Goal: Contribute content: Contribute content

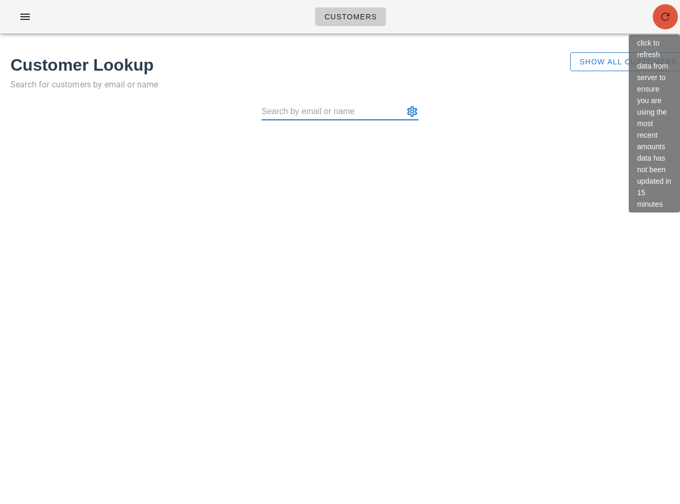
click at [666, 17] on icon "button" at bounding box center [665, 16] width 13 height 13
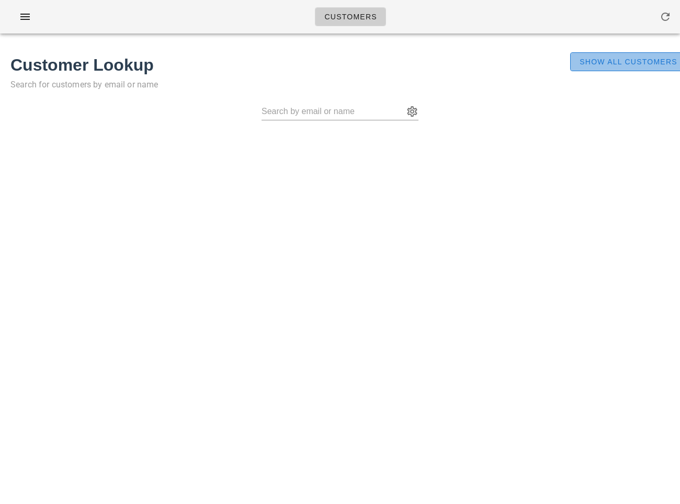
click at [644, 64] on span "Show All Customers" at bounding box center [628, 62] width 98 height 8
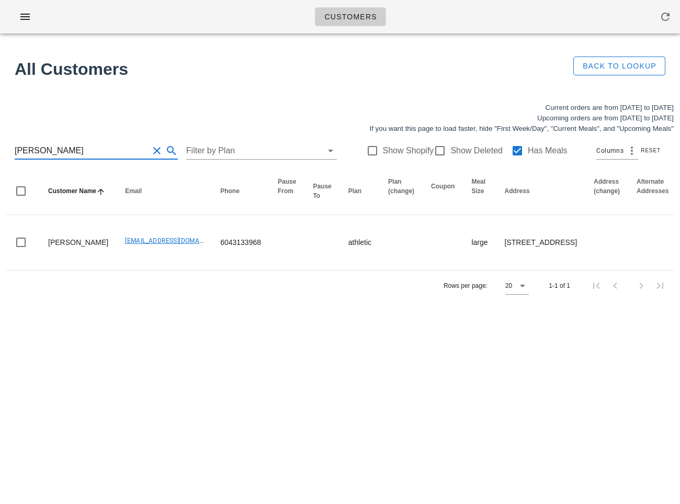
click at [73, 155] on input "nikola" at bounding box center [82, 150] width 134 height 17
paste input "Nadeem Pourmokhtari"
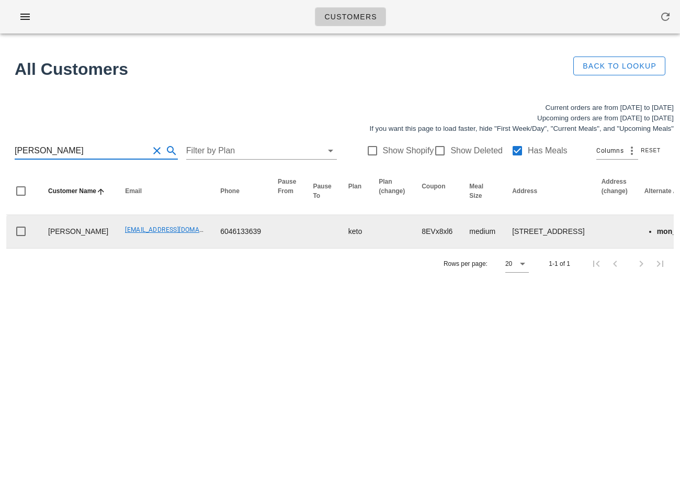
scroll to position [0, 623]
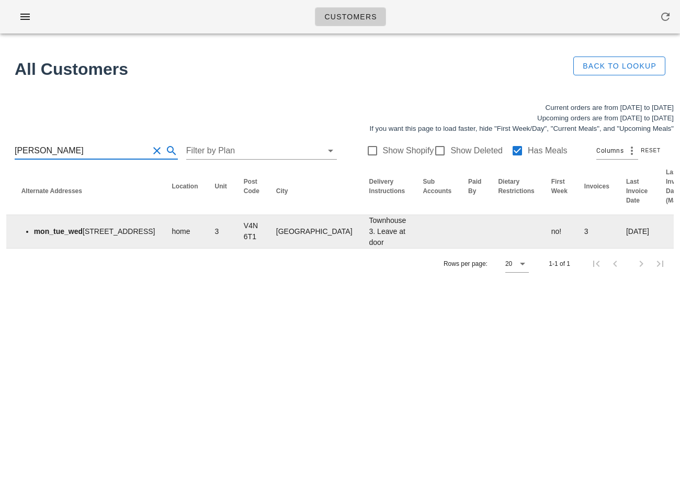
type input "[PERSON_NAME]"
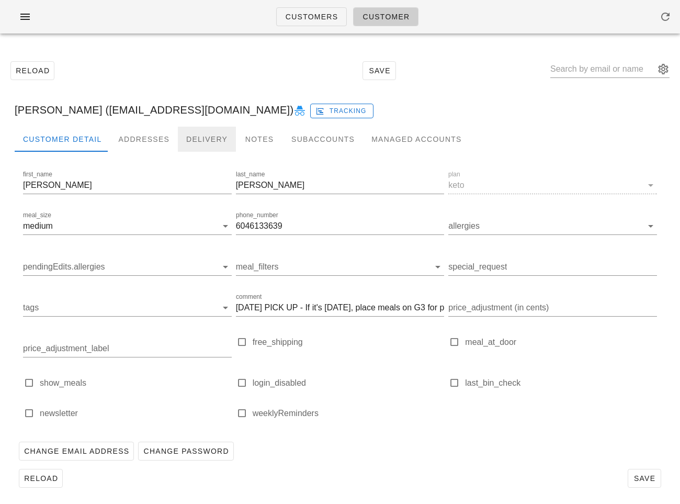
click at [201, 133] on div "Delivery" at bounding box center [207, 139] width 58 height 25
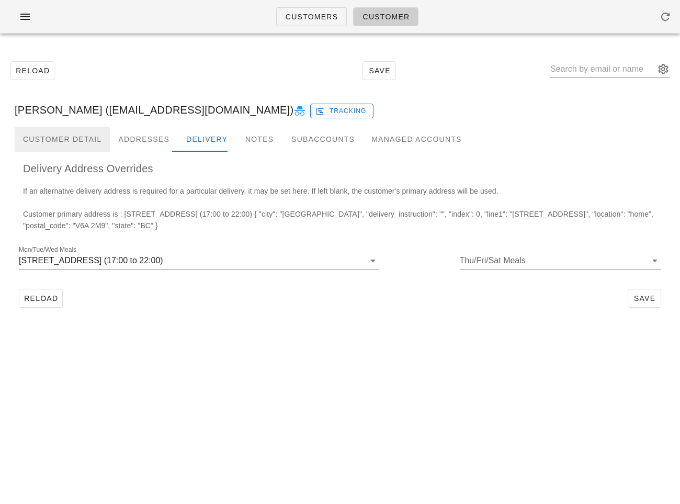
click at [82, 138] on div "Customer Detail" at bounding box center [62, 139] width 95 height 25
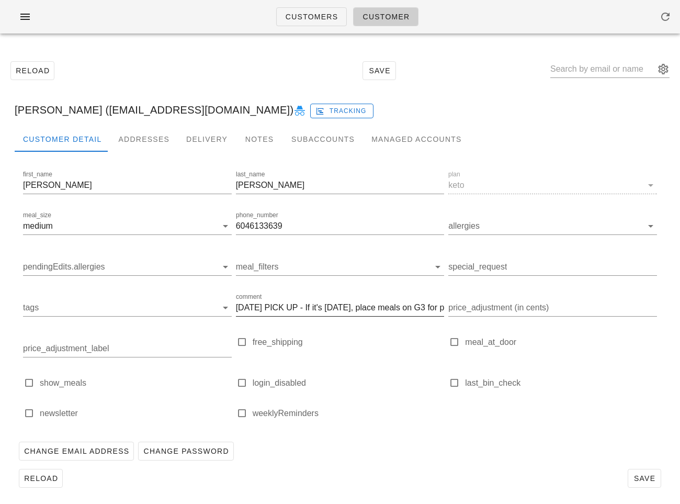
click at [290, 306] on input "SUNDAY PICK UP - If it's Sunday, place meals on G3 for pick up. If it's Wednesd…" at bounding box center [340, 307] width 209 height 17
click at [324, 444] on div "Change Email Address Change Password" at bounding box center [340, 450] width 651 height 27
click at [151, 145] on div "Addresses" at bounding box center [144, 139] width 68 height 25
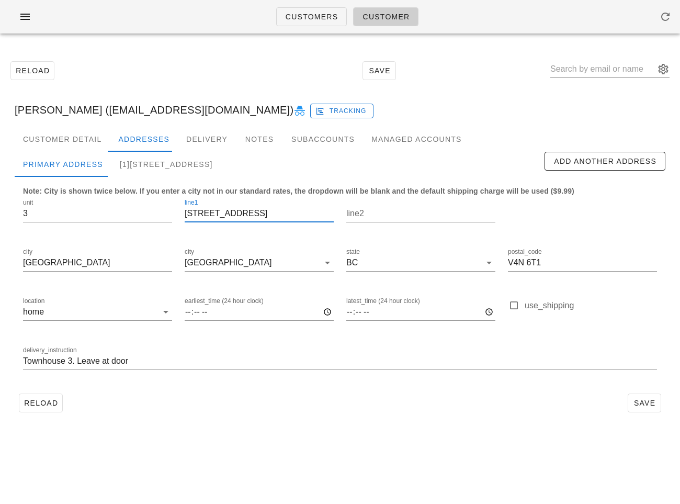
click at [230, 216] on input "19299 64 Avenue" at bounding box center [259, 213] width 149 height 17
drag, startPoint x: 131, startPoint y: 109, endPoint x: 263, endPoint y: 106, distance: 131.3
click at [263, 106] on div "Nadeem Pourmokhtari (Eye.am.nadeem@gmail.com) Tracking" at bounding box center [340, 109] width 668 height 33
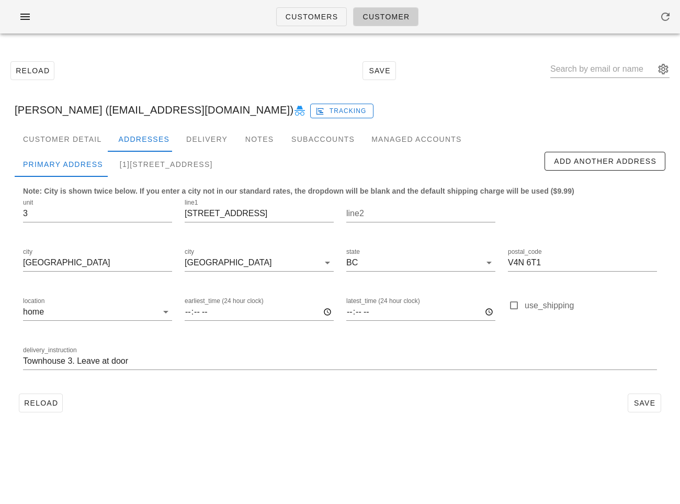
copy div "Eye.am.nadeem@gmail.com"
click at [293, 20] on span "Customers" at bounding box center [311, 17] width 53 height 8
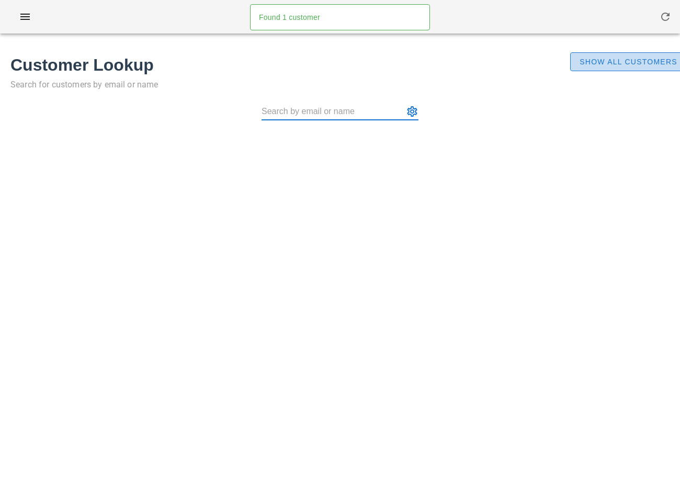
click at [589, 60] on span "Show All Customers" at bounding box center [628, 62] width 98 height 8
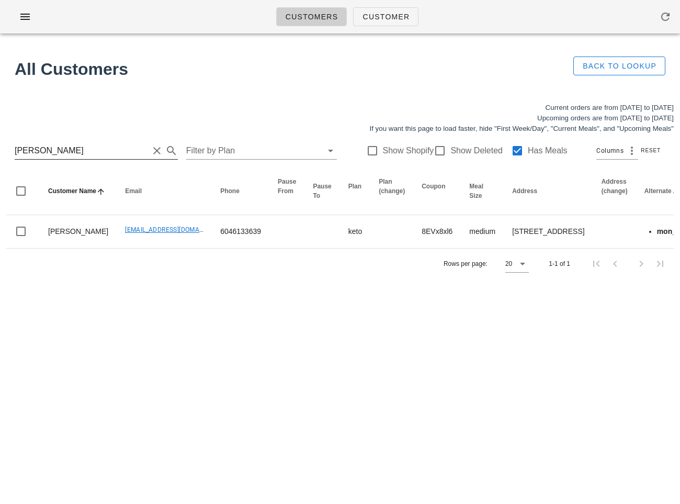
click at [88, 149] on input "Nadeem Pourmokhtari" at bounding box center [82, 150] width 134 height 17
paste input "khullett@gmail.com"
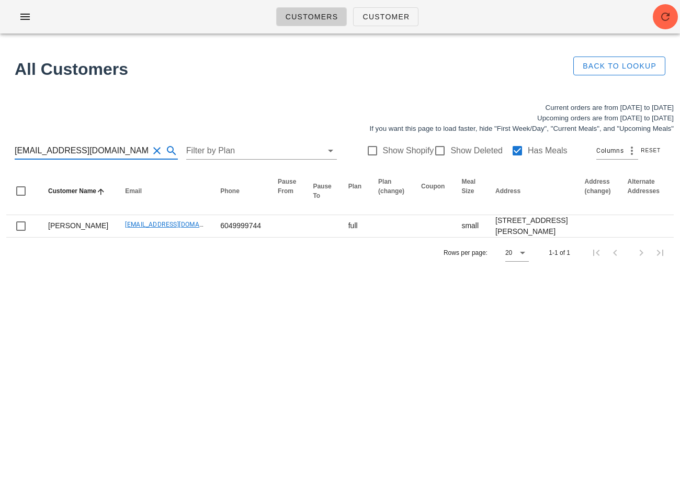
click at [72, 148] on input "khullett@gmail.com" at bounding box center [82, 150] width 134 height 17
paste input "mariavbsalas"
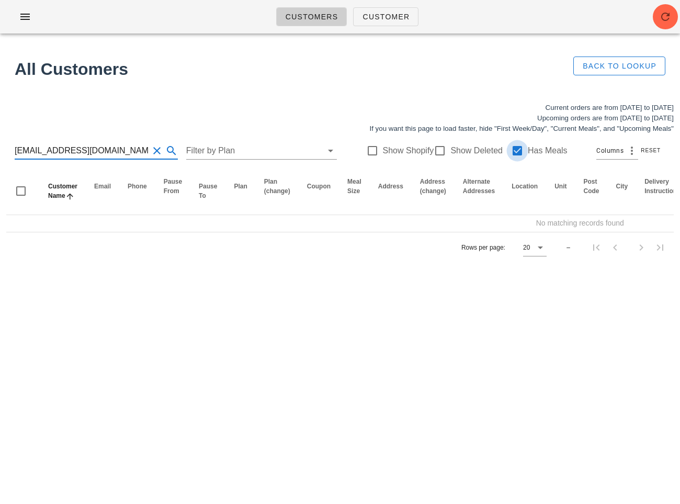
type input "mariavbsalas@gmail.com"
click at [511, 148] on div at bounding box center [517, 151] width 18 height 18
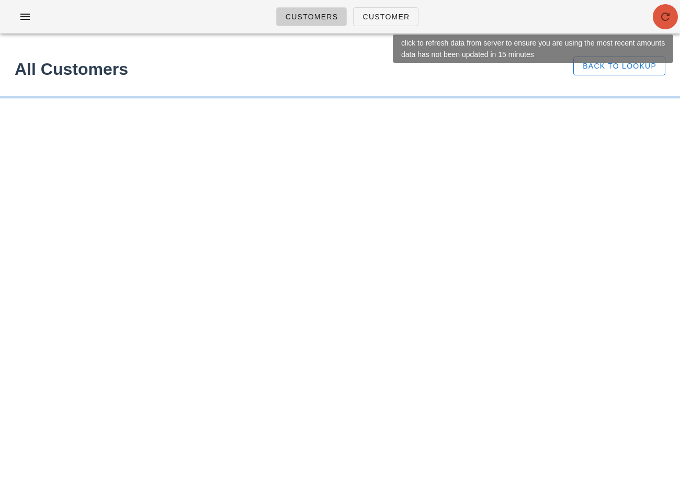
click at [665, 13] on icon "button" at bounding box center [665, 16] width 13 height 13
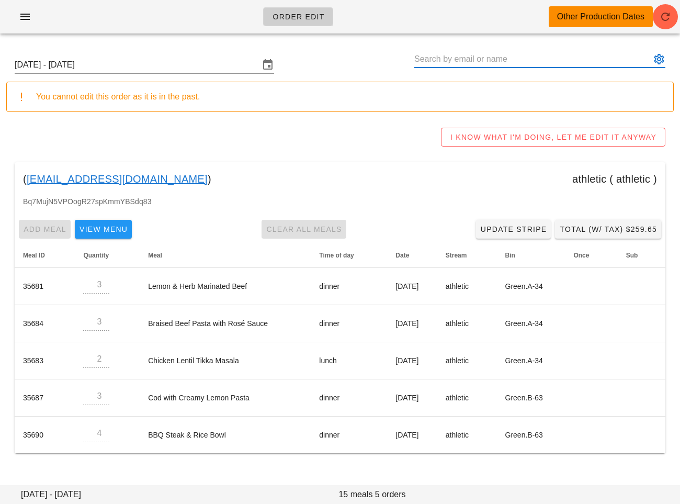
click at [444, 60] on input "text" at bounding box center [532, 59] width 236 height 17
paste input "Eye.am.nadeem@gmail.com"
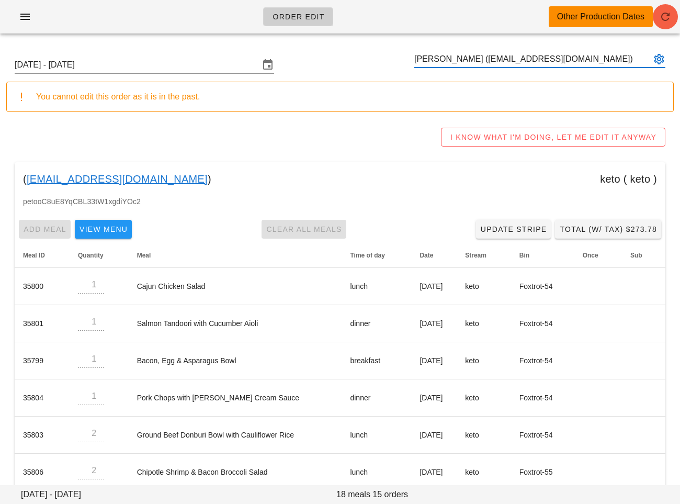
type input "[PERSON_NAME] ([EMAIL_ADDRESS][DOMAIN_NAME])"
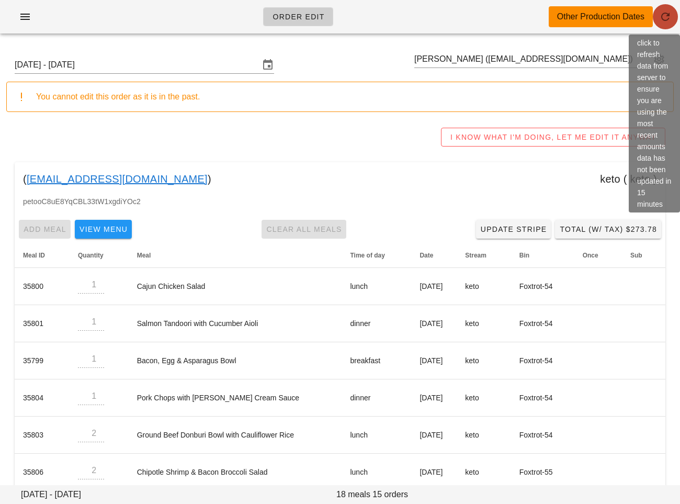
click at [664, 22] on icon "button" at bounding box center [665, 16] width 13 height 13
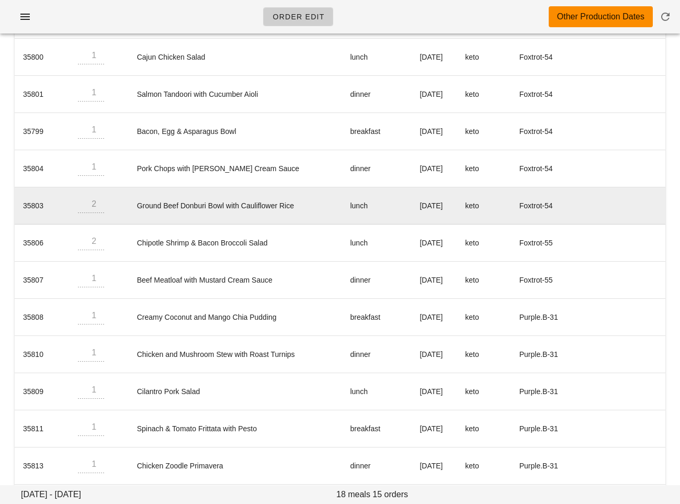
scroll to position [166, 0]
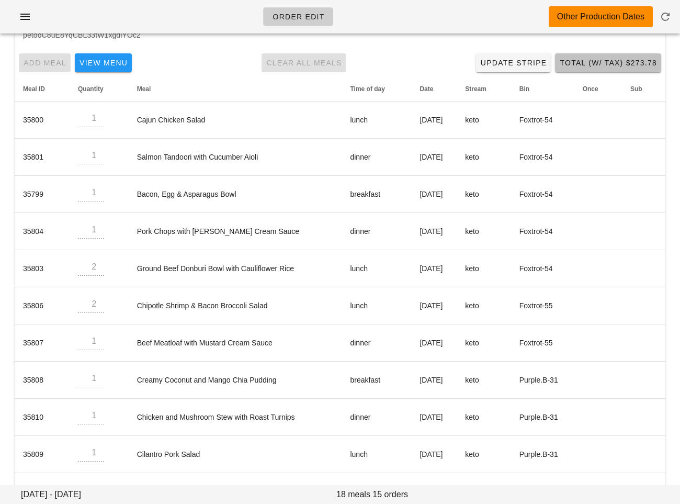
click at [627, 56] on button "Total (w/ Tax) $273.78" at bounding box center [608, 62] width 106 height 19
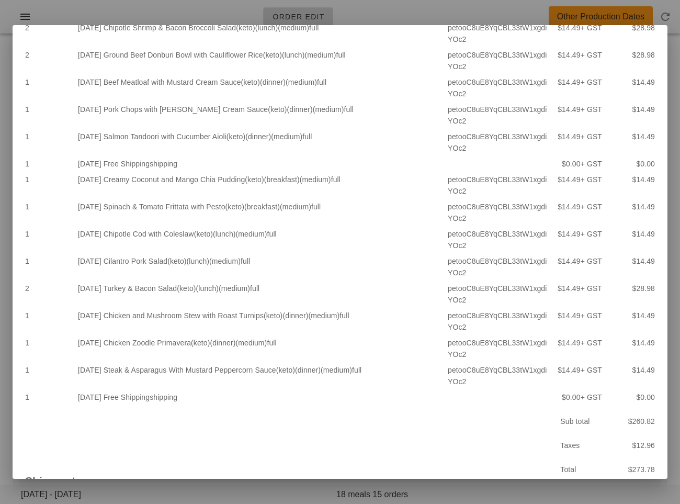
scroll to position [116, 0]
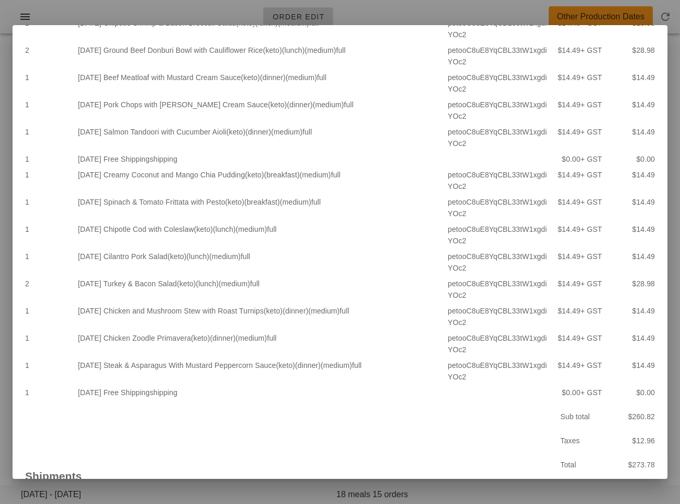
click at [390, 26] on div "[DATE] Chipotle Shrimp & Bacon Broccoli Salad (keto) (lunch) (medium) full" at bounding box center [261, 28] width 370 height 27
click at [369, 5] on div at bounding box center [340, 252] width 680 height 504
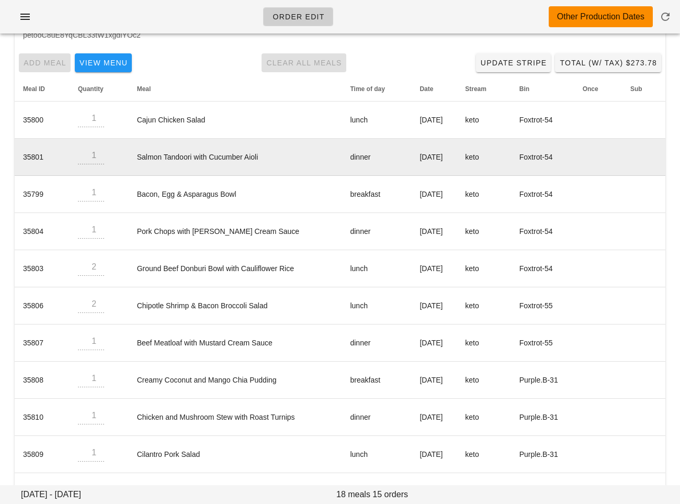
scroll to position [0, 0]
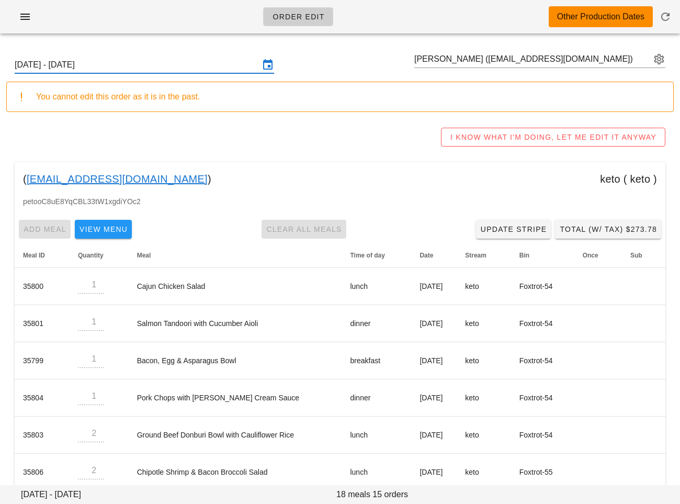
click at [234, 67] on input "[DATE] - [DATE]" at bounding box center [137, 64] width 245 height 17
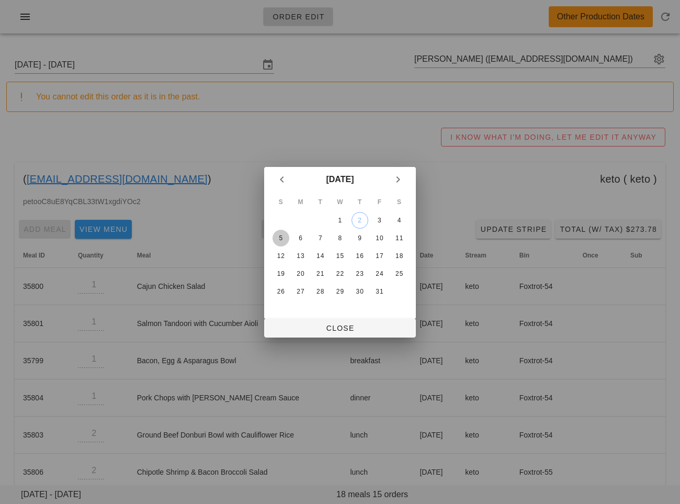
click at [275, 237] on div "5" at bounding box center [281, 237] width 17 height 7
click at [301, 324] on span "Close" at bounding box center [340, 328] width 135 height 8
type input "[DATE] - [DATE]"
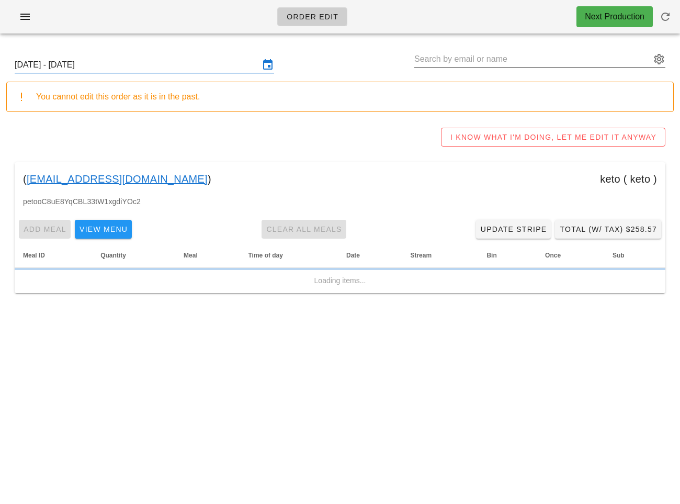
click at [442, 64] on input "text" at bounding box center [532, 59] width 236 height 17
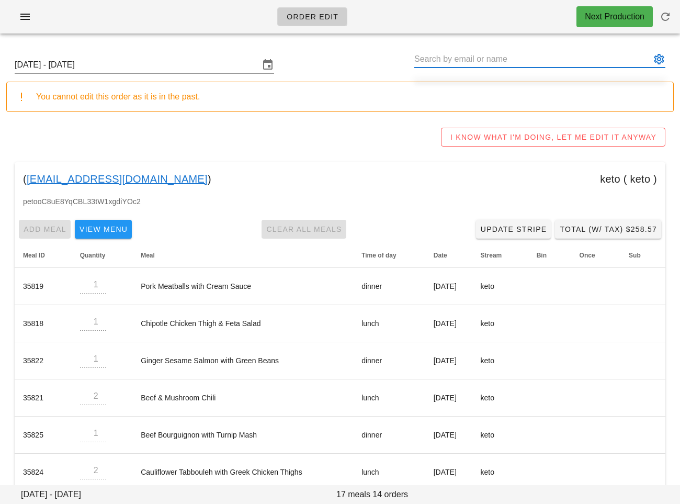
paste input "khullett@gmail.com"
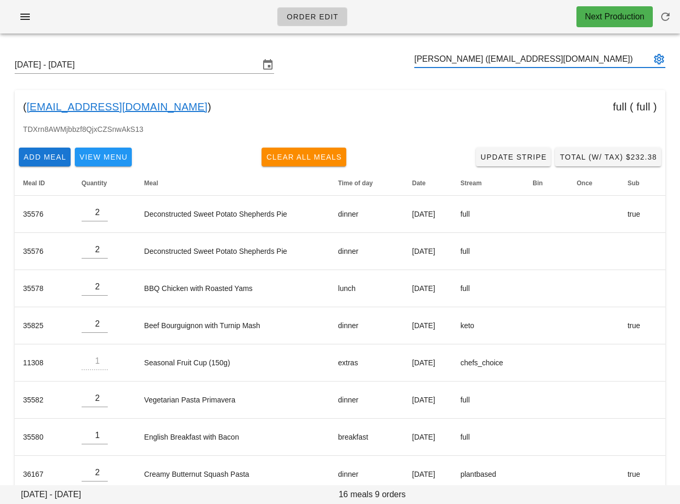
type input "Ken Hullett (khullett@gmail.com)"
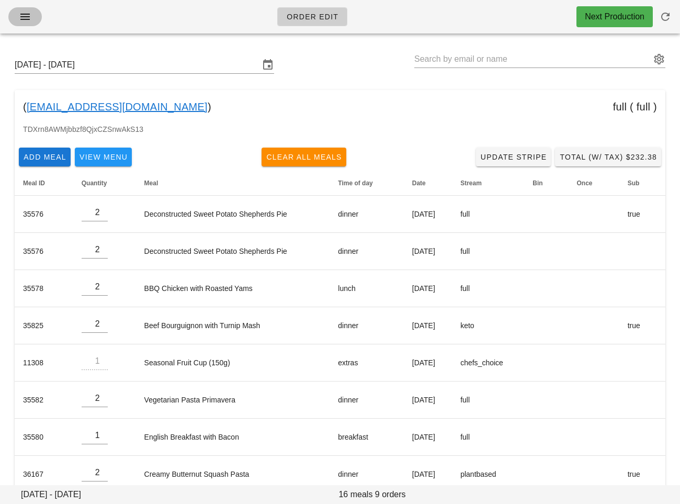
click at [27, 14] on icon "button" at bounding box center [25, 16] width 13 height 13
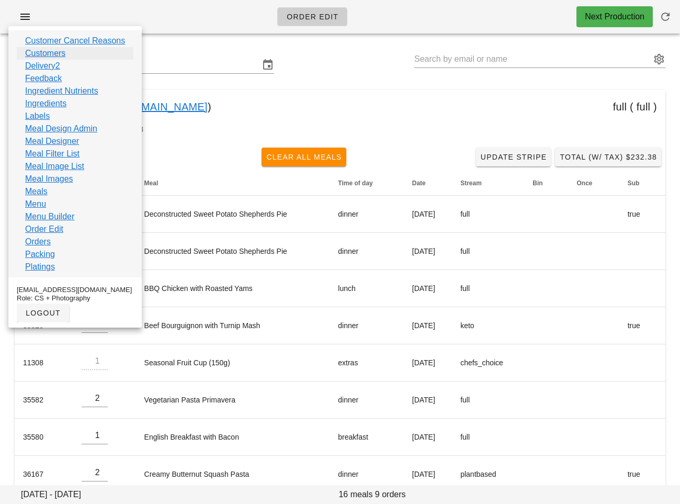
click at [63, 56] on link "Customers" at bounding box center [45, 53] width 40 height 13
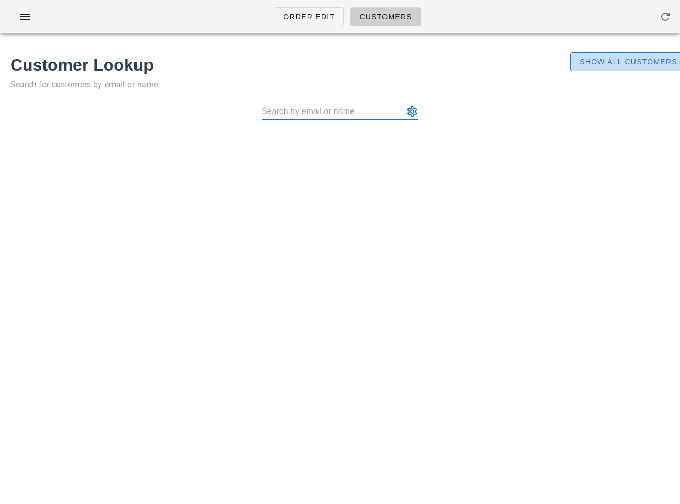
click at [581, 61] on span "Show All Customers" at bounding box center [628, 62] width 98 height 8
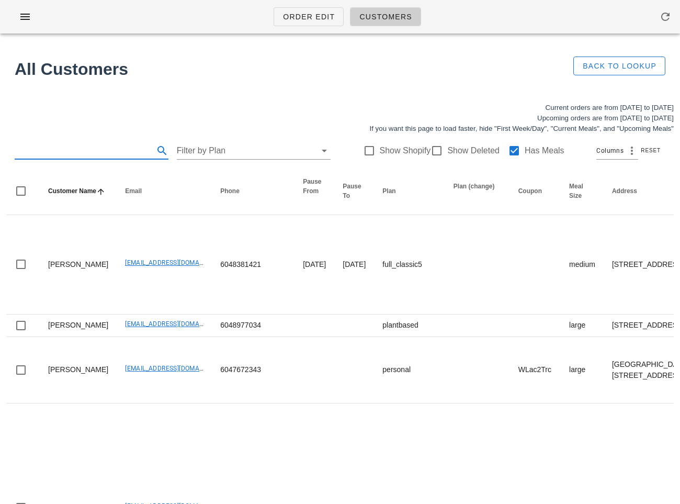
click at [84, 151] on input "text" at bounding box center [83, 150] width 137 height 17
paste input "[EMAIL_ADDRESS][DOMAIN_NAME]"
type input "[EMAIL_ADDRESS][DOMAIN_NAME]"
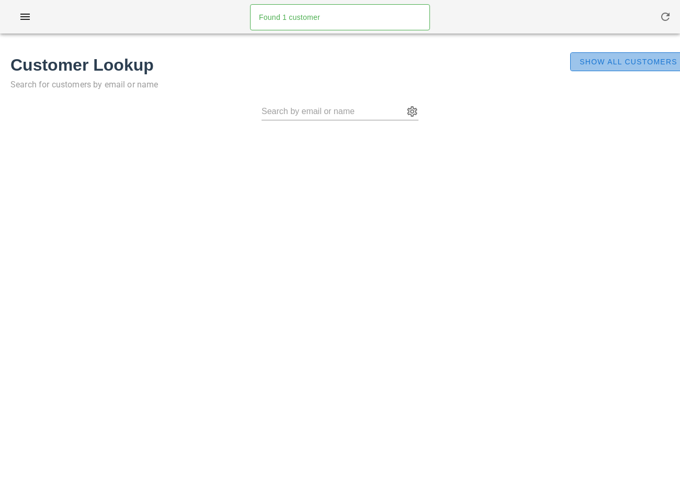
click at [587, 59] on span "Show All Customers" at bounding box center [628, 62] width 98 height 8
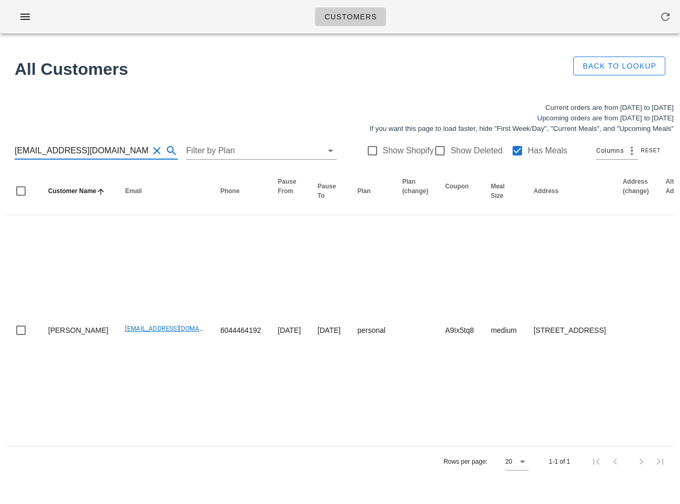
click at [94, 148] on input "[EMAIL_ADDRESS][DOMAIN_NAME]" at bounding box center [82, 150] width 134 height 17
click at [100, 147] on input "[EMAIL_ADDRESS][DOMAIN_NAME]" at bounding box center [82, 150] width 134 height 17
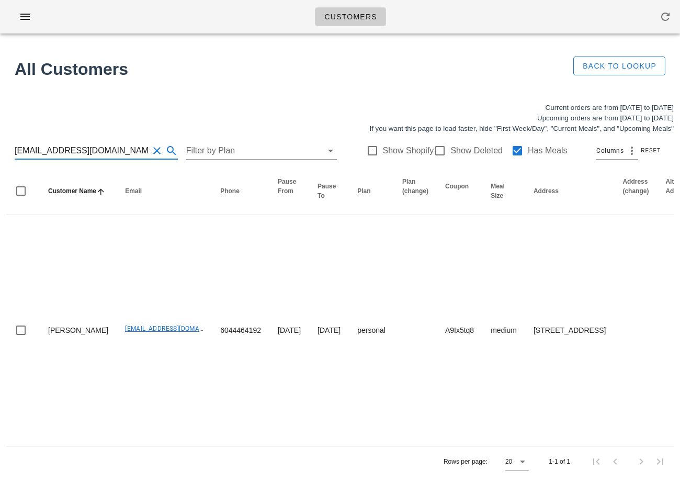
click at [100, 147] on input "[EMAIL_ADDRESS][DOMAIN_NAME]" at bounding box center [82, 150] width 134 height 17
paste input "[PERSON_NAME]"
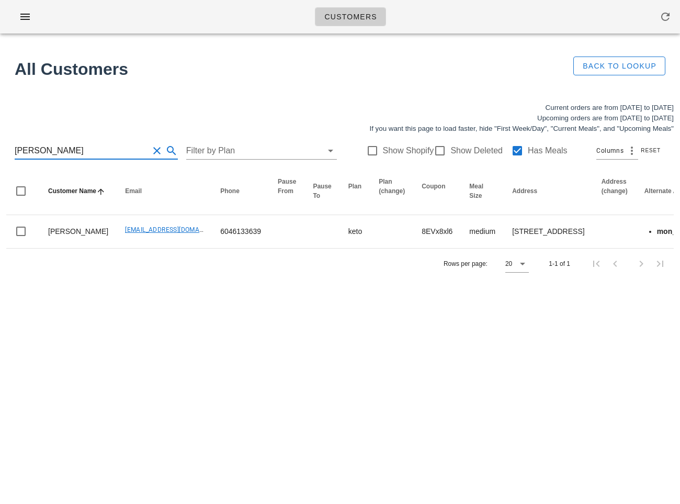
click at [168, 331] on div "Customers Found 1 customer All Customers Back to Lookup Current orders are from…" at bounding box center [340, 252] width 680 height 504
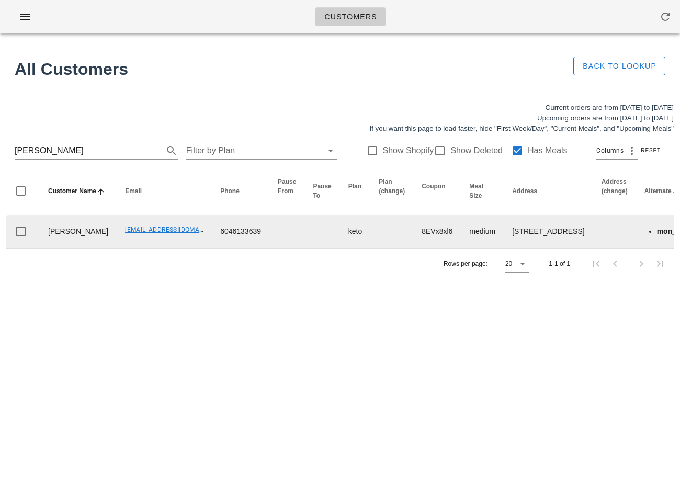
drag, startPoint x: 97, startPoint y: 253, endPoint x: 41, endPoint y: 235, distance: 58.9
click at [41, 235] on td "Nadeem Pourmokhtari" at bounding box center [78, 231] width 77 height 33
copy td "Nadeem Pourmokhtari"
drag, startPoint x: 104, startPoint y: 243, endPoint x: 190, endPoint y: 252, distance: 87.2
click at [190, 248] on td "Eye.am.nadeem@gmail.com" at bounding box center [164, 231] width 95 height 33
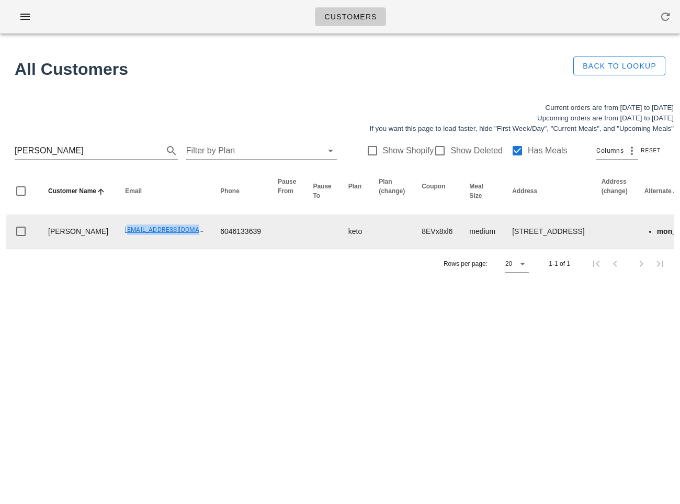
copy link "Eye.am.nadeem@gmail.com"
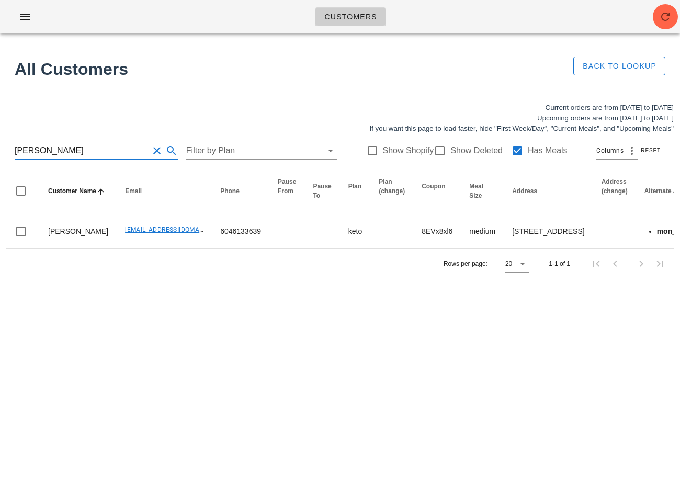
click at [83, 152] on input "Nadeem Pourmokhtari" at bounding box center [82, 150] width 134 height 17
paste input "msalas@harrisco.com"
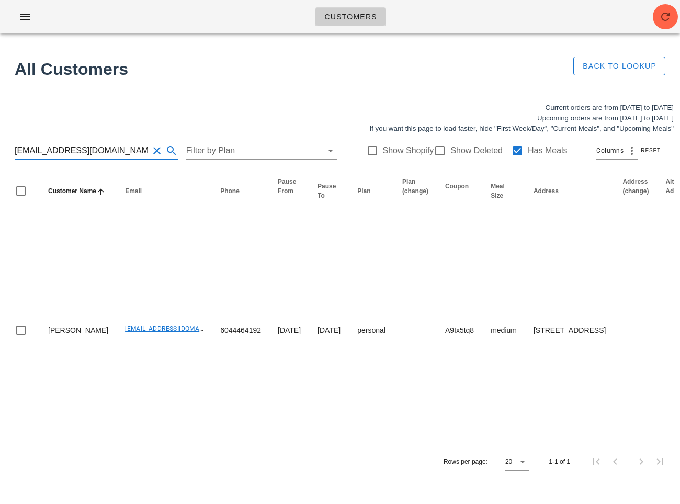
click at [23, 149] on input "msalas@harrisco.com" at bounding box center [82, 150] width 134 height 17
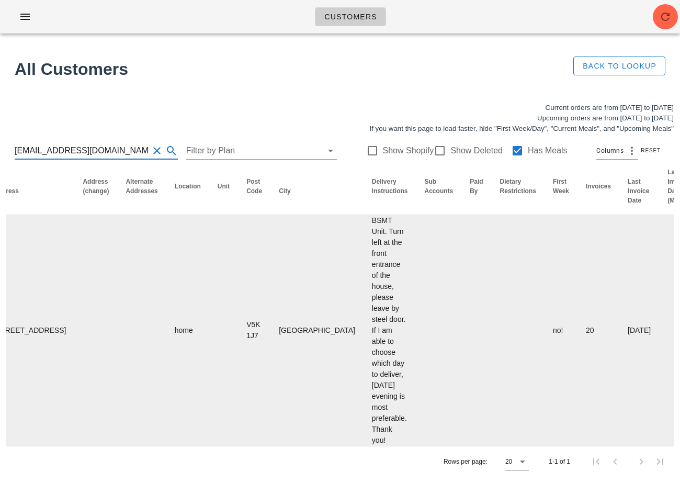
scroll to position [0, 603]
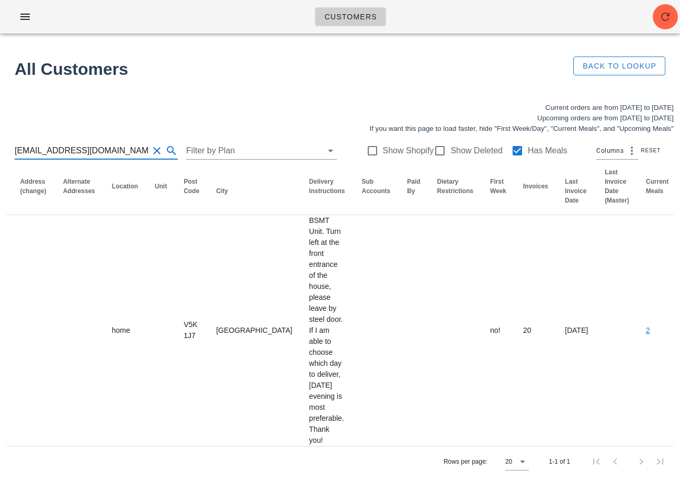
click at [101, 152] on input "msalas@harrisco.com" at bounding box center [82, 150] width 134 height 17
paste input "lennorsolis@gmail.com"
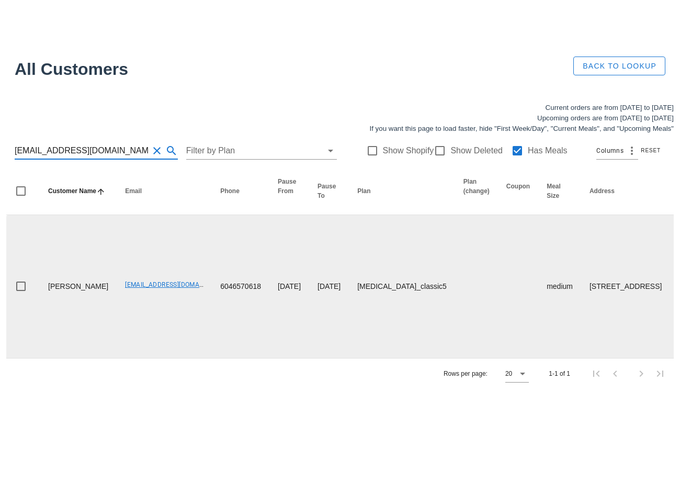
scroll to position [0, 646]
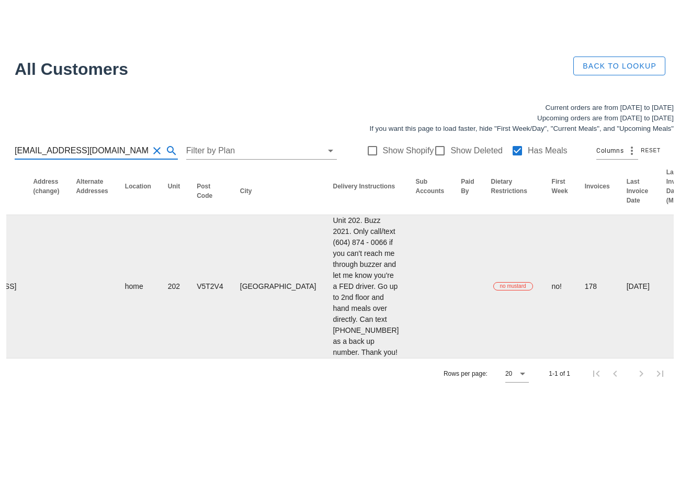
type input "lennorsolis@gmail.com"
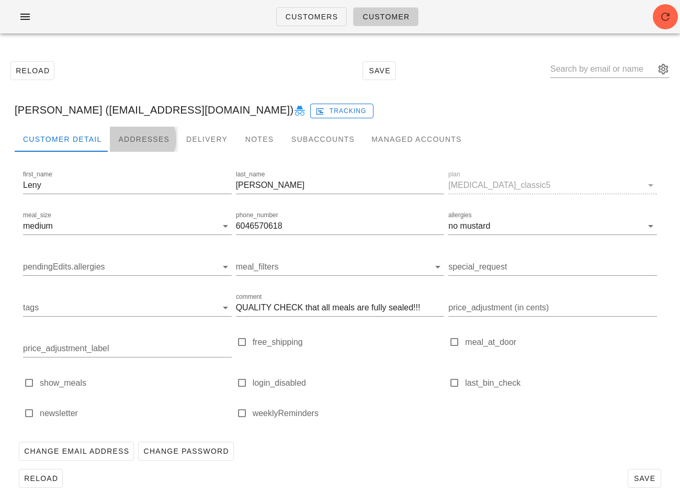
click at [151, 140] on div "Addresses" at bounding box center [144, 139] width 68 height 25
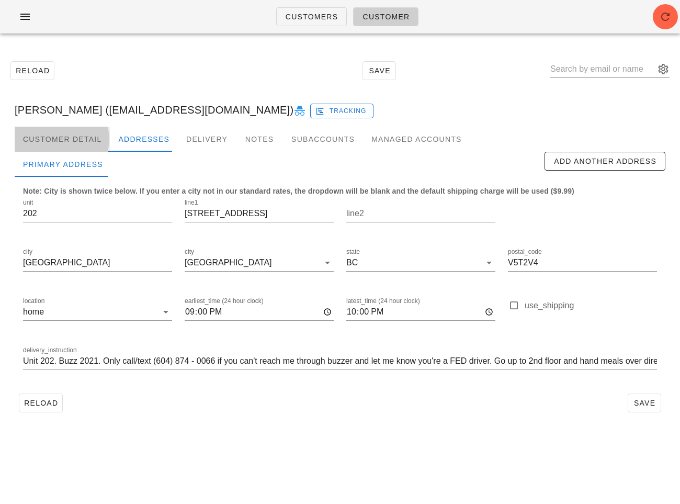
click at [81, 143] on div "Customer Detail" at bounding box center [62, 139] width 95 height 25
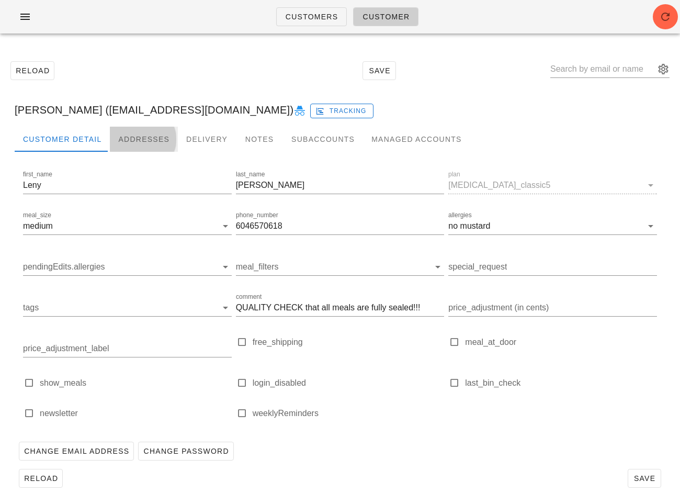
click at [144, 129] on div "Addresses" at bounding box center [144, 139] width 68 height 25
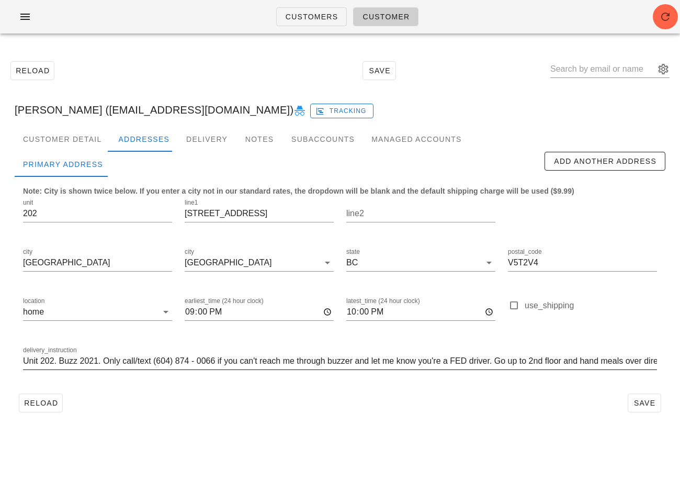
scroll to position [0, 231]
click at [291, 18] on span "Customers" at bounding box center [311, 17] width 53 height 8
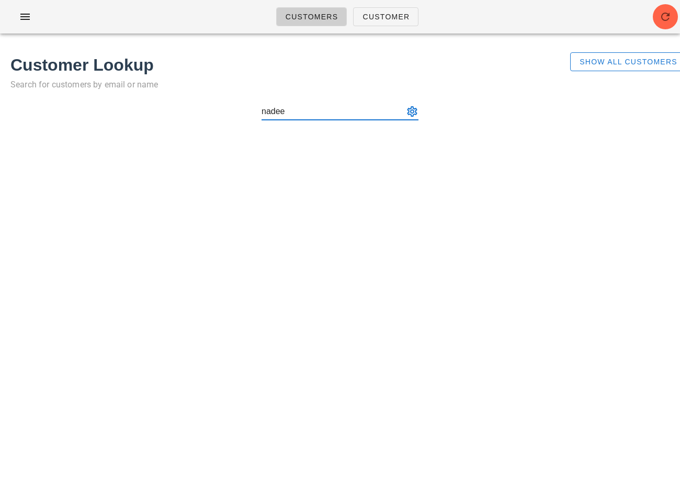
type input "nadeem"
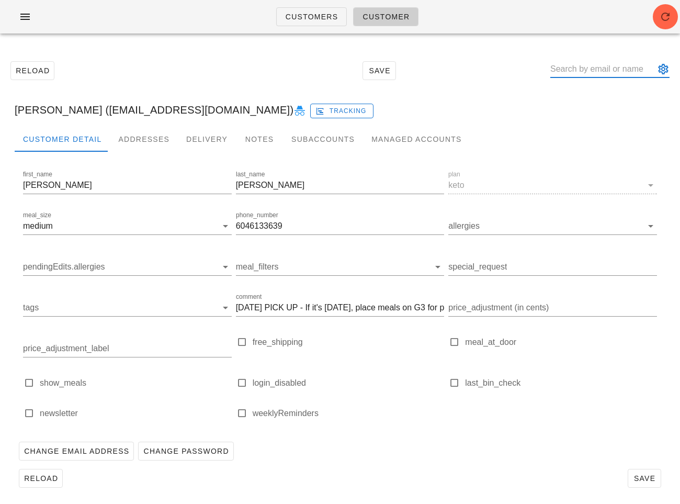
click at [594, 75] on input "text" at bounding box center [602, 69] width 105 height 17
type input "leny sol"
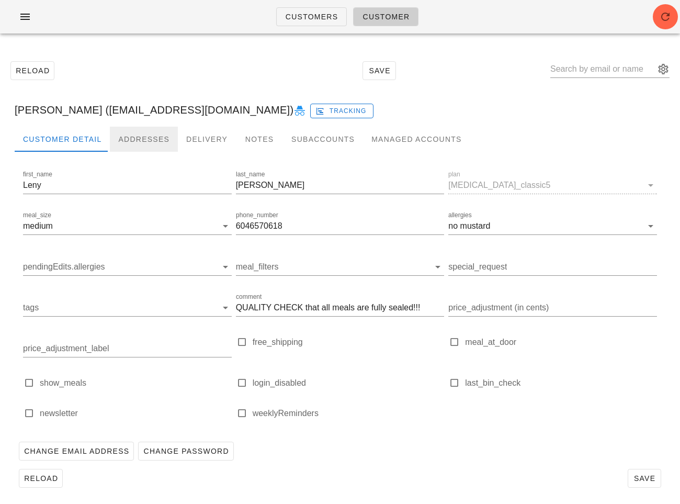
click at [152, 134] on div "Addresses" at bounding box center [144, 139] width 68 height 25
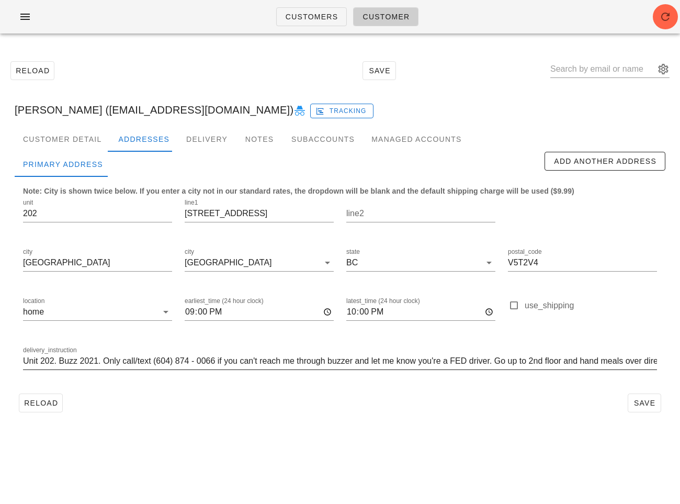
click at [218, 357] on input "Unit 202. Buzz 2021. Only call/text (604) 874 - 0066 if you can't reach me thro…" at bounding box center [340, 361] width 634 height 17
click at [577, 68] on input "text" at bounding box center [602, 69] width 105 height 17
paste input "layana1005@gmail.com"
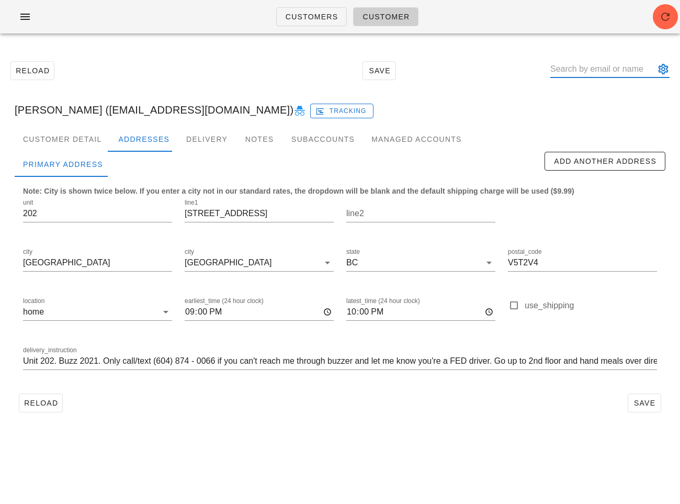
type input "layana1005@gmail.com"
click at [590, 112] on div "Customers Customer Reload Save layana1005@gmail.com Leny Solis (lennorsolis@gma…" at bounding box center [340, 252] width 680 height 504
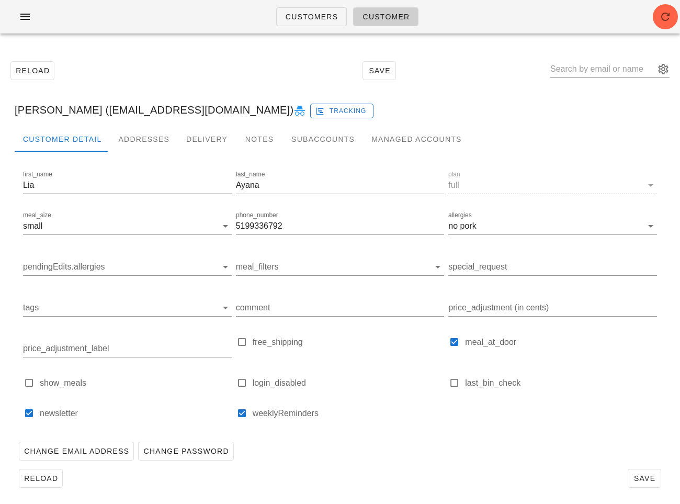
click at [49, 188] on input "Lia" at bounding box center [127, 185] width 209 height 17
drag, startPoint x: 60, startPoint y: 111, endPoint x: 2, endPoint y: 110, distance: 58.6
click at [2, 110] on div "Reload Save Lia Ayana (layana1005@gmail.com) Tracking Customer Detail Addresses…" at bounding box center [340, 274] width 680 height 465
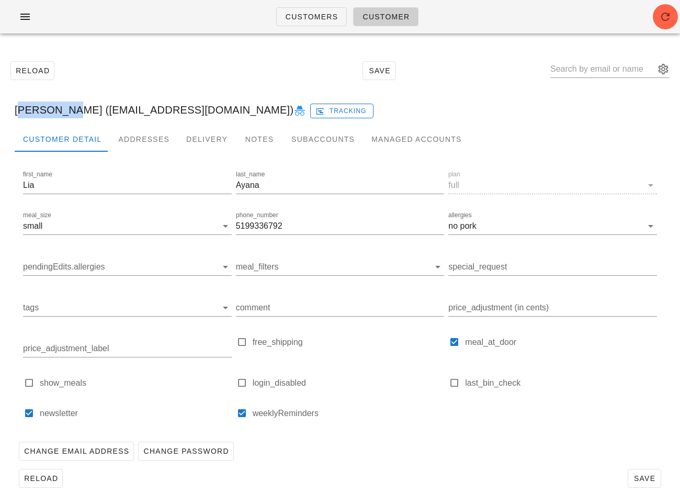
copy div "Lia Ayana"
drag, startPoint x: 65, startPoint y: 113, endPoint x: 179, endPoint y: 108, distance: 113.6
click at [179, 108] on div "Lia Ayana (layana1005@gmail.com) Tracking" at bounding box center [340, 109] width 668 height 33
copy div "(layana1005@gmail.com"
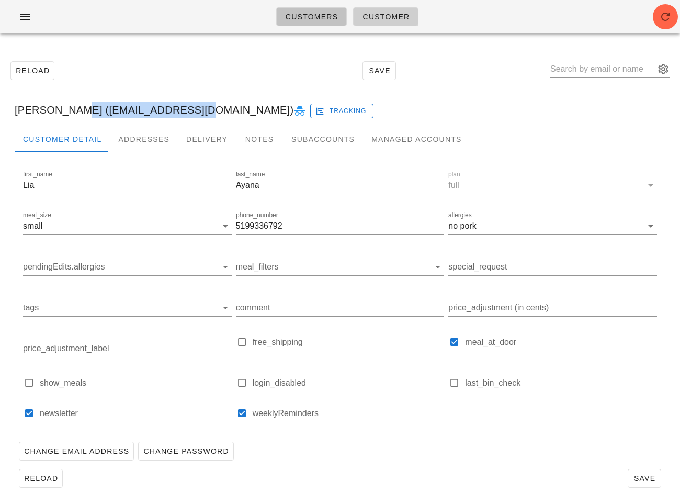
click at [302, 17] on span "Customers" at bounding box center [311, 17] width 53 height 8
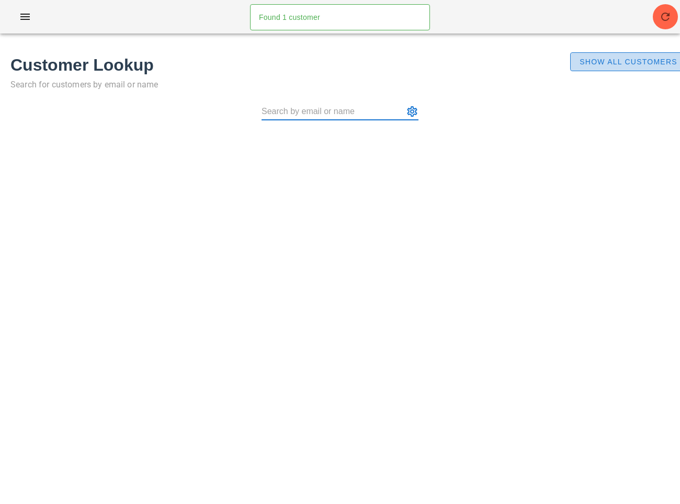
click at [598, 65] on span "Show All Customers" at bounding box center [628, 62] width 98 height 8
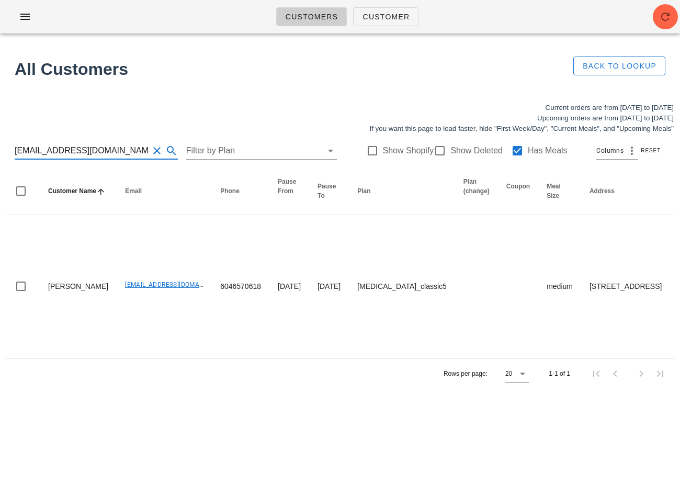
click at [117, 148] on input "lennorsolis@gmail.com" at bounding box center [82, 150] width 134 height 17
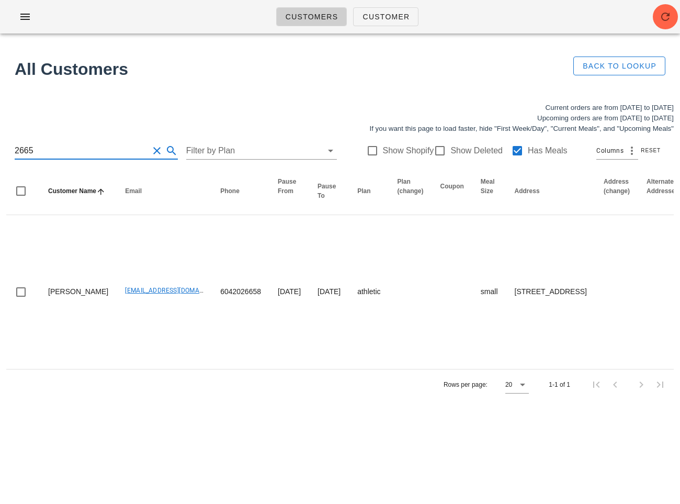
click at [95, 145] on input "2665" at bounding box center [82, 150] width 134 height 17
paste input "(layana1005@gmail.com"
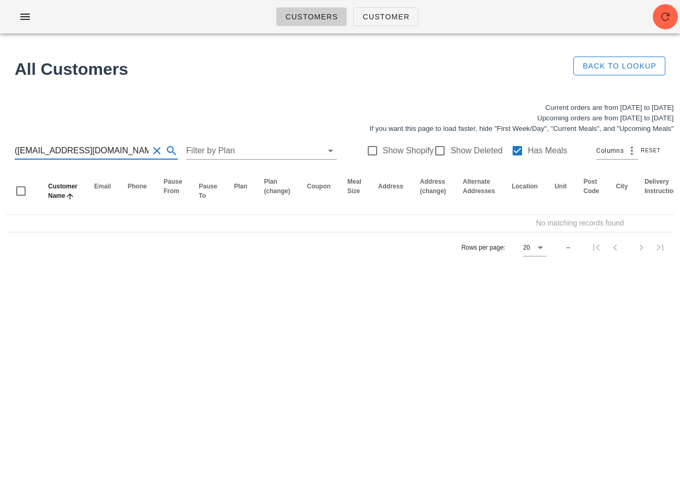
click at [17, 147] on input "(layana1005@gmail.com" at bounding box center [82, 150] width 134 height 17
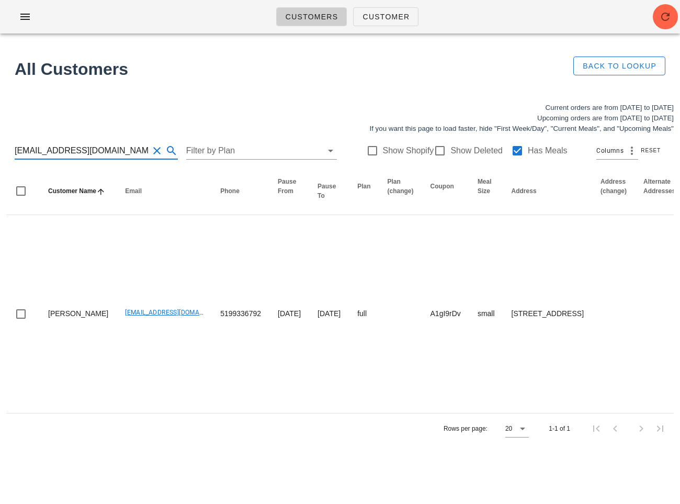
type input "layana1005@gmail.com"
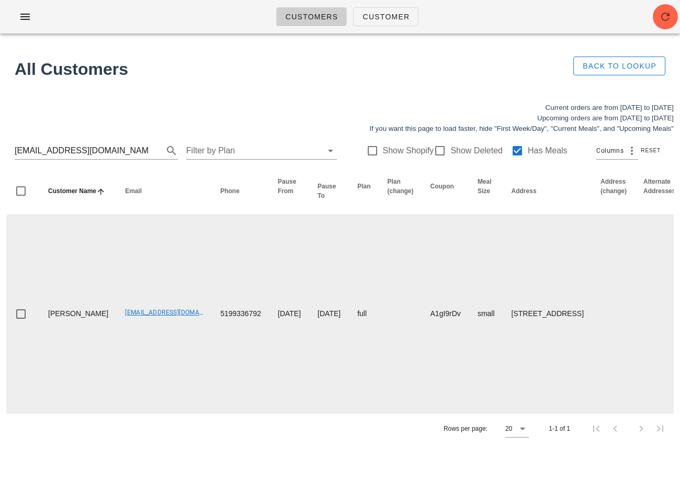
click at [269, 237] on td "2025-10-12" at bounding box center [289, 314] width 40 height 198
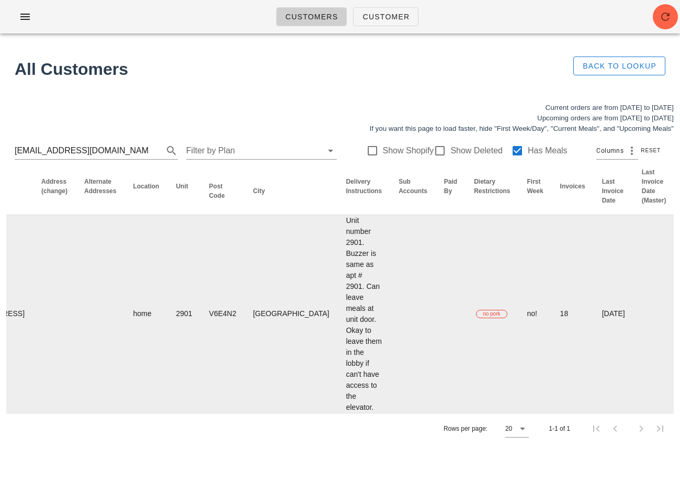
scroll to position [0, 598]
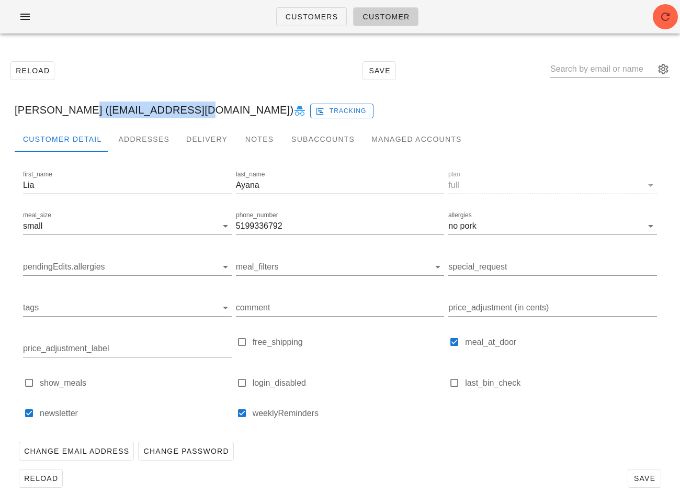
drag, startPoint x: 68, startPoint y: 112, endPoint x: 177, endPoint y: 113, distance: 108.8
click at [177, 113] on div "Lia Ayana (layana1005@gmail.com) Tracking" at bounding box center [340, 109] width 668 height 33
copy div "layana1005@gmail.com"
click at [39, 110] on div "Lia Ayana (layana1005@gmail.com) Tracking" at bounding box center [340, 109] width 668 height 33
drag, startPoint x: 61, startPoint y: 111, endPoint x: 6, endPoint y: 114, distance: 54.5
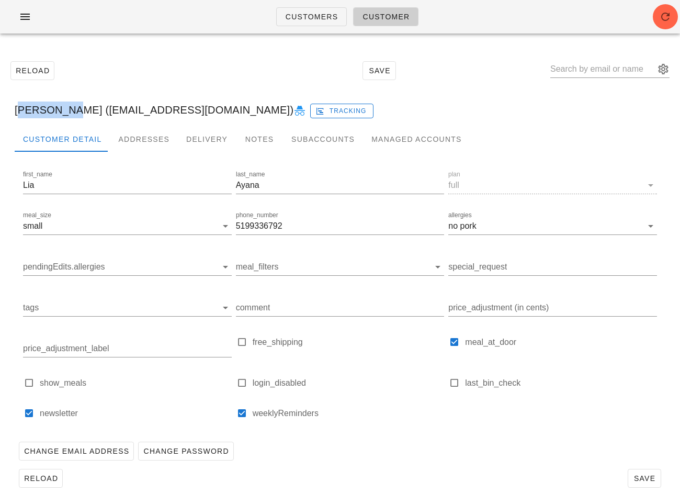
click at [7, 114] on div "Lia Ayana (layana1005@gmail.com) Tracking" at bounding box center [340, 109] width 668 height 33
copy div "Lia Ayana"
click at [142, 47] on div "Reload Save Lia Ayana (layana1005@gmail.com) Tracking Customer Detail Addresses…" at bounding box center [340, 274] width 680 height 465
click at [323, 8] on link "Customers" at bounding box center [311, 16] width 71 height 19
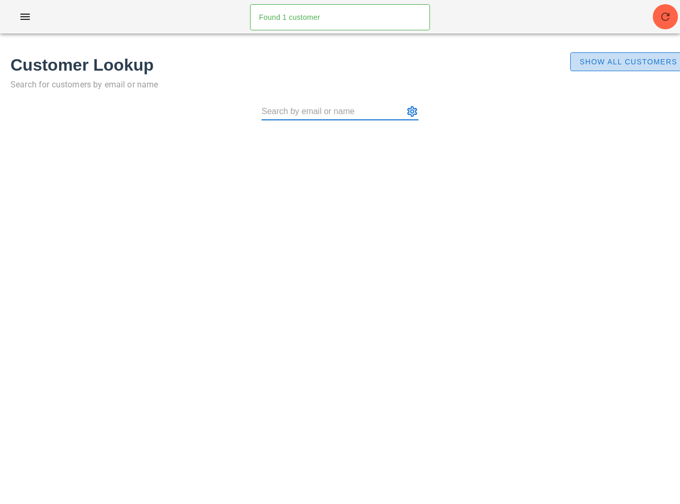
click at [597, 65] on span "Show All Customers" at bounding box center [628, 62] width 98 height 8
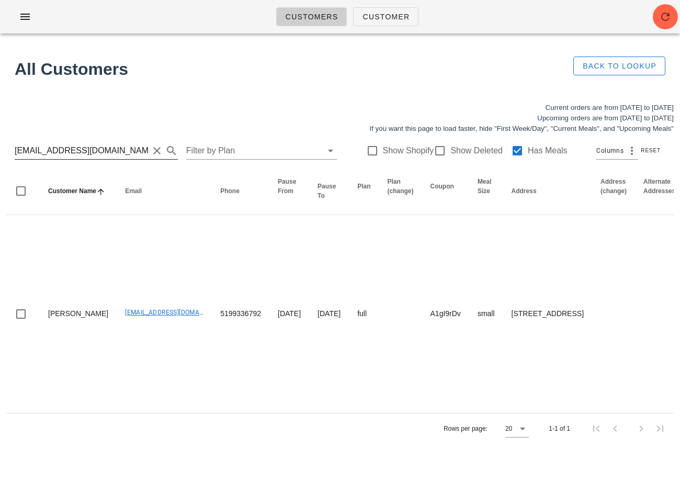
click at [72, 143] on input "layana1005@gmail.com" at bounding box center [82, 150] width 134 height 17
paste input "Eye.am.nadeem"
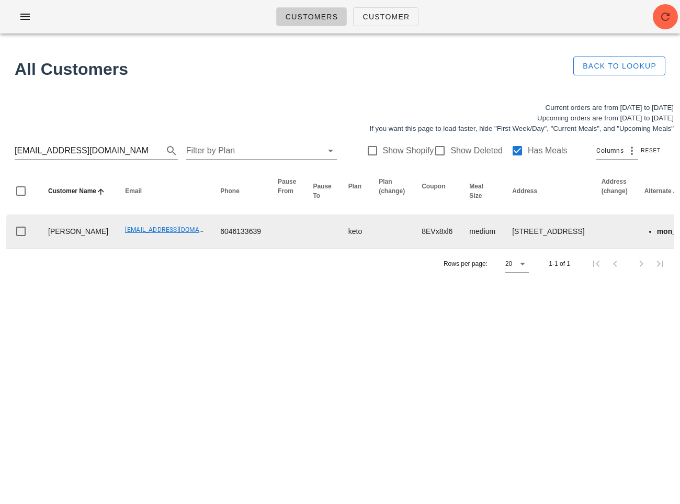
drag, startPoint x: 96, startPoint y: 257, endPoint x: 45, endPoint y: 243, distance: 53.2
click at [45, 243] on td "Nadeem Pourmokhtari" at bounding box center [78, 231] width 77 height 33
copy td "Nadeem Pourmokhtari"
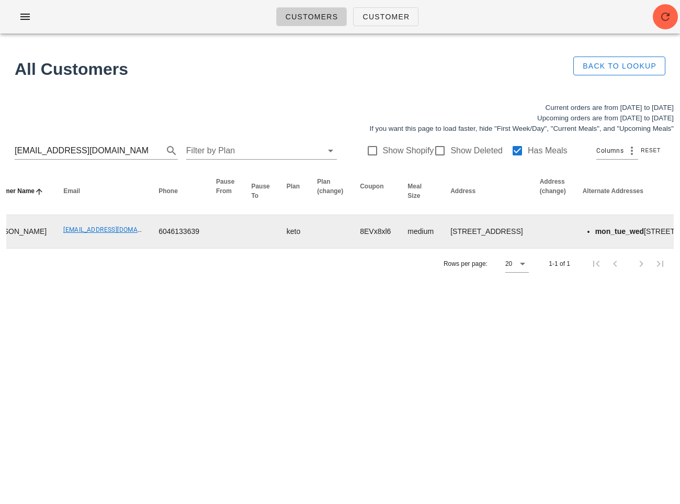
scroll to position [0, 128]
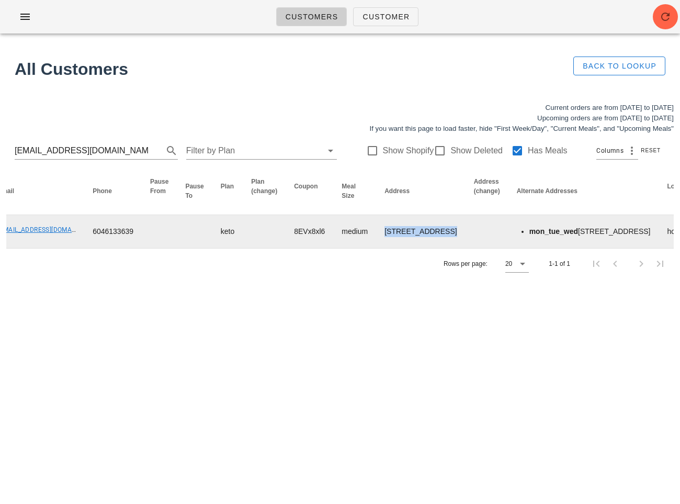
drag, startPoint x: 359, startPoint y: 219, endPoint x: 402, endPoint y: 274, distance: 69.3
click at [402, 248] on tr "Nadeem Pourmokhtari Eye.am.nadeem@gmail.com 6046133639 keto 8EVx8xl6 medium 3-1…" at bounding box center [628, 231] width 1498 height 33
copy td "3-19299 64 Avenue, Surrey, V4N6T1"
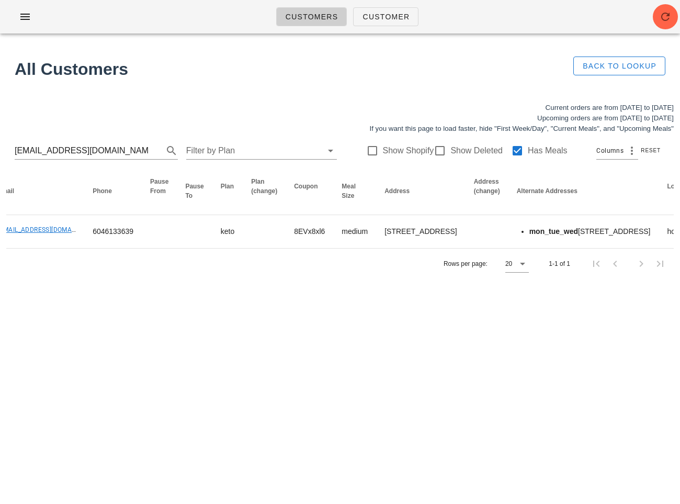
click at [247, 361] on div "Customers Customer Found 1 customer All Customers Back to Lookup Current orders…" at bounding box center [340, 252] width 680 height 504
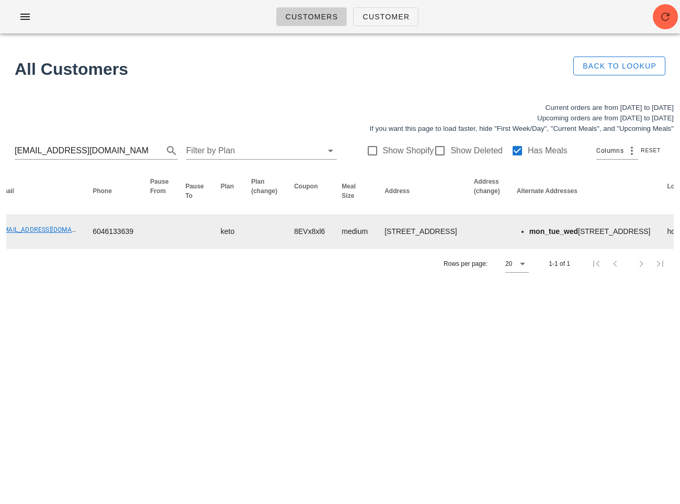
scroll to position [0, 0]
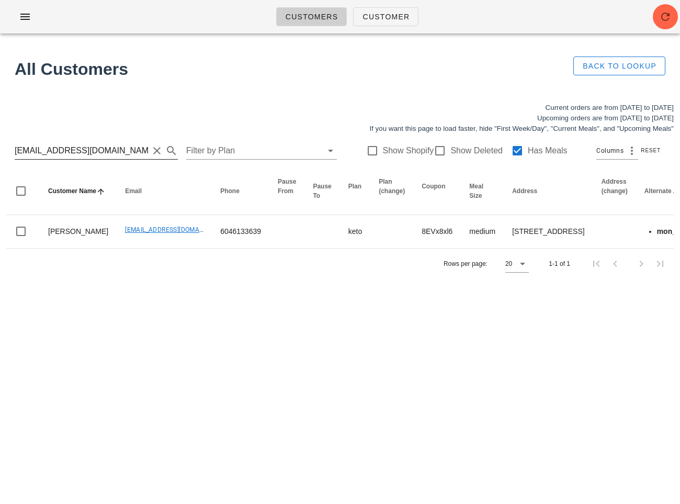
click at [68, 148] on input "Eye.am.nadeem@gmail.com" at bounding box center [82, 150] width 134 height 17
paste input "kristinebaz@gmail.c"
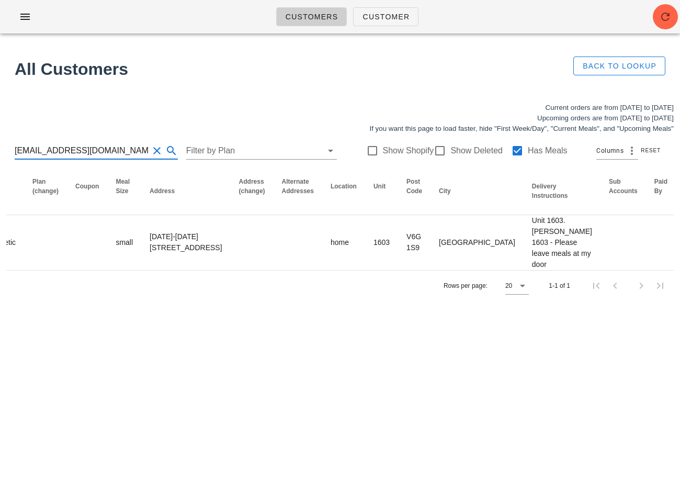
scroll to position [0, 306]
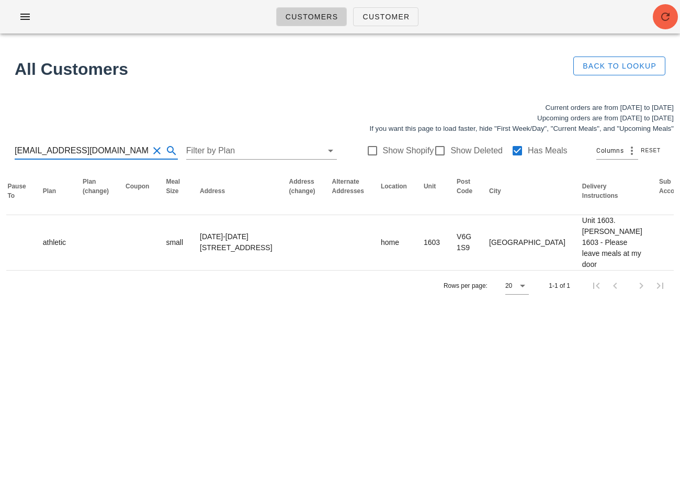
type input "kristinebaz@gmail.com"
click at [659, 20] on icon "button" at bounding box center [665, 16] width 13 height 13
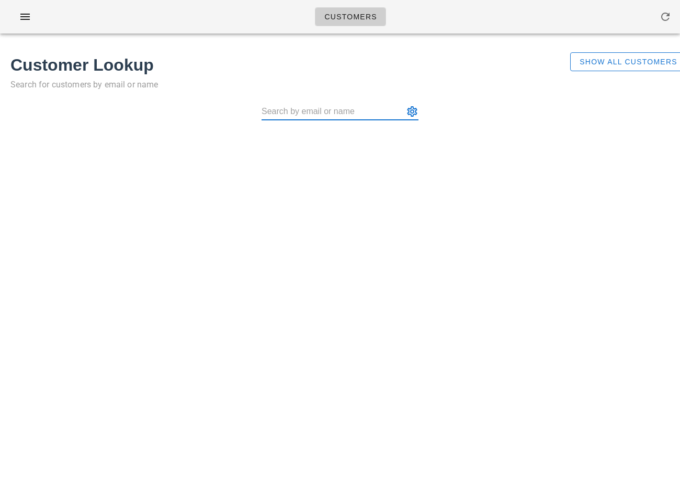
paste input "[EMAIL_ADDRESS][DOMAIN_NAME]"
type input "[EMAIL_ADDRESS][DOMAIN_NAME]"
click at [604, 54] on button "Show All Customers" at bounding box center [628, 61] width 116 height 19
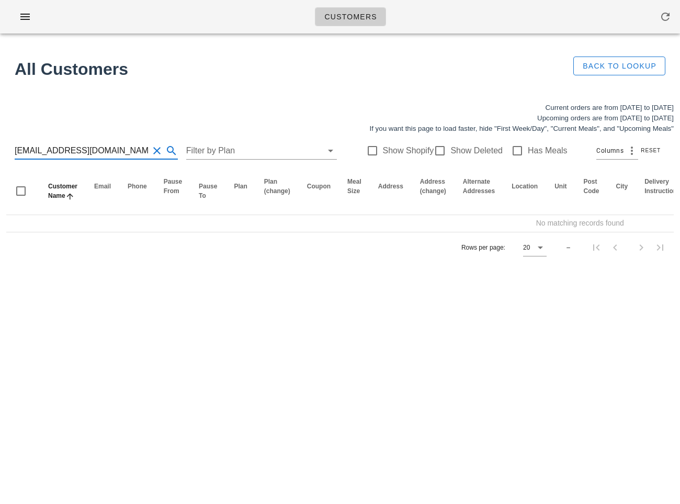
drag, startPoint x: 63, startPoint y: 148, endPoint x: 127, endPoint y: 152, distance: 63.9
click at [127, 152] on input "[EMAIL_ADDRESS][DOMAIN_NAME]" at bounding box center [82, 150] width 134 height 17
type input "mariavbsalas"
click at [434, 150] on div at bounding box center [440, 151] width 18 height 18
checkbox input "true"
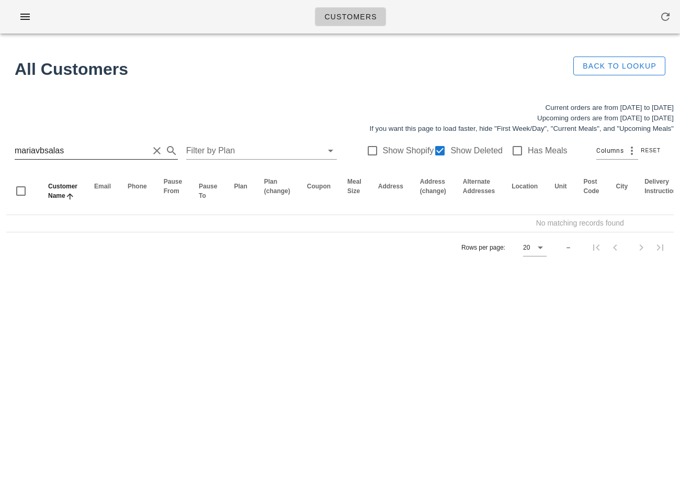
click at [99, 152] on input "mariavbsalas" at bounding box center [82, 150] width 134 height 17
click at [101, 149] on input "mariavbsalas" at bounding box center [82, 150] width 134 height 17
paste input "salas@harrisco.com"
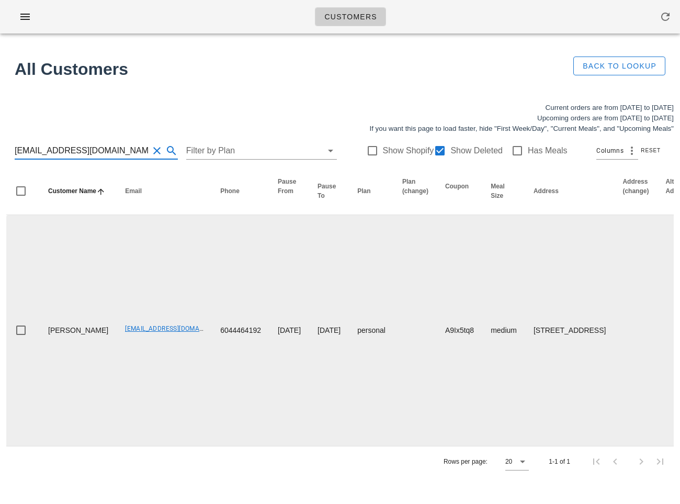
scroll to position [0, 603]
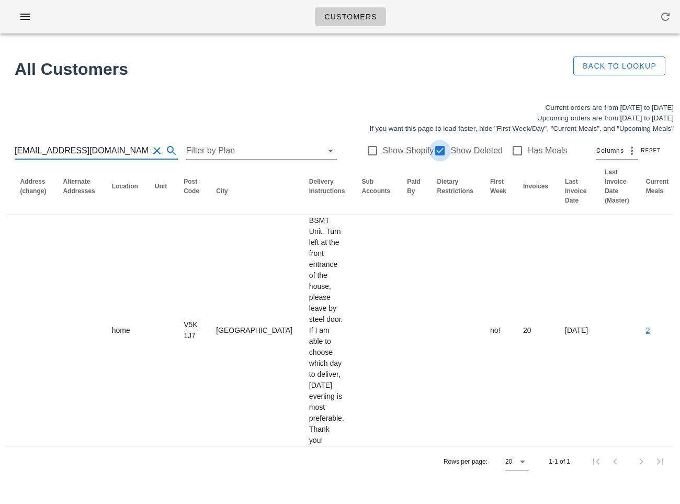
type input "msalas@harrisco.com"
click at [434, 146] on div at bounding box center [440, 151] width 18 height 18
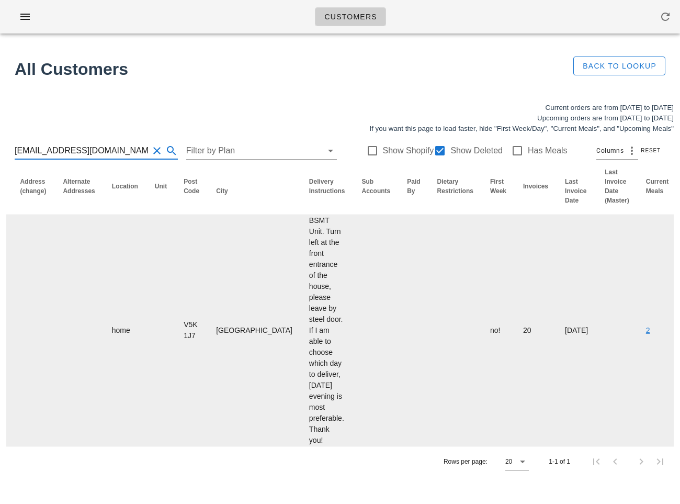
checkbox input "false"
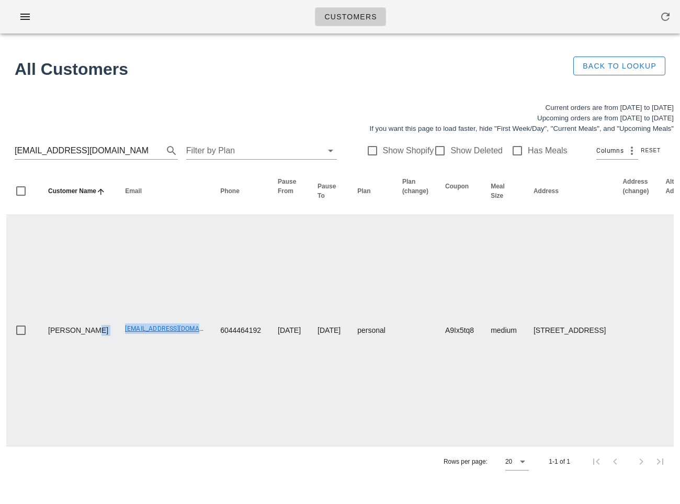
drag, startPoint x: 83, startPoint y: 331, endPoint x: 175, endPoint y: 332, distance: 92.1
copy tr "msalas@harrisco.com"
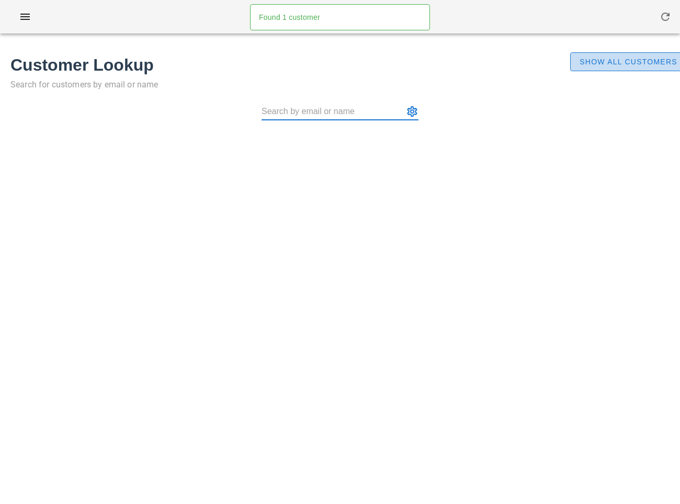
click at [603, 61] on span "Show All Customers" at bounding box center [628, 62] width 98 height 8
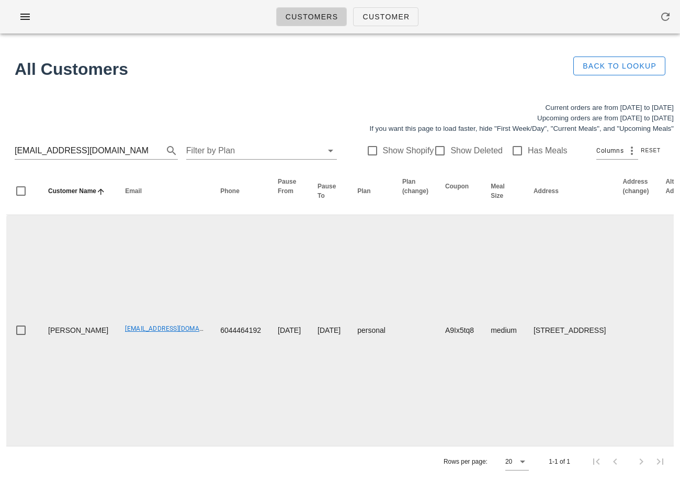
scroll to position [0, 603]
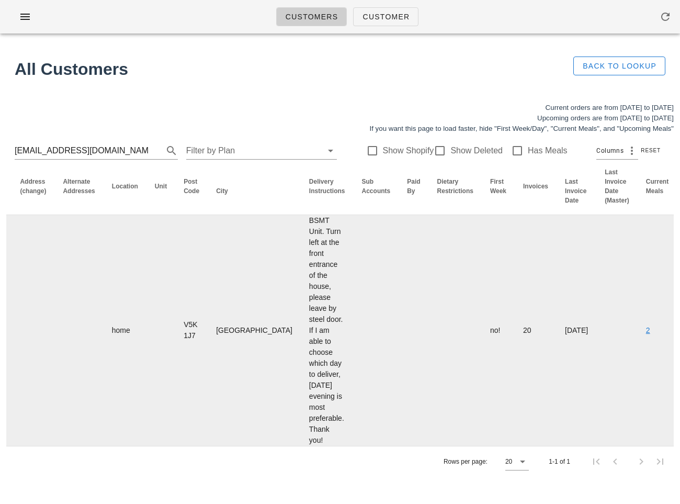
click at [646, 330] on link "2" at bounding box center [648, 330] width 4 height 8
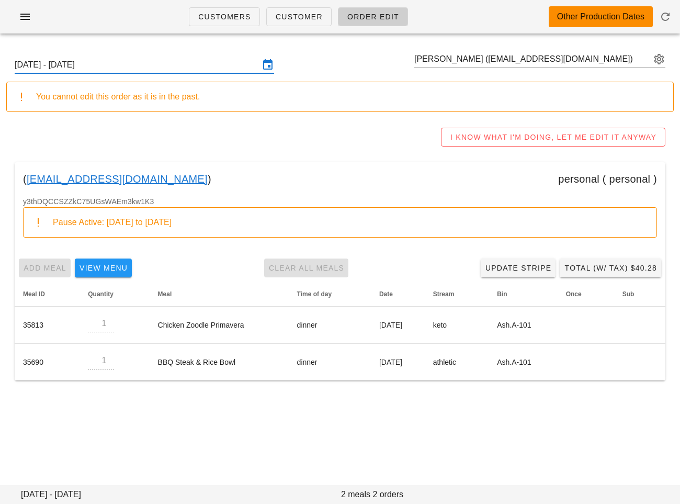
click at [203, 66] on input "Sunday September 28 - Saturday October 4" at bounding box center [137, 64] width 245 height 17
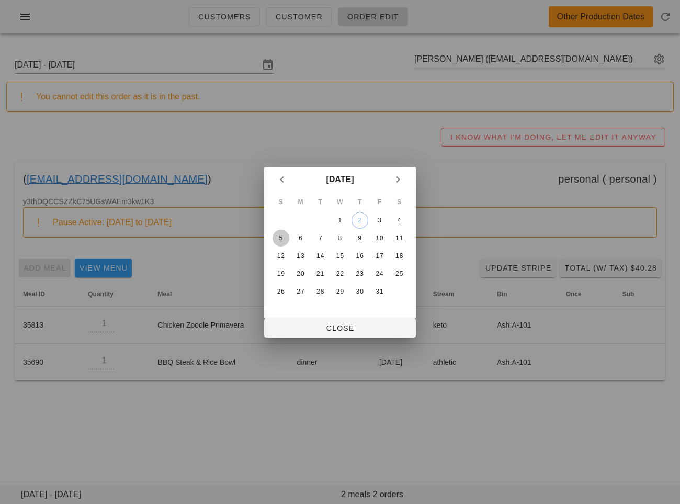
click at [279, 241] on div "5" at bounding box center [281, 237] width 17 height 7
click at [281, 324] on span "Close" at bounding box center [340, 328] width 135 height 8
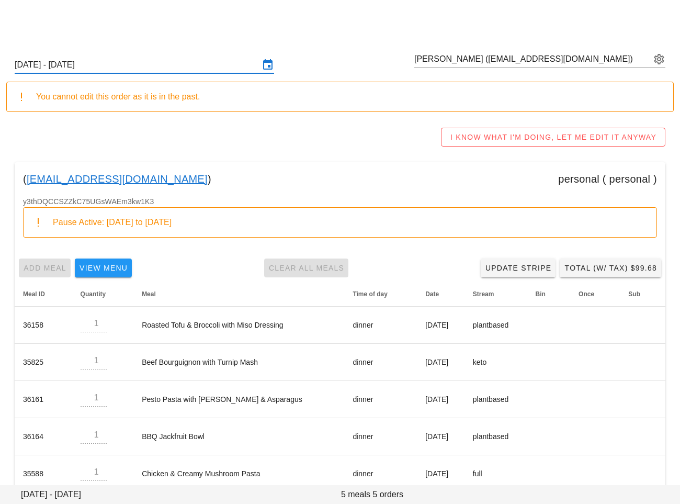
scroll to position [18, 0]
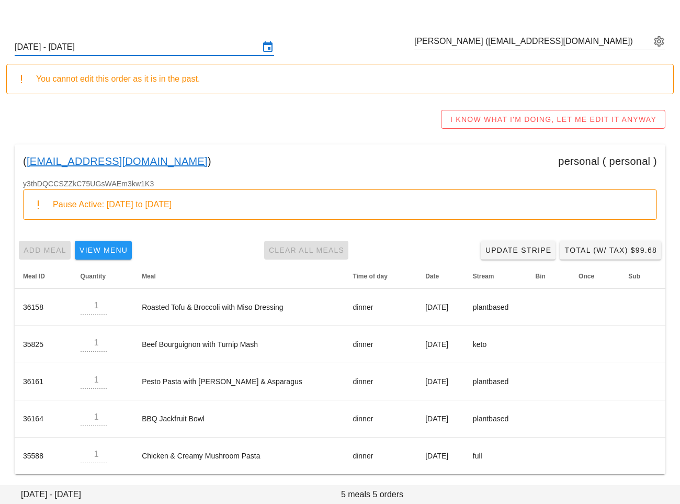
click at [103, 45] on input "Sunday September 28 - Saturday October 4" at bounding box center [137, 47] width 245 height 17
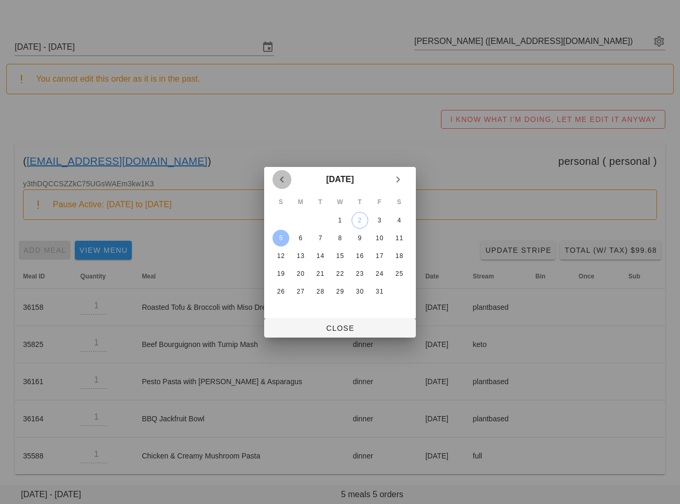
click at [281, 188] on button "Previous month" at bounding box center [282, 179] width 19 height 19
click at [278, 288] on div "28" at bounding box center [281, 291] width 17 height 7
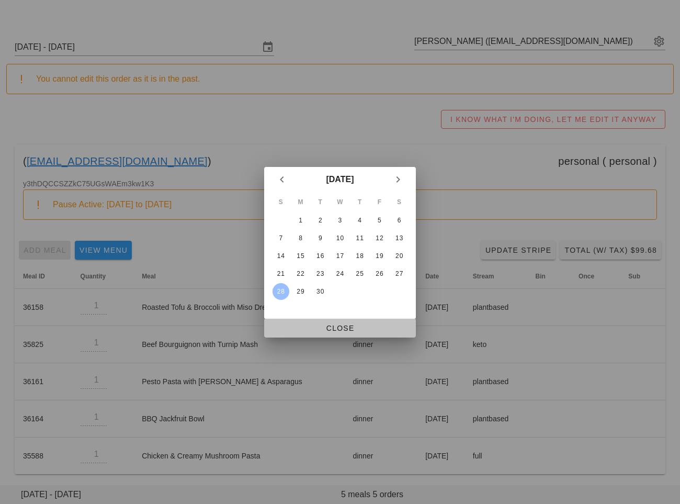
click at [292, 324] on span "Close" at bounding box center [340, 328] width 135 height 8
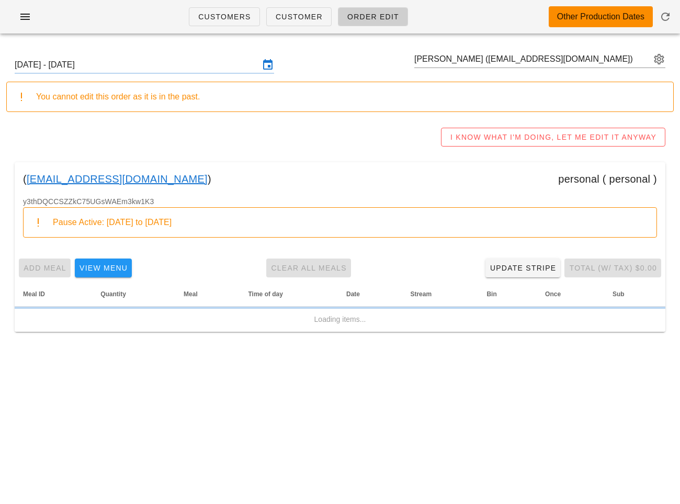
scroll to position [0, 0]
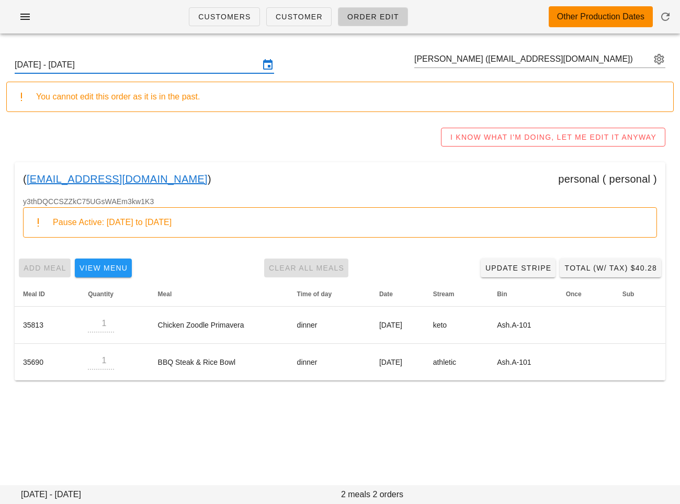
click at [192, 70] on input "[DATE] - [DATE]" at bounding box center [137, 64] width 245 height 17
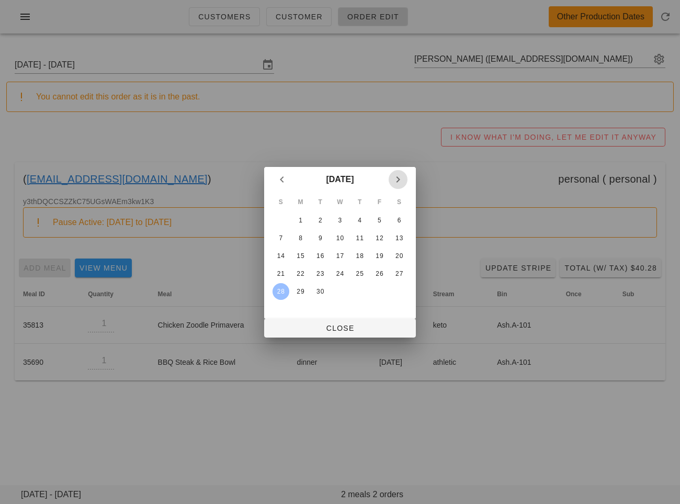
click at [400, 176] on icon "Next month" at bounding box center [398, 179] width 13 height 13
click at [280, 236] on div "5" at bounding box center [281, 237] width 17 height 7
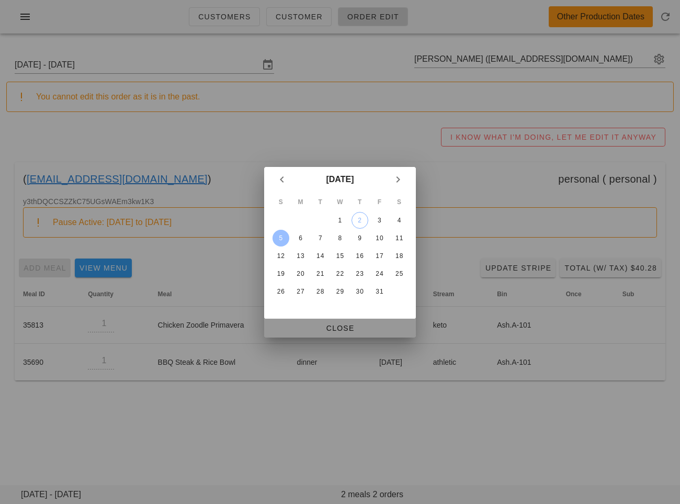
click at [299, 324] on span "Close" at bounding box center [340, 328] width 135 height 8
type input "[DATE] - [DATE]"
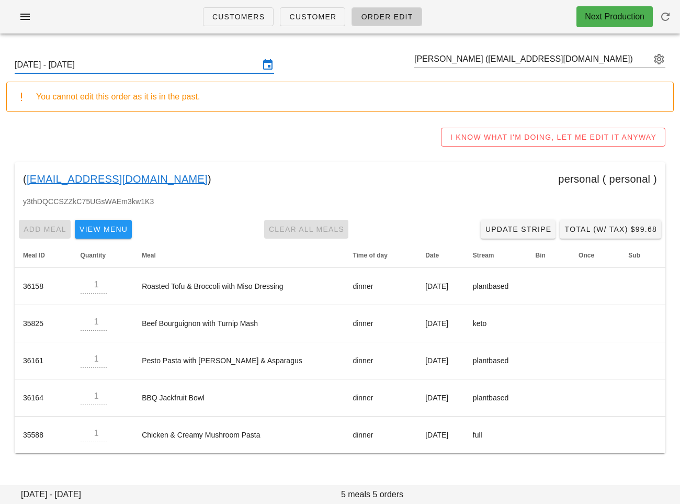
click at [376, 120] on div "I KNOW WHAT I'M DOING, LET ME EDIT IT ANYWAY" at bounding box center [340, 136] width 668 height 33
click at [281, 192] on div "( msalas@harrisco.com ) personal ( personal )" at bounding box center [340, 178] width 651 height 33
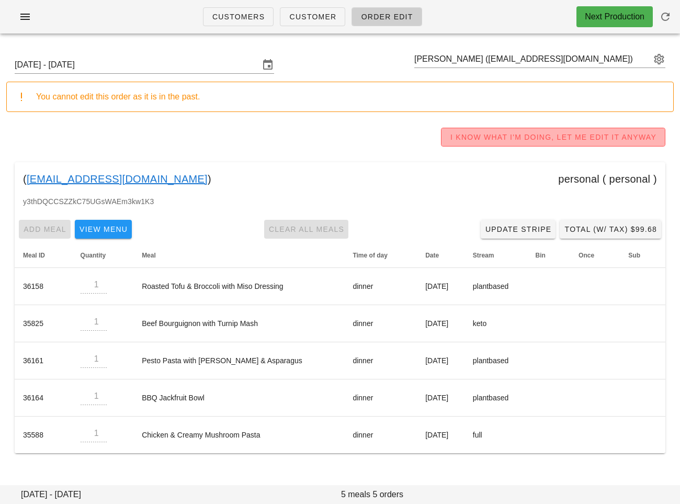
click at [501, 141] on span "I KNOW WHAT I'M DOING, LET ME EDIT IT ANYWAY" at bounding box center [553, 137] width 207 height 8
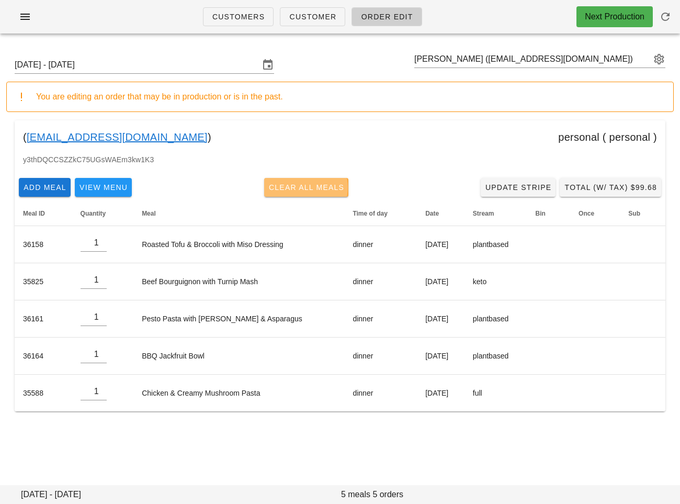
click at [279, 191] on span "Clear All Meals" at bounding box center [306, 187] width 76 height 8
type input "0"
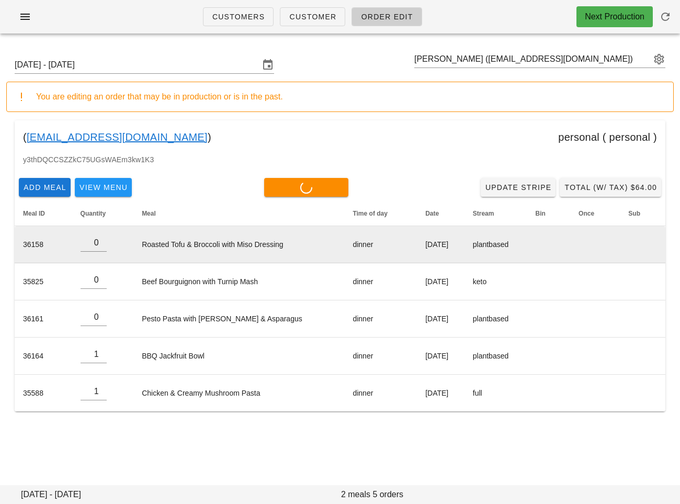
type input "0"
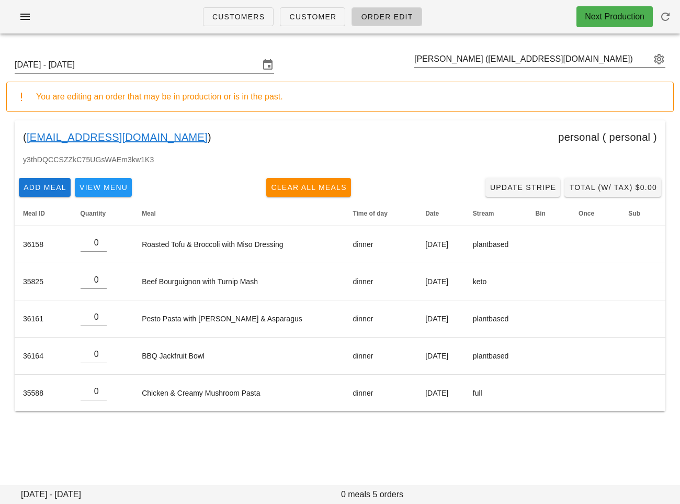
click at [443, 56] on input "Maria Salas (msalas@harrisco.com)" at bounding box center [532, 59] width 236 height 17
click at [443, 56] on input "text" at bounding box center [532, 59] width 236 height 17
paste input "Eye.am.nadeem@gmail.com"
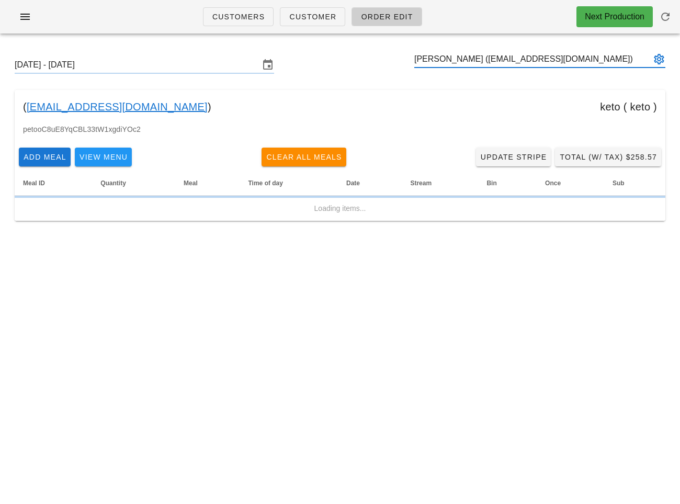
type input "Nadeem Pourmokhtari (Eye.am.nadeem@gmail.com)"
click at [211, 67] on input "[DATE] - [DATE]" at bounding box center [137, 64] width 245 height 17
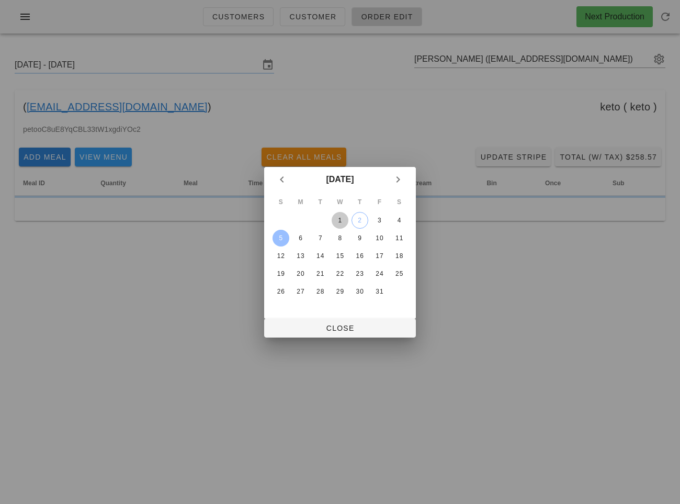
click at [339, 217] on div "1" at bounding box center [340, 220] width 17 height 7
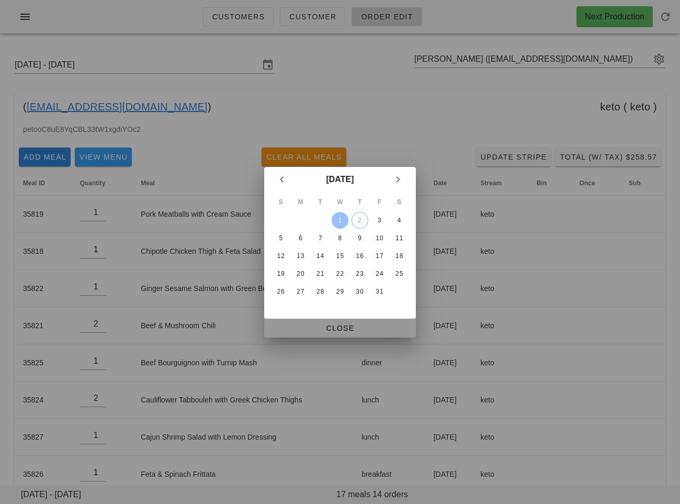
click at [324, 333] on button "Close" at bounding box center [340, 328] width 152 height 19
type input "Sunday September 28 - Saturday October 4"
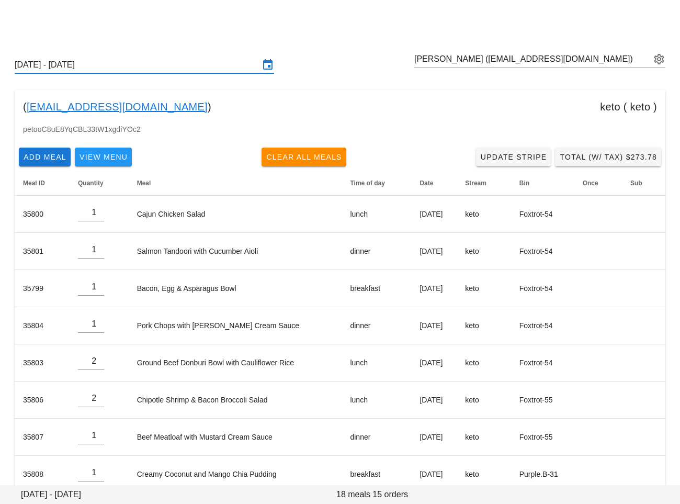
scroll to position [277, 0]
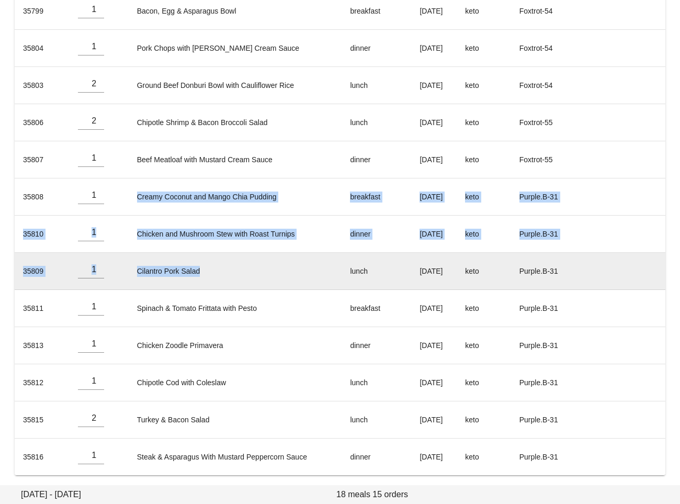
drag, startPoint x: 124, startPoint y: 193, endPoint x: 248, endPoint y: 275, distance: 149.4
click at [248, 275] on tbody "35800 1 Cajun Chicken Salad lunch Monday Sep 29 keto Foxtrot-54 35801 1 Salmon …" at bounding box center [340, 196] width 651 height 557
copy tbody "Creamy Coconut and Mango Chia Pudding breakfast Thursday Oct 02 keto Purple.B-3…"
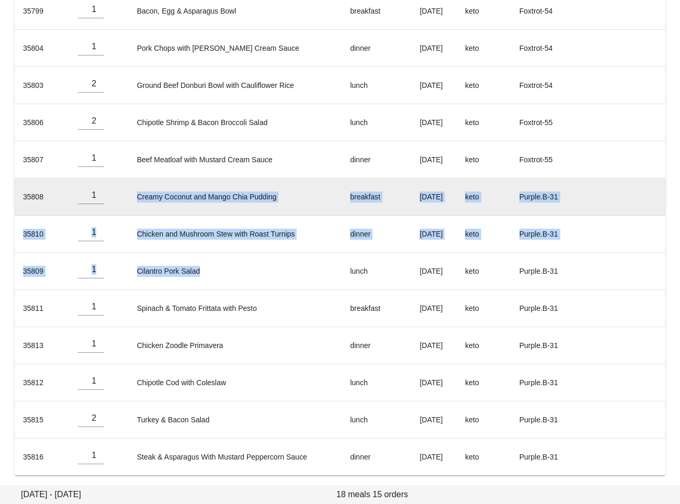
click at [148, 187] on td "Creamy Coconut and Mango Chia Pudding" at bounding box center [235, 196] width 213 height 37
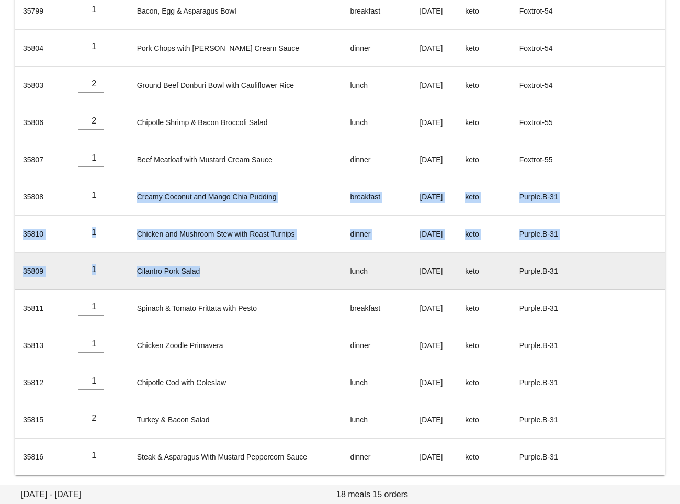
drag, startPoint x: 128, startPoint y: 190, endPoint x: 208, endPoint y: 273, distance: 115.4
click at [208, 273] on tbody "35800 1 Cajun Chicken Salad lunch Monday Sep 29 keto Foxtrot-54 35801 1 Salmon …" at bounding box center [340, 196] width 651 height 557
copy tbody "Creamy Coconut and Mango Chia Pudding breakfast Thursday Oct 02 keto Purple.B-3…"
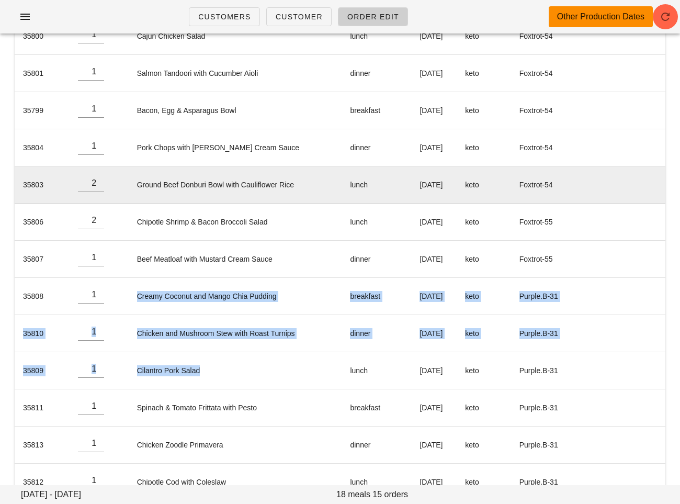
scroll to position [0, 0]
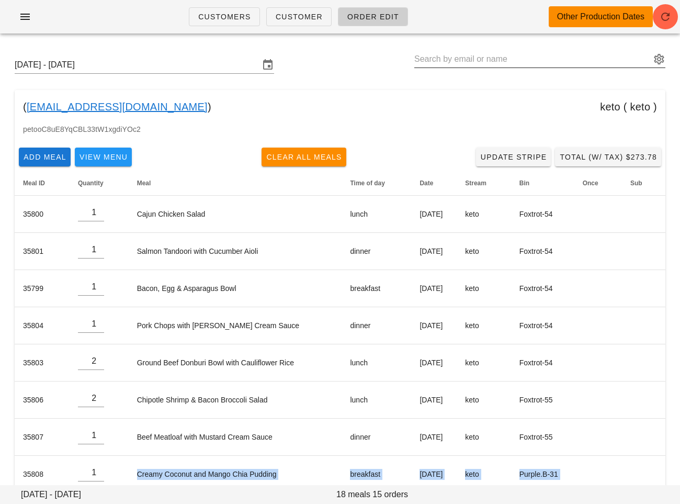
click at [452, 56] on input "text" at bounding box center [532, 59] width 236 height 17
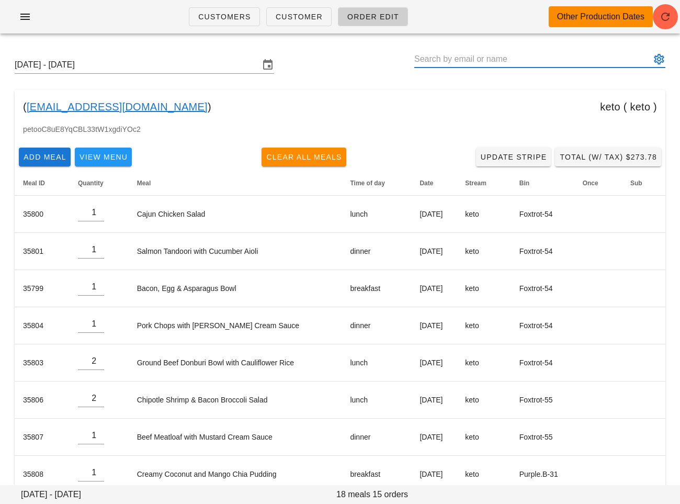
paste input "(layana1005@gmail.com"
click at [416, 62] on input "(layana1005@gmail.com" at bounding box center [532, 59] width 236 height 17
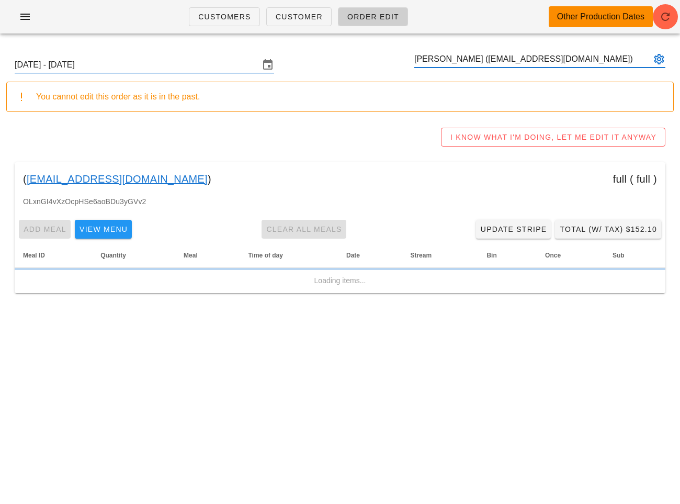
type input "Lia Ayana (layana1005@gmail.com)"
click at [189, 68] on input "Sunday September 28 - Saturday October 4" at bounding box center [137, 64] width 245 height 17
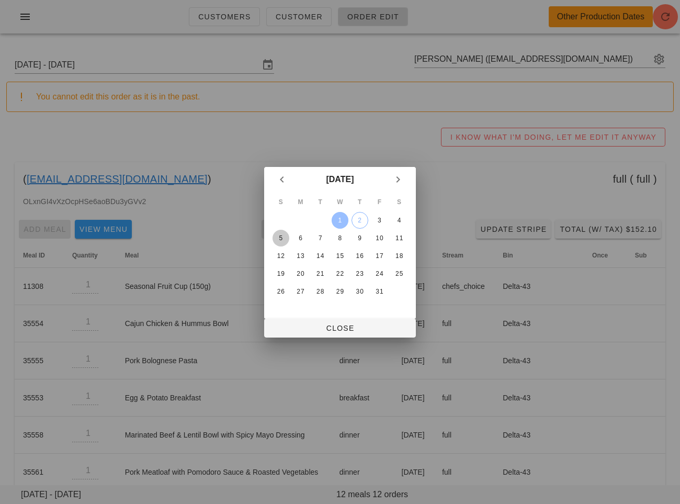
click at [278, 236] on div "5" at bounding box center [281, 237] width 17 height 7
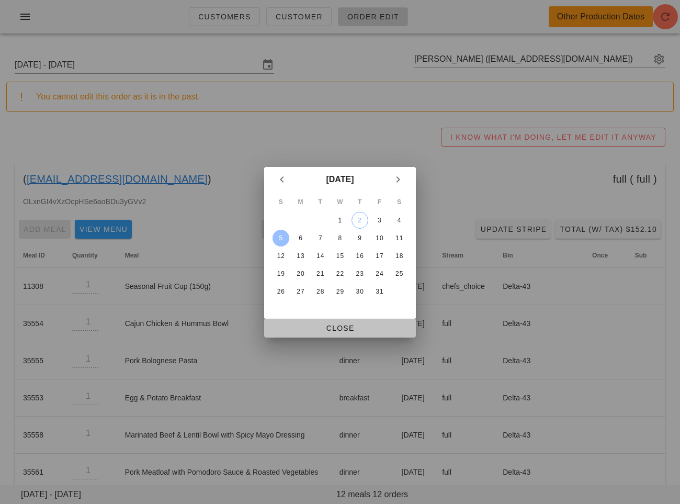
click at [306, 329] on span "Close" at bounding box center [340, 328] width 135 height 8
type input "Sunday October 5 - Saturday October 11"
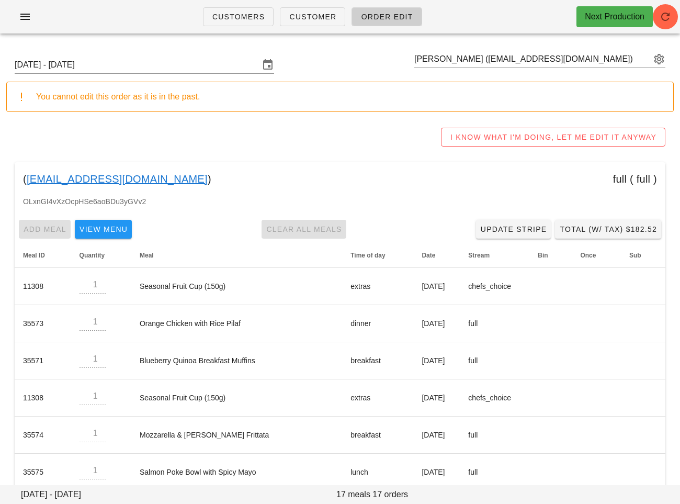
click at [175, 129] on div "I KNOW WHAT I'M DOING, LET ME EDIT IT ANYWAY" at bounding box center [340, 136] width 668 height 33
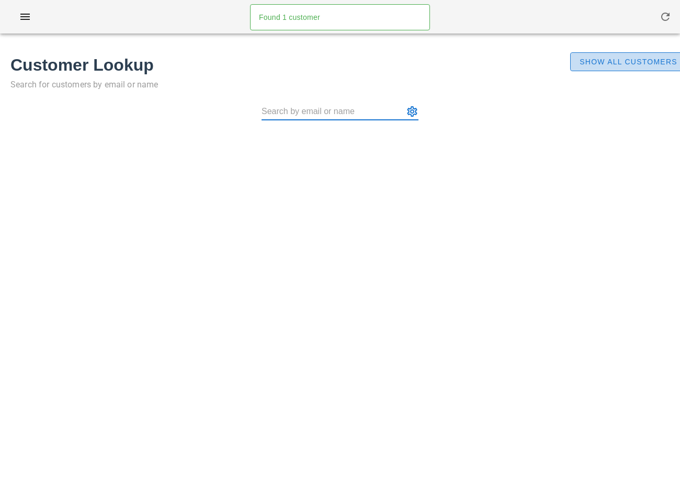
click at [586, 58] on span "Show All Customers" at bounding box center [628, 62] width 98 height 8
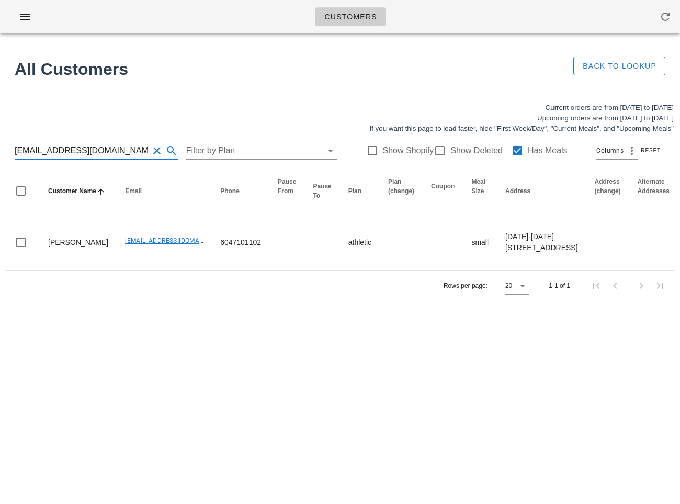
click at [109, 150] on input "[EMAIL_ADDRESS][DOMAIN_NAME]" at bounding box center [82, 150] width 134 height 17
paste input "text"
type input "[EMAIL_ADDRESS][DOMAIN_NAME]"
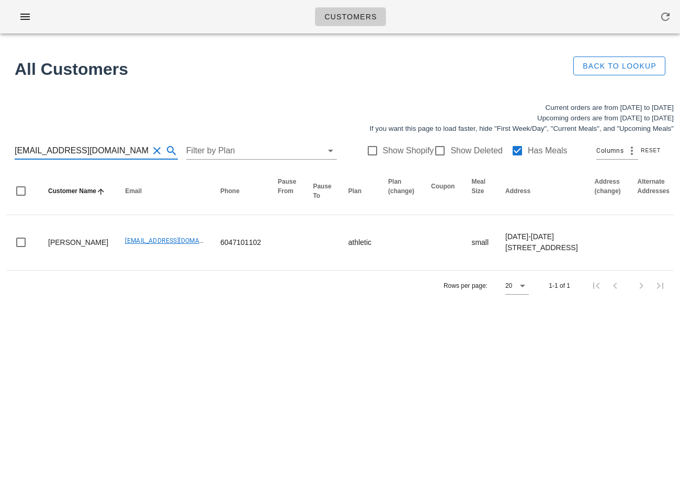
click at [48, 149] on input "[EMAIL_ADDRESS][DOMAIN_NAME]" at bounding box center [82, 150] width 134 height 17
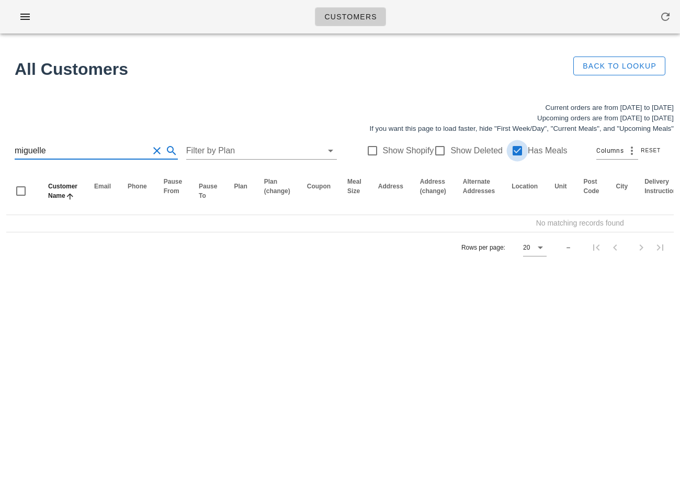
type input "miguelle"
click at [515, 149] on div at bounding box center [517, 151] width 18 height 18
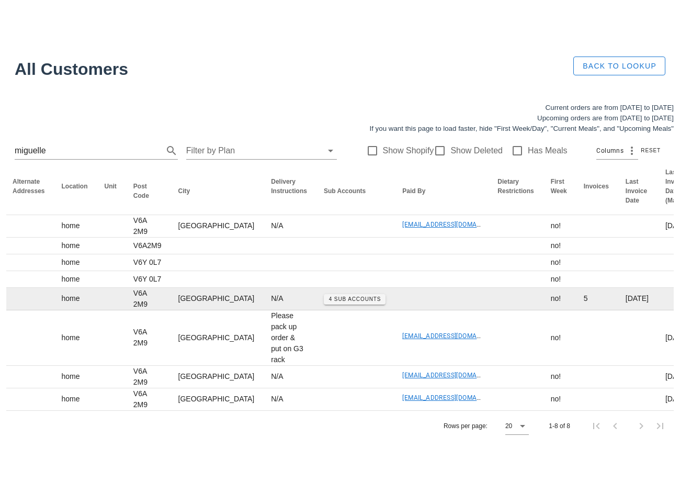
scroll to position [0, 730]
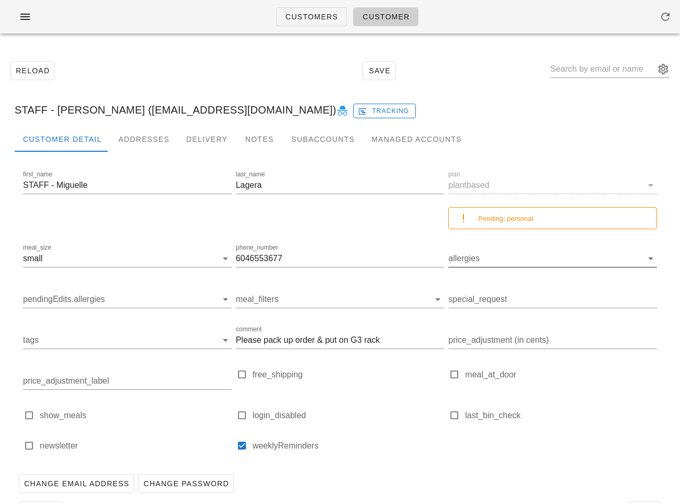
click at [473, 259] on input "allergies" at bounding box center [544, 258] width 192 height 17
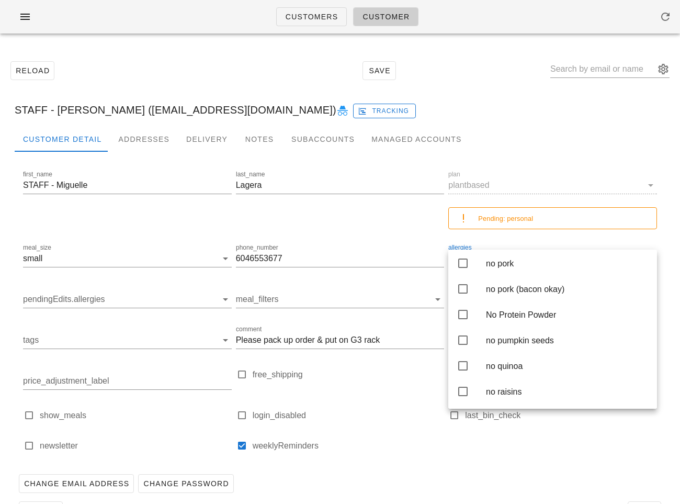
scroll to position [2122, 0]
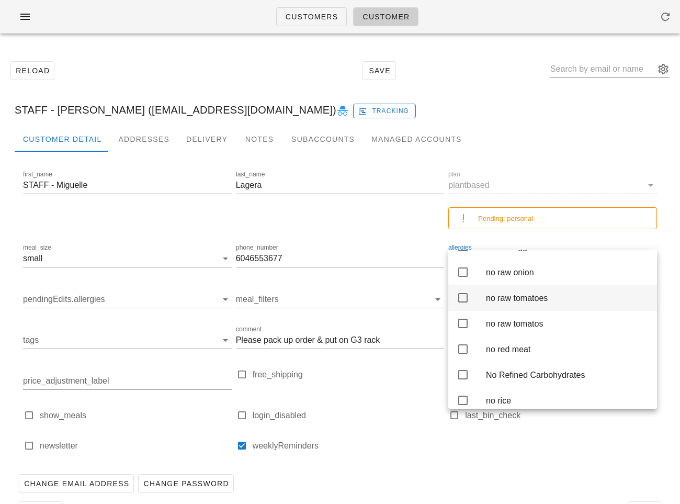
click at [463, 278] on icon at bounding box center [463, 272] width 13 height 13
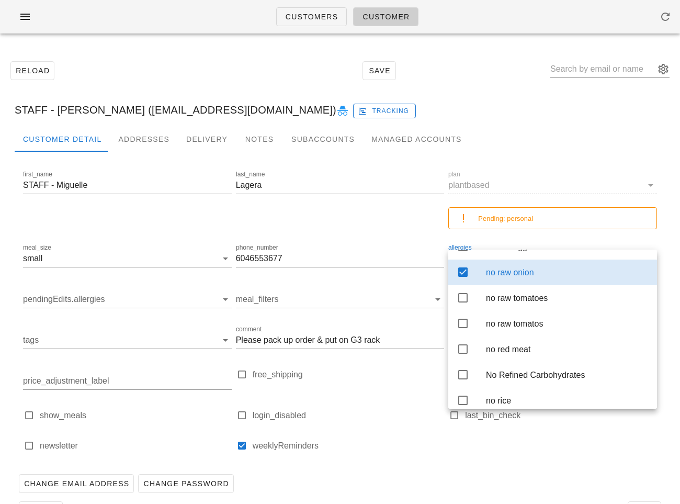
click at [402, 457] on div at bounding box center [340, 457] width 209 height 7
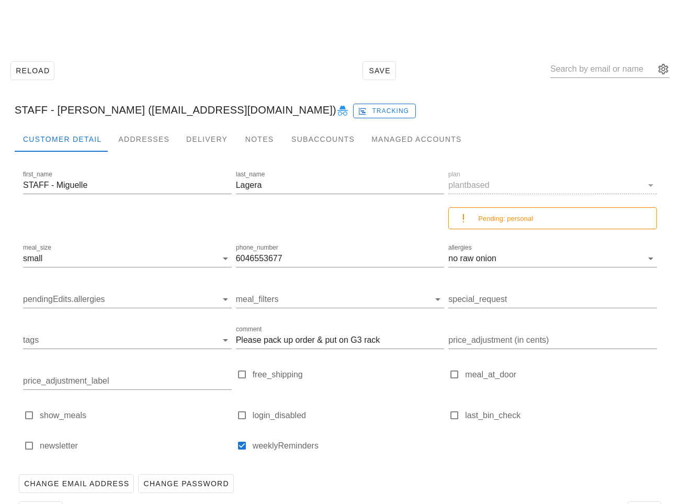
scroll to position [35, 0]
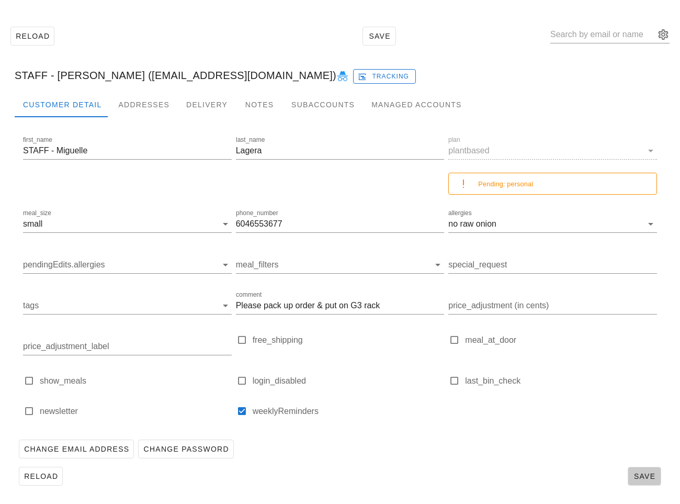
click at [641, 476] on span "Save" at bounding box center [644, 476] width 24 height 8
click at [42, 476] on span "Reload" at bounding box center [41, 476] width 35 height 8
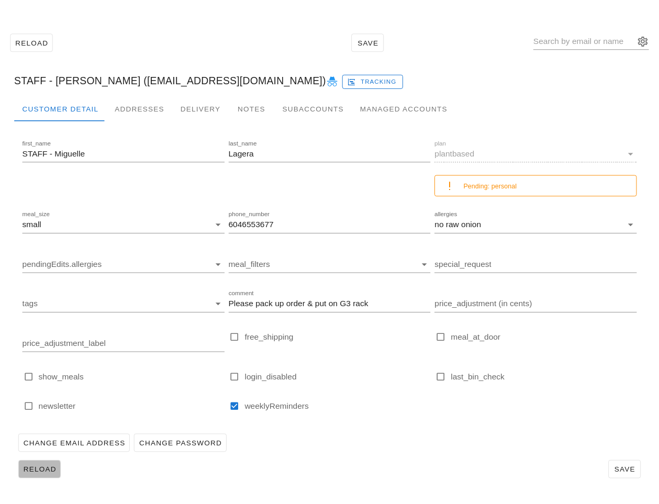
scroll to position [0, 0]
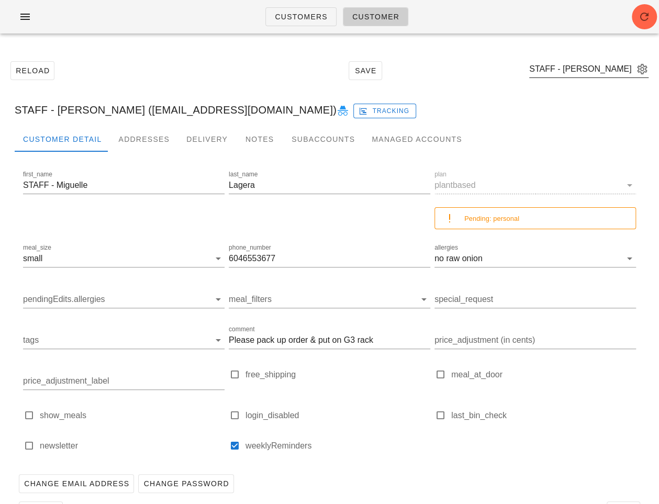
click at [591, 61] on input "STAFF - [PERSON_NAME] ([EMAIL_ADDRESS][DOMAIN_NAME])" at bounding box center [581, 69] width 105 height 17
paste input "[EMAIL_ADDRESS][DOMAIN_NAME]"
type input "[EMAIL_ADDRESS][DOMAIN_NAME]"
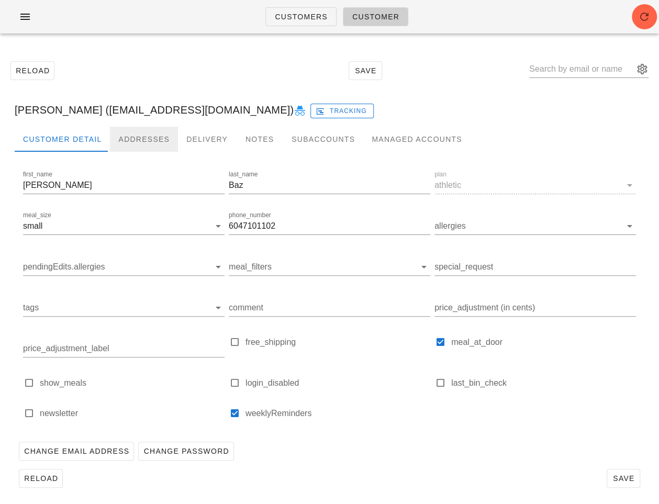
click at [151, 147] on div "Addresses" at bounding box center [144, 139] width 68 height 25
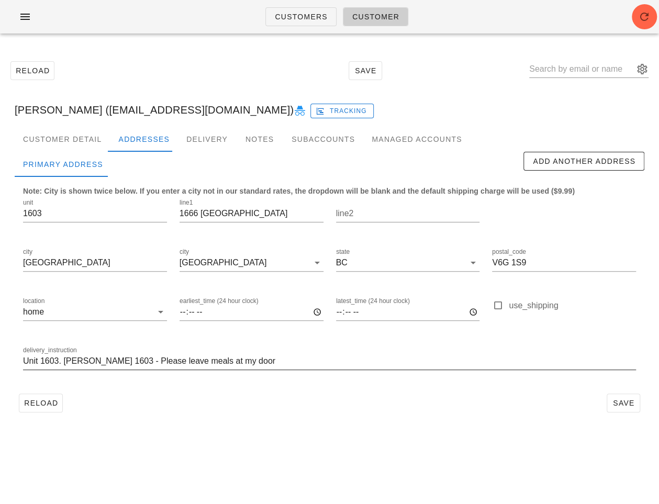
click at [232, 359] on input "Unit 1603. Buzz 1603 - Please leave meals at my door" at bounding box center [329, 361] width 613 height 17
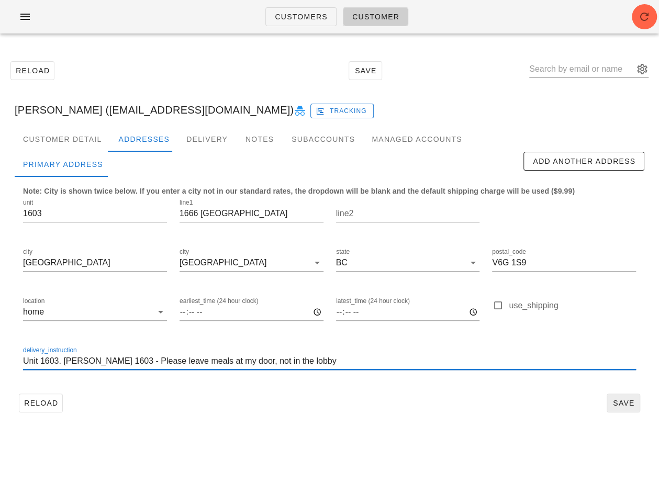
type input "Unit 1603. Buzz 1603 - Please leave meals at my door, not in the lobby"
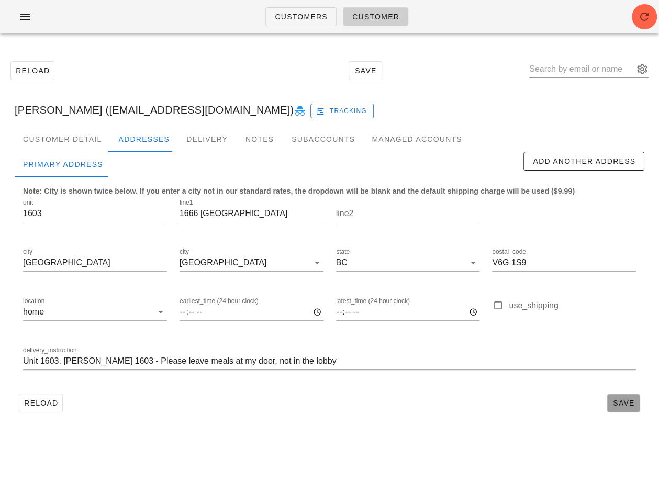
click at [623, 405] on span "Save" at bounding box center [623, 403] width 24 height 8
click at [37, 399] on span "Reload" at bounding box center [41, 403] width 35 height 8
click at [308, 6] on ul "Customers Customer" at bounding box center [337, 17] width 168 height 38
click at [299, 20] on span "Customers" at bounding box center [300, 17] width 53 height 8
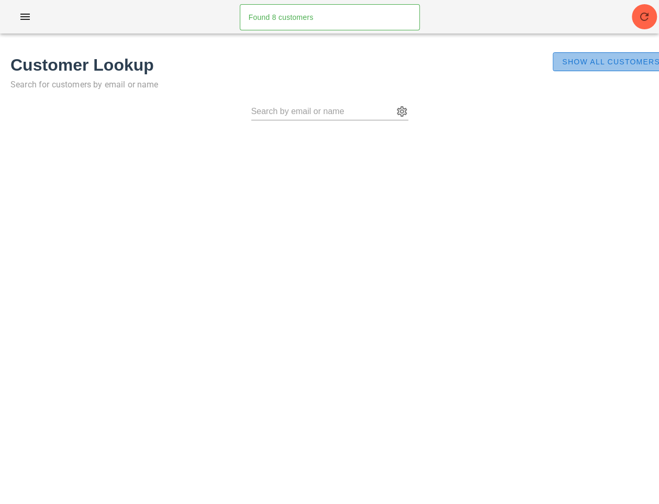
click at [590, 65] on span "Show All Customers" at bounding box center [610, 62] width 98 height 8
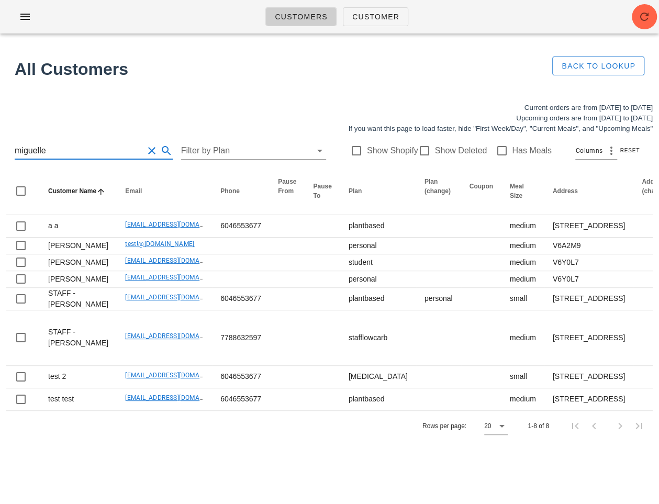
click at [89, 154] on input "miguelle" at bounding box center [79, 150] width 129 height 17
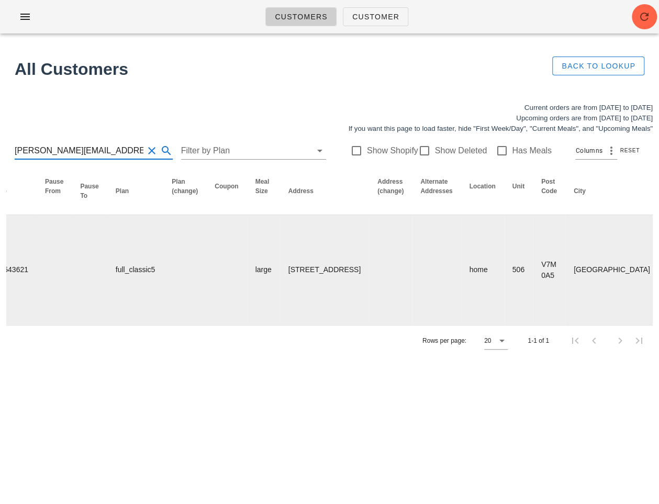
scroll to position [0, 642]
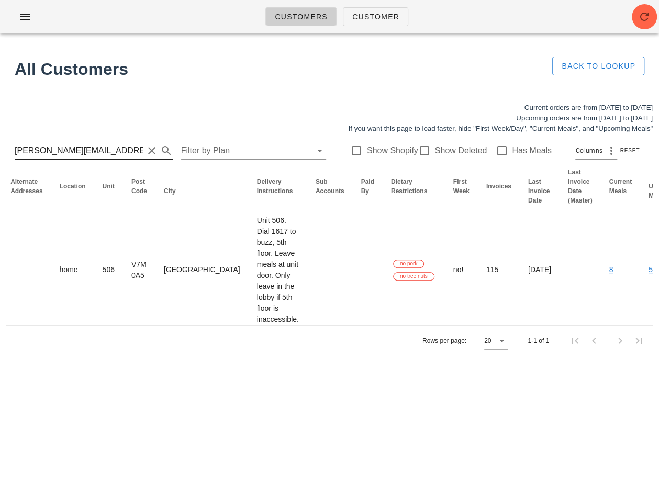
click at [70, 151] on input "[PERSON_NAME][EMAIL_ADDRESS][DOMAIN_NAME]" at bounding box center [79, 150] width 129 height 17
paste input "michaelgoodfellow@gmx"
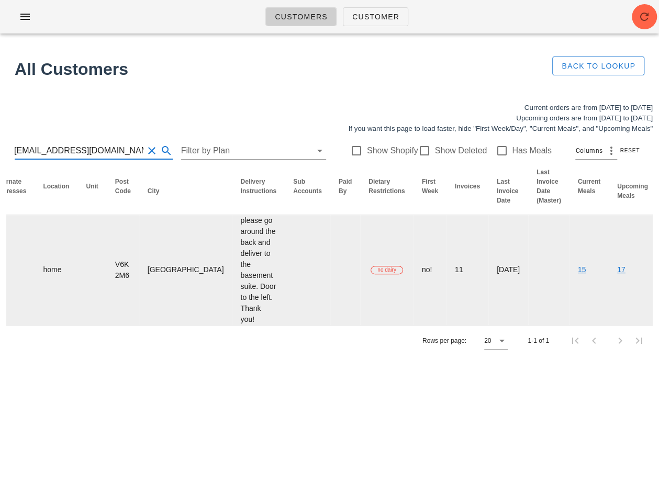
scroll to position [0, 622]
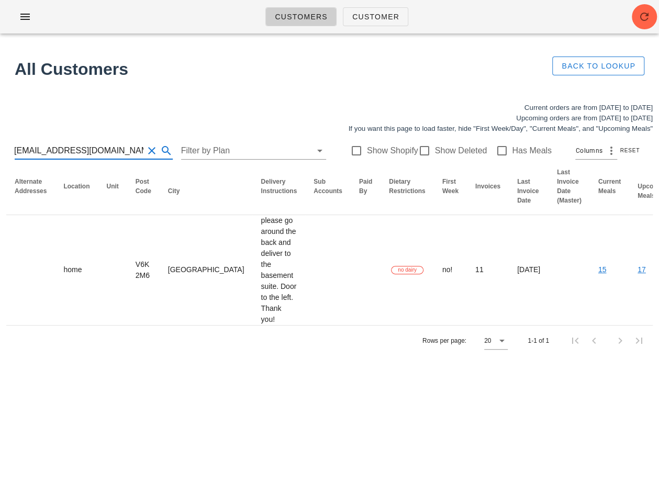
drag, startPoint x: 21, startPoint y: 151, endPoint x: -22, endPoint y: 151, distance: 43.9
click at [0, 151] on html "Customers Customer Found 8 customers All Customers Back to Lookup Current order…" at bounding box center [329, 252] width 659 height 504
type input "[EMAIL_ADDRESS][DOMAIN_NAME]"
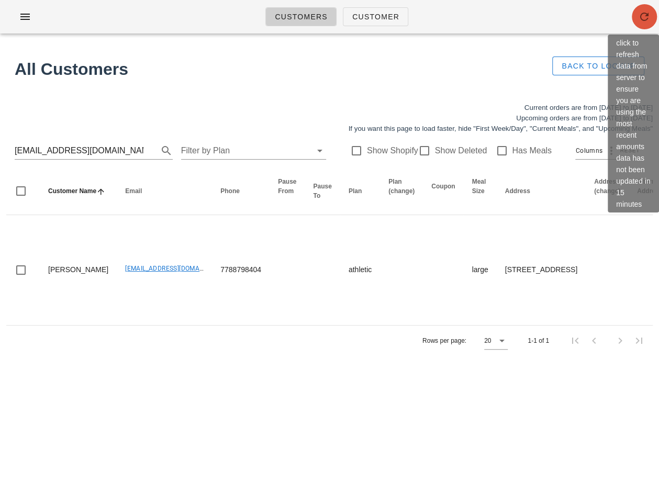
click at [640, 16] on icon "button" at bounding box center [644, 16] width 13 height 13
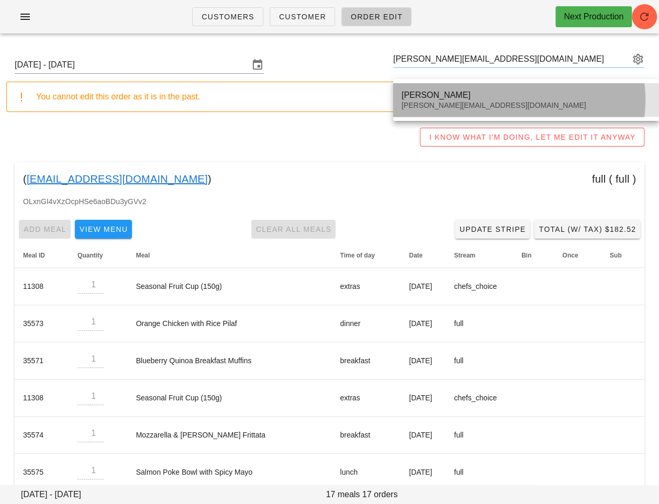
click at [445, 97] on div "[PERSON_NAME]" at bounding box center [525, 95] width 249 height 10
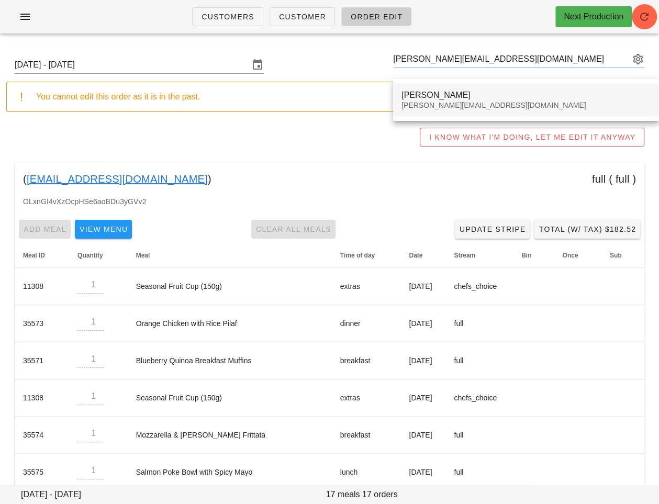
type input "[PERSON_NAME] ([PERSON_NAME][EMAIL_ADDRESS][DOMAIN_NAME])"
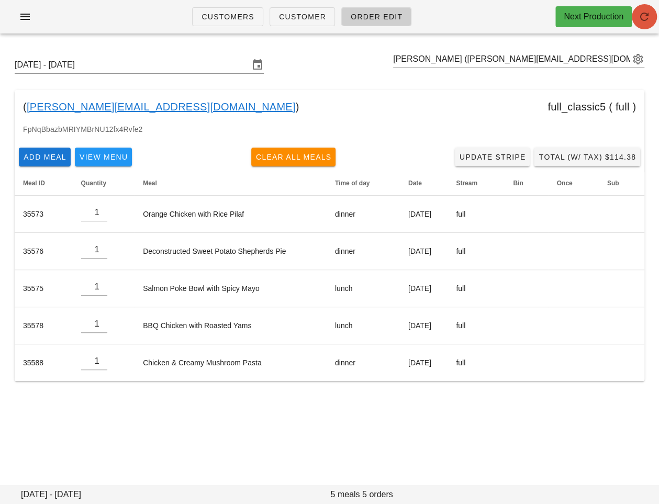
click at [641, 22] on icon "button" at bounding box center [644, 16] width 13 height 13
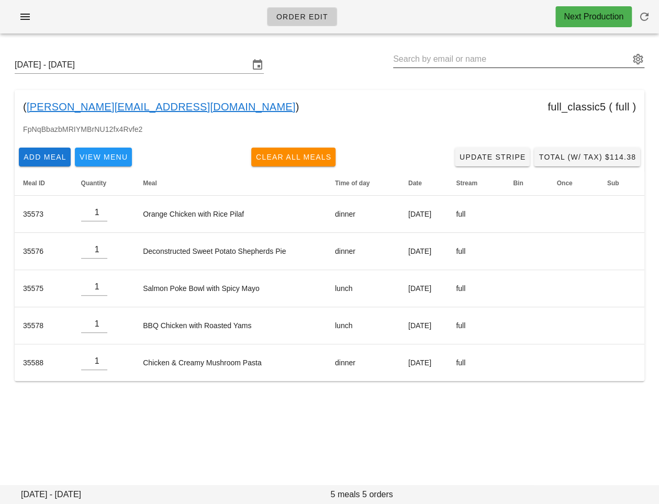
click at [426, 59] on input "text" at bounding box center [511, 59] width 236 height 17
paste input "[EMAIL_ADDRESS][DOMAIN_NAME]"
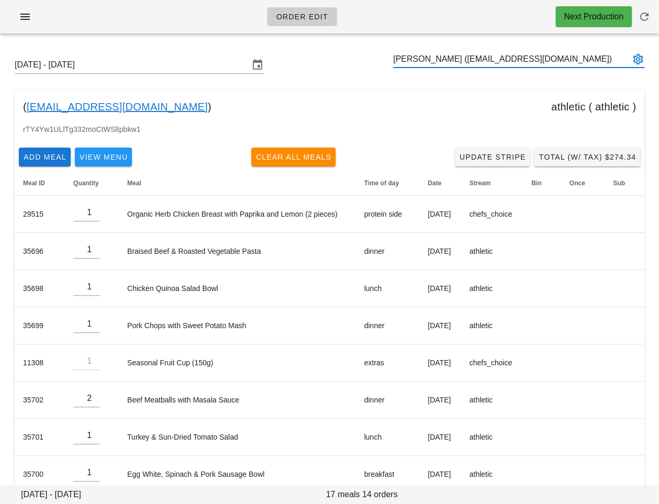
type input "[PERSON_NAME] ([EMAIL_ADDRESS][DOMAIN_NAME])"
click at [339, 89] on div "[DATE] - [DATE] ( [EMAIL_ADDRESS][DOMAIN_NAME] ) athletic ( athletic ) rTY4Yw1U…" at bounding box center [329, 386] width 659 height 688
click at [329, 82] on div "[DATE] - [DATE] ( [EMAIL_ADDRESS][DOMAIN_NAME] ) athletic ( athletic ) rTY4Yw1U…" at bounding box center [329, 386] width 659 height 688
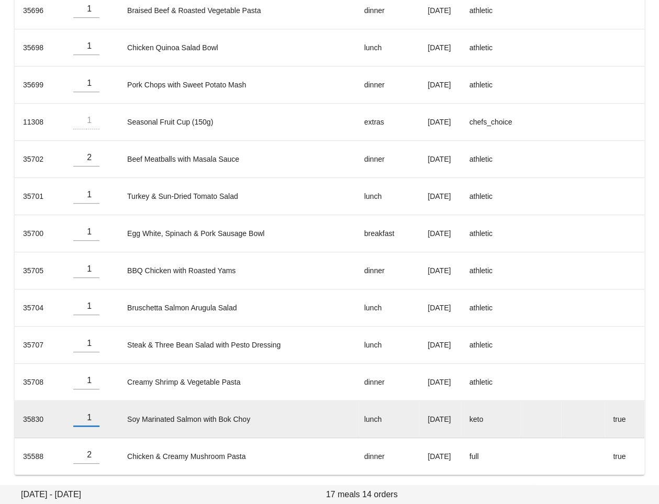
click at [96, 418] on input "1" at bounding box center [86, 417] width 26 height 17
type input "0"
click at [96, 418] on input "0" at bounding box center [86, 417] width 26 height 17
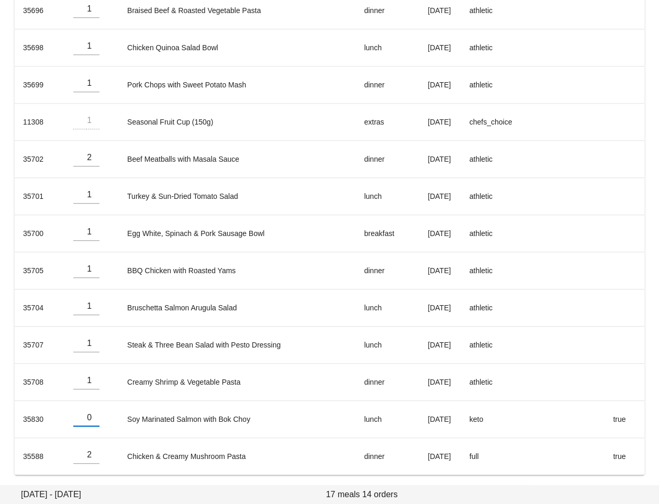
click at [102, 477] on div "[DATE] - [DATE] ( [EMAIL_ADDRESS][DOMAIN_NAME] ) athletic ( athletic ) rTY4Yw1U…" at bounding box center [329, 145] width 659 height 688
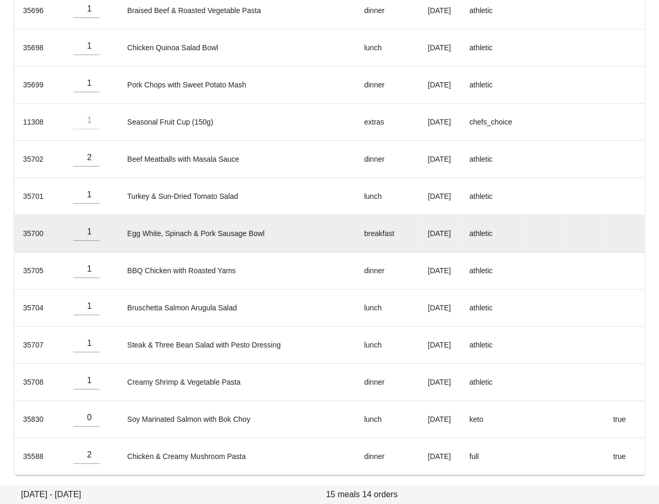
drag, startPoint x: 416, startPoint y: 241, endPoint x: 401, endPoint y: 225, distance: 21.5
click at [419, 225] on td "[DATE]" at bounding box center [439, 233] width 41 height 37
copy td "[DATE]"
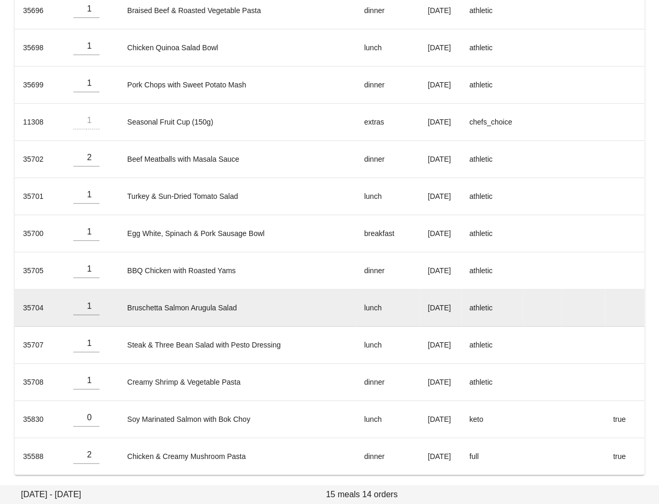
scroll to position [0, 0]
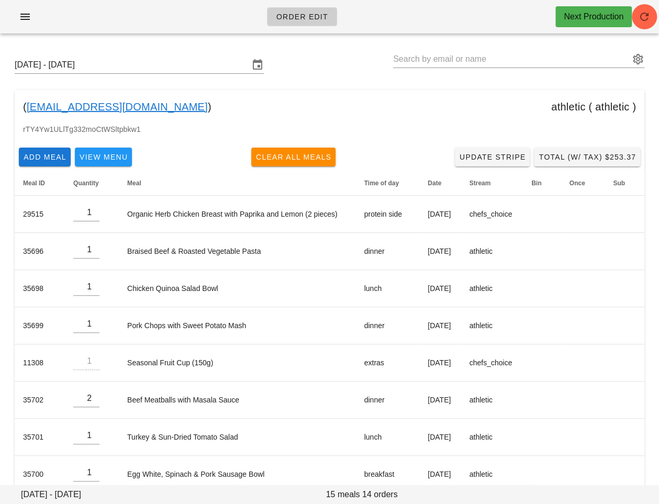
click at [181, 109] on div "( [EMAIL_ADDRESS][DOMAIN_NAME] ) athletic ( athletic )" at bounding box center [329, 106] width 629 height 33
drag, startPoint x: 189, startPoint y: 109, endPoint x: 29, endPoint y: 112, distance: 159.6
click at [29, 112] on div "( [EMAIL_ADDRESS][DOMAIN_NAME] ) athletic ( athletic )" at bounding box center [329, 106] width 629 height 33
copy div "[EMAIL_ADDRESS][DOMAIN_NAME] )"
click at [412, 56] on input "text" at bounding box center [511, 59] width 236 height 17
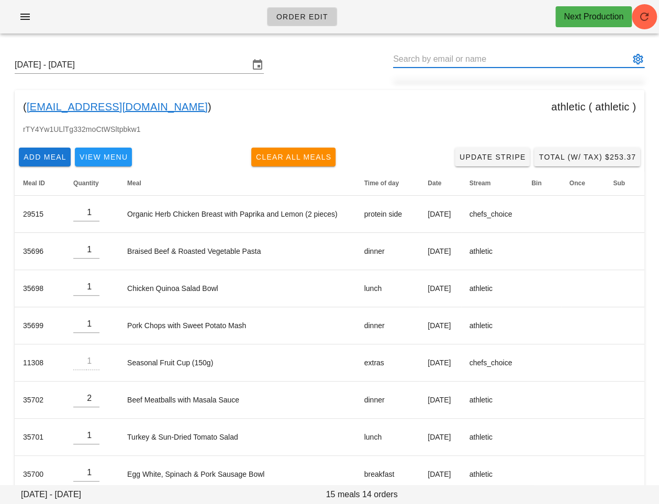
paste input "[EMAIL_ADDRESS][DOMAIN_NAME]"
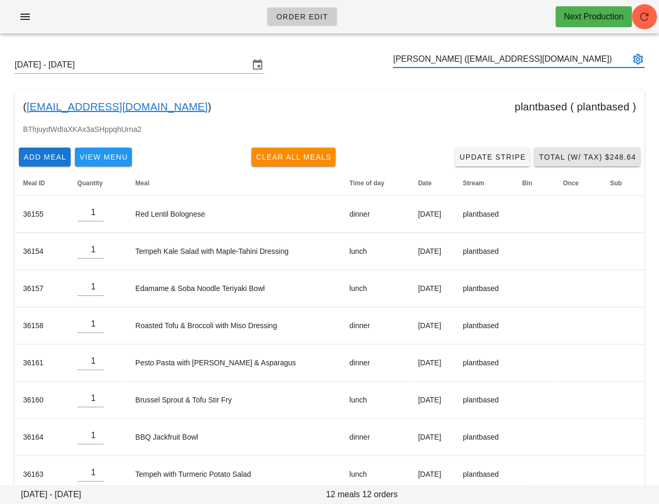
type input "[PERSON_NAME] ([EMAIL_ADDRESS][DOMAIN_NAME])"
click at [580, 153] on span "Total (w/ Tax) $248.64" at bounding box center [587, 157] width 98 height 8
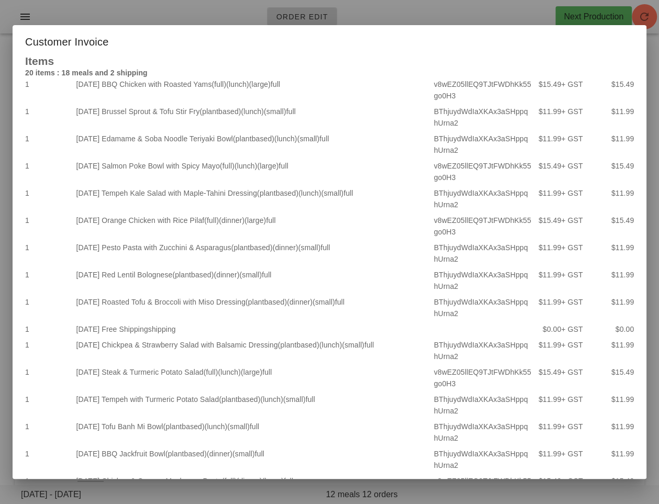
click at [416, 8] on div at bounding box center [329, 252] width 659 height 504
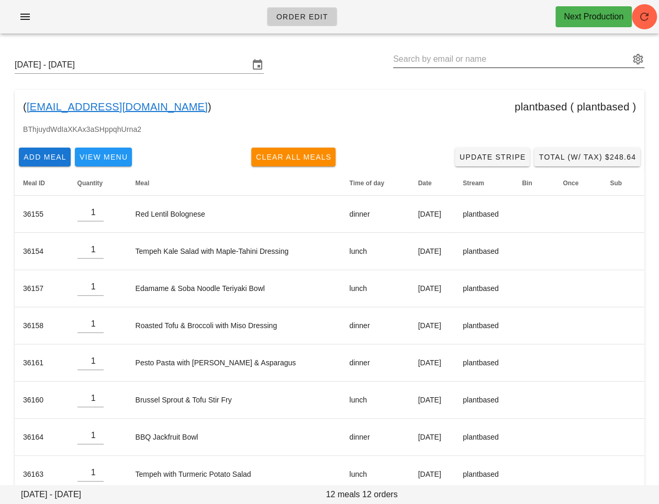
click at [411, 55] on input "text" at bounding box center [511, 59] width 236 height 17
paste input "[EMAIL_ADDRESS][DOMAIN_NAME]"
type input "[EMAIL_ADDRESS][DOMAIN_NAME]"
click at [195, 69] on input "[DATE] - [DATE]" at bounding box center [132, 64] width 234 height 17
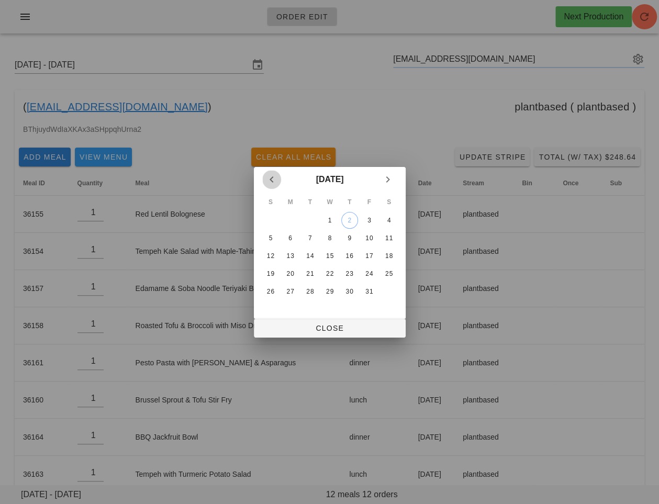
click at [268, 179] on icon "Previous month" at bounding box center [271, 179] width 13 height 13
click at [266, 294] on div "28" at bounding box center [270, 291] width 17 height 7
click at [279, 326] on span "Close" at bounding box center [329, 328] width 135 height 8
type input "[DATE] - [DATE]"
type input "[PERSON_NAME] ([PERSON_NAME][EMAIL_ADDRESS][DOMAIN_NAME])"
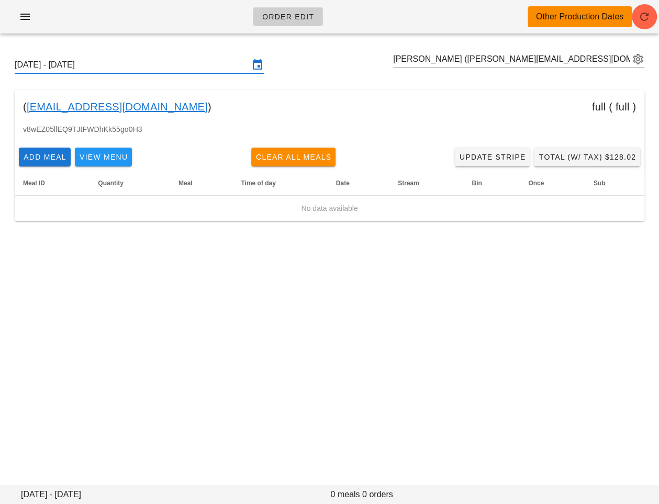
click at [200, 64] on input "[DATE] - [DATE]" at bounding box center [132, 64] width 234 height 17
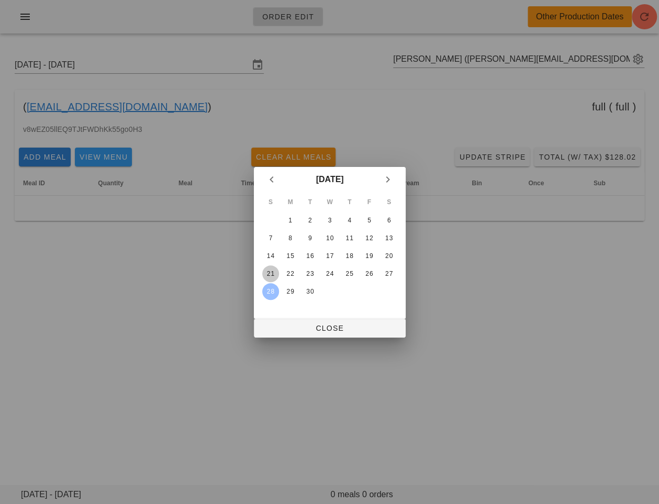
click at [269, 272] on div "21" at bounding box center [270, 273] width 17 height 7
click at [276, 321] on button "Close" at bounding box center [330, 328] width 152 height 19
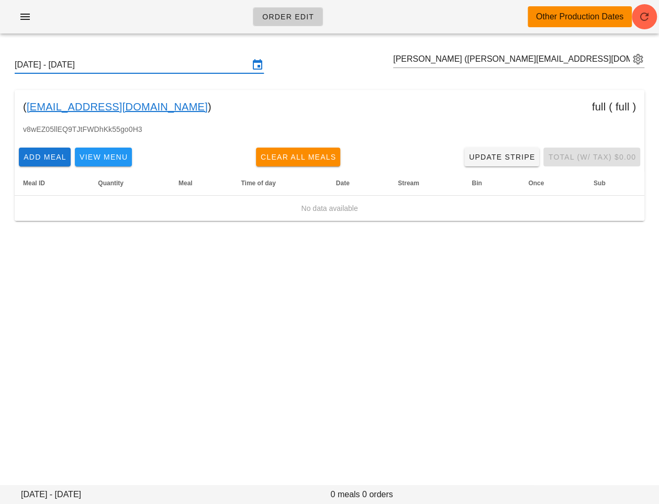
click at [171, 70] on input "[DATE] - [DATE]" at bounding box center [132, 64] width 234 height 17
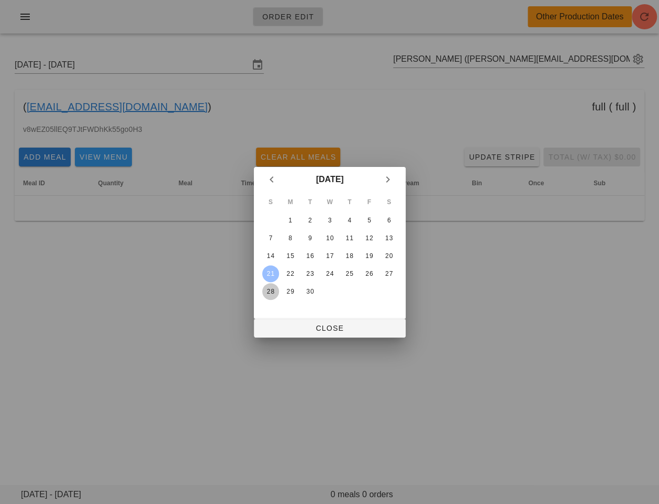
click at [267, 292] on div "28" at bounding box center [270, 291] width 17 height 7
click at [280, 324] on span "Close" at bounding box center [329, 328] width 135 height 8
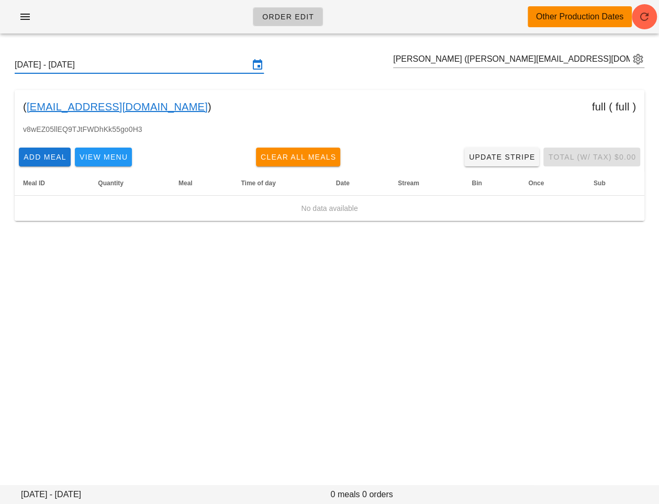
click at [194, 65] on input "[DATE] - [DATE]" at bounding box center [132, 64] width 234 height 17
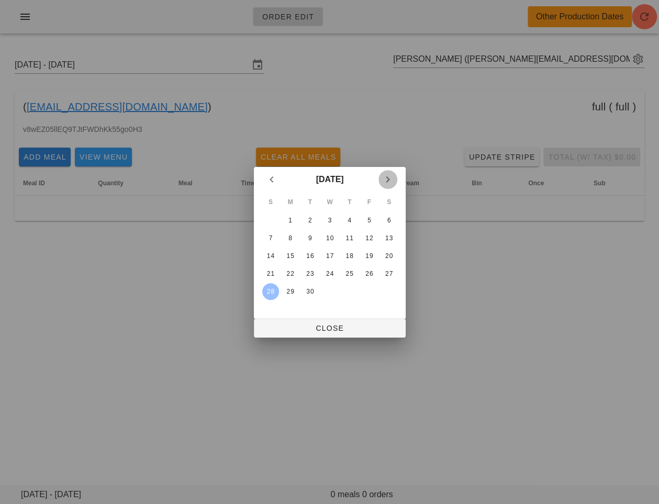
click at [389, 180] on icon "Next month" at bounding box center [387, 179] width 13 height 13
click at [268, 244] on button "5" at bounding box center [270, 238] width 17 height 17
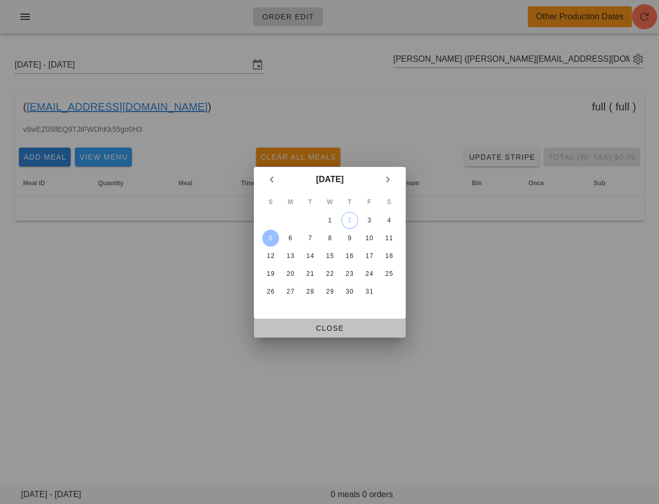
click at [314, 331] on span "Close" at bounding box center [329, 328] width 135 height 8
type input "[DATE] - [DATE]"
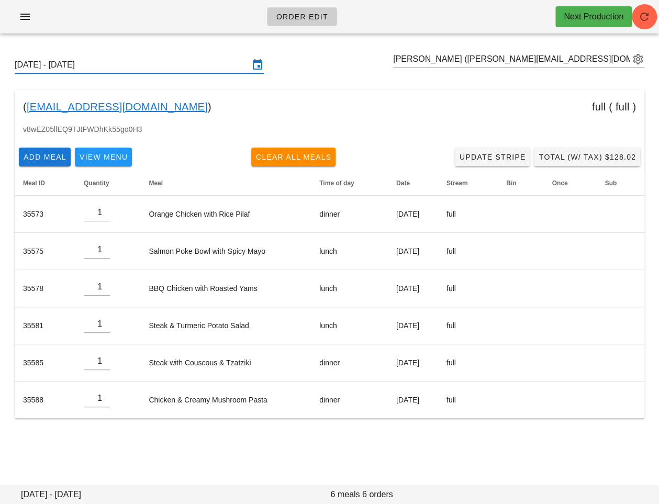
click at [505, 45] on div "[DATE] - [DATE] [PERSON_NAME] ([PERSON_NAME][EMAIL_ADDRESS][DOMAIN_NAME]) ( [DO…" at bounding box center [329, 237] width 659 height 391
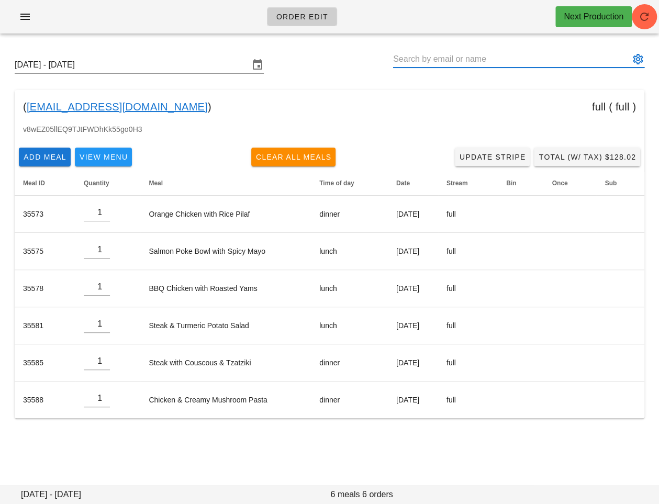
click at [476, 51] on input "text" at bounding box center [511, 59] width 236 height 17
click at [425, 60] on input "text" at bounding box center [511, 59] width 236 height 17
paste input "anjit.mellireddy7@gmail.com"
type input "Anjit Mallireddy (anjit.mellireddy7@gmail.com)"
click at [190, 66] on input "Sunday October 5 - Saturday October 11" at bounding box center [132, 64] width 234 height 17
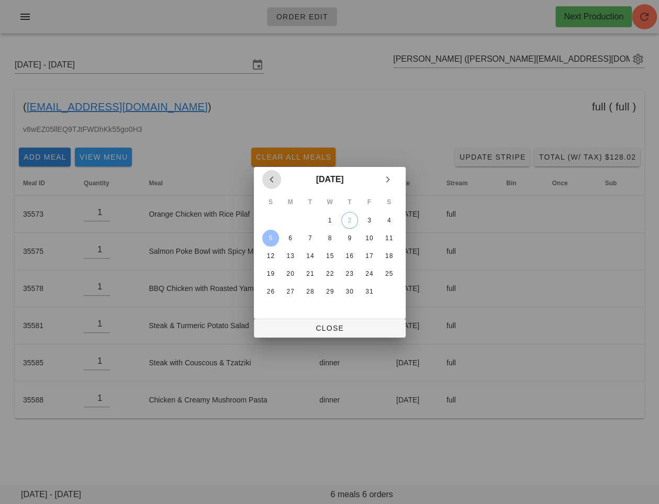
click at [268, 182] on icon "Previous month" at bounding box center [271, 179] width 13 height 13
click at [269, 273] on div "21" at bounding box center [270, 273] width 17 height 7
click at [275, 326] on span "Close" at bounding box center [329, 328] width 135 height 8
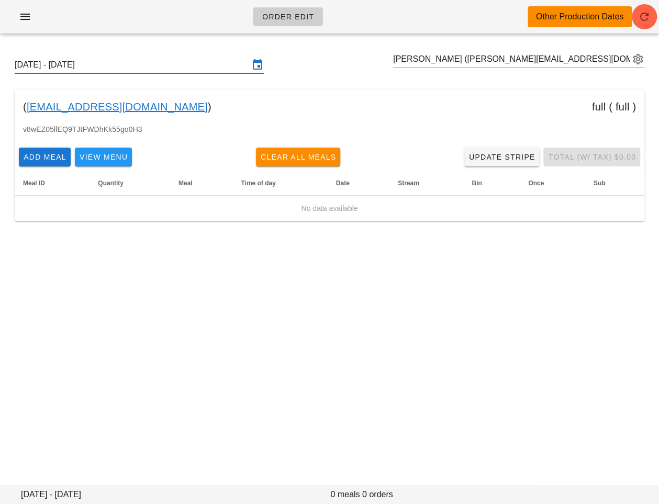
click at [155, 66] on input "Sunday September 21 - Saturday September 27" at bounding box center [132, 64] width 234 height 17
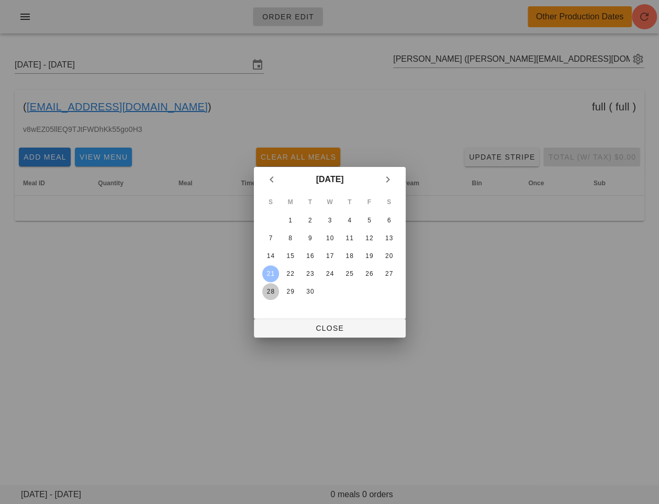
click at [269, 286] on button "28" at bounding box center [270, 291] width 17 height 17
click at [268, 321] on button "Close" at bounding box center [330, 328] width 152 height 19
type input "Sunday September 28 - Saturday October 4"
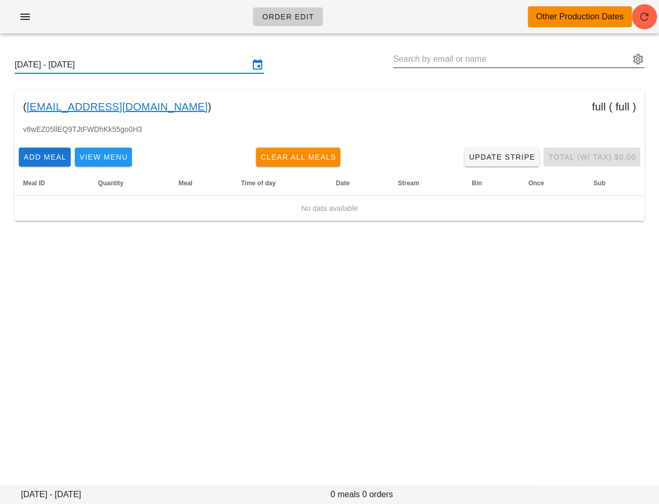
click at [415, 54] on input "text" at bounding box center [511, 59] width 236 height 17
paste input "MichaelGoodfellow@gmx.com"
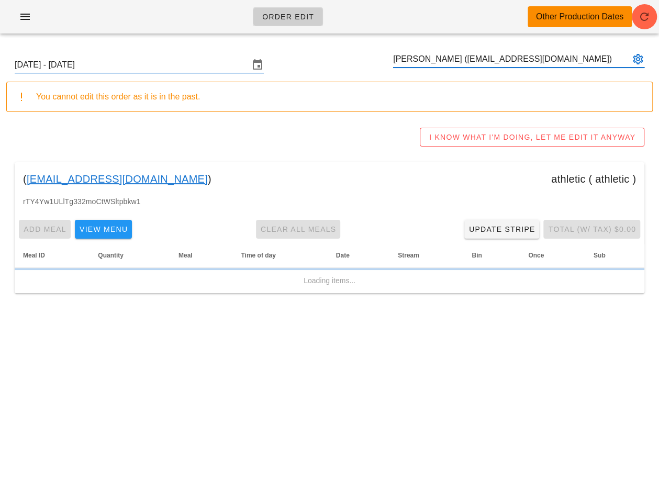
click at [402, 59] on input "[PERSON_NAME] ([EMAIL_ADDRESS][DOMAIN_NAME])" at bounding box center [511, 59] width 236 height 17
type input "[PERSON_NAME] ([EMAIL_ADDRESS][DOMAIN_NAME])"
click at [650, 16] on span "button" at bounding box center [643, 16] width 25 height 13
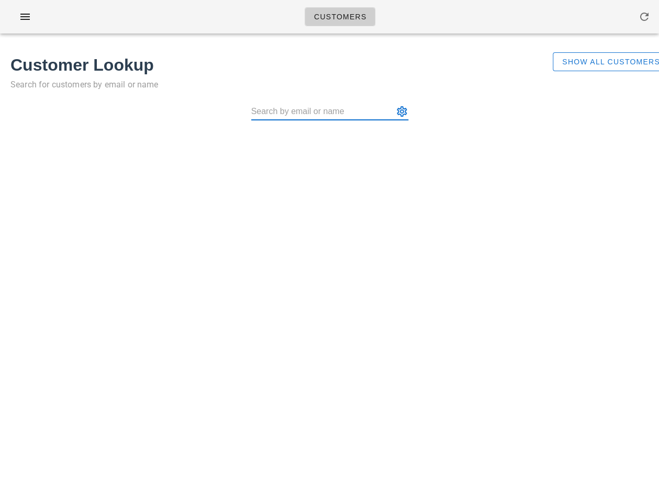
paste input "michaelgoodfellow@gmx.com )"
type input "Michael Goodfellow (michaelgoodfellow@gmx.com)"
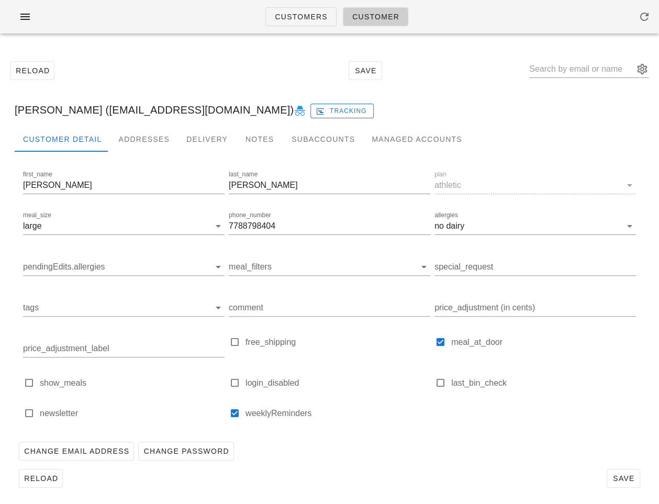
drag, startPoint x: 121, startPoint y: 108, endPoint x: 261, endPoint y: 110, distance: 140.2
click at [261, 110] on div "Michael Goodfellow (michaelgoodfellow@gmx.com) Tracking" at bounding box center [329, 109] width 646 height 33
copy div "michaelgoodfellow@gmx.com"
click at [643, 22] on icon "button" at bounding box center [644, 16] width 13 height 13
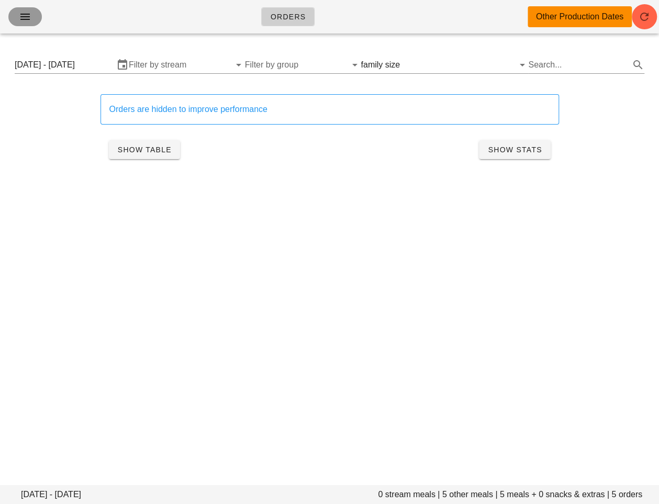
click at [25, 22] on icon "button" at bounding box center [25, 16] width 13 height 13
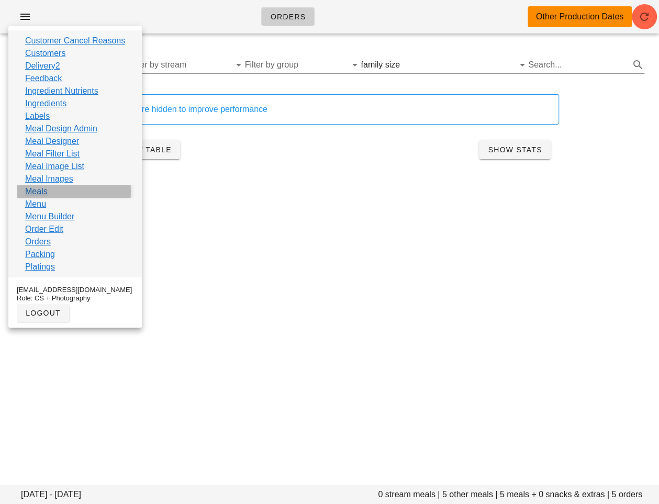
click at [44, 187] on link "Meals" at bounding box center [36, 191] width 22 height 13
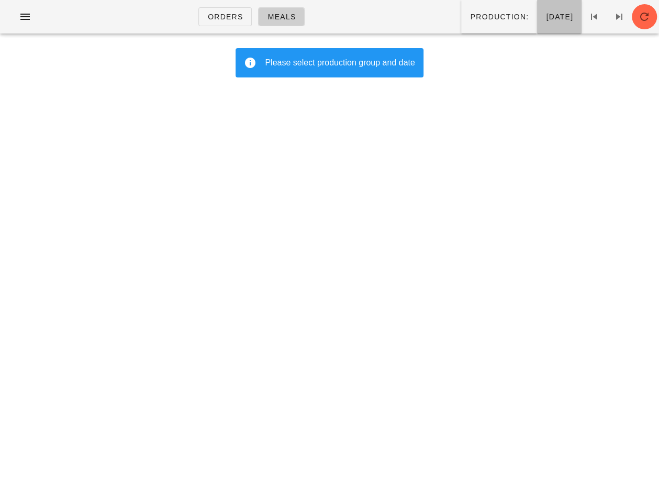
click at [545, 18] on span "[DATE]" at bounding box center [559, 17] width 28 height 8
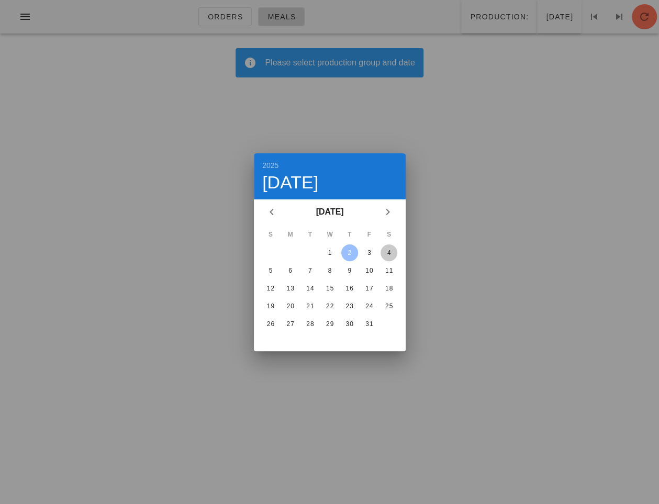
click at [384, 254] on div "4" at bounding box center [388, 252] width 17 height 7
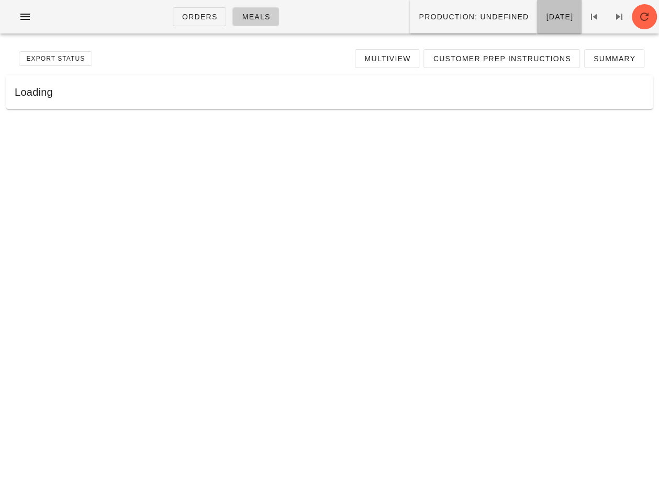
click at [545, 13] on span "[DATE]" at bounding box center [559, 17] width 28 height 8
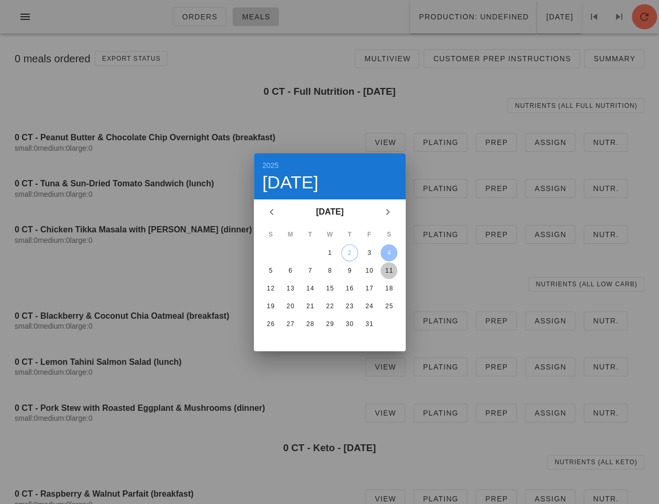
click at [388, 269] on div "11" at bounding box center [388, 270] width 17 height 7
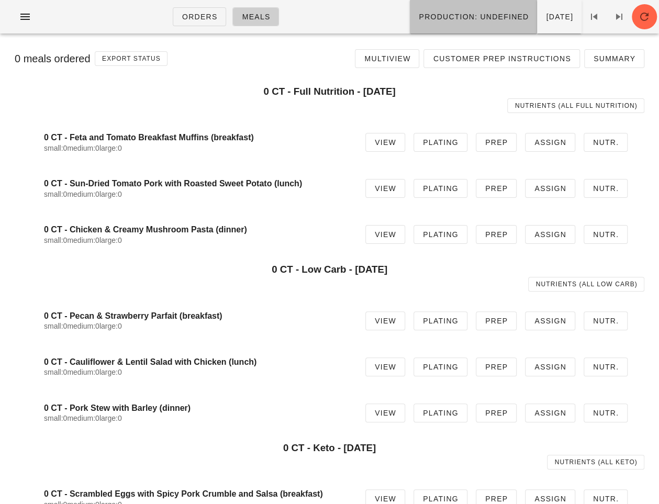
click at [459, 20] on span "Production: undefined" at bounding box center [473, 17] width 110 height 8
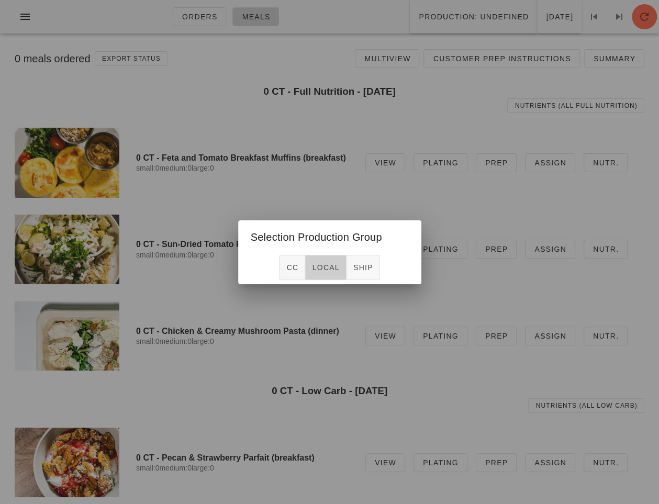
click at [325, 267] on span "local" at bounding box center [325, 267] width 28 height 8
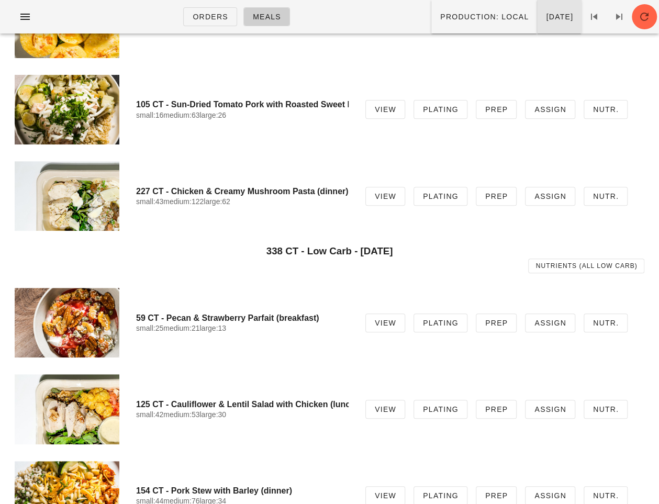
scroll to position [115, 0]
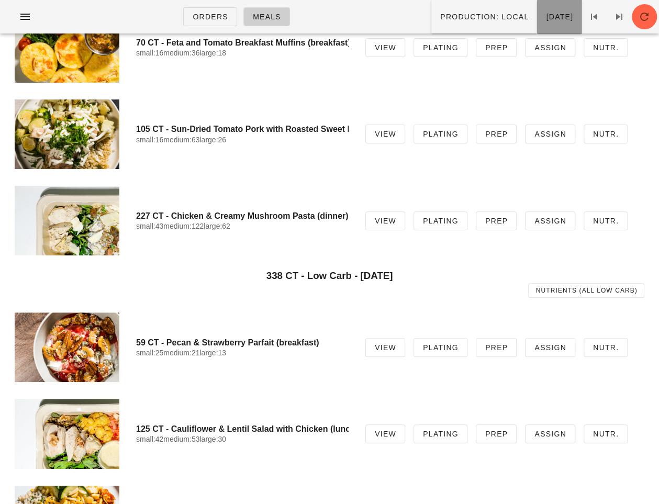
click at [545, 18] on span "[DATE]" at bounding box center [559, 17] width 28 height 8
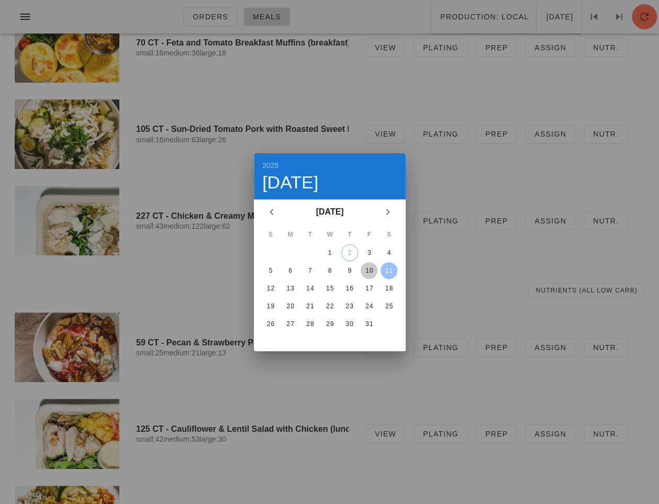
click at [372, 269] on div "10" at bounding box center [368, 270] width 17 height 7
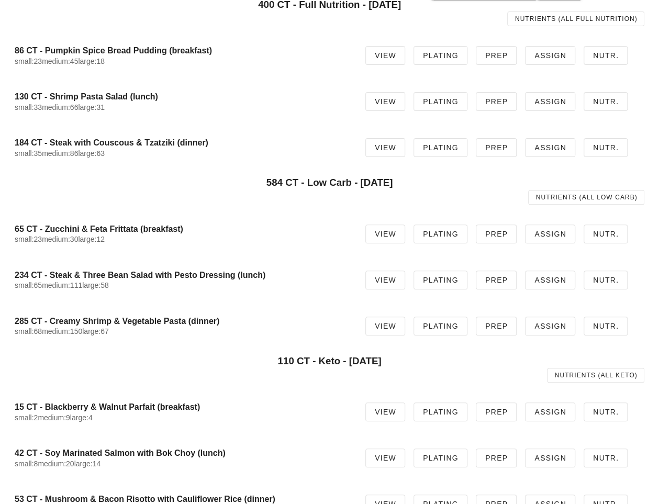
scroll to position [306, 0]
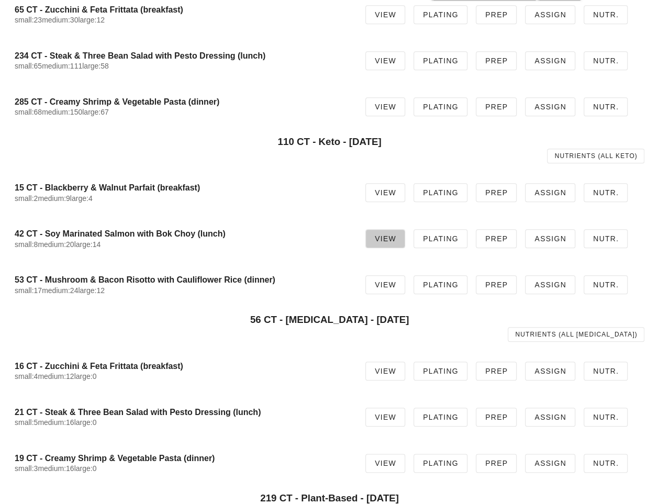
click at [391, 238] on span "View" at bounding box center [385, 238] width 22 height 8
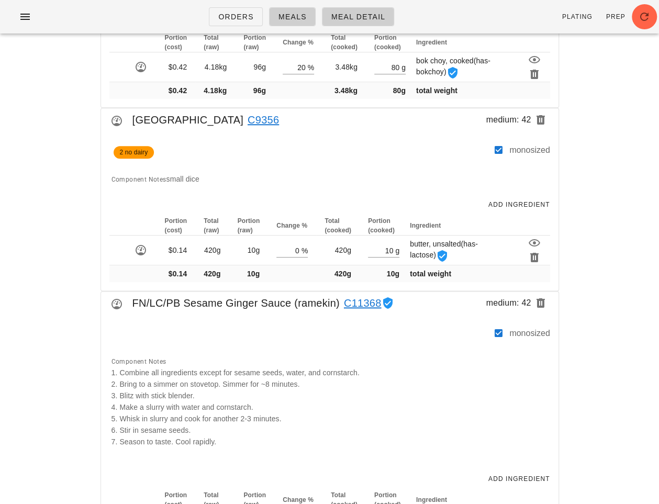
scroll to position [471, 0]
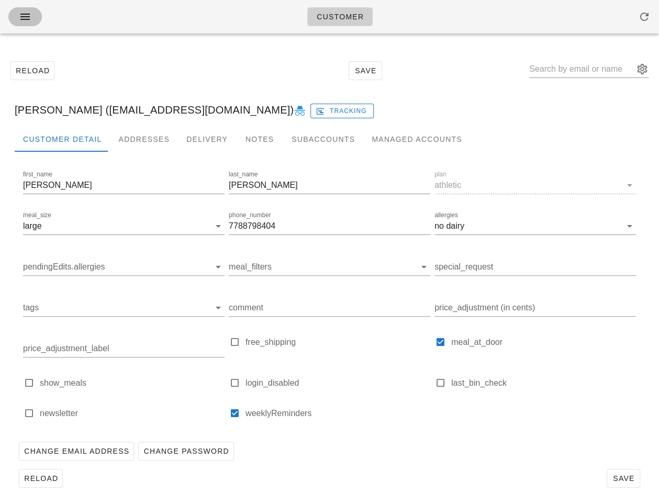
click at [24, 16] on icon "button" at bounding box center [25, 16] width 13 height 13
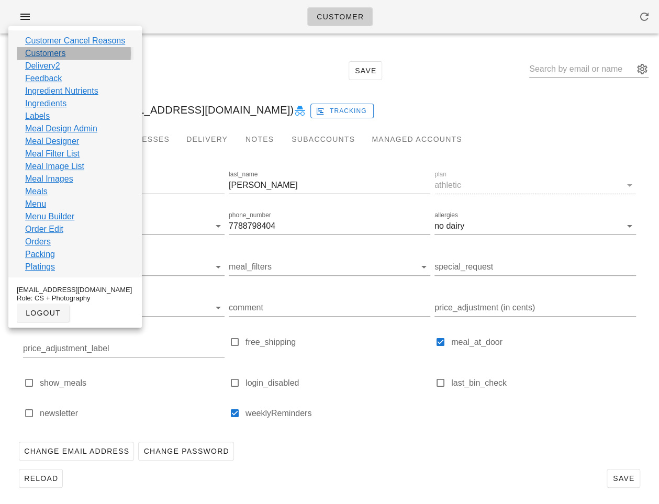
click at [54, 55] on link "Customers" at bounding box center [45, 53] width 40 height 13
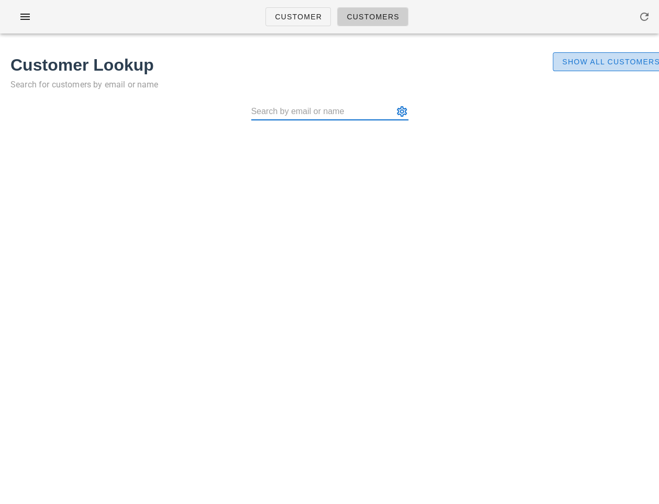
click at [570, 66] on span "Show All Customers" at bounding box center [610, 62] width 98 height 8
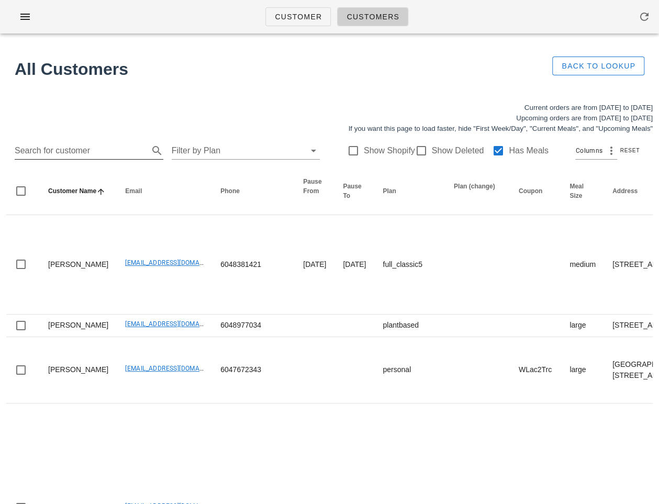
click at [109, 146] on input "Search for customer" at bounding box center [81, 150] width 132 height 17
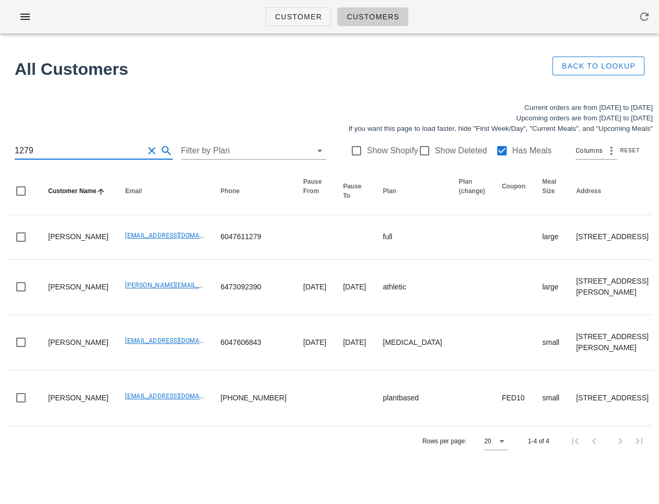
click at [16, 147] on input "1279" at bounding box center [79, 150] width 129 height 17
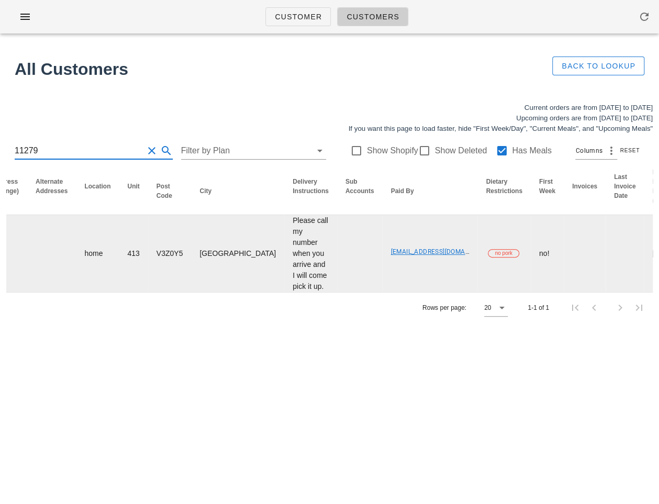
scroll to position [0, 657]
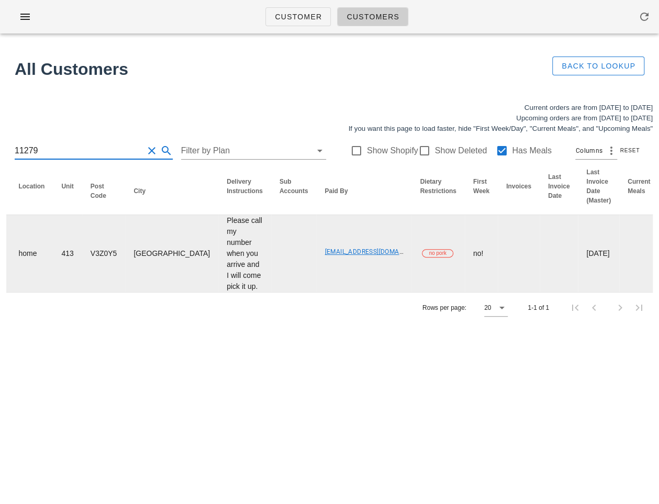
type input "11279"
click at [324, 255] on link "[EMAIL_ADDRESS][DOMAIN_NAME]" at bounding box center [376, 251] width 104 height 7
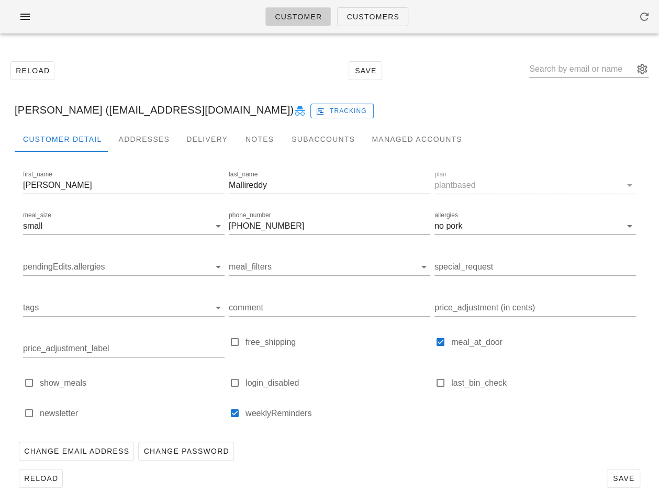
drag, startPoint x: 113, startPoint y: 110, endPoint x: 240, endPoint y: 106, distance: 127.2
click at [240, 106] on div "[PERSON_NAME] ([EMAIL_ADDRESS][DOMAIN_NAME]) Tracking" at bounding box center [329, 109] width 646 height 33
copy div "[EMAIL_ADDRESS][DOMAIN_NAME]"
click at [173, 71] on div "Reload Save" at bounding box center [329, 70] width 646 height 45
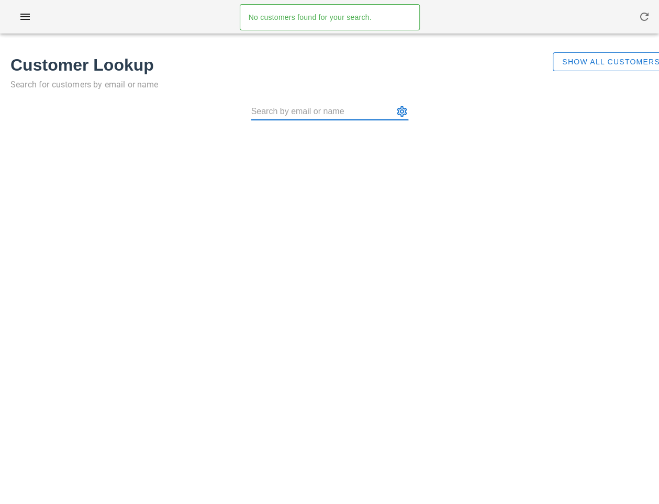
type input "[EMAIL_ADDRESS][DOMAIN_NAME]"
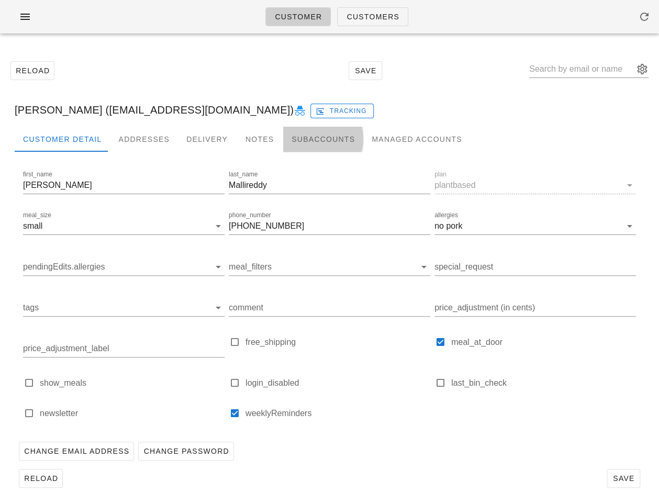
click at [316, 142] on div "Subaccounts" at bounding box center [323, 139] width 80 height 25
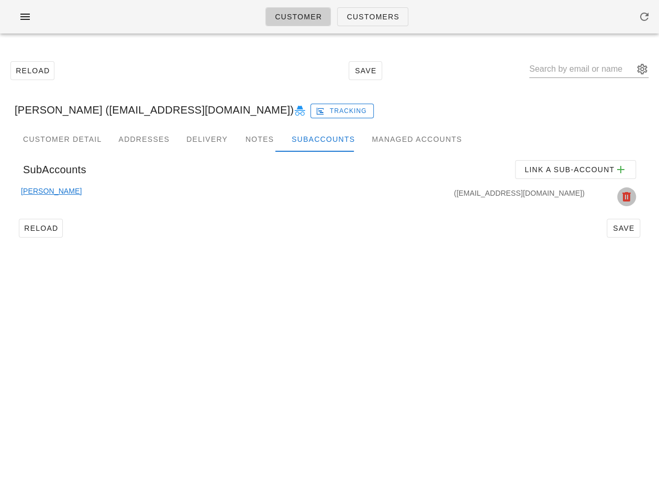
click at [627, 196] on icon "button" at bounding box center [626, 196] width 13 height 13
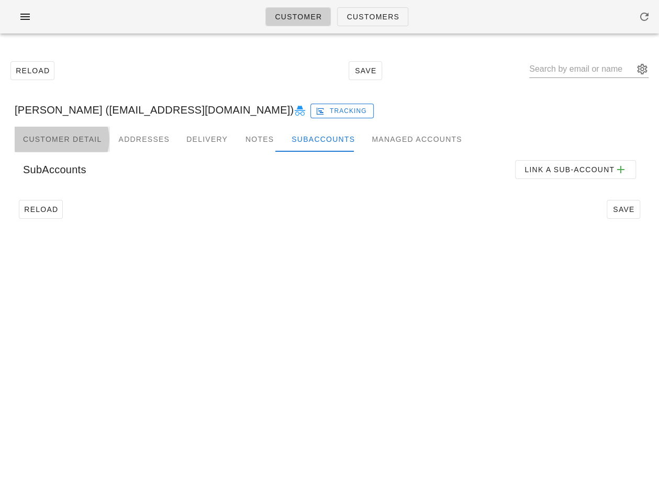
click at [64, 144] on div "Customer Detail" at bounding box center [62, 139] width 95 height 25
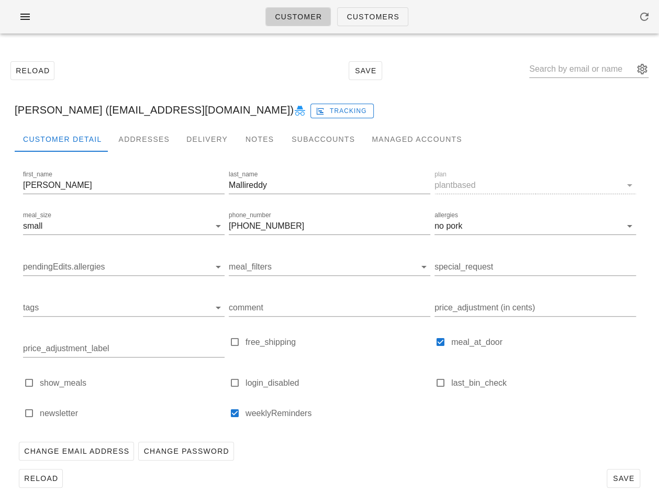
drag, startPoint x: 114, startPoint y: 111, endPoint x: 239, endPoint y: 117, distance: 125.7
click at [239, 117] on div "[PERSON_NAME] ([EMAIL_ADDRESS][DOMAIN_NAME]) Tracking" at bounding box center [329, 109] width 646 height 33
click at [177, 89] on div "Reload Save" at bounding box center [329, 70] width 646 height 45
drag, startPoint x: 115, startPoint y: 110, endPoint x: 244, endPoint y: 111, distance: 129.2
click at [244, 111] on div "Venkata Mallireddy (anjitmallireddy@gmail.com) Tracking" at bounding box center [329, 109] width 646 height 33
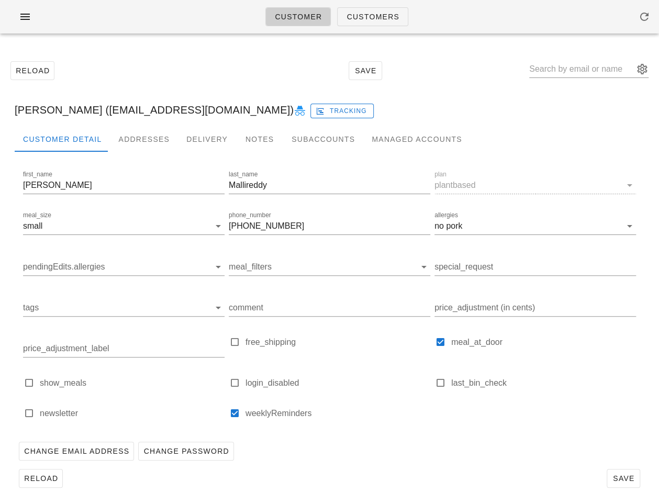
click at [128, 114] on div "Venkata Mallireddy (anjitmallireddy@gmail.com) Tracking" at bounding box center [329, 109] width 646 height 33
drag, startPoint x: 114, startPoint y: 110, endPoint x: 242, endPoint y: 111, distance: 127.6
click at [242, 111] on div "Venkata Mallireddy (anjitmallireddy@gmail.com) Tracking" at bounding box center [329, 109] width 646 height 33
copy div "anjitmallireddy@gmail.com"
click at [24, 22] on icon "button" at bounding box center [25, 16] width 13 height 13
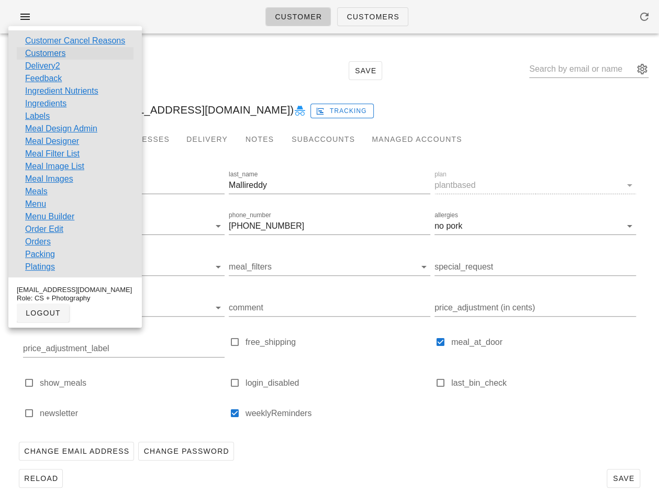
click at [59, 50] on link "Customers" at bounding box center [45, 53] width 40 height 13
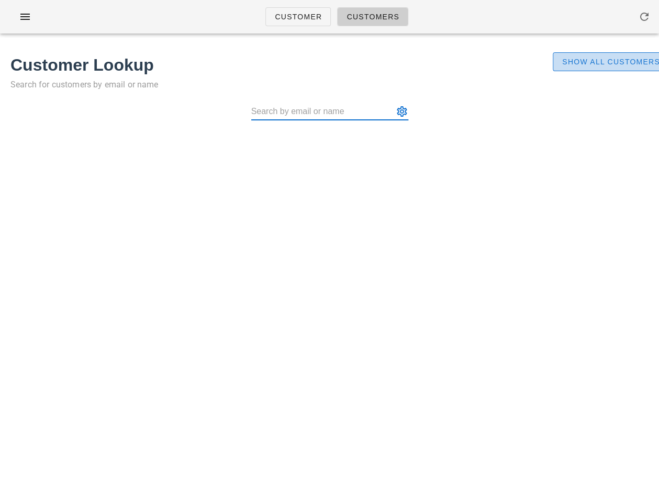
click at [589, 58] on span "Show All Customers" at bounding box center [610, 62] width 98 height 8
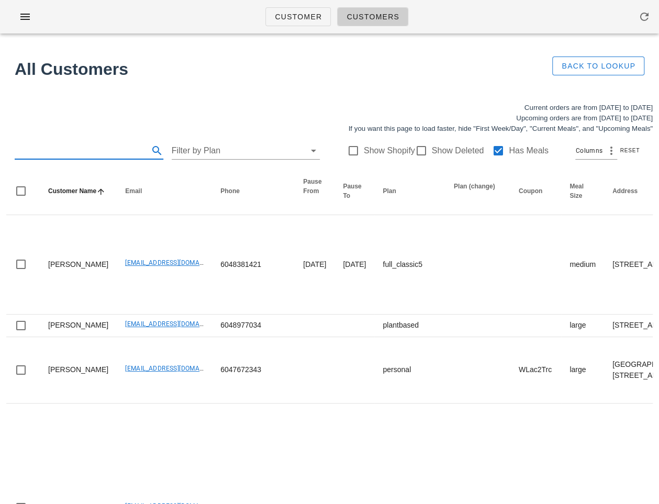
click at [78, 155] on input "text" at bounding box center [81, 150] width 132 height 17
paste input "anjitmallireddy@gmail.com"
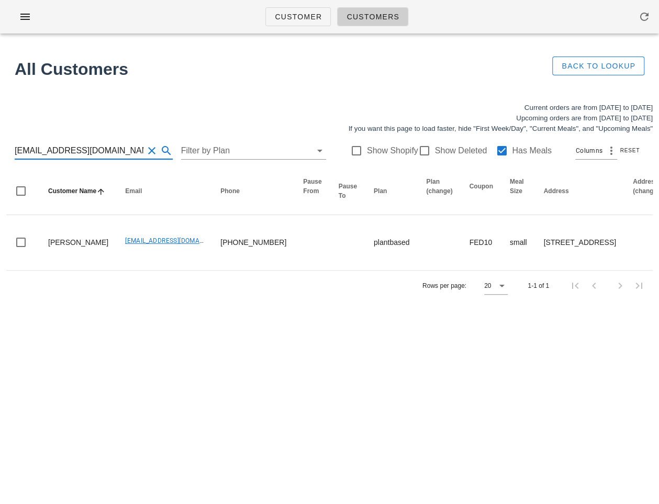
drag, startPoint x: 31, startPoint y: 149, endPoint x: 128, endPoint y: 142, distance: 97.0
click at [128, 142] on input "anjitmallireddy@gmail.com" at bounding box center [79, 150] width 129 height 17
drag, startPoint x: 123, startPoint y: 152, endPoint x: 38, endPoint y: 146, distance: 86.0
click at [38, 146] on input "anjitmallireddy@gmail.com" at bounding box center [79, 150] width 129 height 17
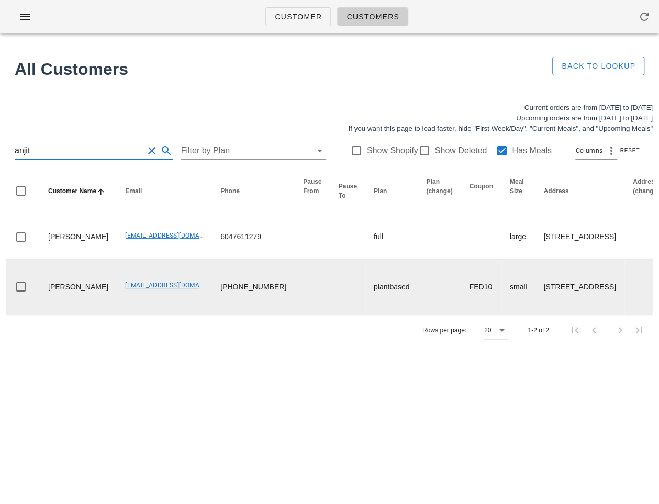
type input "anjit"
drag, startPoint x: 90, startPoint y: 323, endPoint x: 188, endPoint y: 323, distance: 97.8
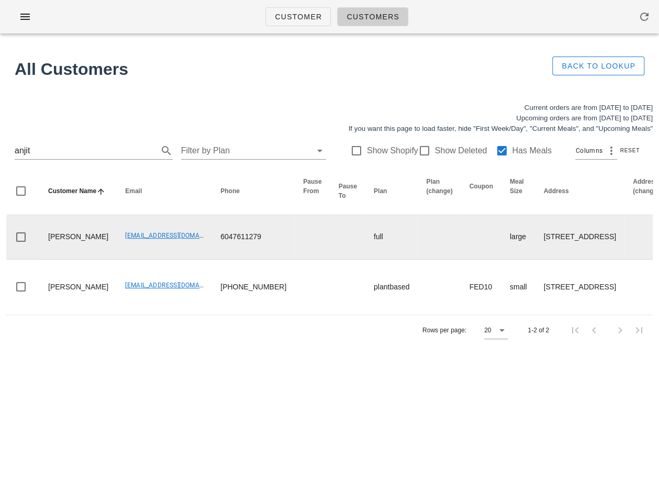
click at [330, 259] on td at bounding box center [347, 237] width 35 height 44
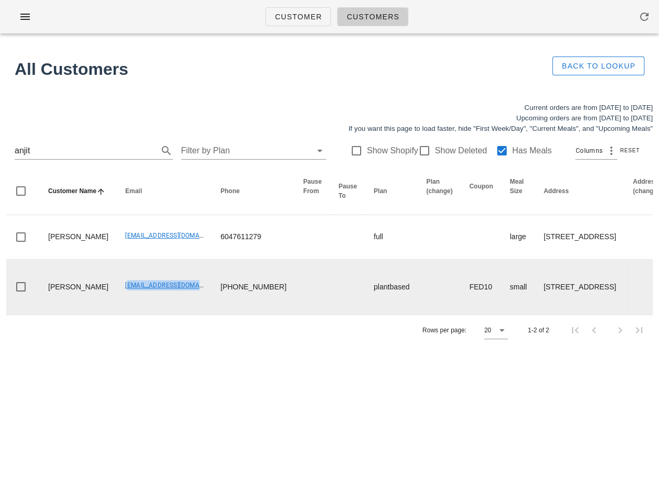
drag, startPoint x: 90, startPoint y: 324, endPoint x: 178, endPoint y: 330, distance: 88.1
click at [178, 314] on td "anjitmallireddy@gmail.com" at bounding box center [164, 286] width 95 height 55
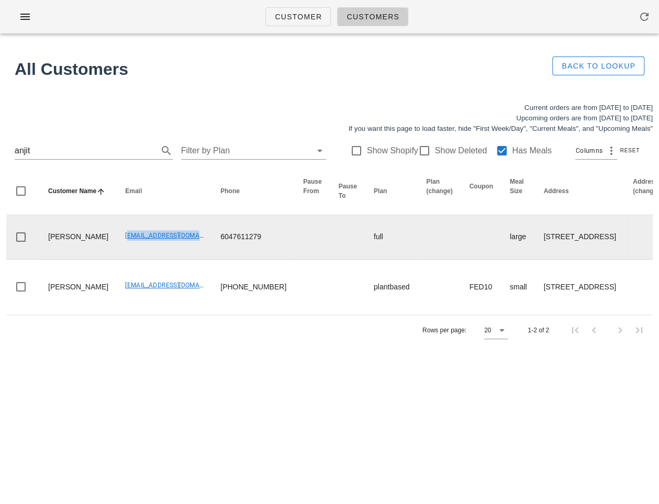
drag, startPoint x: 93, startPoint y: 247, endPoint x: 180, endPoint y: 248, distance: 87.4
click at [180, 248] on td "anjit.mellireddy7@gmail.com" at bounding box center [164, 237] width 95 height 44
copy link "anjit.mellireddy7@gmail.com"
click at [118, 259] on td "anjit.mellireddy7@gmail.com" at bounding box center [164, 237] width 95 height 44
drag, startPoint x: 96, startPoint y: 249, endPoint x: 180, endPoint y: 248, distance: 84.2
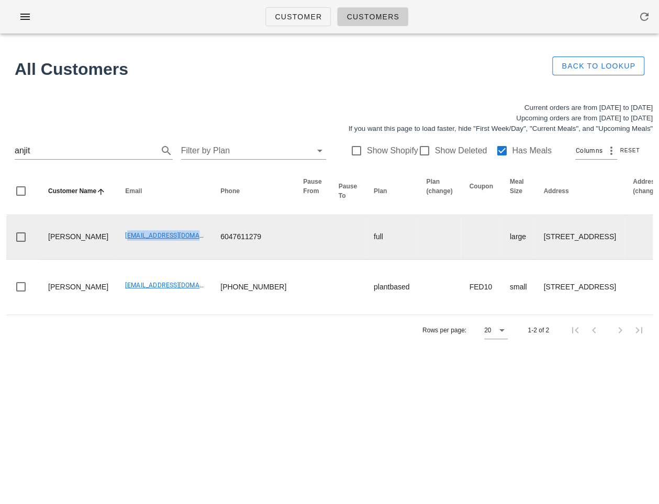
click at [180, 248] on td "anjit.mellireddy7@gmail.com" at bounding box center [164, 237] width 95 height 44
copy link "anjit.mellireddy7@gmail.com"
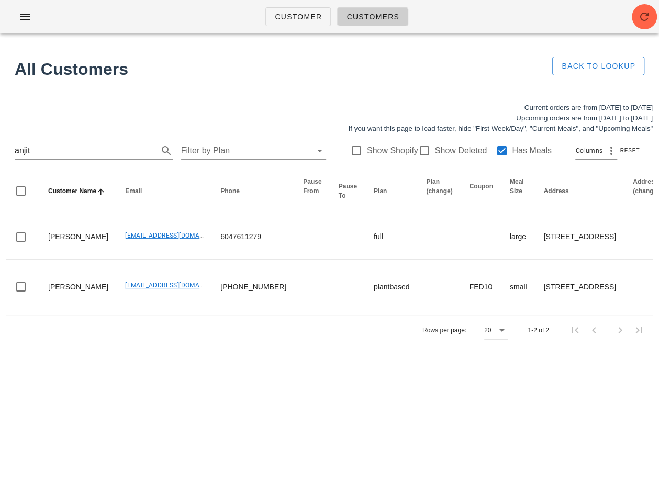
click at [96, 345] on div "Rows per page: 20 1-2 of 2" at bounding box center [329, 329] width 646 height 31
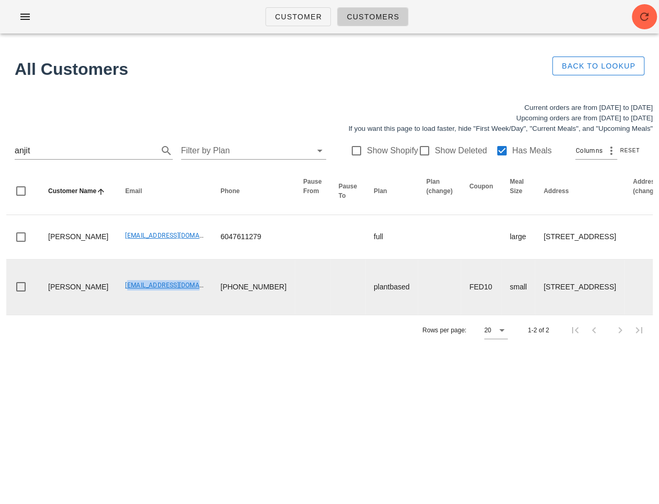
drag, startPoint x: 96, startPoint y: 326, endPoint x: 180, endPoint y: 324, distance: 84.8
click at [180, 314] on td "anjitmallireddy@gmail.com" at bounding box center [164, 286] width 95 height 55
copy link "anjitmallireddy@gmail.com"
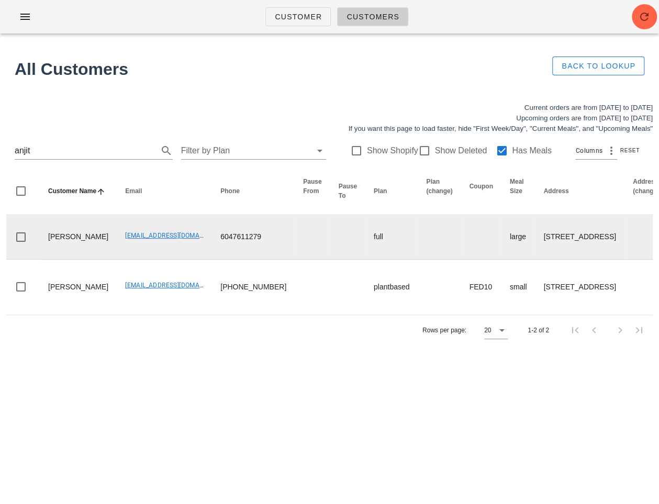
click at [117, 255] on td "anjit.mellireddy7@gmail.com" at bounding box center [164, 237] width 95 height 44
drag, startPoint x: 95, startPoint y: 248, endPoint x: 182, endPoint y: 251, distance: 86.9
click at [182, 251] on td "anjit.mellireddy7@gmail.com" at bounding box center [164, 237] width 95 height 44
copy link "anjit.mellireddy7@gmail.com"
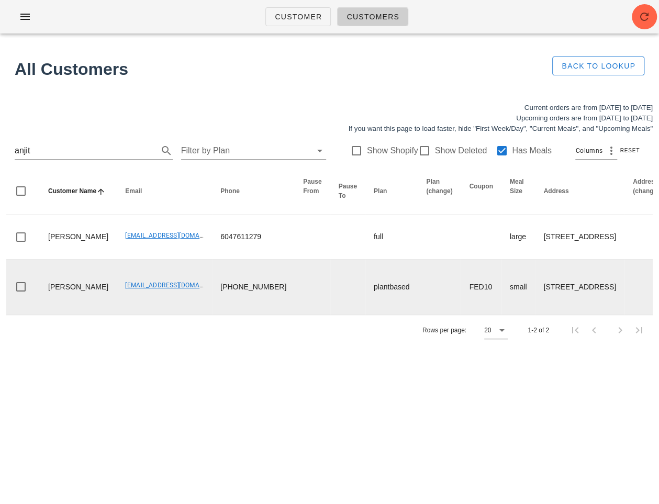
click at [131, 314] on td "anjitmallireddy@gmail.com" at bounding box center [164, 286] width 95 height 55
drag, startPoint x: 97, startPoint y: 324, endPoint x: 179, endPoint y: 327, distance: 82.2
click at [179, 314] on td "anjitmallireddy@gmail.com" at bounding box center [164, 286] width 95 height 55
copy link "anjitmallireddy@gmail.com"
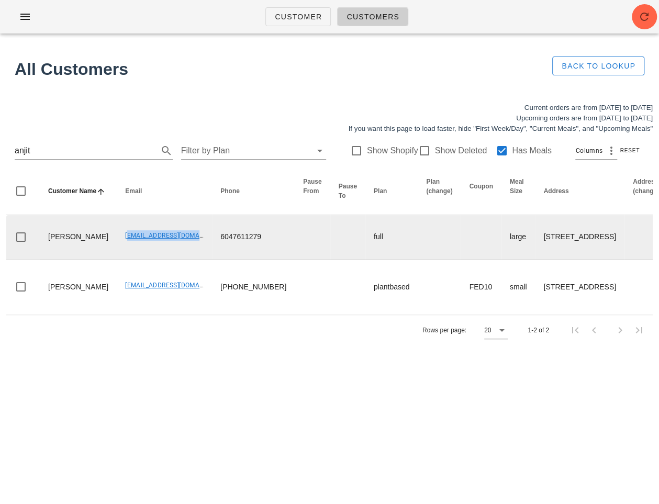
drag, startPoint x: 95, startPoint y: 245, endPoint x: 183, endPoint y: 247, distance: 87.9
click at [183, 247] on td "anjit.mellireddy7@gmail.com" at bounding box center [164, 237] width 95 height 44
copy link "anjit.mellireddy7@gmail.com"
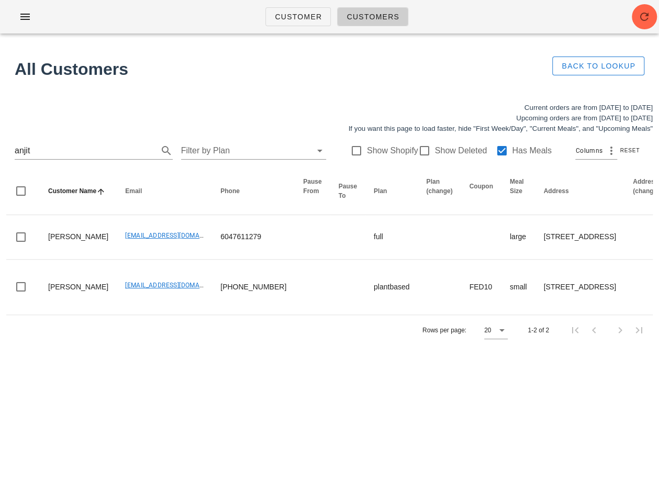
click at [58, 139] on div "anjit Filter by Plan Show Shopify Show Deleted Has Meals Columns Reset" at bounding box center [329, 150] width 646 height 33
click at [49, 146] on input "anjit" at bounding box center [79, 150] width 129 height 17
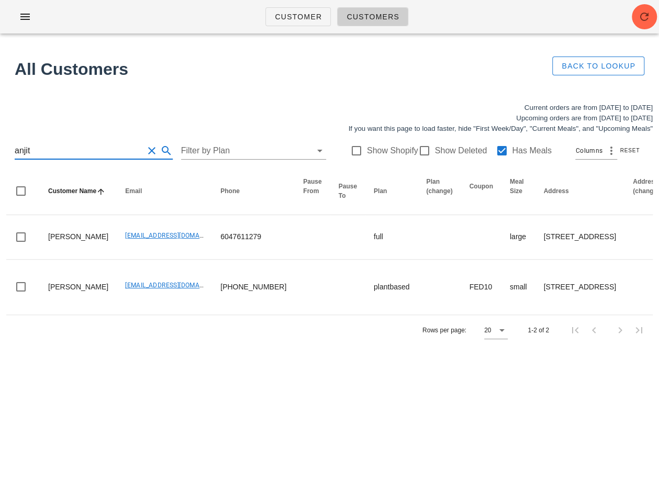
click at [49, 146] on input "anjit" at bounding box center [79, 150] width 129 height 17
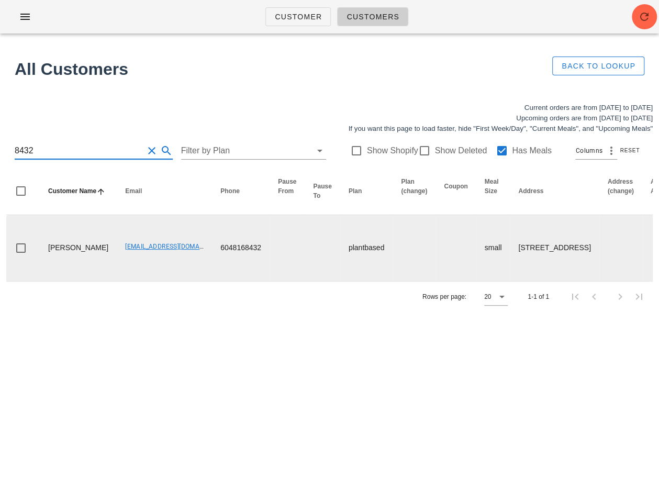
scroll to position [0, 666]
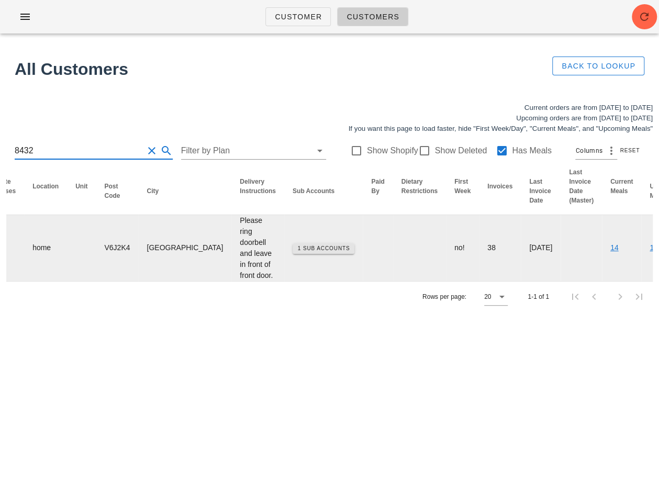
type input "8432"
click at [297, 251] on span "1 Sub Accounts" at bounding box center [323, 248] width 53 height 6
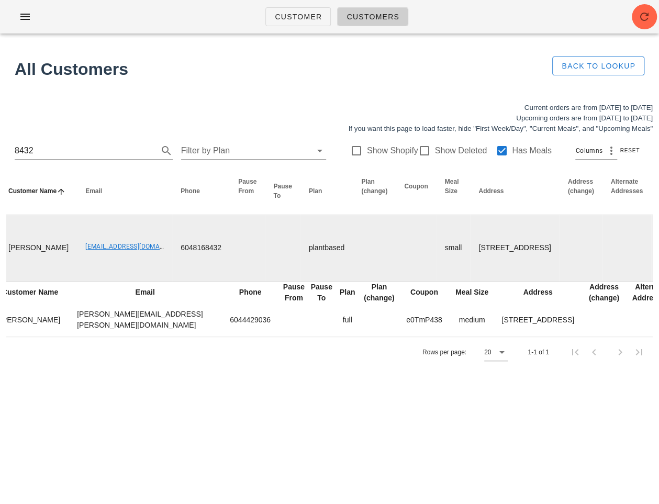
scroll to position [0, 0]
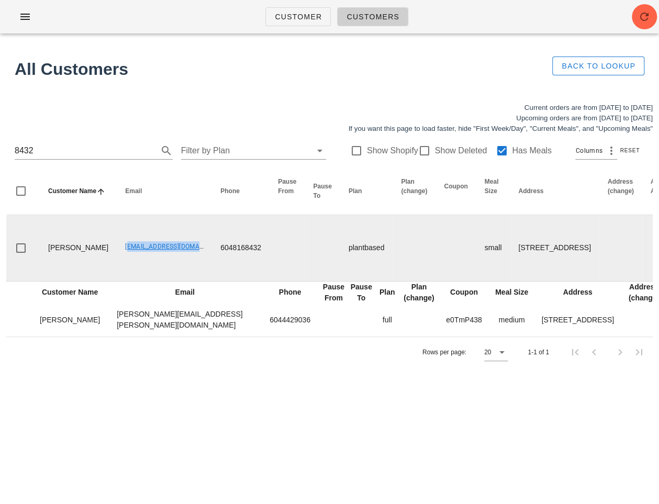
drag, startPoint x: 86, startPoint y: 253, endPoint x: 172, endPoint y: 261, distance: 85.7
click at [172, 261] on td "Ainsleyrbrown@gmail.com" at bounding box center [164, 248] width 95 height 66
copy link "Ainsleyrbrown@gmail.com"
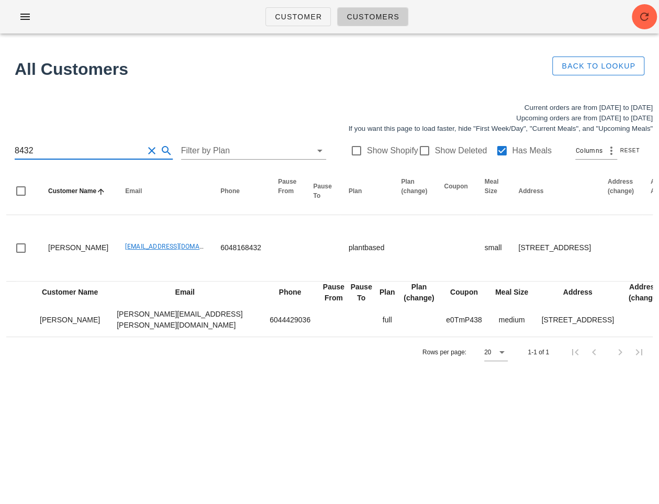
click at [47, 148] on input "8432" at bounding box center [79, 150] width 129 height 17
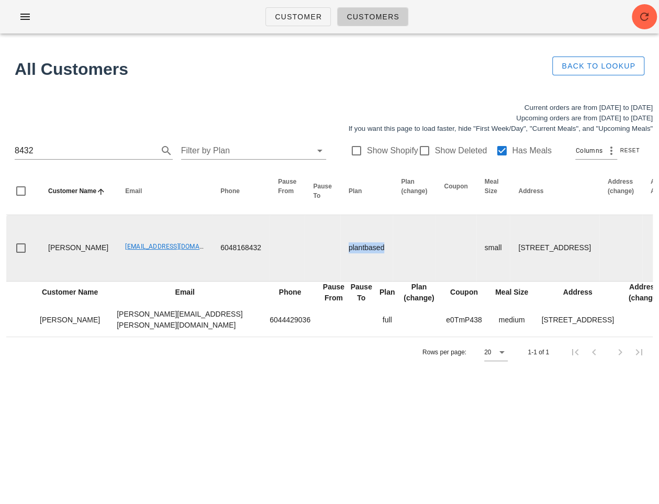
drag, startPoint x: 352, startPoint y: 256, endPoint x: 292, endPoint y: 256, distance: 59.6
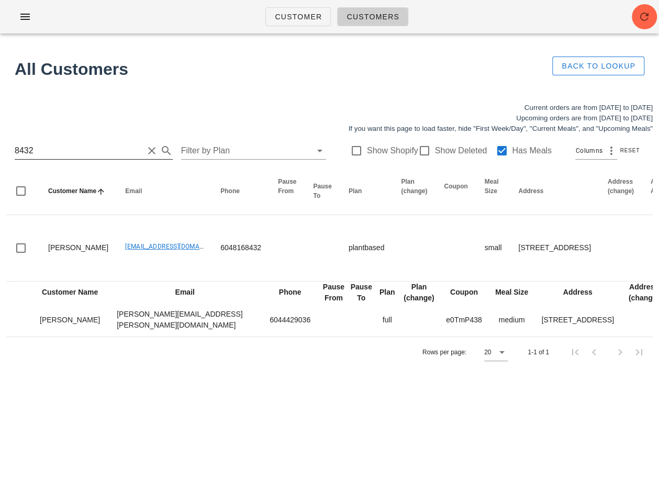
click at [78, 152] on input "8432" at bounding box center [79, 150] width 129 height 17
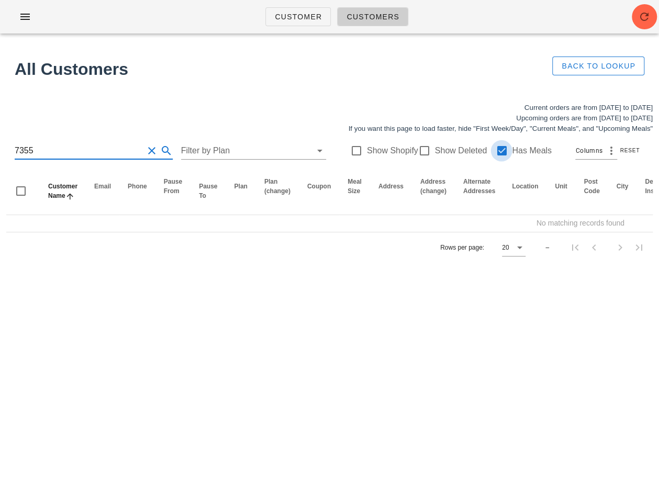
type input "7355"
click at [495, 147] on div at bounding box center [501, 151] width 18 height 18
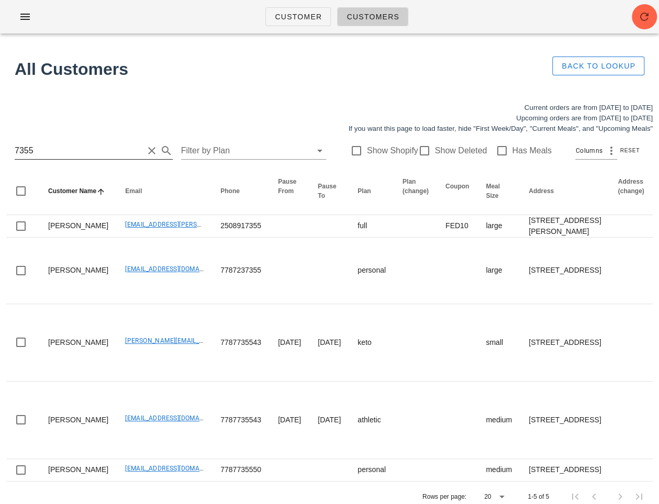
click at [81, 151] on input "7355" at bounding box center [79, 150] width 129 height 17
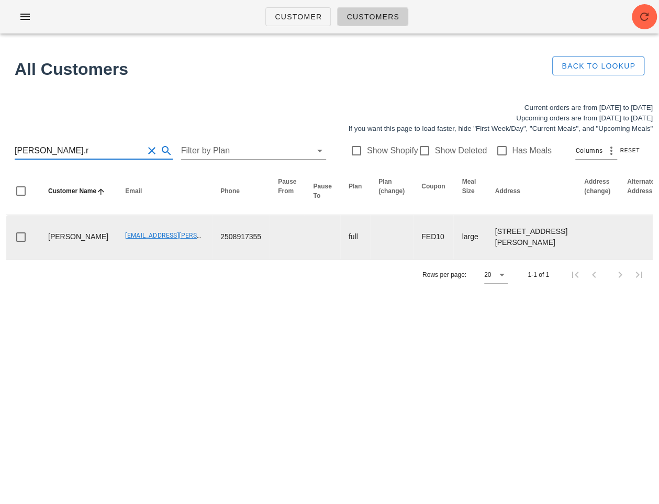
click at [117, 259] on td "alana.reeve@gmail.com" at bounding box center [164, 237] width 95 height 44
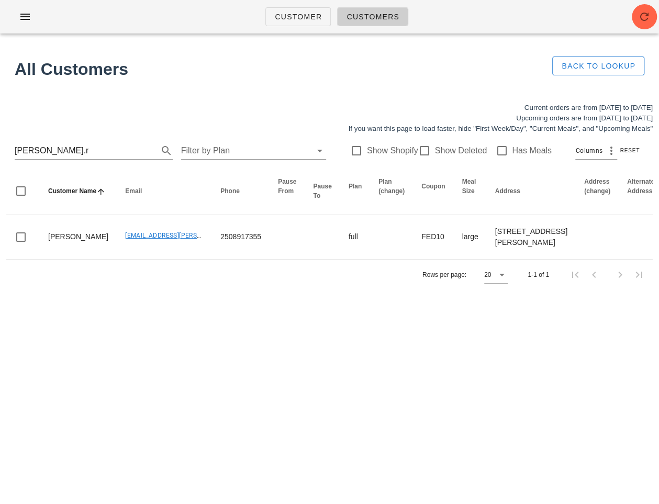
click at [106, 290] on div "Rows per page: 20 1-1 of 1" at bounding box center [329, 274] width 646 height 31
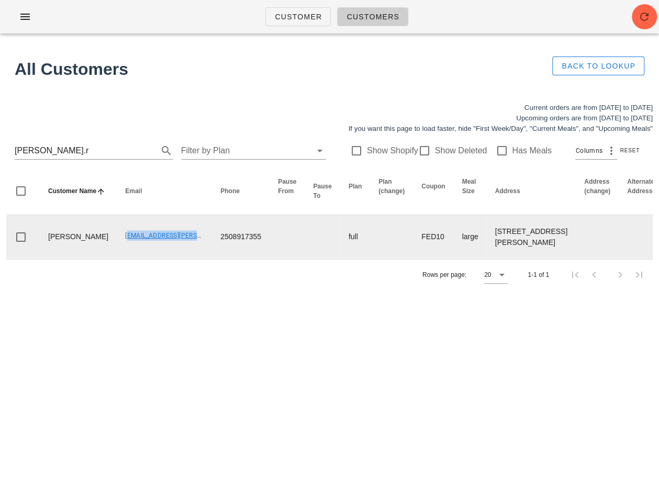
drag, startPoint x: 87, startPoint y: 241, endPoint x: 166, endPoint y: 248, distance: 79.3
click at [166, 248] on td "alana.reeve@gmail.com" at bounding box center [164, 237] width 95 height 44
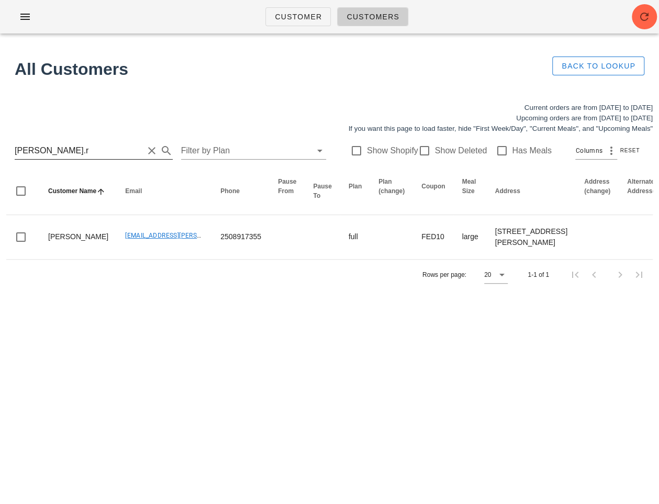
click at [89, 155] on input "alana.r" at bounding box center [79, 150] width 129 height 17
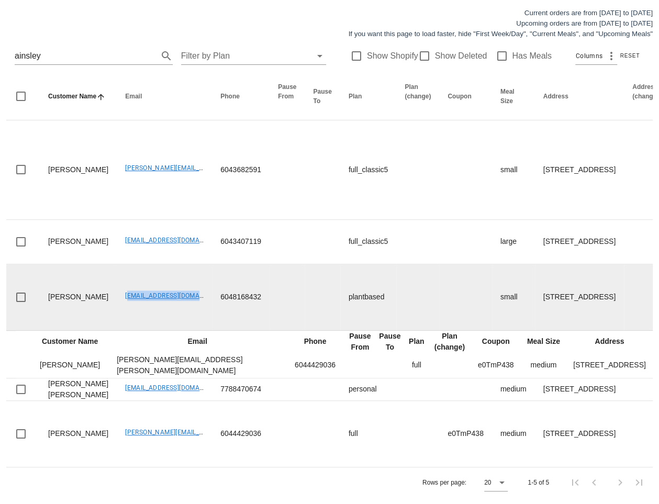
drag, startPoint x: 92, startPoint y: 264, endPoint x: 187, endPoint y: 265, distance: 95.2
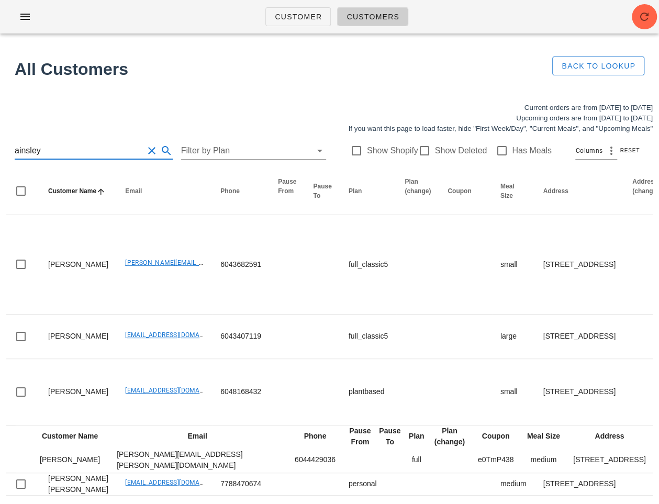
click at [40, 144] on input "ainsley" at bounding box center [79, 150] width 129 height 17
paste input "lana.reeve@gmail.com"
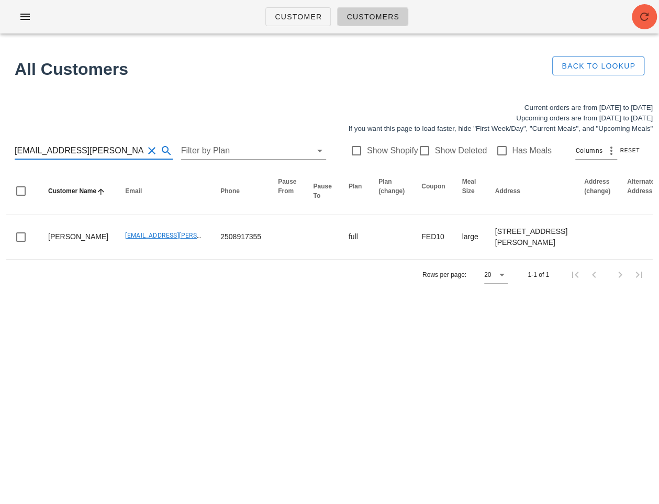
type input "alana.reeve@gmail.com"
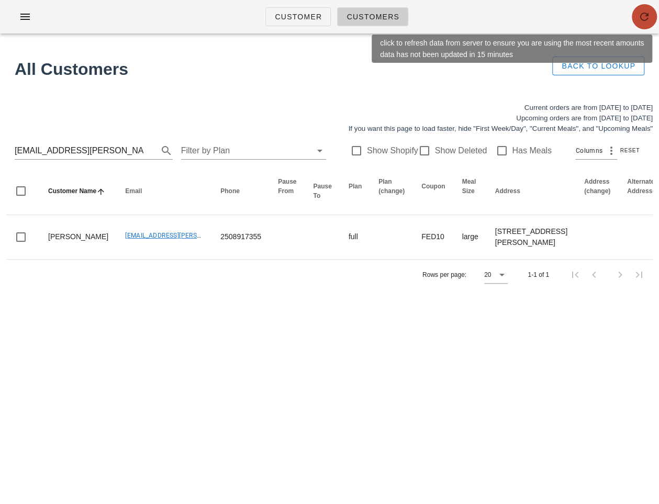
click at [647, 26] on button "button" at bounding box center [643, 16] width 25 height 25
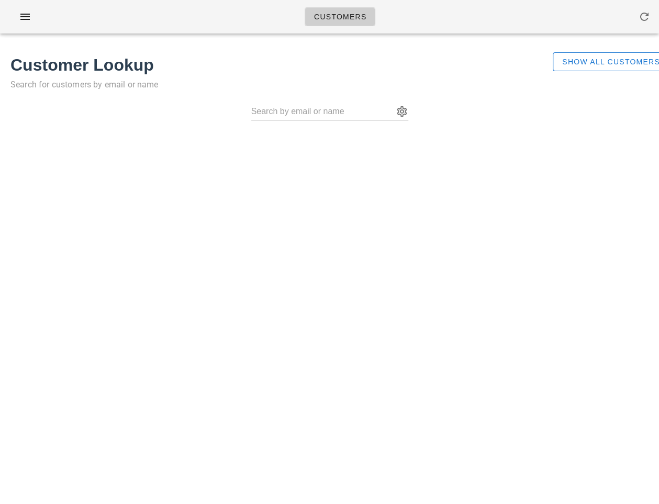
click at [604, 51] on div "Show All Customers" at bounding box center [600, 76] width 108 height 61
click at [594, 64] on span "Show All Customers" at bounding box center [610, 62] width 98 height 8
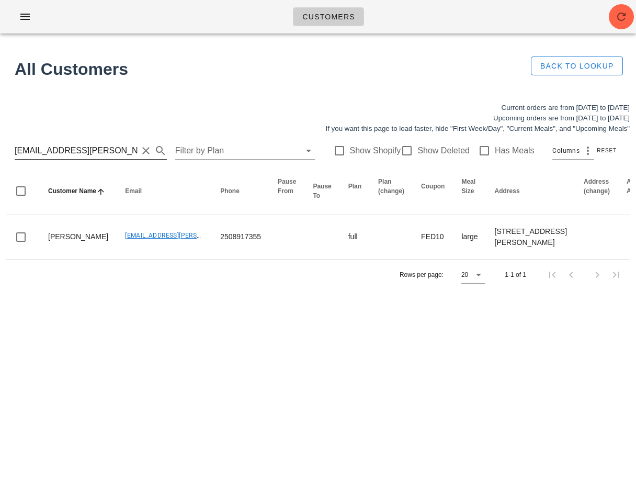
click at [91, 148] on input "[EMAIL_ADDRESS][PERSON_NAME][DOMAIN_NAME]" at bounding box center [76, 150] width 123 height 17
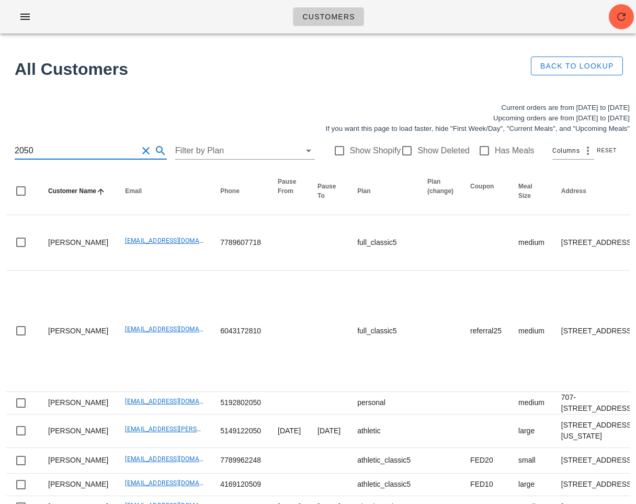
click at [16, 151] on input "2050" at bounding box center [76, 150] width 123 height 17
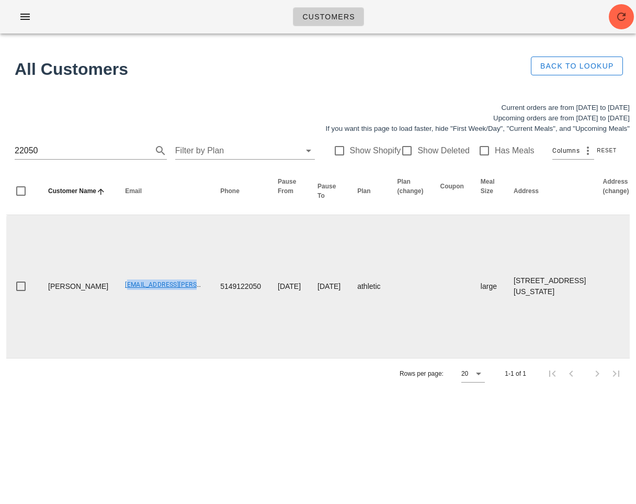
drag, startPoint x: 96, startPoint y: 285, endPoint x: 180, endPoint y: 289, distance: 84.3
click at [180, 289] on td "[EMAIL_ADDRESS][PERSON_NAME][DOMAIN_NAME]" at bounding box center [164, 286] width 95 height 143
copy link "[EMAIL_ADDRESS][PERSON_NAME][DOMAIN_NAME]"
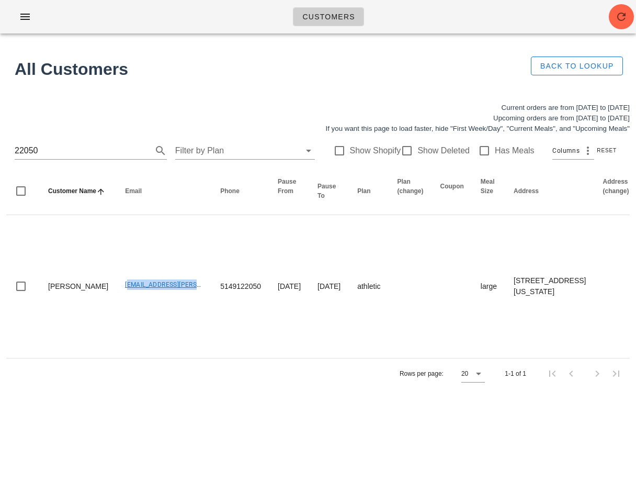
click at [414, 451] on div "Customers Found 1 customer All Customers Back to Lookup Current orders are from…" at bounding box center [318, 252] width 636 height 504
click at [78, 151] on input "22050" at bounding box center [76, 150] width 123 height 17
paste input "[EMAIL_ADDRESS][DOMAIN_NAME]"
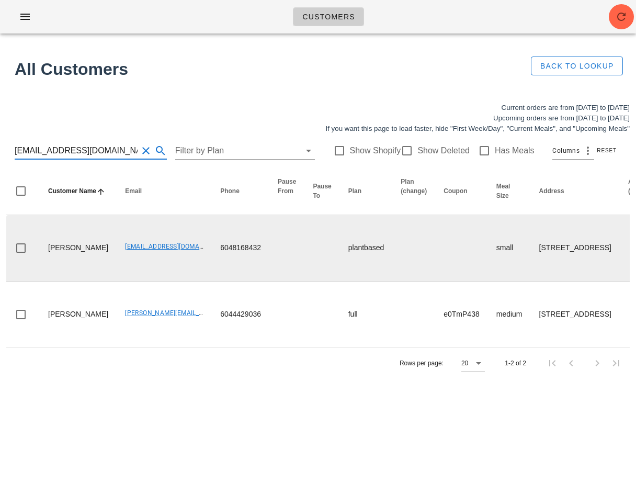
type input "[EMAIL_ADDRESS][DOMAIN_NAME]"
drag, startPoint x: 183, startPoint y: 253, endPoint x: 232, endPoint y: 253, distance: 48.7
click at [232, 253] on td "6048168432" at bounding box center [241, 248] width 58 height 66
copy td "6048168432"
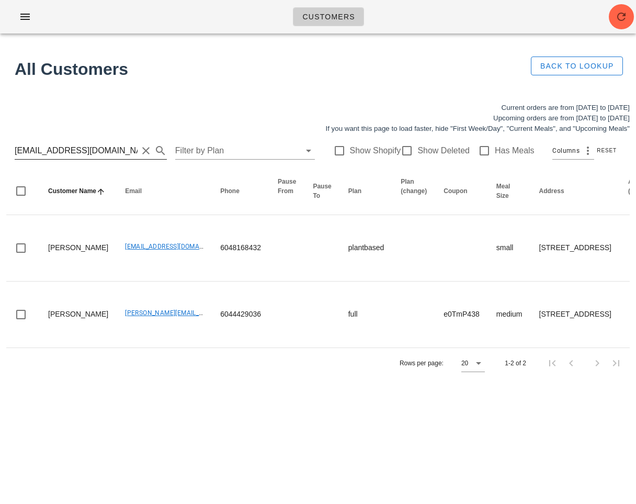
click at [79, 149] on input "[EMAIL_ADDRESS][DOMAIN_NAME]" at bounding box center [76, 150] width 123 height 17
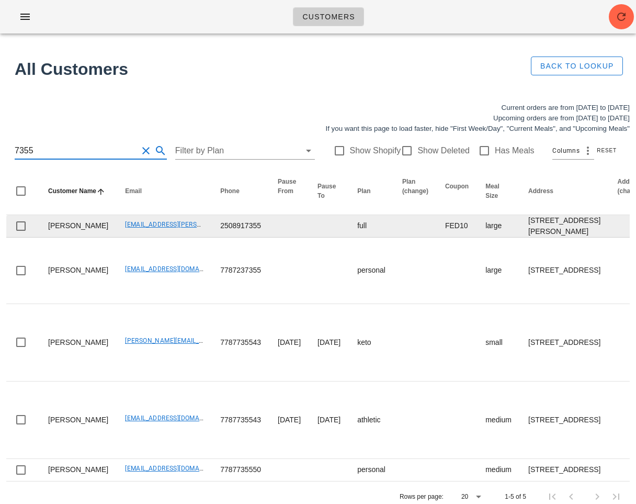
type input "7355"
drag, startPoint x: 87, startPoint y: 244, endPoint x: 176, endPoint y: 245, distance: 88.4
click at [176, 237] on td "[EMAIL_ADDRESS][PERSON_NAME][DOMAIN_NAME]" at bounding box center [164, 226] width 95 height 22
copy link "[EMAIL_ADDRESS][PERSON_NAME][DOMAIN_NAME]"
drag, startPoint x: 245, startPoint y: 246, endPoint x: 188, endPoint y: 247, distance: 57.0
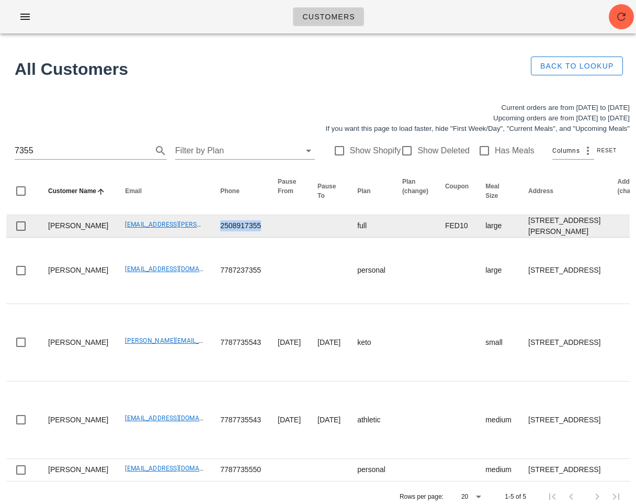
copy td "2508917355"
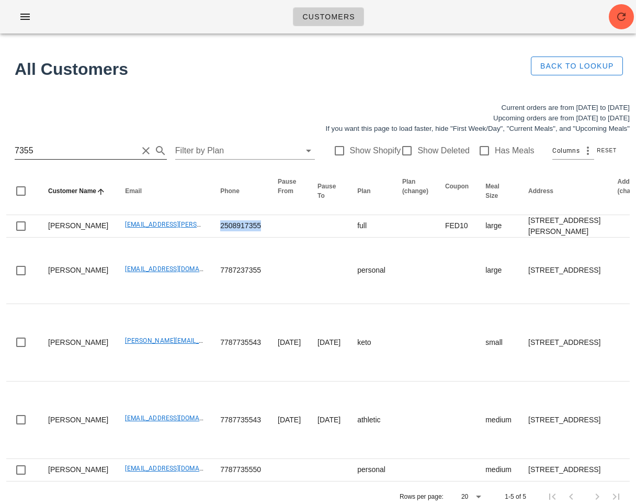
click at [58, 156] on input "7355" at bounding box center [76, 150] width 123 height 17
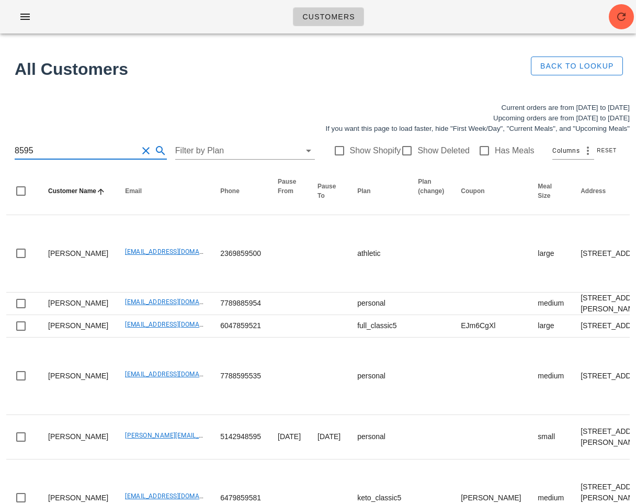
click at [15, 151] on input "8595" at bounding box center [76, 150] width 123 height 17
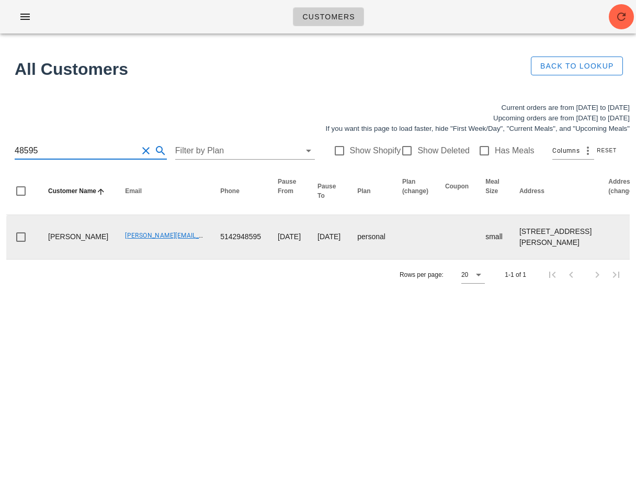
scroll to position [0, 670]
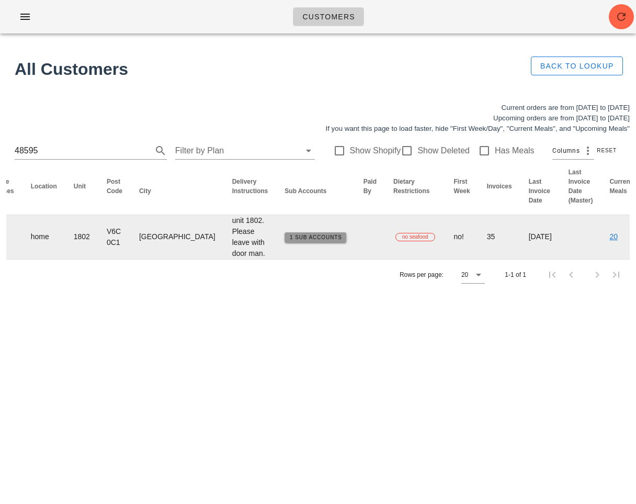
click at [289, 240] on span "1 Sub Accounts" at bounding box center [315, 237] width 53 height 6
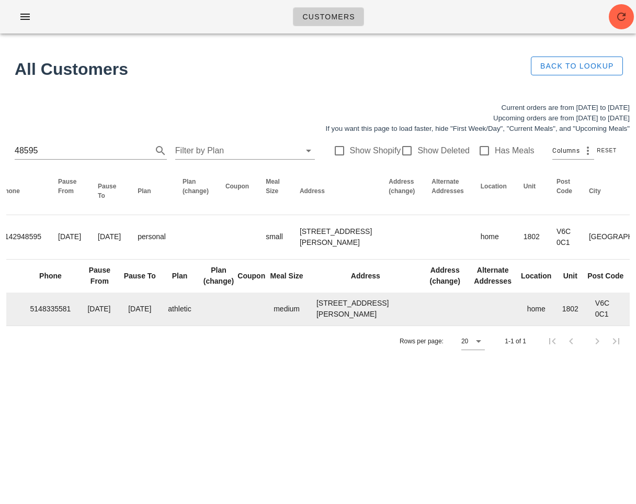
scroll to position [0, 0]
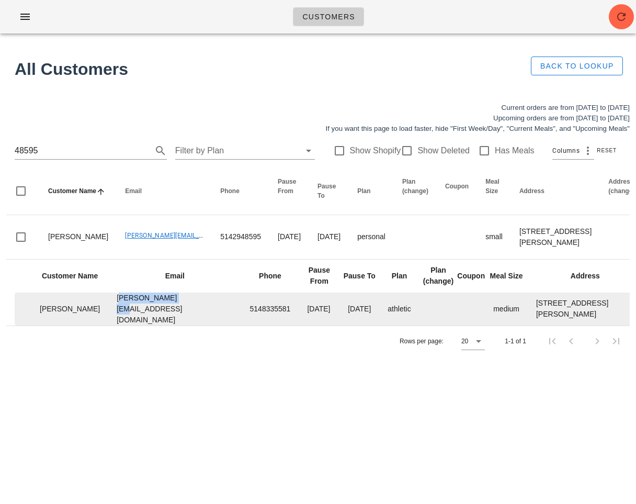
drag, startPoint x: 94, startPoint y: 322, endPoint x: 155, endPoint y: 323, distance: 61.7
click at [155, 323] on td "John@kewpac.com" at bounding box center [174, 308] width 133 height 33
copy td "John@kewpac.com"
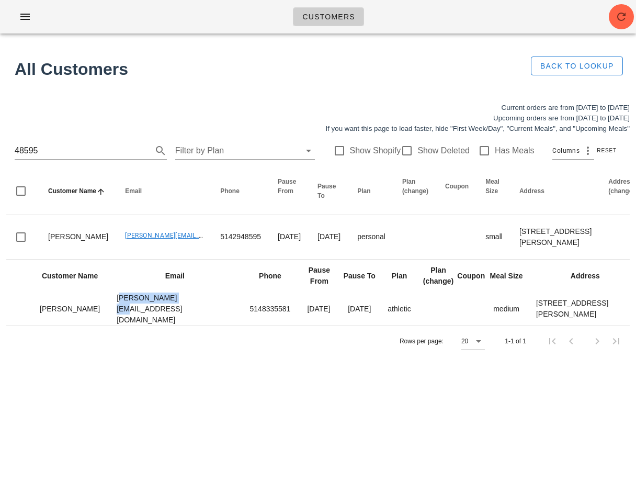
copy td "John@kewpac.com"
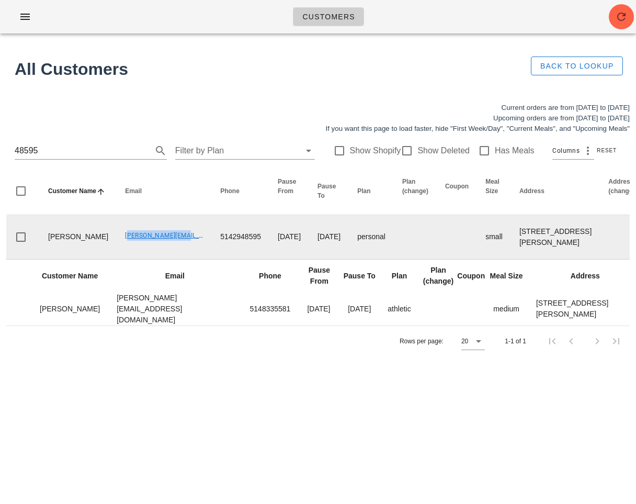
drag, startPoint x: 90, startPoint y: 239, endPoint x: 157, endPoint y: 244, distance: 67.2
click at [157, 244] on td "Nicky@kewpac.com" at bounding box center [164, 237] width 95 height 44
copy link "Nicky@kewpac.com"
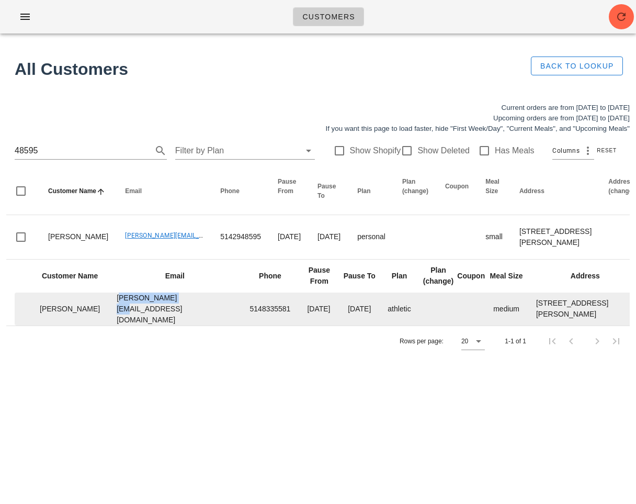
drag, startPoint x: 93, startPoint y: 320, endPoint x: 158, endPoint y: 321, distance: 65.4
click at [158, 321] on td "John@kewpac.com" at bounding box center [174, 308] width 133 height 33
copy td "John@kewpac.com"
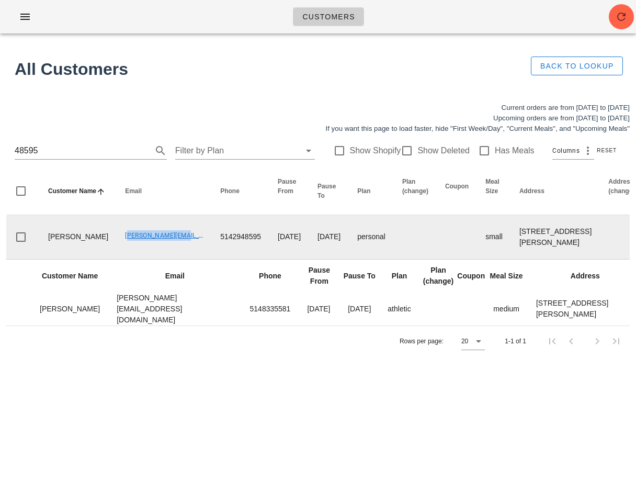
drag, startPoint x: 89, startPoint y: 239, endPoint x: 156, endPoint y: 240, distance: 67.5
click at [156, 240] on td "Nicky@kewpac.com" at bounding box center [164, 237] width 95 height 44
copy link "Nicky@kewpac.com"
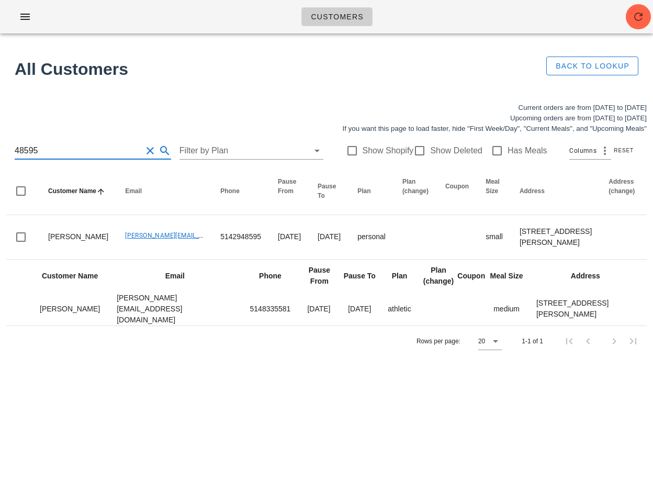
click at [76, 149] on input "48595" at bounding box center [78, 150] width 127 height 17
paste input "monaghan.lth@gmail.com"
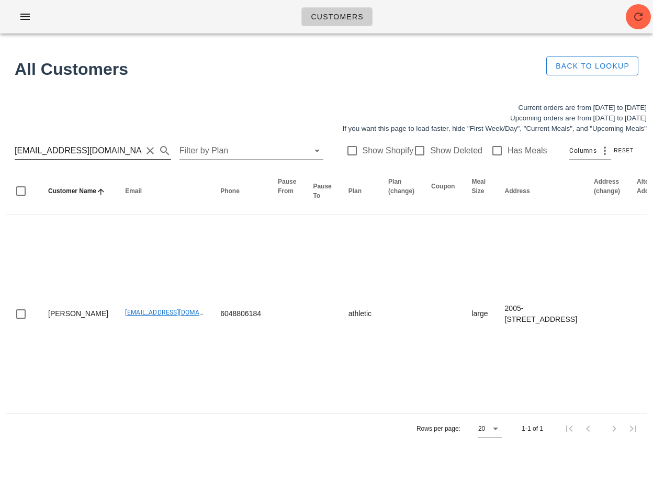
click at [119, 146] on input "monaghan.lth@gmail.com" at bounding box center [78, 150] width 127 height 17
paste input "katy.bellavance"
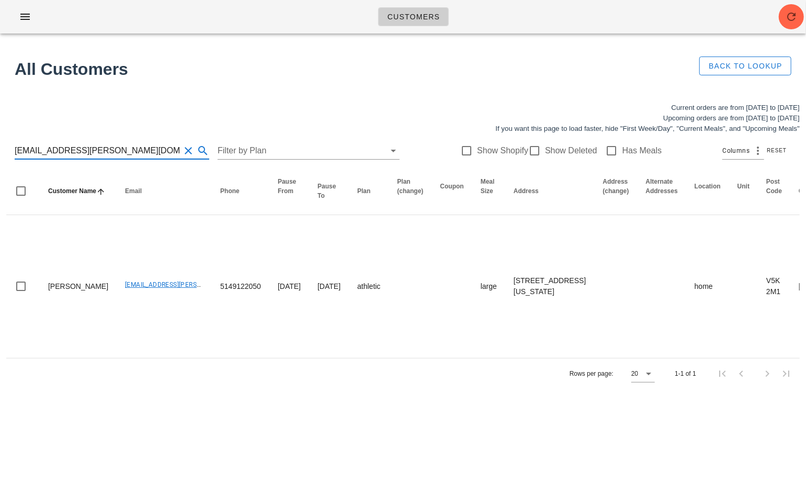
click at [145, 152] on input "katy.bellavance@gmail.com" at bounding box center [97, 150] width 165 height 17
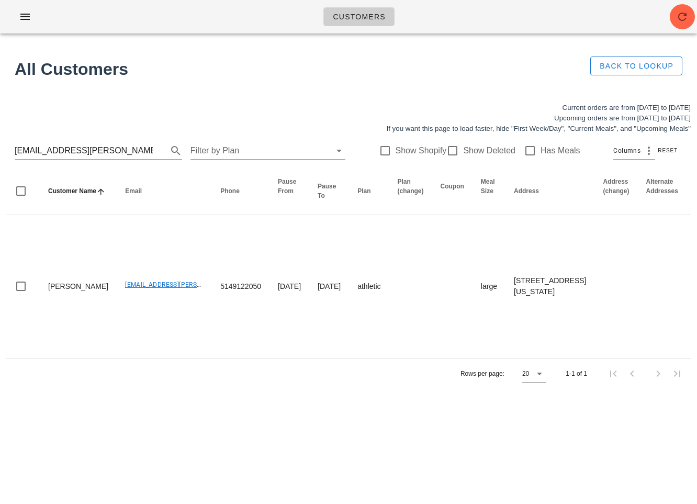
click at [157, 394] on div "Current orders are from Sunday Sep 28 to Saturday Oct 04 Upcoming orders are fr…" at bounding box center [348, 245] width 697 height 299
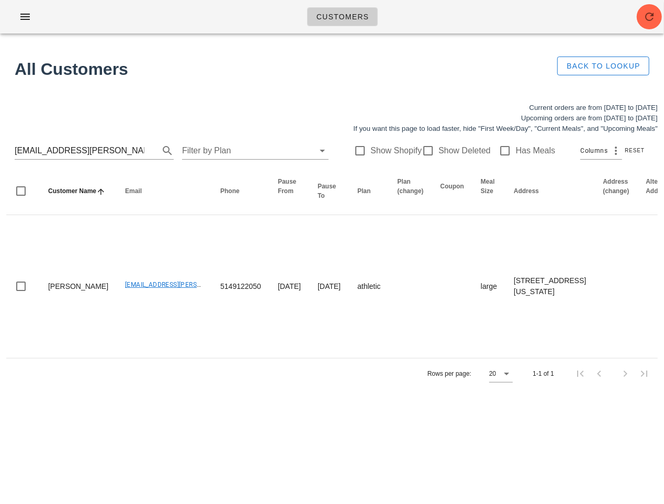
click at [423, 396] on div "Customers Found 1 customer All Customers Back to Lookup Current orders are from…" at bounding box center [332, 252] width 664 height 504
click at [85, 152] on input "katy.bellavance@gmail.com" at bounding box center [79, 150] width 129 height 17
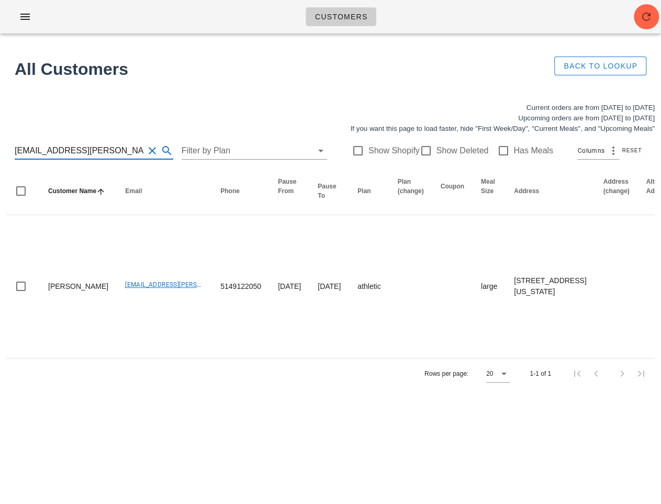
click at [85, 152] on input "katy.bellavance@gmail.com" at bounding box center [79, 150] width 129 height 17
click at [110, 152] on input "katy.bellavance@gmail.com" at bounding box center [79, 150] width 129 height 17
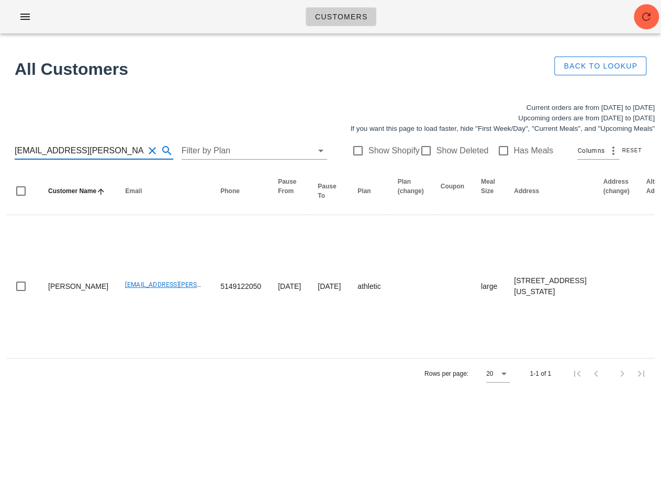
click at [110, 152] on input "katy.bellavance@gmail.com" at bounding box center [79, 150] width 129 height 17
paste input "alana.reev"
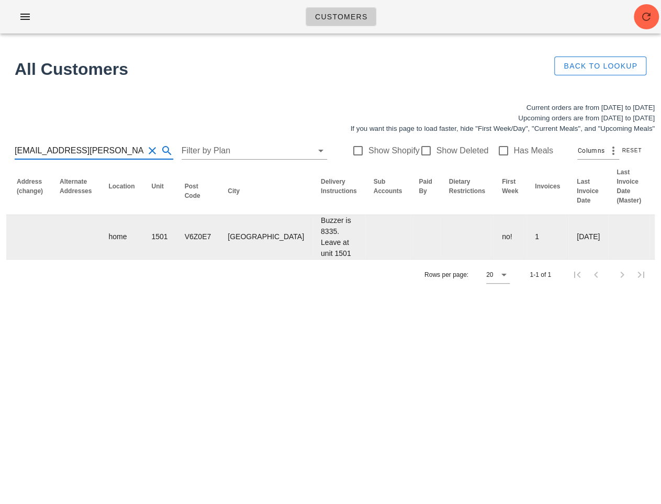
scroll to position [0, 603]
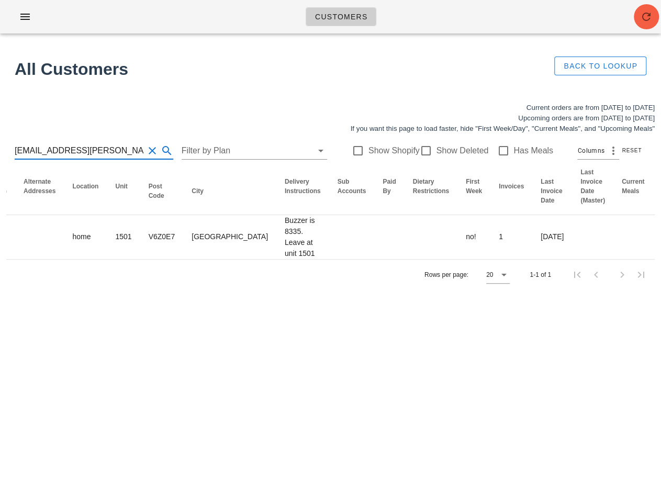
type input "alana.reeve@gmail.com"
click at [642, 26] on button "button" at bounding box center [645, 16] width 25 height 25
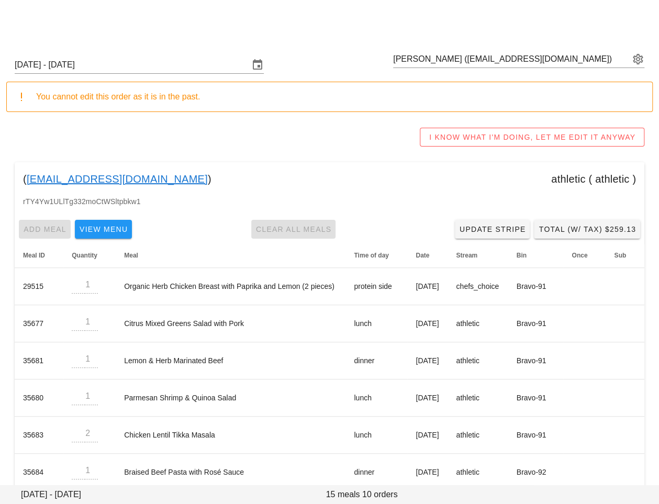
scroll to position [164, 0]
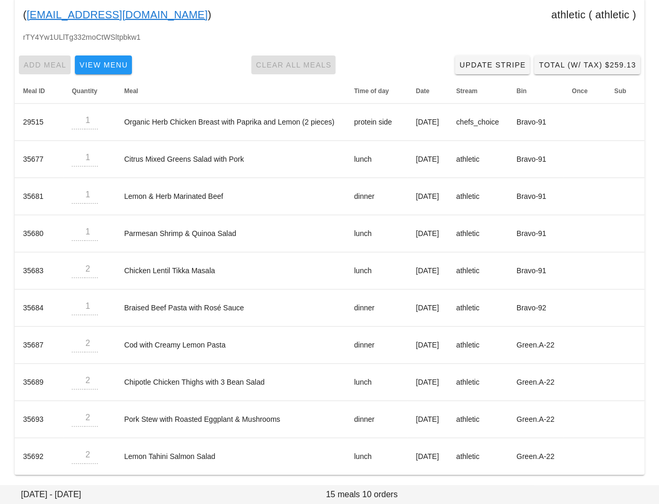
click at [193, 56] on div "Add Meal View Menu Clear All Meals Update Stripe Total (w/ Tax) $259.13" at bounding box center [329, 64] width 629 height 27
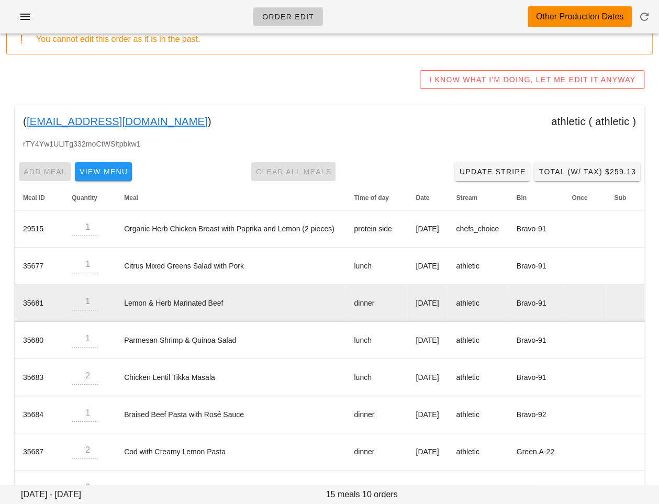
scroll to position [0, 0]
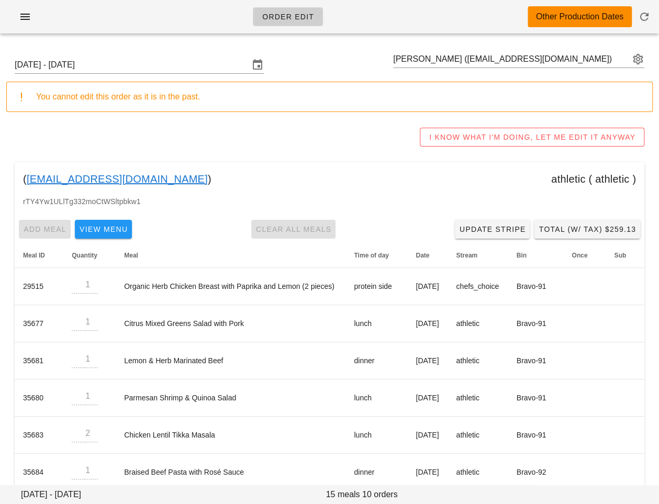
click at [336, 142] on div "I KNOW WHAT I'M DOING, LET ME EDIT IT ANYWAY" at bounding box center [329, 136] width 646 height 33
click at [341, 162] on div "( [EMAIL_ADDRESS][DOMAIN_NAME] ) athletic ( athletic )" at bounding box center [329, 178] width 629 height 33
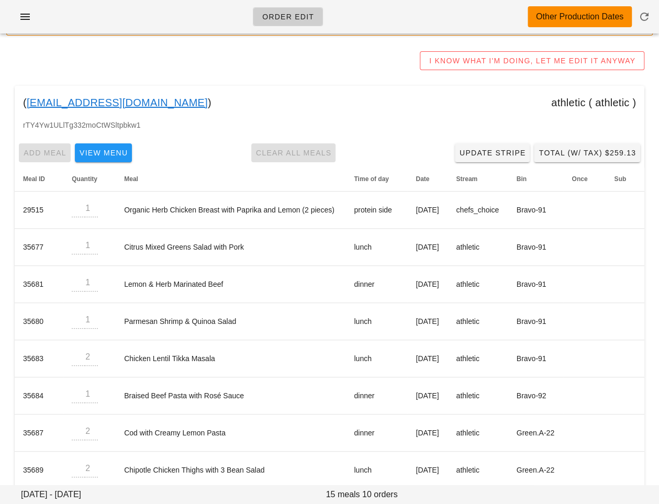
scroll to position [66, 0]
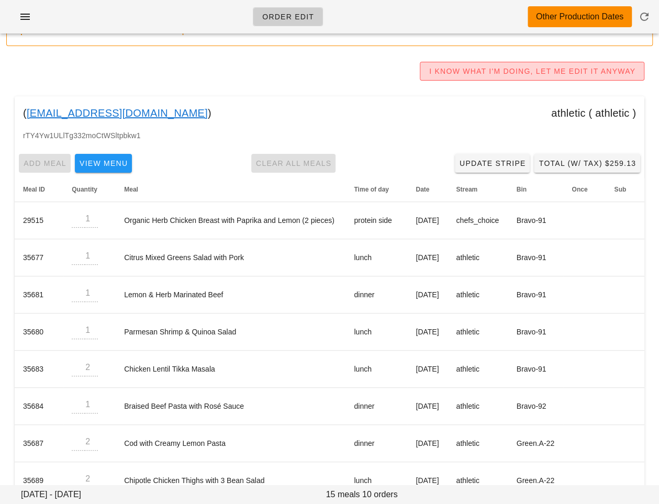
click at [498, 70] on span "I KNOW WHAT I'M DOING, LET ME EDIT IT ANYWAY" at bounding box center [531, 71] width 207 height 8
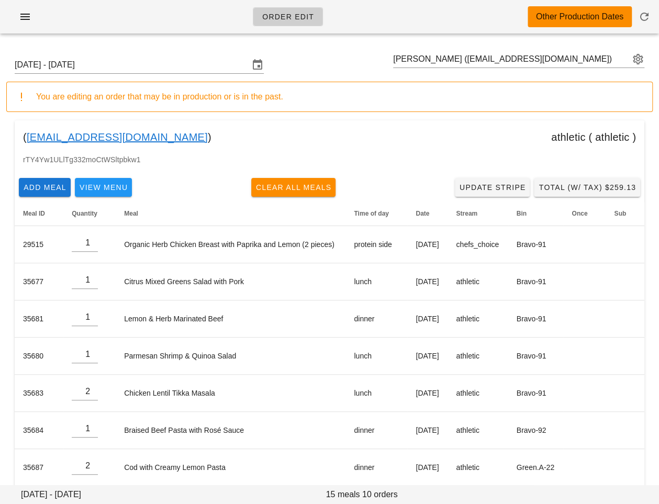
scroll to position [122, 0]
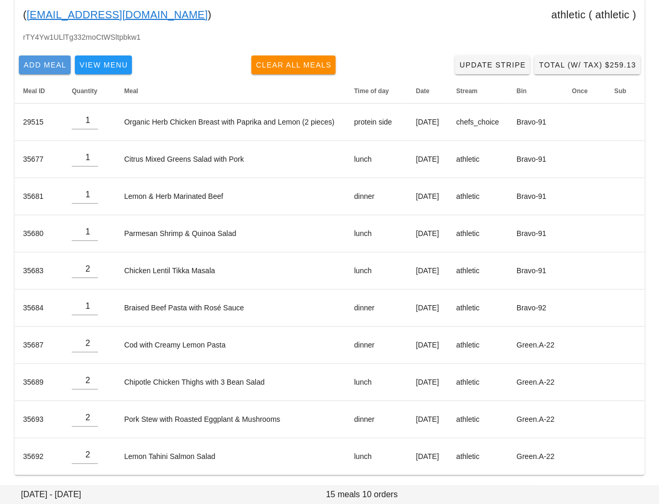
click at [44, 67] on span "Add Meal" at bounding box center [44, 65] width 43 height 8
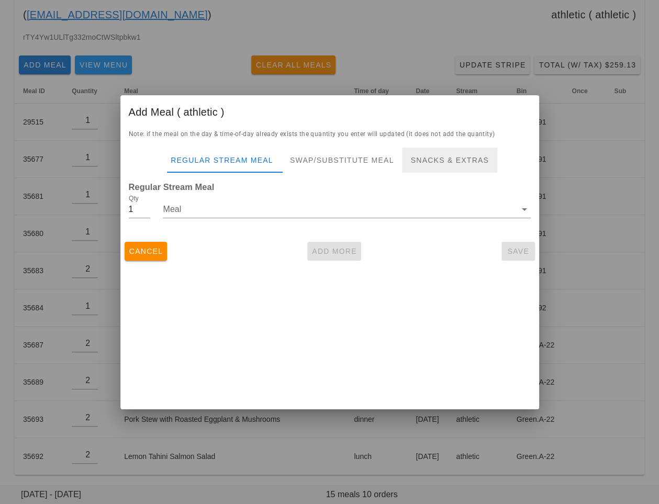
click at [437, 150] on div "Snacks & Extras" at bounding box center [449, 160] width 95 height 25
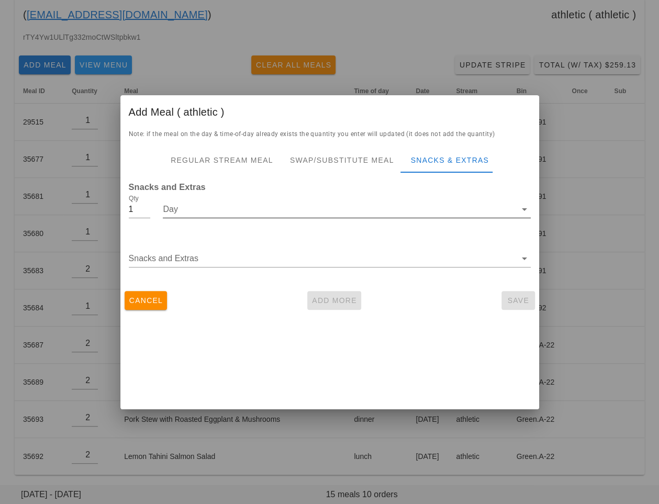
click at [329, 207] on input "Day" at bounding box center [339, 209] width 353 height 17
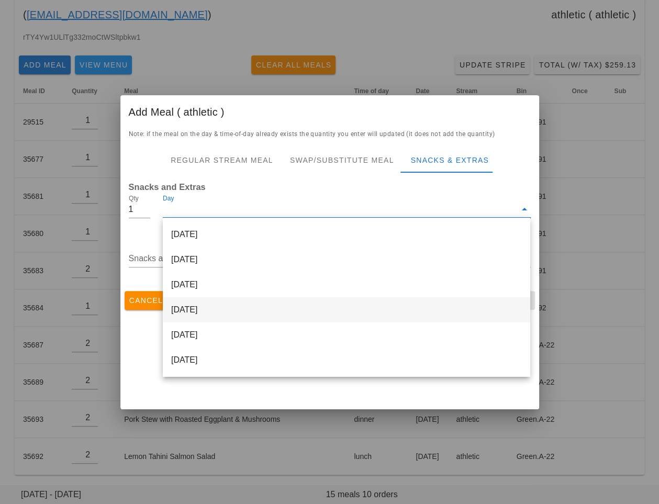
click at [259, 318] on div "[DATE]" at bounding box center [346, 309] width 367 height 25
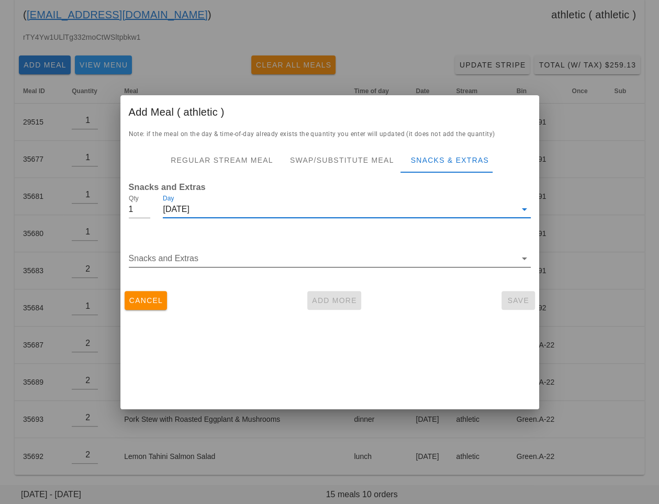
click at [302, 255] on input "Snacks and Extras" at bounding box center [322, 258] width 387 height 17
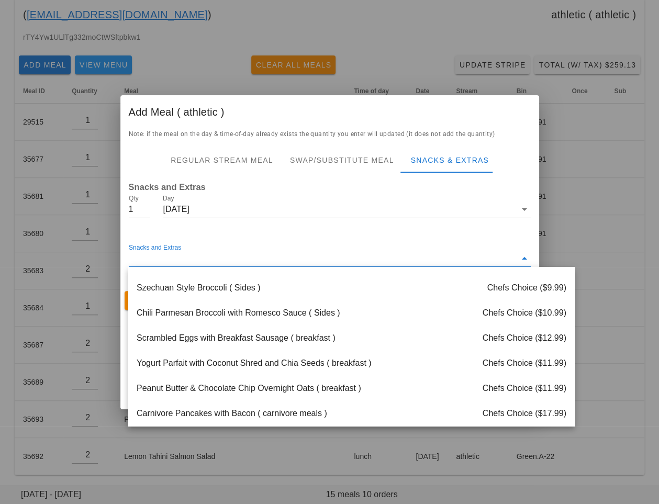
scroll to position [172, 0]
click at [404, 59] on div at bounding box center [329, 252] width 659 height 504
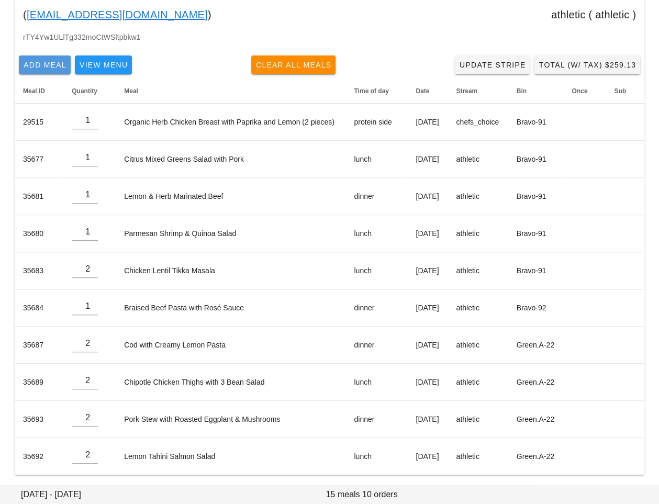
click at [50, 66] on span "Add Meal" at bounding box center [44, 65] width 43 height 8
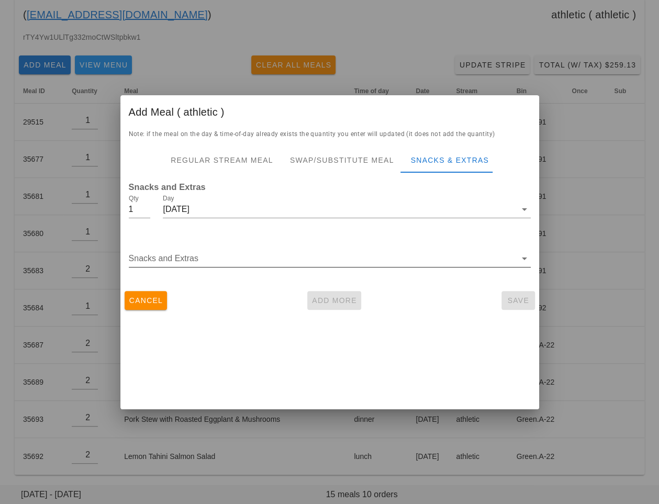
click at [204, 245] on div "Snacks and Extras" at bounding box center [330, 261] width 402 height 35
type input "2"
click at [144, 206] on input "2" at bounding box center [140, 209] width 22 height 17
click at [164, 254] on input "Snacks and Extras" at bounding box center [322, 258] width 387 height 17
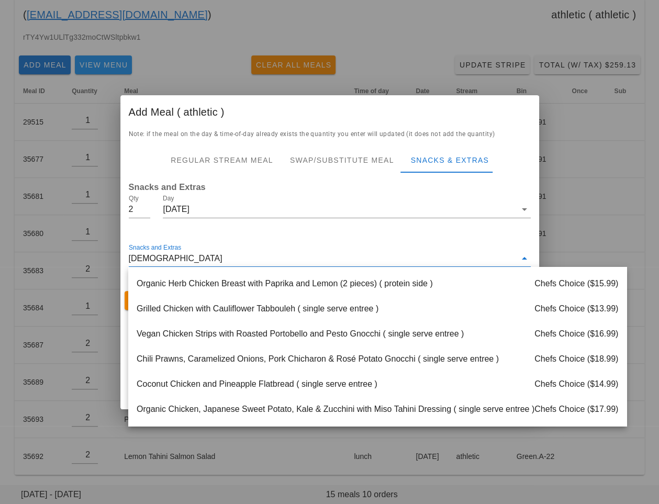
scroll to position [100, 0]
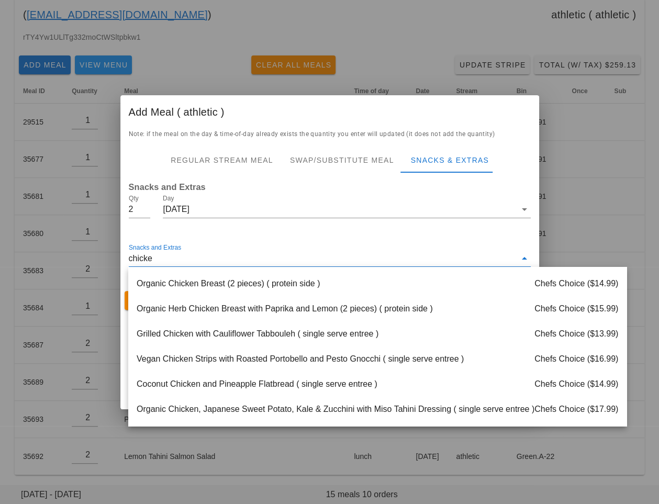
type input "chicken"
click at [218, 313] on div "Organic Herb Chicken Breast with Paprika and Lemon (2 pieces) ( protein side ) …" at bounding box center [377, 308] width 498 height 25
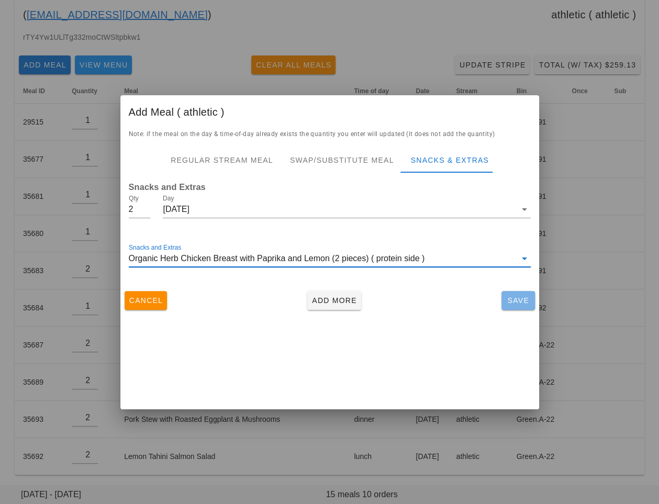
click at [509, 298] on span "Save" at bounding box center [517, 300] width 25 height 8
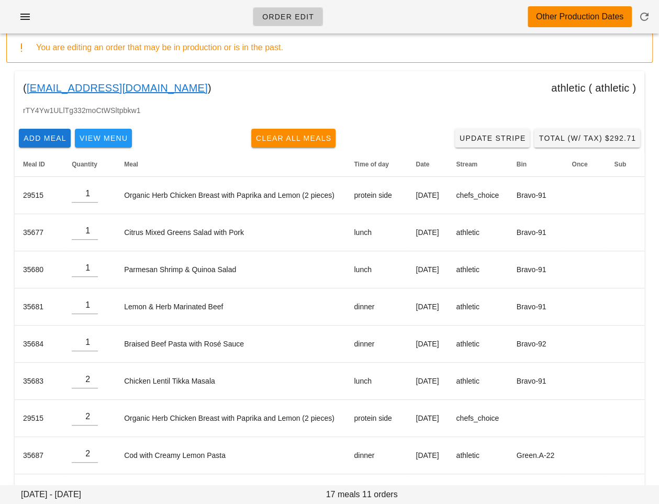
scroll to position [160, 0]
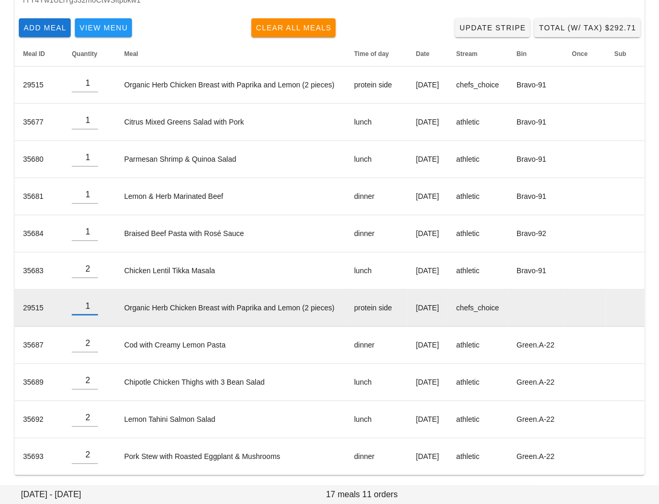
click at [93, 308] on input "1" at bounding box center [85, 306] width 26 height 17
type input "0"
click at [93, 308] on input "0" at bounding box center [85, 306] width 26 height 17
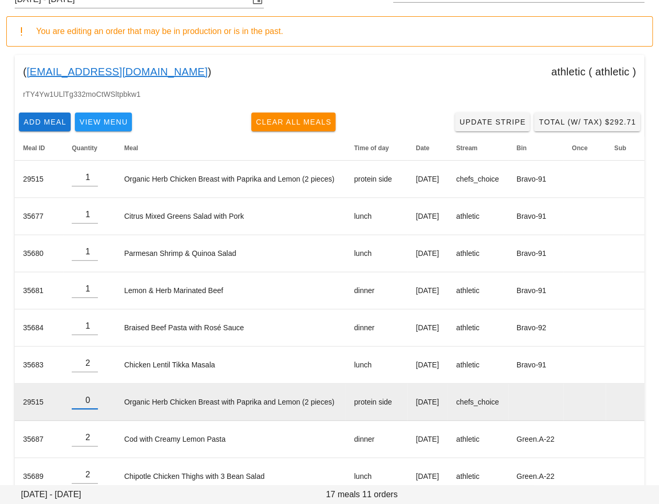
scroll to position [0, 0]
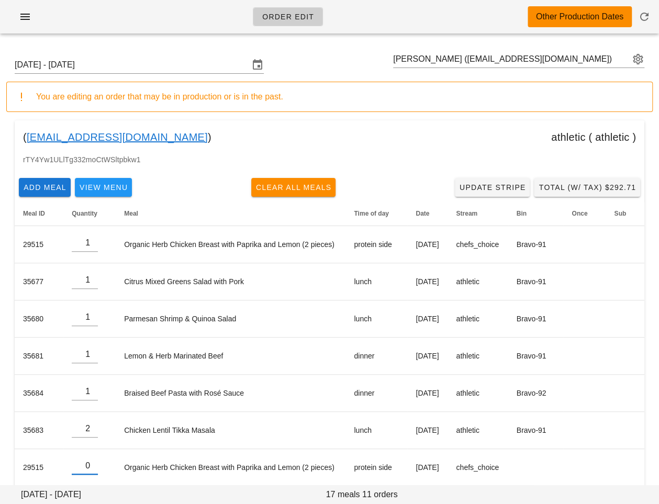
click at [388, 126] on div "( michaelgoodfellow@gmx.com ) athletic ( athletic )" at bounding box center [329, 136] width 629 height 33
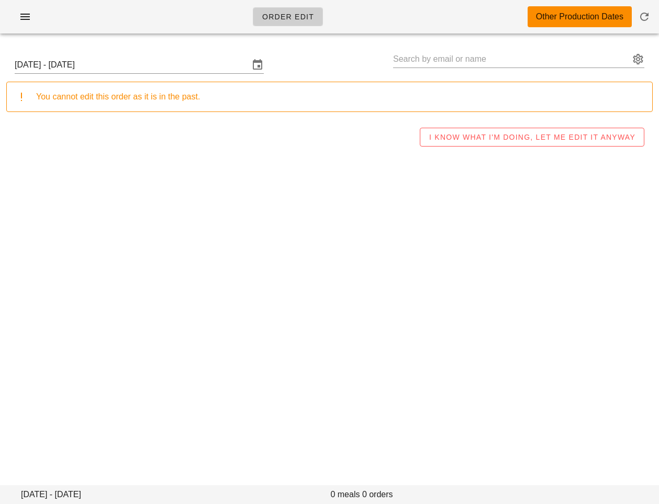
type input "[PERSON_NAME] ([EMAIL_ADDRESS][DOMAIN_NAME])"
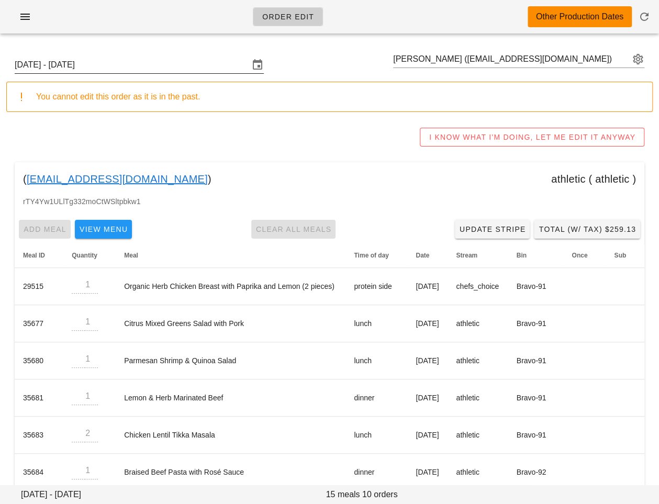
click at [219, 61] on input "[DATE] - [DATE]" at bounding box center [132, 64] width 234 height 17
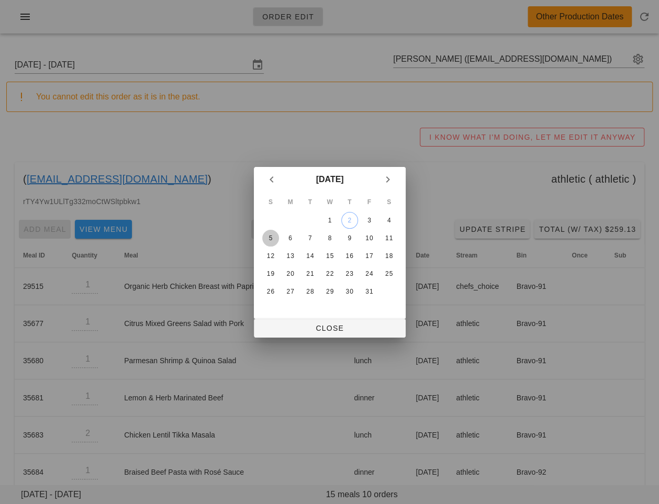
click at [274, 236] on div "5" at bounding box center [270, 237] width 17 height 7
click at [311, 322] on button "Close" at bounding box center [330, 328] width 152 height 19
type input "[DATE] - [DATE]"
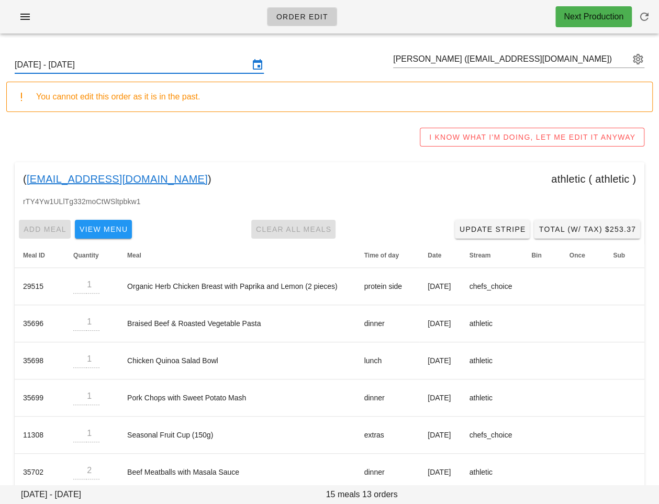
click at [284, 159] on div "[DATE] - [DATE] [PERSON_NAME] ([EMAIL_ADDRESS][DOMAIN_NAME]) You cannot edit th…" at bounding box center [329, 403] width 659 height 723
click at [295, 163] on div "( [EMAIL_ADDRESS][DOMAIN_NAME] ) athletic ( athletic )" at bounding box center [329, 178] width 629 height 33
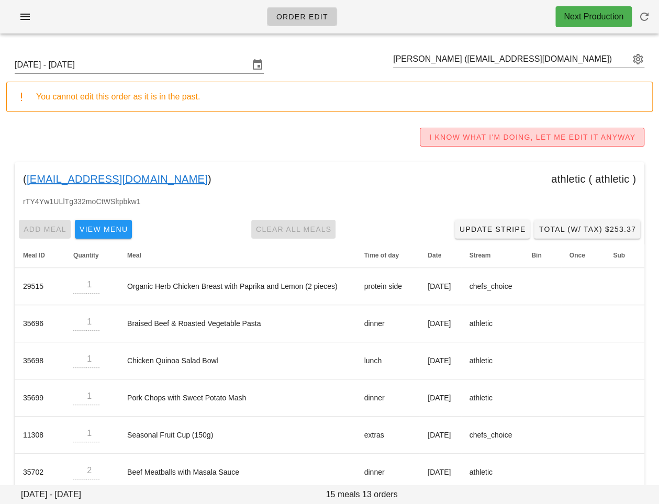
click at [446, 133] on span "I KNOW WHAT I'M DOING, LET ME EDIT IT ANYWAY" at bounding box center [531, 137] width 207 height 8
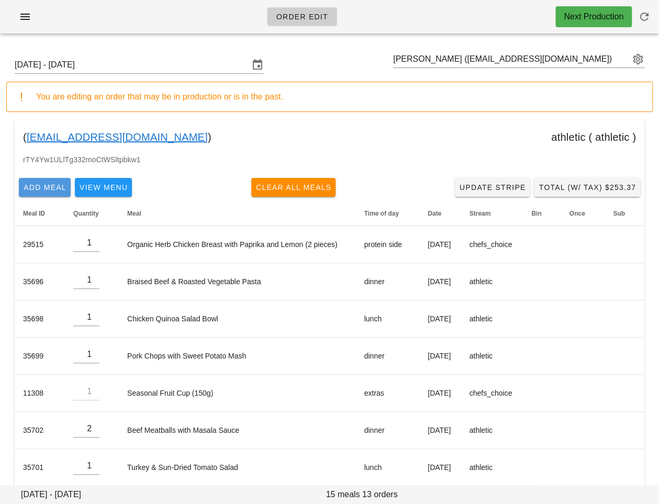
click at [56, 191] on span "Add Meal" at bounding box center [44, 187] width 43 height 8
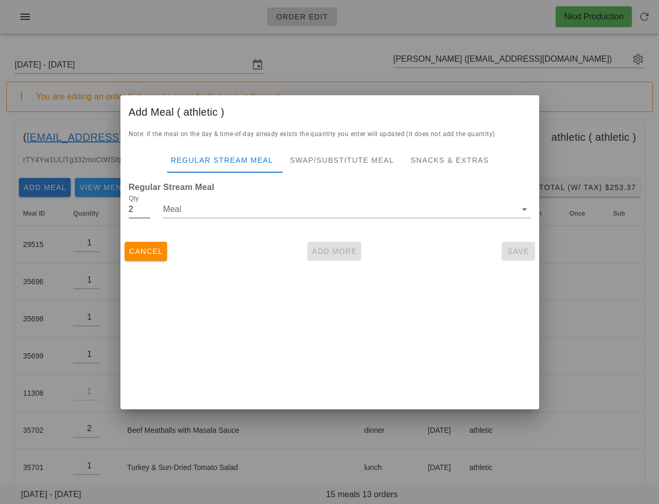
type input "2"
click at [146, 206] on input "2" at bounding box center [140, 209] width 22 height 17
click at [325, 157] on div "Swap/Substitute Meal" at bounding box center [341, 160] width 121 height 25
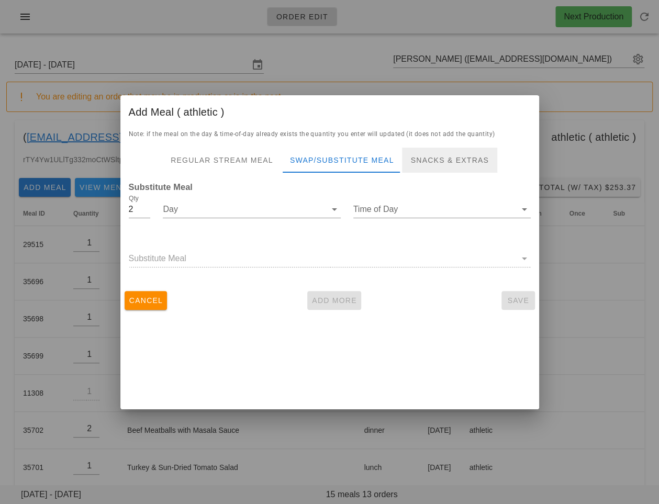
click at [427, 160] on div "Snacks & Extras" at bounding box center [449, 160] width 95 height 25
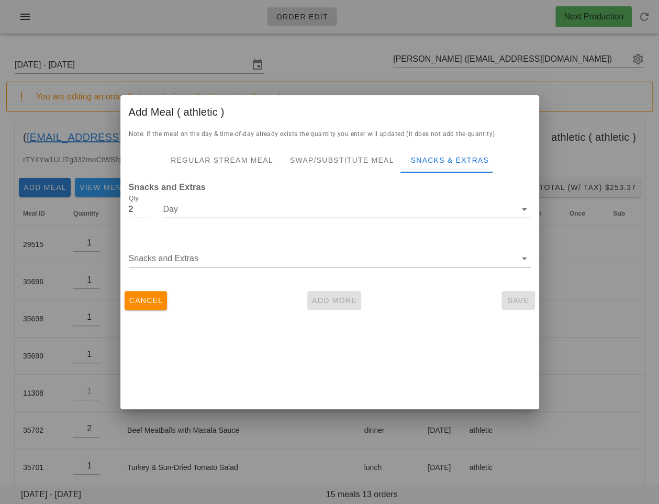
click at [262, 205] on input "Day" at bounding box center [339, 209] width 353 height 17
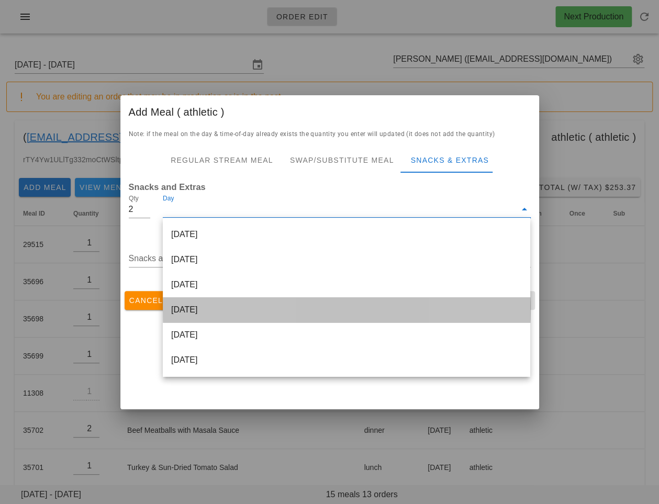
click at [226, 309] on div "Thursday Oct 09" at bounding box center [346, 309] width 367 height 25
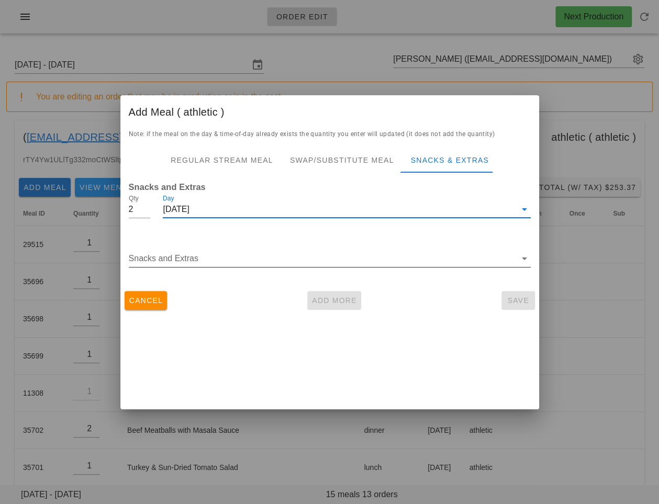
click at [245, 259] on input "Snacks and Extras" at bounding box center [322, 258] width 387 height 17
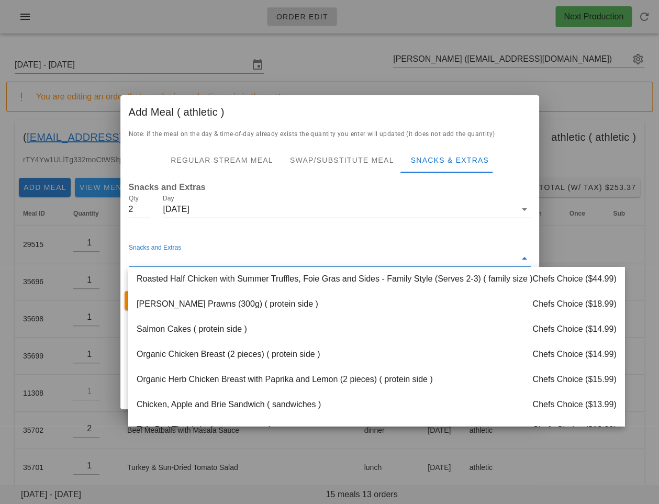
scroll to position [550, 0]
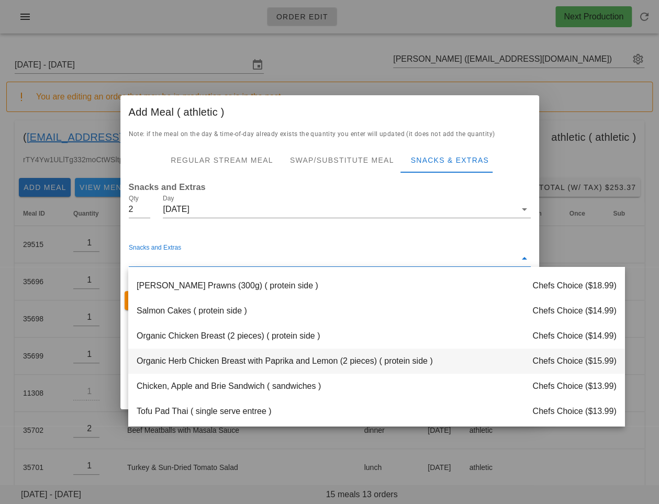
click at [245, 365] on div "Organic Herb Chicken Breast with Paprika and Lemon (2 pieces) ( protein side ) …" at bounding box center [376, 360] width 496 height 25
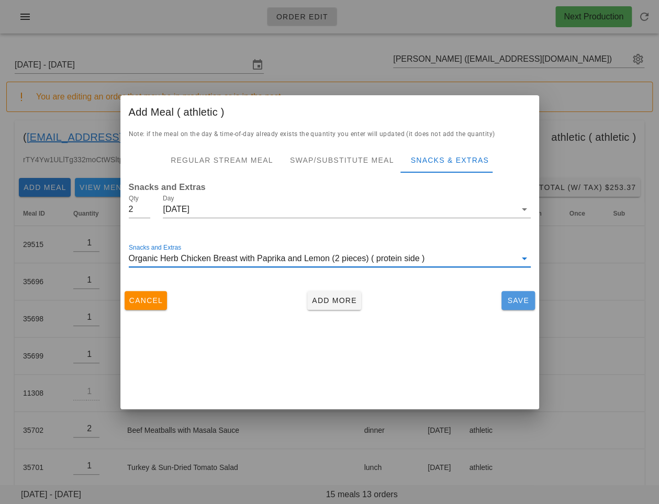
click at [503, 299] on button "Save" at bounding box center [517, 300] width 33 height 19
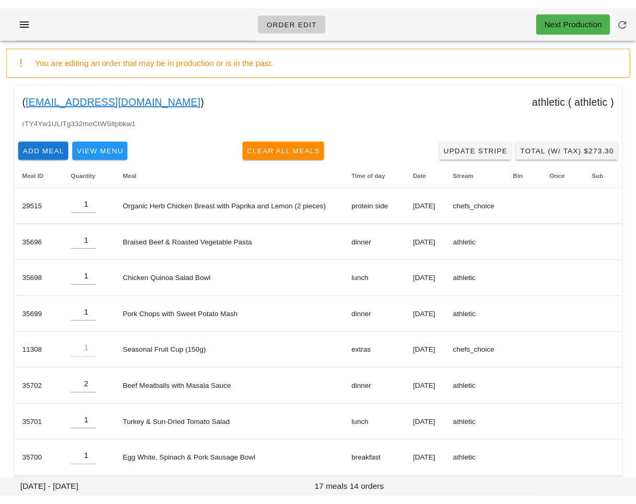
scroll to position [0, 0]
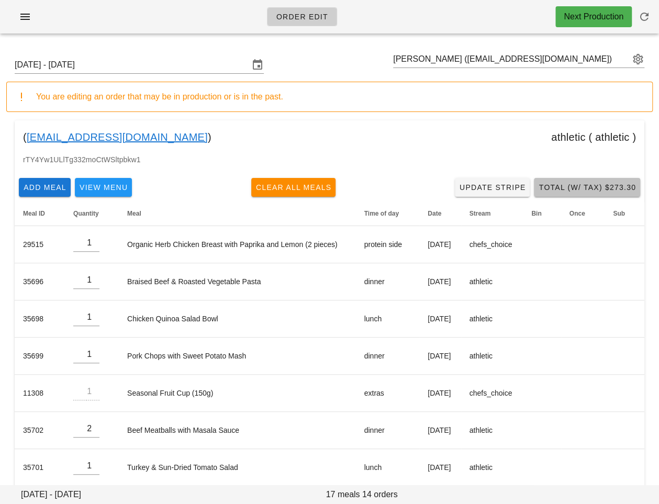
click at [553, 191] on span "Total (w/ Tax) $273.30" at bounding box center [587, 187] width 98 height 8
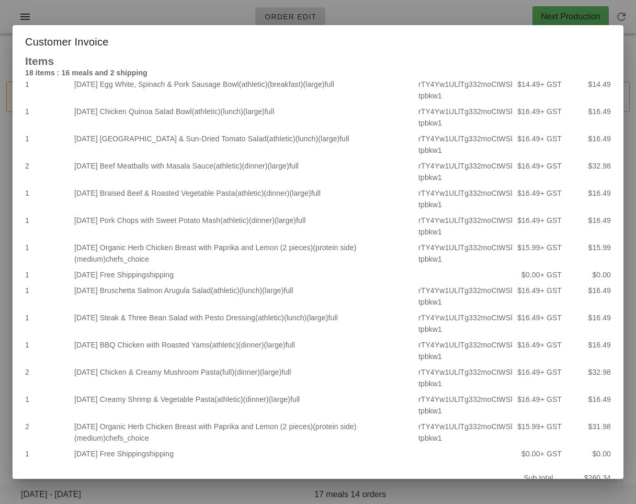
click at [153, 10] on div at bounding box center [318, 252] width 636 height 504
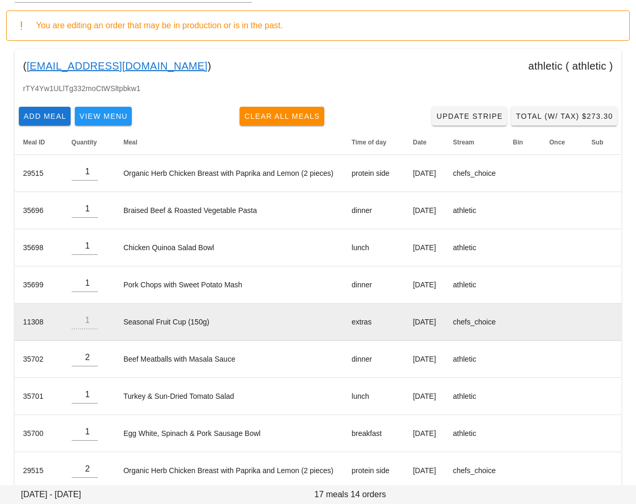
scroll to position [73, 0]
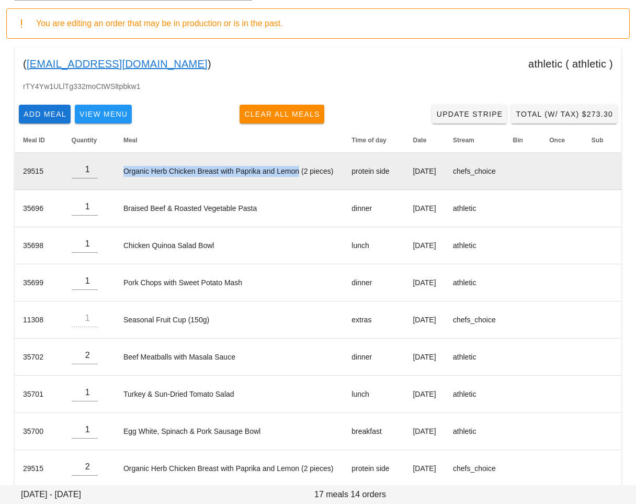
drag, startPoint x: 119, startPoint y: 166, endPoint x: 295, endPoint y: 167, distance: 176.3
click at [295, 167] on td "Organic Herb Chicken Breast with Paprika and Lemon (2 pieces)" at bounding box center [229, 171] width 228 height 37
copy td "Organic Herb Chicken Breast with Paprika and Lemon"
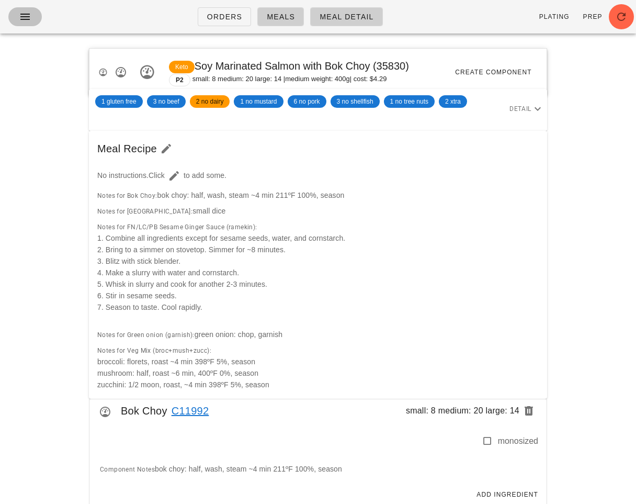
click at [20, 15] on icon "button" at bounding box center [25, 16] width 13 height 13
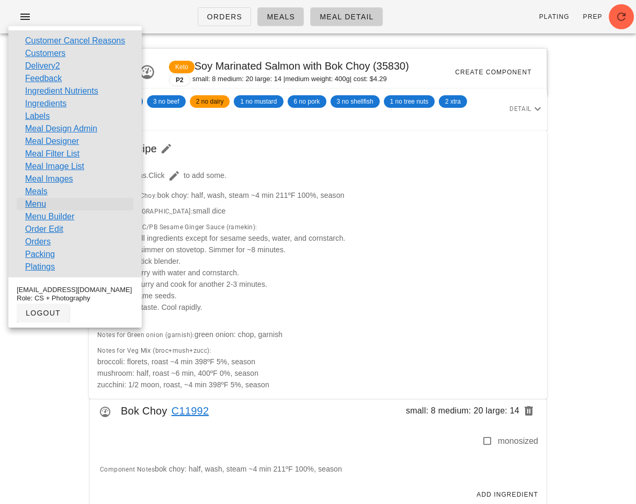
click at [40, 203] on link "Menu" at bounding box center [35, 204] width 21 height 13
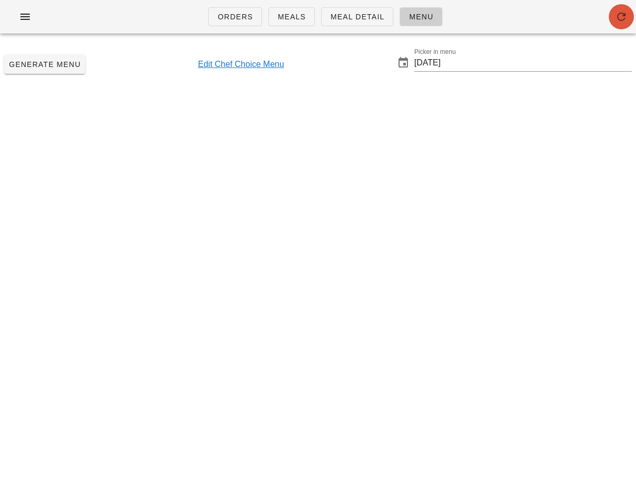
click at [613, 19] on span "button" at bounding box center [621, 16] width 25 height 13
click at [617, 16] on div "Orders Meals Meal Detail Menu" at bounding box center [318, 16] width 636 height 33
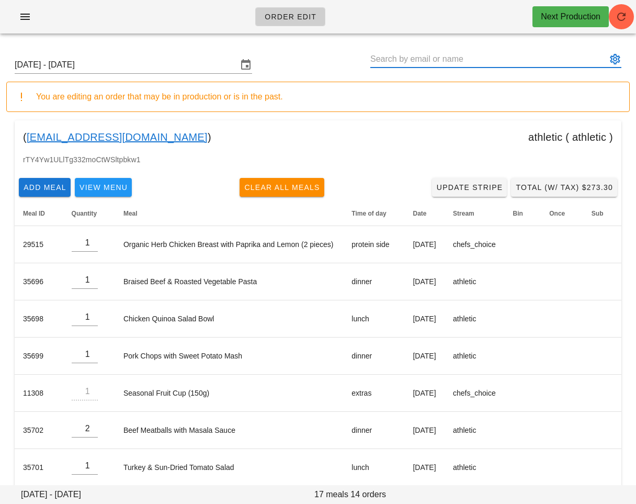
click at [415, 60] on input "text" at bounding box center [488, 59] width 236 height 17
paste input "[PERSON_NAME][EMAIL_ADDRESS][DOMAIN_NAME]"
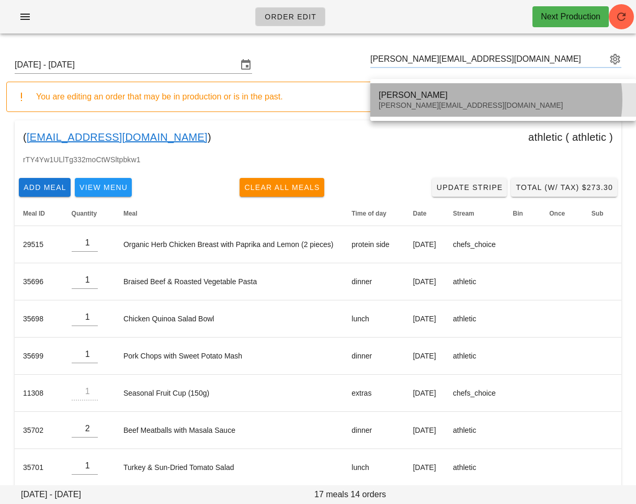
click at [410, 98] on div "[PERSON_NAME]" at bounding box center [503, 95] width 249 height 10
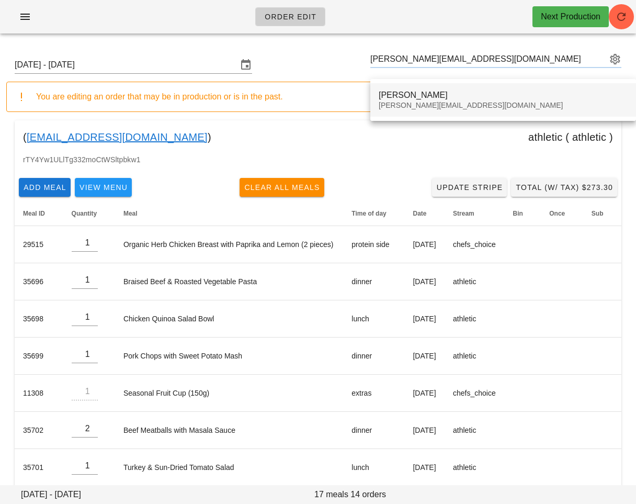
type input "[PERSON_NAME] ([PERSON_NAME][EMAIL_ADDRESS][DOMAIN_NAME])"
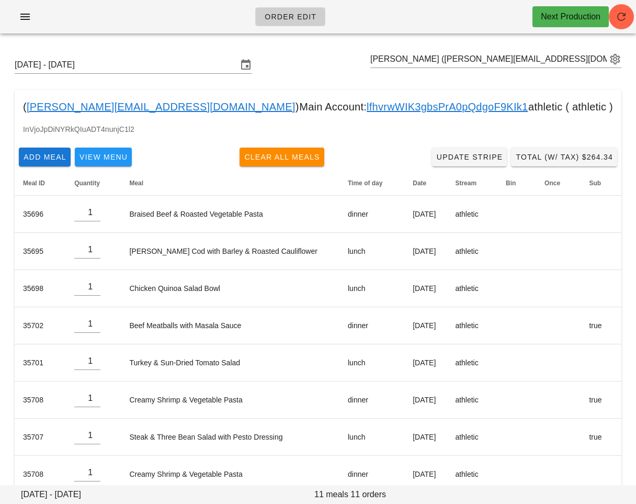
click at [222, 135] on div "InVjoJpDiNYRkQIuADT4nunjC1l2" at bounding box center [318, 133] width 607 height 20
click at [414, 135] on div "InVjoJpDiNYRkQIuADT4nunjC1l2" at bounding box center [318, 133] width 607 height 20
click at [294, 164] on button "Clear All Meals" at bounding box center [282, 157] width 85 height 19
type input "0"
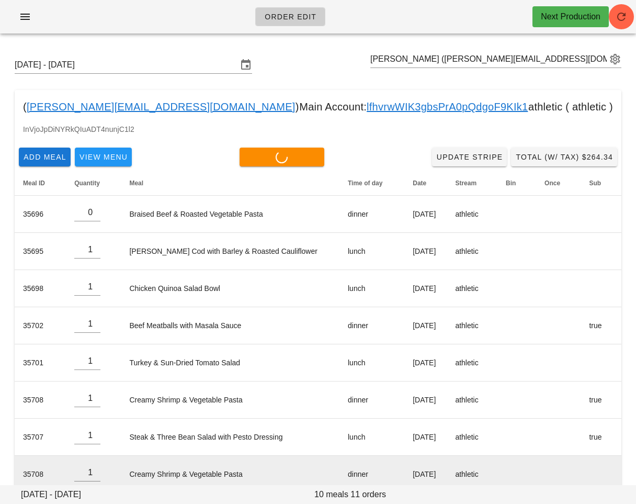
type input "0"
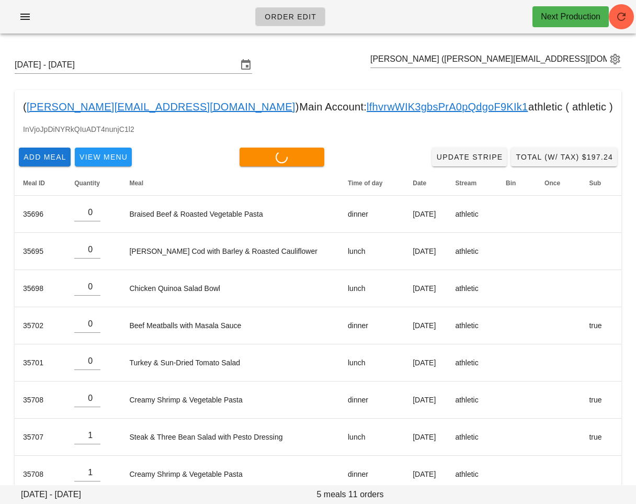
type input "0"
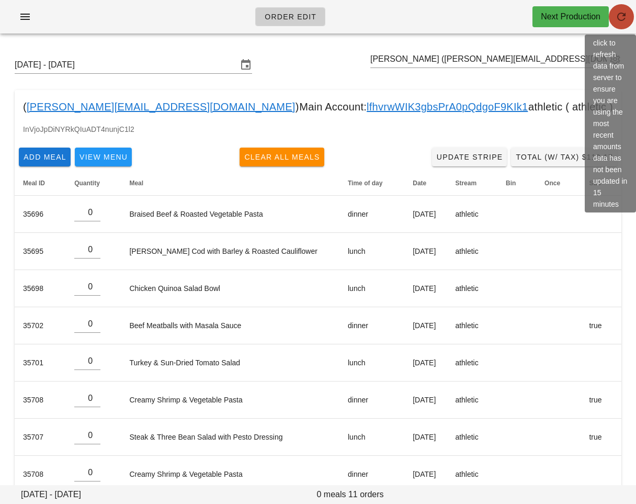
click at [617, 17] on icon "button" at bounding box center [621, 16] width 13 height 13
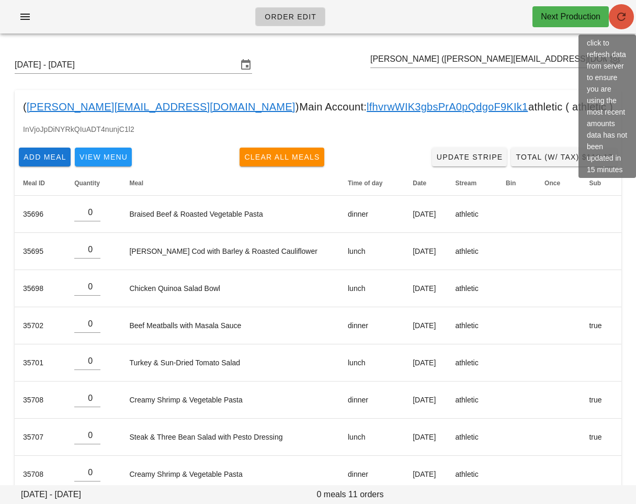
click at [615, 15] on icon "button" at bounding box center [621, 16] width 13 height 13
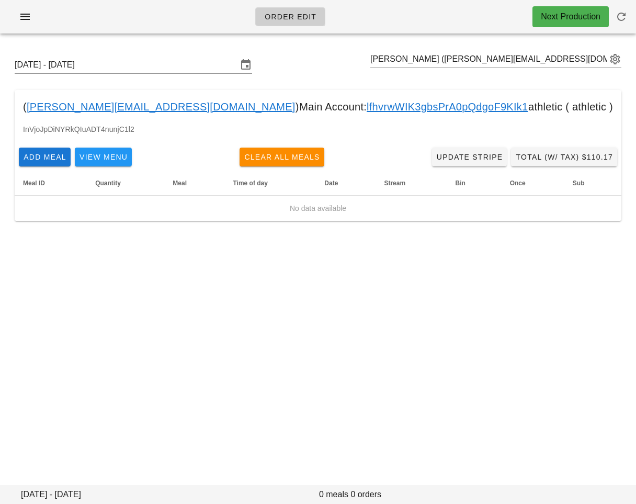
click at [338, 348] on div "Order Edit Next Production [DATE] - [DATE] [PERSON_NAME] ([PERSON_NAME][EMAIL_A…" at bounding box center [318, 252] width 636 height 504
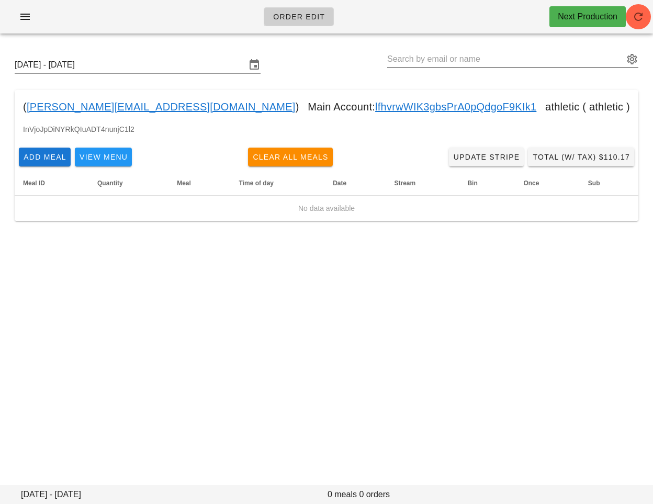
click at [423, 53] on input "text" at bounding box center [505, 59] width 236 height 17
paste input "[EMAIL_ADDRESS][PERSON_NAME][DOMAIN_NAME]"
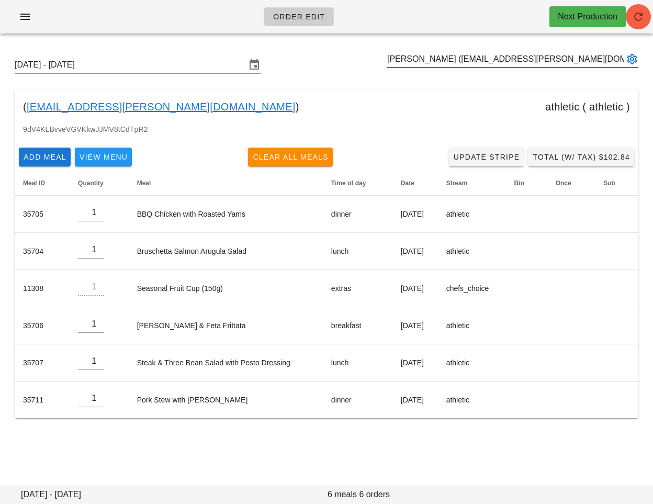
type input "[PERSON_NAME] ([EMAIL_ADDRESS][PERSON_NAME][DOMAIN_NAME])"
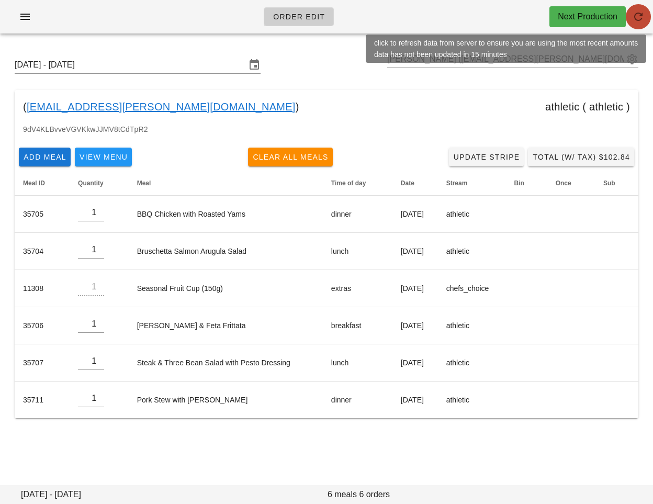
click at [636, 22] on icon "button" at bounding box center [638, 16] width 13 height 13
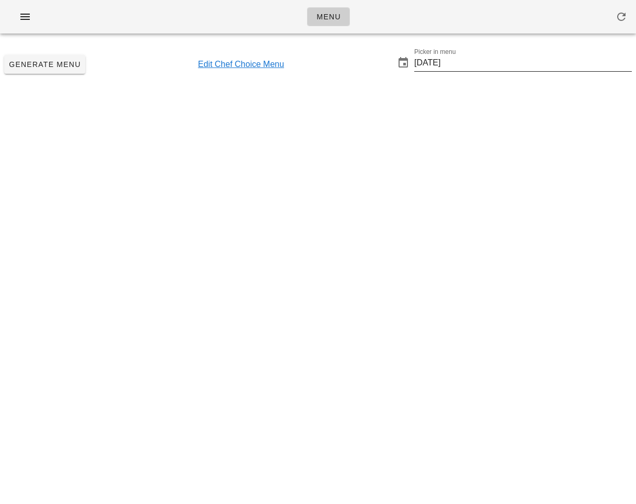
click at [461, 65] on input "2025-10-12" at bounding box center [523, 62] width 218 height 17
click at [468, 78] on div at bounding box center [523, 78] width 218 height 7
click at [459, 64] on input "2025-10-12" at bounding box center [523, 62] width 218 height 17
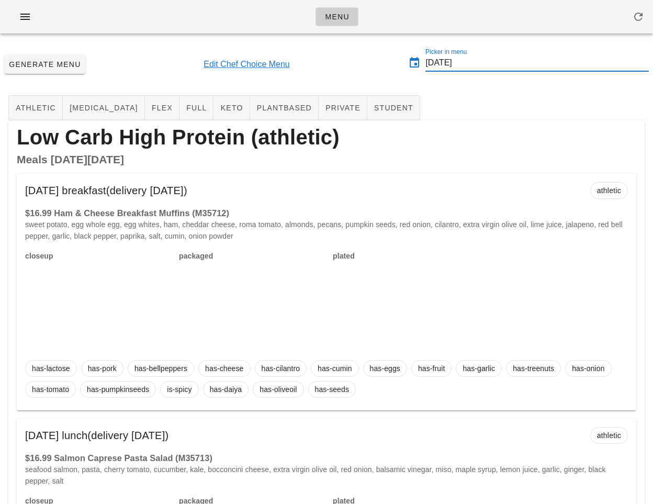
click at [468, 66] on input "2025-10-12" at bounding box center [536, 62] width 223 height 17
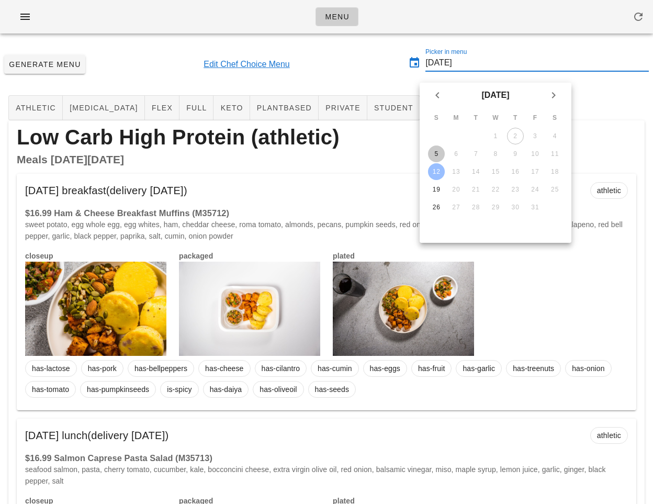
click at [436, 153] on div "5" at bounding box center [436, 153] width 17 height 7
type input "[DATE]"
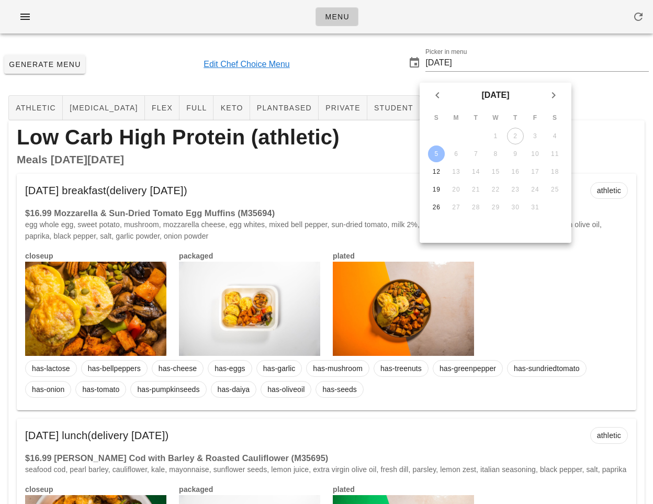
click at [361, 67] on div "Generate Menu Edit Chef Choice Menu Picker in menu 2025-10-05" at bounding box center [326, 64] width 653 height 45
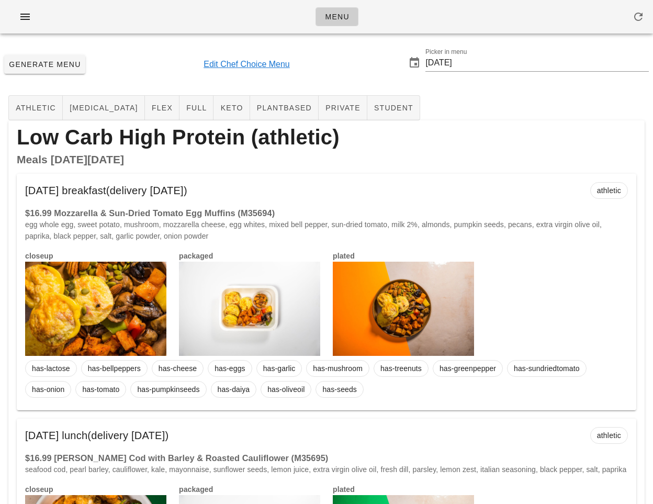
click at [381, 178] on div "Monday Oct 06 breakfast (delivery Sunday Oct 05) athletic" at bounding box center [326, 190] width 619 height 33
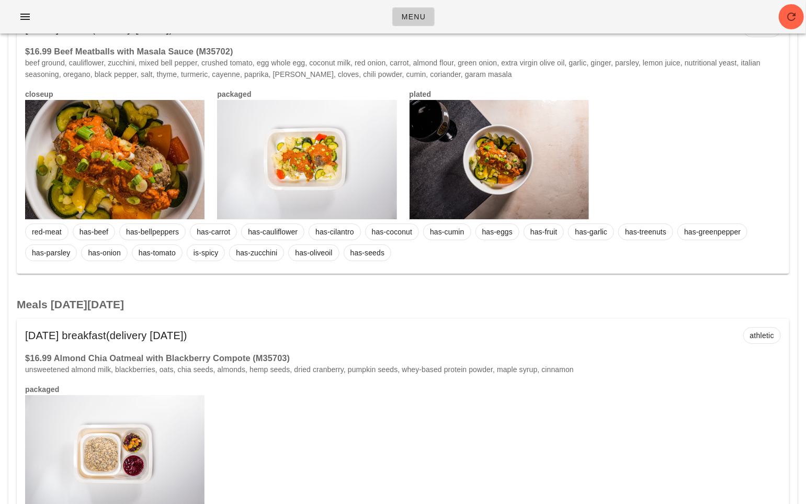
scroll to position [2061, 0]
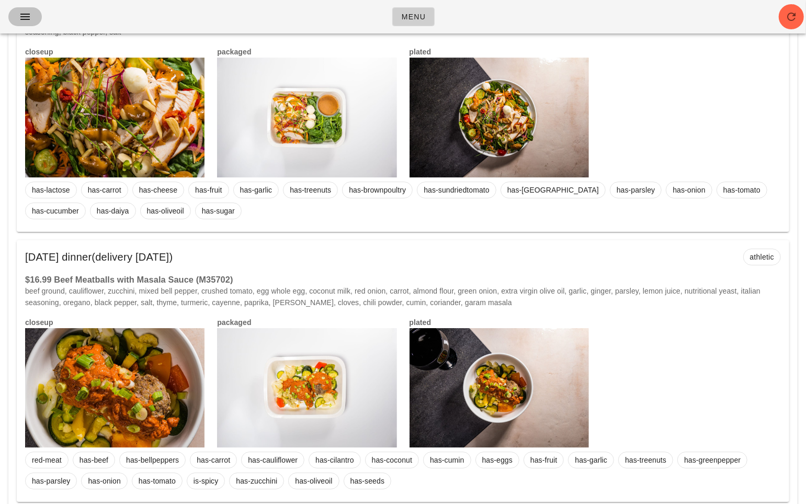
click at [22, 18] on icon "button" at bounding box center [25, 16] width 13 height 13
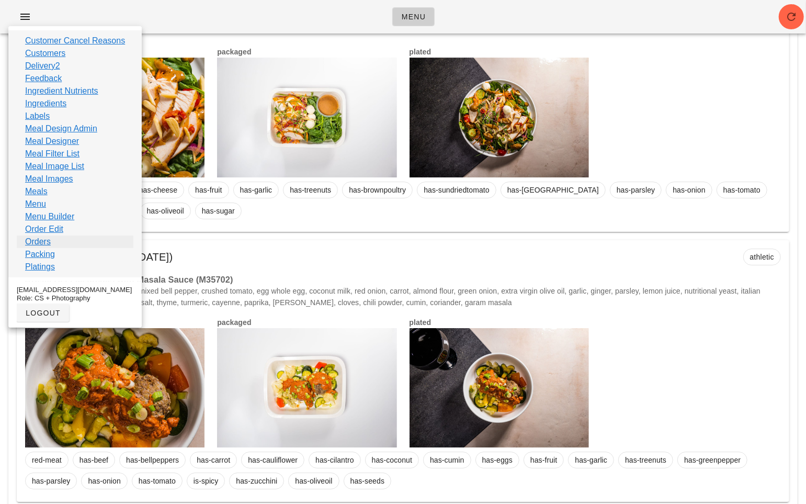
click at [46, 241] on link "Orders" at bounding box center [38, 241] width 26 height 13
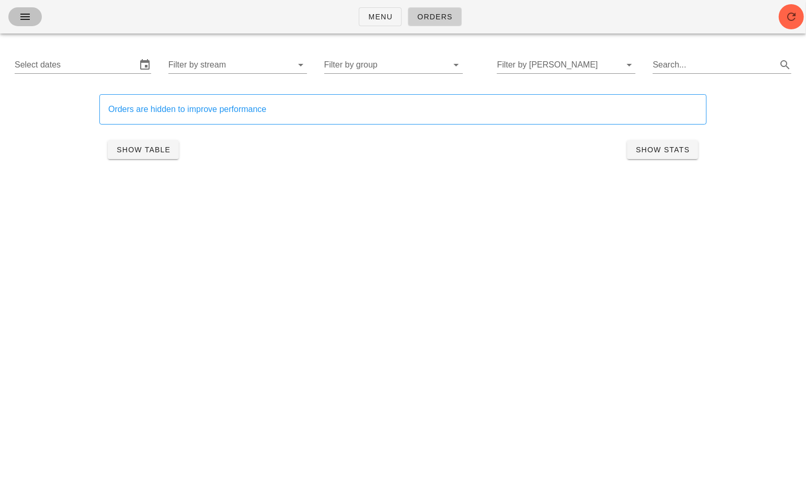
click at [26, 17] on icon "button" at bounding box center [25, 16] width 13 height 13
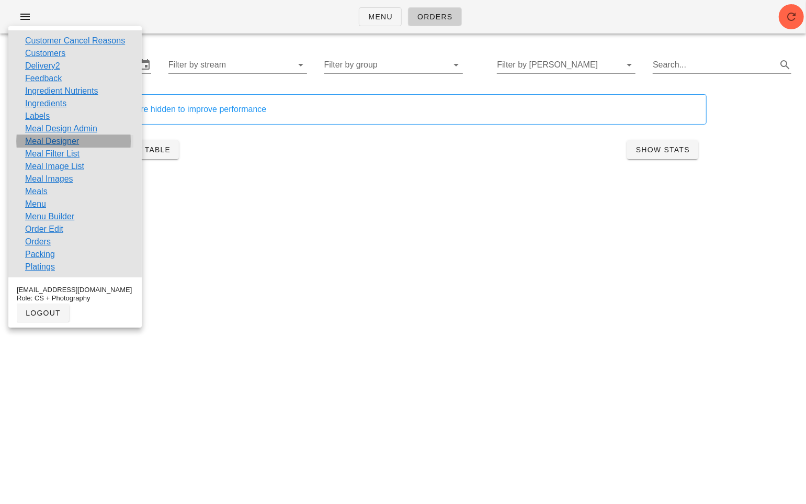
click at [77, 140] on link "Meal Designer" at bounding box center [52, 141] width 54 height 13
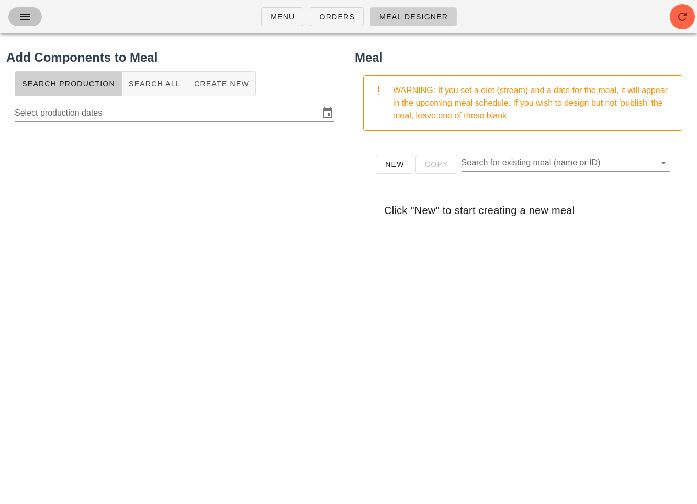
click at [28, 20] on icon "button" at bounding box center [25, 16] width 13 height 13
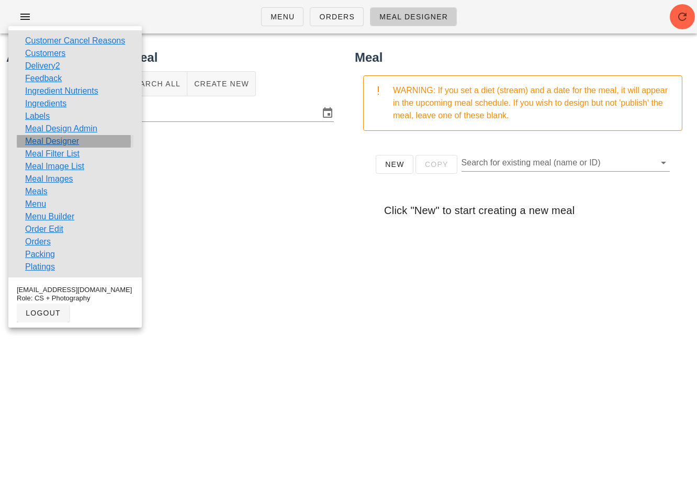
click at [77, 143] on link "Meal Designer" at bounding box center [52, 141] width 54 height 13
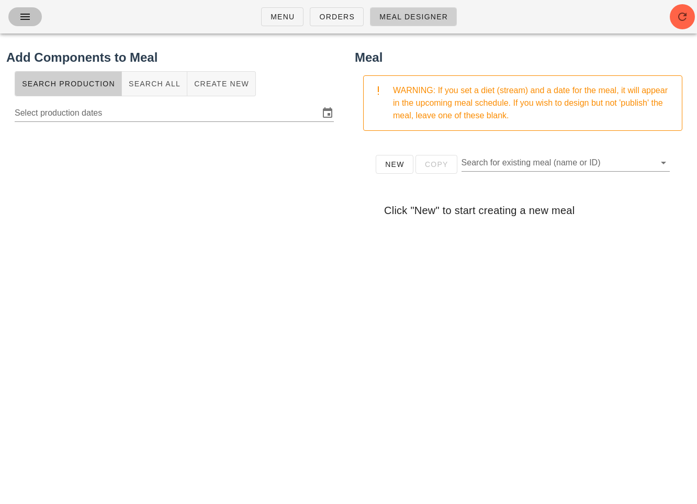
click at [21, 16] on icon "button" at bounding box center [25, 16] width 13 height 13
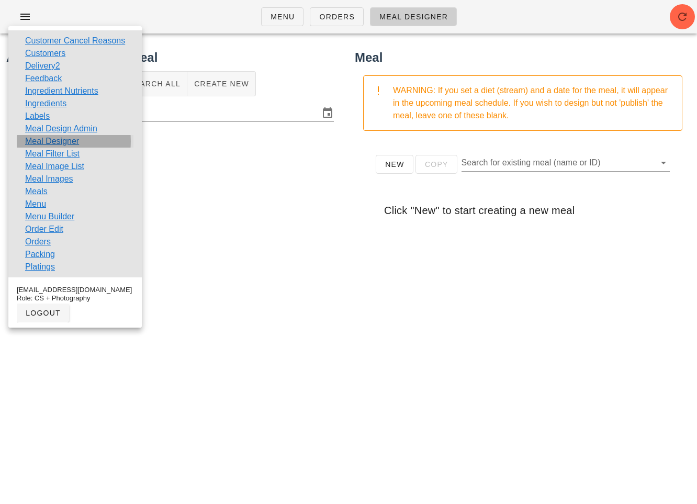
click at [46, 143] on link "Meal Designer" at bounding box center [52, 141] width 54 height 13
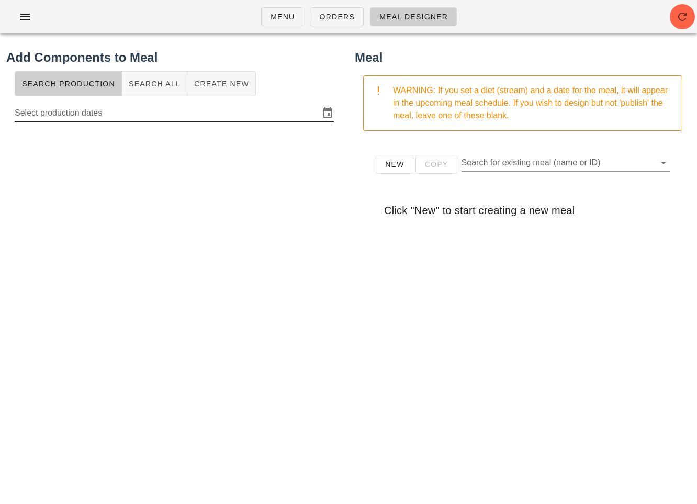
click at [64, 118] on input "Select production dates" at bounding box center [167, 113] width 304 height 17
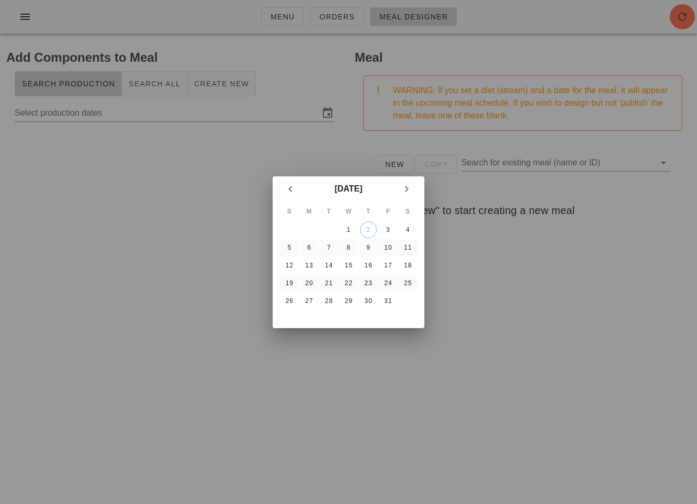
click at [223, 221] on div at bounding box center [348, 252] width 697 height 504
type input "Thursday October 2 - Saturday October 4"
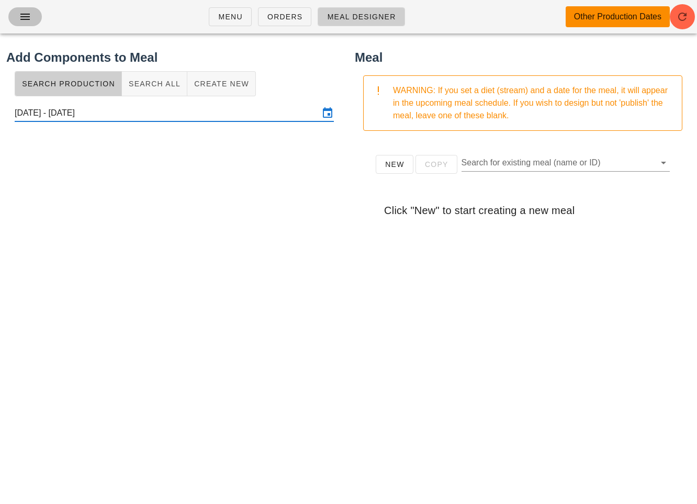
click at [24, 18] on icon "button" at bounding box center [25, 16] width 13 height 13
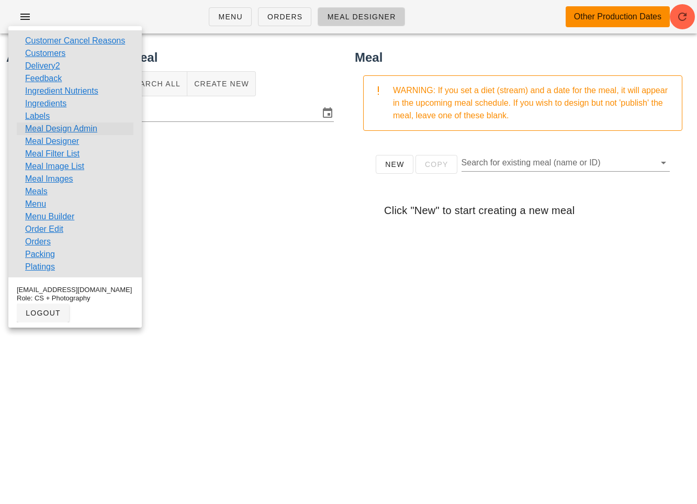
click at [51, 130] on link "Meal Design Admin" at bounding box center [61, 128] width 72 height 13
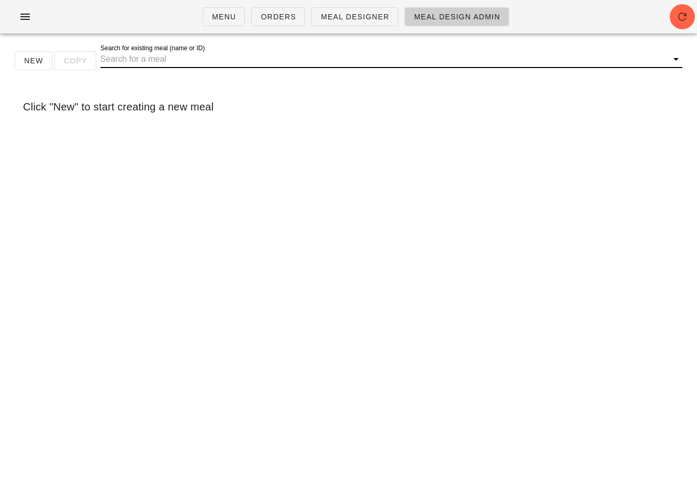
click at [171, 58] on input "Search for existing meal (name or ID)" at bounding box center [382, 59] width 565 height 17
type input "Holiday G"
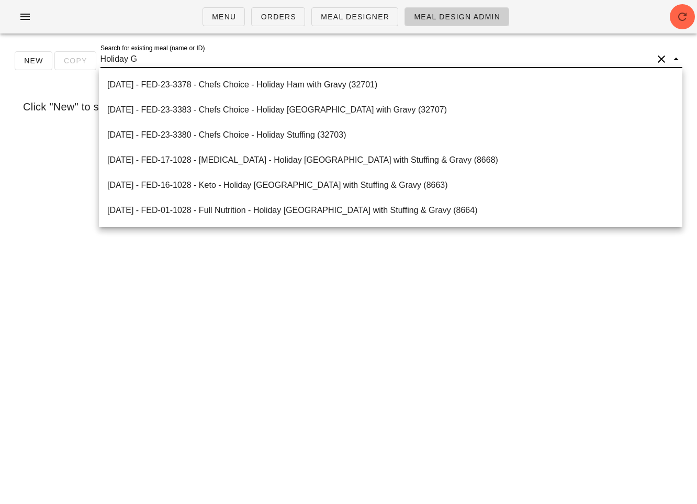
click at [175, 55] on input "Holiday G" at bounding box center [376, 59] width 552 height 17
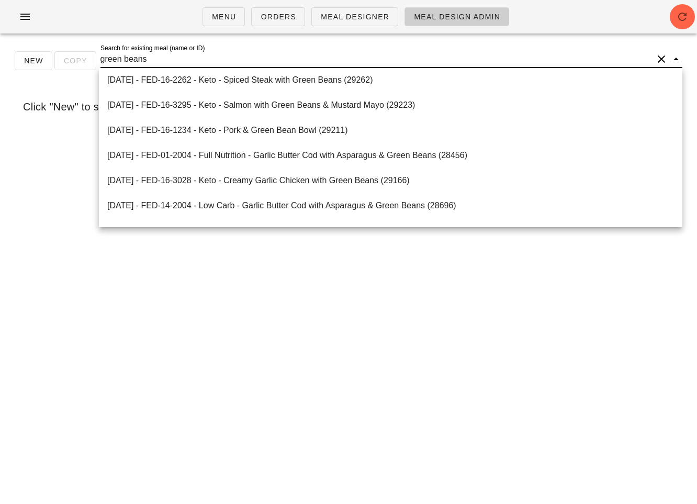
scroll to position [2360, 0]
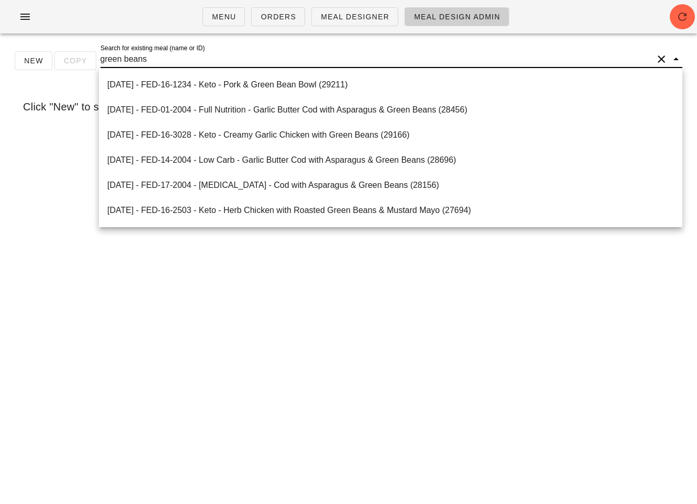
type input "green beans"
click at [219, 49] on div "New Copy Search for existing meal (name or ID) green beans" at bounding box center [348, 64] width 684 height 33
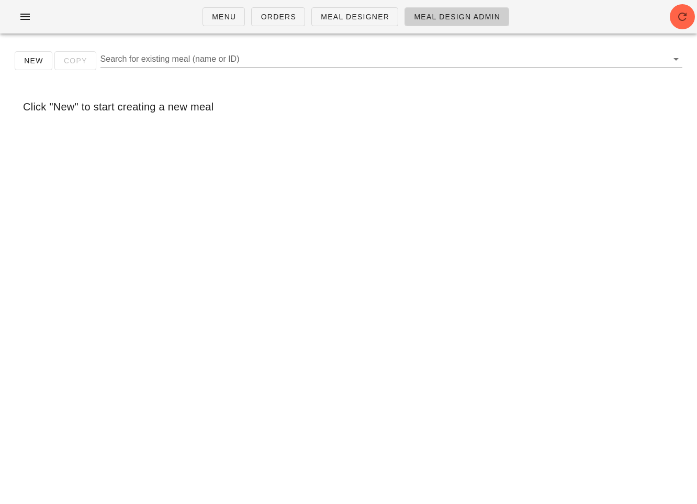
click at [223, 82] on div "New Copy Search for existing meal (name or ID) Click "New" to start creating a …" at bounding box center [348, 90] width 697 height 96
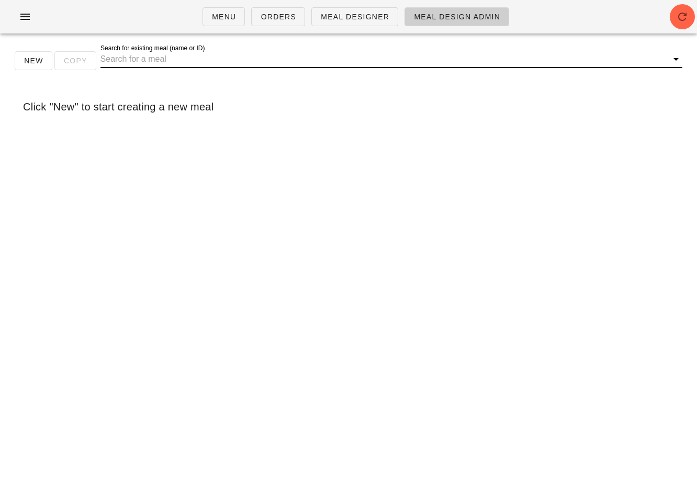
click at [185, 64] on input "Search for existing meal (name or ID)" at bounding box center [382, 59] width 565 height 17
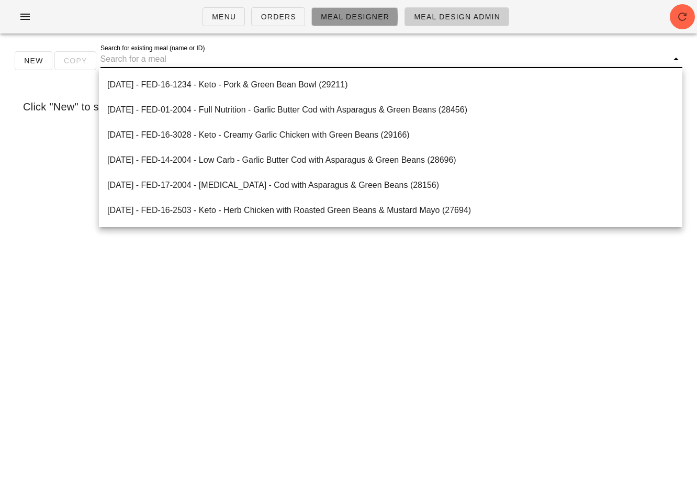
click at [322, 14] on span "Meal Designer" at bounding box center [354, 17] width 69 height 8
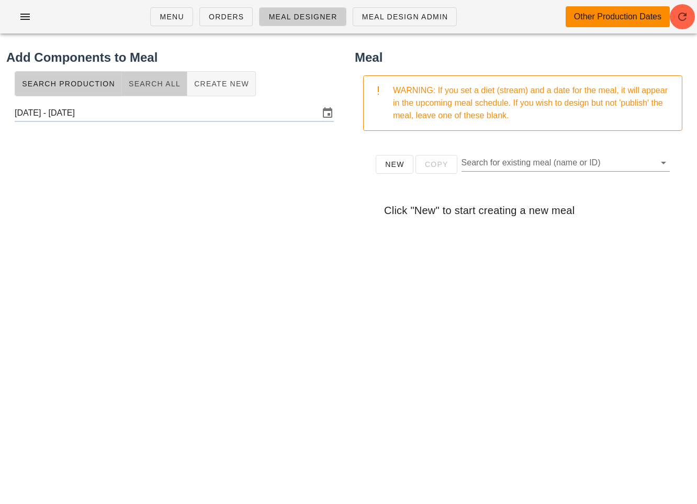
click at [142, 85] on span "Search All" at bounding box center [154, 84] width 52 height 8
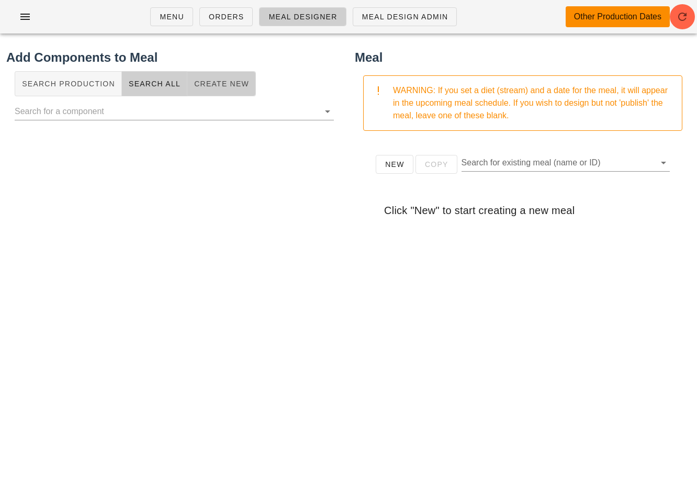
click at [209, 87] on span "Create New" at bounding box center [221, 84] width 55 height 8
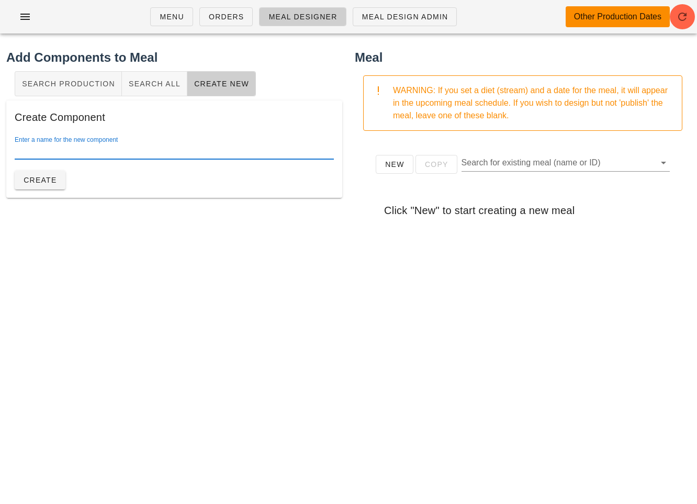
click at [107, 154] on input "Enter a name for the new component" at bounding box center [174, 150] width 319 height 17
paste input "Green beans, Bacon and Pecans"
click at [48, 149] on input "Green beans, Bacon and Pecans" at bounding box center [174, 150] width 319 height 17
click at [141, 168] on div at bounding box center [174, 166] width 319 height 7
click at [107, 152] on input "Green Beans, Bacon and Pecans" at bounding box center [174, 150] width 319 height 17
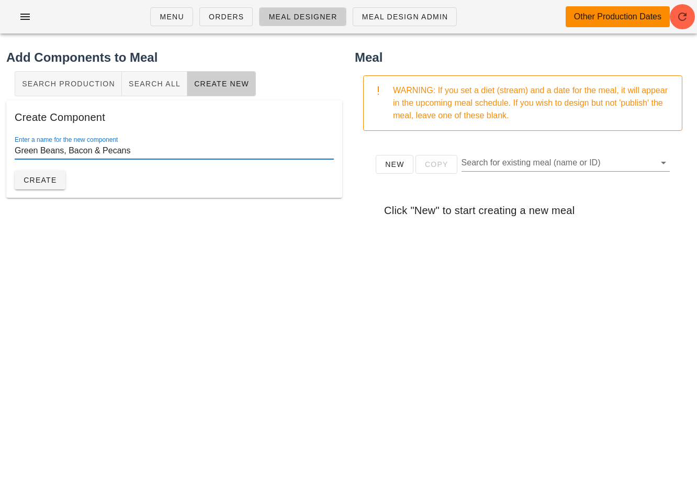
type input "Green Beans, Bacon & Pecans"
click at [120, 174] on div "Enter a name for the new component Green Beans, Bacon & Pecans Create" at bounding box center [174, 162] width 319 height 53
click at [49, 182] on span "Create" at bounding box center [40, 180] width 34 height 8
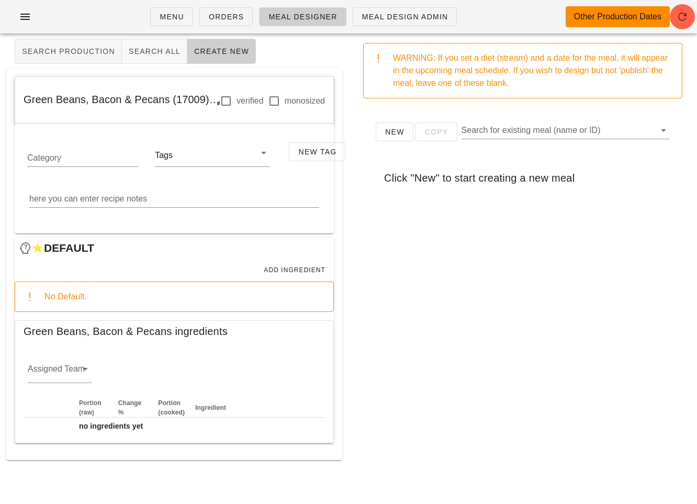
scroll to position [60, 0]
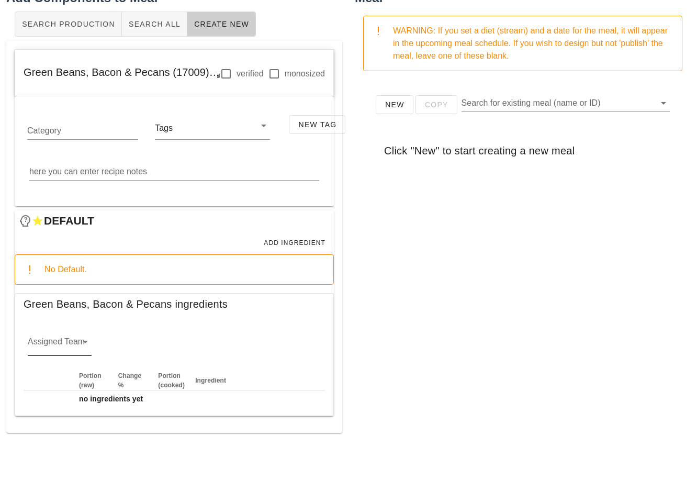
click at [73, 336] on input "Assigned Team" at bounding box center [51, 344] width 47 height 17
click at [55, 395] on div "veg" at bounding box center [59, 399] width 47 height 10
click at [125, 176] on textarea "here you can enter recipe notes" at bounding box center [174, 171] width 290 height 17
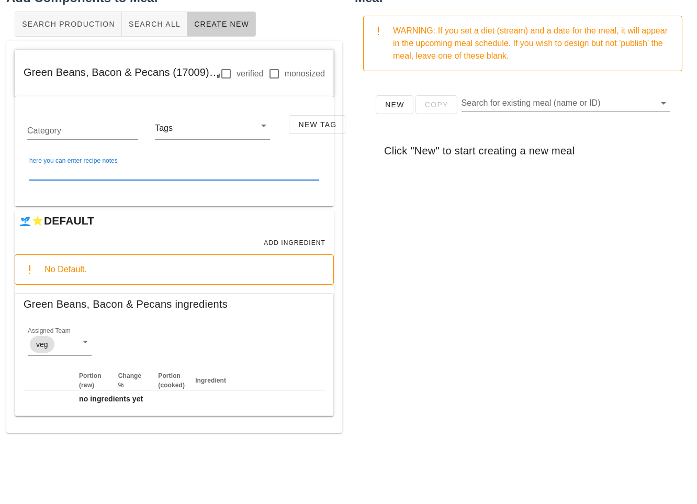
paste textarea "Trim green beans to they is no end on it Coat 480g of clean beans with oil and …"
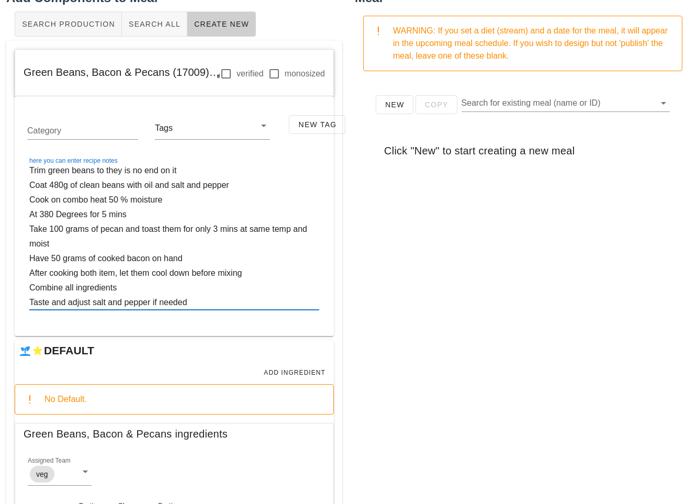
click at [105, 173] on textarea "Trim green beans to they is no end on it Coat 480g of clean beans with oil and …" at bounding box center [174, 236] width 290 height 146
drag, startPoint x: 94, startPoint y: 169, endPoint x: 142, endPoint y: 169, distance: 48.7
click at [142, 169] on textarea "Trim green beans so they is no end on it Coat 480g of clean beans with oil and …" at bounding box center [174, 236] width 290 height 146
click at [187, 170] on textarea "Trim green beans to remove end on it Coat 480g of clean beans with oil and salt…" at bounding box center [174, 236] width 290 height 146
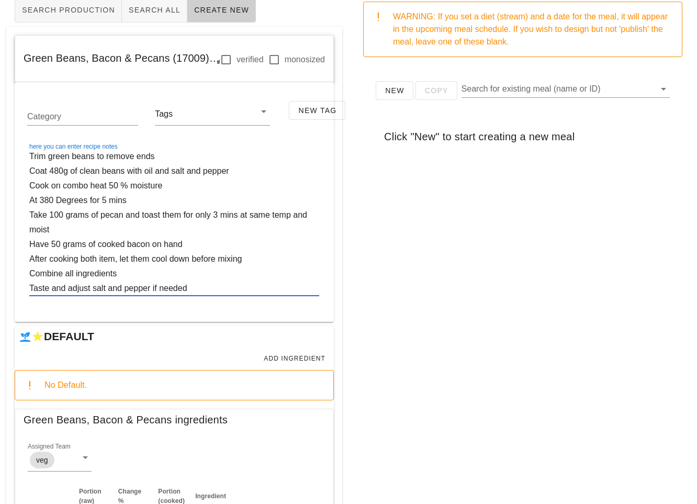
scroll to position [74, 0]
click at [108, 183] on textarea "Trim green beans to remove ends Coat 480g of clean beans with oil and salt and …" at bounding box center [174, 222] width 290 height 146
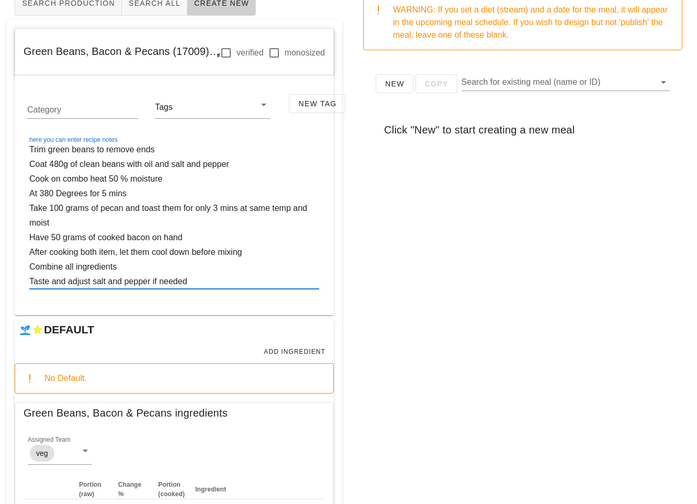
click at [32, 193] on textarea "Trim green beans to remove ends Coat 480g of clean beans with oil and salt and …" at bounding box center [174, 215] width 290 height 146
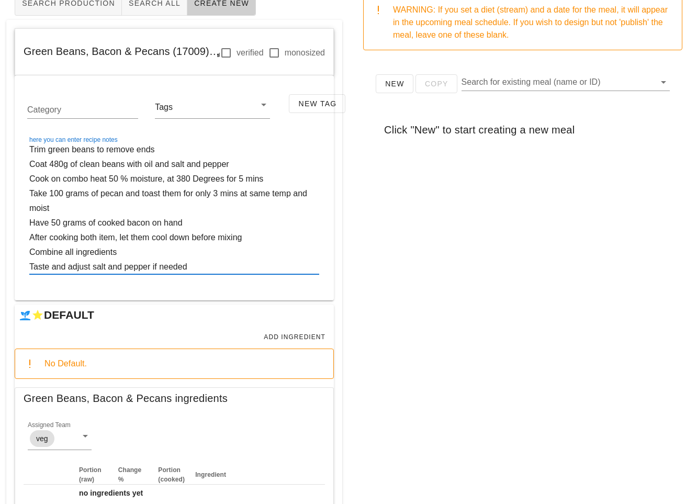
drag, startPoint x: 98, startPoint y: 194, endPoint x: 32, endPoint y: 194, distance: 65.9
click at [32, 194] on textarea "Trim green beans to remove ends Coat 480g of clean beans with oil and salt and …" at bounding box center [174, 208] width 290 height 132
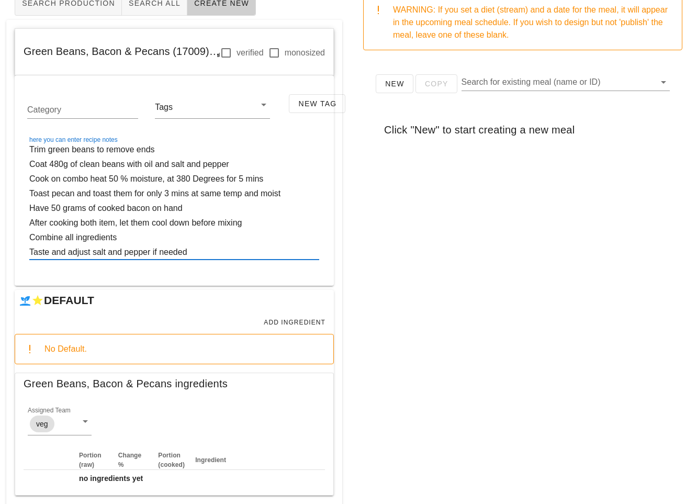
click at [72, 194] on textarea "Trim green beans to remove ends Coat 480g of clean beans with oil and salt and …" at bounding box center [174, 200] width 290 height 117
drag, startPoint x: 81, startPoint y: 191, endPoint x: 163, endPoint y: 206, distance: 83.4
click at [163, 206] on textarea "Trim green beans to remove ends Coat 480g of clean beans with oil and salt and …" at bounding box center [174, 200] width 290 height 117
click at [216, 208] on textarea "Trim green beans to remove ends Coat 480g of clean beans with oil and salt and …" at bounding box center [174, 200] width 290 height 117
drag, startPoint x: 188, startPoint y: 205, endPoint x: 16, endPoint y: 206, distance: 172.1
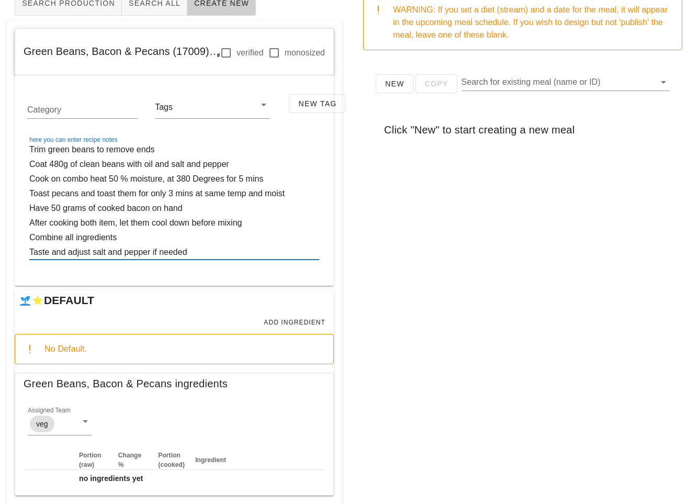
click at [16, 206] on div "Category Tags New Tag here you can enter recipe notes Trim green beans to remov…" at bounding box center [174, 180] width 319 height 210
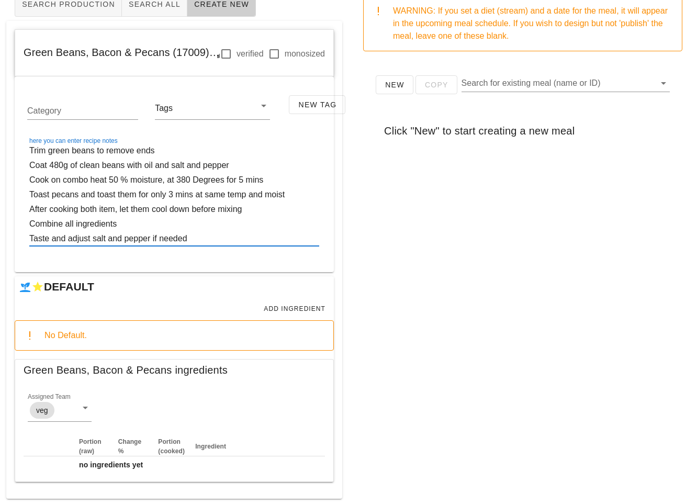
click at [123, 225] on textarea "Trim green beans to remove ends Coat 480g of clean beans with oil and salt and …" at bounding box center [174, 194] width 290 height 103
drag, startPoint x: 254, startPoint y: 210, endPoint x: -32, endPoint y: 210, distance: 286.1
click at [0, 210] on html "Menu Orders Meal Designer Meal Design Admin Other Production Dates Add Componen…" at bounding box center [348, 212] width 697 height 584
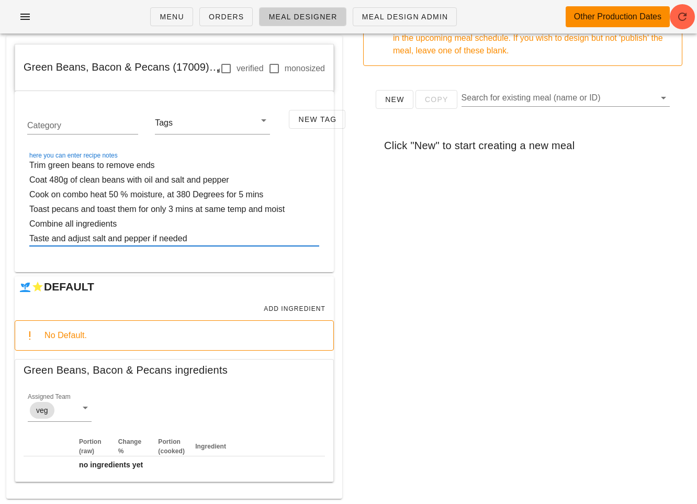
click at [126, 228] on textarea "Trim green beans to remove ends Coat 480g of clean beans with oil and salt and …" at bounding box center [174, 202] width 290 height 88
drag, startPoint x: 77, startPoint y: 224, endPoint x: 119, endPoint y: 225, distance: 42.4
click at [119, 225] on textarea "Trim green beans to remove ends Coat 480g of clean beans with oil and salt and …" at bounding box center [174, 202] width 290 height 88
click at [237, 228] on textarea "Trim green beans to remove ends Coat 480g of clean beans with oil and salt and …" at bounding box center [174, 202] width 290 height 88
drag, startPoint x: 225, startPoint y: 234, endPoint x: -1, endPoint y: 126, distance: 250.4
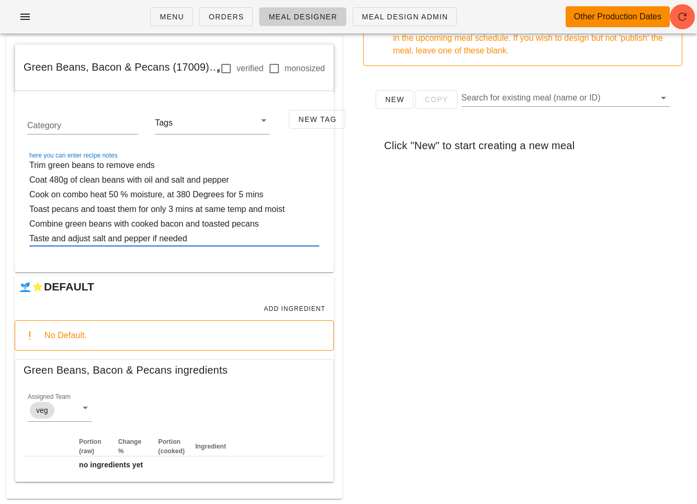
click at [0, 126] on html "Menu Orders Meal Designer Meal Design Admin Other Production Dates Add Componen…" at bounding box center [348, 220] width 697 height 570
click at [207, 229] on textarea "Trim green beans to remove ends Coat 480g of clean beans with oil and salt and …" at bounding box center [174, 202] width 290 height 88
drag, startPoint x: 208, startPoint y: 240, endPoint x: -2, endPoint y: 209, distance: 212.0
click at [0, 209] on html "Menu Orders Meal Designer Meal Design Admin Other Production Dates Add Componen…" at bounding box center [348, 220] width 697 height 570
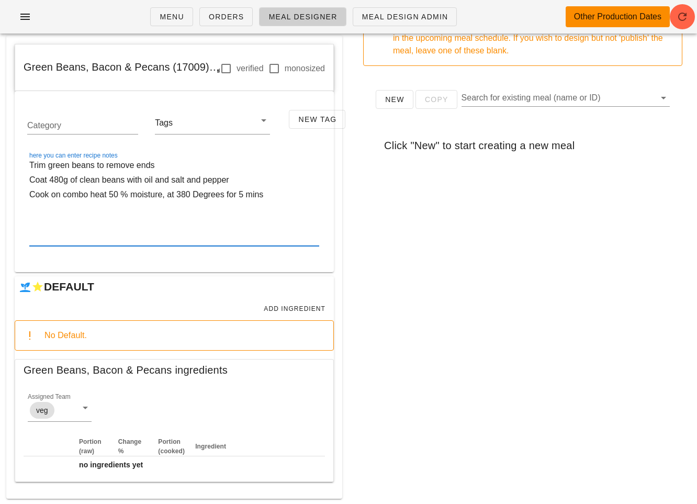
scroll to position [60, 0]
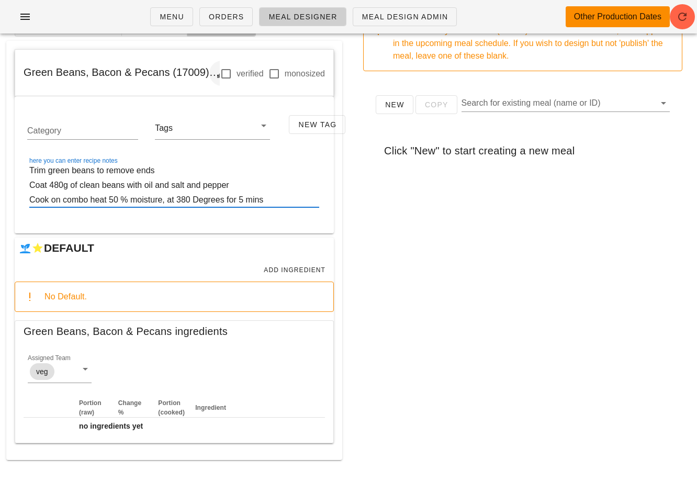
type textarea "Trim green beans to remove ends Coat 480g of clean beans with oil and salt and …"
click at [216, 75] on icon "button" at bounding box center [222, 73] width 13 height 13
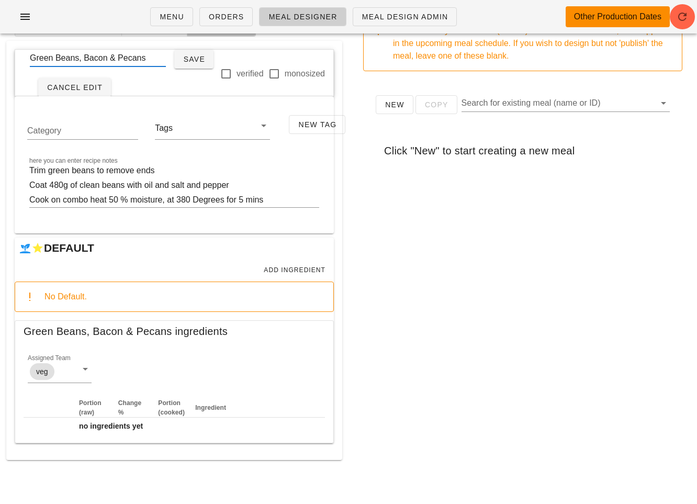
scroll to position [0, 0]
drag, startPoint x: 81, startPoint y: 59, endPoint x: 164, endPoint y: 55, distance: 83.3
click at [164, 55] on input "Green Beans, Bacon & Pecans" at bounding box center [98, 58] width 136 height 17
type input "Green Beans"
click at [179, 61] on button "Save" at bounding box center [193, 59] width 39 height 19
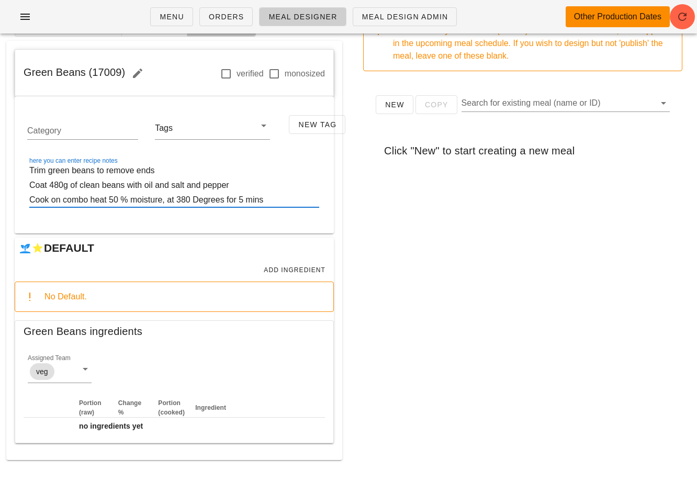
click at [78, 188] on textarea "Trim green beans to remove ends Coat 480g of clean beans with oil and salt and …" at bounding box center [174, 185] width 290 height 44
click at [224, 179] on textarea "Trim green beans to remove ends Coat clean beans with oil and salt and pepper C…" at bounding box center [174, 185] width 290 height 44
click at [279, 191] on textarea "Trim green beans to remove ends Coat clean beans with oil and salt and pepper C…" at bounding box center [174, 185] width 290 height 44
click at [279, 197] on textarea "Trim green beans to remove ends Coat clean beans with oil and salt and pepper C…" at bounding box center [174, 185] width 290 height 44
type textarea "Trim green beans to remove ends Coat clean beans with oil and salt and pepper C…"
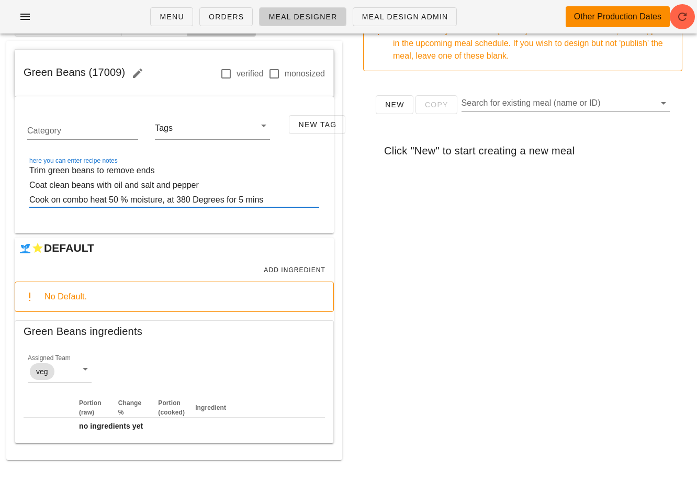
click at [405, 237] on div "New Copy Search for existing meal (name or ID) Click "New" to start creating a …" at bounding box center [523, 289] width 336 height 418
click at [289, 266] on span "Add Ingredient" at bounding box center [294, 269] width 62 height 7
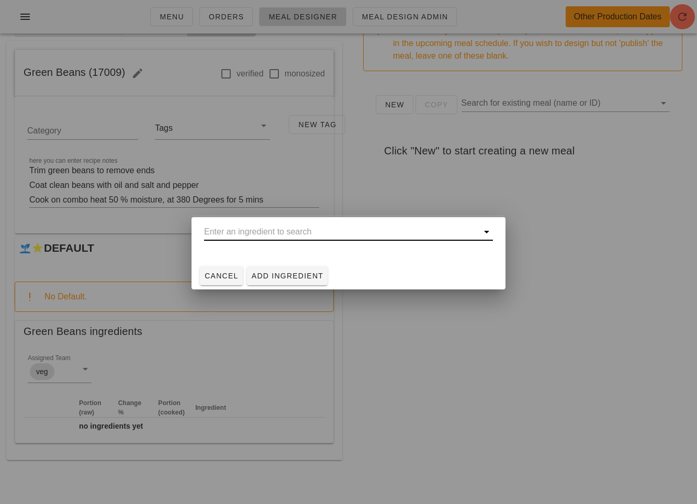
click at [298, 235] on input "text" at bounding box center [341, 231] width 274 height 17
click at [287, 231] on input "text" at bounding box center [341, 231] width 274 height 17
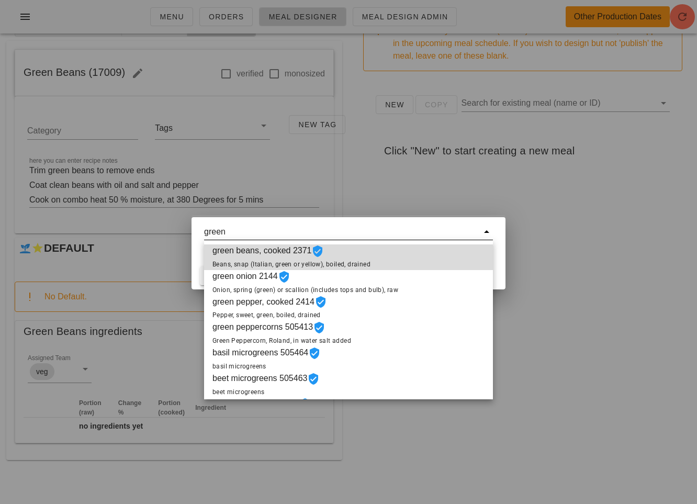
click at [366, 258] on span "green beans, cooked 2371 Beans, snap (Italian, green or yellow), boiled, drained" at bounding box center [291, 257] width 158 height 26
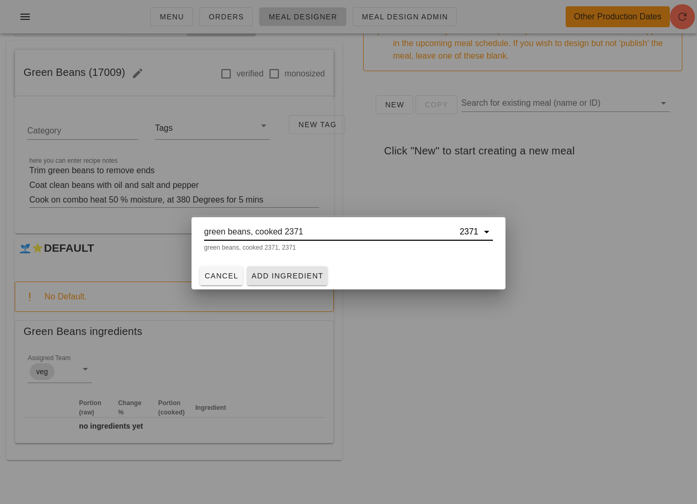
type input "green beans, cooked 2371"
click at [310, 274] on span "Add Ingredient" at bounding box center [287, 275] width 73 height 8
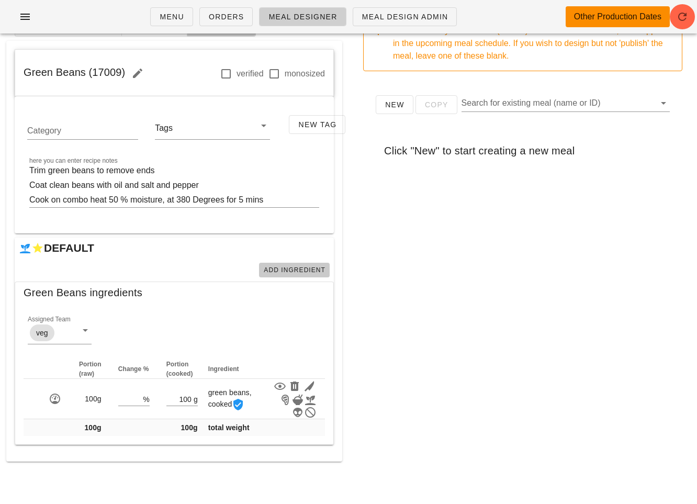
click at [277, 271] on span "Add Ingredient" at bounding box center [294, 269] width 62 height 7
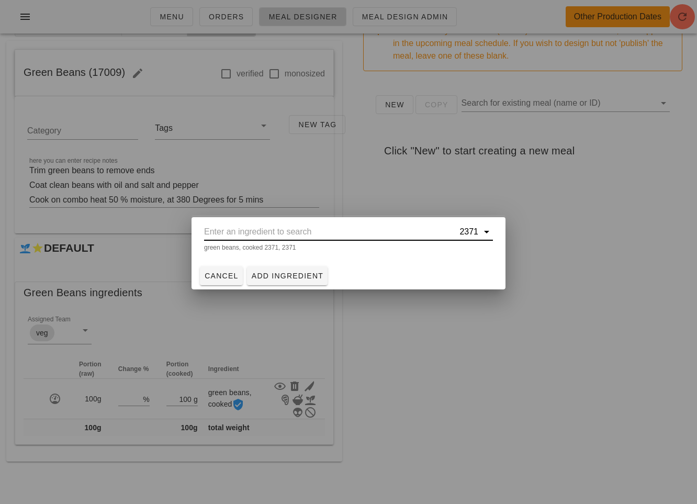
click at [286, 233] on input "text" at bounding box center [330, 231] width 253 height 17
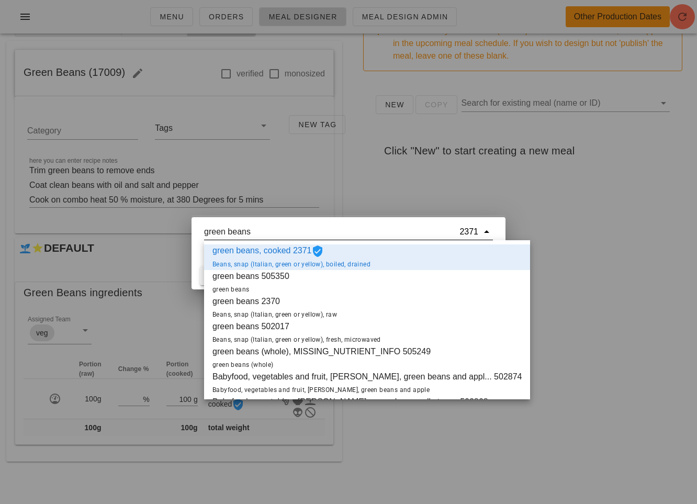
click at [593, 240] on div at bounding box center [348, 252] width 697 height 504
type input "green beans, cooked 2371"
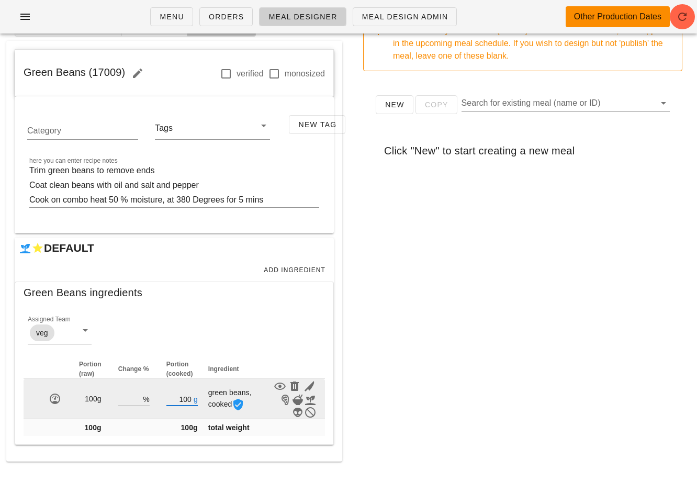
click at [187, 399] on input "100" at bounding box center [178, 399] width 25 height 14
click at [180, 397] on input "100" at bounding box center [178, 399] width 25 height 14
type input "400"
click at [133, 399] on input "number" at bounding box center [129, 399] width 23 height 14
click at [136, 399] on input "number" at bounding box center [129, 399] width 23 height 14
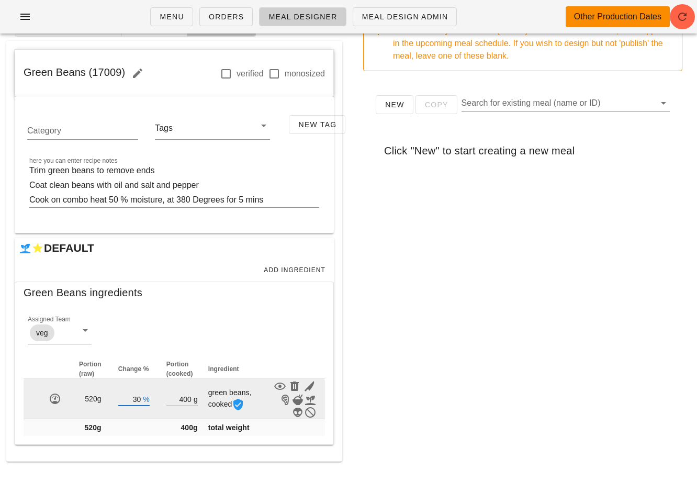
type input "3"
type input "1"
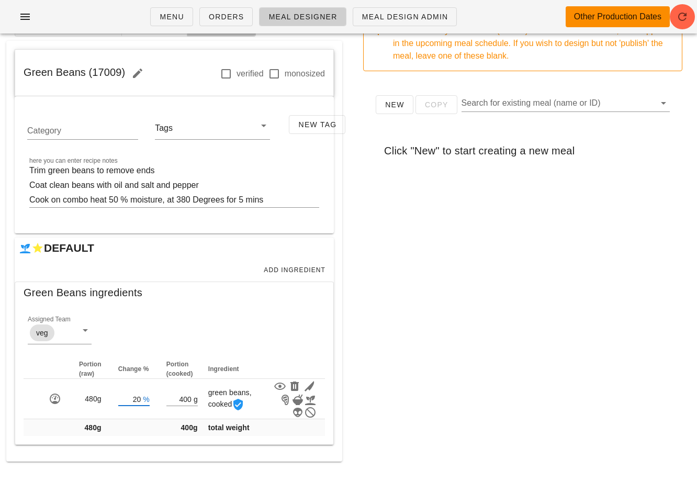
type input "20"
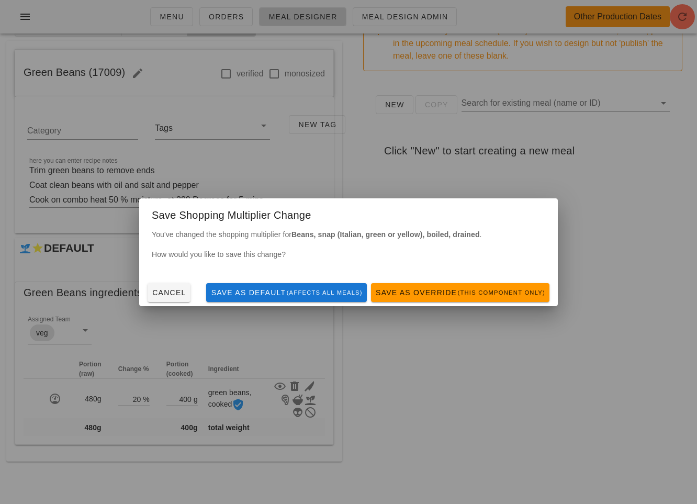
click at [375, 315] on div "Menu Orders Meal Designer Meal Design Admin Other Production Dates Add Componen…" at bounding box center [348, 222] width 697 height 564
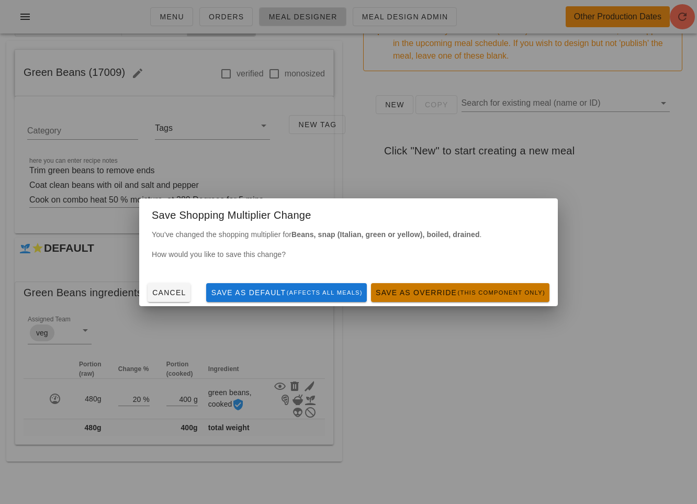
click at [417, 297] on span "Save as Override (this component only)" at bounding box center [460, 292] width 170 height 8
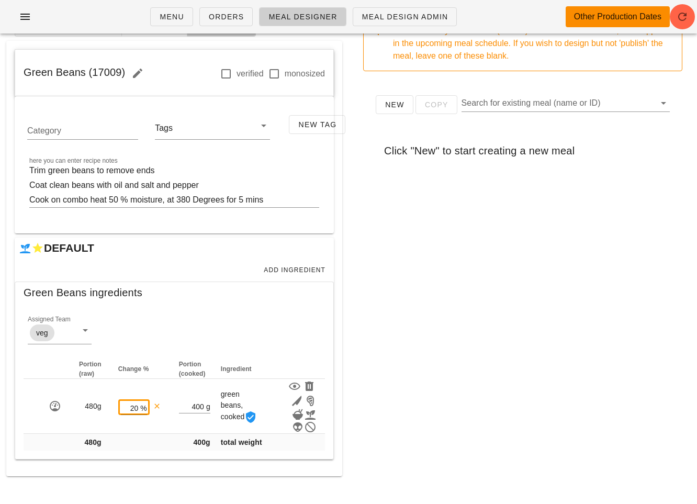
click at [410, 319] on div "New Copy Search for existing meal (name or ID) Click "New" to start creating a …" at bounding box center [523, 289] width 336 height 418
click at [292, 268] on span "Add Ingredient" at bounding box center [294, 269] width 62 height 7
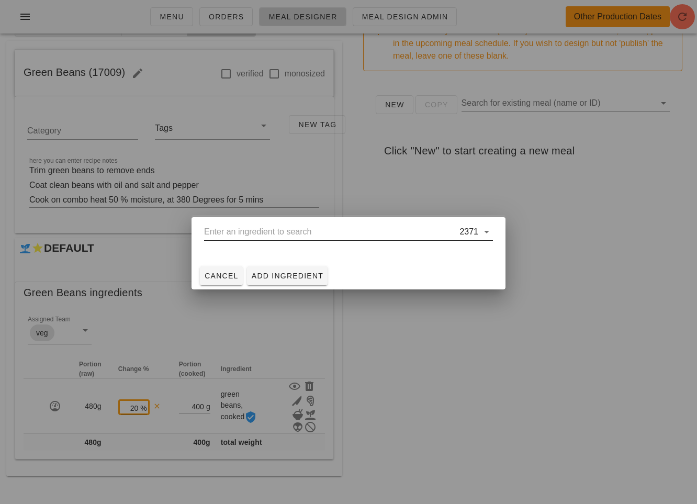
click at [293, 228] on input "text" at bounding box center [330, 231] width 253 height 17
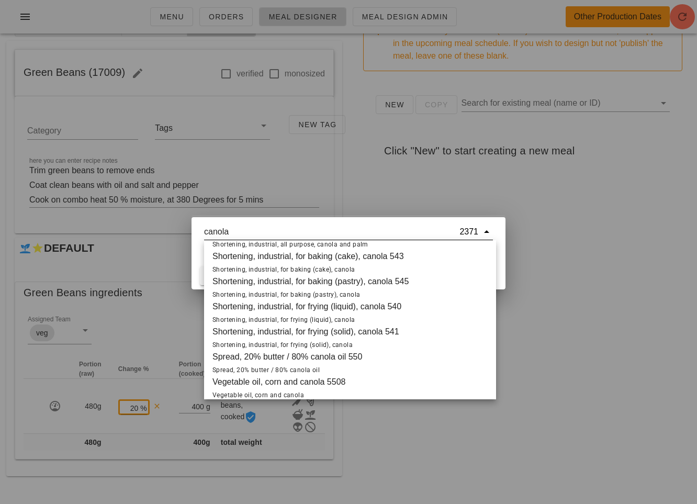
scroll to position [276, 0]
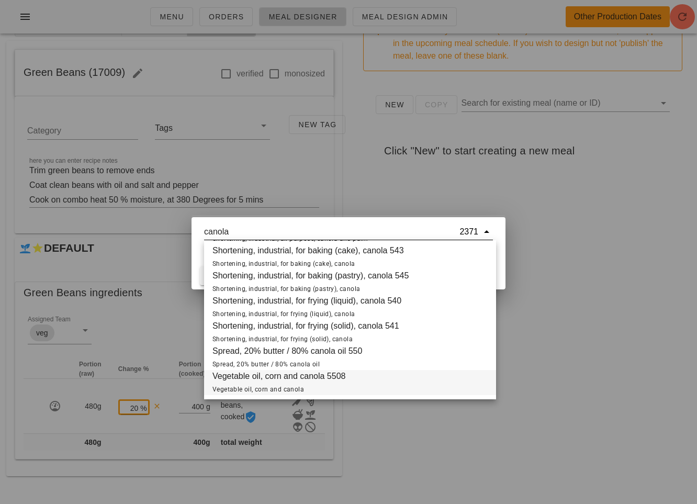
click at [261, 381] on span "Vegetable oil, corn and canola 5508 Vegetable oil, corn and canola" at bounding box center [278, 382] width 133 height 25
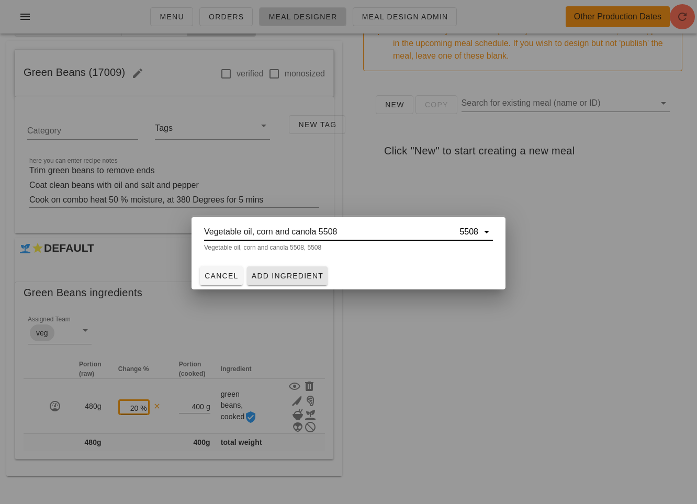
type input "Vegetable oil, corn and canola 5508"
click at [287, 274] on span "Add Ingredient" at bounding box center [287, 275] width 73 height 8
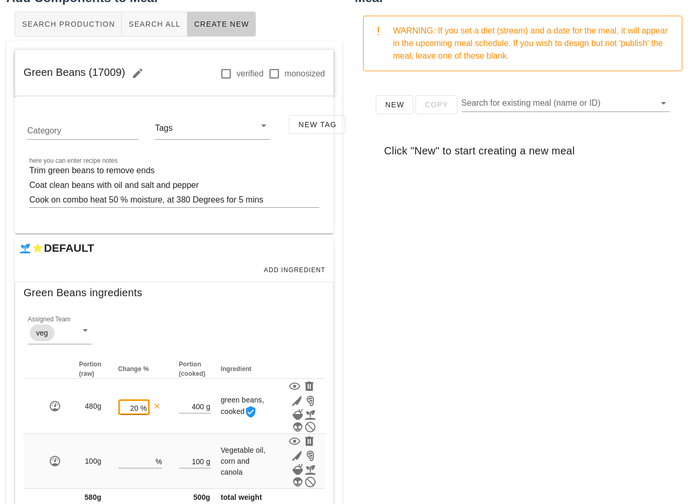
scroll to position [92, 0]
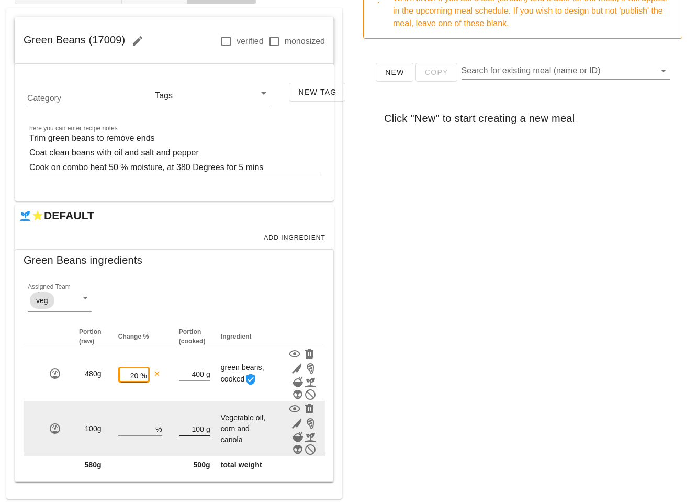
click at [193, 424] on input "100" at bounding box center [191, 429] width 25 height 14
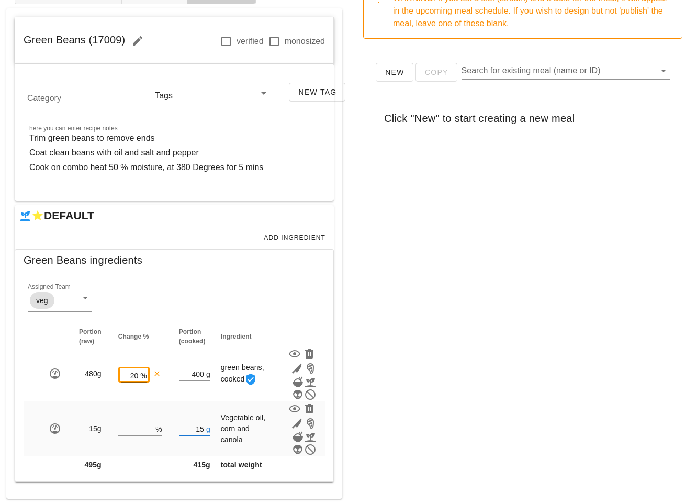
type input "15"
click at [567, 398] on div "New Copy Search for existing meal (name or ID) Click "New" to start creating a …" at bounding box center [523, 256] width 336 height 418
click at [303, 239] on span "Add Ingredient" at bounding box center [294, 237] width 62 height 7
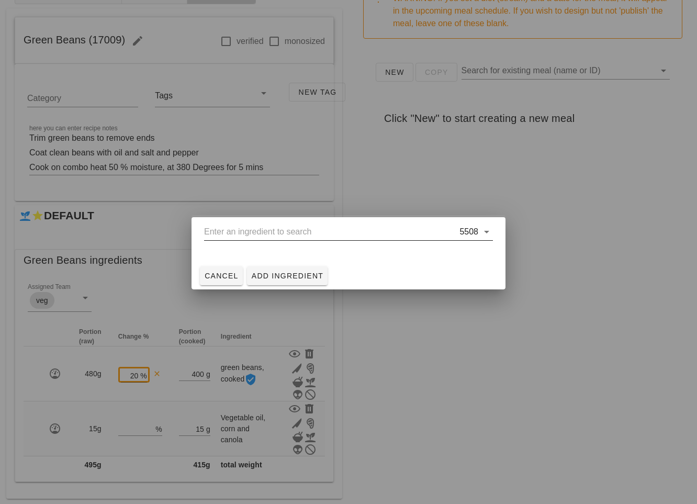
click at [293, 237] on input "text" at bounding box center [330, 231] width 253 height 17
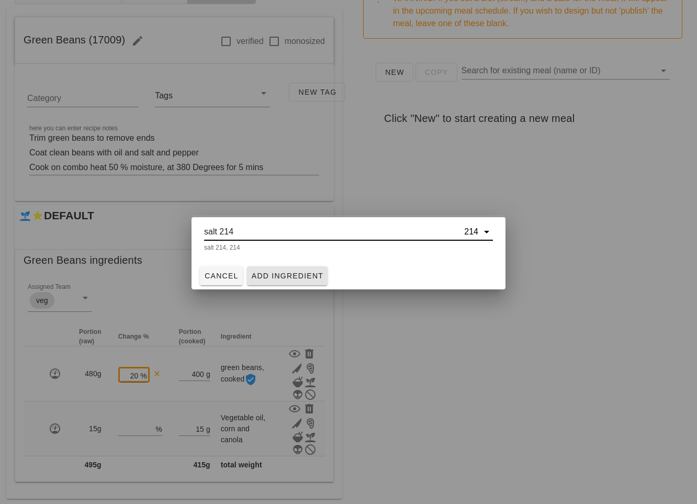
type input "salt 214"
click at [299, 271] on span "Add Ingredient" at bounding box center [287, 275] width 73 height 8
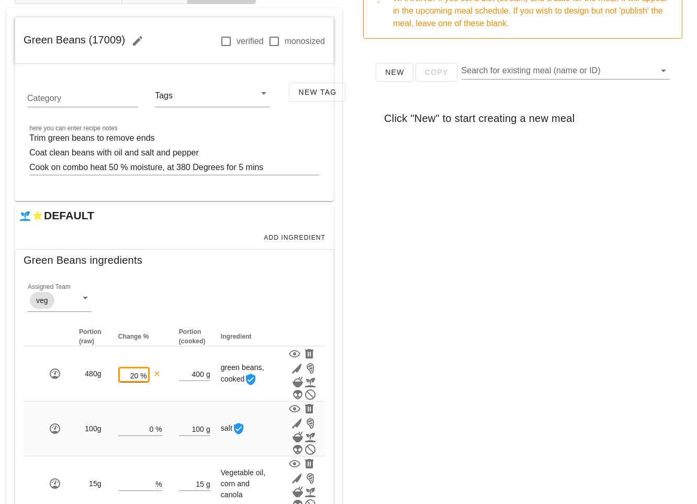
scroll to position [147, 0]
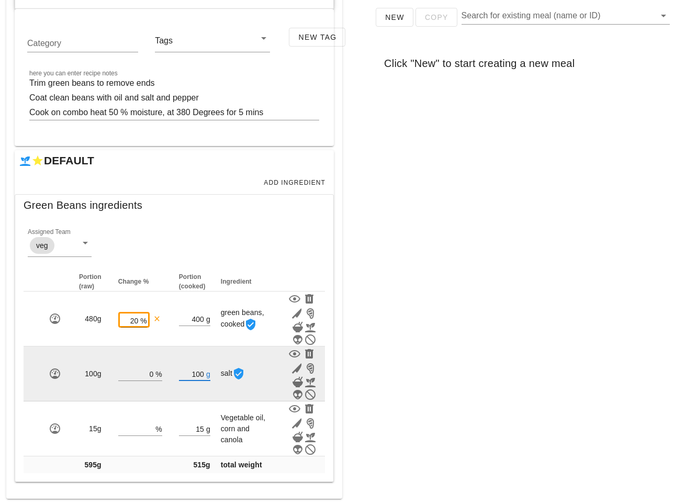
click at [198, 369] on input "100" at bounding box center [191, 374] width 25 height 14
type input "1"
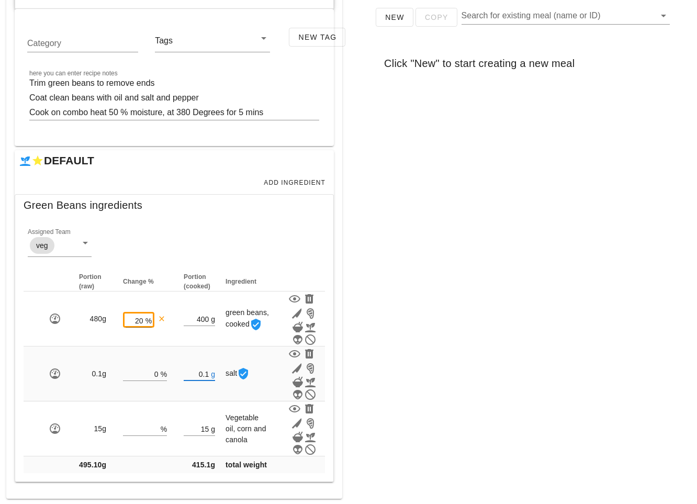
type input "0.10"
click at [380, 306] on div "New Copy Search for existing meal (name or ID) Click "New" to start creating a …" at bounding box center [523, 201] width 336 height 418
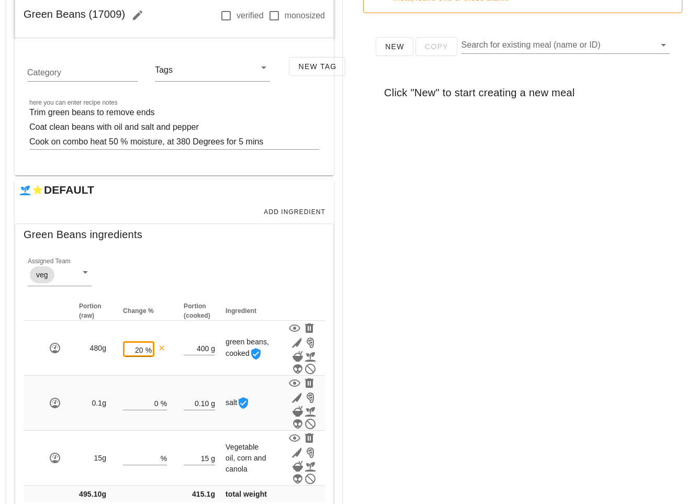
scroll to position [191, 0]
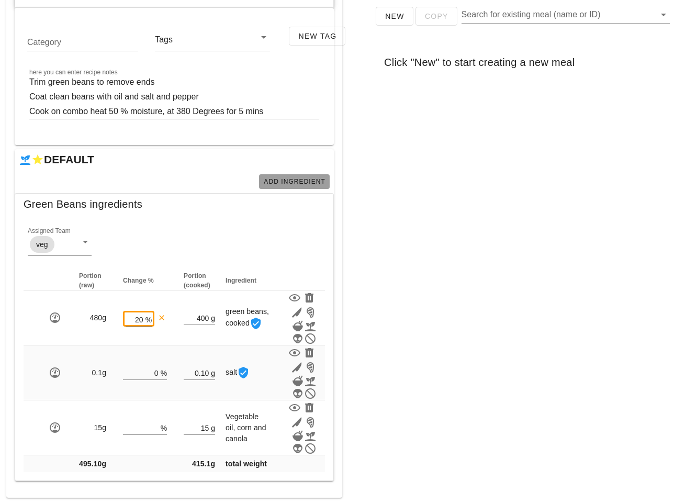
click at [290, 178] on span "Add Ingredient" at bounding box center [294, 181] width 62 height 7
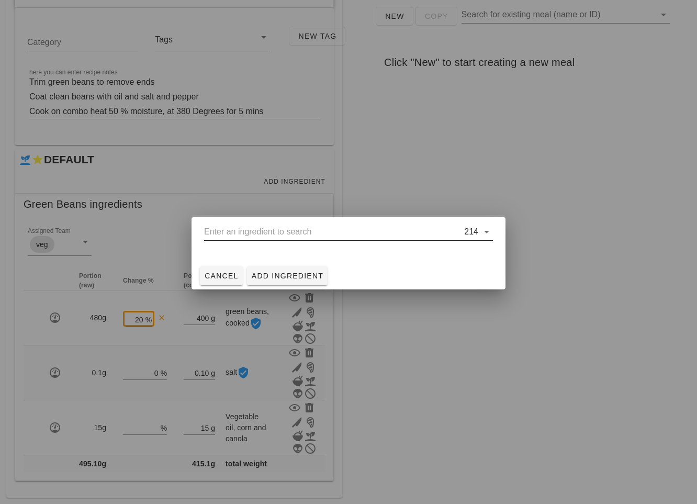
click at [258, 237] on input "text" at bounding box center [333, 231] width 258 height 17
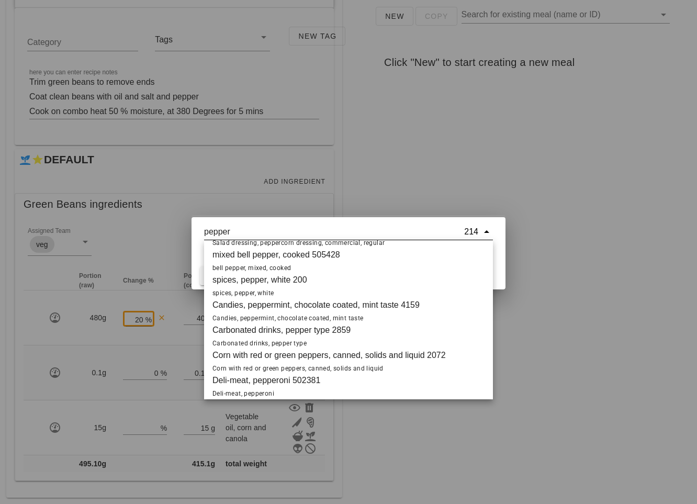
click at [251, 70] on span "black pepper 198 Spices, pepper, black" at bounding box center [250, 57] width 77 height 26
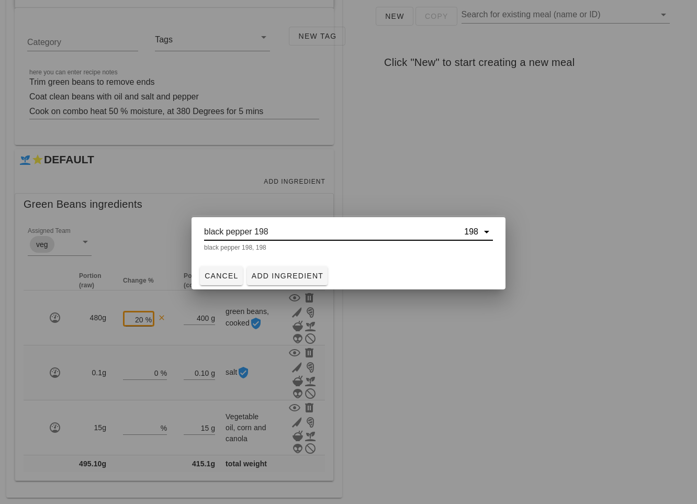
type input "black pepper 198"
click at [298, 263] on div "Cancel Add Ingredient" at bounding box center [348, 275] width 314 height 27
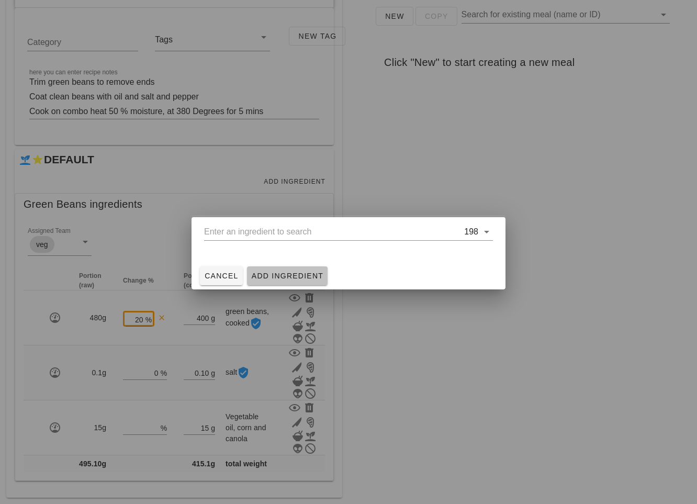
click at [292, 271] on span "Add Ingredient" at bounding box center [287, 275] width 73 height 8
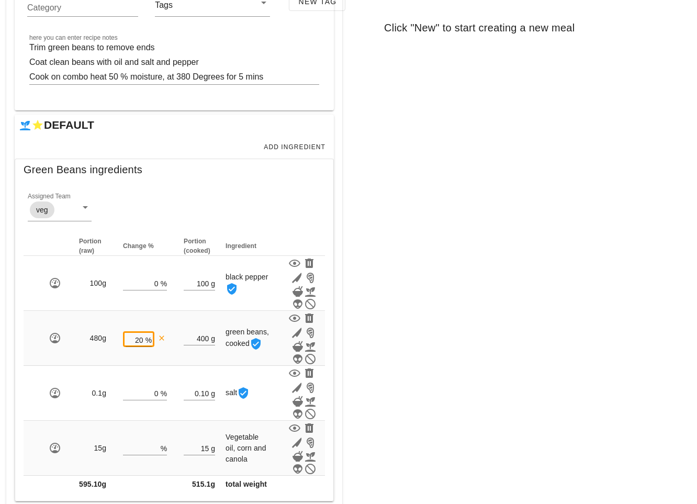
scroll to position [261, 0]
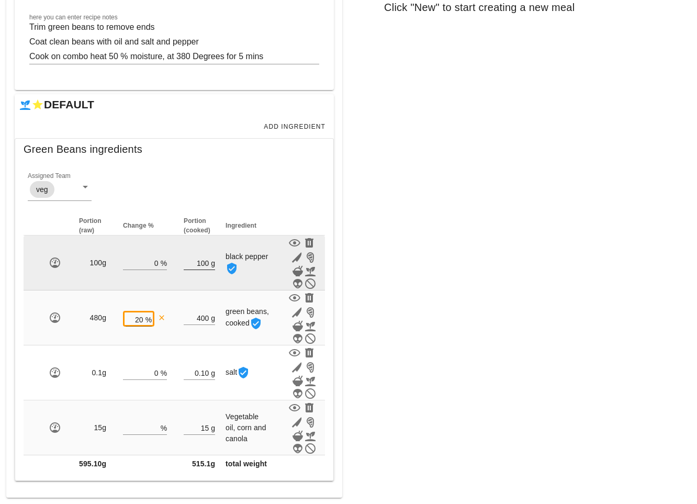
click at [205, 256] on input "100" at bounding box center [196, 263] width 25 height 14
type input "1"
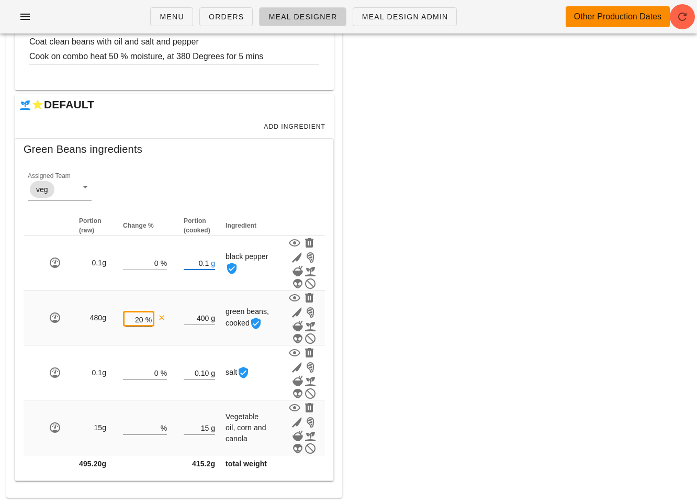
type input "0.10"
click at [473, 214] on div "New Copy Search for existing meal (name or ID) Click "New" to start creating a …" at bounding box center [523, 145] width 336 height 418
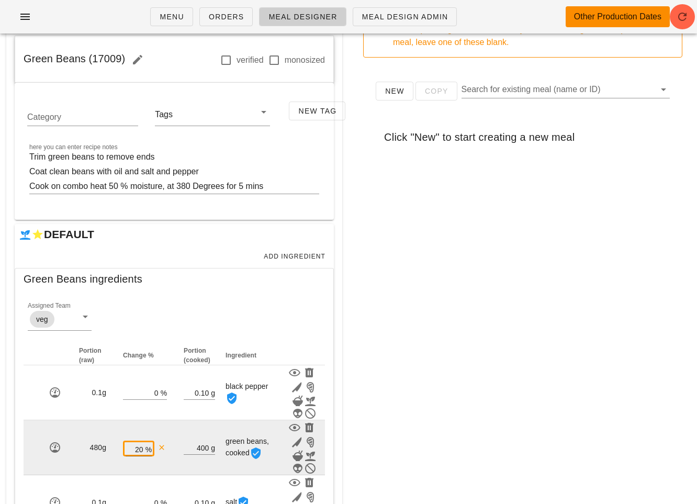
scroll to position [6, 0]
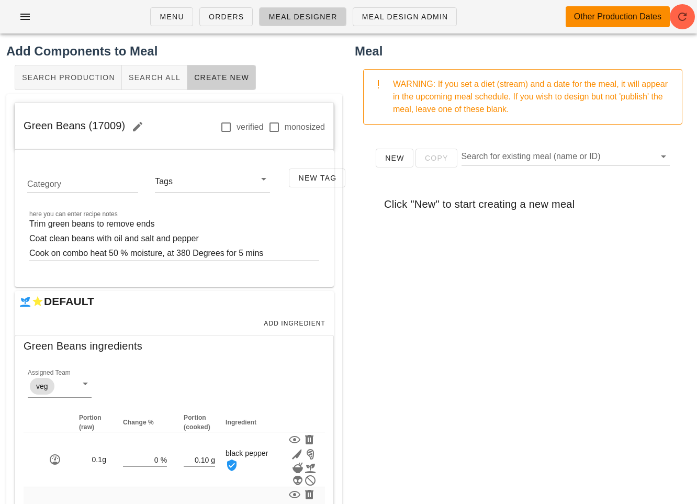
drag, startPoint x: 124, startPoint y: 123, endPoint x: 20, endPoint y: 130, distance: 103.8
click at [20, 130] on div "Green Beans (17009) verified monosized" at bounding box center [174, 126] width 318 height 47
copy span "Green Beans (17009)"
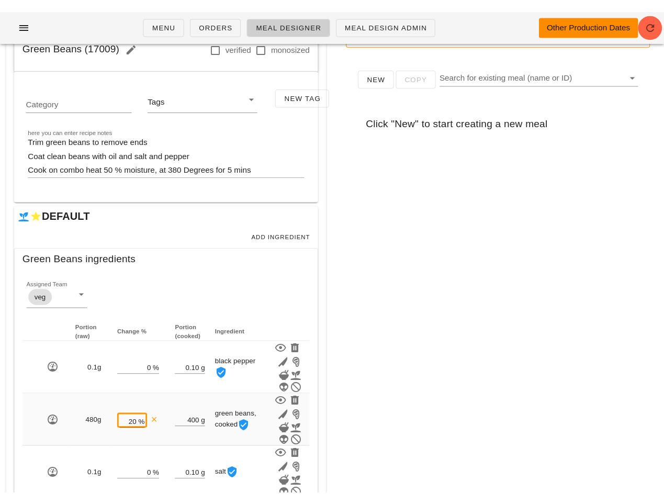
scroll to position [0, 0]
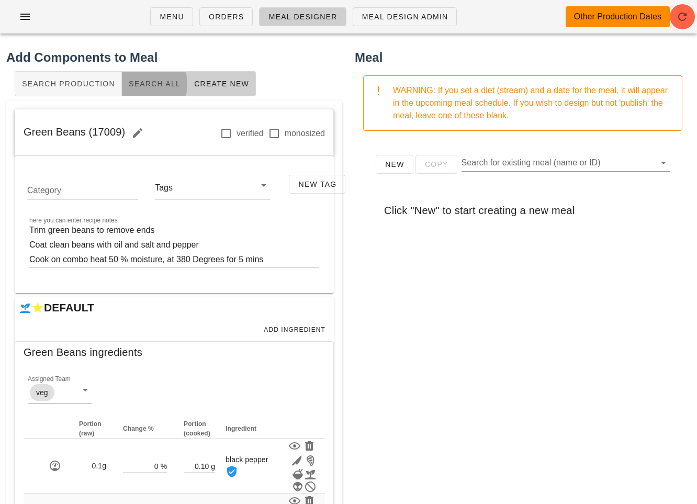
click at [157, 82] on span "Search All" at bounding box center [154, 84] width 52 height 8
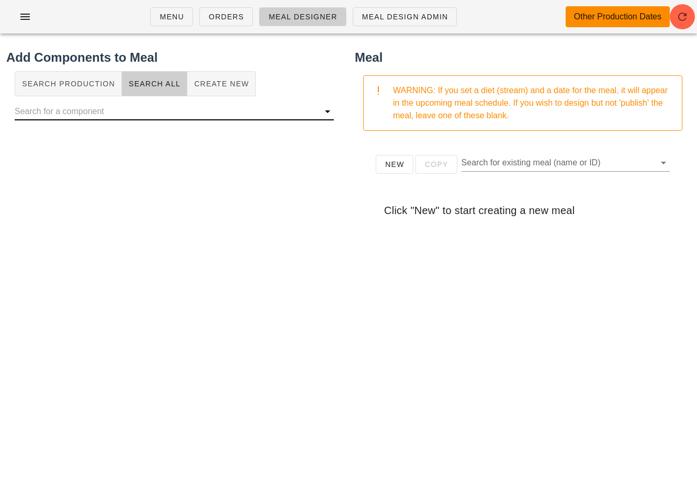
click at [154, 117] on input "text" at bounding box center [166, 111] width 302 height 17
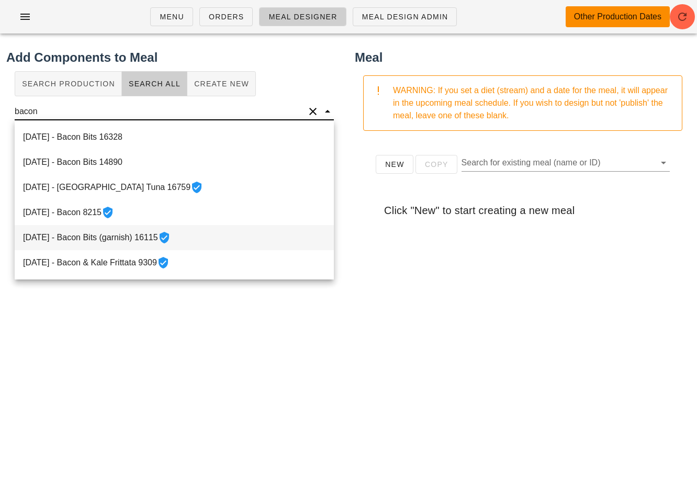
click at [152, 237] on div "2022-05-26 - Bacon Bits (garnish) 16115" at bounding box center [174, 237] width 319 height 25
type input "Bacon Bits (garnish)"
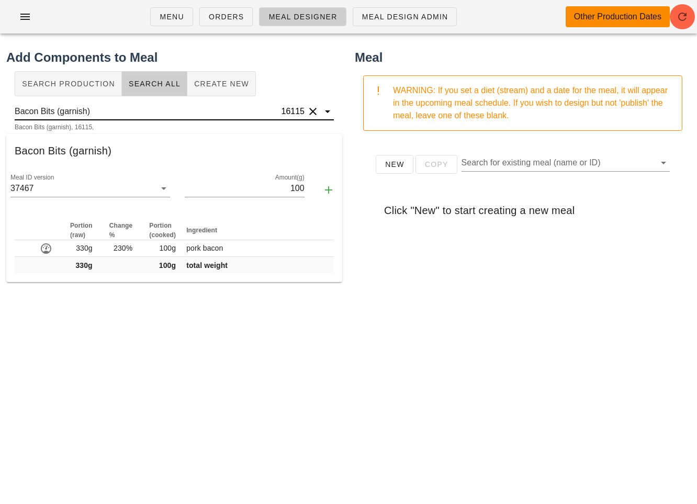
click at [86, 114] on input "Bacon Bits (garnish)" at bounding box center [147, 111] width 265 height 17
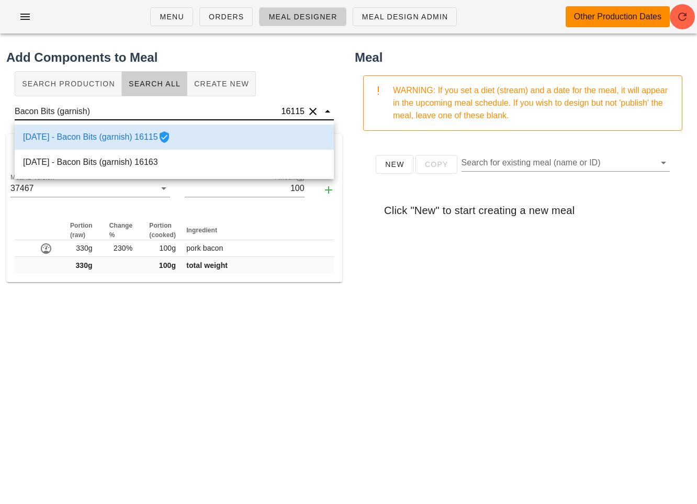
click at [86, 114] on input "Bacon Bits (garnish)" at bounding box center [147, 111] width 265 height 17
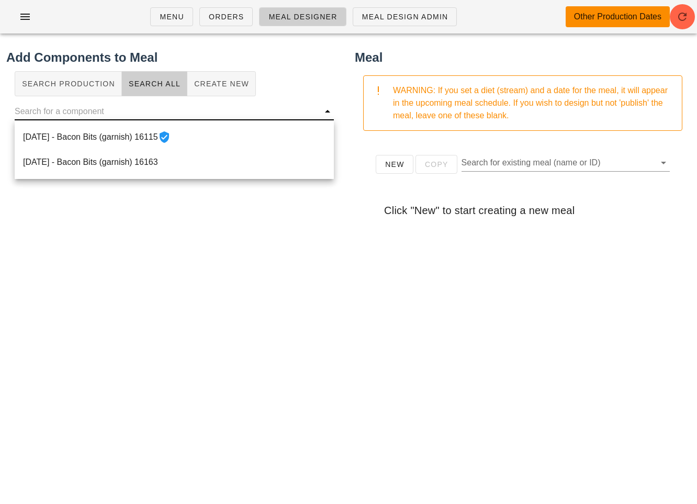
type input "c"
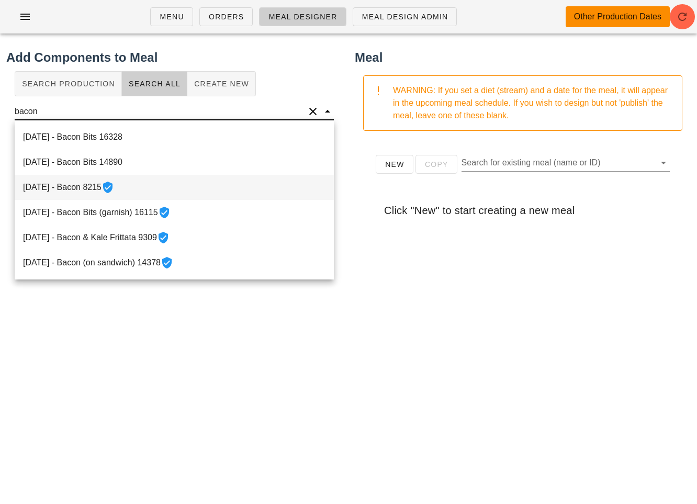
click at [155, 189] on div "2021-08-17 - Bacon 8215" at bounding box center [174, 187] width 319 height 25
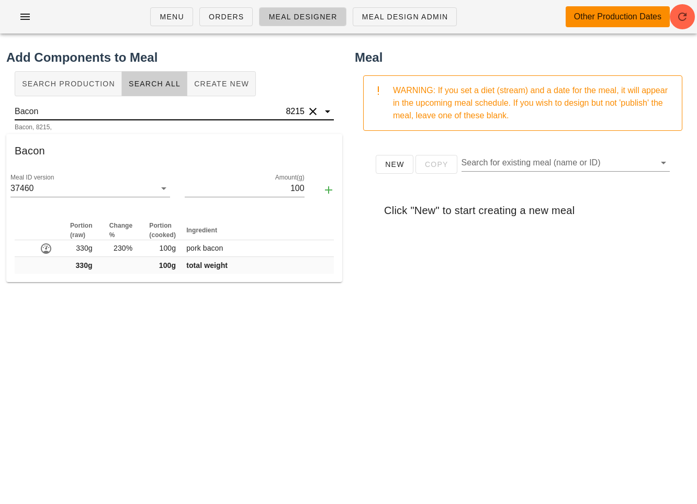
type input "Bacon"
click at [314, 109] on button "Clear" at bounding box center [313, 111] width 13 height 13
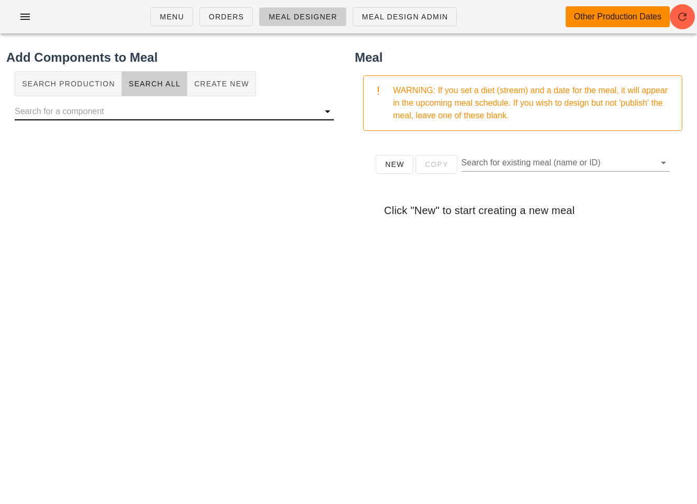
click at [268, 108] on input "text" at bounding box center [166, 111] width 302 height 17
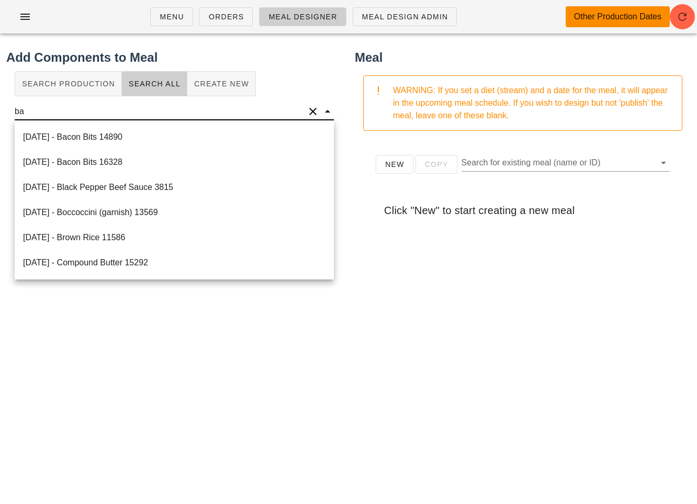
type input "b"
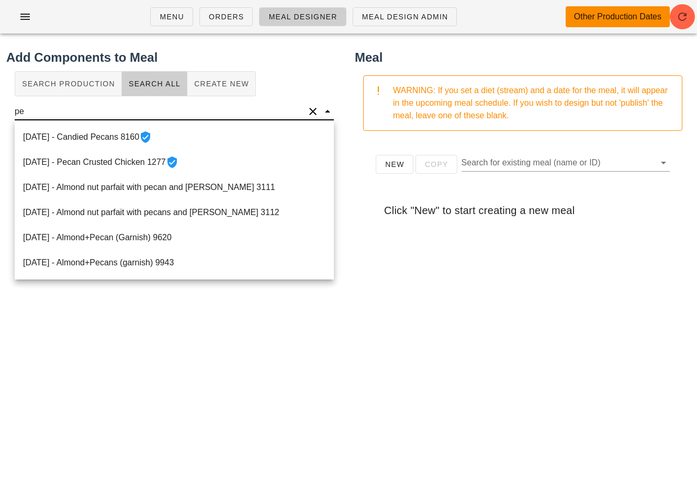
type input "p"
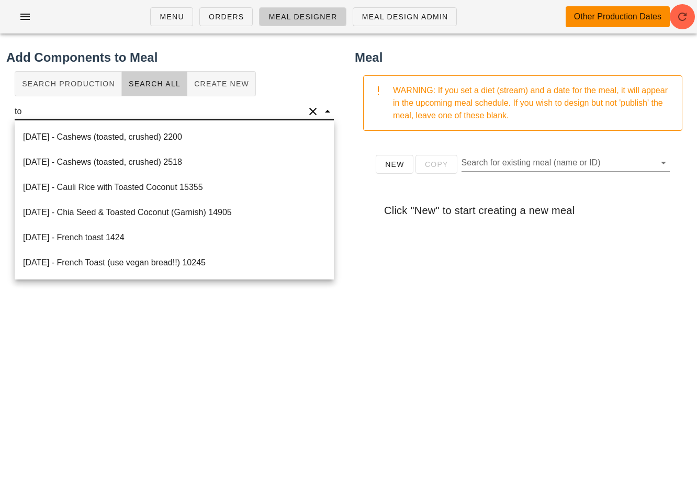
type input "t"
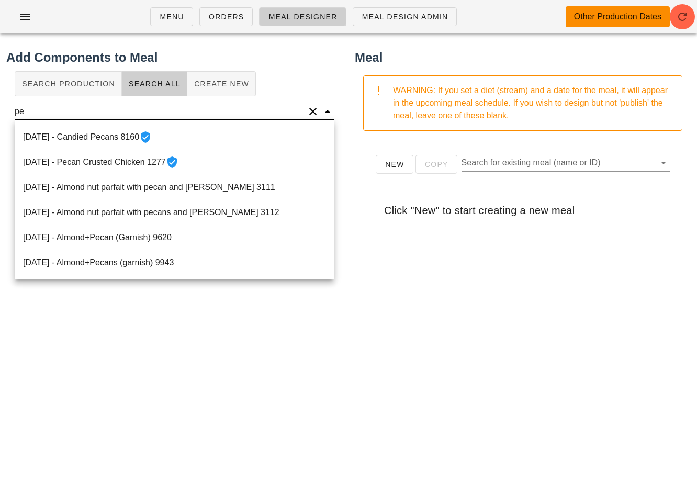
type input "p"
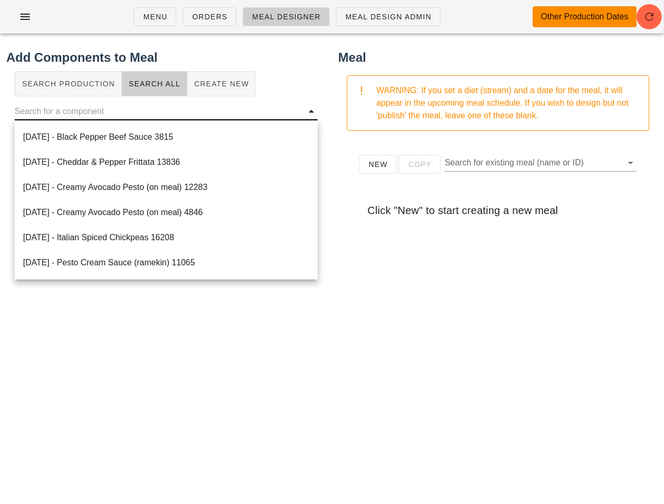
click at [70, 112] on input "text" at bounding box center [158, 111] width 286 height 17
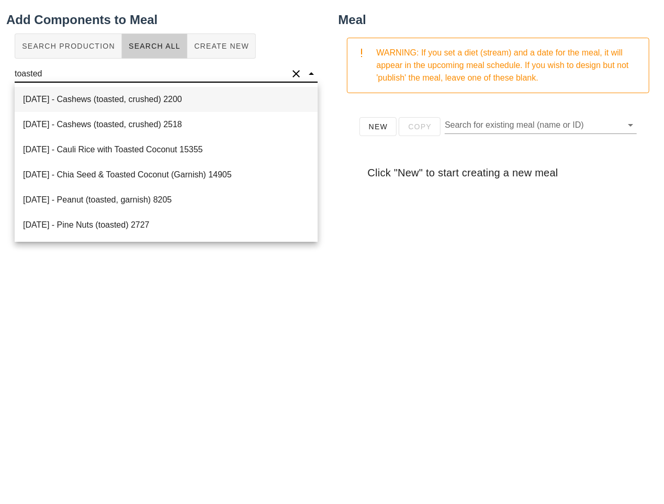
click at [179, 107] on div "2021-05-01 - Cashews (toasted, crushed) 2200" at bounding box center [166, 99] width 303 height 25
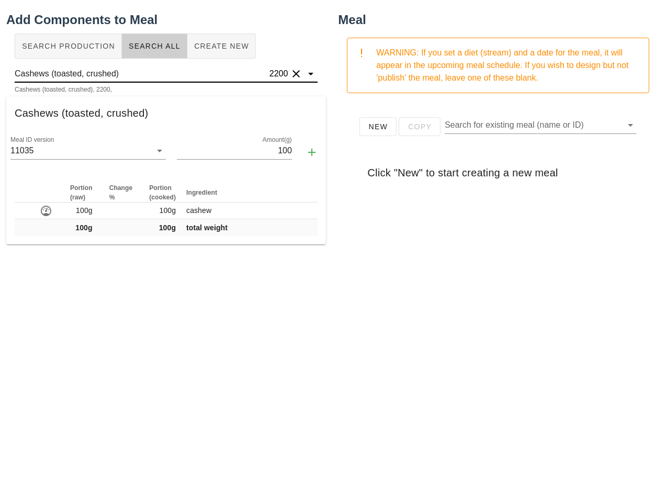
click at [162, 78] on input "Cashews (toasted, crushed)" at bounding box center [141, 73] width 253 height 17
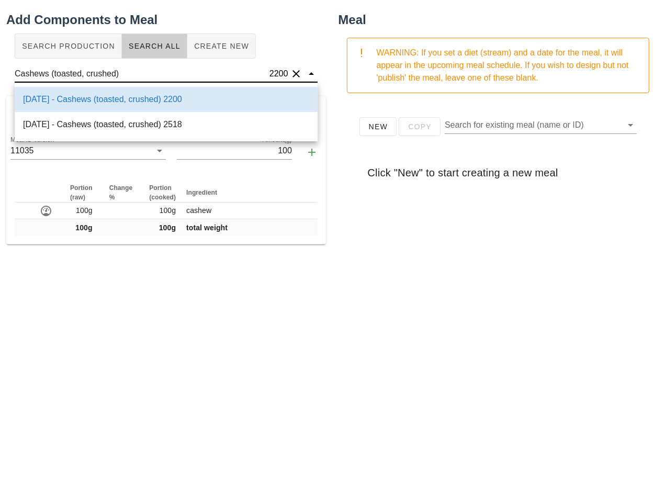
type input "Cashews (toasted, crushed)"
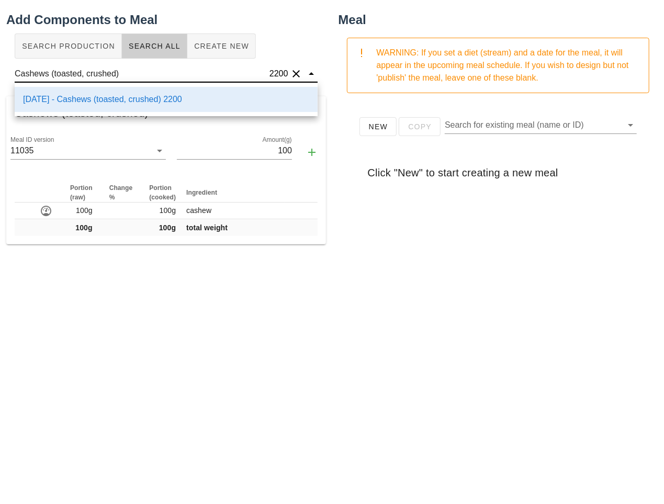
click at [125, 341] on div "Add Components to Meal Search Production Search All Create New Cashews (toasted…" at bounding box center [166, 265] width 332 height 522
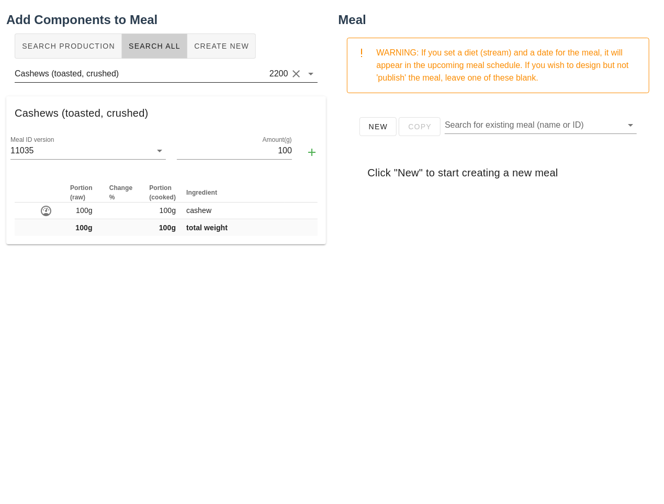
click at [127, 69] on input "Cashews (toasted, crushed)" at bounding box center [141, 73] width 253 height 17
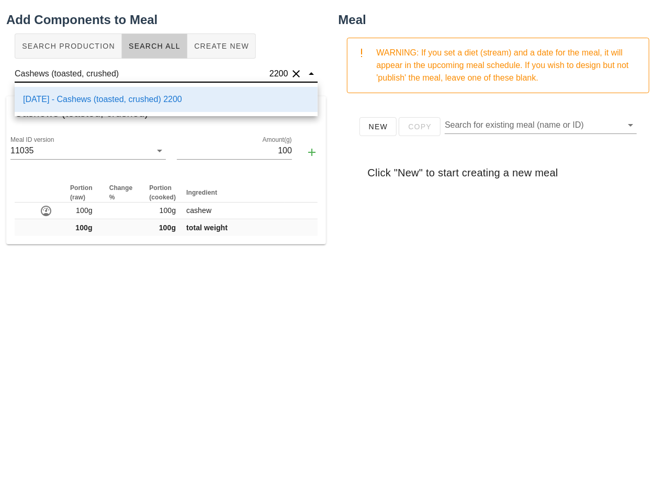
click at [105, 408] on div "Add Components to Meal Search Production Search All Create New Cashews (toasted…" at bounding box center [166, 265] width 332 height 522
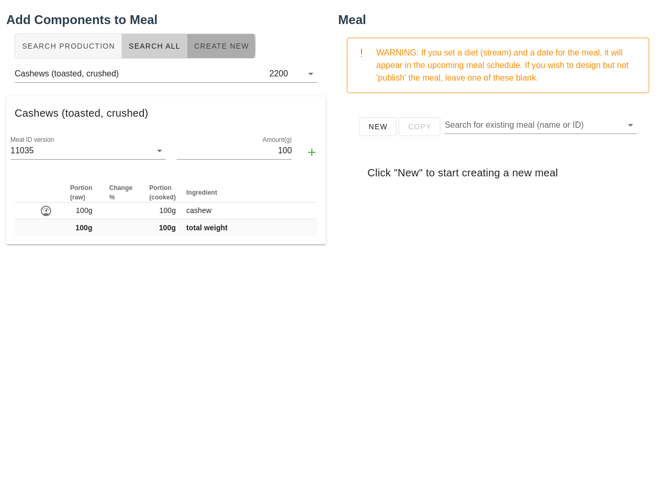
click at [224, 55] on button "Create New" at bounding box center [221, 45] width 69 height 25
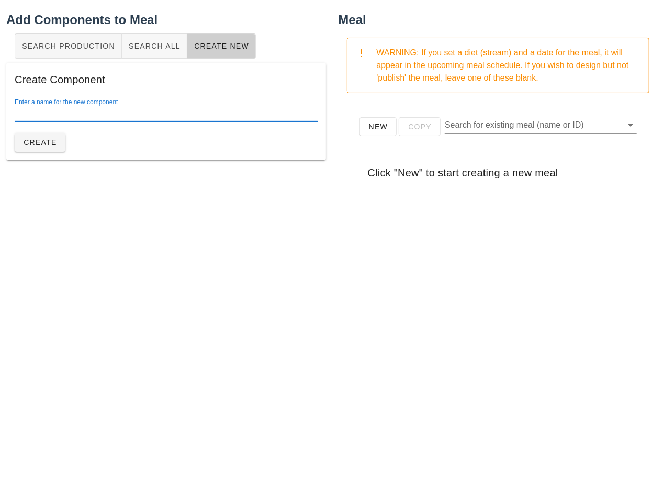
click at [138, 116] on input "Enter a name for the new component" at bounding box center [166, 113] width 303 height 17
type input "Pecans (toasted)"
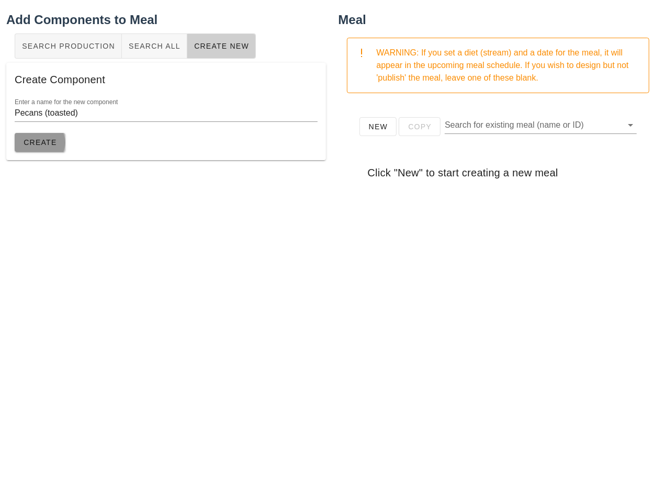
click at [50, 141] on span "Create" at bounding box center [40, 142] width 34 height 8
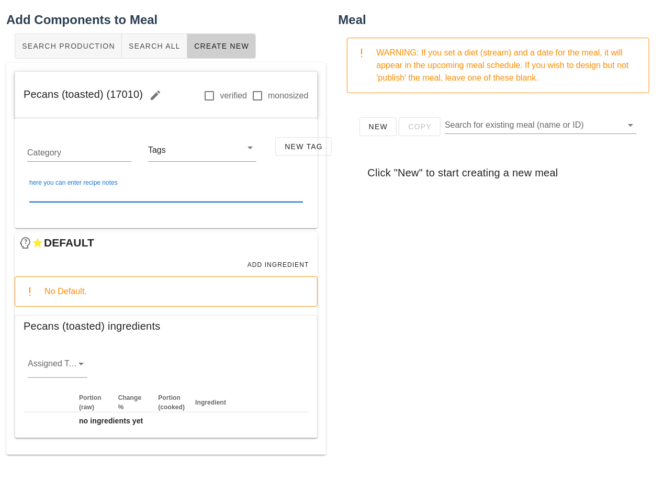
click at [149, 194] on textarea "here you can enter recipe notes" at bounding box center [166, 193] width 274 height 17
paste textarea "Take 100 grams of pecan and toast them for only 3 mins at same temp and moist"
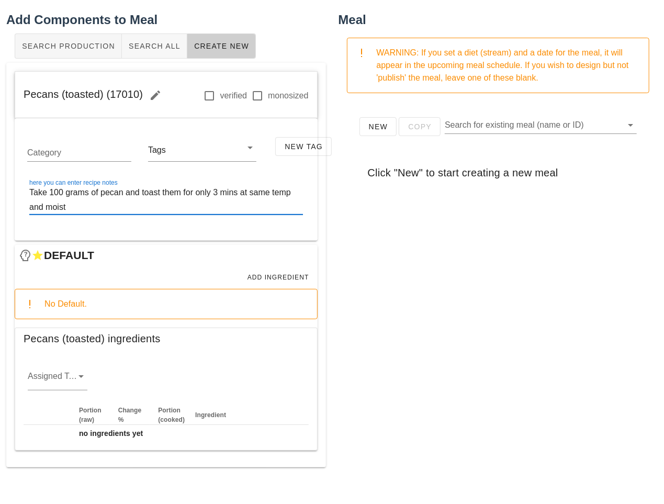
drag, startPoint x: 99, startPoint y: 193, endPoint x: 25, endPoint y: 191, distance: 73.8
click at [25, 191] on div "here you can enter recipe notes Take 100 grams of pecan and toast them for only…" at bounding box center [166, 205] width 286 height 53
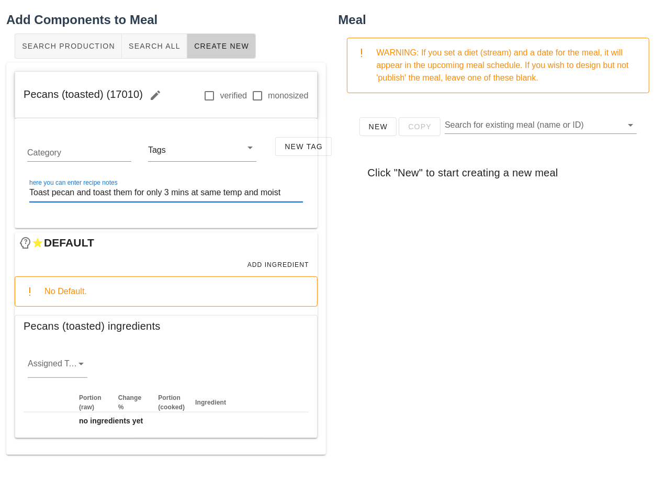
click at [74, 190] on textarea "Toast pecan and toast them for only 3 mins at same temp and moist" at bounding box center [166, 193] width 274 height 17
drag, startPoint x: 84, startPoint y: 193, endPoint x: 135, endPoint y: 195, distance: 51.8
click at [135, 195] on textarea "Toast pecans and toast them for only 3 mins at same temp and moist" at bounding box center [166, 193] width 274 height 17
click at [108, 193] on textarea "Toast pecans for only 3 mins at same temp and moist" at bounding box center [166, 193] width 274 height 17
click at [130, 192] on textarea "Toast pecans for 3 mins at same temp and moist" at bounding box center [166, 193] width 274 height 17
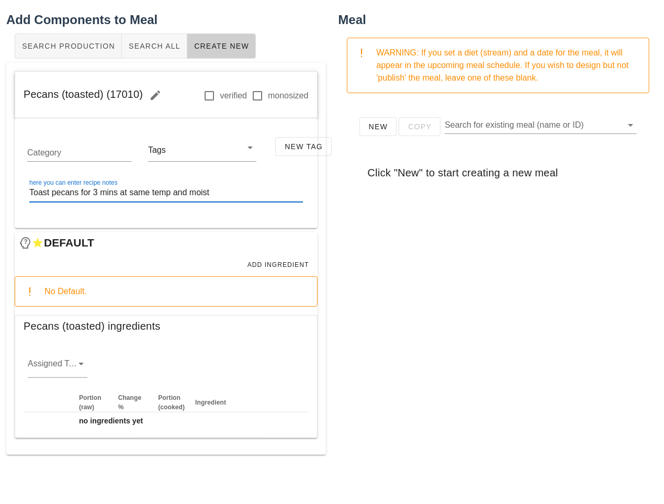
paste textarea "Cook on combo heat 50 % moisture At 380 Degrees for 5 mins"
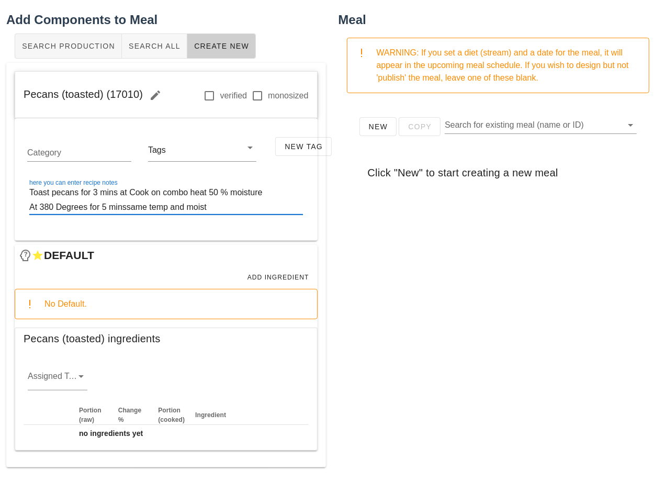
drag, startPoint x: 130, startPoint y: 189, endPoint x: 149, endPoint y: 192, distance: 19.6
click at [149, 192] on textarea "Toast pecans for 3 mins at Cook on combo heat 50 % moisture At 380 Degrees for …" at bounding box center [166, 199] width 274 height 29
click at [176, 195] on textarea "Toast pecans for 3 mins on combo heat 50 % moisture At 380 Degrees for 5 minssa…" at bounding box center [166, 199] width 274 height 29
drag, startPoint x: 29, startPoint y: 209, endPoint x: 86, endPoint y: 211, distance: 57.1
click at [87, 211] on textarea "Toast pecans for 3 mins on combo heat 50 % moisture At 380 Degrees for 5 minssa…" at bounding box center [166, 199] width 274 height 29
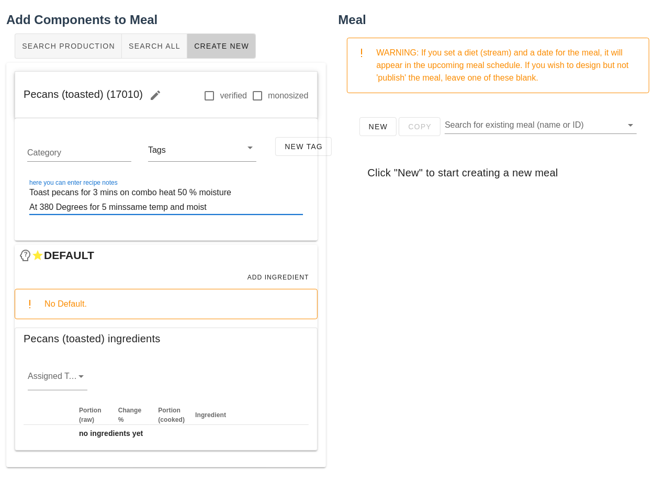
click at [76, 191] on textarea "Toast pecans for 3 mins on combo heat 50 % moisture At 380 Degrees for 5 minssa…" at bounding box center [166, 199] width 274 height 29
paste textarea "At 380 Degrees"
click at [81, 195] on textarea "Toast pecans At 380 Degrees for 3 mins on combo heat 50 % moisture At 380 Degre…" at bounding box center [166, 199] width 274 height 29
drag, startPoint x: 176, startPoint y: 196, endPoint x: 293, endPoint y: 194, distance: 116.7
click at [293, 194] on textarea "Toast pecans at 380 Degrees for 3 mins on combo heat 50 % moisture At 380 Degre…" at bounding box center [166, 199] width 274 height 29
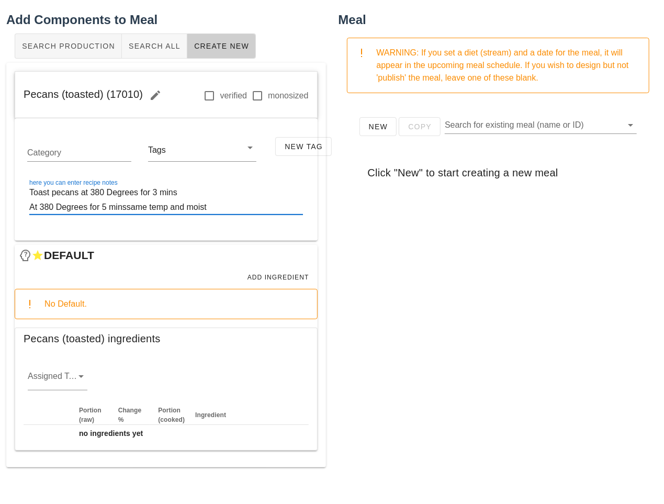
click at [139, 188] on textarea "Toast pecans at 380 Degrees for 3 mins At 380 Degrees for 5 minssame temp and m…" at bounding box center [166, 199] width 274 height 29
paste textarea "on combo heat 50 % moisture"
click at [140, 187] on textarea "Toast pecans at 380 Degrees on combo heat 50 % moisturefor 3 mins At 380 Degree…" at bounding box center [166, 199] width 274 height 29
click at [252, 188] on textarea "Toast pecans at 380 Degrees on combo heat 50 % moisturefor 3 mins At 380 Degree…" at bounding box center [166, 199] width 274 height 29
drag, startPoint x: 228, startPoint y: 205, endPoint x: 26, endPoint y: 207, distance: 201.9
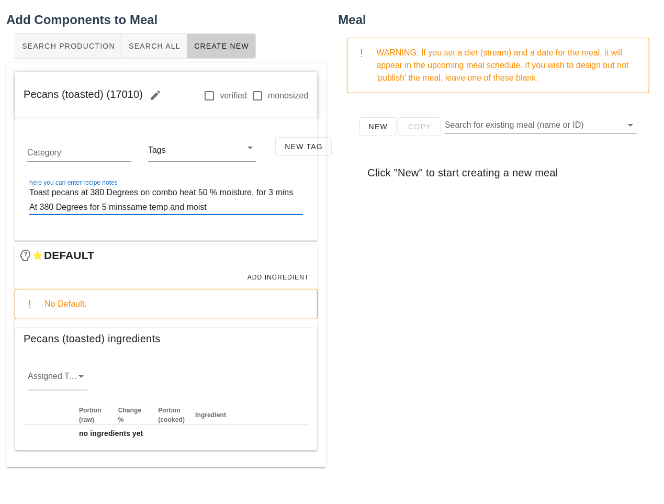
click at [26, 207] on div "here you can enter recipe notes Toast pecans at 380 Degrees on combo heat 50 % …" at bounding box center [166, 205] width 286 height 53
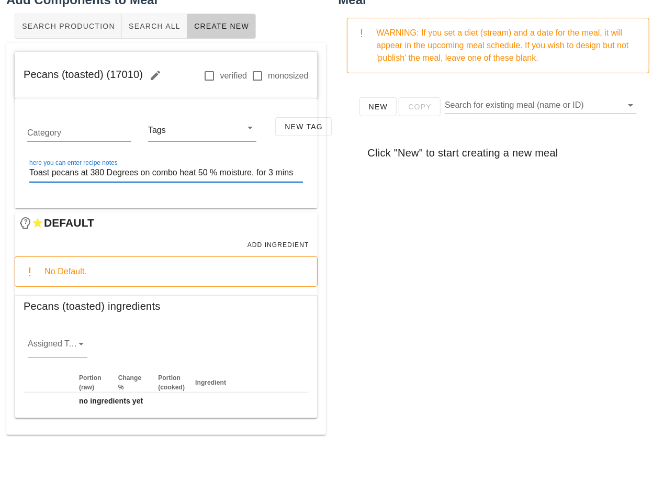
scroll to position [60, 0]
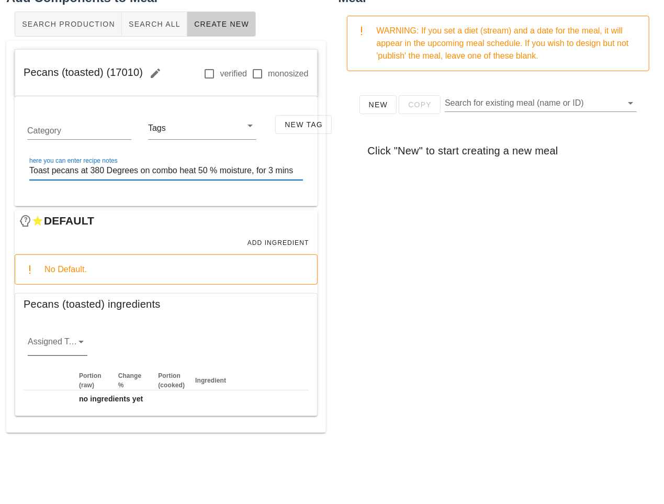
type textarea "Toast pecans at 380 Degrees on combo heat 50 % moisture, for 3 mins"
click at [80, 338] on icon at bounding box center [81, 341] width 13 height 13
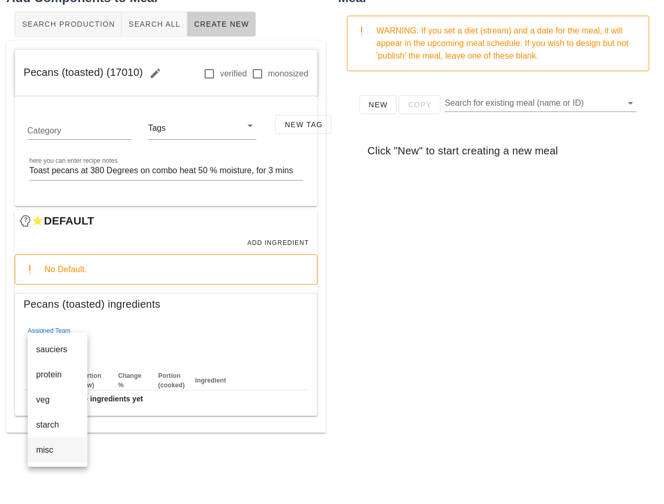
click at [45, 447] on div "misc" at bounding box center [57, 450] width 43 height 10
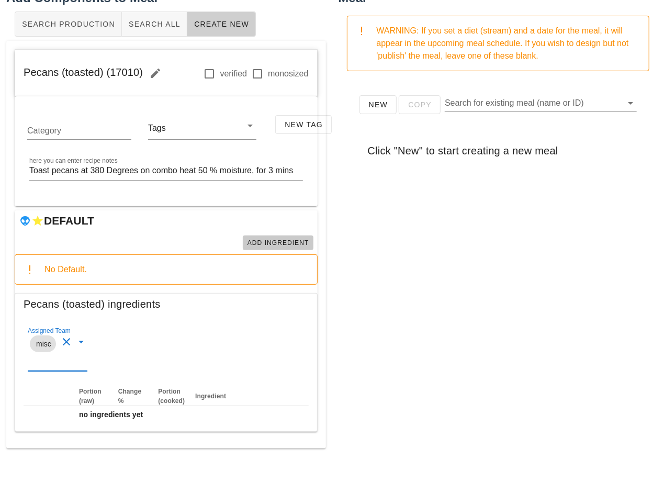
click at [279, 242] on span "Add Ingredient" at bounding box center [278, 242] width 62 height 7
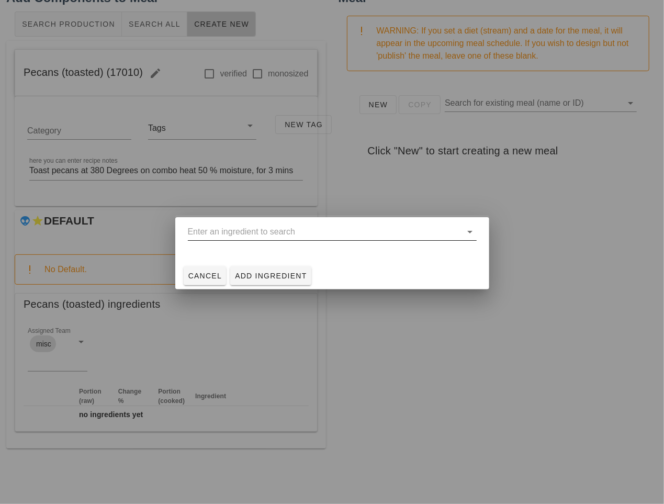
click at [268, 231] on input "text" at bounding box center [325, 231] width 274 height 17
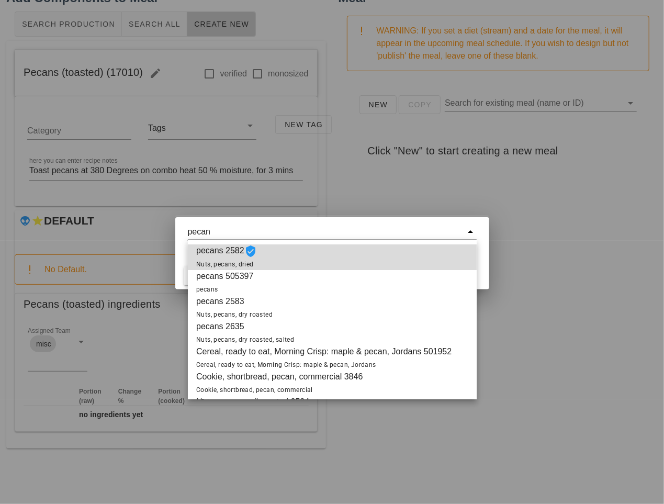
click at [306, 259] on div "pecans 2582 Nuts, pecans, dried" at bounding box center [332, 257] width 289 height 26
type input "pecans 2582"
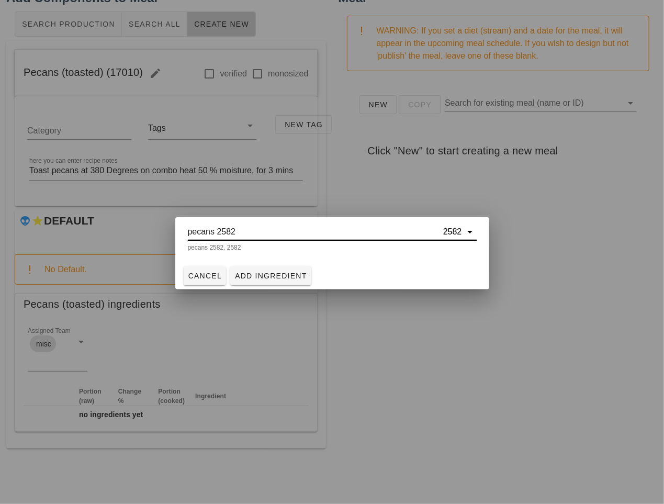
click at [329, 237] on input "pecans 2582" at bounding box center [314, 231] width 253 height 17
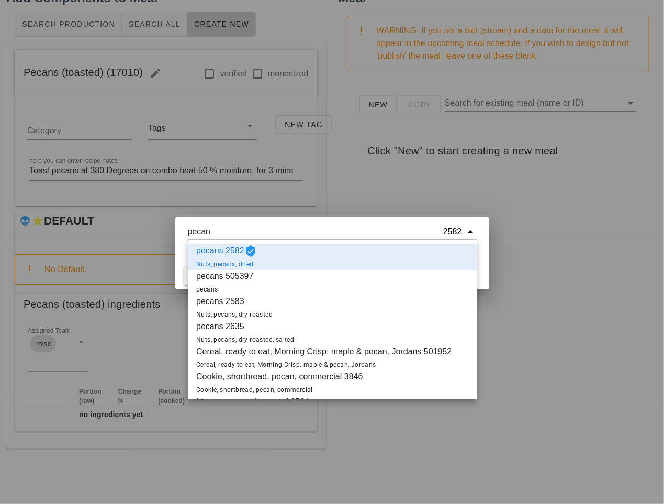
click at [328, 248] on div "pecans 2582 Nuts, pecans, dried" at bounding box center [332, 257] width 289 height 26
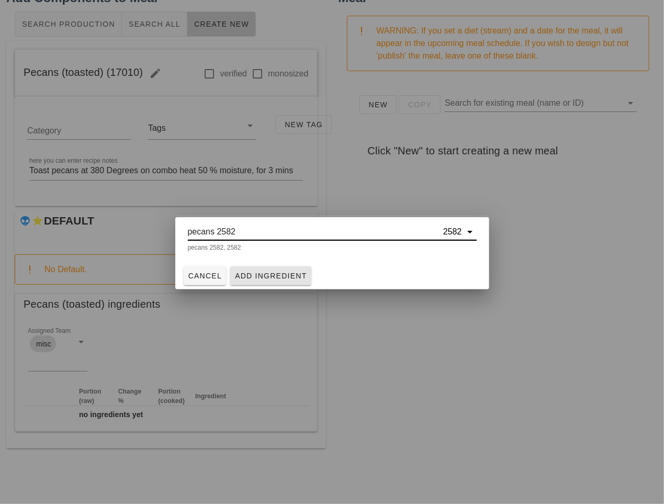
type input "pecans 2582"
click at [293, 276] on span "Add Ingredient" at bounding box center [270, 275] width 73 height 8
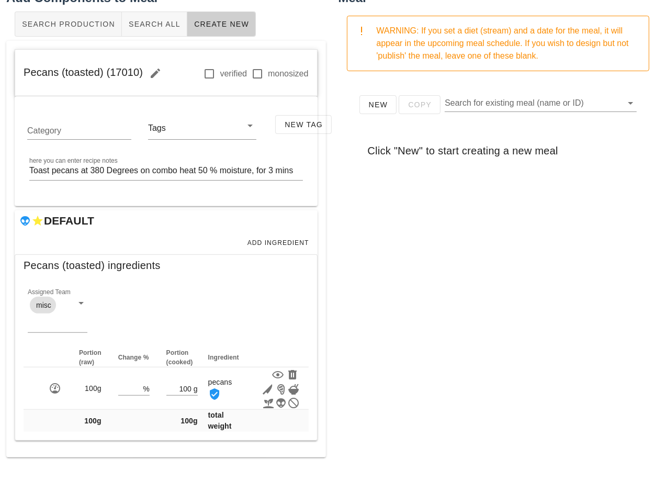
click at [357, 322] on div "New Copy Search for existing meal (name or ID) Click "New" to start creating a …" at bounding box center [498, 289] width 320 height 418
click at [393, 302] on div "New Copy Search for existing meal (name or ID) Click "New" to start creating a …" at bounding box center [498, 289] width 320 height 418
drag, startPoint x: 139, startPoint y: 70, endPoint x: 10, endPoint y: 59, distance: 129.2
click at [10, 59] on div "Pecans (toasted) (17010) verified monosized Category Tags New Tag here you can …" at bounding box center [166, 249] width 320 height 416
copy span "Pecans (toasted) (17010)"
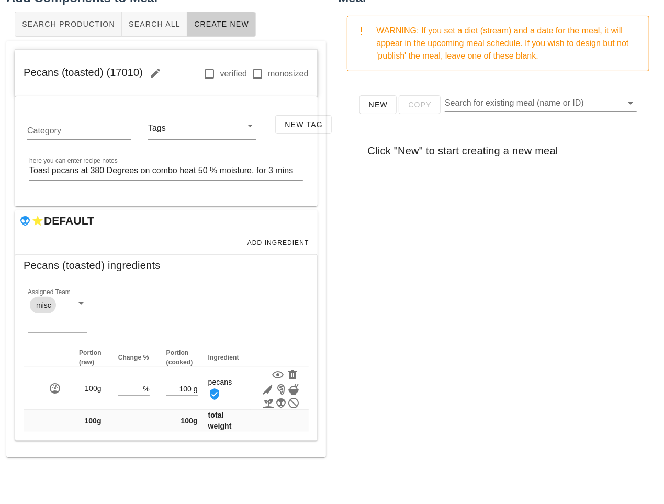
click at [392, 215] on div "New Copy Search for existing meal (name or ID) Click "New" to start creating a …" at bounding box center [498, 289] width 320 height 418
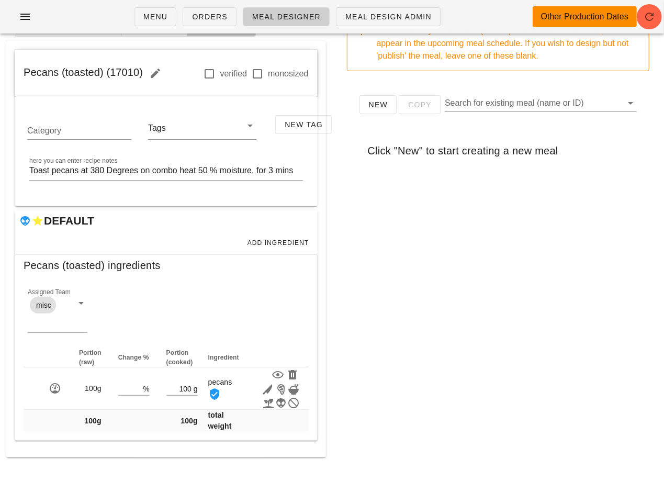
scroll to position [0, 0]
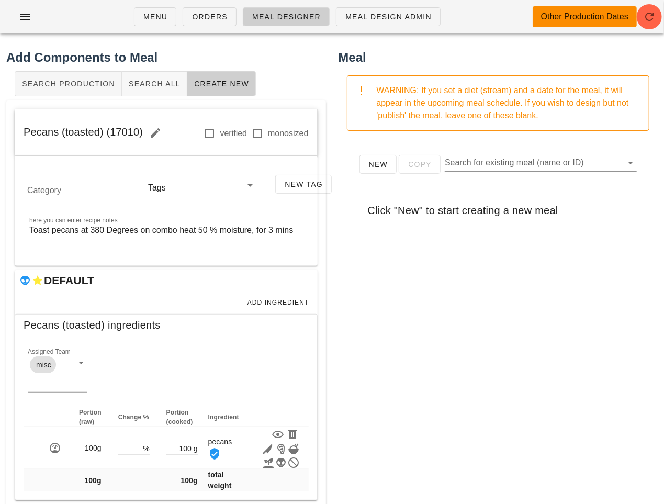
click at [284, 78] on div "Search Production Search All Create New" at bounding box center [166, 83] width 320 height 33
click at [160, 75] on button "Search All" at bounding box center [154, 83] width 65 height 25
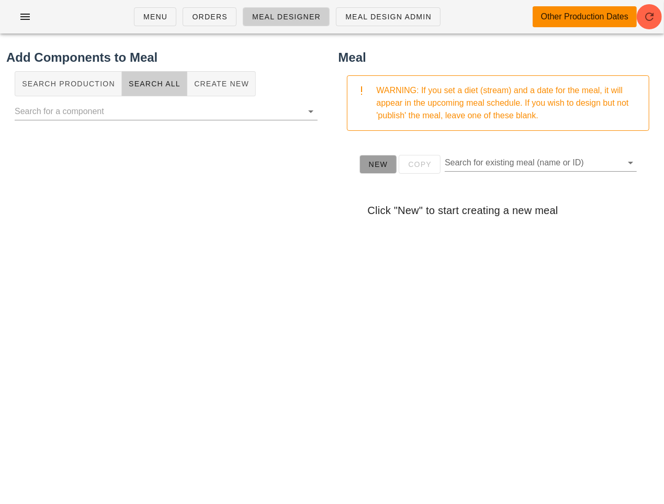
click at [373, 167] on span "New" at bounding box center [378, 164] width 20 height 8
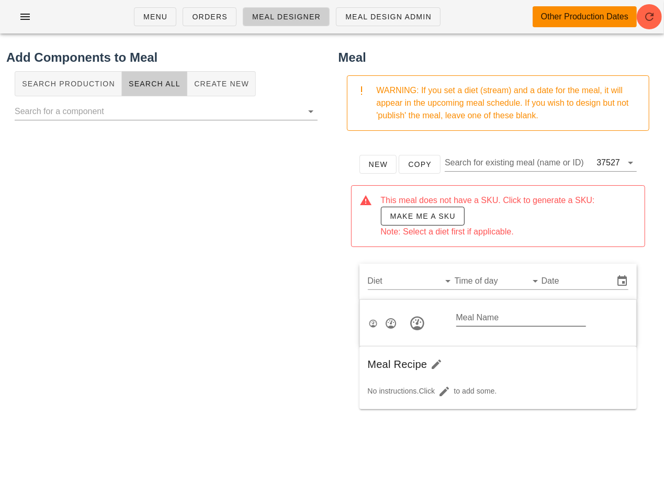
click at [492, 318] on input "Meal Name" at bounding box center [521, 317] width 130 height 17
paste input "Green beans, Bacon and Pecans"
click at [459, 319] on input "Green beans, Bacon and Pecans" at bounding box center [521, 317] width 130 height 17
type input "Green beans, Bacon and Pecans"
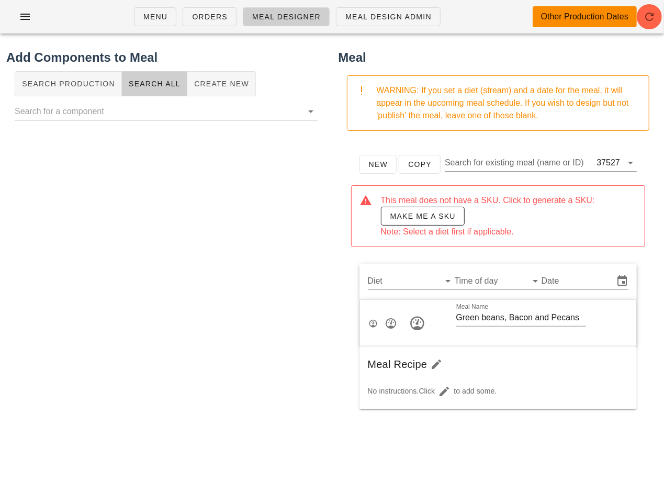
scroll to position [0, 0]
click at [309, 201] on div "Add Components to Meal Search Production Search All Create New" at bounding box center [166, 303] width 332 height 522
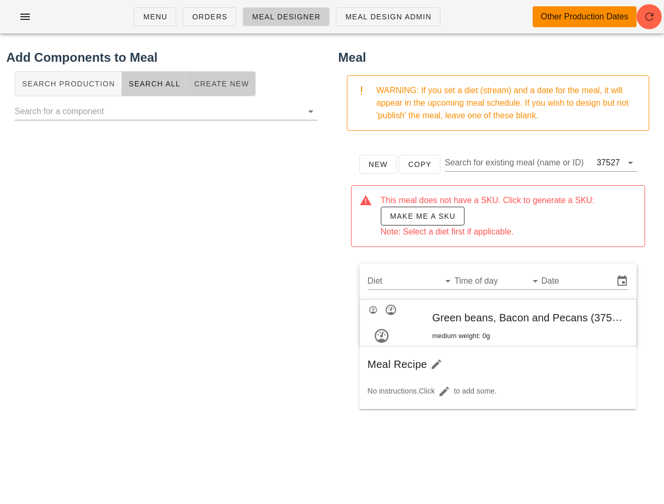
click at [221, 86] on span "Create New" at bounding box center [221, 84] width 55 height 8
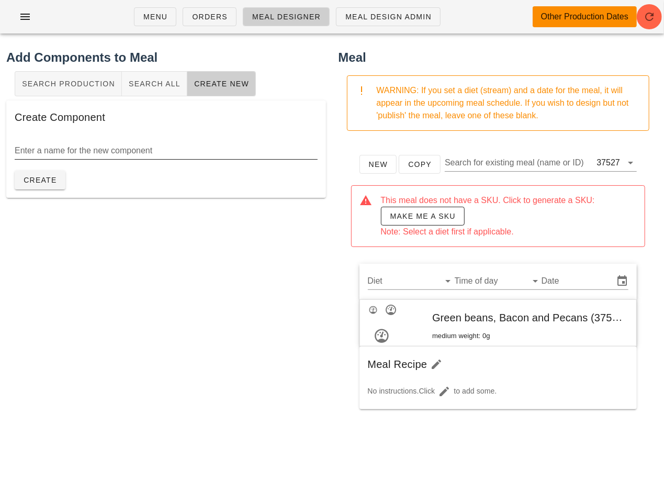
click at [122, 144] on div "Enter a name for the new component" at bounding box center [166, 150] width 303 height 17
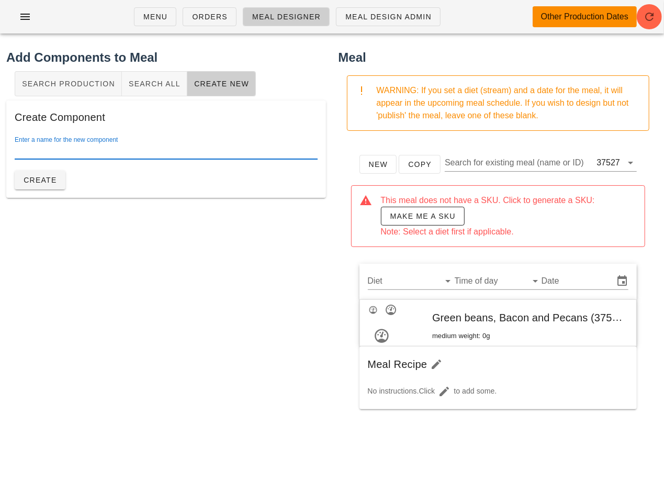
paste input "Green beans, Bacon and Pecans"
click at [47, 149] on input "Green beans, Bacon and Pecans" at bounding box center [166, 150] width 303 height 17
click at [108, 154] on input "Green Beans, Bacon and Pecans" at bounding box center [166, 150] width 303 height 17
click at [157, 149] on input "Green Beans, Bacon & Pecans" at bounding box center [166, 150] width 303 height 17
click at [70, 151] on input "Green Beans, Bacon & Pecans" at bounding box center [166, 150] width 303 height 17
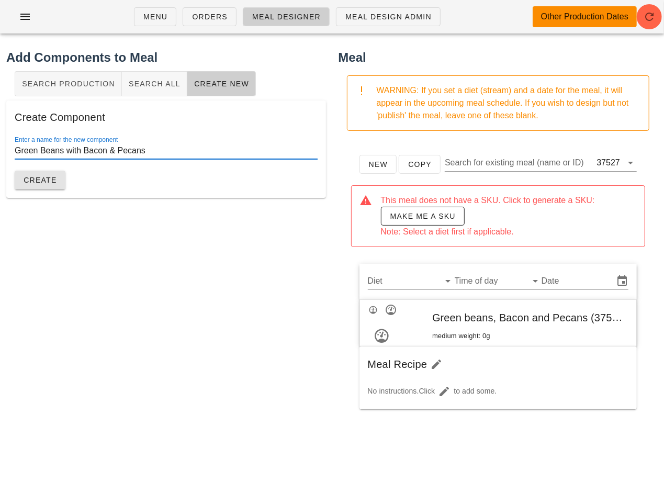
type input "Green Beans with Bacon & Pecans"
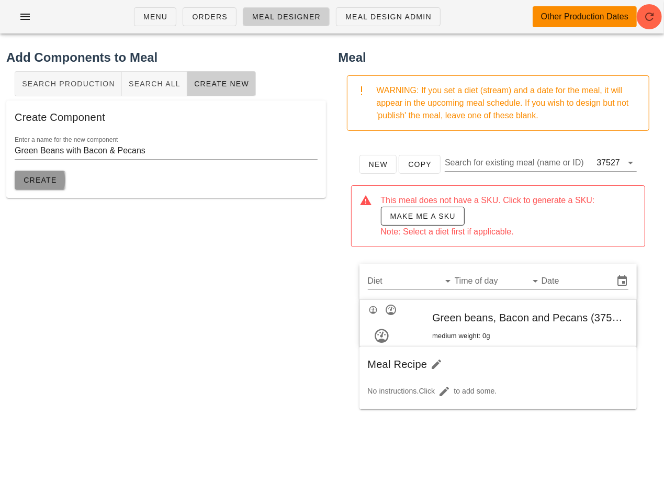
click at [42, 179] on span "Create" at bounding box center [40, 180] width 34 height 8
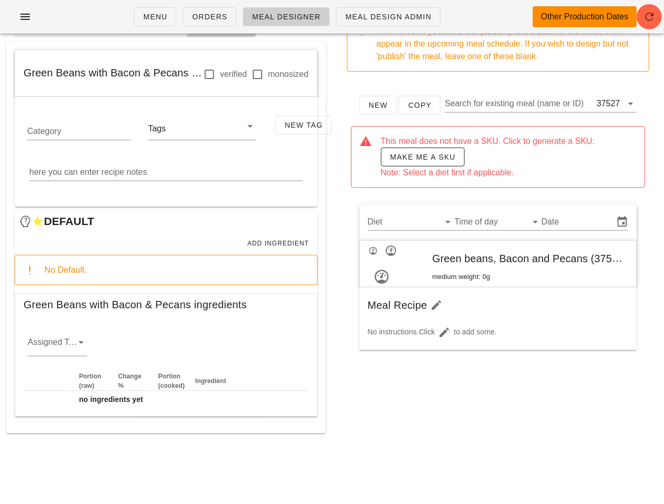
scroll to position [60, 0]
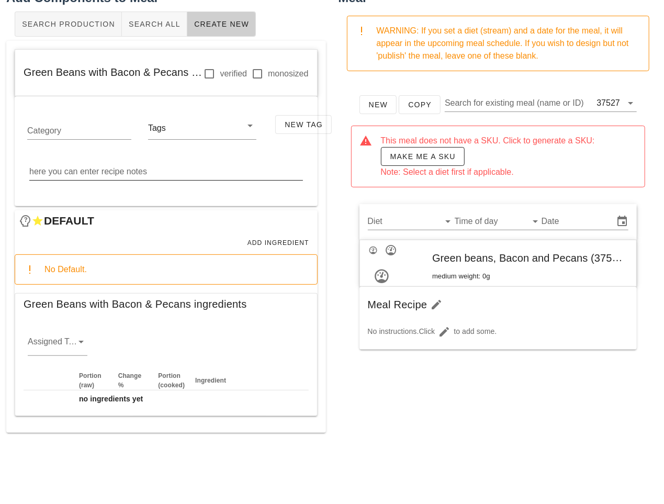
click at [190, 173] on textarea "here you can enter recipe notes" at bounding box center [166, 171] width 274 height 17
paste textarea "Trim green beans to remove ends Coat 480g of clean beans with oil and salt and …"
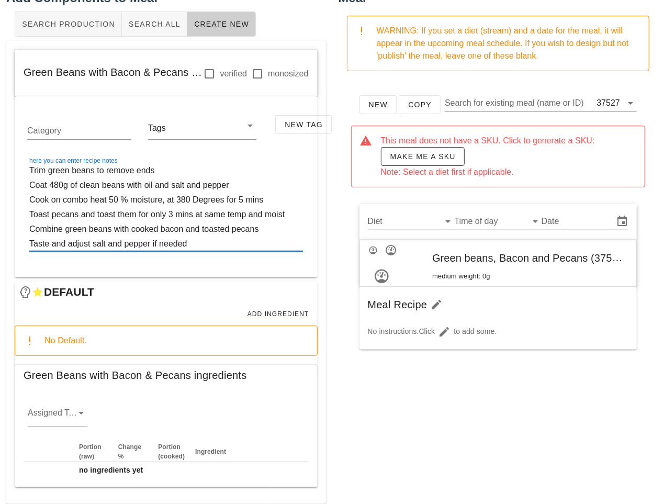
scroll to position [65, 0]
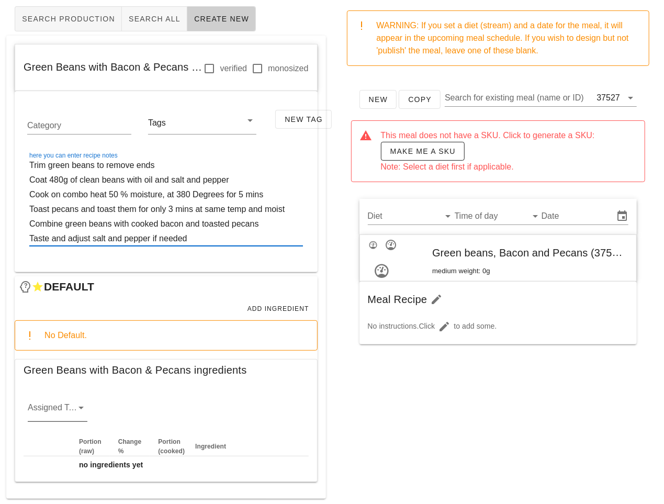
type textarea "Trim green beans to remove ends Coat 480g of clean beans with oil and salt and …"
click at [71, 406] on div "Assigned Team" at bounding box center [58, 410] width 60 height 22
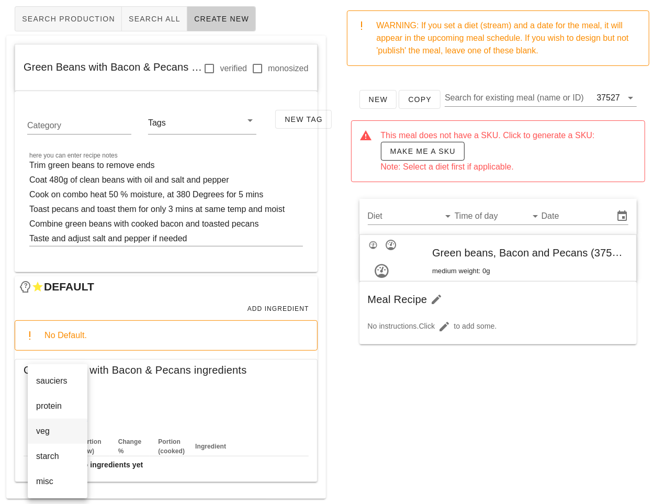
click at [54, 434] on div "veg" at bounding box center [57, 431] width 43 height 10
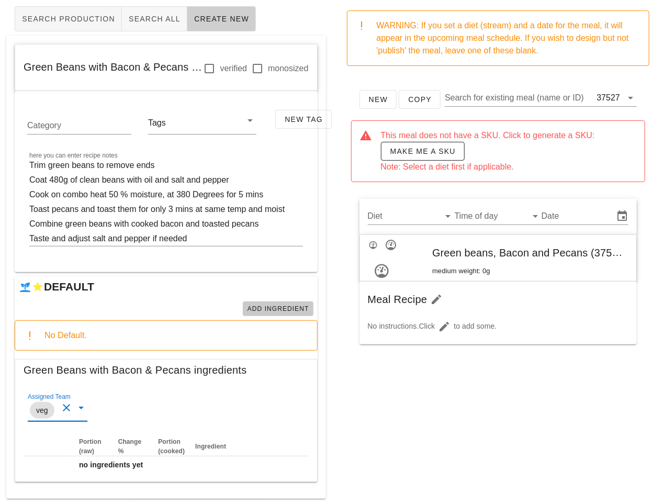
click at [287, 310] on span "Add Ingredient" at bounding box center [278, 308] width 62 height 7
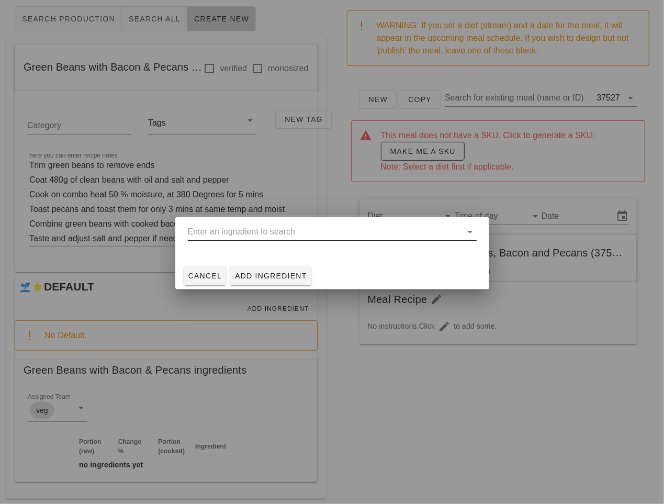
click at [270, 236] on input "text" at bounding box center [325, 231] width 274 height 17
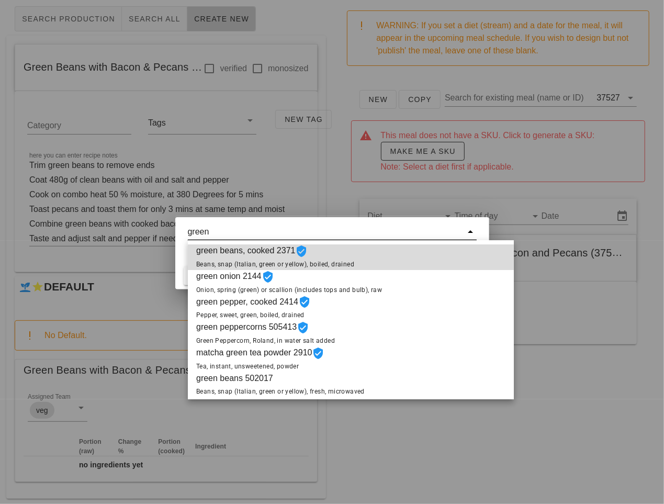
click at [331, 261] on span "Beans, snap (Italian, green or yellow), boiled, drained" at bounding box center [275, 264] width 158 height 7
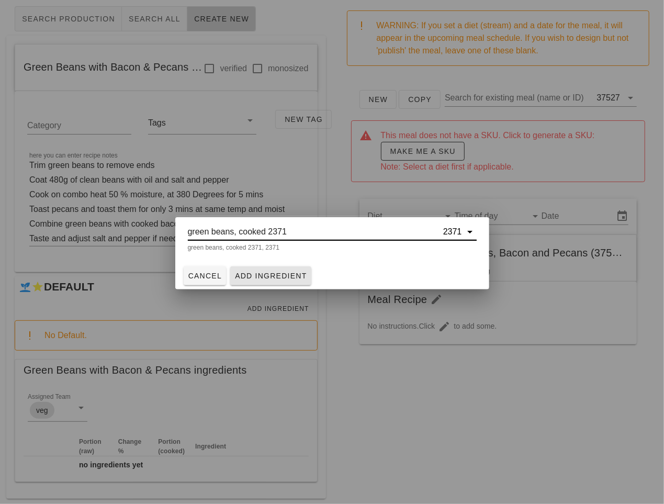
type input "green beans, cooked 2371"
click at [290, 275] on span "Add Ingredient" at bounding box center [270, 275] width 73 height 8
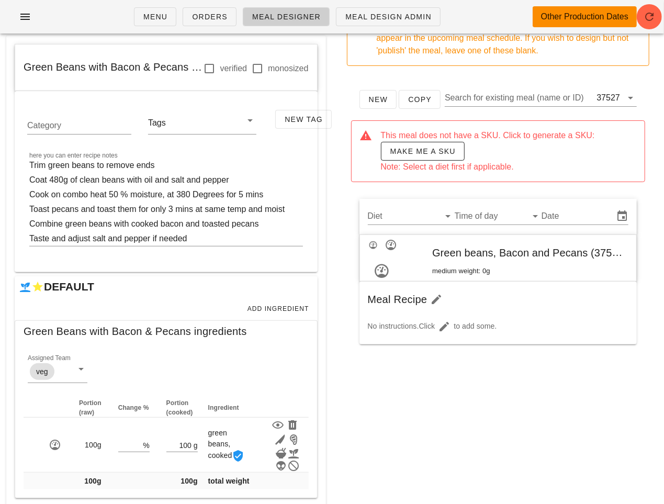
scroll to position [87, 0]
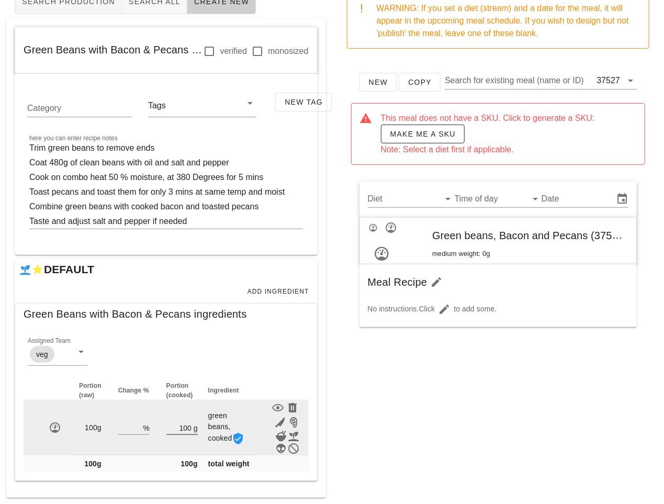
click at [186, 423] on input "100" at bounding box center [178, 428] width 25 height 14
type input "400"
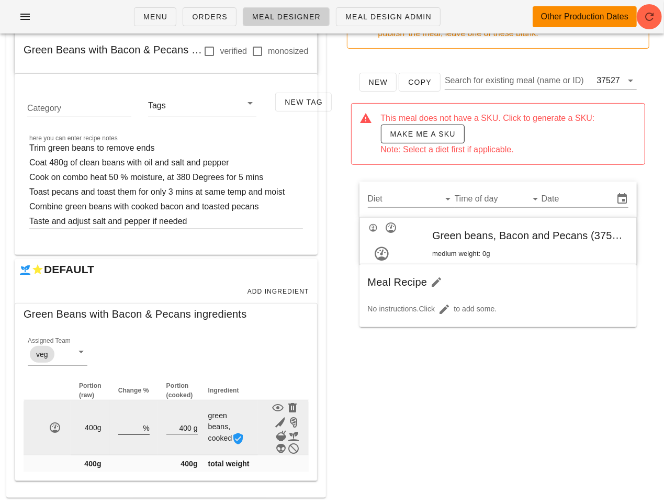
click at [134, 423] on input "number" at bounding box center [129, 428] width 23 height 14
type input "1"
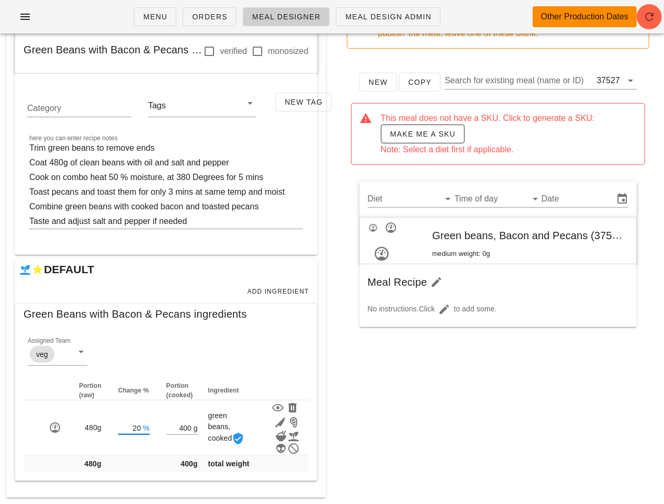
type input "20"
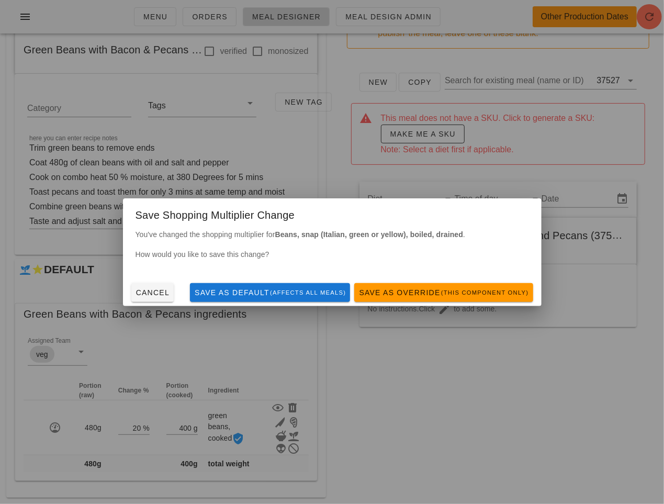
click at [413, 428] on div "Menu Orders Meal Designer Meal Design Admin Other Production Dates Add Componen…" at bounding box center [332, 211] width 664 height 586
click at [443, 295] on small "(this component only)" at bounding box center [484, 292] width 88 height 6
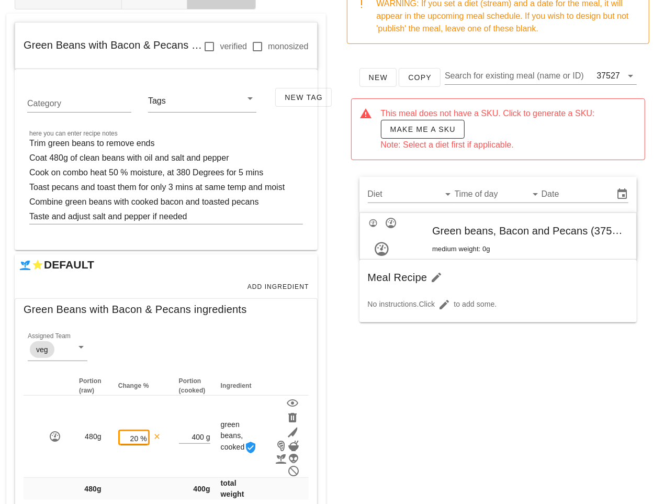
scroll to position [114, 0]
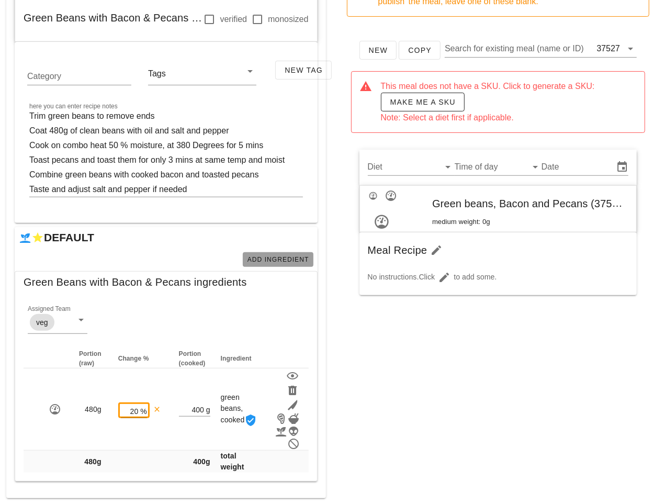
click at [286, 261] on span "Add Ingredient" at bounding box center [278, 259] width 62 height 7
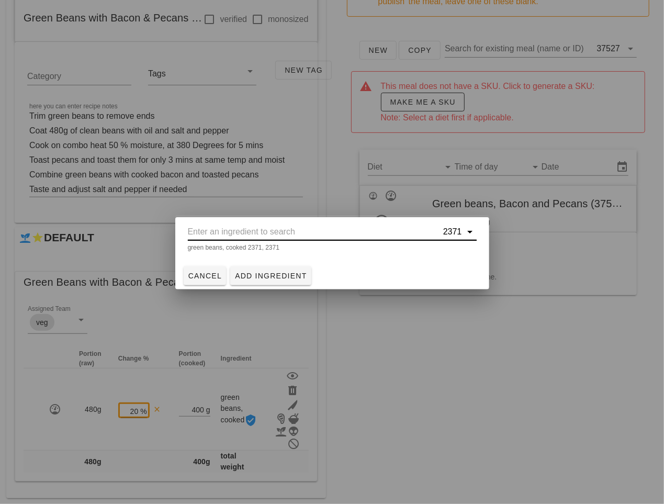
click at [266, 235] on input "text" at bounding box center [314, 231] width 253 height 17
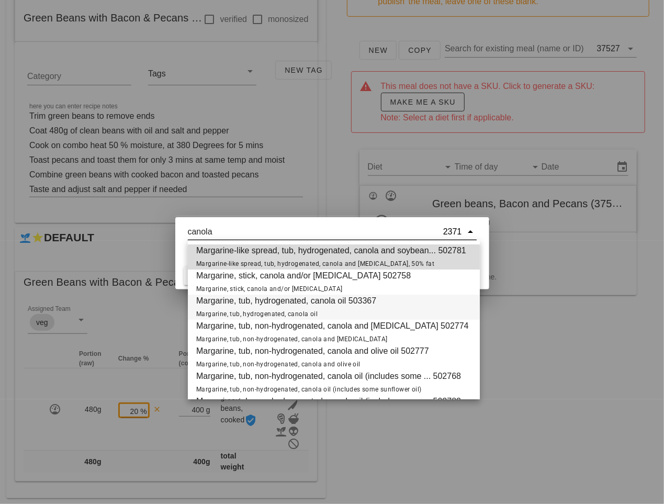
scroll to position [276, 0]
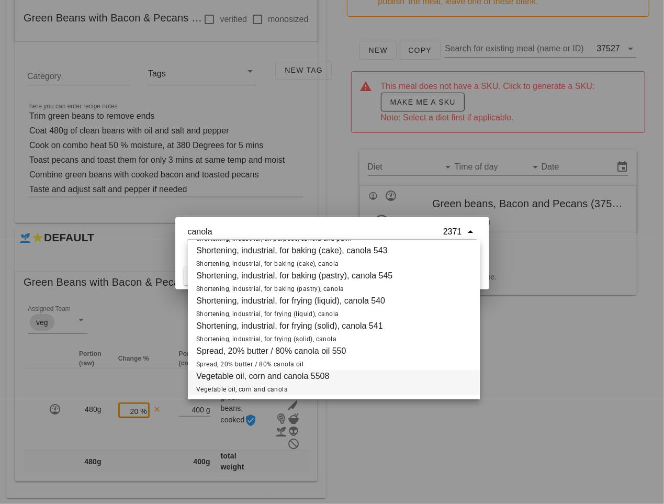
click at [262, 386] on span "Vegetable oil, corn and canola" at bounding box center [242, 389] width 92 height 7
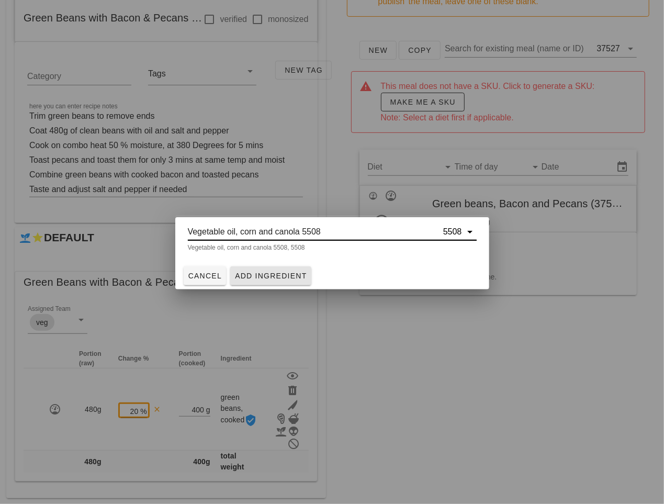
type input "Vegetable oil, corn and canola 5508"
click at [287, 276] on span "Add Ingredient" at bounding box center [270, 275] width 73 height 8
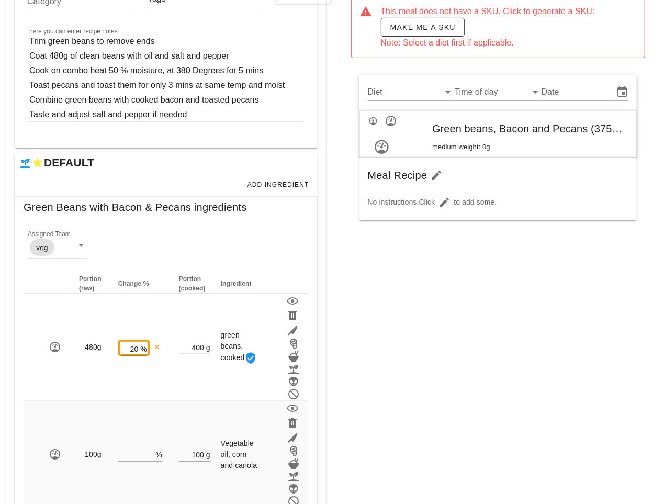
scroll to position [246, 0]
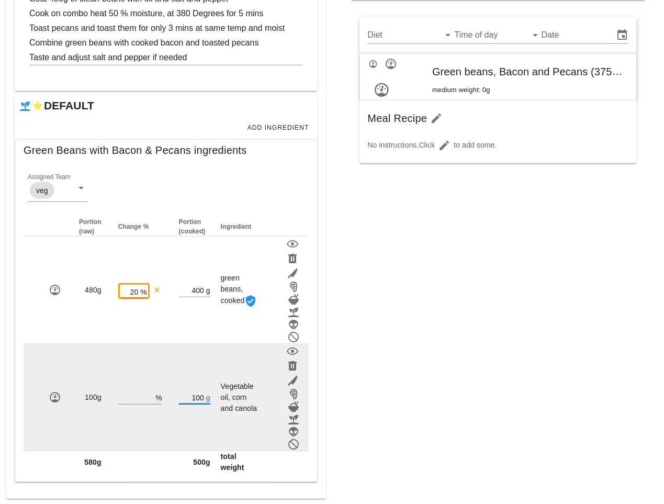
click at [202, 395] on input "100" at bounding box center [191, 397] width 25 height 14
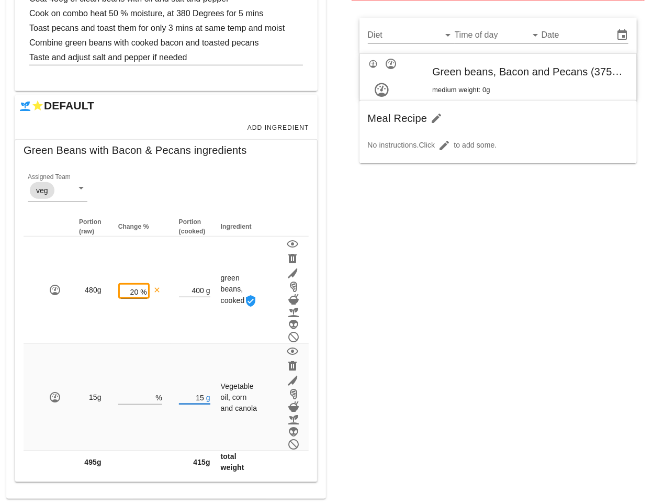
type input "15"
click at [460, 403] on div "Meal WARNING: If you set a diet (stream) and a date for the meal, it will appea…" at bounding box center [498, 150] width 332 height 709
click at [288, 128] on span "Add Ingredient" at bounding box center [278, 127] width 62 height 7
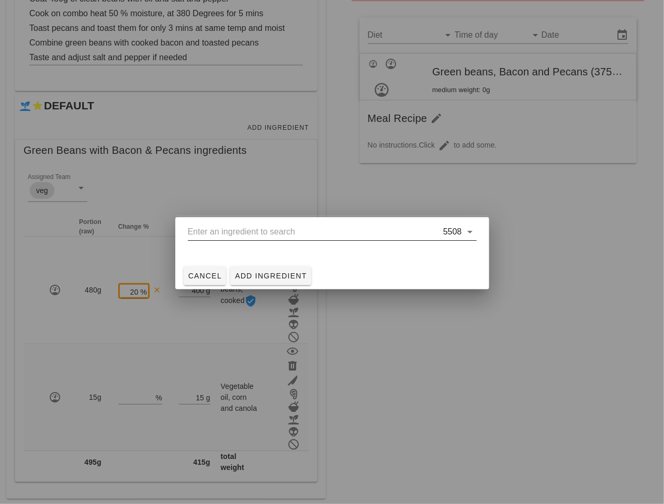
click at [275, 234] on input "text" at bounding box center [314, 231] width 253 height 17
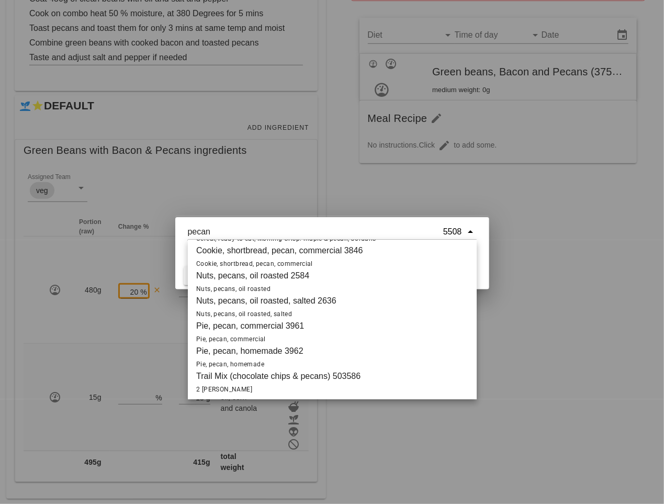
click at [289, 144] on div "pecans 2582 Nuts, pecans, dried" at bounding box center [332, 131] width 289 height 26
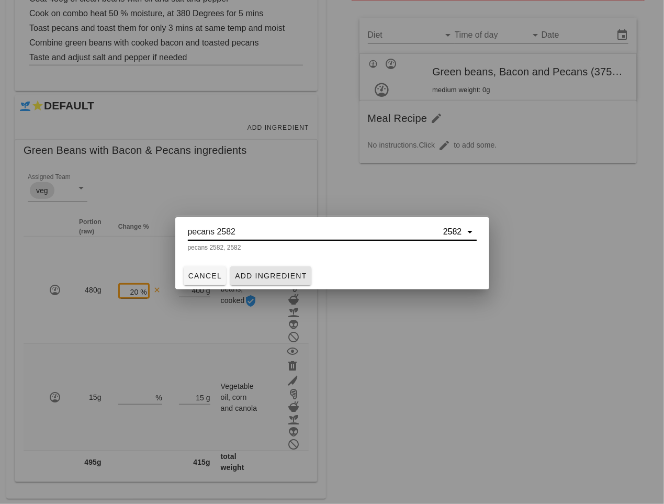
type input "pecans 2582"
click at [278, 274] on span "Add Ingredient" at bounding box center [270, 275] width 73 height 8
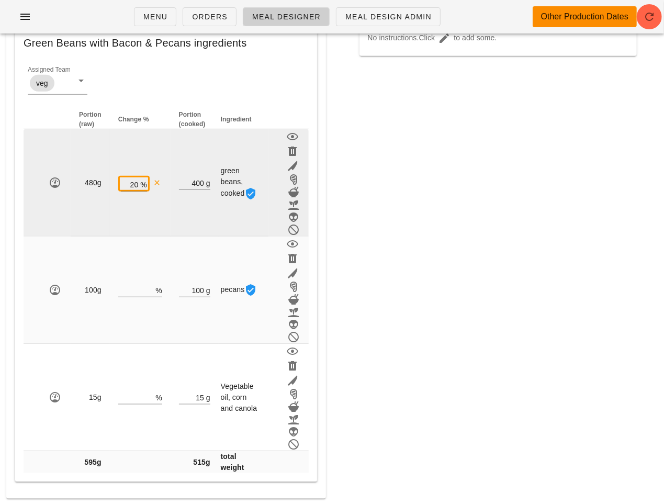
scroll to position [307, 0]
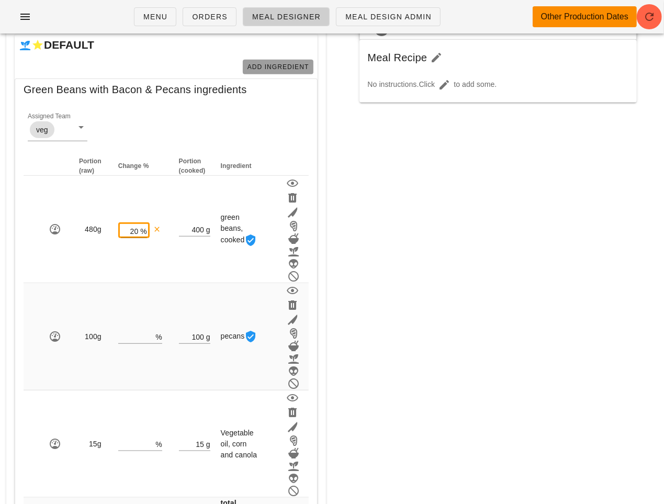
click at [287, 61] on button "Add Ingredient" at bounding box center [278, 67] width 71 height 15
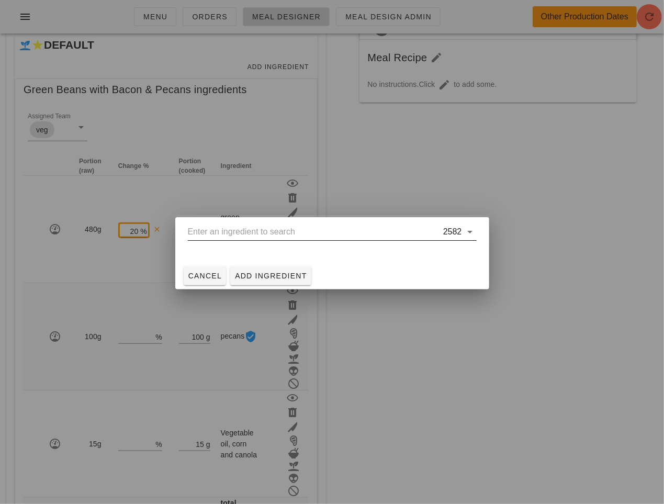
click at [275, 223] on input "text" at bounding box center [314, 231] width 253 height 17
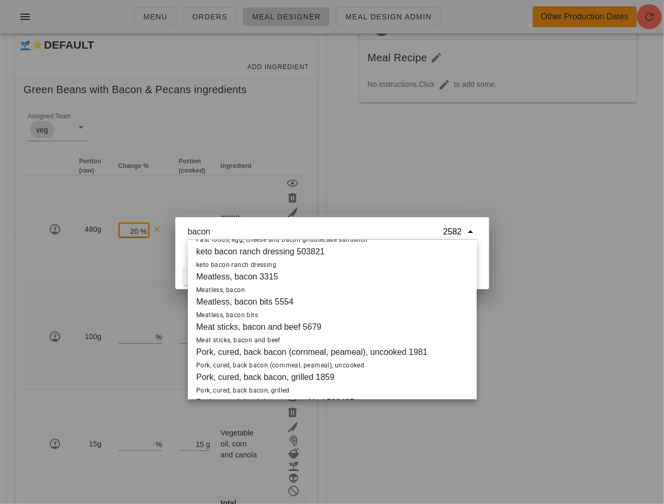
click at [259, 19] on span "pork bacon 5405 Pork, cured, bacon, cooked, baked" at bounding box center [246, 7] width 101 height 26
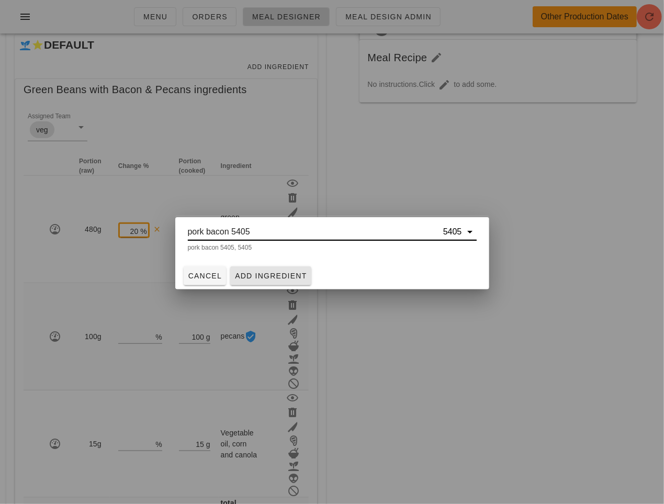
type input "pork bacon 5405"
click at [277, 274] on span "Add Ingredient" at bounding box center [270, 275] width 73 height 8
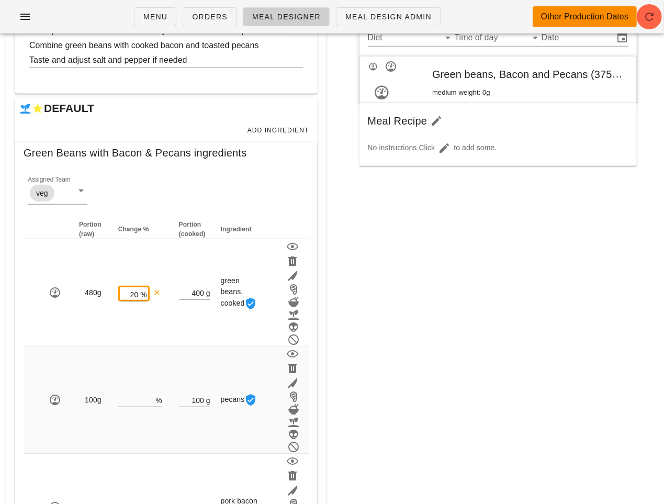
scroll to position [460, 0]
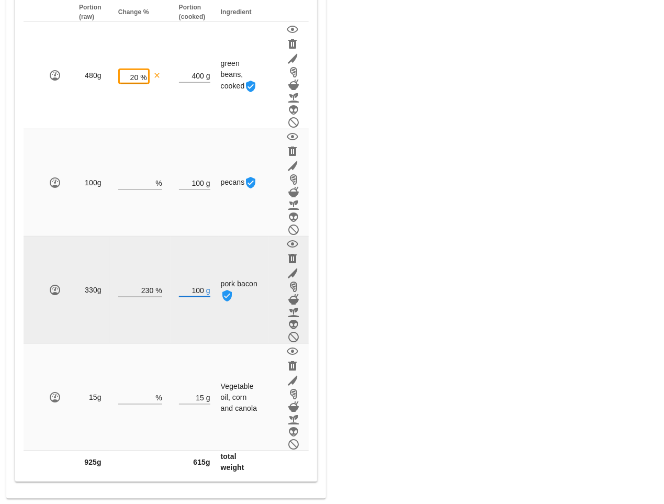
click at [201, 291] on input "100" at bounding box center [191, 290] width 25 height 14
type input "1"
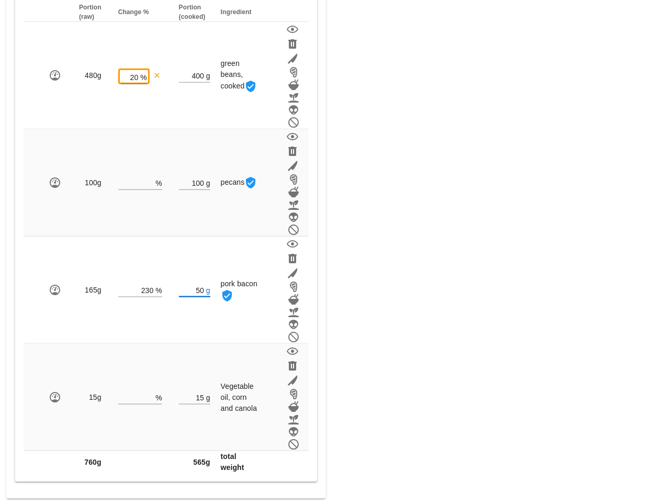
type input "50"
click at [357, 251] on div "Meal WARNING: If you set a diet (stream) and a date for the meal, it will appea…" at bounding box center [498, 43] width 332 height 923
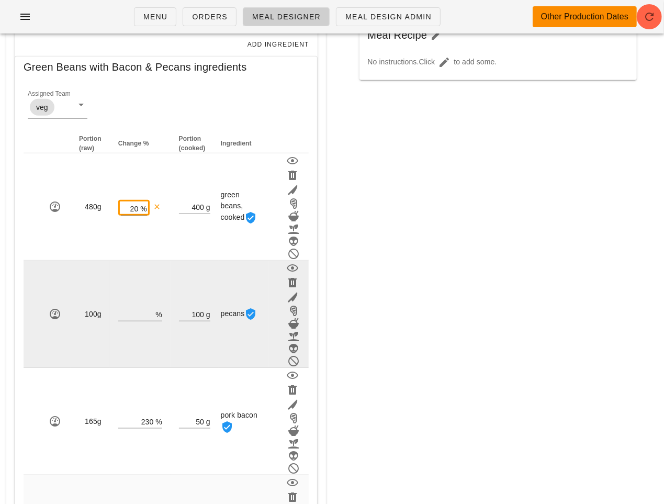
scroll to position [320, 0]
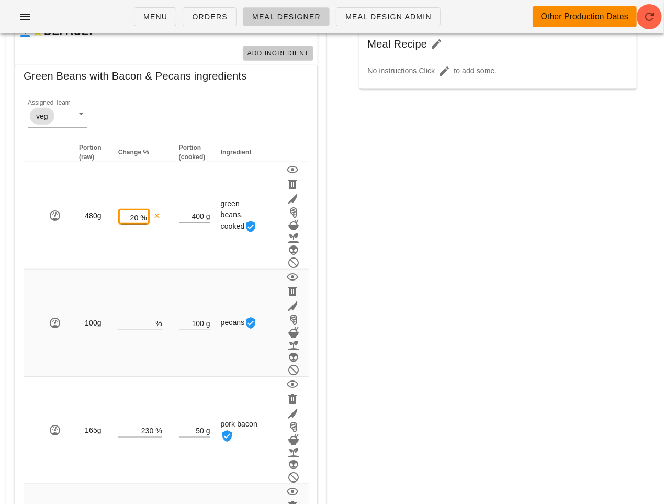
click at [288, 51] on span "Add Ingredient" at bounding box center [278, 53] width 62 height 7
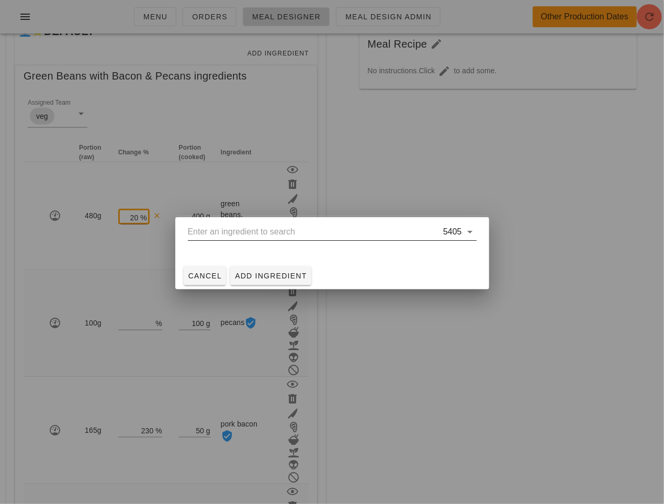
click at [266, 236] on input "text" at bounding box center [314, 231] width 253 height 17
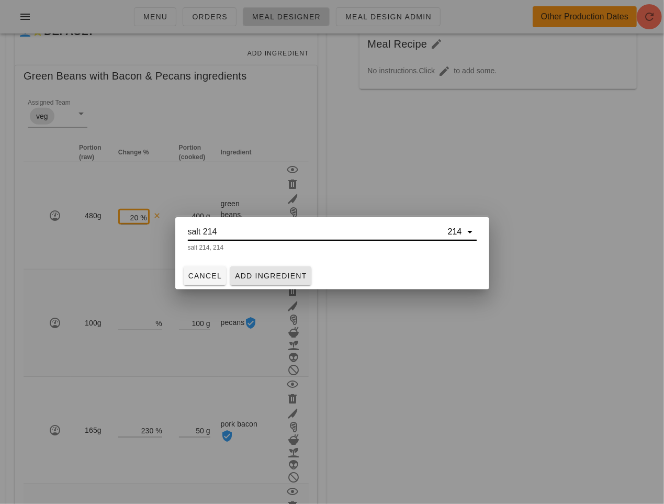
type input "salt 214"
click at [283, 266] on button "Add Ingredient" at bounding box center [270, 275] width 81 height 19
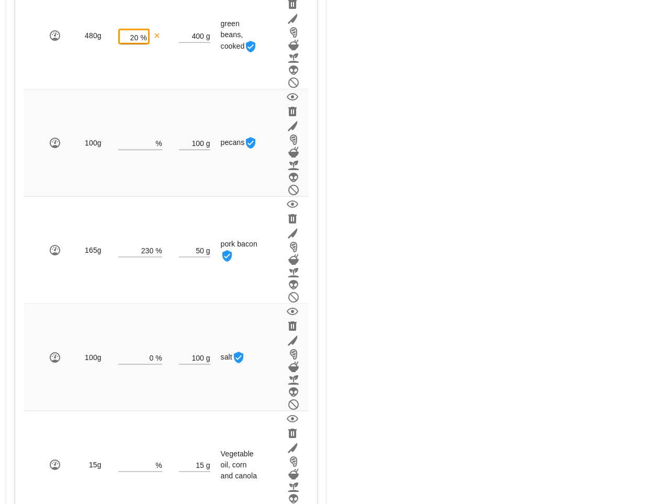
scroll to position [567, 0]
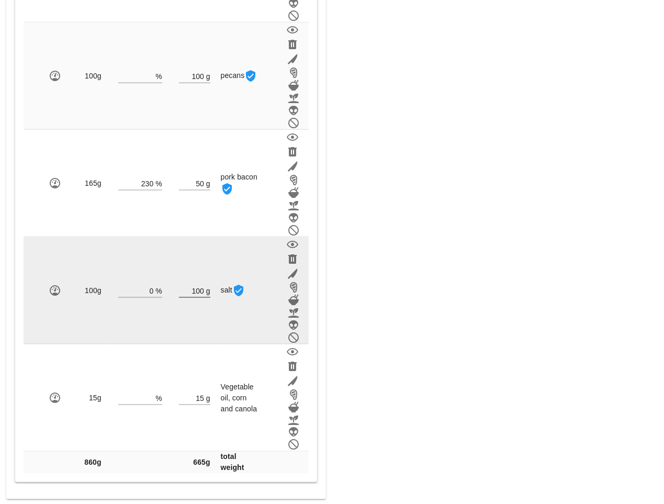
click at [199, 289] on input "100" at bounding box center [191, 291] width 25 height 14
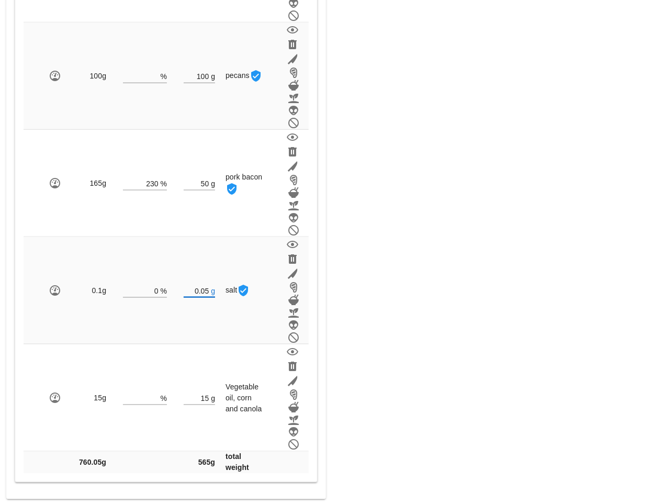
type input "0.05"
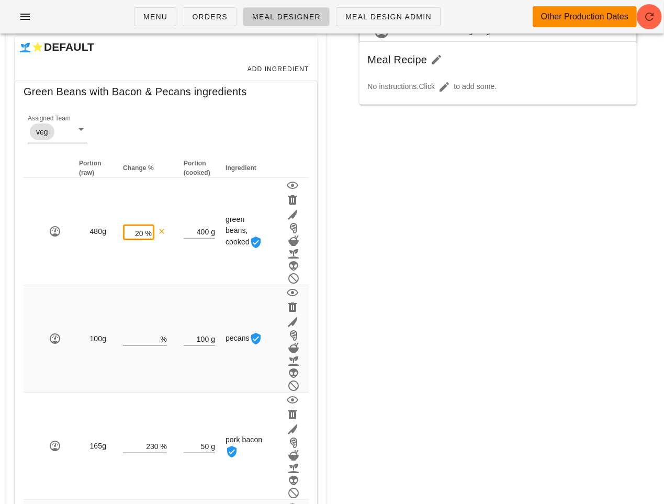
scroll to position [256, 0]
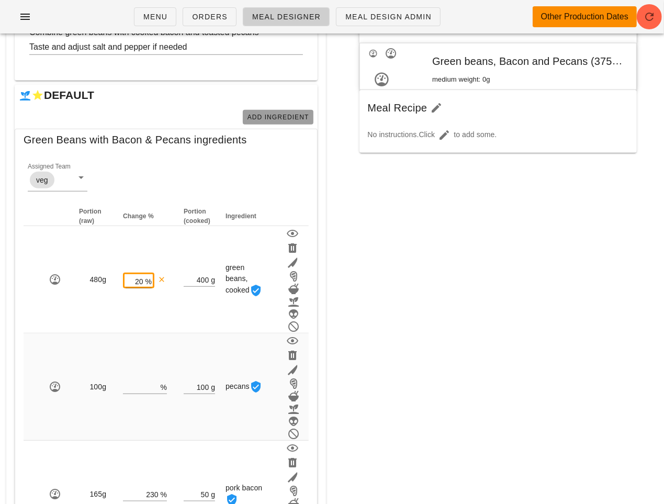
click at [276, 111] on button "Add Ingredient" at bounding box center [278, 117] width 71 height 15
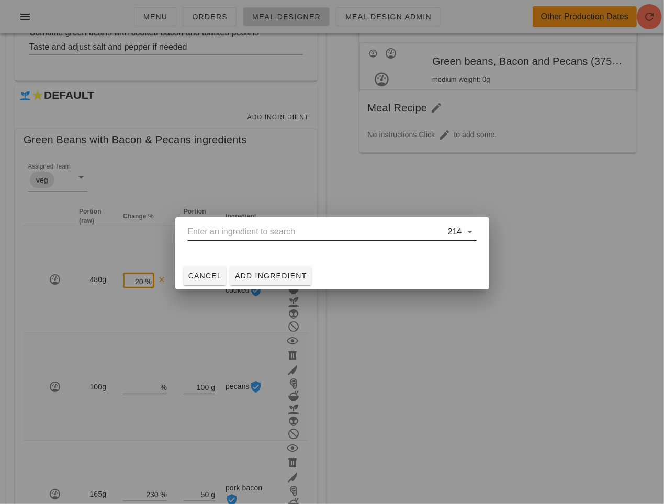
click at [263, 229] on input "text" at bounding box center [317, 231] width 258 height 17
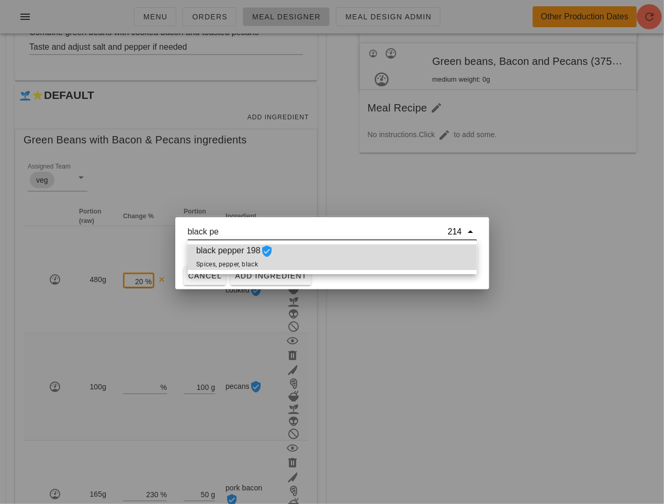
click at [273, 255] on icon at bounding box center [267, 251] width 13 height 13
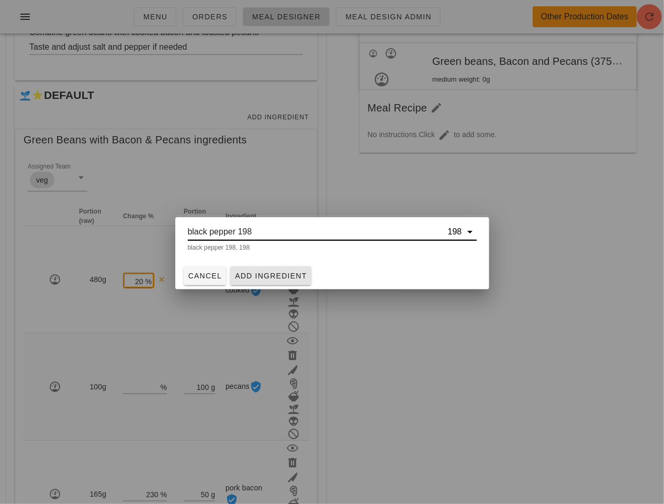
type input "black pepper 198"
click at [268, 272] on span "Add Ingredient" at bounding box center [270, 275] width 73 height 8
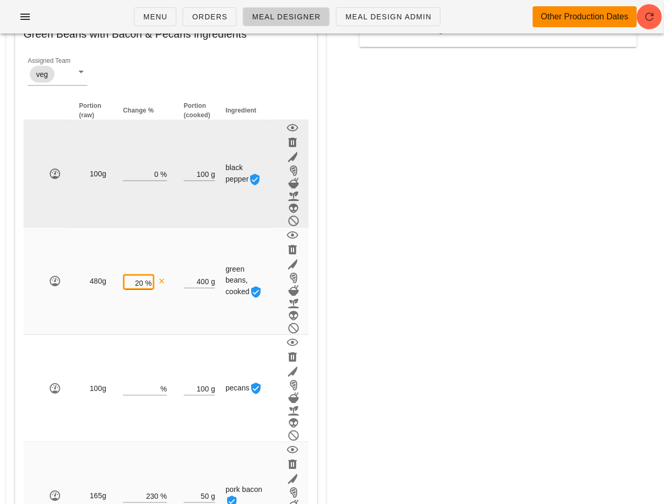
scroll to position [319, 0]
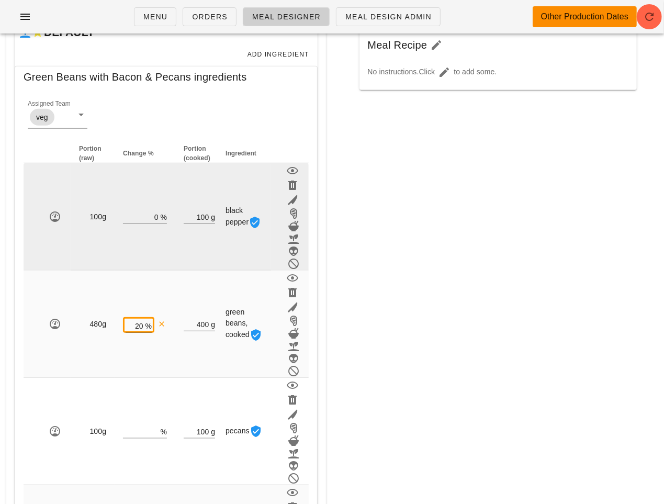
click at [208, 173] on td "100 g" at bounding box center [199, 216] width 48 height 107
click at [205, 221] on input "100" at bounding box center [196, 217] width 25 height 14
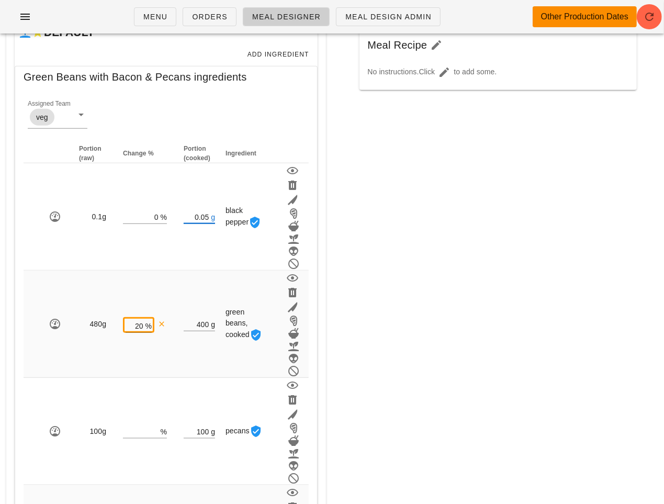
type input "0.05"
click at [442, 203] on div "New Copy Search for existing meal (name or ID) 37527 This meal does not have a …" at bounding box center [498, 29] width 320 height 418
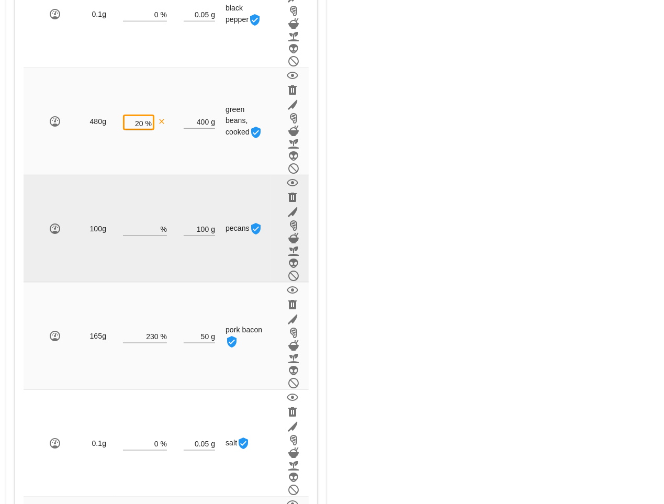
scroll to position [610, 0]
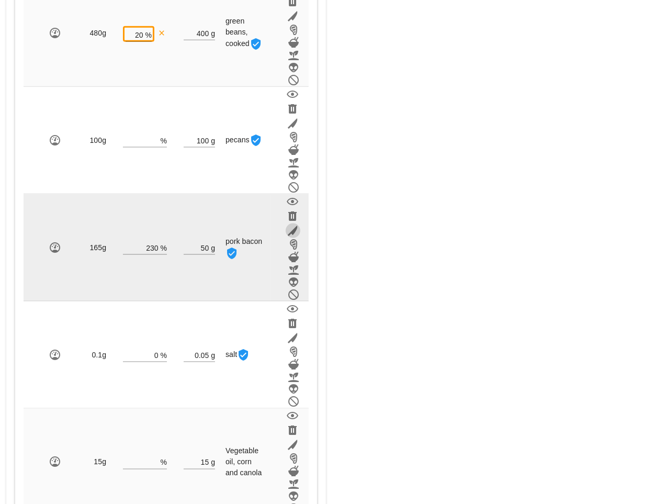
click at [295, 228] on icon "button" at bounding box center [293, 230] width 13 height 13
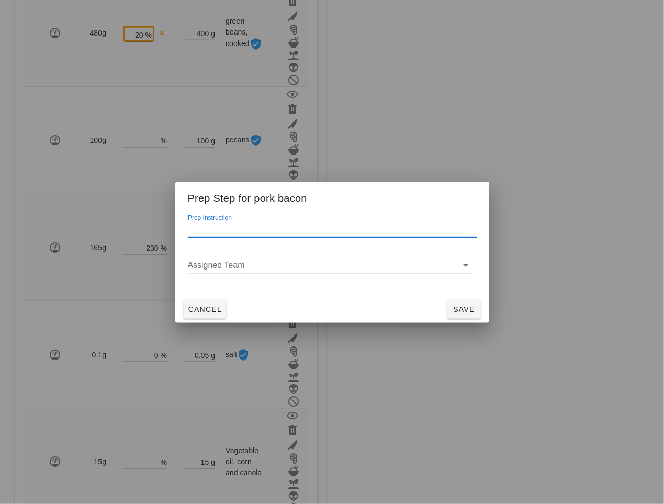
click at [257, 222] on input "Prep Instruction" at bounding box center [332, 228] width 289 height 17
type input "c"
type input "cooked"
click at [469, 310] on span "Save" at bounding box center [463, 309] width 25 height 8
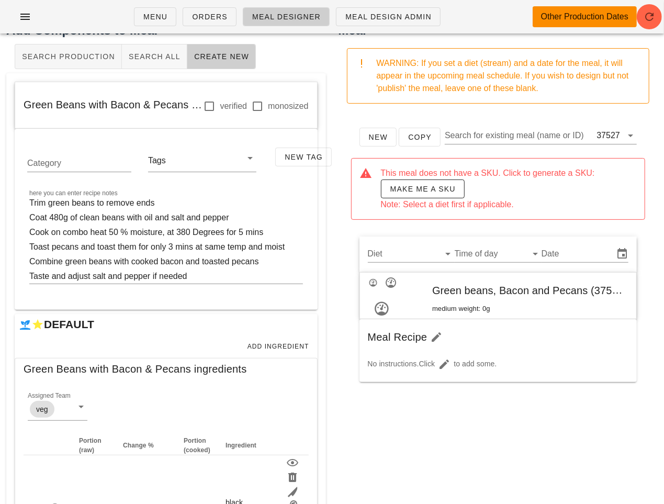
scroll to position [0, 0]
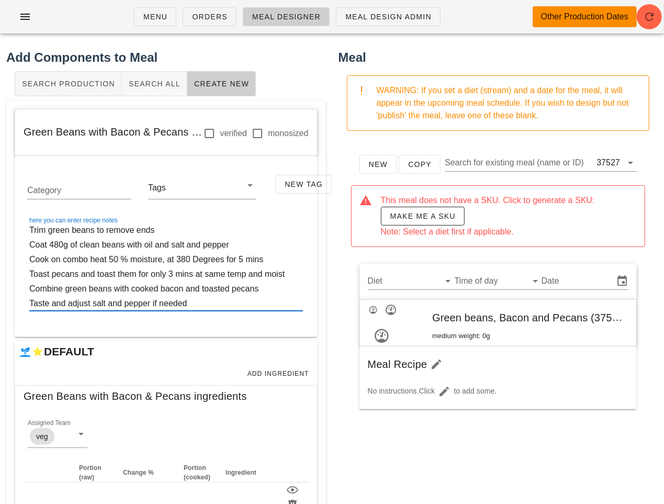
drag, startPoint x: 84, startPoint y: 273, endPoint x: 139, endPoint y: 270, distance: 55.5
click at [139, 270] on textarea "Trim green beans to remove ends Coat 480g of clean beans with oil and salt and …" at bounding box center [166, 267] width 274 height 88
click at [180, 278] on textarea "Trim green beans to remove ends Coat 480g of clean beans with oil and salt and …" at bounding box center [166, 267] width 274 height 88
drag, startPoint x: 198, startPoint y: 272, endPoint x: 307, endPoint y: 267, distance: 108.9
click at [307, 267] on div "here you can enter recipe notes Trim green beans to remove ends Coat 480g of cl…" at bounding box center [166, 273] width 286 height 112
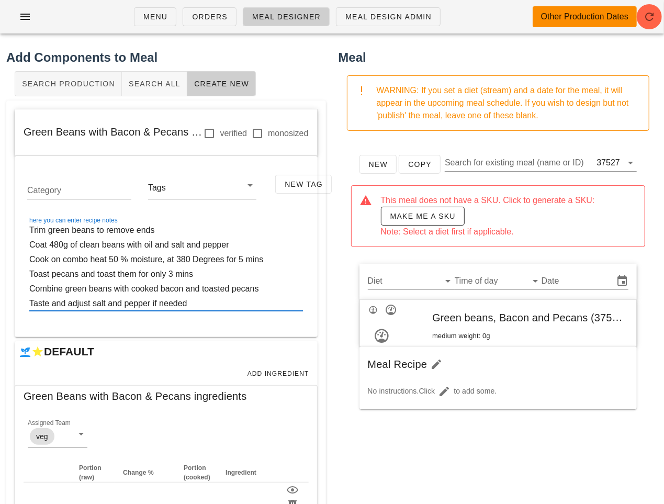
drag, startPoint x: 112, startPoint y: 273, endPoint x: 83, endPoint y: 274, distance: 29.8
click at [83, 274] on textarea "Trim green beans to remove ends Coat 480g of clean beans with oil and salt and …" at bounding box center [166, 267] width 274 height 88
click at [88, 275] on textarea "Trim green beans to remove ends Coat 480g of clean beans with oil and salt and …" at bounding box center [166, 267] width 274 height 88
paste textarea "at same temp and moist"
click at [100, 274] on textarea "Trim green beans to remove ends Coat 480g of clean beans with oil and salt and …" at bounding box center [166, 267] width 274 height 88
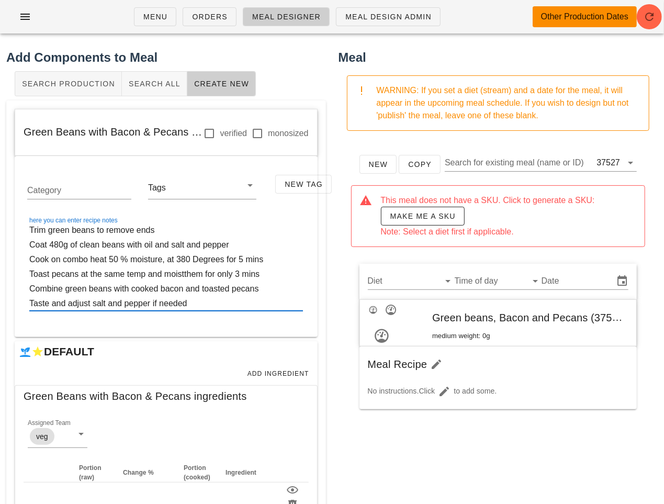
click at [145, 276] on textarea "Trim green beans to remove ends Coat 480g of clean beans with oil and salt and …" at bounding box center [166, 267] width 274 height 88
click at [213, 277] on textarea "Trim green beans to remove ends Coat 480g of clean beans with oil and salt and …" at bounding box center [166, 267] width 274 height 88
drag, startPoint x: 225, startPoint y: 274, endPoint x: 245, endPoint y: 277, distance: 20.1
click at [245, 277] on textarea "Trim green beans to remove ends Coat 480g of clean beans with oil and salt and …" at bounding box center [166, 267] width 274 height 88
click at [282, 278] on textarea "Trim green beans to remove ends Coat 480g of clean beans with oil and salt and …" at bounding box center [166, 267] width 274 height 88
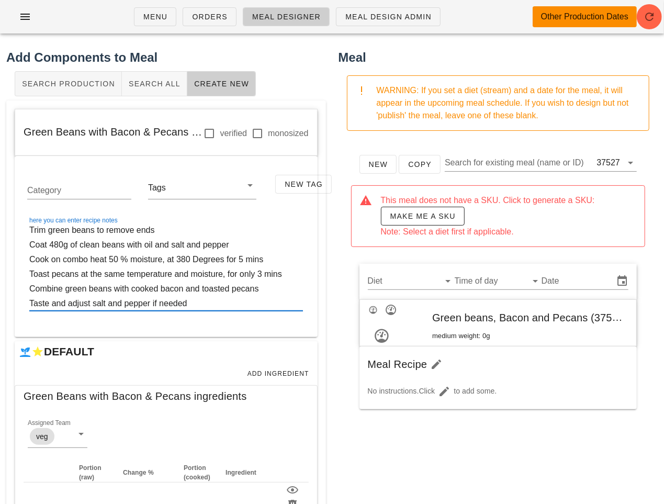
click at [228, 273] on textarea "Trim green beans to remove ends Coat 480g of clean beans with oil and salt and …" at bounding box center [166, 267] width 274 height 88
click at [253, 275] on textarea "Trim green beans to remove ends Coat 480g of clean beans with oil and salt and …" at bounding box center [166, 267] width 274 height 88
click at [227, 296] on textarea "Trim green beans to remove ends Coat 480g of clean beans with oil and salt and …" at bounding box center [166, 267] width 274 height 88
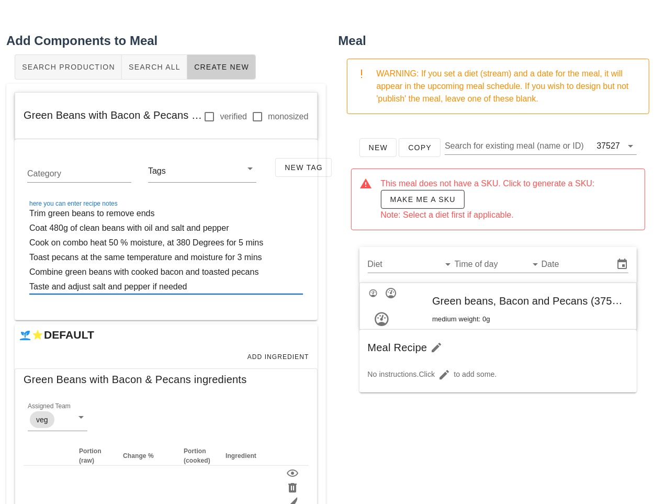
scroll to position [24, 0]
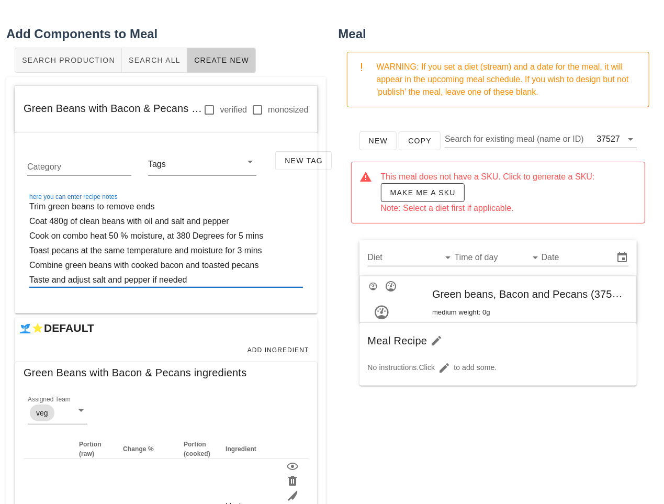
drag, startPoint x: 133, startPoint y: 265, endPoint x: 265, endPoint y: 264, distance: 131.3
click at [265, 264] on textarea "Trim green beans to remove ends Coat 480g of clean beans with oil and salt and …" at bounding box center [166, 243] width 274 height 88
click at [267, 248] on textarea "Trim green beans to remove ends Coat 480g of clean beans with oil and salt and …" at bounding box center [166, 243] width 274 height 88
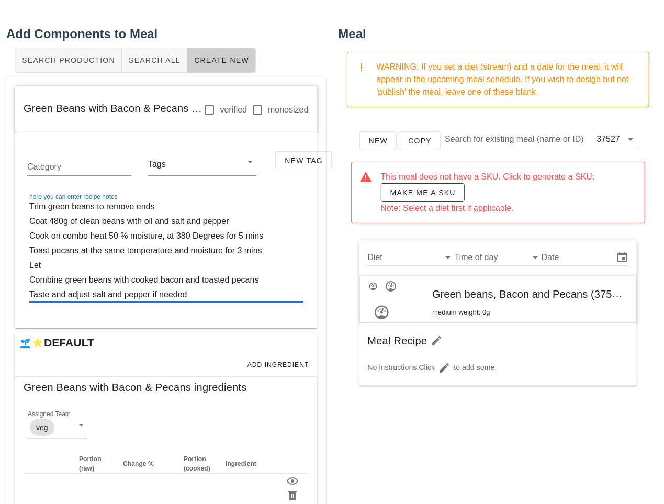
paste textarea "cooked bacon and toasted pecans"
drag, startPoint x: 116, startPoint y: 264, endPoint x: 185, endPoint y: 264, distance: 69.1
click at [185, 264] on textarea "Trim green beans to remove ends Coat 480g of clean beans with oil and salt and …" at bounding box center [166, 250] width 274 height 103
click at [43, 265] on textarea "Trim green beans to remove ends Coat 480g of clean beans with oil and salt and …" at bounding box center [166, 250] width 274 height 103
paste textarea "toasted pecans"
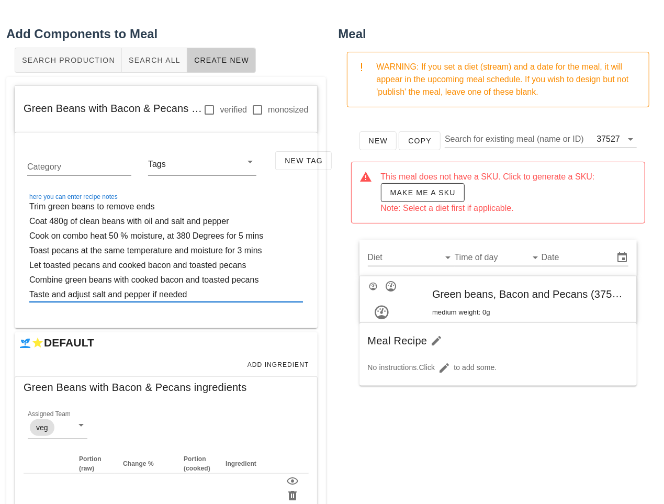
drag, startPoint x: 190, startPoint y: 277, endPoint x: 292, endPoint y: 279, distance: 102.0
click at [292, 279] on textarea "Trim green beans to remove ends Coat 480g of clean beans with oil and salt and …" at bounding box center [166, 250] width 274 height 103
drag, startPoint x: 174, startPoint y: 265, endPoint x: 289, endPoint y: 263, distance: 115.1
click at [289, 263] on textarea "Trim green beans to remove ends Coat 480g of clean beans with oil and salt and …" at bounding box center [166, 250] width 274 height 103
type textarea "Trim green beans to remove ends Coat 480g of clean beans with oil and salt and …"
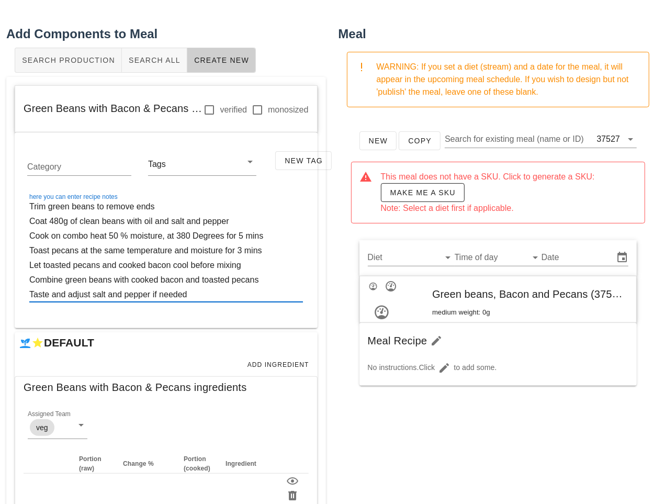
click at [448, 439] on div "New Copy Search for existing meal (name or ID) 37527 This meal does not have a …" at bounding box center [498, 325] width 320 height 418
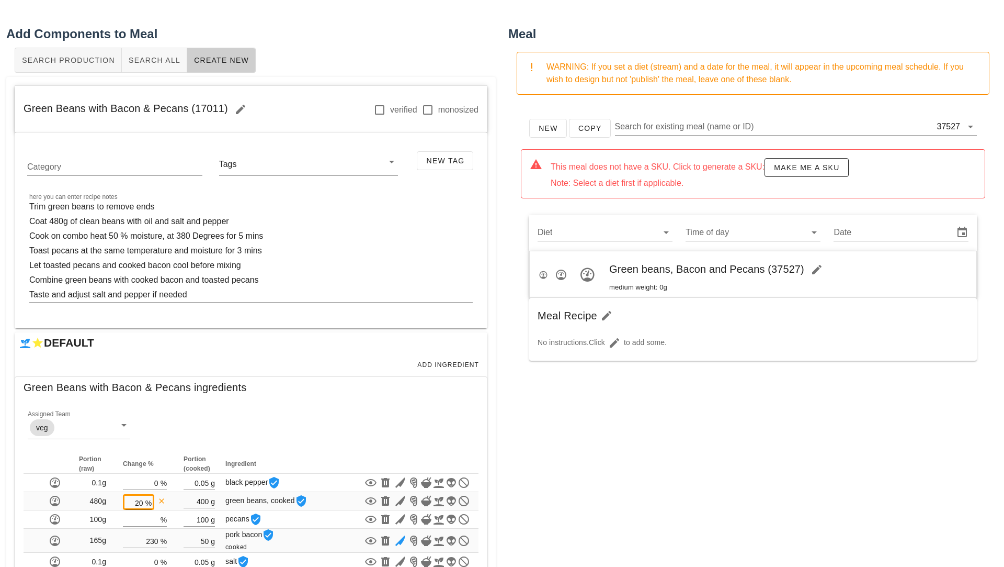
drag, startPoint x: 42, startPoint y: 110, endPoint x: 222, endPoint y: 113, distance: 180.5
click at [222, 113] on div "Green Beans with Bacon & Pecans (17011) verified monosized" at bounding box center [251, 109] width 472 height 47
copy span "Green Beans with Bacon & Pecans (17011)"
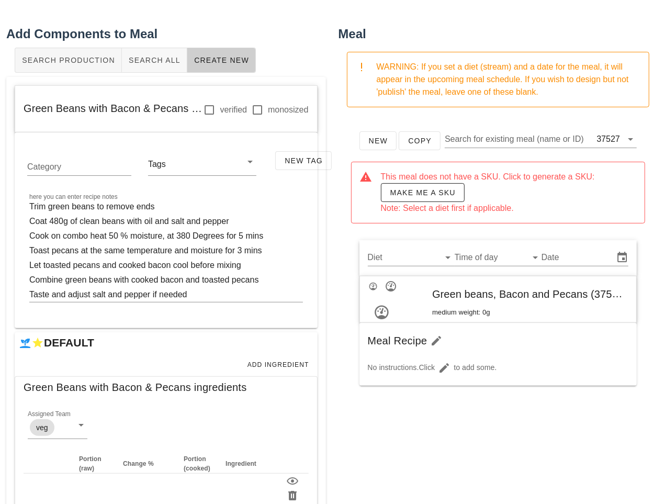
scroll to position [0, 0]
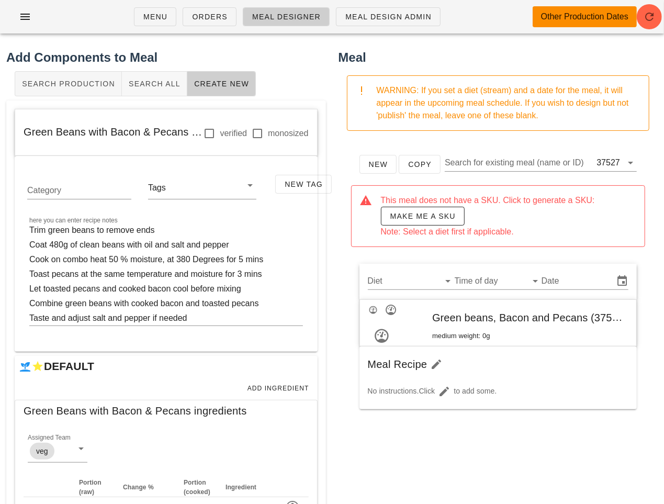
click at [292, 73] on div "Search Production Search All Create New" at bounding box center [166, 83] width 320 height 33
click at [380, 13] on span "Meal Design Admin" at bounding box center [388, 17] width 87 height 8
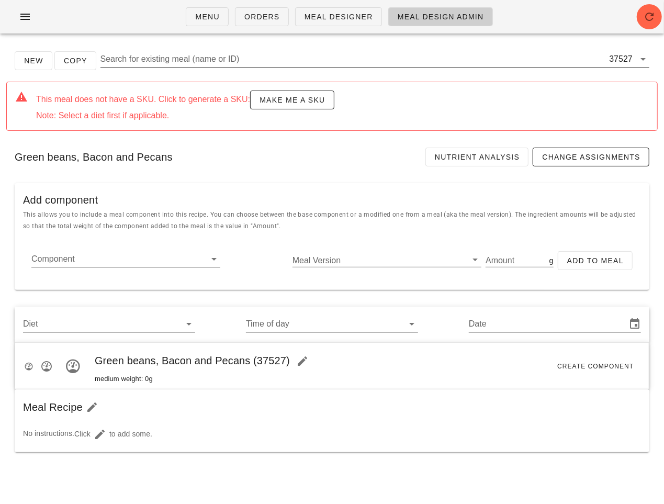
click at [199, 59] on input "Search for existing meal (name or ID)" at bounding box center [353, 59] width 507 height 17
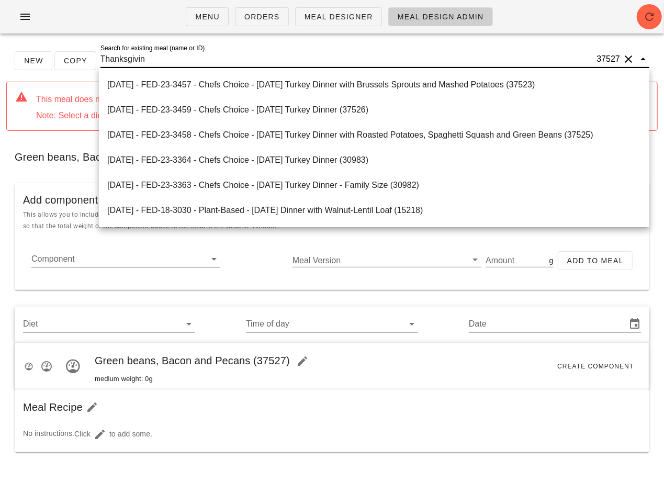
type input "Thanksgiving"
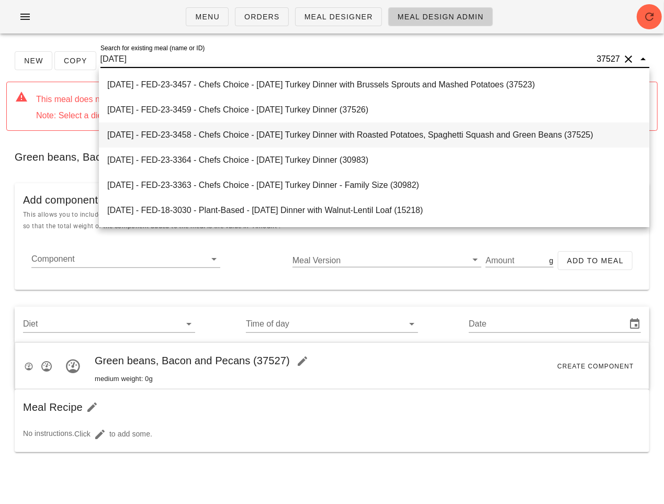
click at [275, 136] on div "2025-01-05 - FED-23-3458 - Chefs Choice - Thanksgiving Turkey Dinner with Roast…" at bounding box center [374, 135] width 534 height 10
type input "[DATE]"
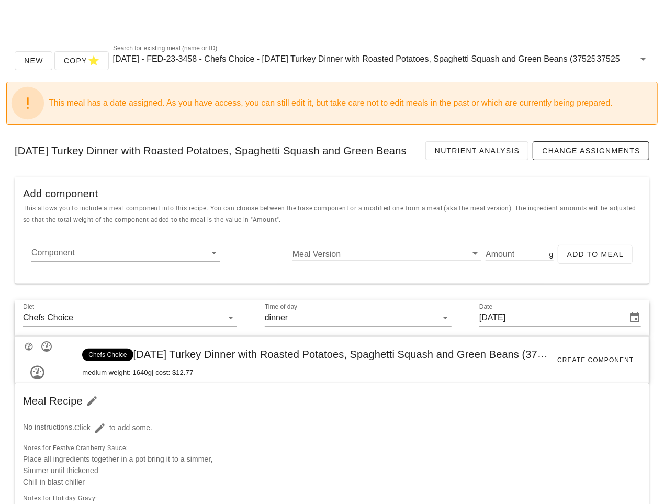
scroll to position [120, 0]
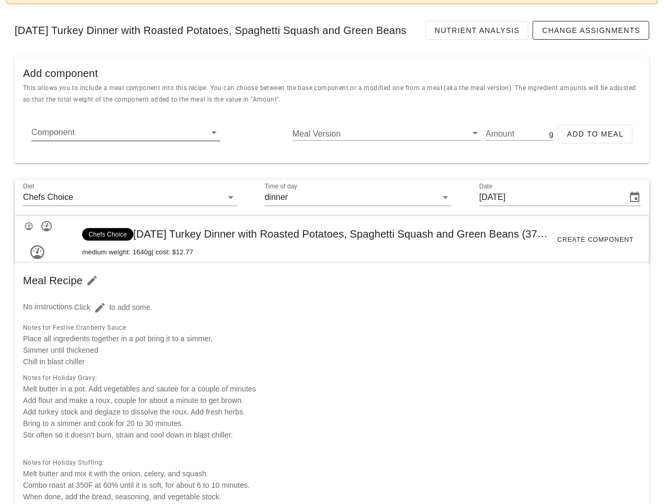
click at [151, 141] on input "Component" at bounding box center [117, 132] width 172 height 17
paste input "17011"
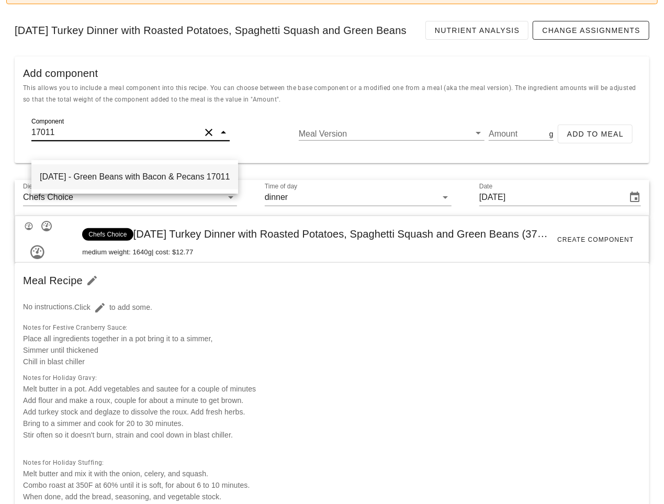
click at [147, 175] on div "2025-10-02 - Green Beans with Bacon & Pecans 17011" at bounding box center [134, 176] width 207 height 25
type input "Green Beans with Bacon & Pecans"
type input "565.10"
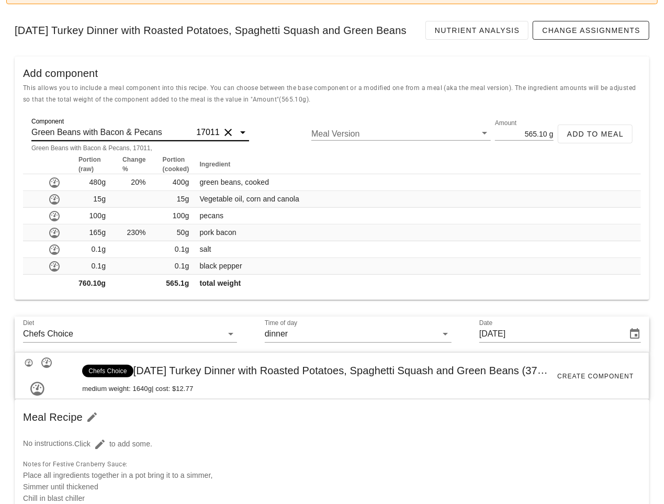
type input "Green Beans with Bacon & Pecans"
click at [536, 140] on input "565.10" at bounding box center [521, 134] width 52 height 14
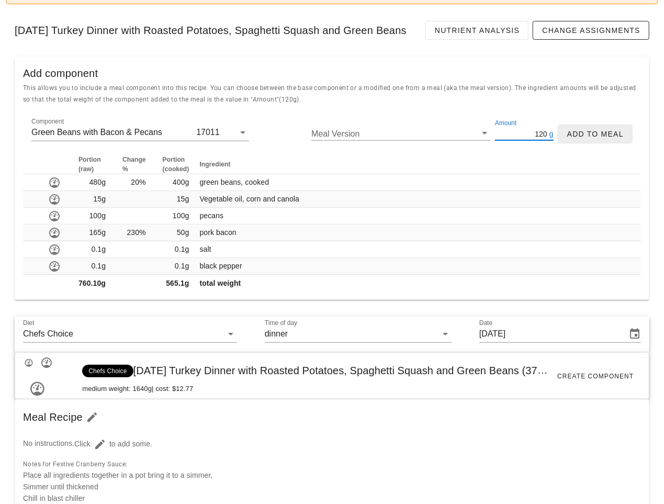
type input "120"
click at [580, 138] on span "Add to Meal" at bounding box center [595, 134] width 57 height 8
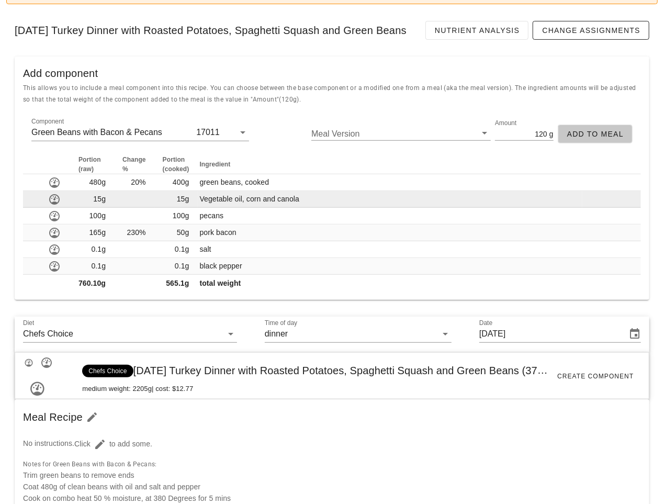
type input "0"
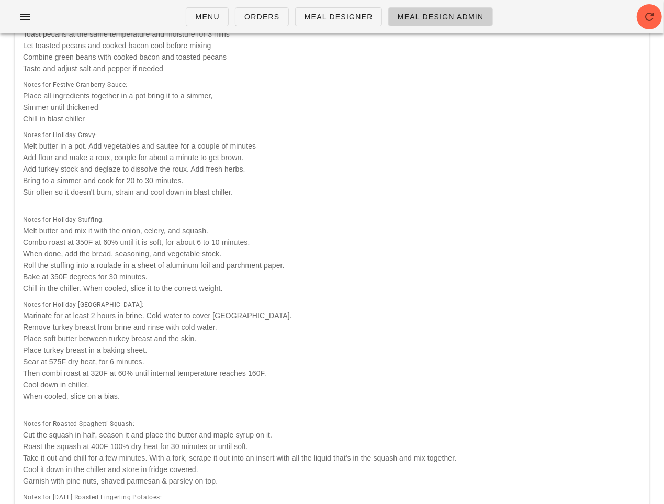
scroll to position [0, 0]
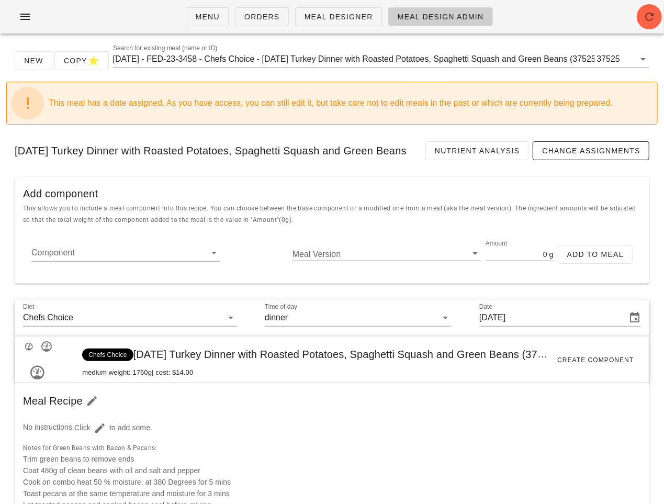
click at [375, 49] on div "New Copy Search for existing meal (name or ID) 2025-01-05 - FED-23-3458 - Chefs…" at bounding box center [331, 64] width 651 height 33
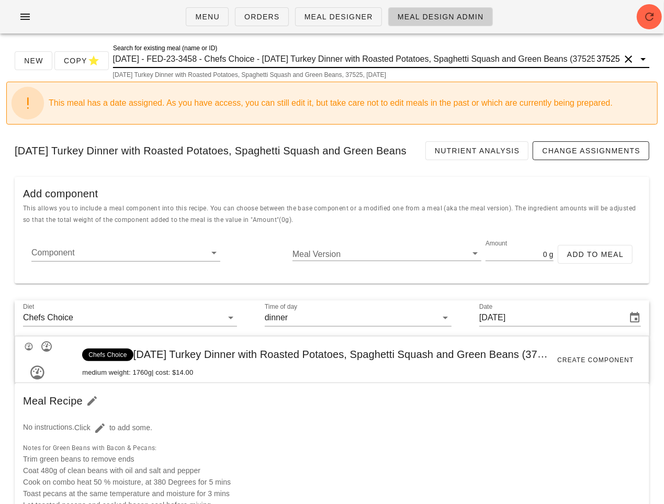
click at [375, 60] on input "2025-01-05 - FED-23-3458 - Chefs Choice - Thanksgiving Turkey Dinner with Roast…" at bounding box center [354, 59] width 482 height 17
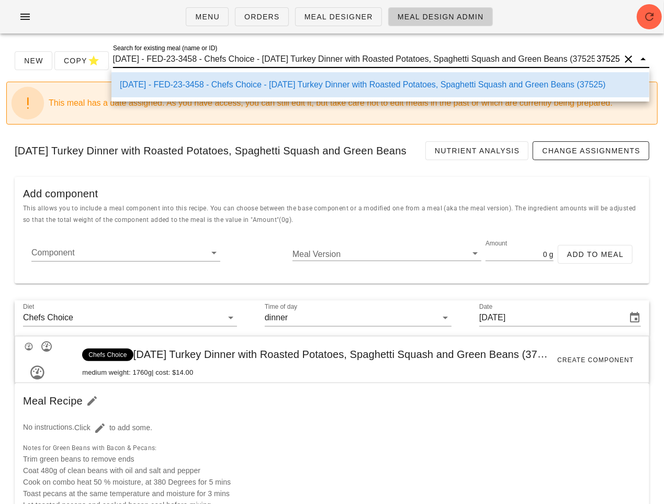
click at [383, 60] on input "2025-01-05 - FED-23-3458 - Chefs Choice - Thanksgiving Turkey Dinner with Roast…" at bounding box center [354, 59] width 482 height 17
drag, startPoint x: 381, startPoint y: 60, endPoint x: 610, endPoint y: 70, distance: 229.3
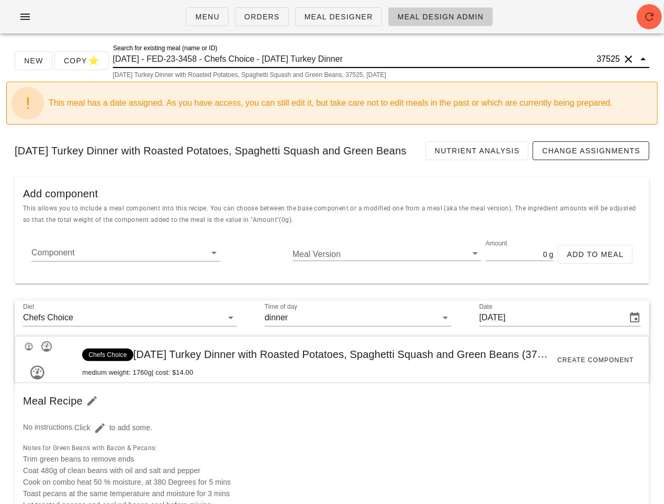
scroll to position [0, 0]
drag, startPoint x: 277, startPoint y: 61, endPoint x: 89, endPoint y: 51, distance: 188.6
click at [89, 51] on div "New Copy Search for existing meal (name or ID) 2025-01-05 - FED-23-3458 - Chefs…" at bounding box center [331, 64] width 651 height 33
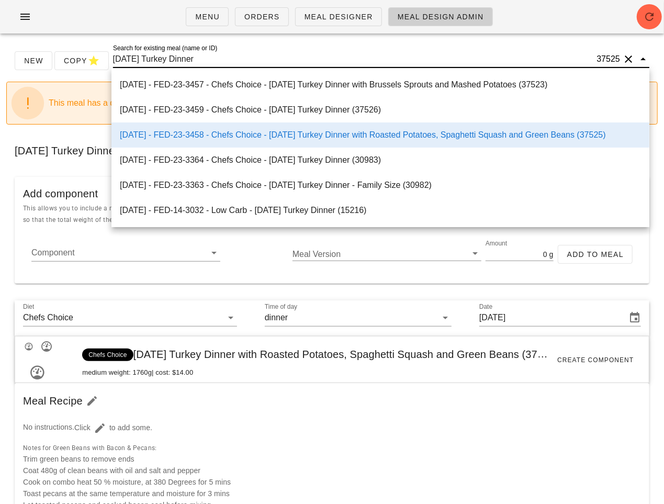
type input "Thanksgiving Turkey Dinner"
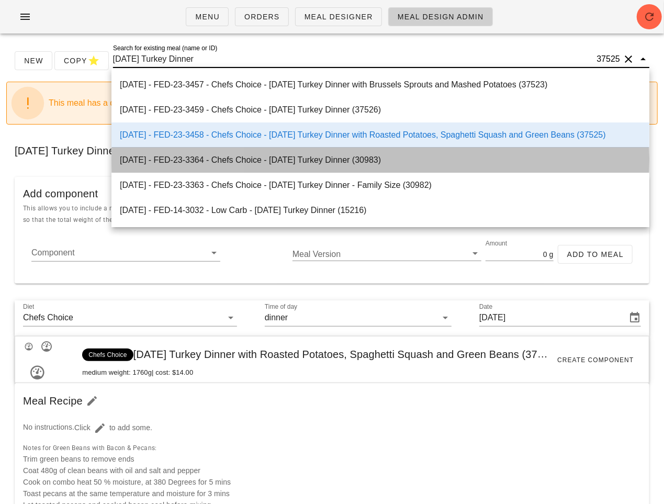
click at [364, 162] on div "2024-10-14 - FED-23-3364 - Chefs Choice - Thanksgiving Turkey Dinner (30983)" at bounding box center [380, 160] width 521 height 10
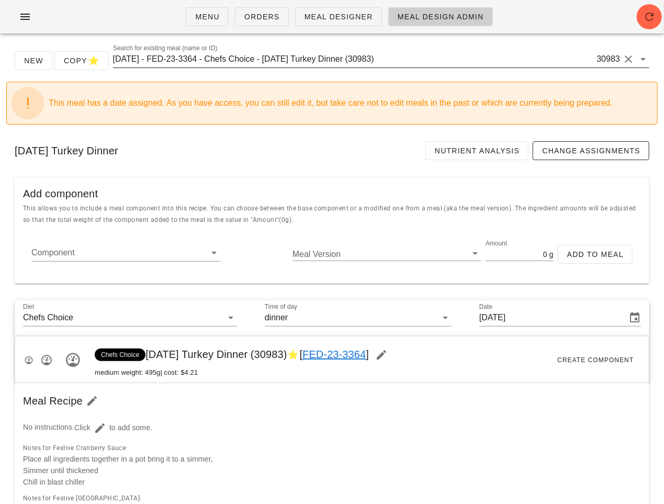
click at [358, 62] on input "2024-10-14 - FED-23-3364 - Chefs Choice - Thanksgiving Turkey Dinner (30983)" at bounding box center [354, 59] width 482 height 17
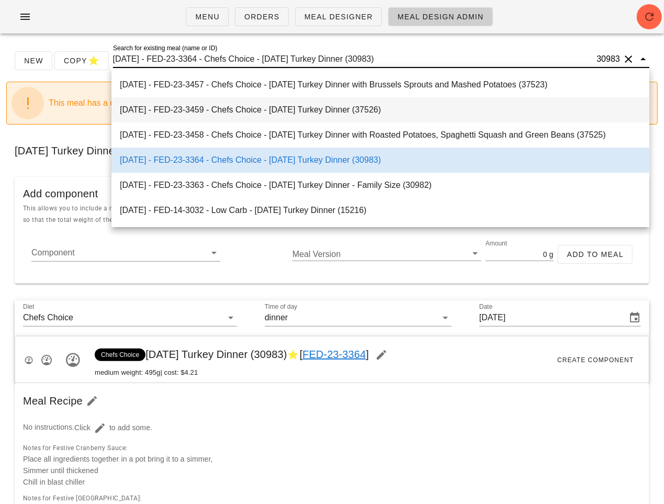
click at [347, 104] on div "2025-01-05 - FED-23-3459 - Chefs Choice - Thanksgiving Turkey Dinner (37526)" at bounding box center [380, 109] width 521 height 22
type input "[DATE]"
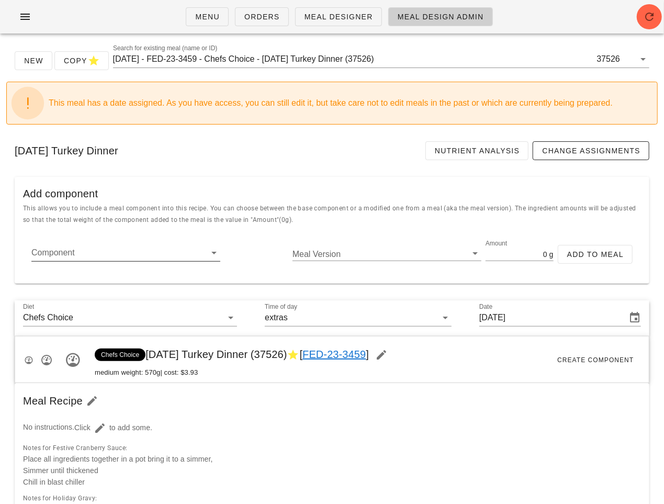
click at [153, 258] on input "Component" at bounding box center [117, 252] width 172 height 17
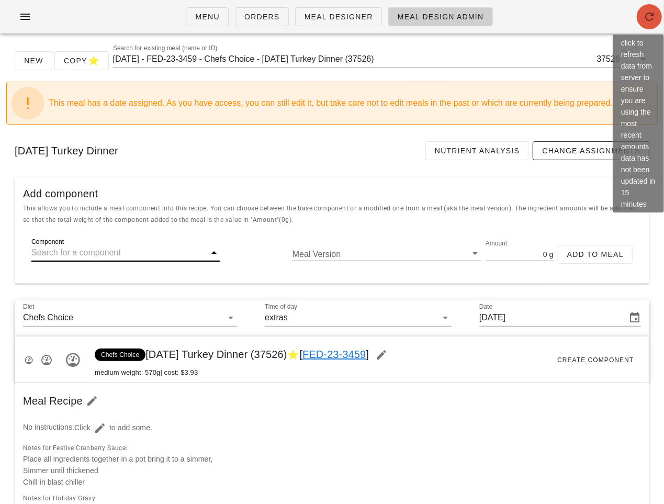
click at [636, 20] on span "button" at bounding box center [649, 16] width 25 height 13
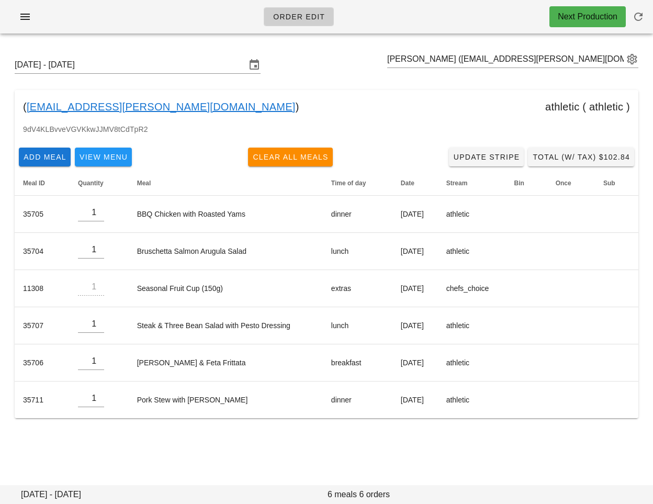
click at [205, 121] on div "( [EMAIL_ADDRESS][PERSON_NAME][DOMAIN_NAME] ) athletic ( athletic )" at bounding box center [327, 106] width 624 height 33
click at [32, 156] on span "Add Meal" at bounding box center [44, 157] width 43 height 8
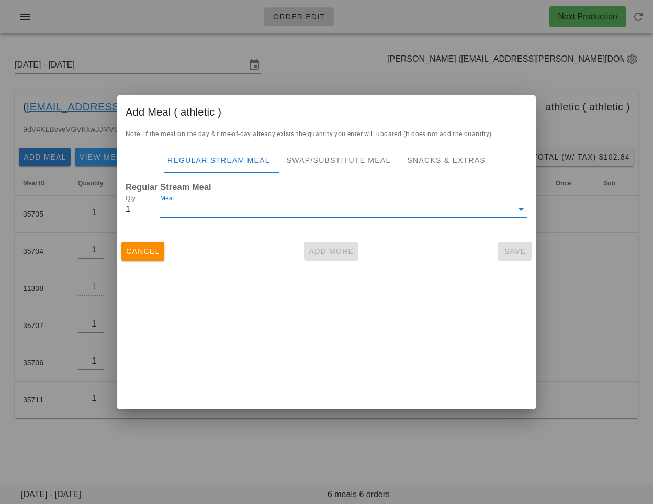
click at [192, 214] on input "Meal" at bounding box center [336, 209] width 353 height 17
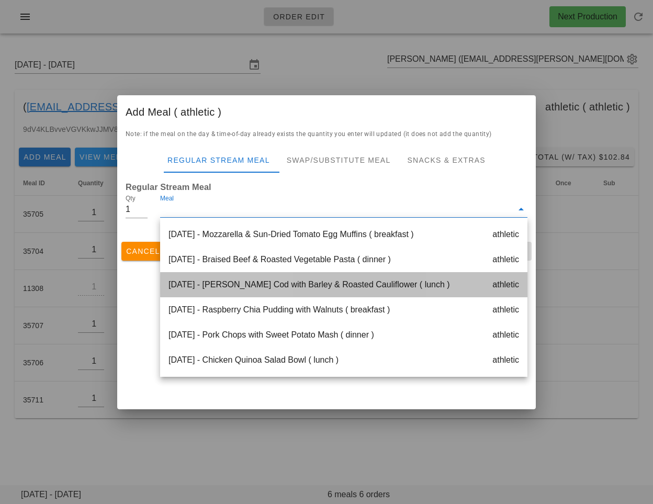
click at [225, 289] on div "[DATE] - [PERSON_NAME] Cod with Barley & Roasted Cauliflower ( lunch ) athletic" at bounding box center [343, 284] width 367 height 25
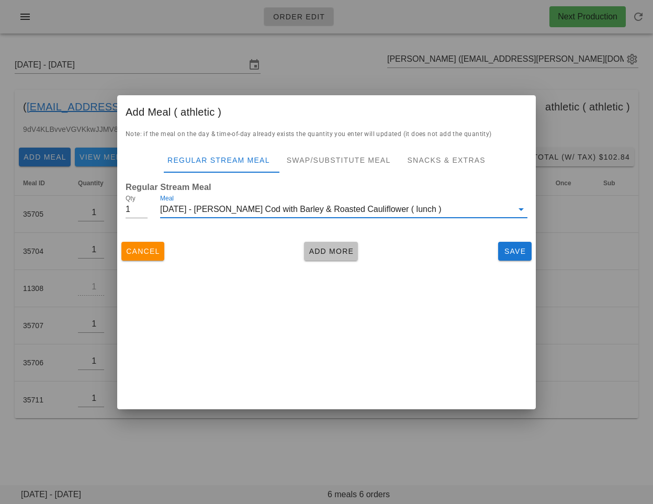
click at [334, 247] on span "Add More" at bounding box center [331, 251] width 46 height 8
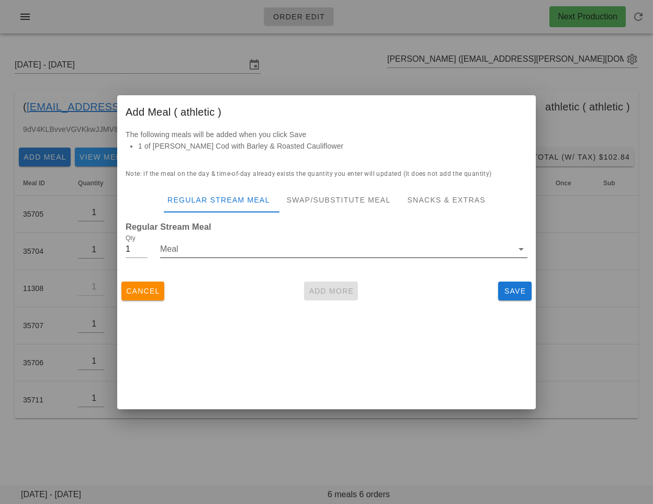
click at [298, 249] on input "Meal" at bounding box center [336, 249] width 353 height 17
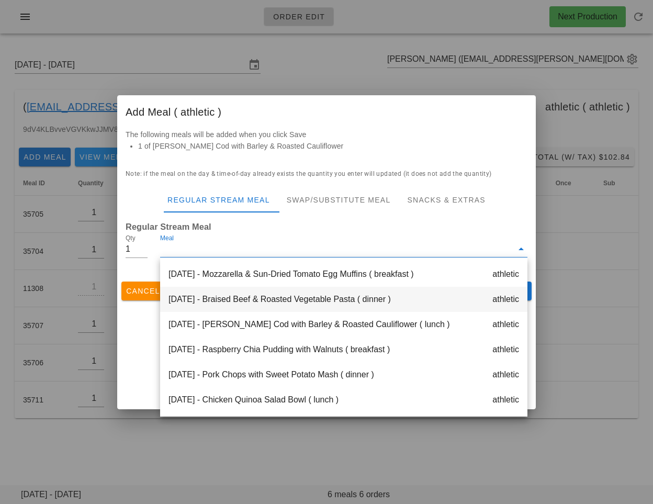
click at [289, 308] on div "Monday Oct 06 - Braised Beef & Roasted Vegetable Pasta ( dinner ) athletic" at bounding box center [343, 299] width 367 height 25
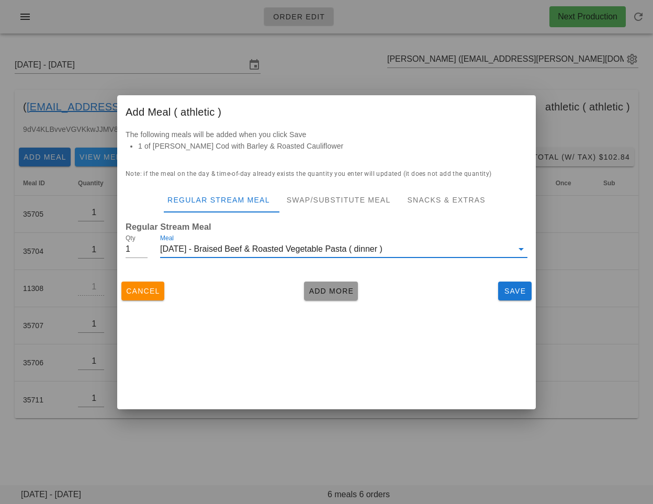
click at [336, 292] on span "Add More" at bounding box center [331, 291] width 46 height 8
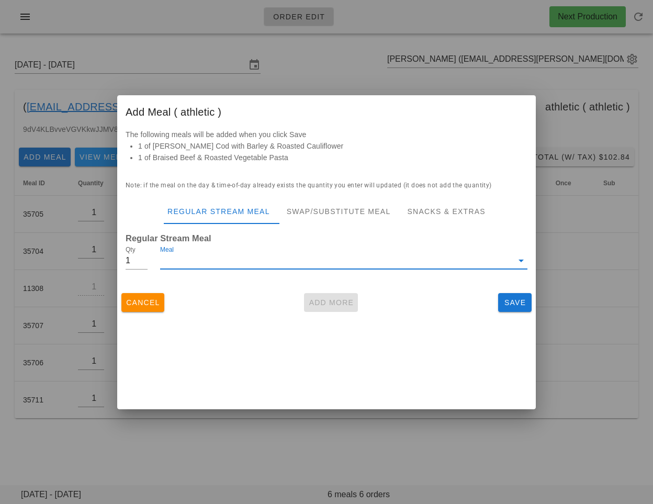
click at [345, 266] on input "Meal" at bounding box center [336, 260] width 353 height 17
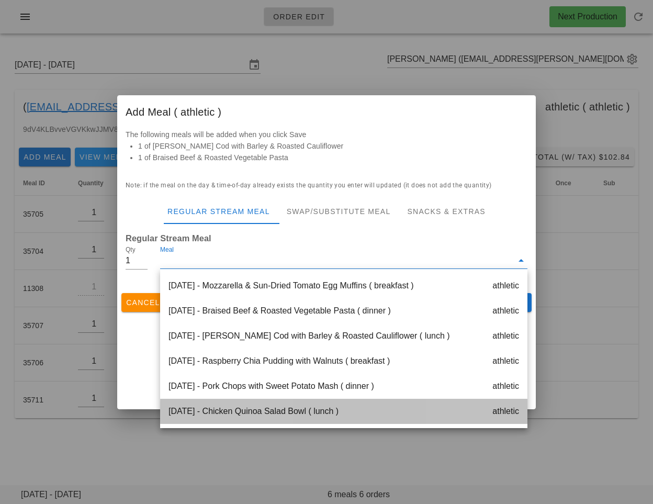
click at [301, 408] on div "Tuesday Oct 07 - Chicken Quinoa Salad Bowl ( lunch ) athletic" at bounding box center [343, 411] width 367 height 25
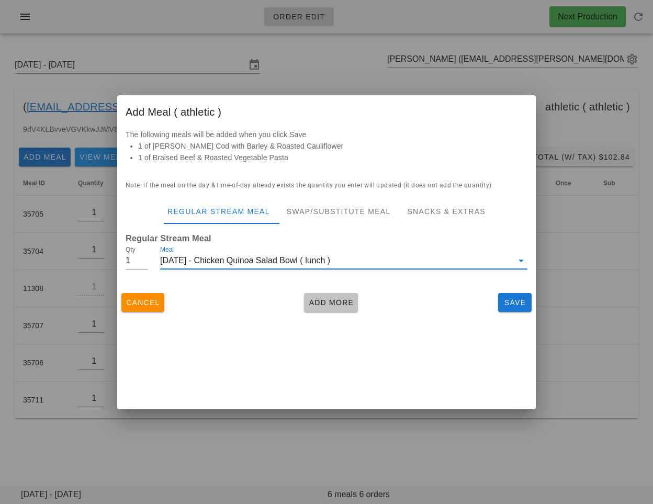
click at [327, 303] on span "Add More" at bounding box center [331, 302] width 46 height 8
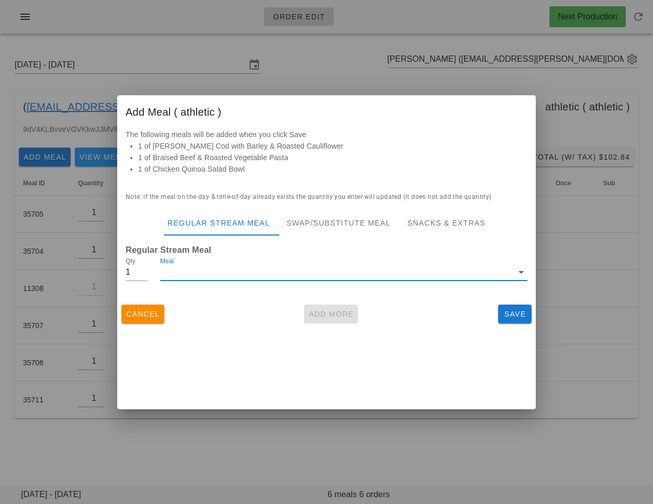
click at [315, 275] on input "Meal" at bounding box center [336, 272] width 353 height 17
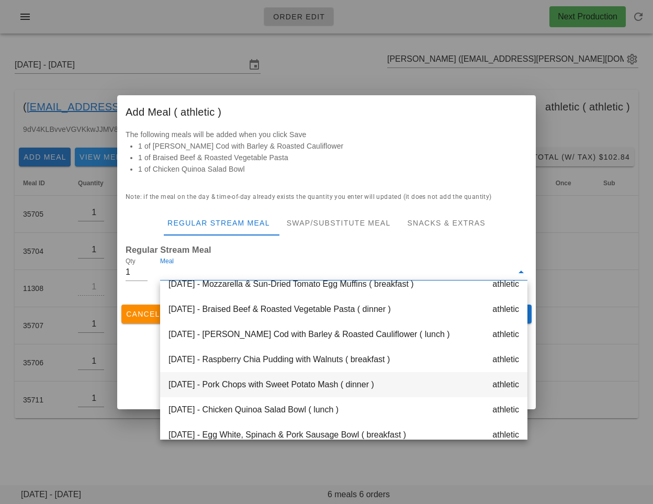
scroll to position [14, 0]
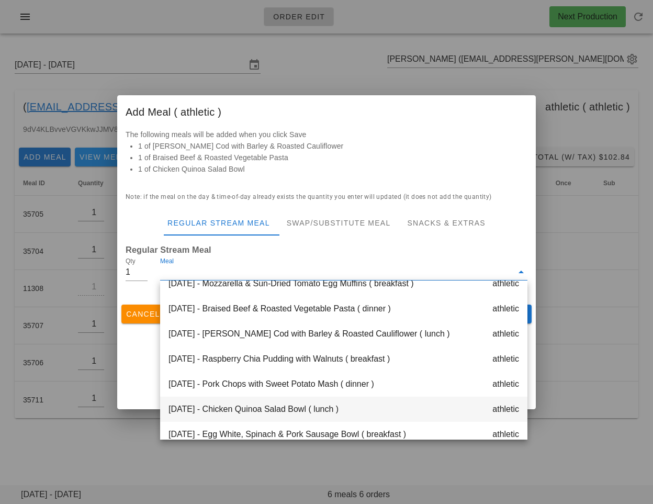
click at [292, 411] on div "Tuesday Oct 07 - Chicken Quinoa Salad Bowl ( lunch ) athletic" at bounding box center [343, 409] width 367 height 25
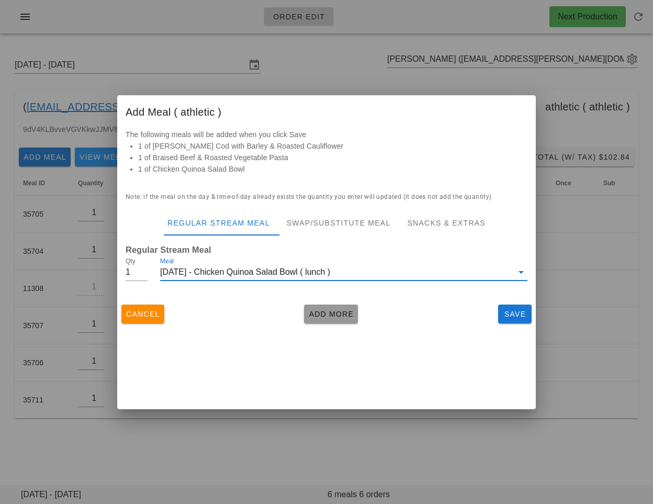
click at [323, 310] on span "Add More" at bounding box center [331, 314] width 46 height 8
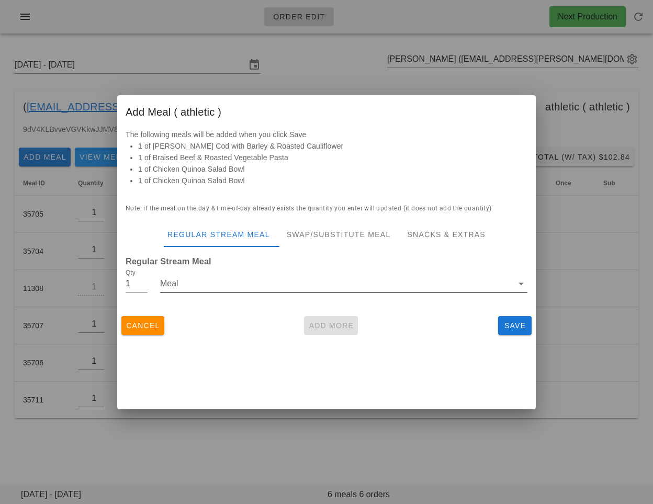
click at [276, 288] on input "Meal" at bounding box center [336, 283] width 353 height 17
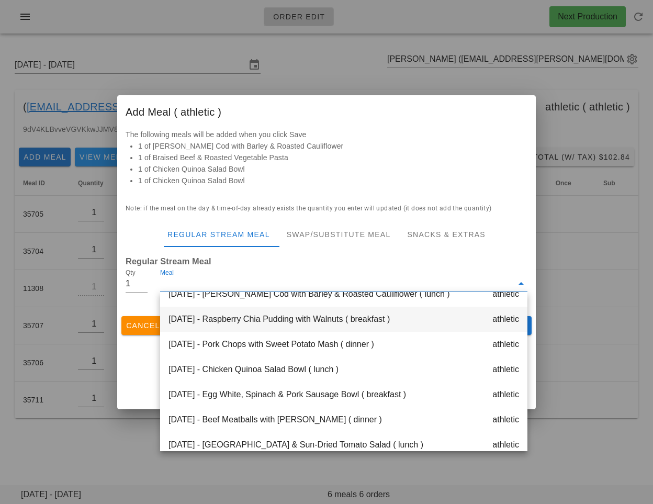
scroll to position [65, 0]
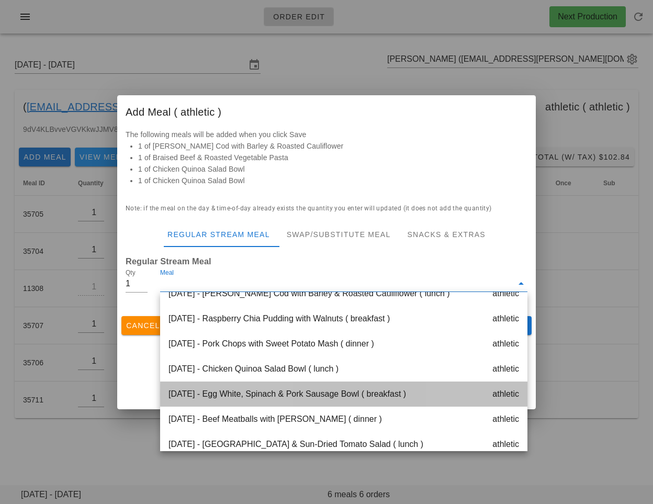
click at [286, 399] on div "Wednesday Oct 08 - Egg White, Spinach & Pork Sausage Bowl ( breakfast ) athletic" at bounding box center [343, 393] width 367 height 25
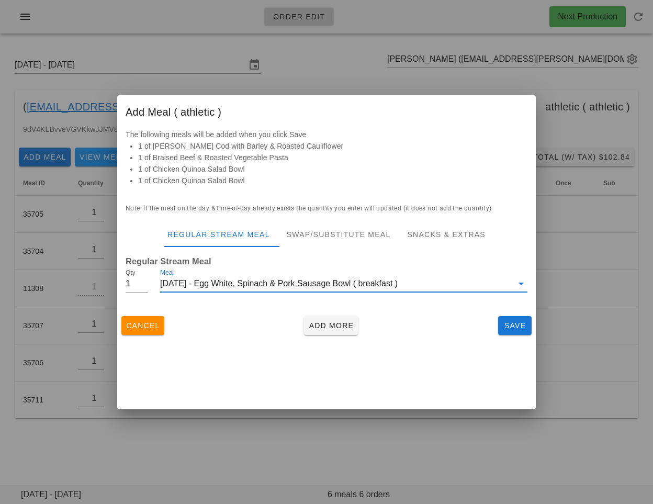
click at [327, 336] on div "Cancel Add More Save" at bounding box center [326, 325] width 418 height 27
click at [324, 326] on span "Add More" at bounding box center [331, 325] width 46 height 8
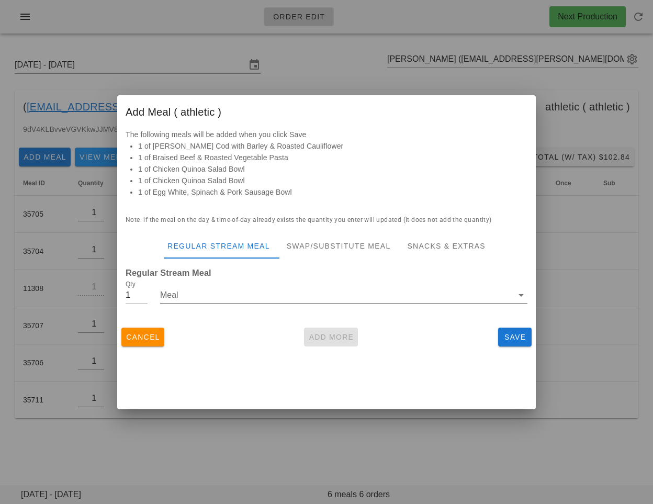
click at [304, 296] on input "Meal" at bounding box center [336, 295] width 353 height 17
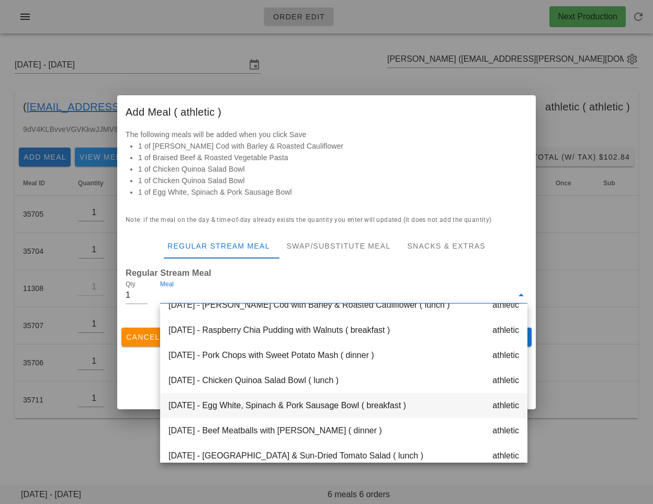
scroll to position [68, 0]
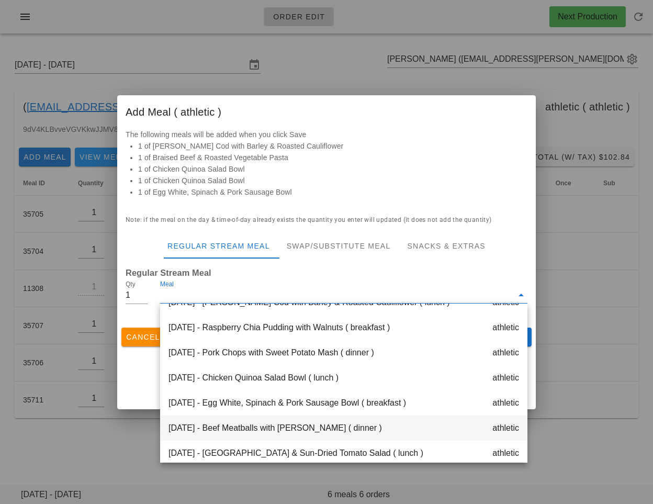
click at [290, 427] on div "Wednesday Oct 08 - Beef Meatballs with Masala Sauce ( dinner ) athletic" at bounding box center [343, 427] width 367 height 25
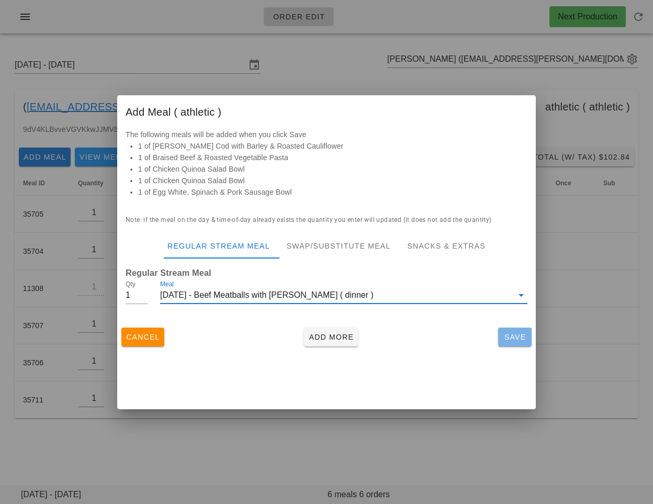
click at [518, 335] on span "Save" at bounding box center [514, 337] width 25 height 8
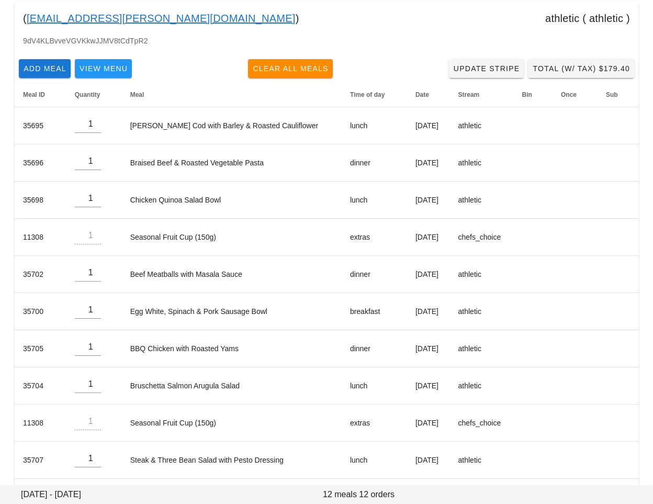
scroll to position [166, 0]
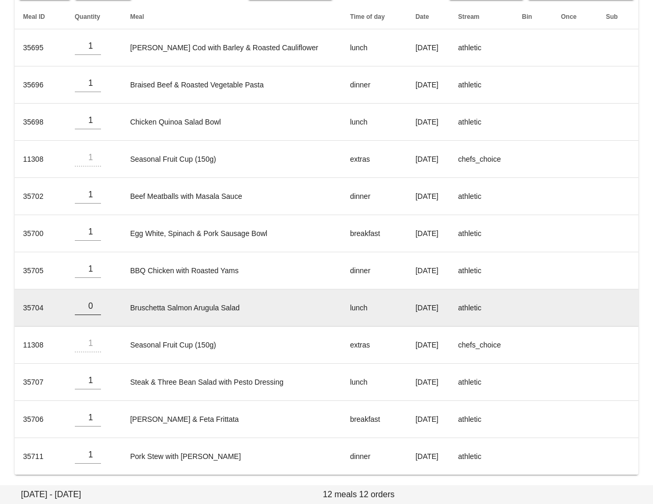
type input "0"
click at [96, 307] on input "0" at bounding box center [88, 306] width 26 height 17
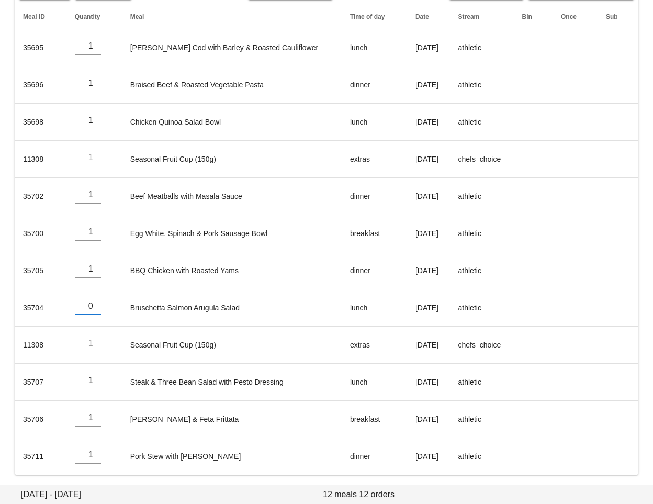
click at [94, 477] on div "Sunday October 5 - Saturday October 11 Katy Bellavance (katy.bellavance@gmail.c…" at bounding box center [326, 182] width 653 height 614
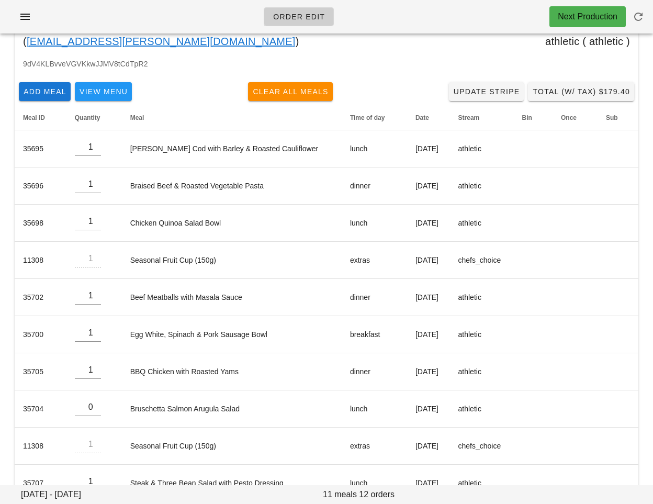
scroll to position [0, 0]
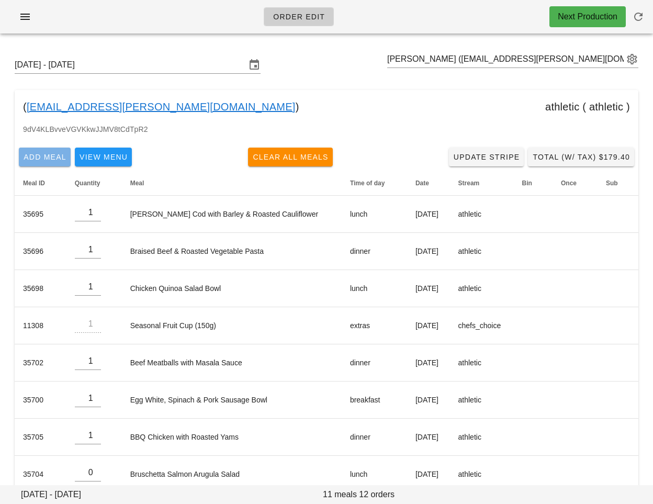
click at [41, 155] on span "Add Meal" at bounding box center [44, 157] width 43 height 8
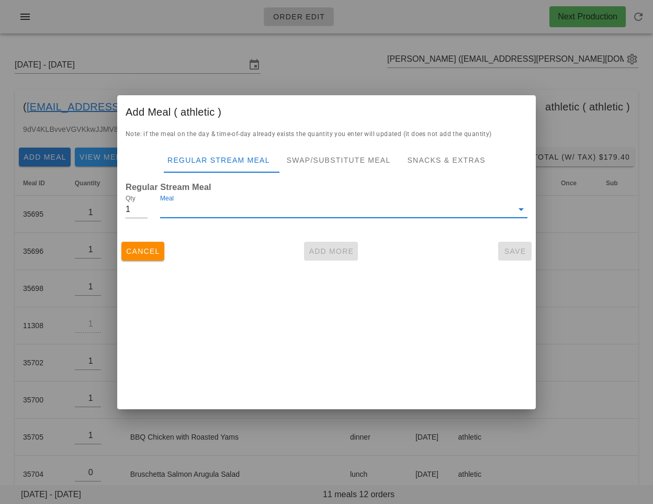
click at [210, 209] on input "Meal" at bounding box center [336, 209] width 353 height 17
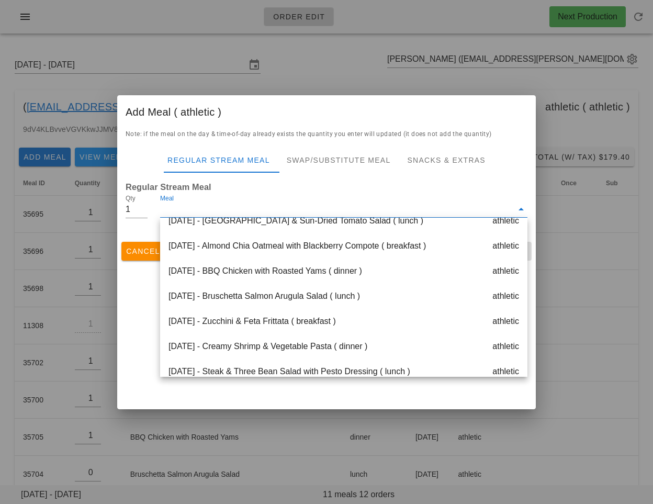
scroll to position [301, 0]
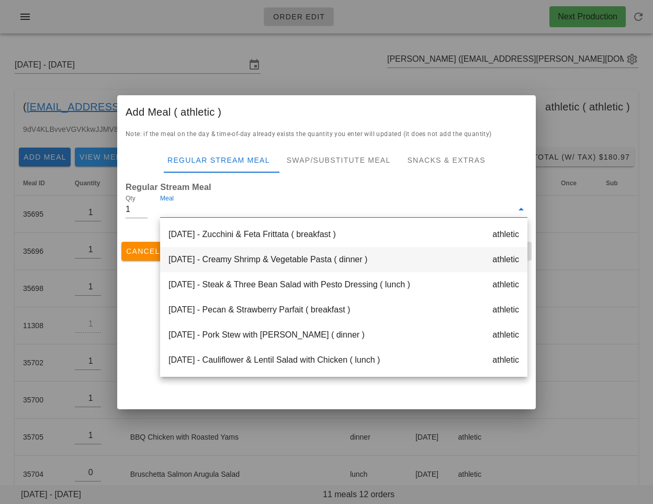
click at [231, 261] on div "Friday Oct 10 - Creamy Shrimp & Vegetable Pasta ( dinner ) athletic" at bounding box center [343, 259] width 367 height 25
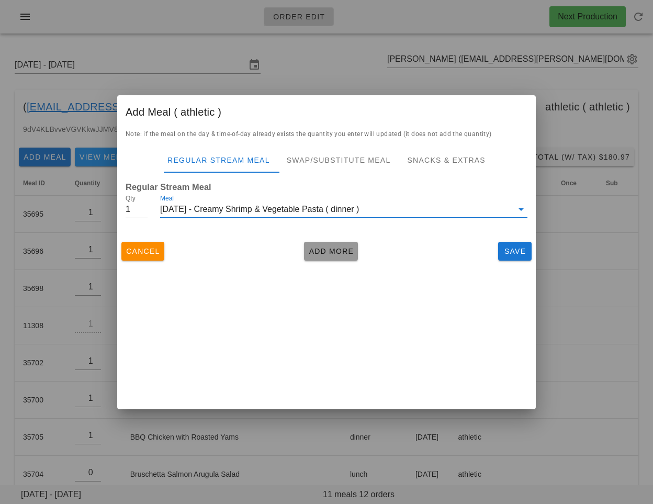
click at [325, 255] on span "Add More" at bounding box center [331, 251] width 46 height 8
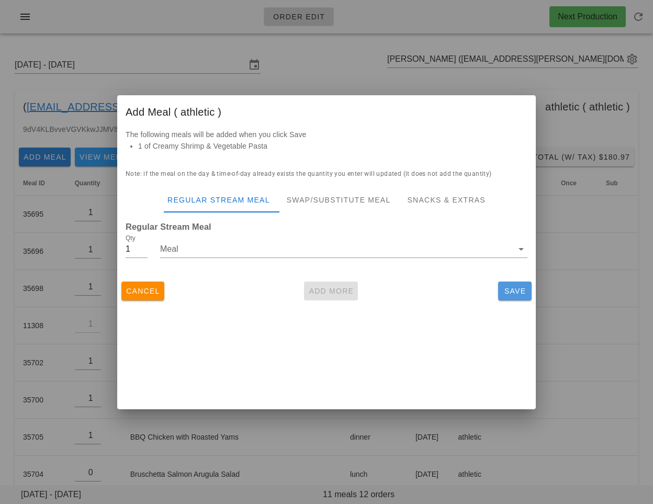
click at [518, 287] on span "Save" at bounding box center [514, 291] width 25 height 8
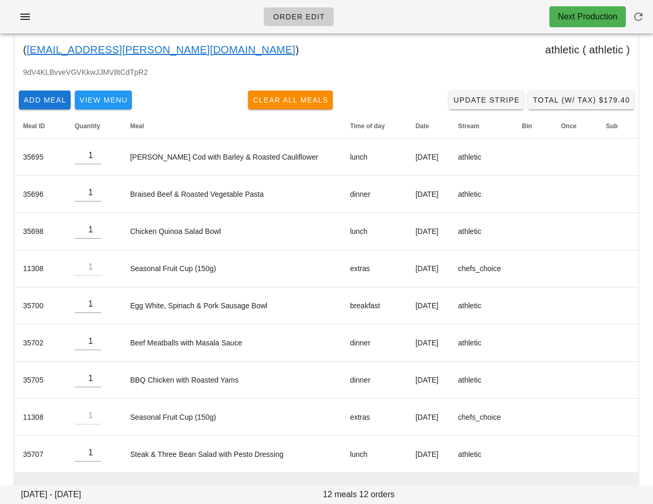
scroll to position [0, 0]
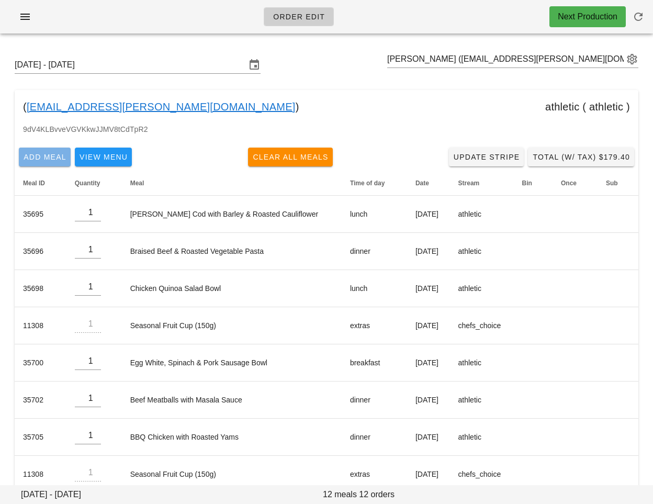
click at [32, 156] on span "Add Meal" at bounding box center [44, 157] width 43 height 8
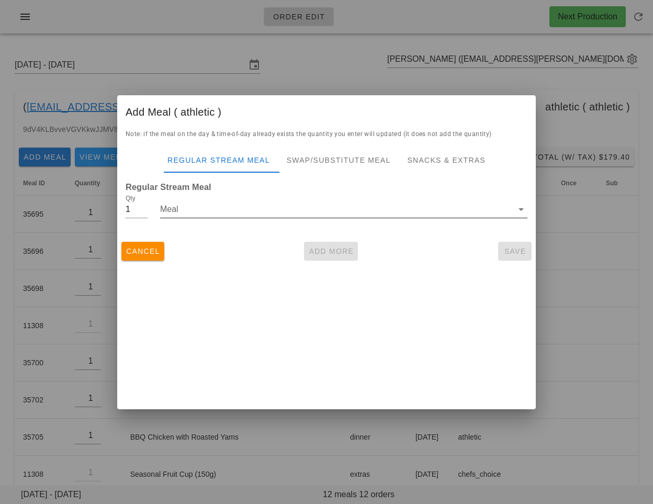
click at [183, 205] on input "Meal" at bounding box center [336, 209] width 353 height 17
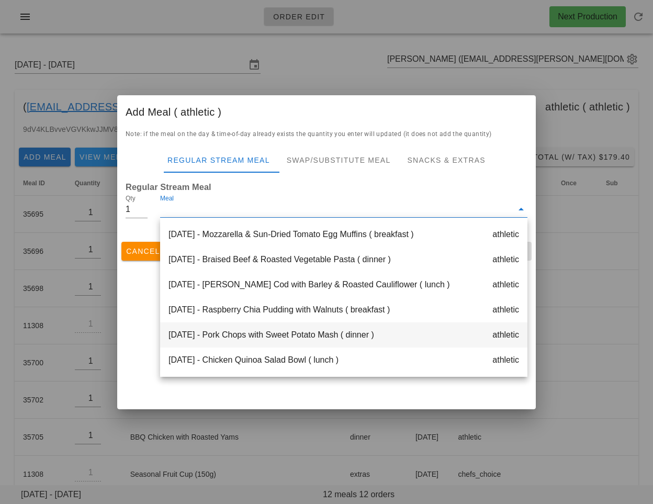
scroll to position [301, 0]
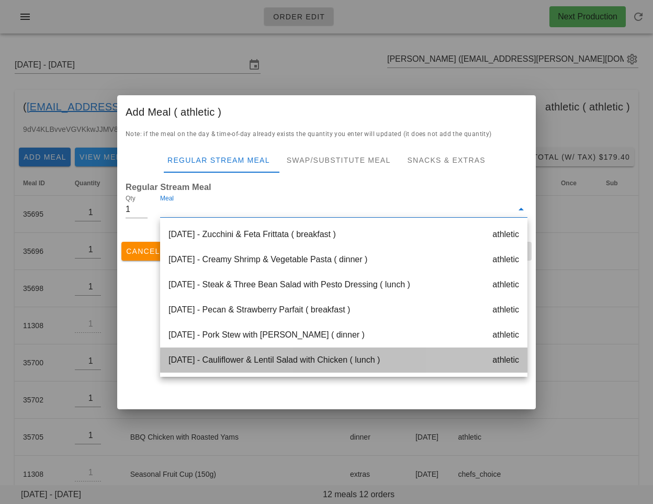
click at [232, 356] on div "Saturday Oct 11 - Cauliflower & Lentil Salad with Chicken ( lunch ) athletic" at bounding box center [343, 359] width 367 height 25
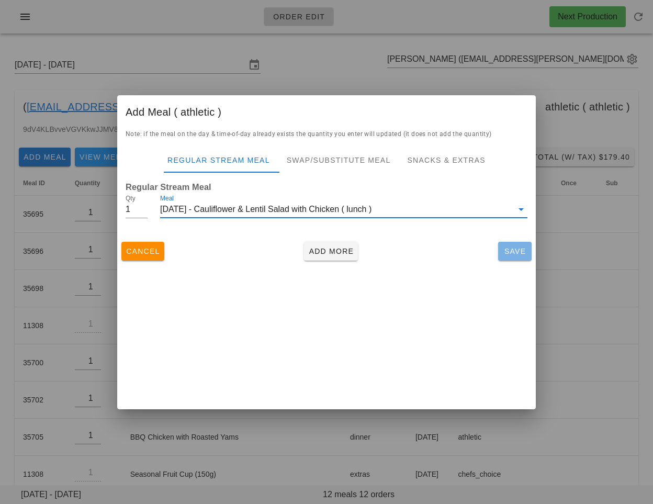
click at [502, 250] on button "Save" at bounding box center [514, 251] width 33 height 19
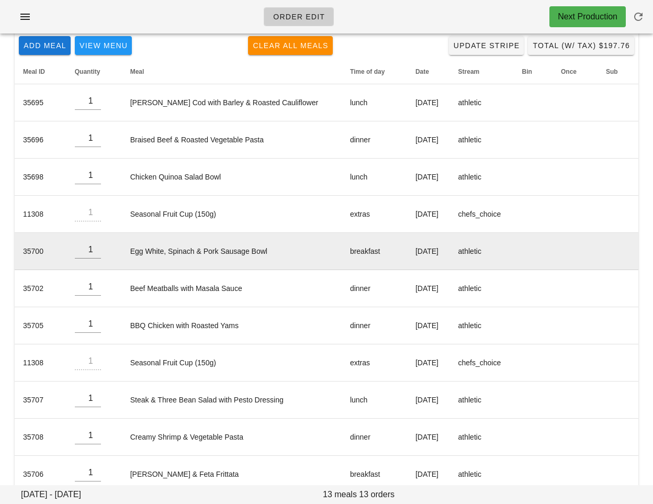
scroll to position [106, 0]
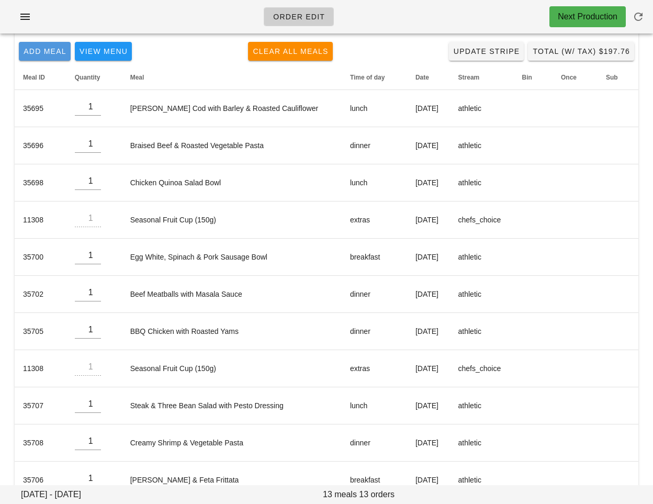
click at [38, 47] on span "Add Meal" at bounding box center [44, 51] width 43 height 8
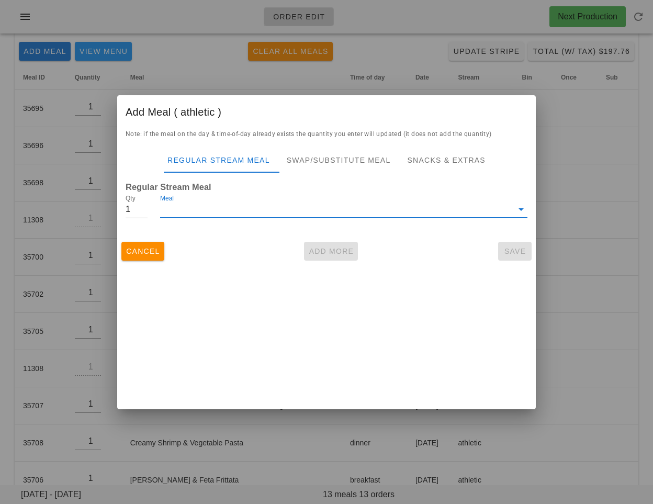
click at [199, 216] on input "Meal" at bounding box center [336, 209] width 353 height 17
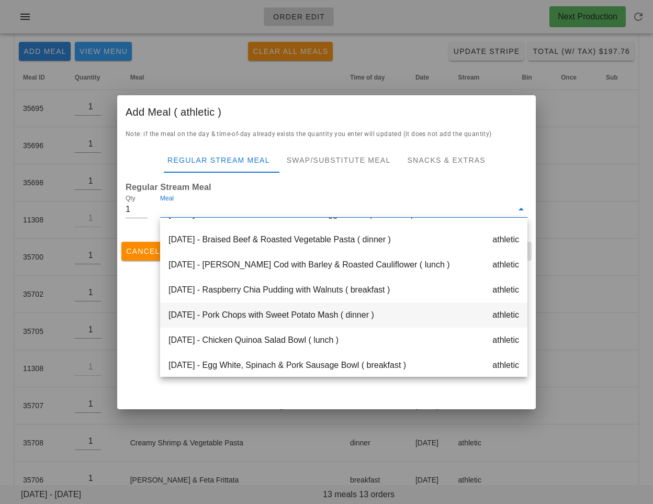
scroll to position [24, 0]
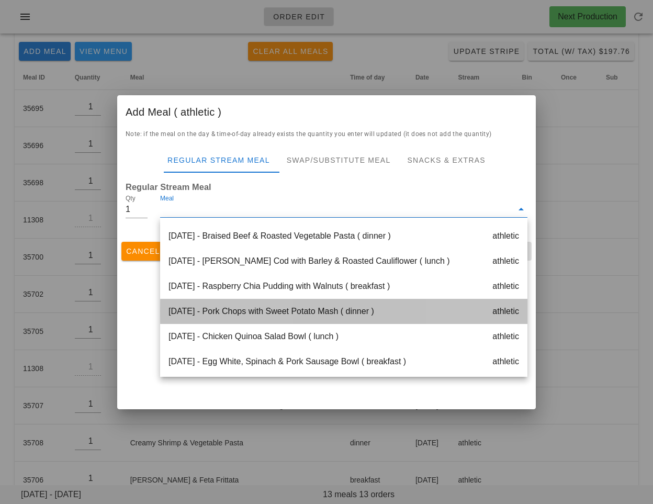
click at [269, 316] on div "Tuesday Oct 07 - Pork Chops with Sweet Potato Mash ( dinner ) athletic" at bounding box center [343, 311] width 367 height 25
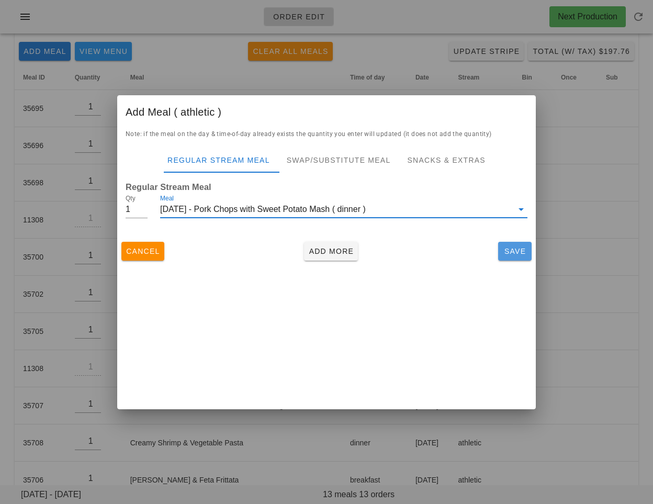
click at [518, 249] on span "Save" at bounding box center [514, 251] width 25 height 8
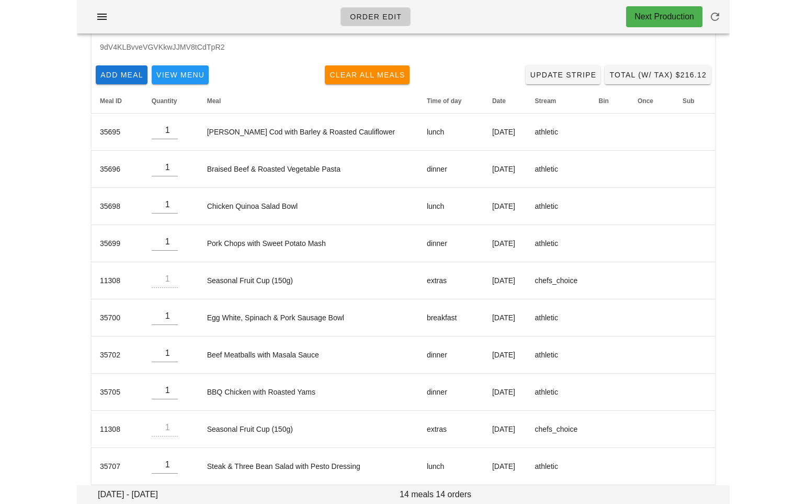
scroll to position [0, 0]
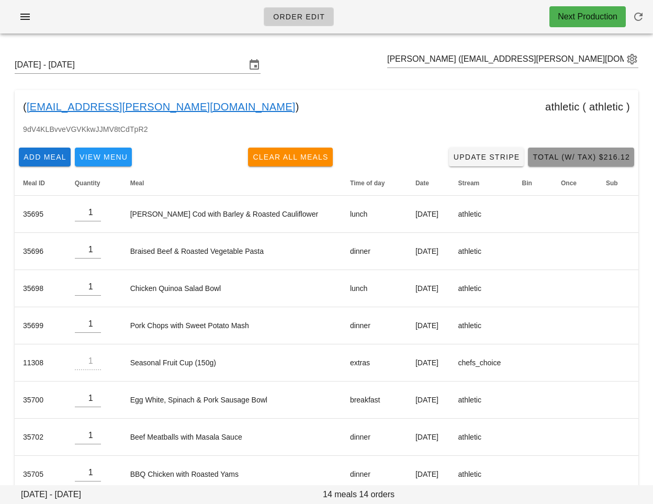
click at [558, 154] on span "Total (w/ Tax) $216.12" at bounding box center [581, 157] width 98 height 8
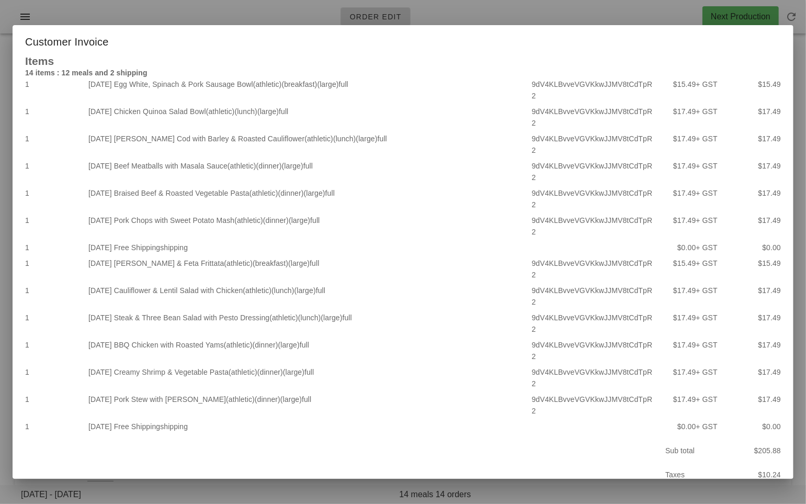
click at [70, 472] on div at bounding box center [403, 252] width 806 height 504
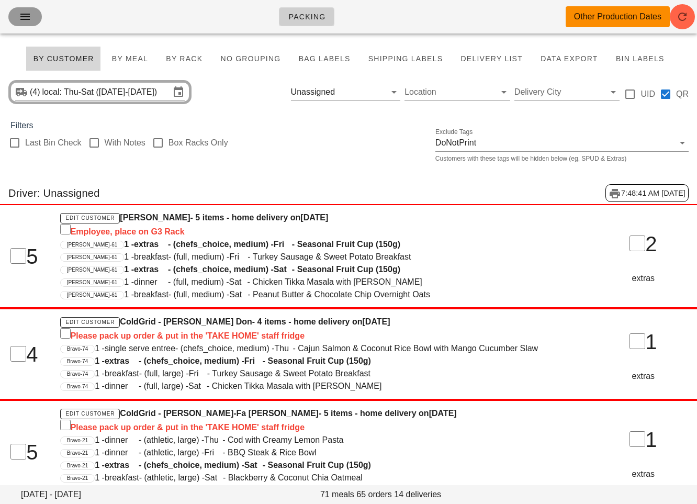
click at [28, 17] on icon "button" at bounding box center [25, 16] width 13 height 13
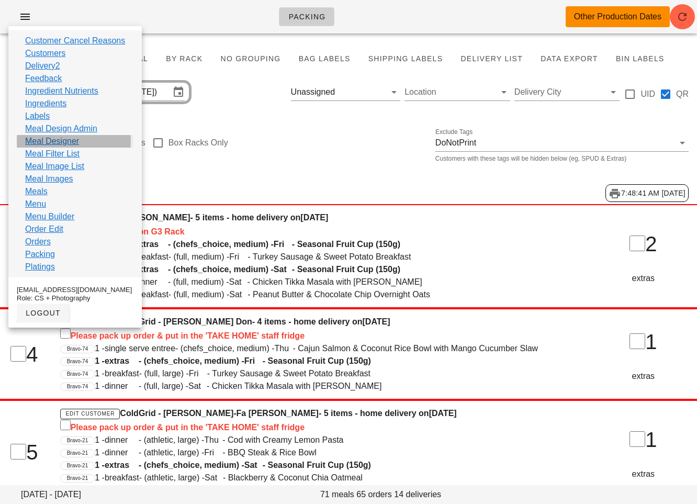
click at [69, 142] on link "Meal Designer" at bounding box center [52, 141] width 54 height 13
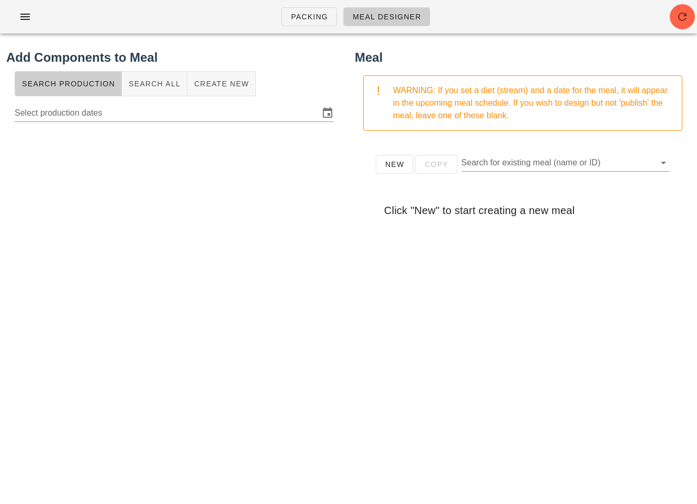
click at [271, 97] on div "Search Production Search All Create New" at bounding box center [174, 83] width 336 height 33
click at [29, 17] on icon "button" at bounding box center [25, 16] width 13 height 13
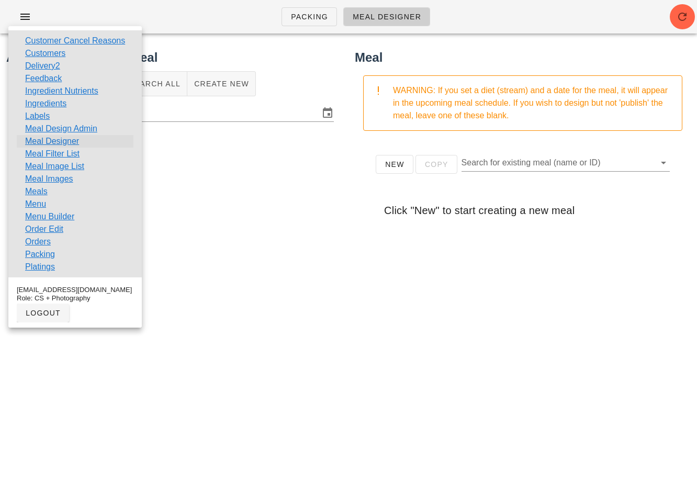
click at [70, 139] on link "Meal Designer" at bounding box center [52, 141] width 54 height 13
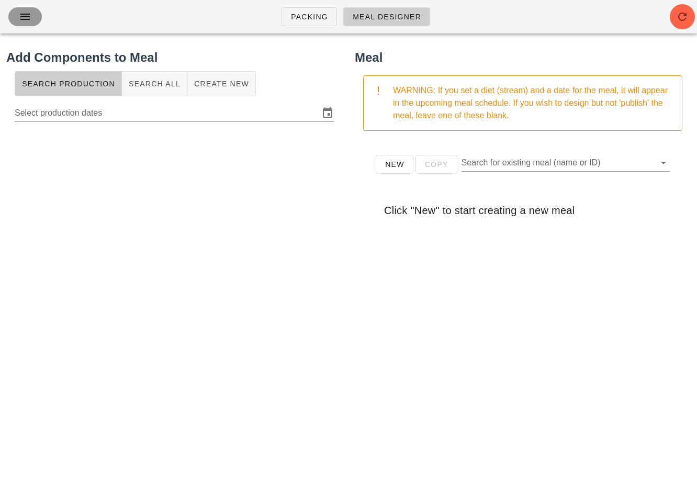
click at [30, 17] on icon "button" at bounding box center [25, 16] width 13 height 13
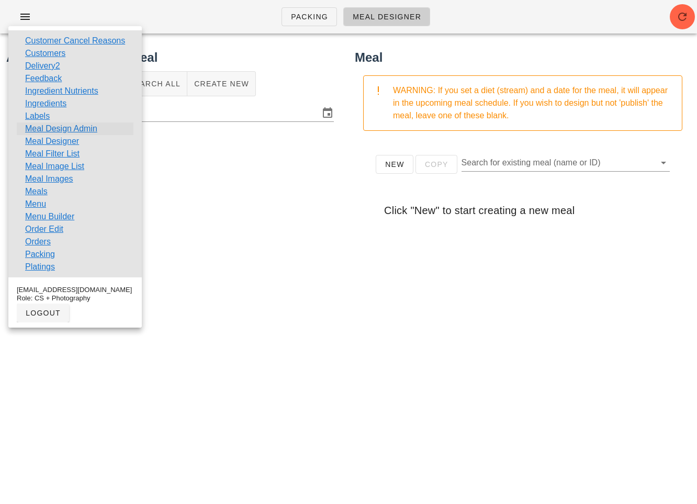
click at [63, 133] on link "Meal Design Admin" at bounding box center [61, 128] width 72 height 13
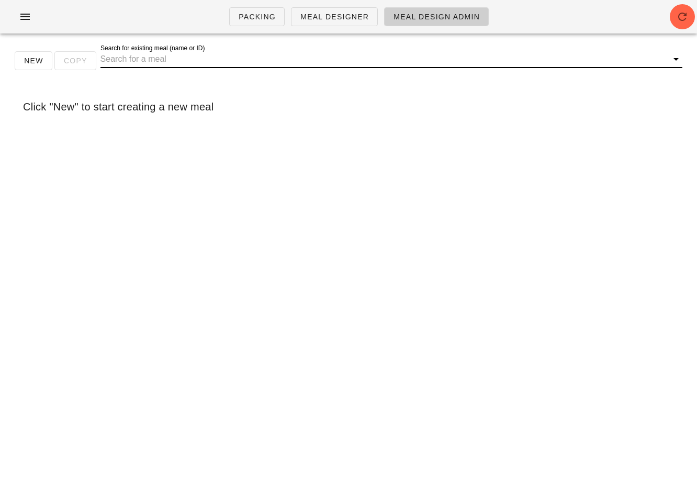
click at [147, 63] on input "Search for existing meal (name or ID)" at bounding box center [382, 59] width 565 height 17
drag, startPoint x: 170, startPoint y: 60, endPoint x: 129, endPoint y: 58, distance: 41.4
click at [129, 58] on input "holiday beans" at bounding box center [376, 59] width 552 height 17
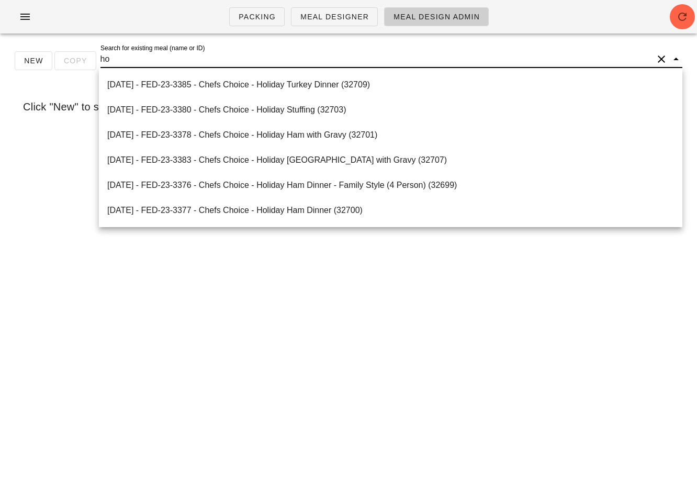
type input "h"
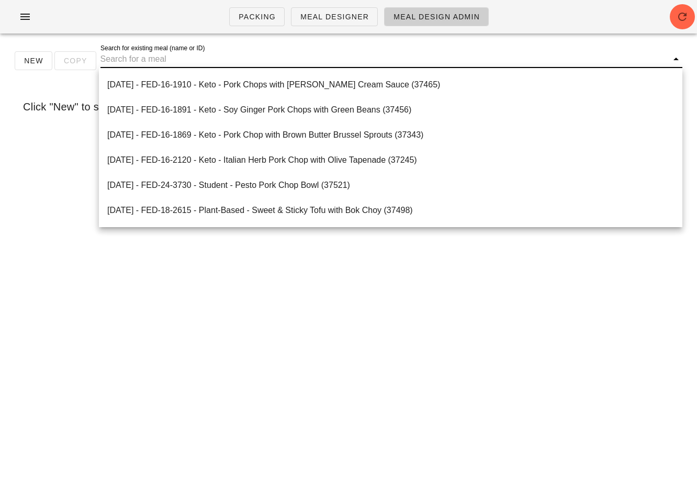
drag, startPoint x: 354, startPoint y: 342, endPoint x: 501, endPoint y: 433, distance: 173.2
click at [354, 343] on div "Packing Meal Designer Meal Design Admin New Copy Search for existing meal (name…" at bounding box center [348, 252] width 697 height 504
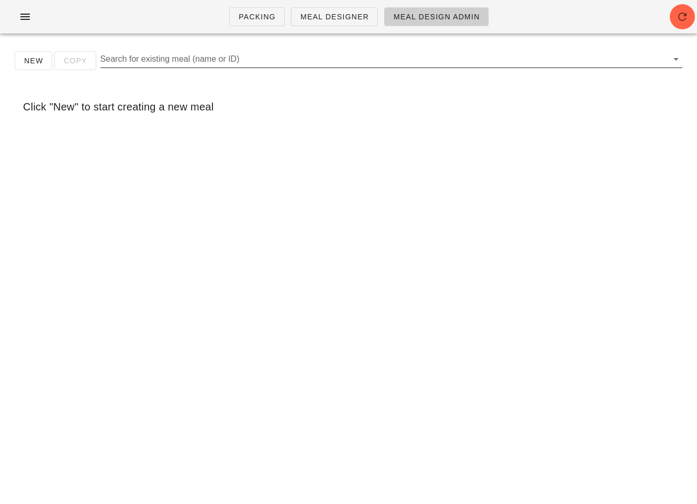
click at [163, 61] on input "Search for existing meal (name or ID)" at bounding box center [382, 59] width 565 height 17
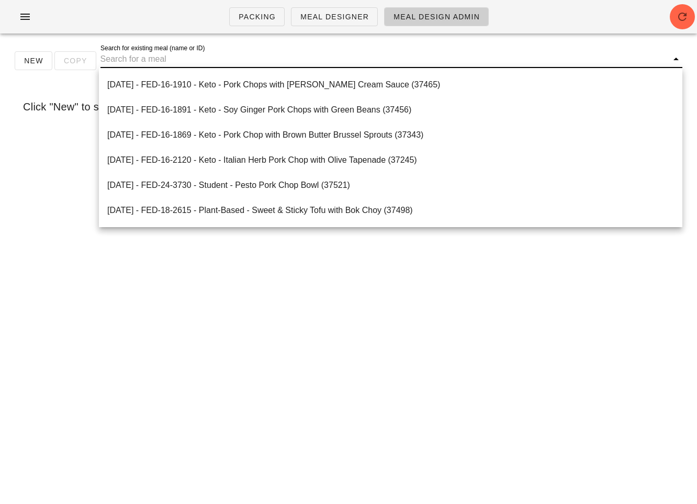
paste input "Butter Green Beans"
type input "Butter Green Beans"
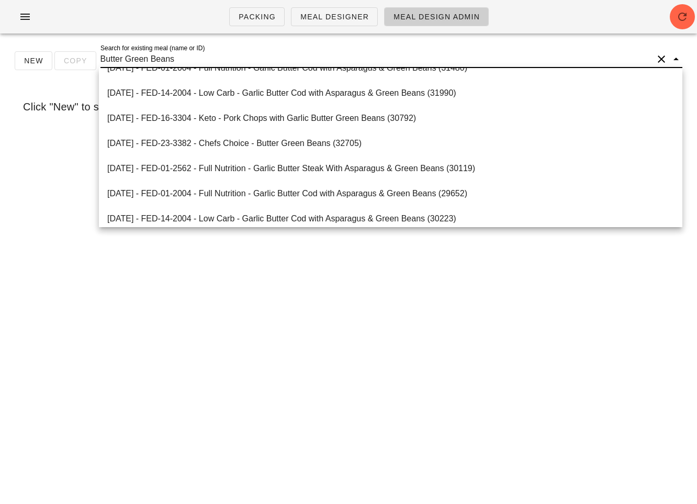
scroll to position [308, 0]
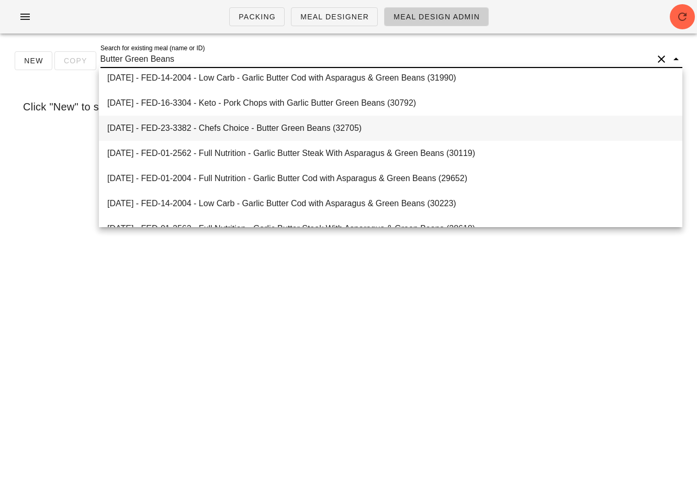
click at [172, 127] on div "2024-12-22 - FED-23-3382 - Chefs Choice - Butter Green Beans (32705)" at bounding box center [390, 128] width 567 height 10
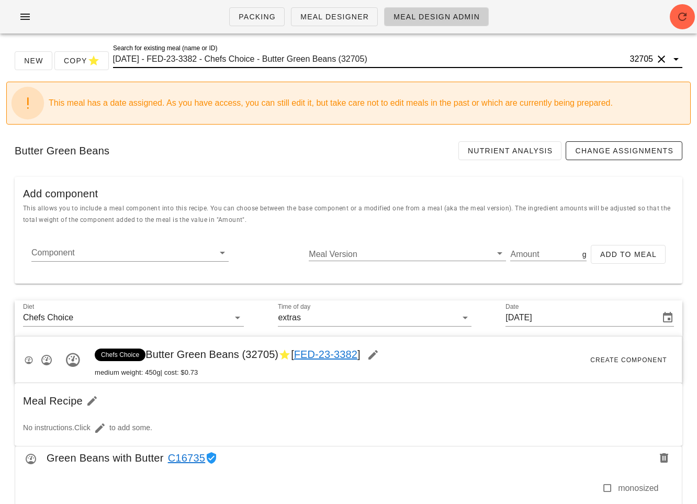
click at [259, 63] on input "2024-12-22 - FED-23-3382 - Chefs Choice - Butter Green Beans (32705)" at bounding box center [370, 59] width 515 height 17
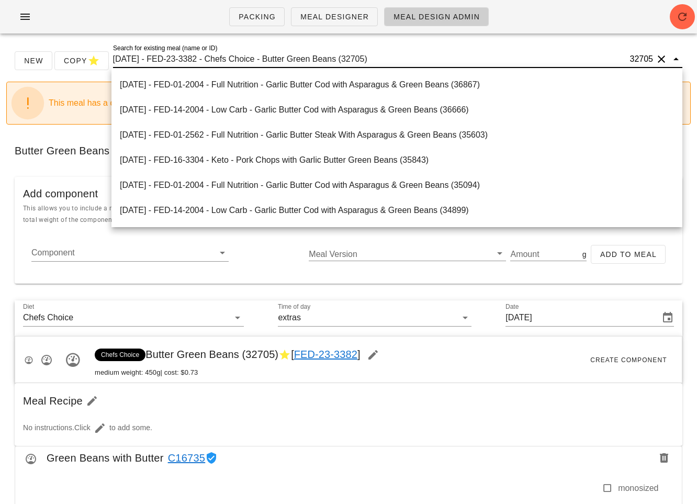
click at [259, 63] on input "2024-12-22 - FED-23-3382 - Chefs Choice - Butter Green Beans (32705)" at bounding box center [370, 59] width 515 height 17
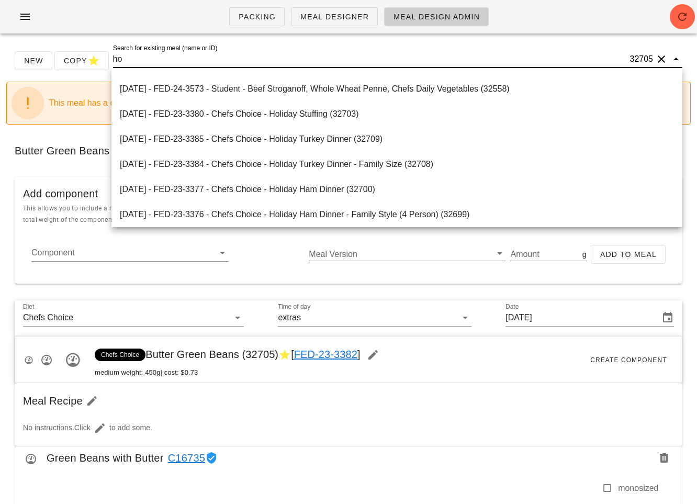
type input "h"
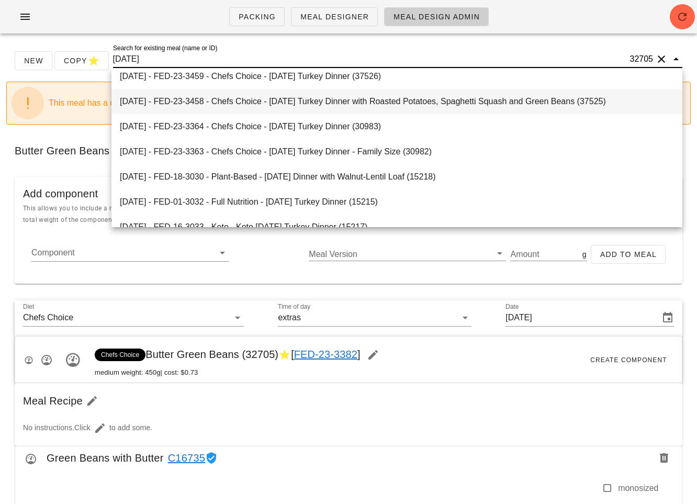
scroll to position [0, 0]
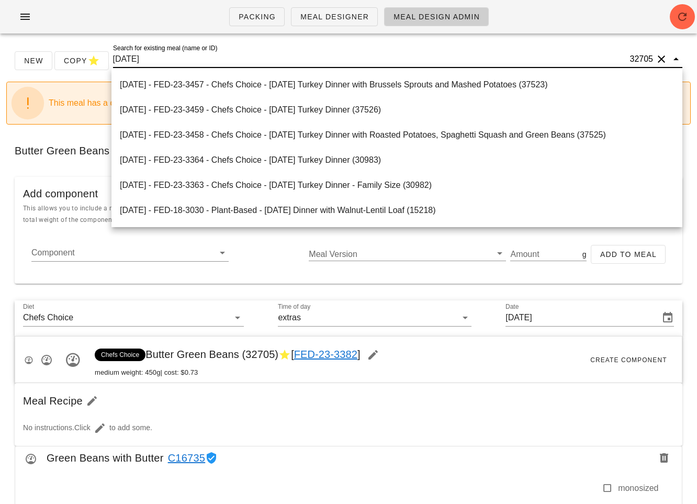
click at [174, 63] on input "thanksgiving" at bounding box center [370, 59] width 515 height 17
paste input "17005"
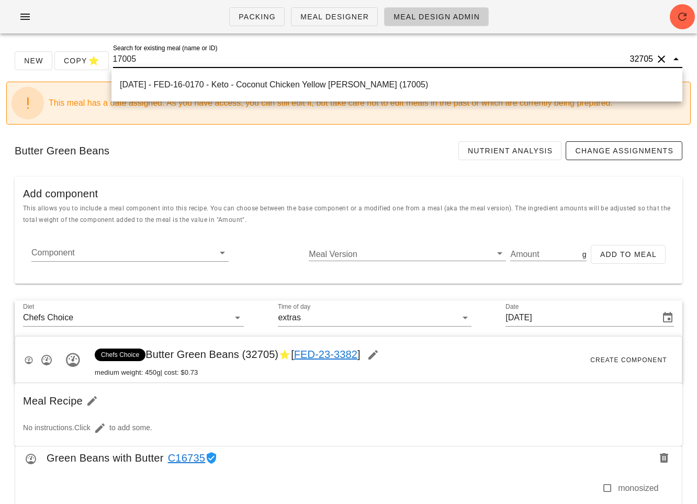
click at [140, 59] on input "17005" at bounding box center [370, 59] width 515 height 17
click at [143, 55] on input "17005" at bounding box center [370, 59] width 515 height 17
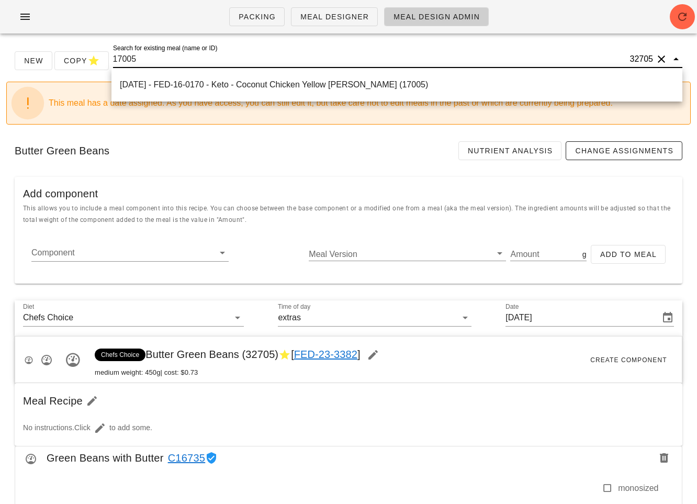
click at [143, 55] on input "17005" at bounding box center [370, 59] width 515 height 17
paste input "Thanksgiving Brussel Sprouts"
type input "Thanksgiving Brussel Sprouts"
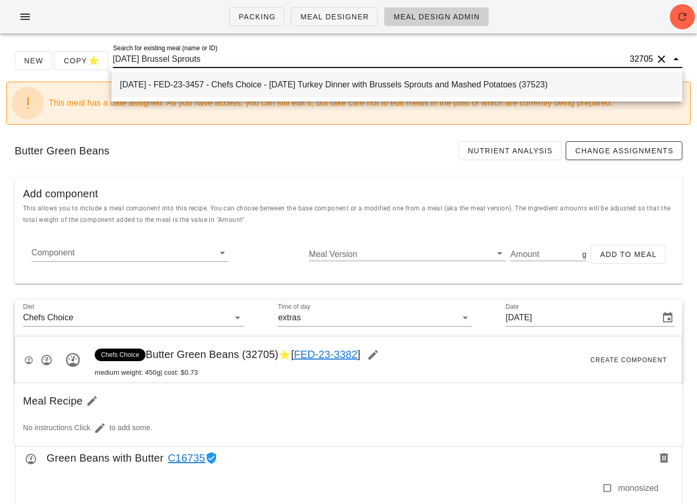
click at [174, 77] on div "2025-01-05 - FED-23-3457 - Chefs Choice - Thanksgiving Turkey Dinner with Bruss…" at bounding box center [397, 84] width 554 height 22
type input "Sunday Jan 05, 2025"
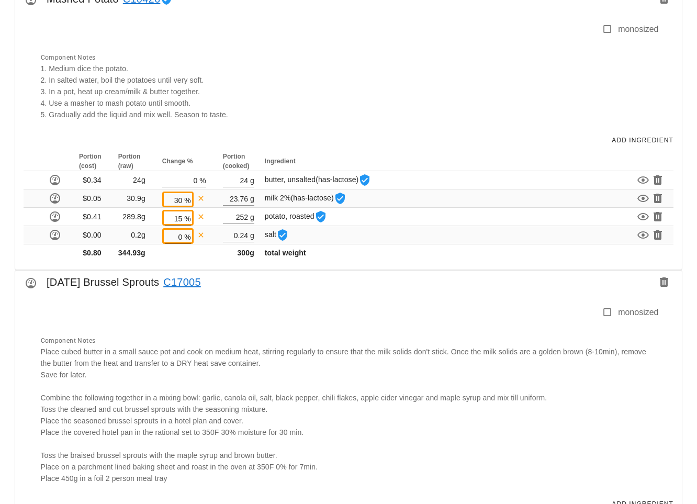
scroll to position [2646, 0]
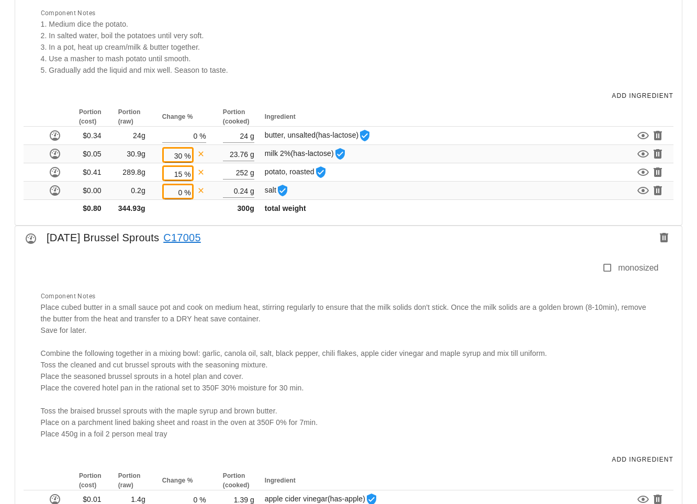
click at [201, 229] on link "C17005" at bounding box center [180, 237] width 42 height 17
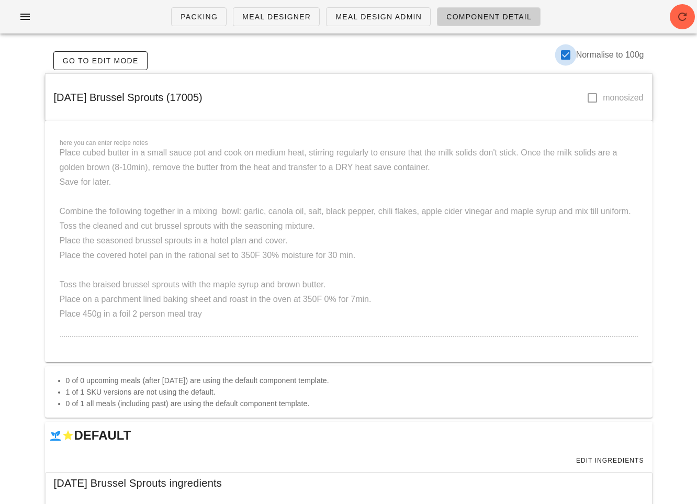
click at [563, 54] on div at bounding box center [566, 55] width 18 height 18
checkbox input "false"
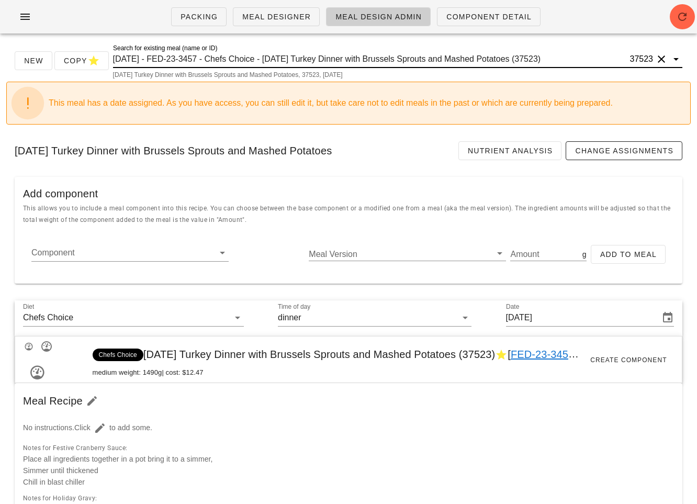
click at [325, 53] on input "2025-01-05 - FED-23-3457 - Chefs Choice - Thanksgiving Turkey Dinner with Bruss…" at bounding box center [370, 59] width 515 height 17
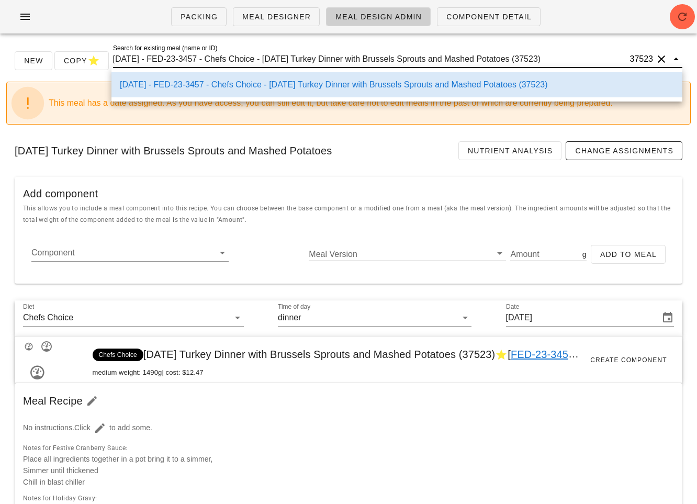
click at [325, 53] on input "2025-01-05 - FED-23-3457 - Chefs Choice - Thanksgiving Turkey Dinner with Bruss…" at bounding box center [370, 59] width 515 height 17
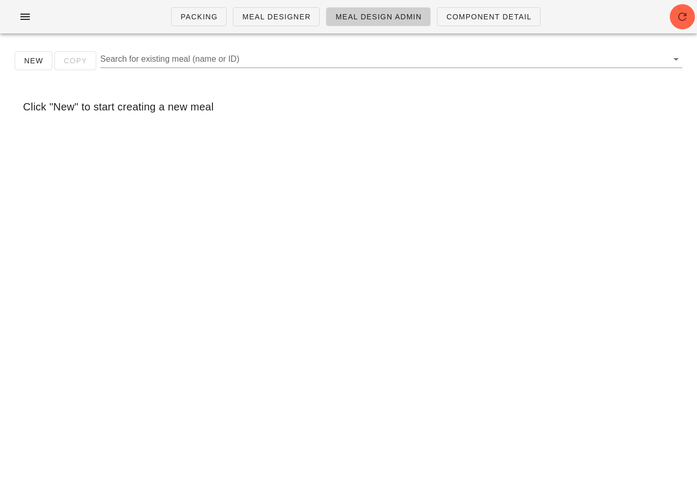
click at [150, 49] on div "New Copy Search for existing meal (name or ID)" at bounding box center [348, 64] width 684 height 33
click at [144, 60] on input "Search for existing meal (name or ID)" at bounding box center [382, 59] width 565 height 17
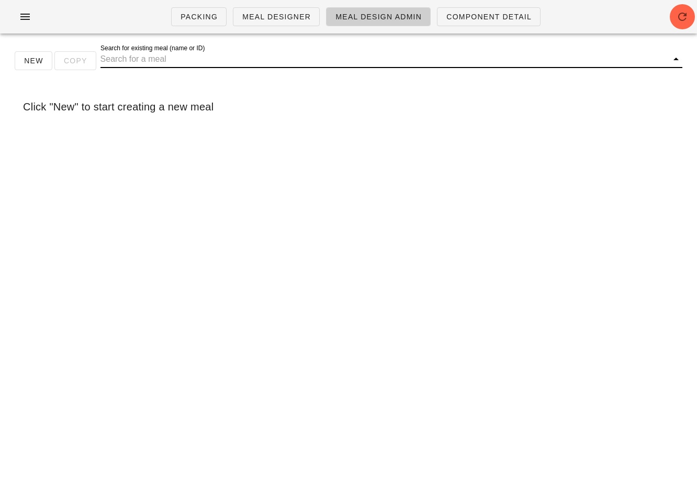
paste input "17008"
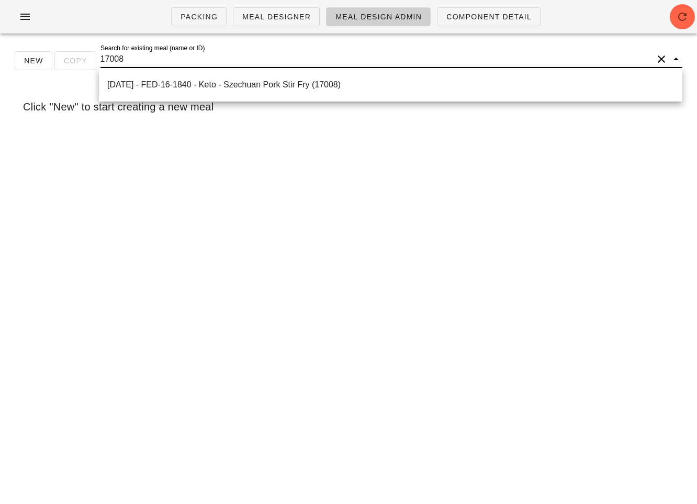
click at [148, 55] on input "17008" at bounding box center [376, 59] width 552 height 17
paste input "Thanksgiving Roasted Root Vegetable"
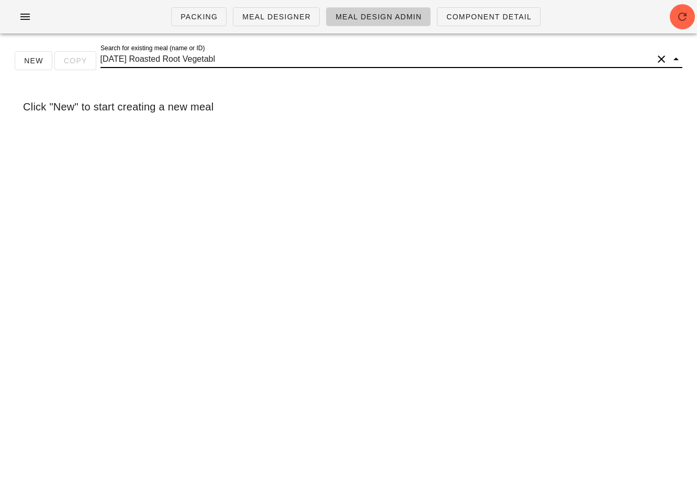
drag, startPoint x: 153, startPoint y: 60, endPoint x: 9, endPoint y: 60, distance: 143.9
click at [9, 60] on div "New Copy Search for existing meal (name or ID) Thanksgiving Roasted Root Vegeta…" at bounding box center [348, 64] width 684 height 33
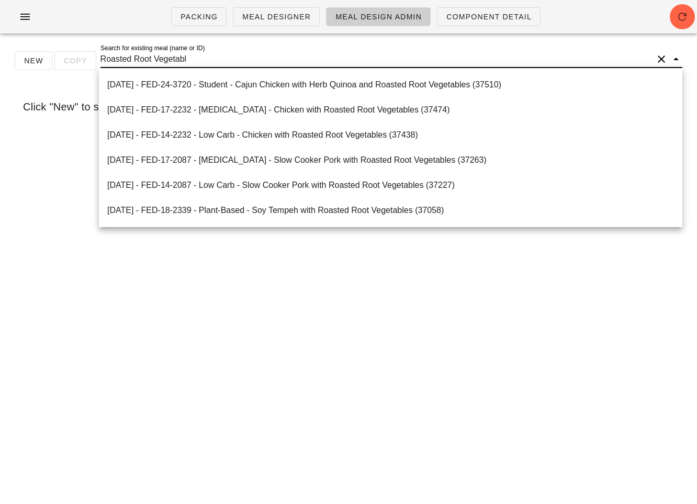
click at [196, 55] on input "Roasted Root Vegetabl" at bounding box center [376, 59] width 552 height 17
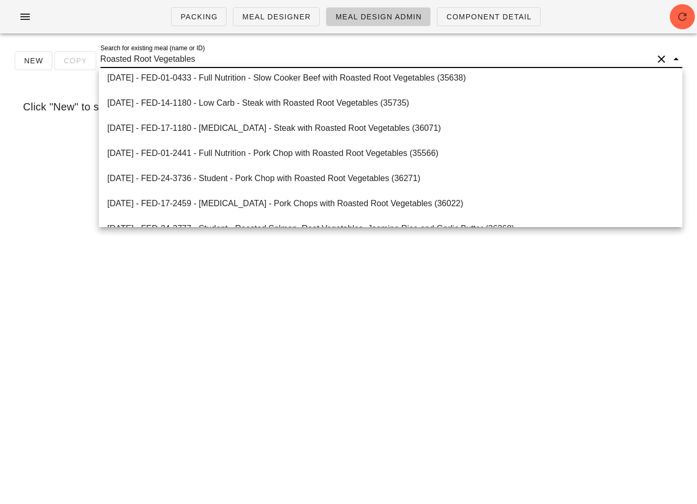
scroll to position [162, 0]
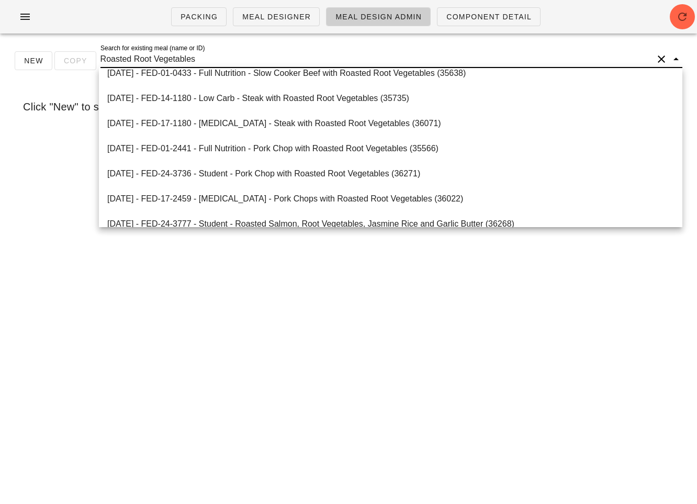
drag, startPoint x: 212, startPoint y: 53, endPoint x: 89, endPoint y: 57, distance: 122.5
click at [89, 57] on div "New Copy Search for existing meal (name or ID) Roasted Root Vegetables" at bounding box center [348, 64] width 684 height 33
click at [122, 61] on input "Roasted Root Vegetables" at bounding box center [376, 59] width 552 height 17
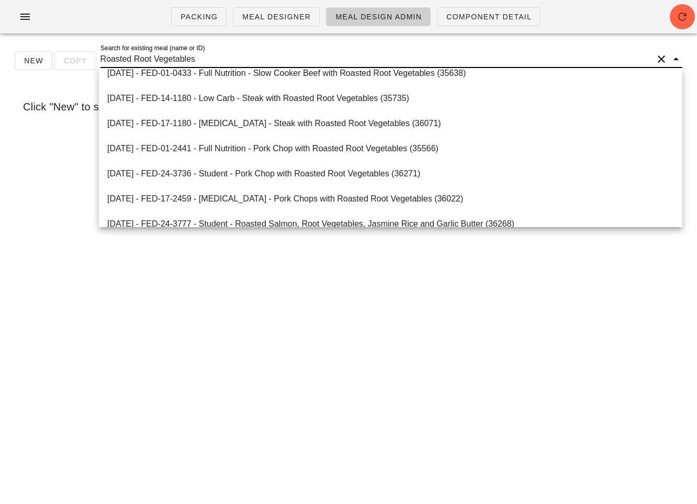
click at [122, 61] on input "Roasted Root Vegetables" at bounding box center [376, 59] width 552 height 17
type input "t"
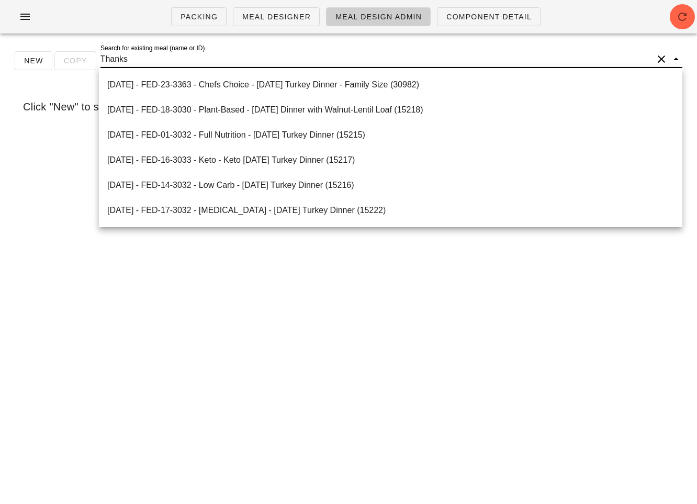
scroll to position [100, 0]
type input "Thanksgiving"
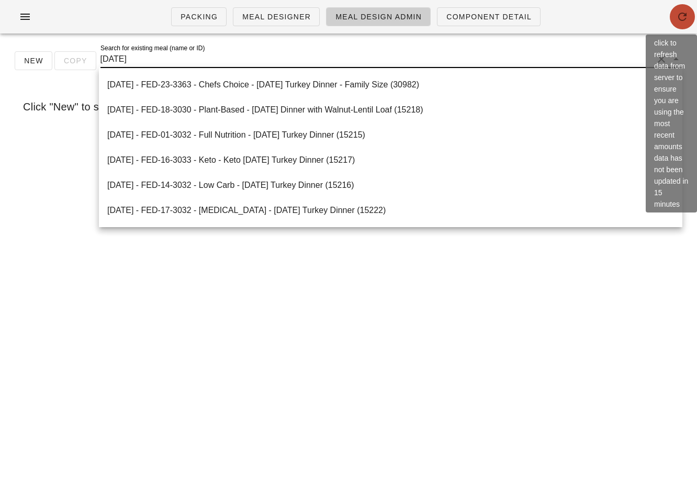
click at [684, 22] on icon "button" at bounding box center [682, 16] width 13 height 13
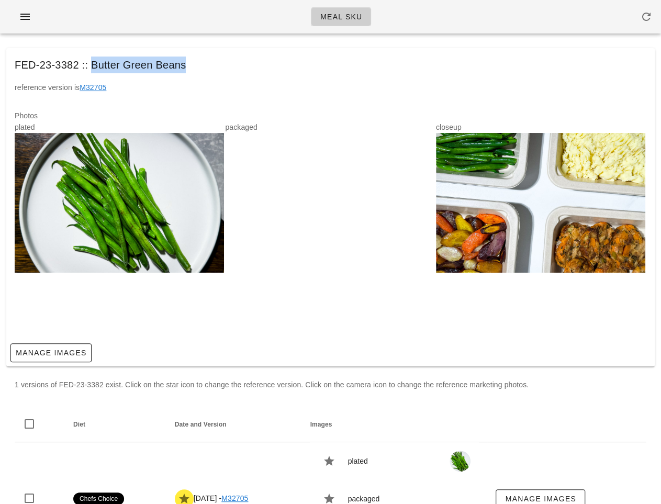
drag, startPoint x: 185, startPoint y: 65, endPoint x: 93, endPoint y: 64, distance: 92.6
click at [93, 64] on div "FED-23-3382 :: Butter Green Beans" at bounding box center [330, 64] width 648 height 33
copy div "Butter Green Beans"
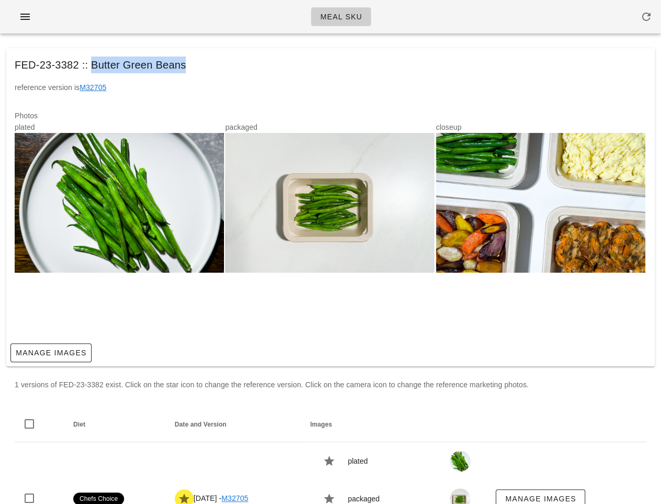
scroll to position [66, 0]
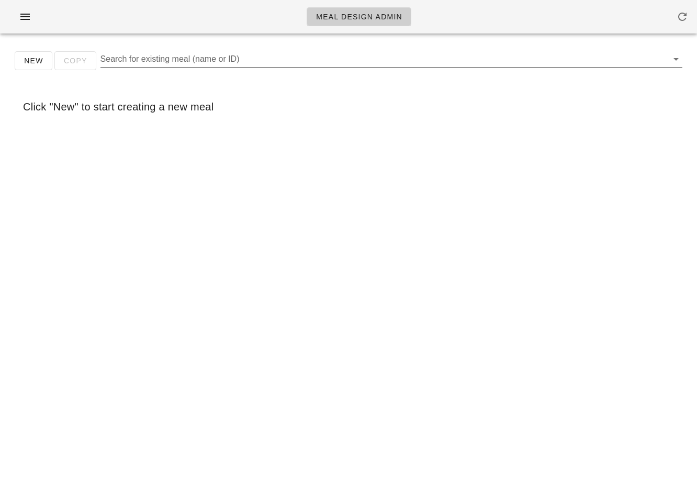
click at [300, 56] on input "Search for existing meal (name or ID)" at bounding box center [382, 59] width 565 height 17
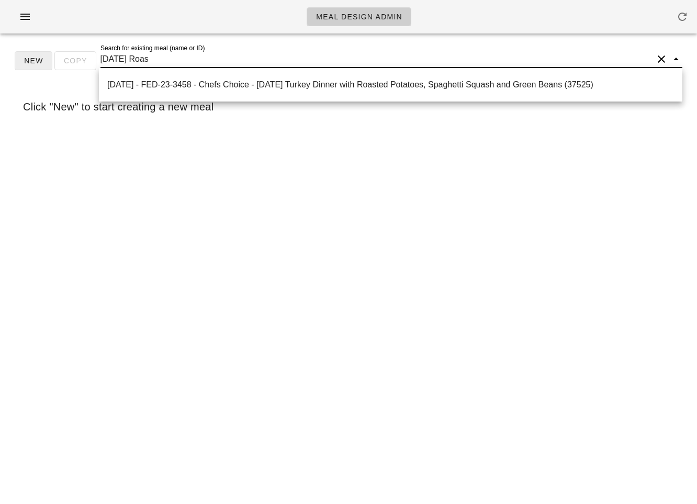
drag, startPoint x: 149, startPoint y: 60, endPoint x: 50, endPoint y: 51, distance: 99.2
click at [50, 51] on div "New Copy Search for existing meal (name or ID) [DATE] Roas" at bounding box center [348, 64] width 684 height 33
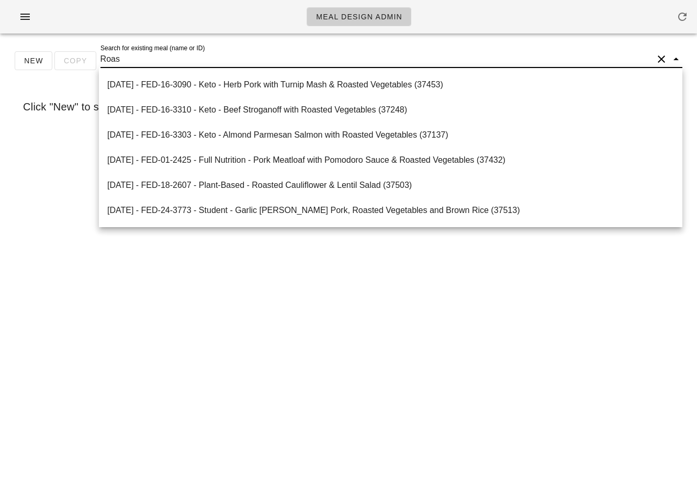
type input "Roas"
click at [131, 405] on div "Meal Design Admin New Copy Search for existing meal (name or ID) Roas Click "Ne…" at bounding box center [348, 252] width 697 height 504
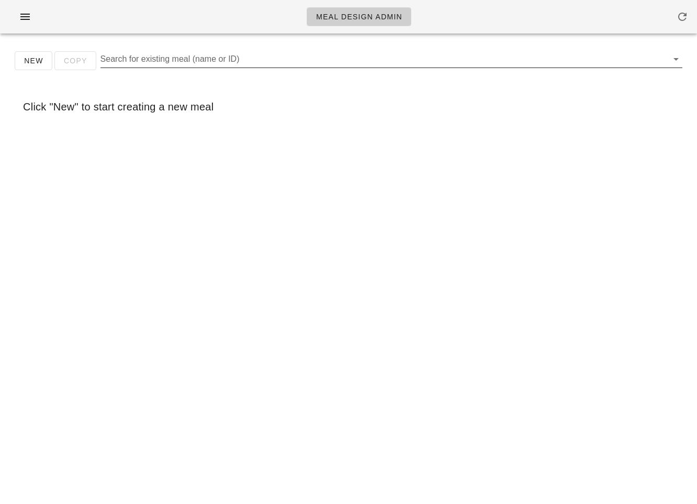
click at [220, 64] on input "Search for existing meal (name or ID)" at bounding box center [382, 59] width 565 height 17
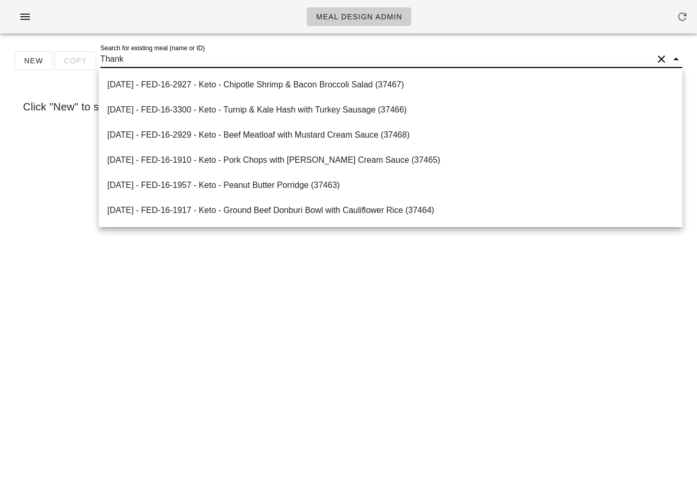
type input "Thanks"
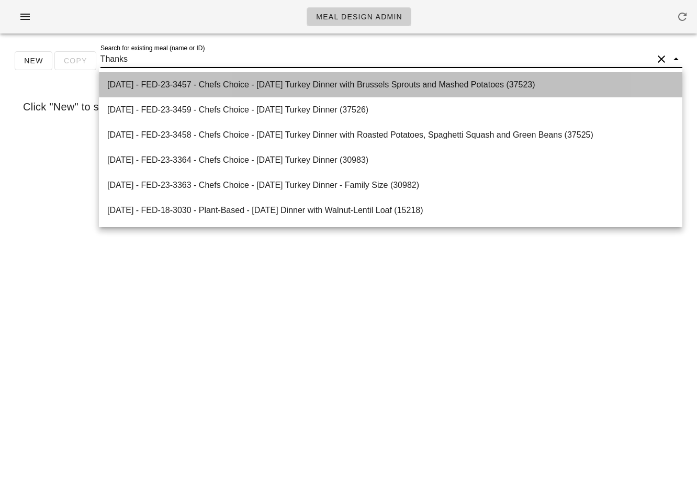
click at [281, 85] on div "[DATE] - FED-23-3457 - Chefs Choice - [DATE] Turkey Dinner with Brussels Sprout…" at bounding box center [390, 85] width 567 height 10
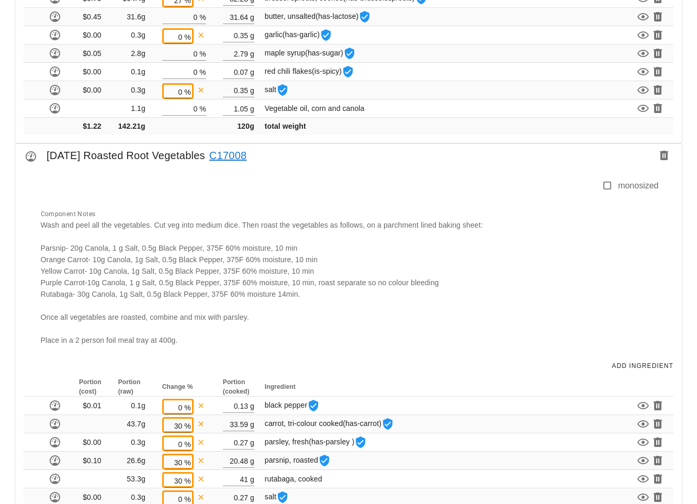
scroll to position [3232, 0]
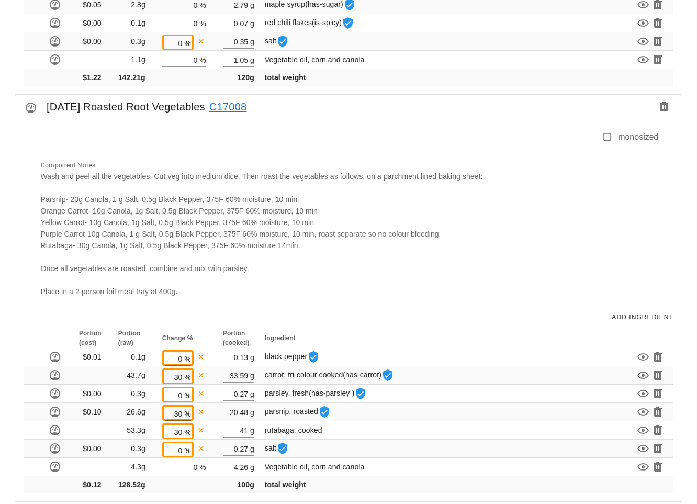
click at [247, 98] on link "C17008" at bounding box center [226, 106] width 42 height 17
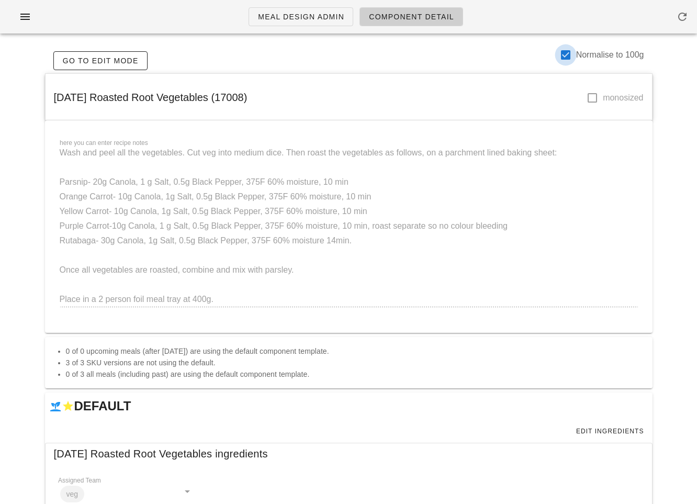
click at [565, 59] on div at bounding box center [566, 55] width 18 height 18
checkbox input "false"
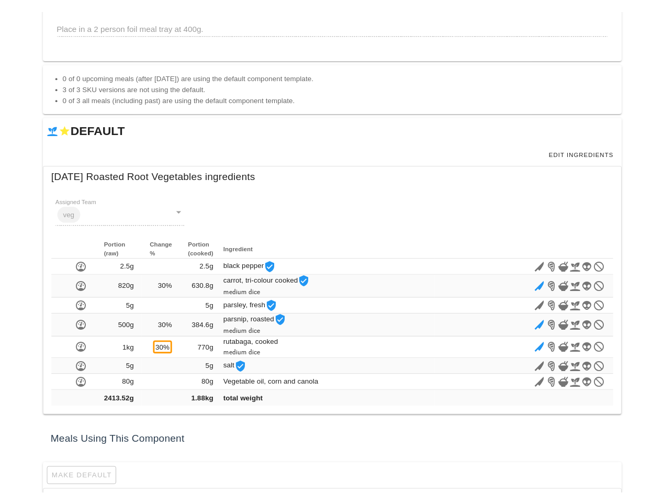
scroll to position [299, 0]
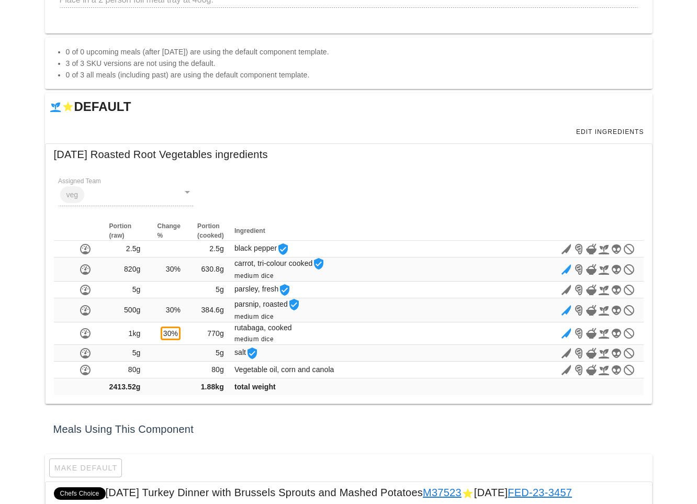
click at [288, 109] on div "DEFAULT" at bounding box center [348, 106] width 607 height 27
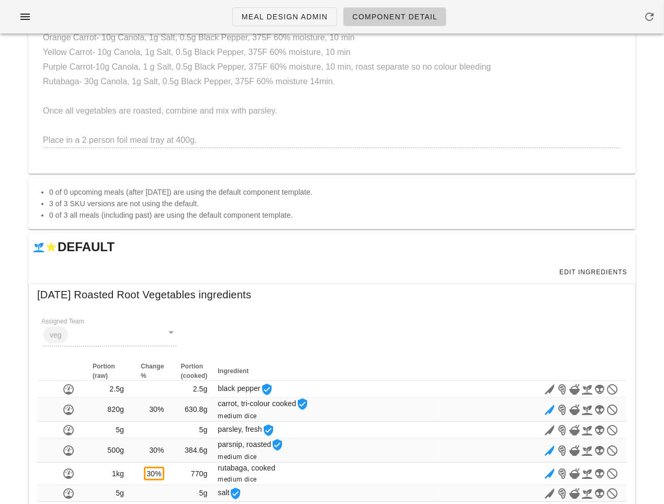
scroll to position [0, 0]
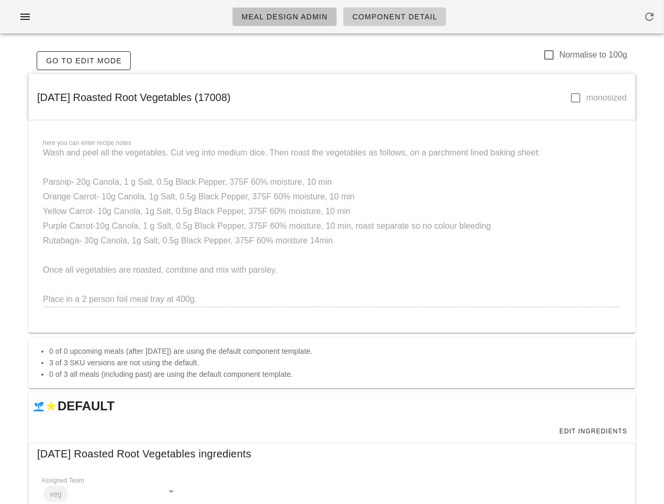
click at [265, 19] on span "Meal Design Admin" at bounding box center [284, 17] width 87 height 8
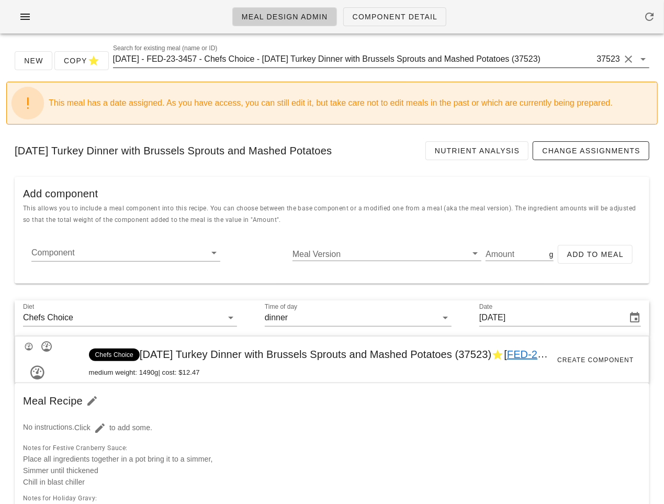
click at [231, 62] on input "[DATE] - FED-23-3457 - Chefs Choice - [DATE] Turkey Dinner with Brussels Sprout…" at bounding box center [354, 59] width 482 height 17
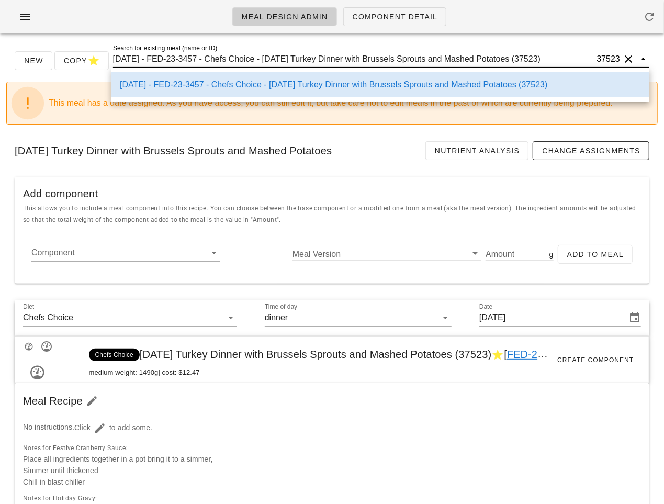
click at [267, 61] on input "[DATE] - FED-23-3457 - Chefs Choice - [DATE] Turkey Dinner with Brussels Sprout…" at bounding box center [354, 59] width 482 height 17
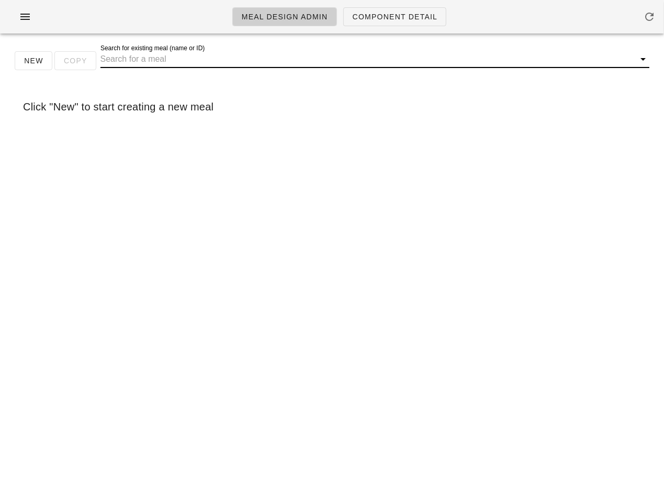
click at [246, 65] on input "Search for existing meal (name or ID)" at bounding box center [366, 59] width 532 height 17
type input "2"
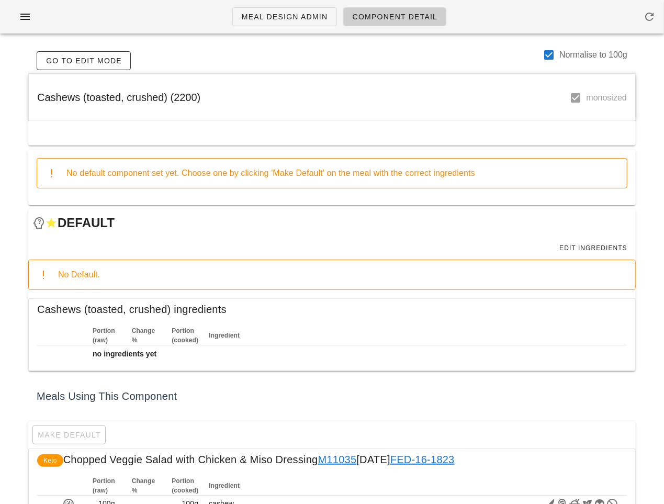
scroll to position [47, 0]
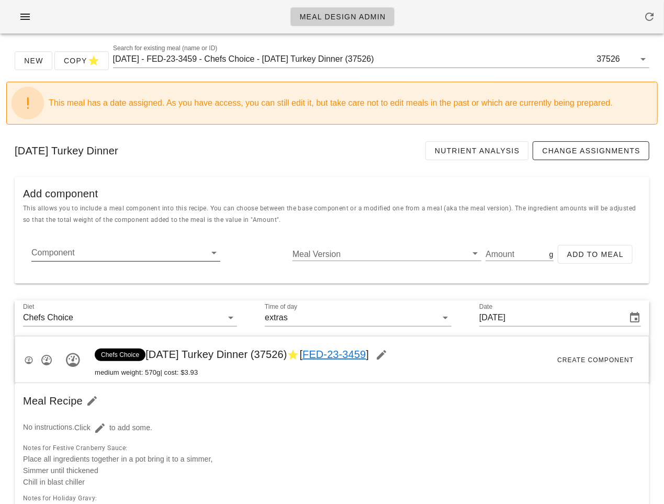
click at [145, 244] on input "Component" at bounding box center [117, 252] width 172 height 17
paste input "17011"
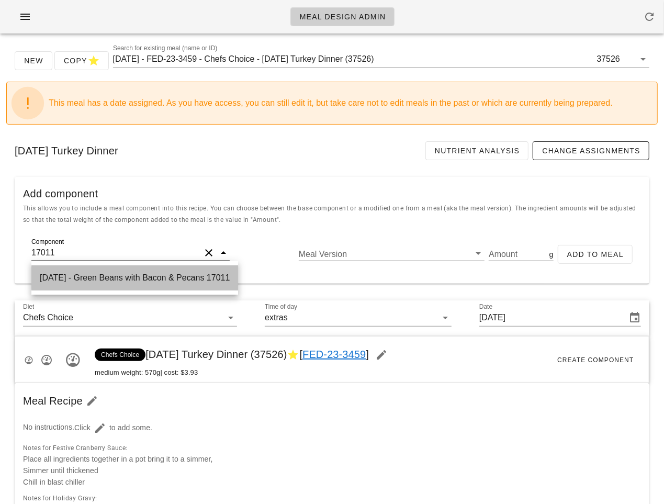
click at [144, 273] on div "[DATE] - Green Beans with Bacon & Pecans 17011" at bounding box center [134, 277] width 207 height 25
type input "Green Beans with Bacon & Pecans"
type input "565.10"
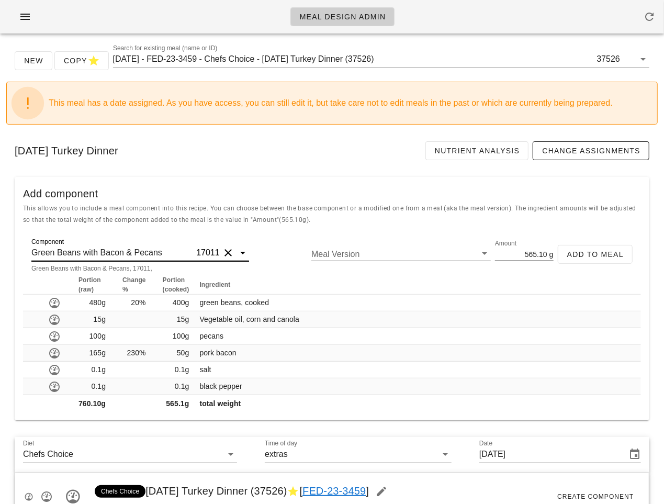
type input "Green Beans with Bacon & Pecans"
click at [527, 248] on input "565.10" at bounding box center [521, 254] width 52 height 14
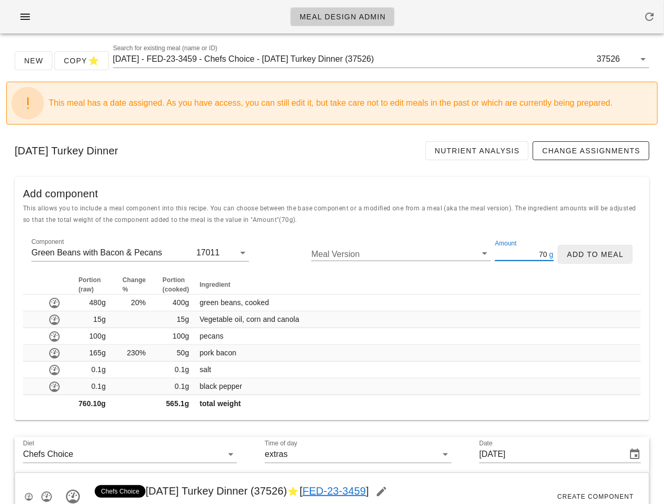
type input "70"
click at [603, 250] on span "Add to Meal" at bounding box center [595, 254] width 57 height 8
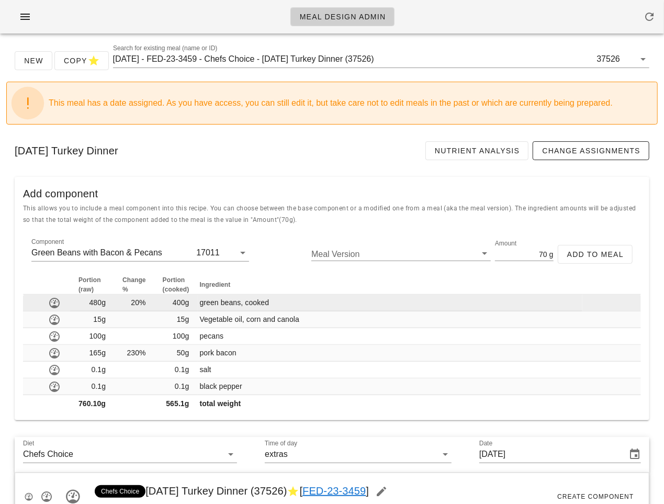
type input "0"
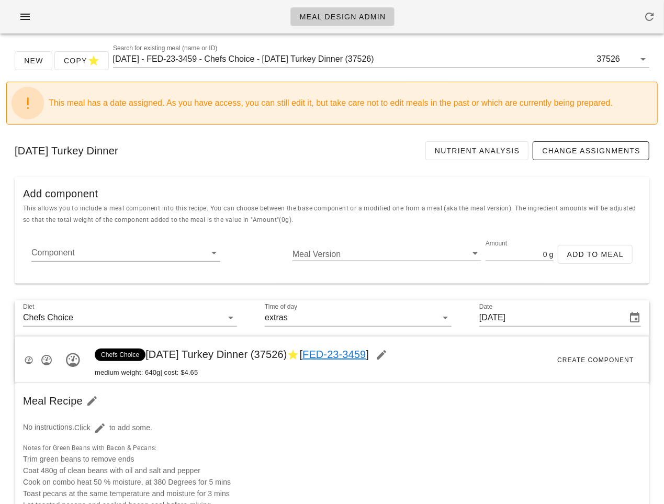
click at [295, 423] on div "No instructions. Click to add some." at bounding box center [332, 427] width 630 height 31
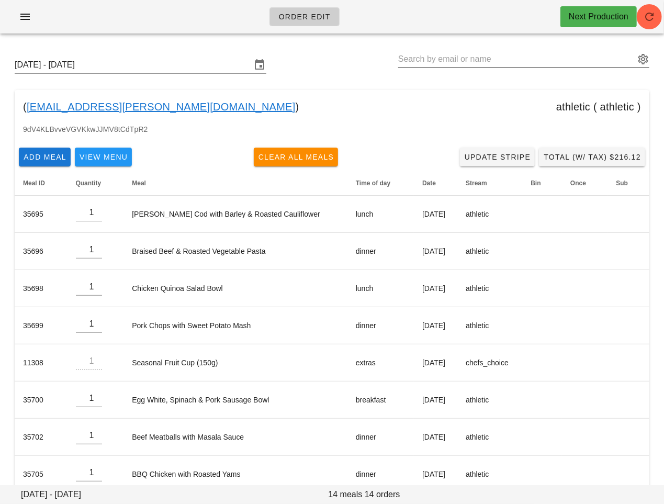
click at [518, 63] on input "text" at bounding box center [516, 59] width 236 height 17
paste input "[EMAIL_ADDRESS][DOMAIN_NAME]"
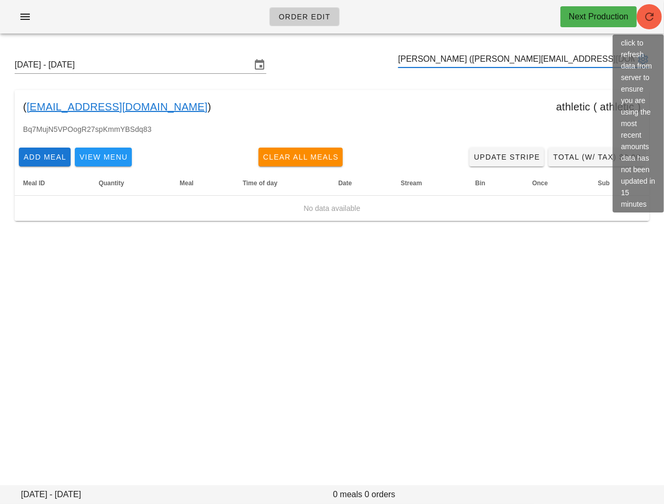
type input "[PERSON_NAME] ([PERSON_NAME][EMAIL_ADDRESS][DOMAIN_NAME])"
click at [647, 24] on button "button" at bounding box center [649, 16] width 25 height 25
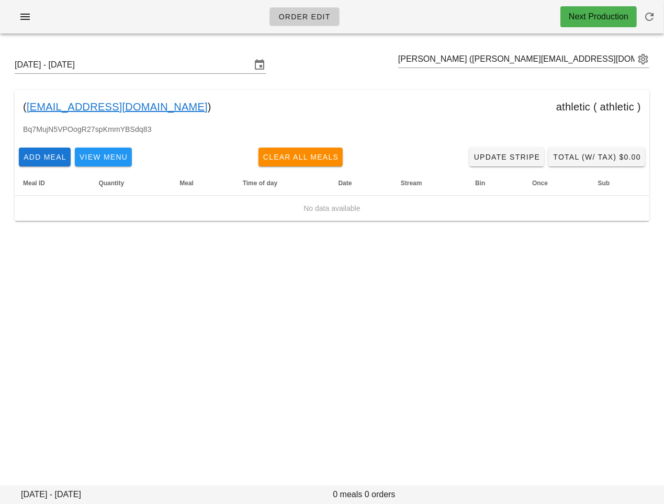
click at [448, 120] on div "( monaghan.lth@gmail.com ) athletic ( athletic )" at bounding box center [332, 106] width 635 height 33
click at [47, 156] on span "Add Meal" at bounding box center [44, 157] width 43 height 8
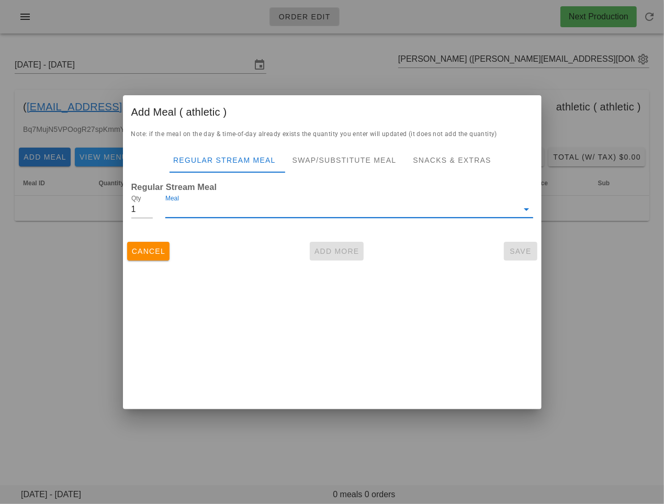
click at [214, 207] on input "Meal" at bounding box center [341, 209] width 353 height 17
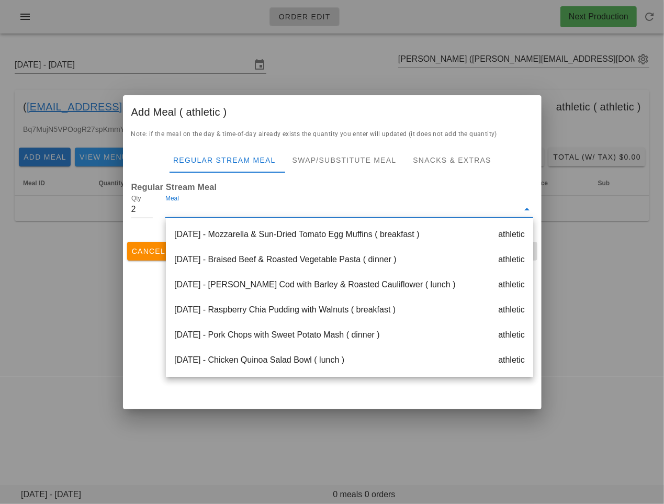
click at [150, 205] on input "2" at bounding box center [142, 209] width 22 height 17
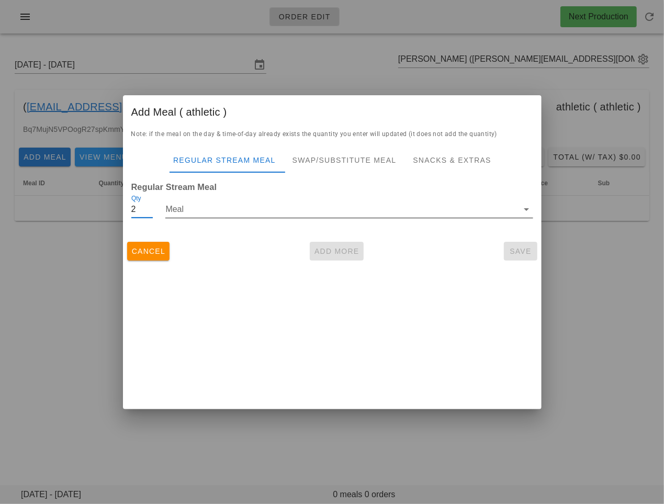
click at [327, 210] on input "Meal" at bounding box center [341, 209] width 353 height 17
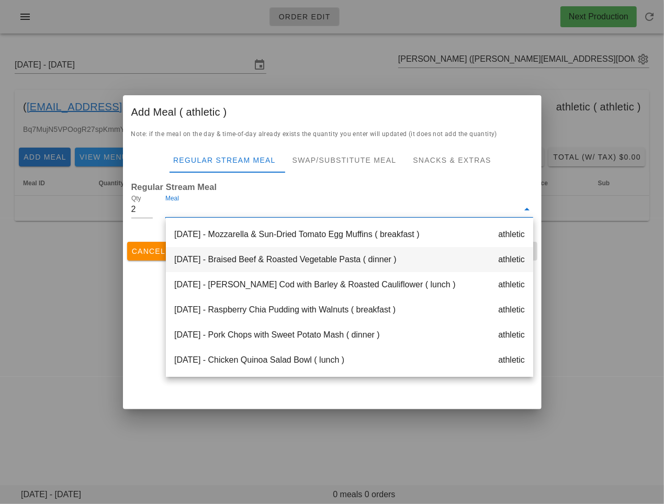
click at [322, 252] on div "Monday Oct 06 - Braised Beef & Roasted Vegetable Pasta ( dinner ) athletic" at bounding box center [349, 259] width 367 height 25
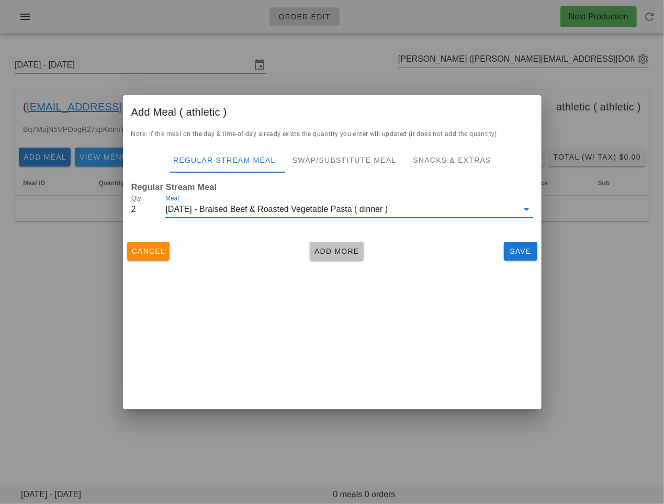
click at [340, 247] on span "Add More" at bounding box center [337, 251] width 46 height 8
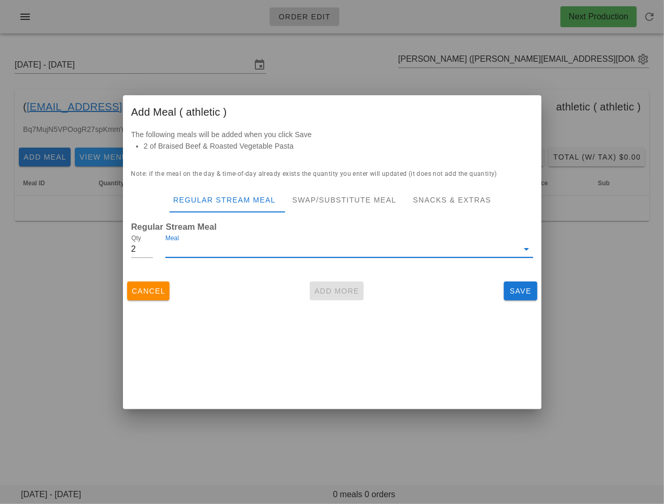
click at [259, 251] on input "Meal" at bounding box center [341, 249] width 353 height 17
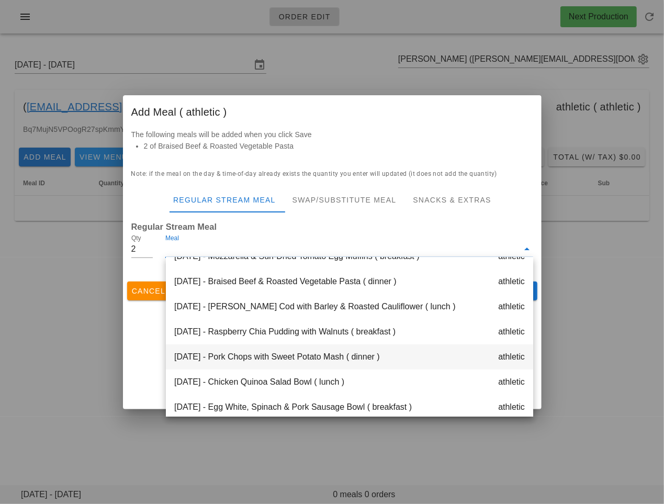
scroll to position [26, 0]
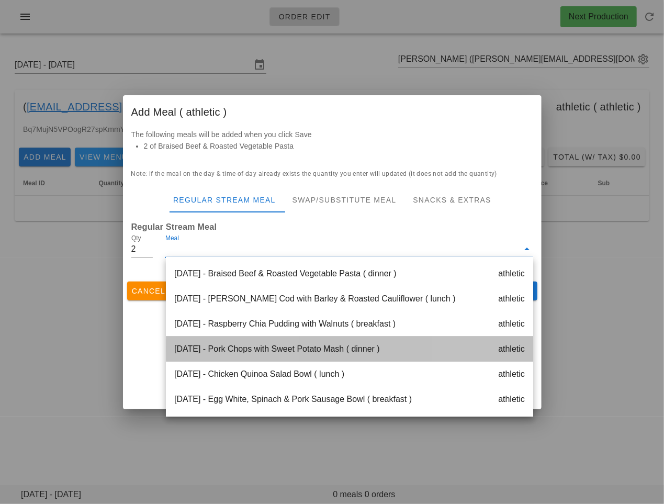
click at [275, 353] on div "Tuesday Oct 07 - Pork Chops with Sweet Potato Mash ( dinner ) athletic" at bounding box center [349, 348] width 367 height 25
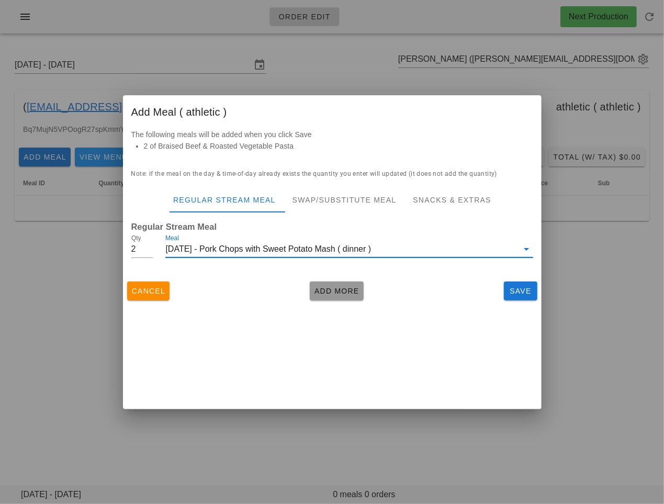
click at [342, 293] on span "Add More" at bounding box center [337, 291] width 46 height 8
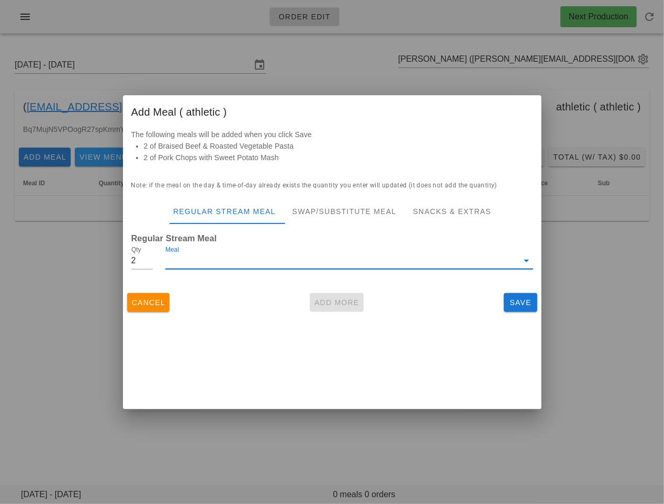
click at [241, 259] on input "Meal" at bounding box center [341, 260] width 353 height 17
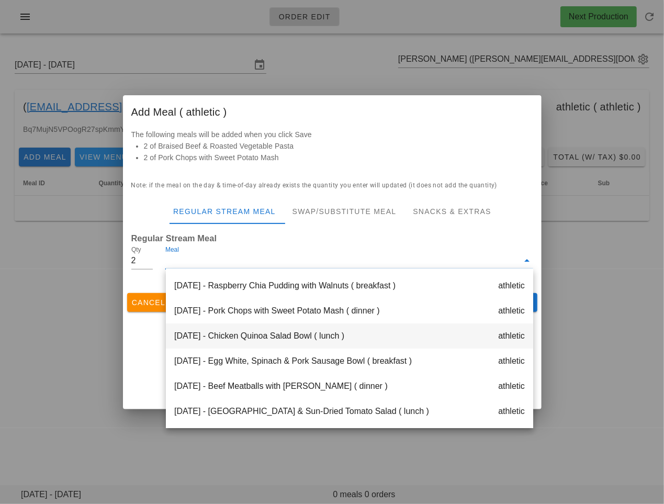
scroll to position [88, 0]
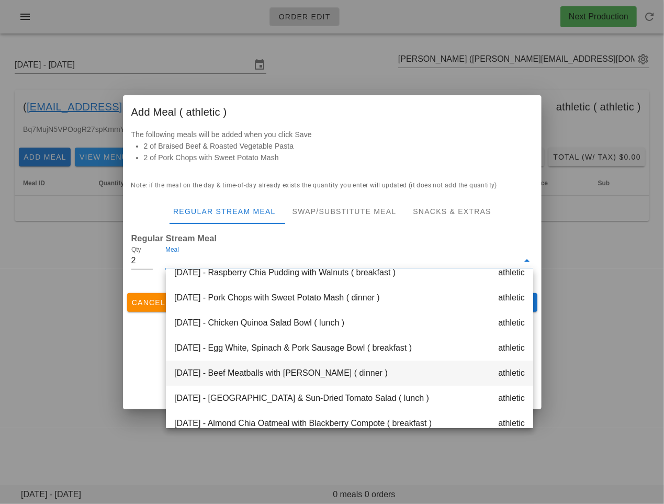
click at [268, 373] on div "Wednesday Oct 08 - Beef Meatballs with Masala Sauce ( dinner ) athletic" at bounding box center [349, 372] width 367 height 25
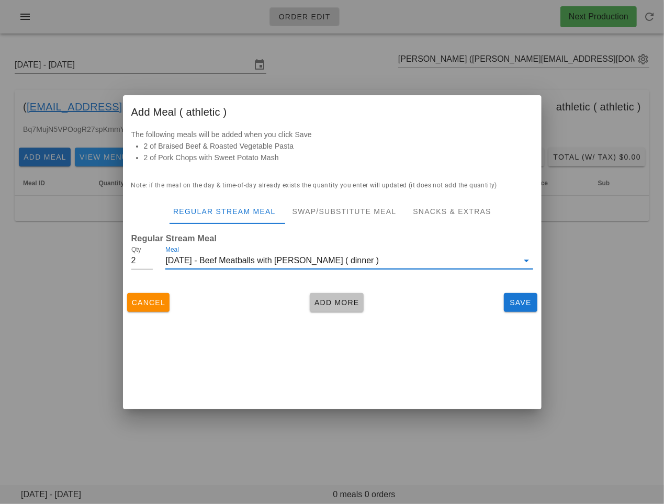
click at [322, 306] on span "Add More" at bounding box center [337, 302] width 46 height 8
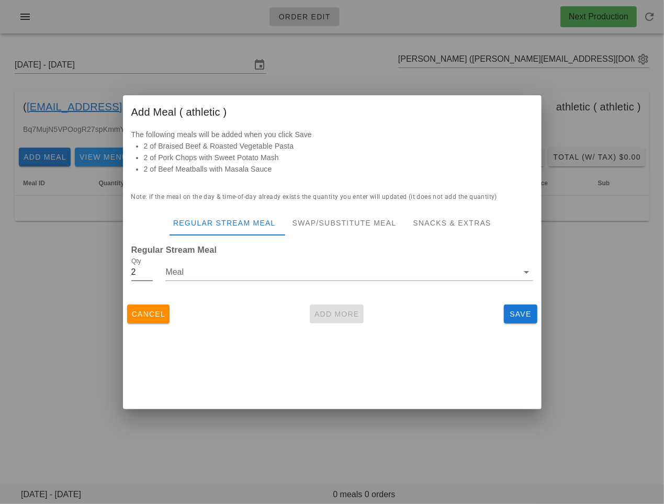
click at [144, 271] on input "2" at bounding box center [142, 272] width 22 height 17
click at [149, 270] on input "3" at bounding box center [142, 272] width 22 height 17
type input "4"
click at [149, 270] on input "4" at bounding box center [142, 272] width 22 height 17
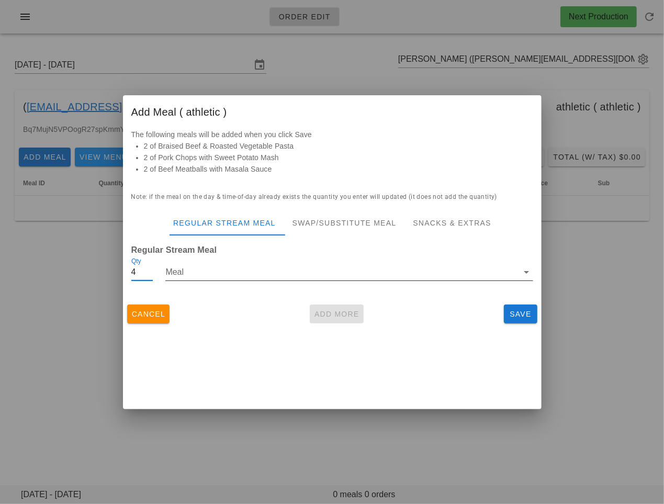
click at [175, 270] on input "Meal" at bounding box center [341, 272] width 353 height 17
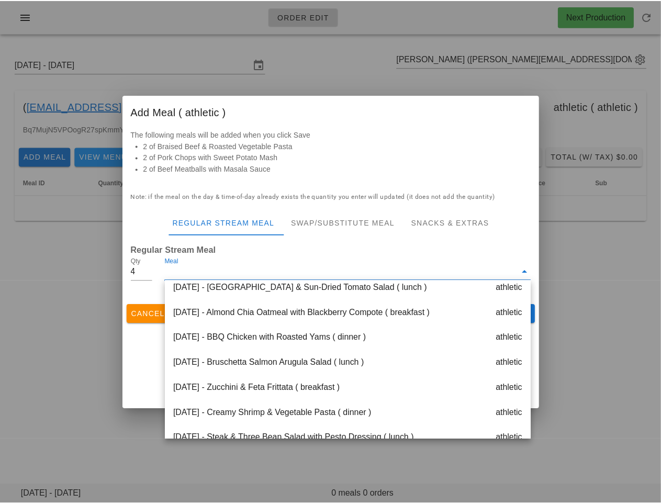
scroll to position [211, 0]
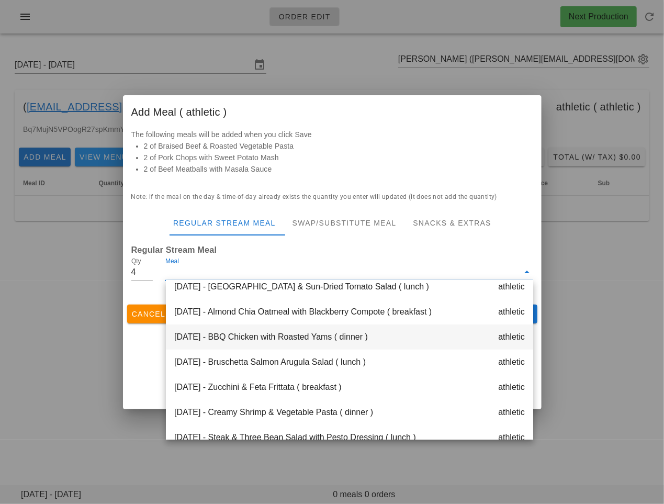
click at [217, 341] on div "Thursday Oct 09 - BBQ Chicken with Roasted Yams ( dinner ) athletic" at bounding box center [349, 336] width 367 height 25
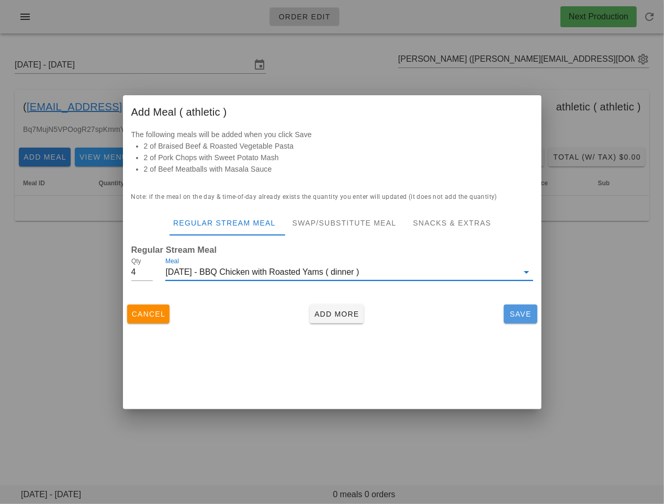
click at [516, 312] on span "Save" at bounding box center [520, 314] width 25 height 8
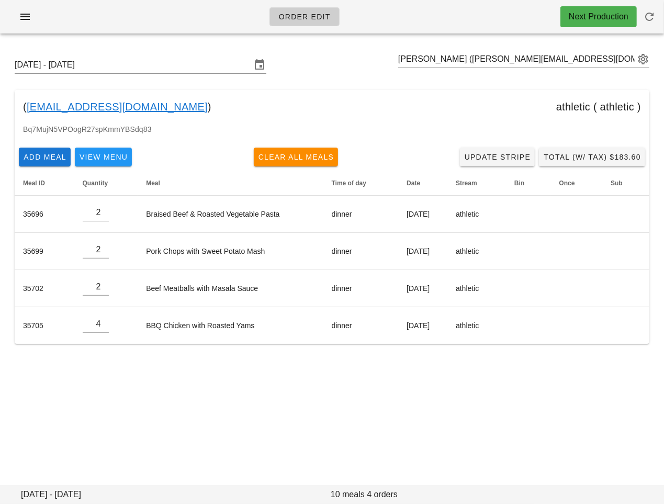
click at [285, 407] on div "Order Edit Next Production Sunday October 5 - Saturday October 11 Luke Monaghan…" at bounding box center [332, 252] width 664 height 504
click at [310, 421] on div "Order Edit Next Production Sunday October 5 - Saturday October 11 Luke Monaghan…" at bounding box center [332, 252] width 664 height 504
click at [603, 156] on span "Total (w/ Tax) $183.60" at bounding box center [592, 157] width 98 height 8
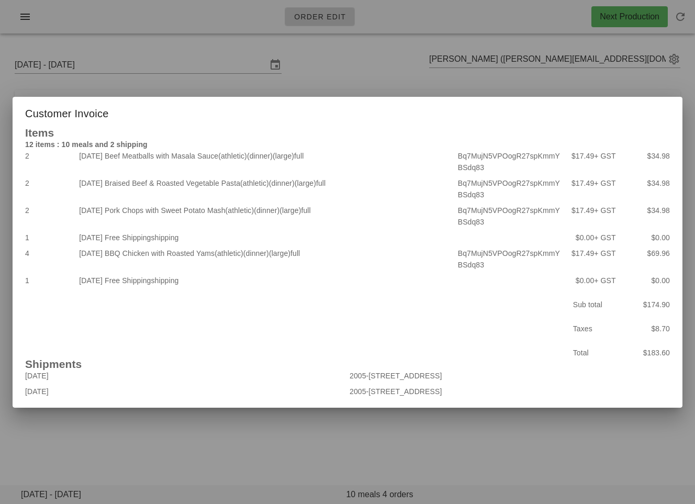
click at [478, 455] on div at bounding box center [347, 252] width 695 height 504
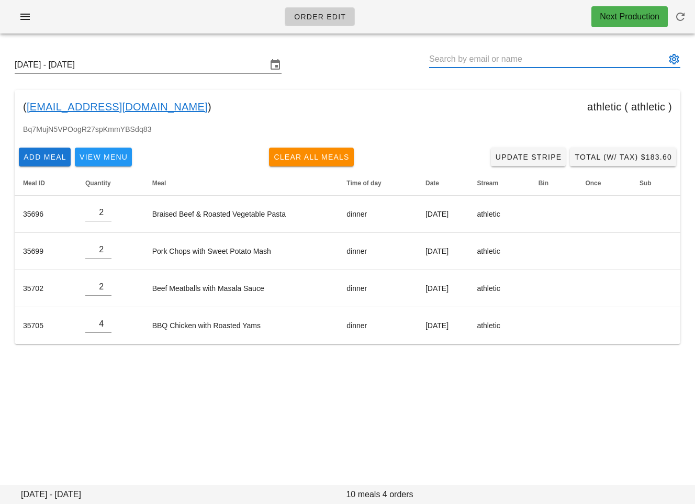
click at [504, 60] on input "text" at bounding box center [547, 59] width 236 height 17
click at [479, 60] on input "text" at bounding box center [547, 59] width 236 height 17
drag, startPoint x: 169, startPoint y: 111, endPoint x: 26, endPoint y: 105, distance: 144.0
click at [26, 105] on div "( monaghan.lth@gmail.com ) athletic ( athletic )" at bounding box center [347, 106] width 665 height 33
copy div "monaghan.lth@gmail.com )"
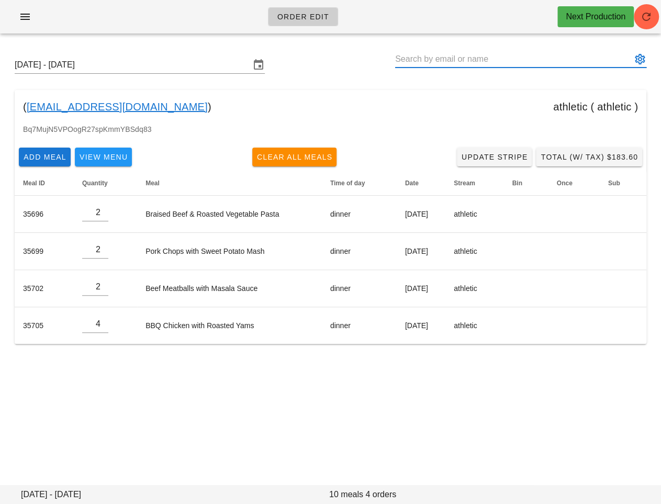
click at [438, 51] on input "text" at bounding box center [513, 59] width 236 height 17
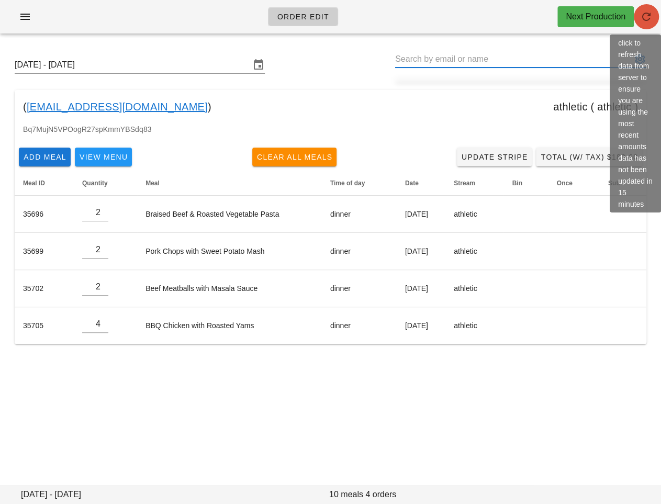
click at [645, 17] on icon "button" at bounding box center [646, 16] width 13 height 13
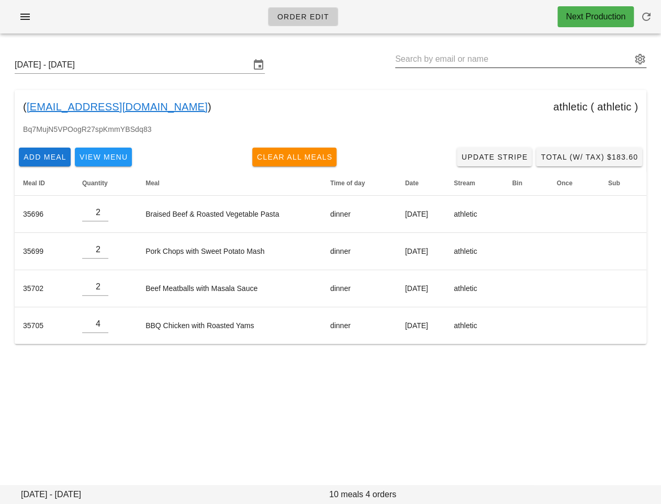
click at [449, 66] on input "text" at bounding box center [513, 59] width 236 height 17
paste input "[EMAIL_ADDRESS][PERSON_NAME][DOMAIN_NAME]"
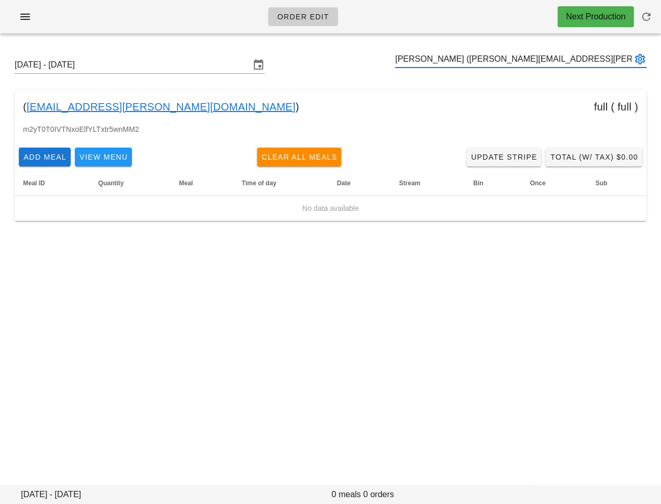
type input "[PERSON_NAME] ([PERSON_NAME][EMAIL_ADDRESS][PERSON_NAME][DOMAIN_NAME])"
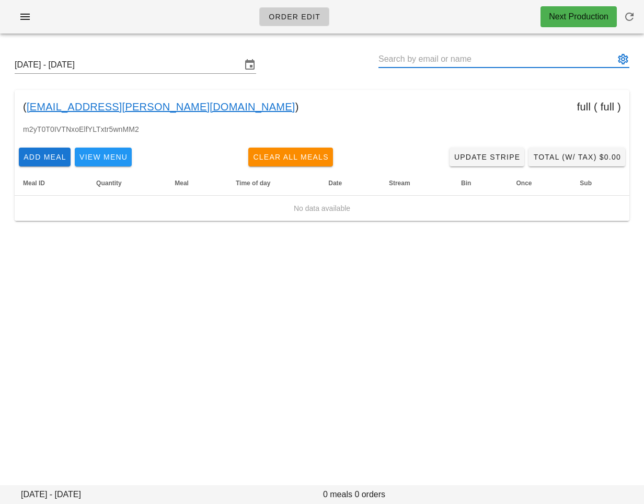
paste input "[EMAIL_ADDRESS][PERSON_NAME][DOMAIN_NAME]"
type input "[PERSON_NAME] ([PERSON_NAME][EMAIL_ADDRESS][PERSON_NAME][DOMAIN_NAME])"
click at [44, 165] on button "Add Meal" at bounding box center [45, 157] width 52 height 19
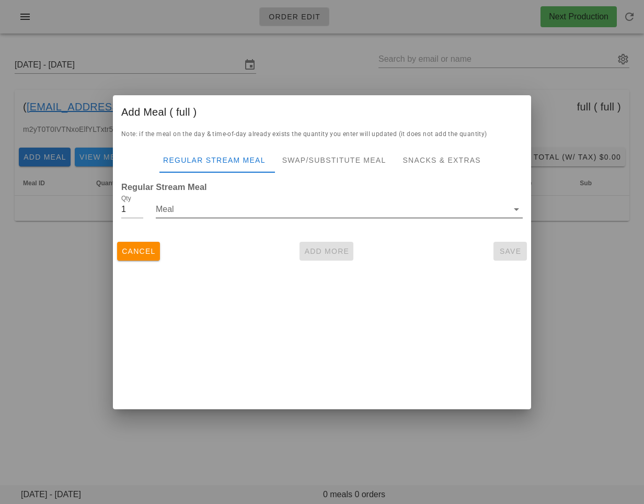
click at [258, 213] on input "Meal" at bounding box center [332, 209] width 353 height 17
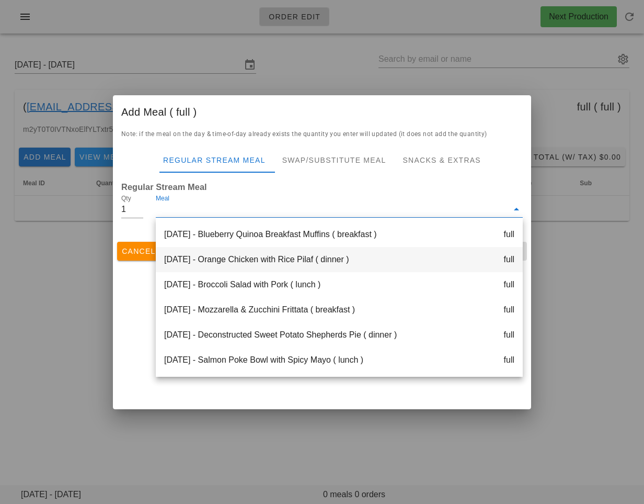
click at [359, 255] on div "[DATE] - Orange Chicken with Rice Pilaf ( dinner ) full" at bounding box center [339, 259] width 367 height 25
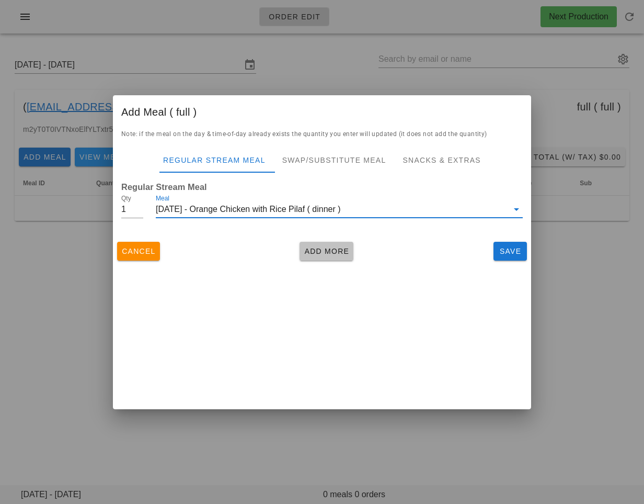
click at [314, 248] on span "Add More" at bounding box center [327, 251] width 46 height 8
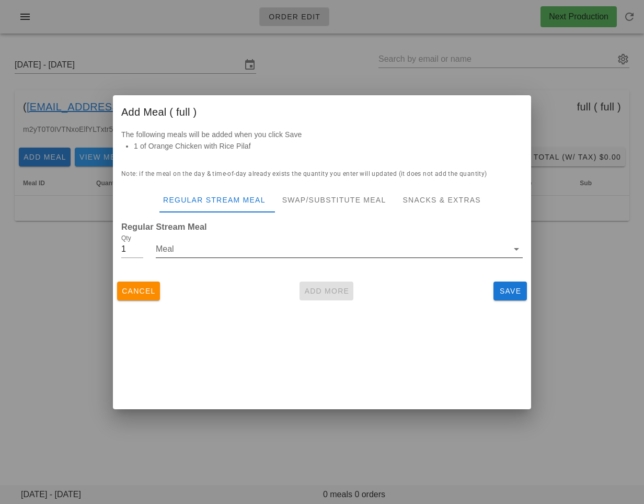
click at [276, 261] on div "Meal" at bounding box center [339, 255] width 367 height 28
click at [276, 252] on input "Meal" at bounding box center [332, 249] width 353 height 17
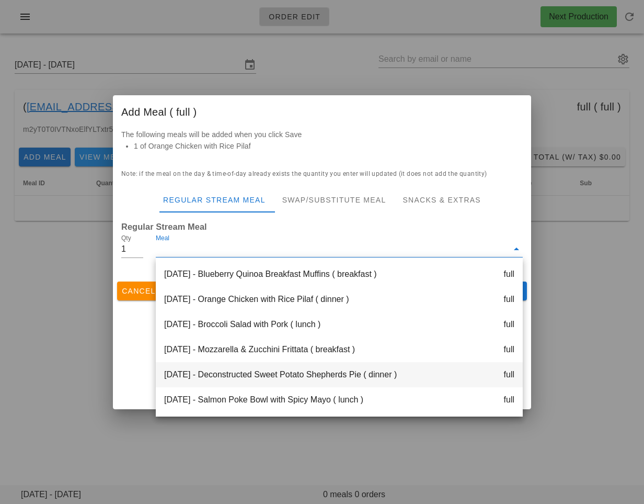
click at [260, 372] on div "[DATE] - Deconstructed Sweet Potato Shepherds Pie ( dinner ) full" at bounding box center [339, 374] width 367 height 25
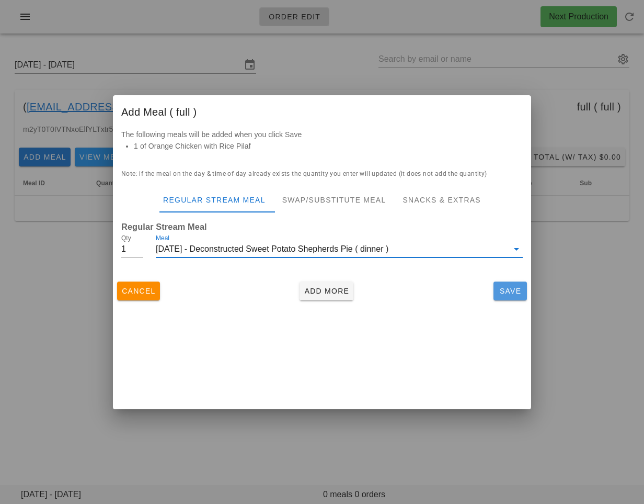
click at [496, 287] on button "Save" at bounding box center [510, 290] width 33 height 19
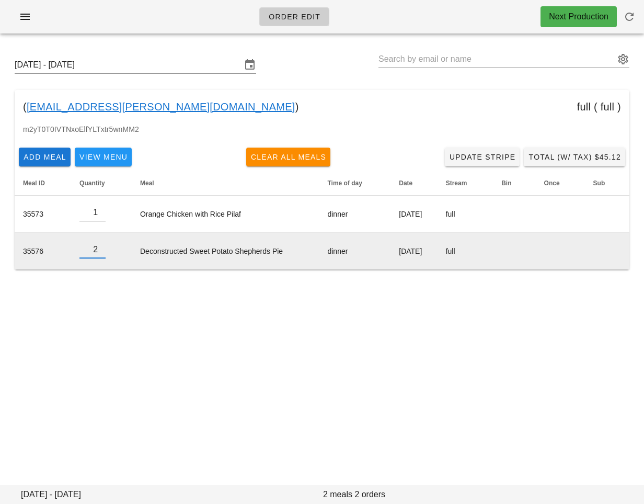
type input "2"
click at [99, 245] on input "2" at bounding box center [93, 249] width 26 height 17
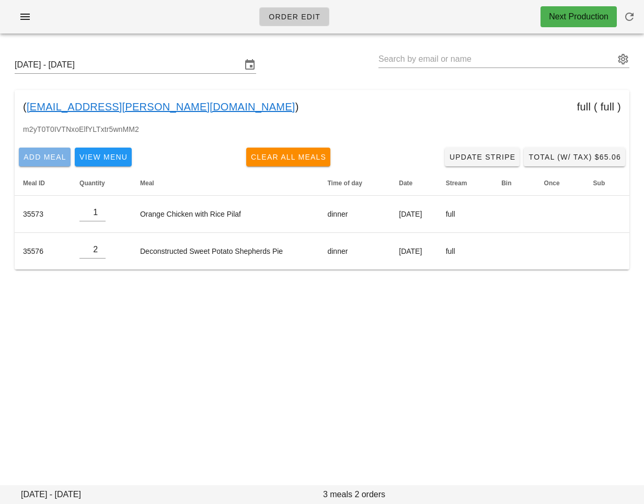
click at [44, 149] on button "Add Meal" at bounding box center [45, 157] width 52 height 19
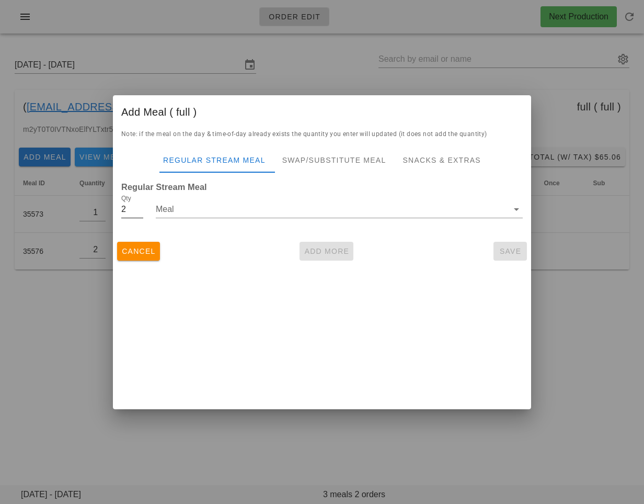
click at [139, 206] on input "2" at bounding box center [132, 209] width 22 height 17
click at [349, 210] on input "Meal" at bounding box center [332, 209] width 353 height 17
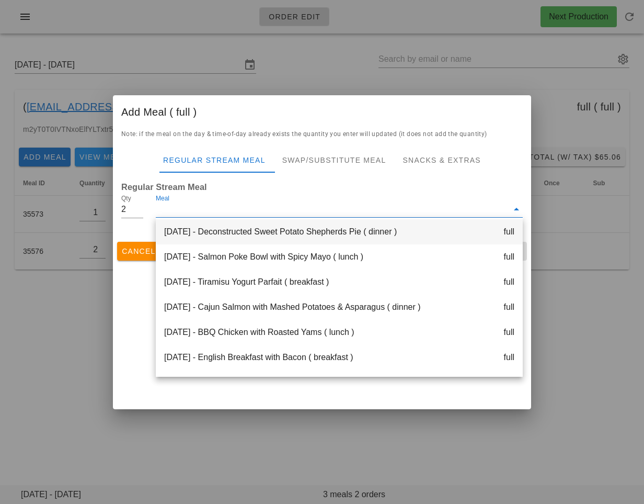
scroll to position [105, 0]
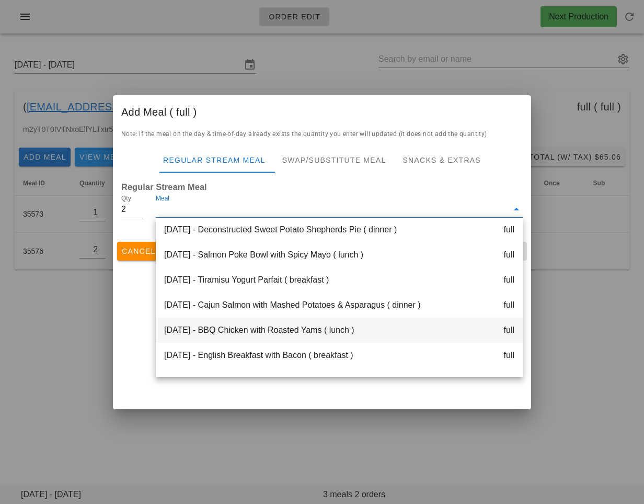
click at [340, 325] on div "[DATE] - BBQ Chicken with Roasted Yams ( lunch ) full" at bounding box center [339, 330] width 367 height 25
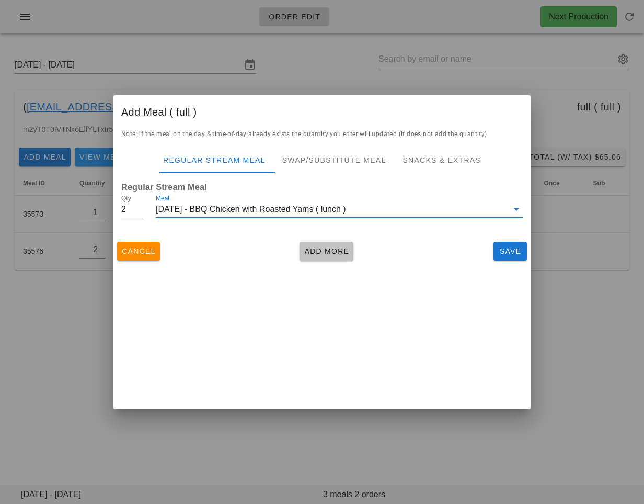
click at [342, 254] on span "Add More" at bounding box center [327, 251] width 46 height 8
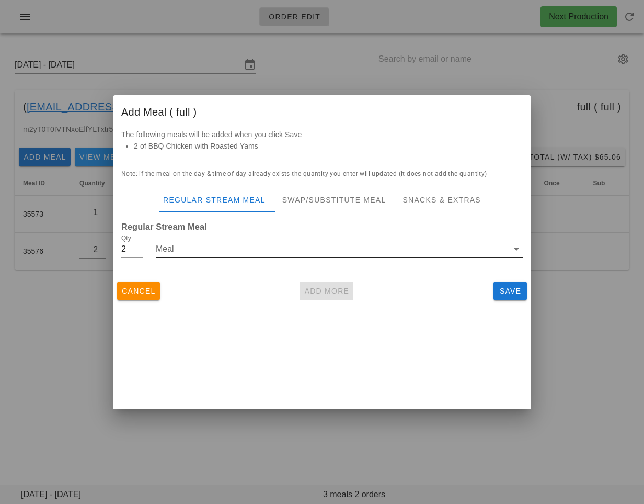
click at [424, 247] on input "Meal" at bounding box center [332, 249] width 353 height 17
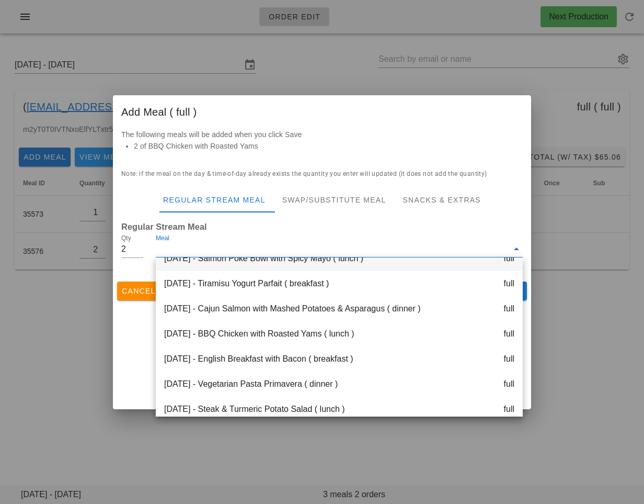
scroll to position [144, 0]
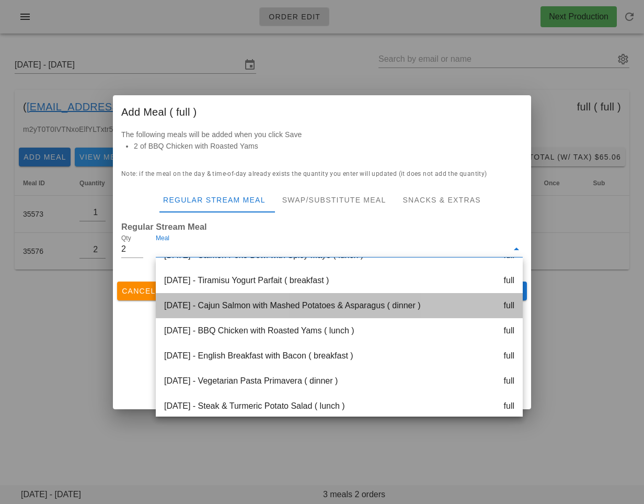
click at [374, 309] on div "[DATE] - Cajun Salmon with Mashed Potatoes & Asparagus ( dinner ) full" at bounding box center [339, 305] width 367 height 25
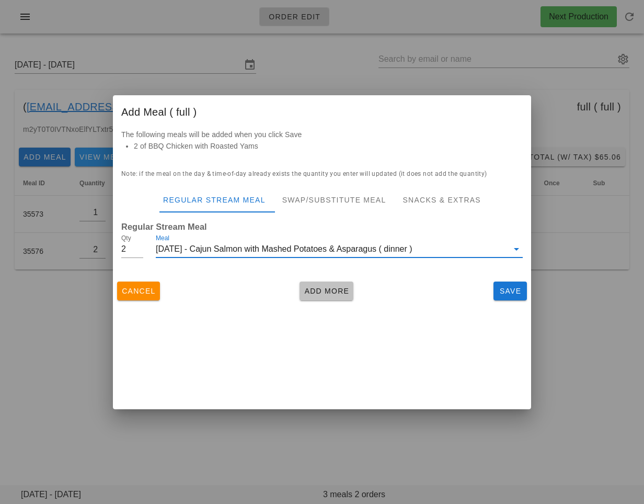
click at [332, 288] on span "Add More" at bounding box center [327, 291] width 46 height 8
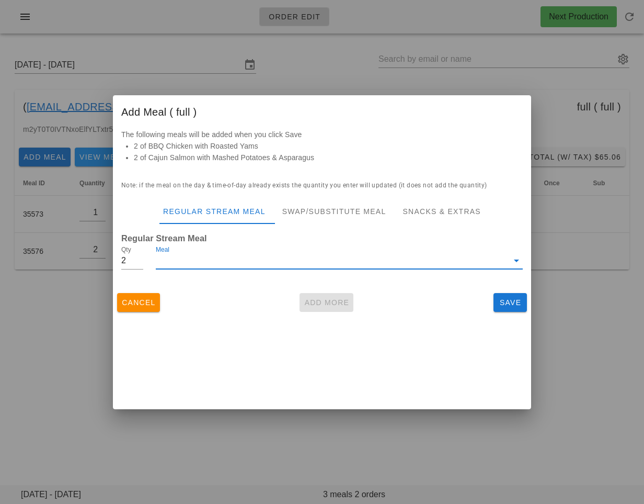
click at [451, 261] on input "Meal" at bounding box center [332, 260] width 353 height 17
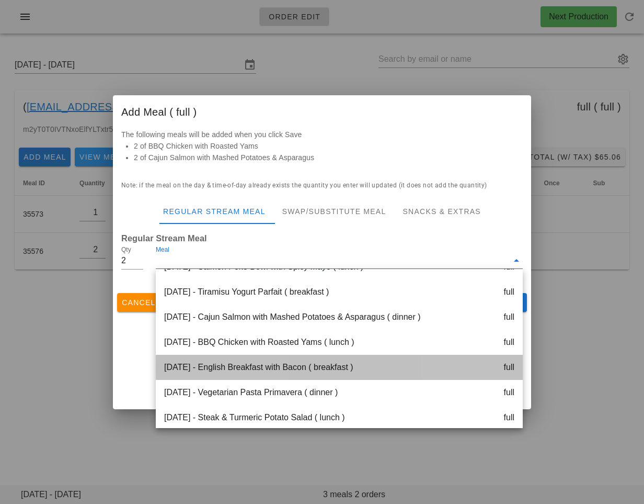
click at [363, 369] on div "[DATE] - English Breakfast with Bacon ( breakfast ) full" at bounding box center [339, 367] width 367 height 25
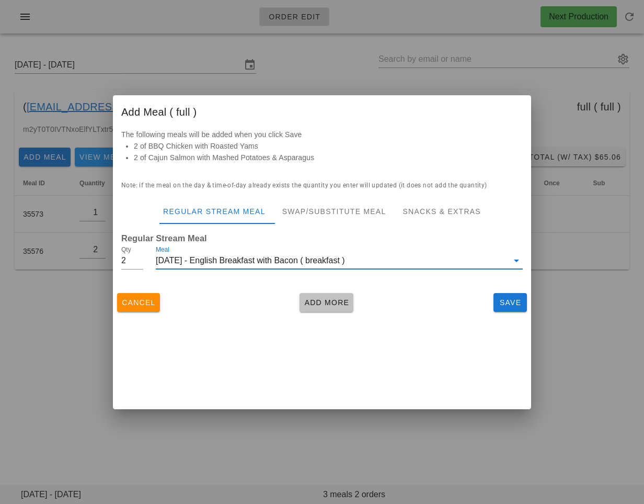
click at [343, 308] on button "Add More" at bounding box center [327, 302] width 54 height 19
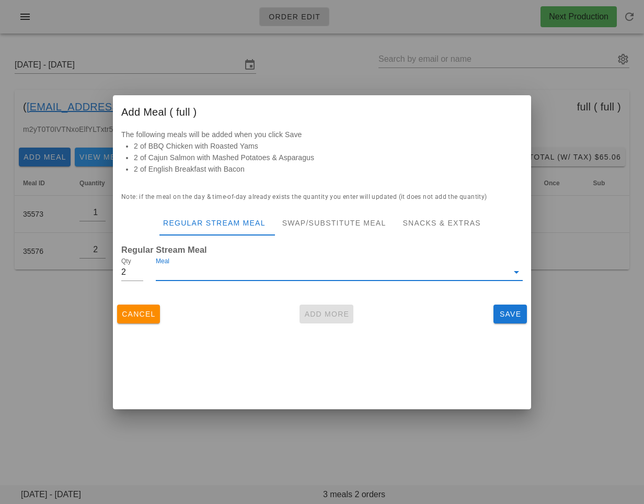
click at [346, 276] on input "Meal" at bounding box center [332, 272] width 353 height 17
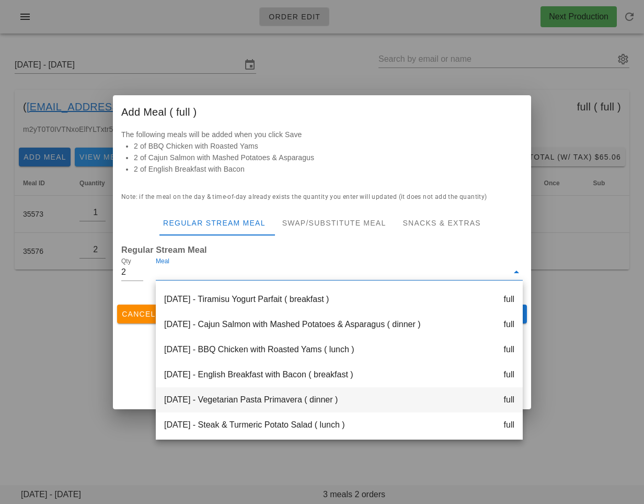
scroll to position [149, 0]
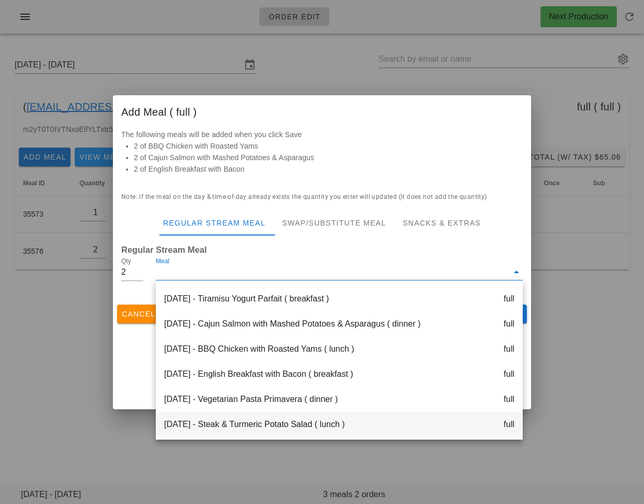
click at [297, 417] on div "[DATE] - Steak & Turmeric Potato Salad ( lunch ) full" at bounding box center [339, 424] width 367 height 25
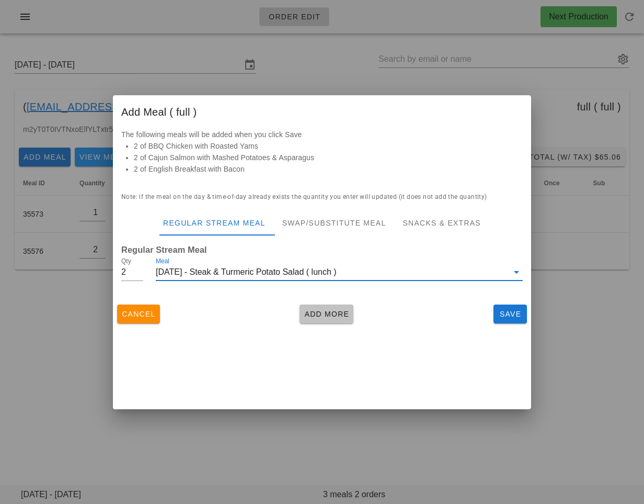
click at [333, 315] on span "Add More" at bounding box center [327, 314] width 46 height 8
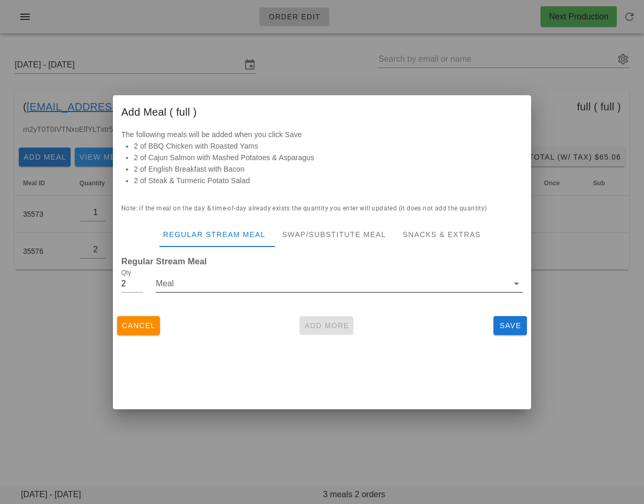
click at [230, 280] on input "Meal" at bounding box center [332, 283] width 353 height 17
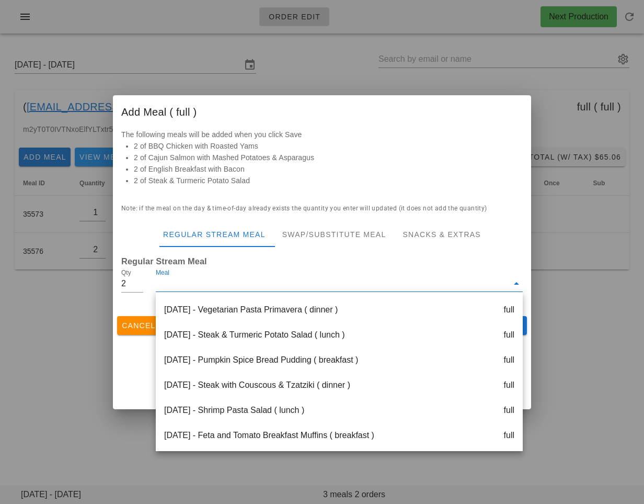
scroll to position [301, 0]
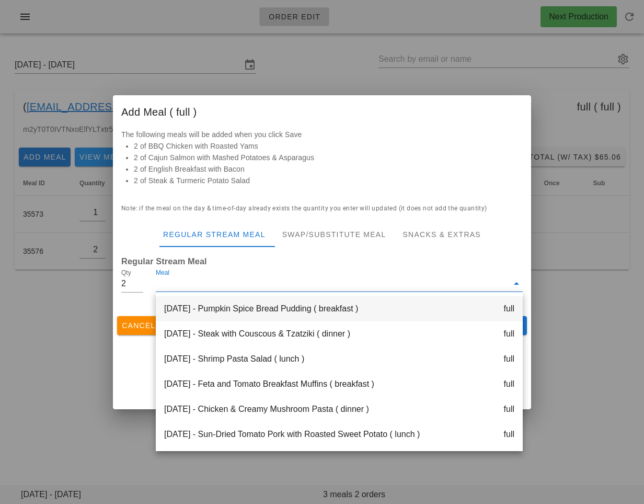
click at [240, 312] on div "[DATE] - Pumpkin Spice Bread Pudding ( breakfast ) full" at bounding box center [339, 308] width 367 height 25
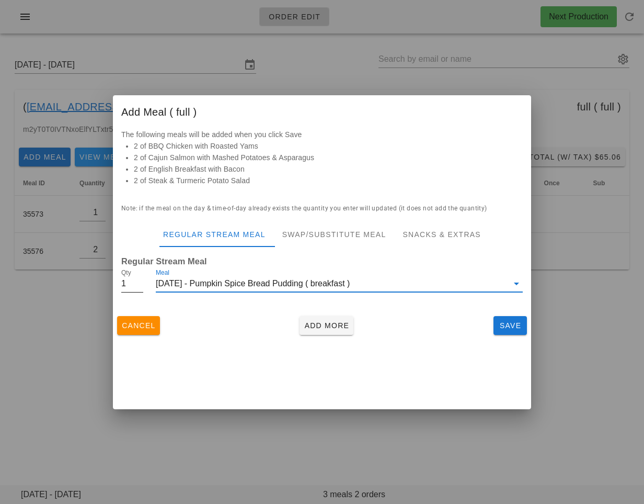
click at [137, 287] on input "1" at bounding box center [132, 283] width 22 height 17
click at [333, 327] on span "Add More" at bounding box center [327, 325] width 46 height 8
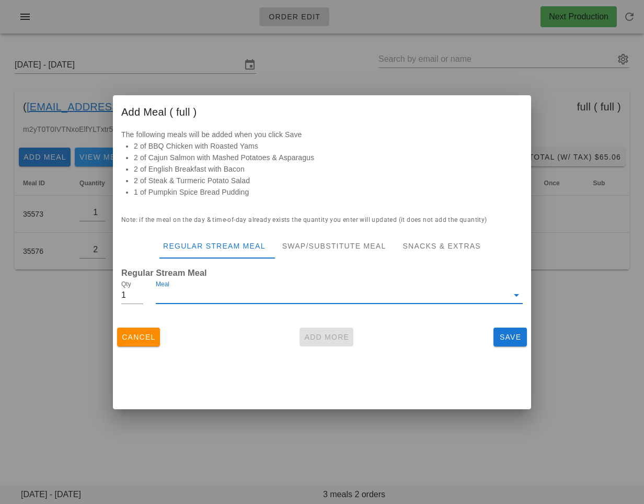
click at [399, 290] on input "Meal" at bounding box center [332, 295] width 353 height 17
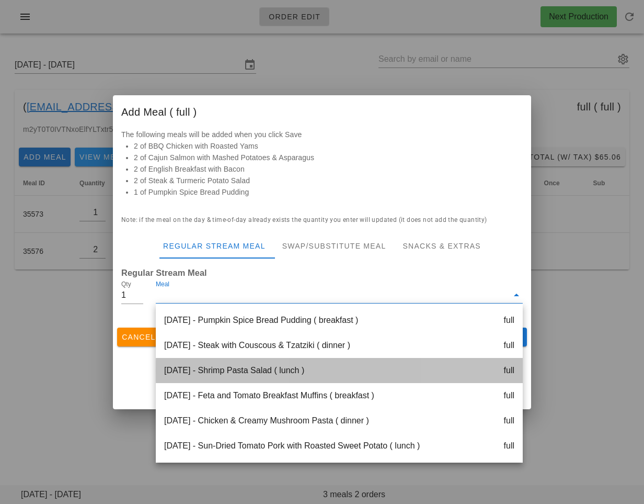
click at [278, 368] on div "[DATE] - Shrimp Pasta Salad ( lunch ) full" at bounding box center [339, 370] width 367 height 25
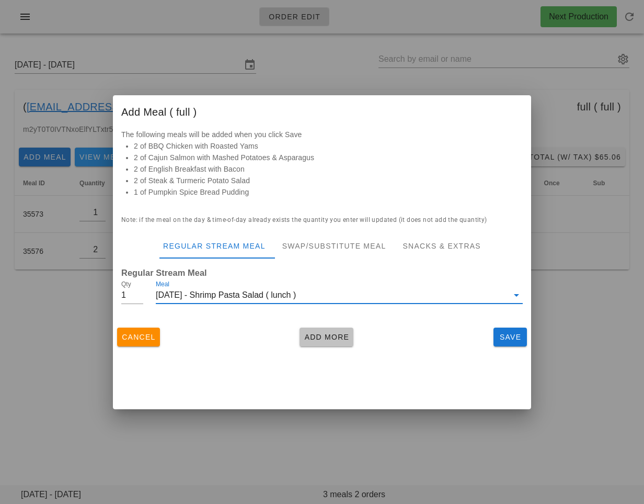
click at [335, 343] on button "Add More" at bounding box center [327, 336] width 54 height 19
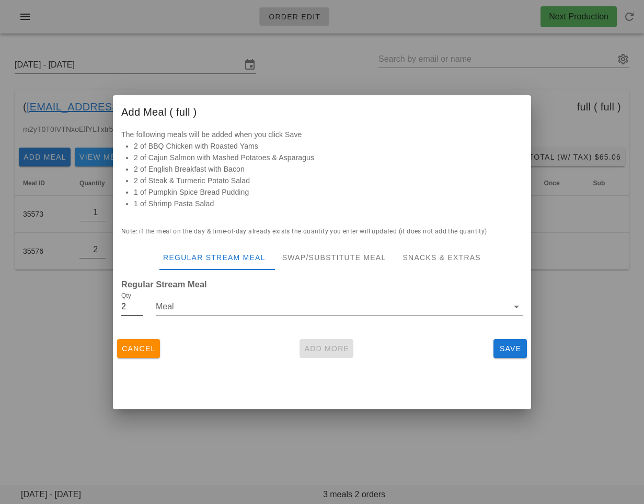
type input "2"
click at [137, 304] on input "2" at bounding box center [132, 306] width 22 height 17
click at [187, 312] on input "Meal" at bounding box center [332, 306] width 353 height 17
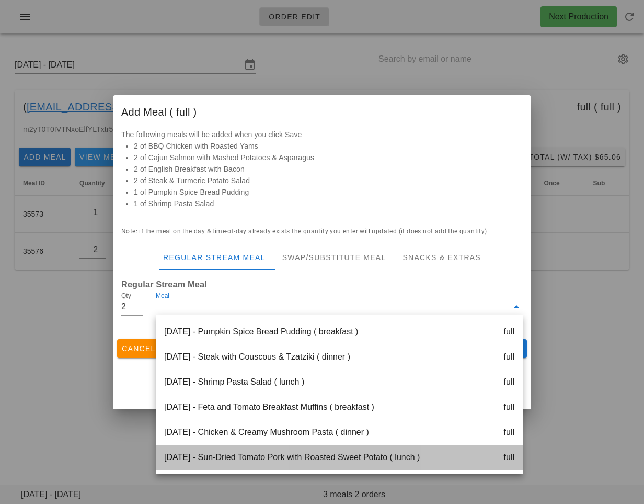
click at [190, 457] on div "[DATE] - Sun-Dried Tomato Pork with Roasted Sweet Potato ( lunch ) full" at bounding box center [339, 457] width 367 height 25
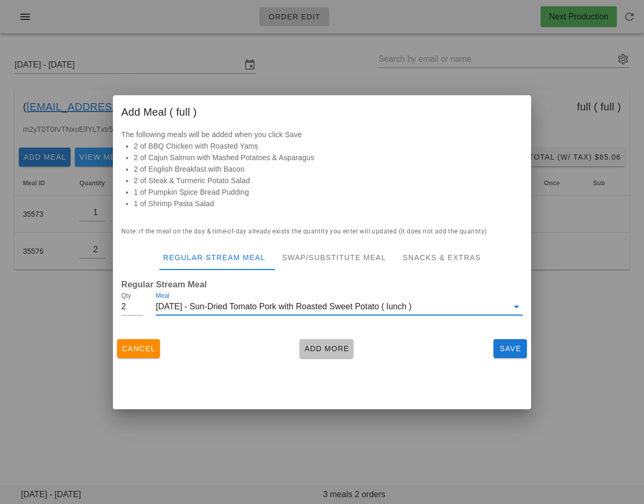
click at [324, 349] on span "Add More" at bounding box center [327, 348] width 46 height 8
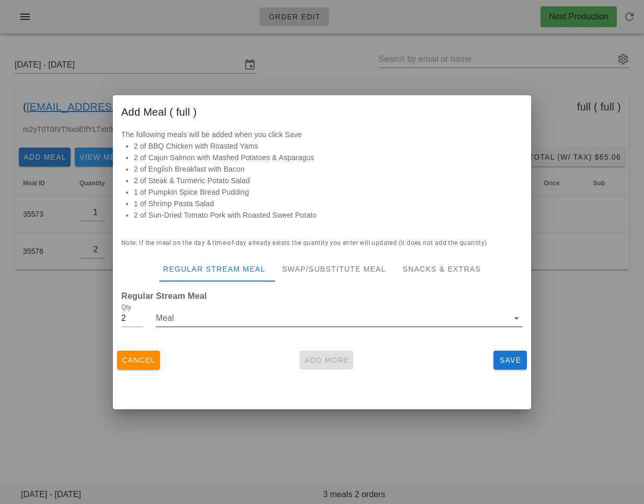
click at [193, 320] on input "Meal" at bounding box center [332, 318] width 353 height 17
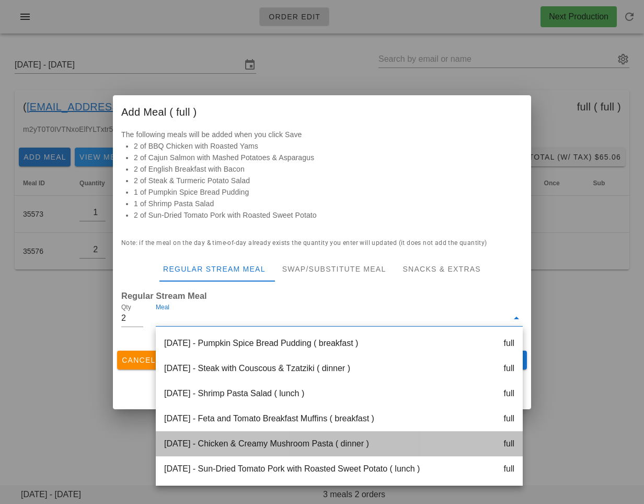
click at [236, 447] on div "[DATE] - Chicken & Creamy Mushroom Pasta ( dinner ) full" at bounding box center [339, 443] width 367 height 25
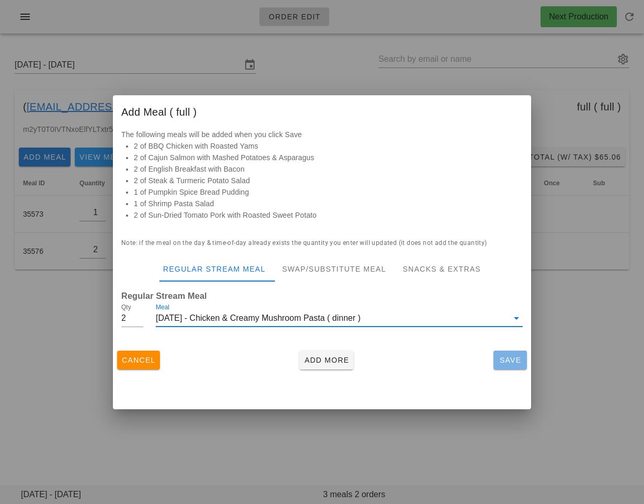
click at [504, 363] on span "Save" at bounding box center [510, 360] width 25 height 8
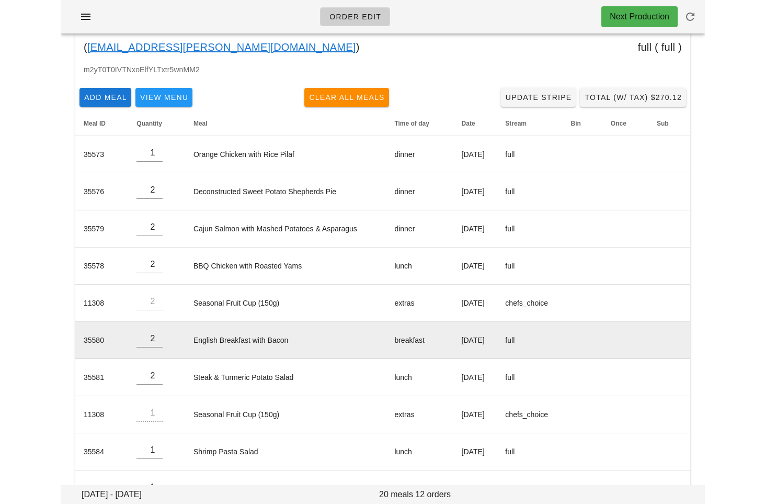
scroll to position [34, 0]
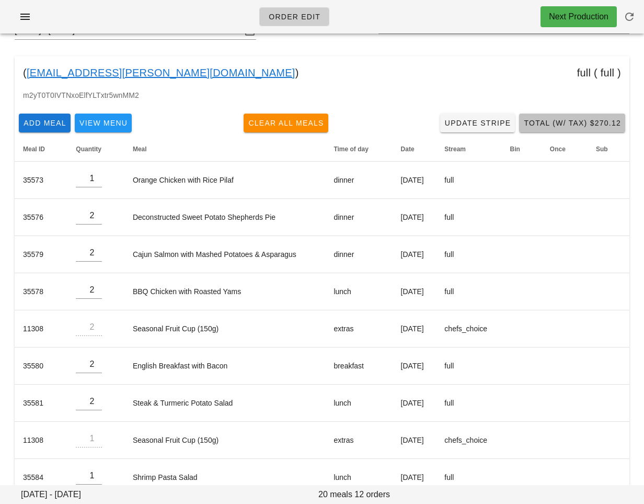
click at [536, 131] on button "Total (w/ Tax) $270.12" at bounding box center [572, 123] width 106 height 19
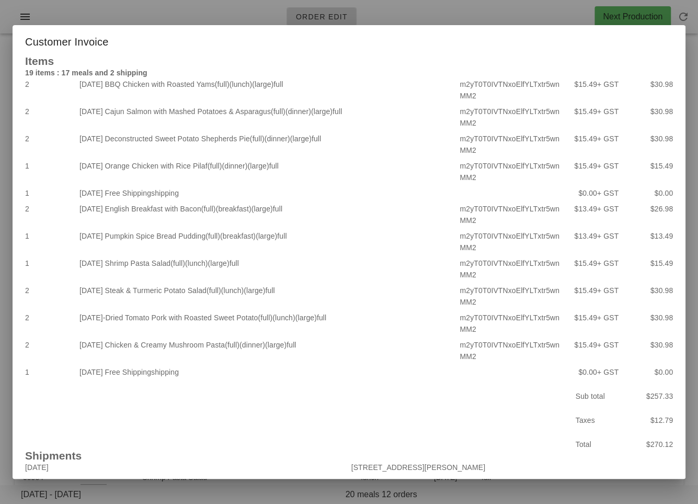
click at [227, 3] on div at bounding box center [349, 252] width 698 height 504
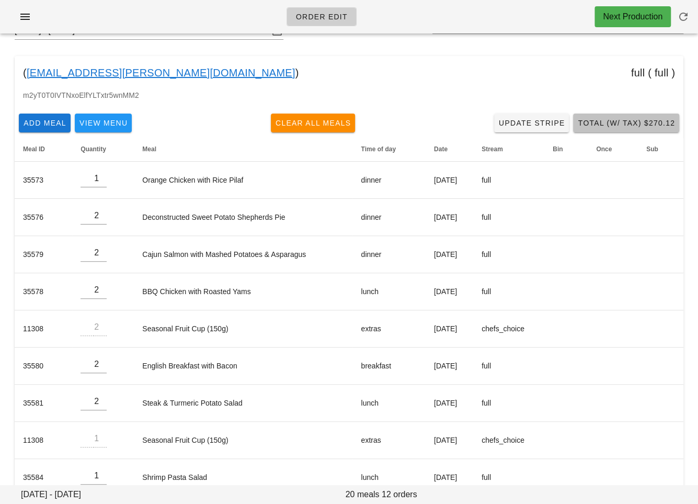
click at [628, 119] on span "Total (w/ Tax) $270.12" at bounding box center [627, 123] width 98 height 8
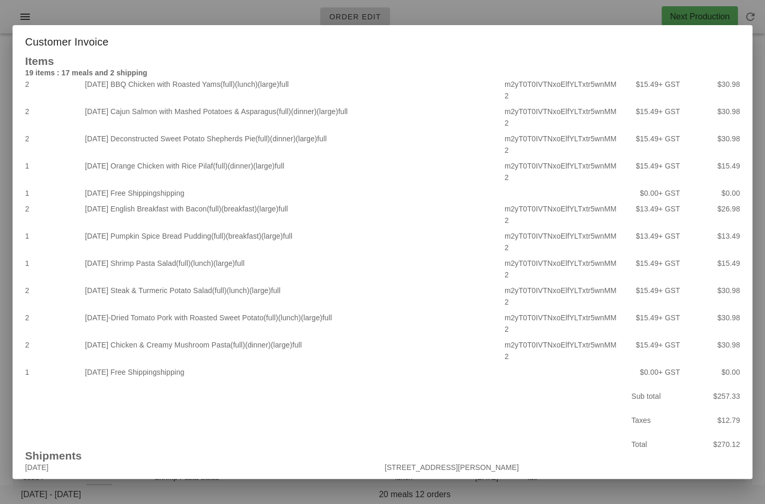
click at [484, 55] on div at bounding box center [382, 252] width 765 height 504
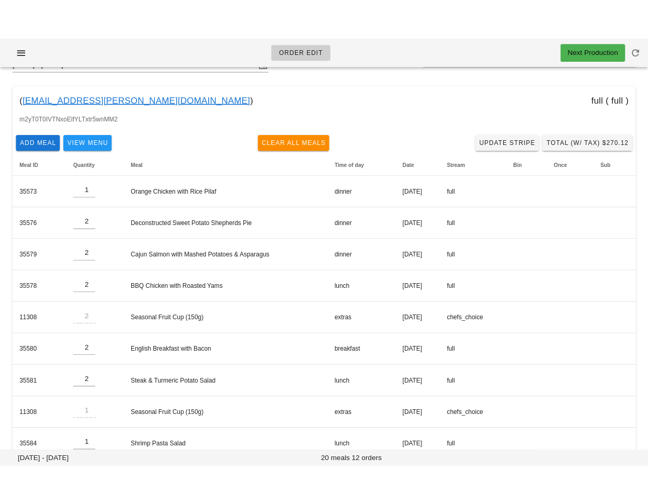
scroll to position [0, 0]
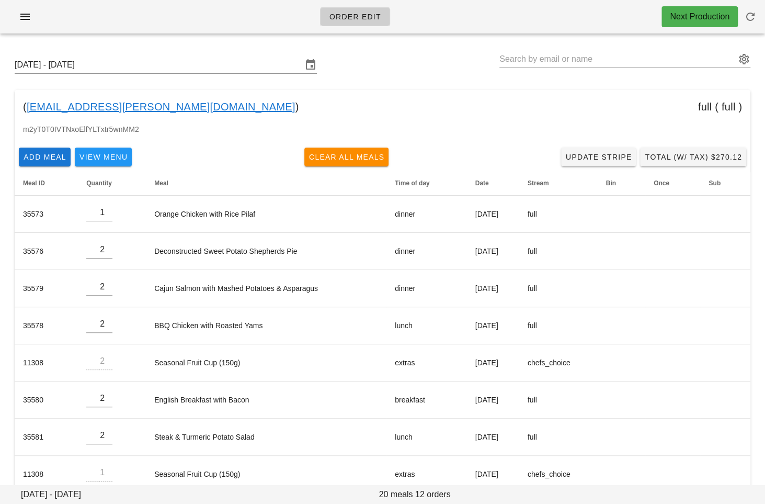
drag, startPoint x: 161, startPoint y: 109, endPoint x: 28, endPoint y: 109, distance: 132.9
click at [28, 109] on div "( [EMAIL_ADDRESS][PERSON_NAME][DOMAIN_NAME] ) full ( full )" at bounding box center [383, 106] width 736 height 33
copy div "[EMAIL_ADDRESS][PERSON_NAME][DOMAIN_NAME] )"
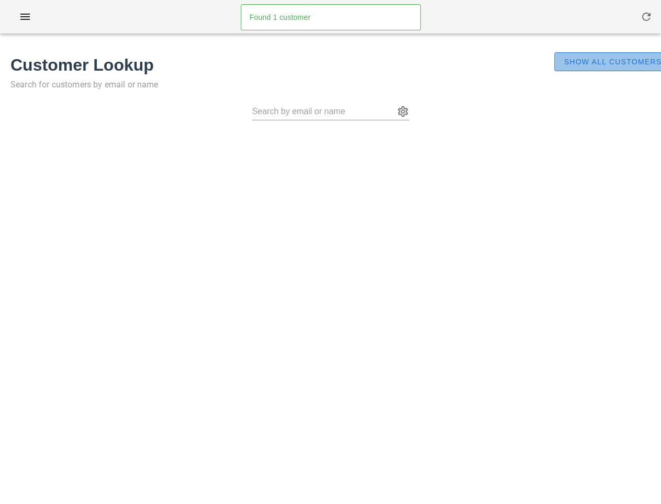
click at [597, 59] on span "Show All Customers" at bounding box center [612, 62] width 98 height 8
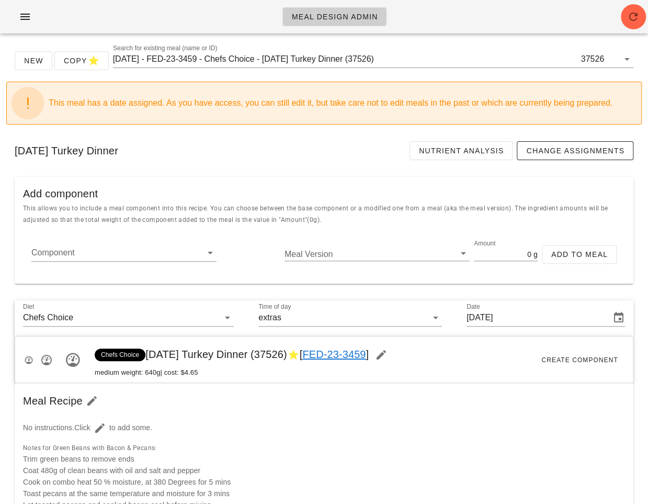
click at [225, 162] on div "[DATE] Turkey Dinner Nutrient Analysis Change Assignments" at bounding box center [324, 151] width 636 height 36
click at [18, 17] on span "button" at bounding box center [25, 16] width 17 height 13
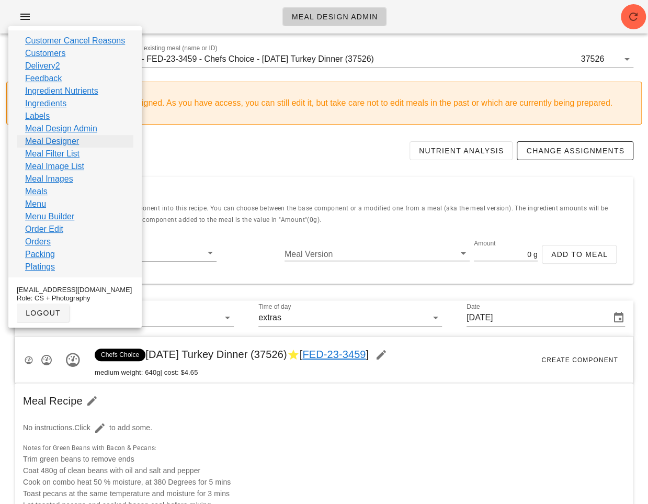
click at [58, 138] on link "Meal Designer" at bounding box center [52, 141] width 54 height 13
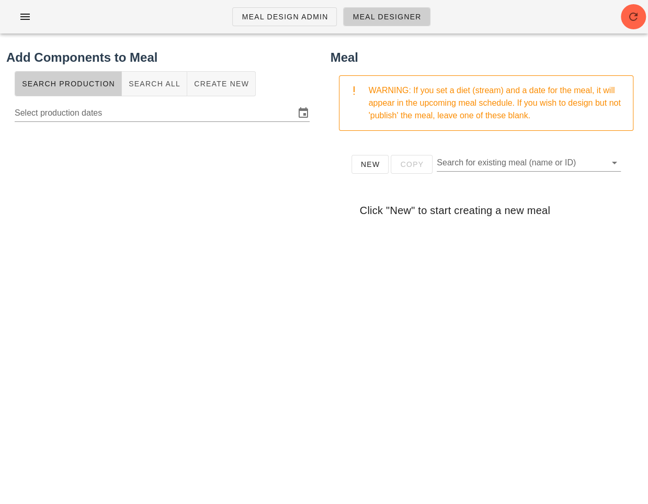
click at [463, 152] on div "New Copy Search for existing meal (name or ID)" at bounding box center [486, 168] width 287 height 33
click at [458, 159] on input "Search for existing meal (name or ID)" at bounding box center [520, 162] width 167 height 17
click at [148, 220] on div at bounding box center [162, 335] width 312 height 418
click at [372, 167] on span "New" at bounding box center [370, 164] width 20 height 8
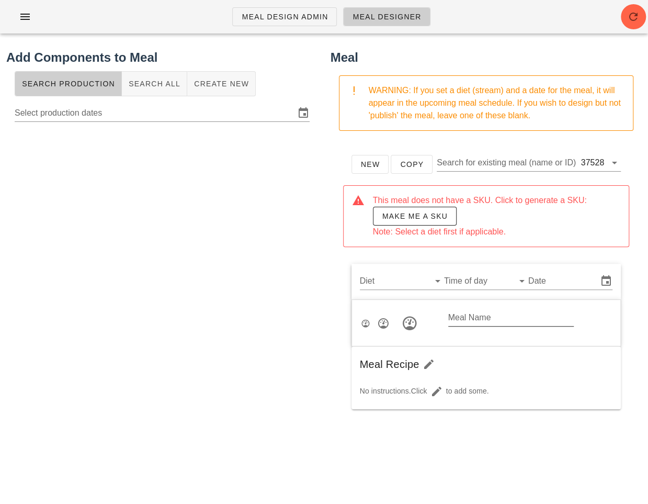
click at [458, 318] on input "Meal Name" at bounding box center [511, 317] width 126 height 17
type input "Thanksgiving Turkey"
click at [402, 275] on input "Diet" at bounding box center [393, 281] width 67 height 17
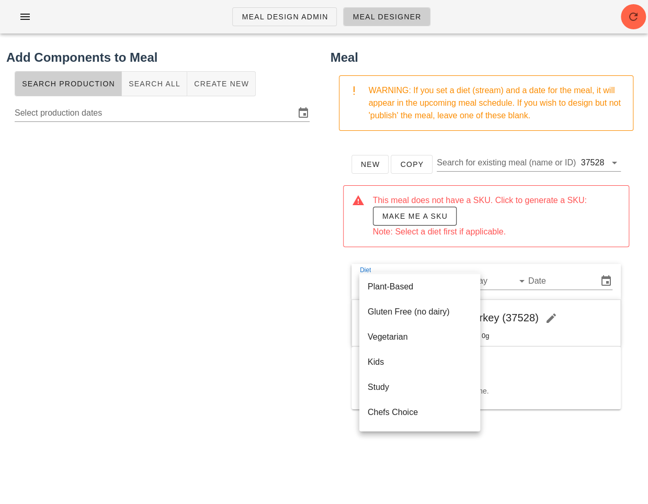
scroll to position [176, 0]
click at [402, 372] on div "Chefs Choice" at bounding box center [420, 364] width 104 height 22
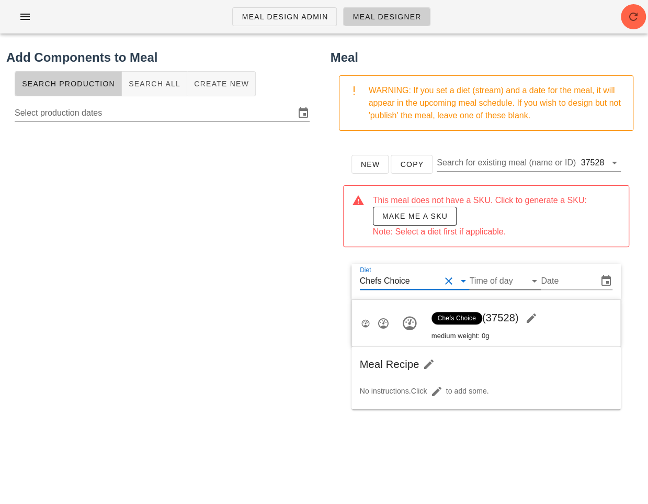
click at [490, 281] on input "Time of day" at bounding box center [496, 281] width 55 height 17
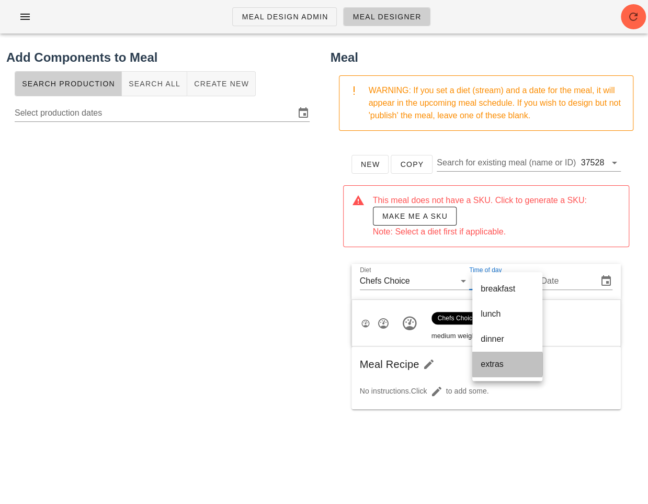
click at [493, 360] on div "extras" at bounding box center [507, 364] width 53 height 10
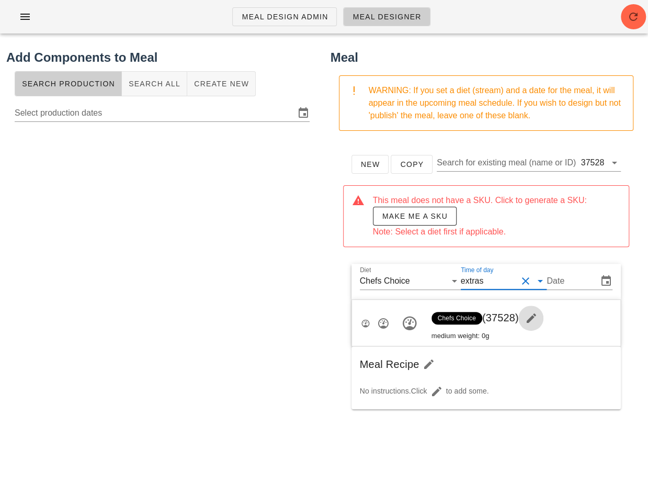
click at [536, 316] on icon "button" at bounding box center [531, 318] width 13 height 13
click at [471, 317] on input "Meal Name" at bounding box center [511, 317] width 126 height 17
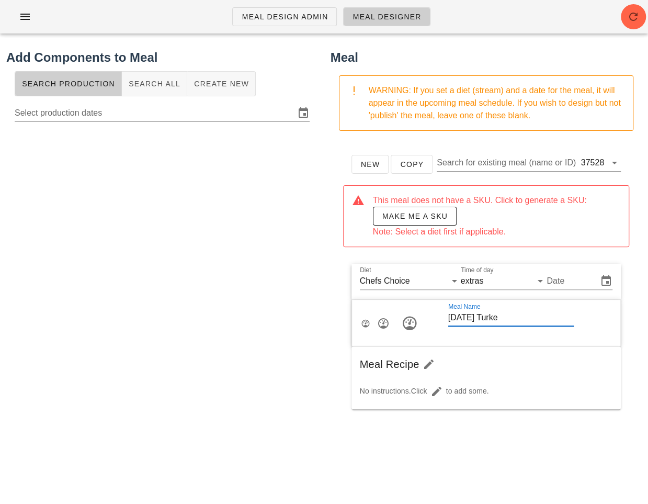
type input "Thanksgiving Turkey"
click at [562, 283] on input "Date" at bounding box center [571, 281] width 49 height 17
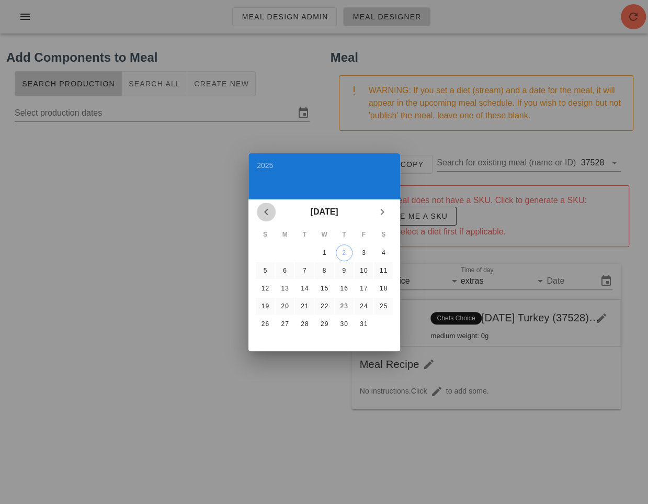
click at [268, 210] on icon "Previous month" at bounding box center [266, 212] width 13 height 13
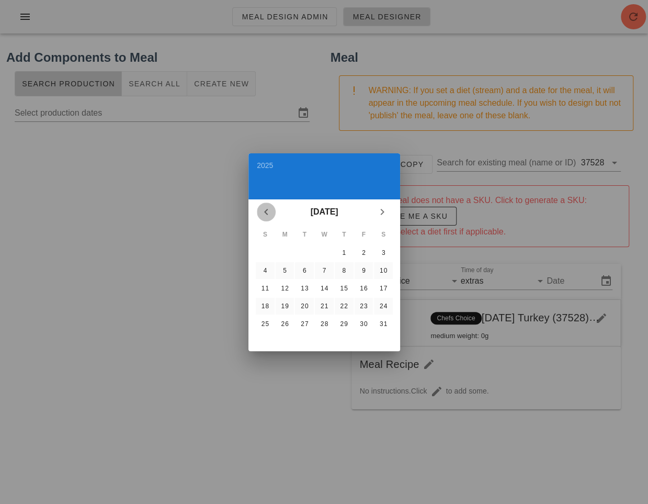
click at [268, 210] on icon "Previous month" at bounding box center [266, 212] width 13 height 13
click at [264, 263] on button "5" at bounding box center [264, 270] width 17 height 17
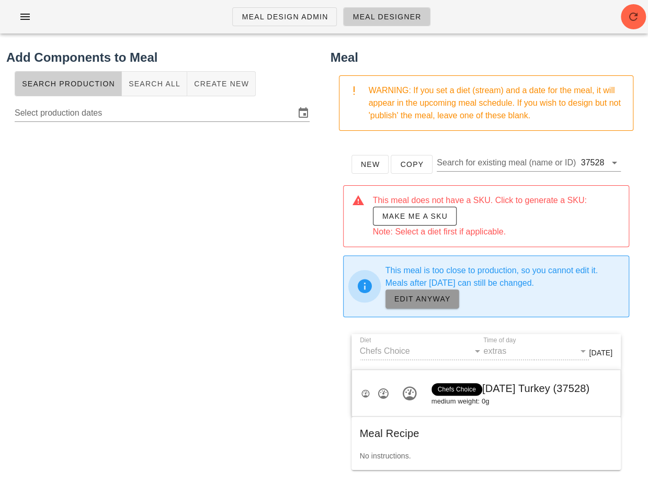
click at [433, 300] on span "EDIT ANYWAY" at bounding box center [422, 299] width 57 height 8
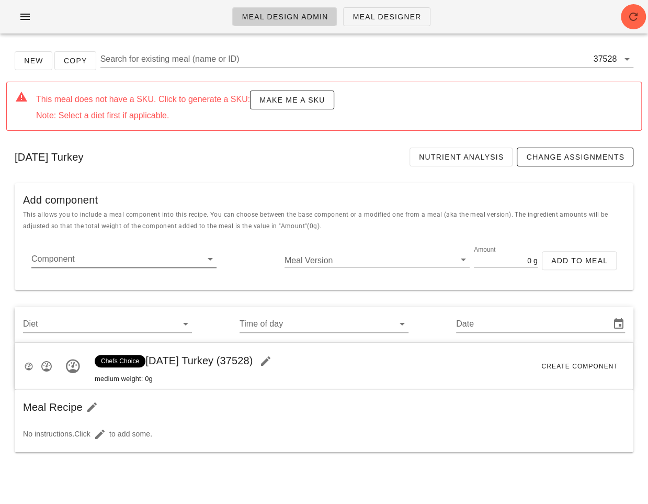
click at [130, 253] on input "Component" at bounding box center [115, 259] width 168 height 17
paste input "17000"
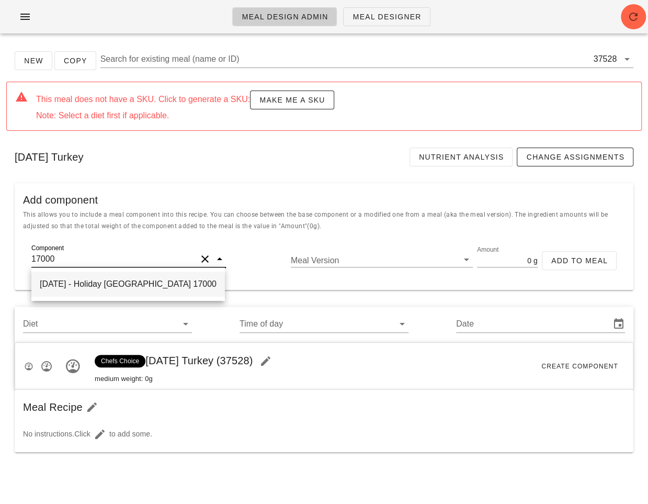
click at [123, 280] on div "2025-09-25 - Holiday Turkey 17000" at bounding box center [128, 283] width 194 height 25
type input "Holiday [GEOGRAPHIC_DATA]"
type input "1390"
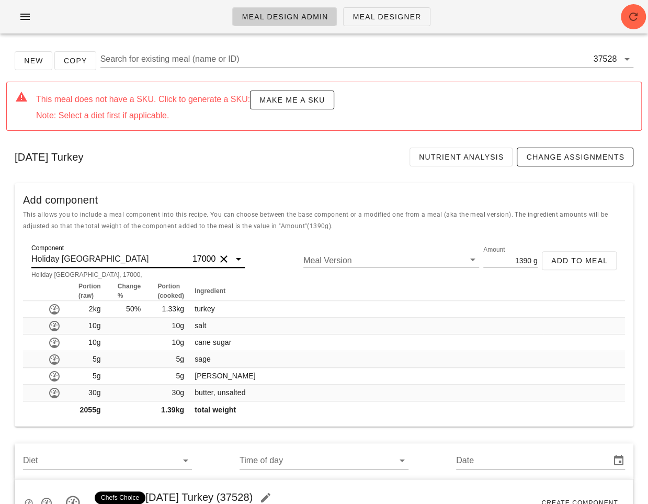
type input "Holiday [GEOGRAPHIC_DATA]"
click at [523, 258] on input "1390" at bounding box center [507, 260] width 48 height 14
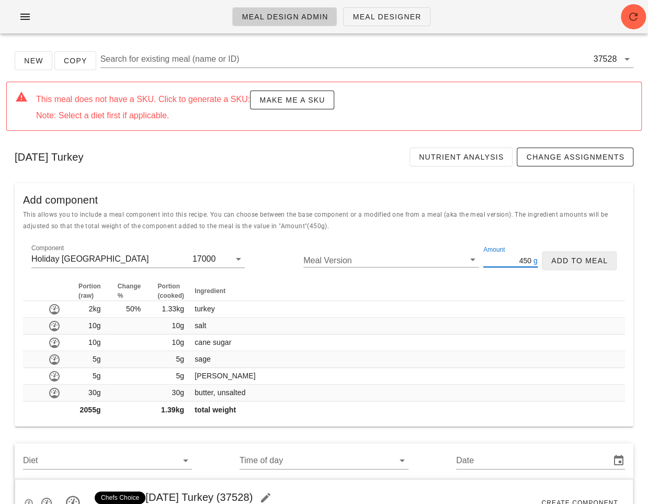
type input "450"
click at [557, 257] on span "Add to Meal" at bounding box center [579, 260] width 57 height 8
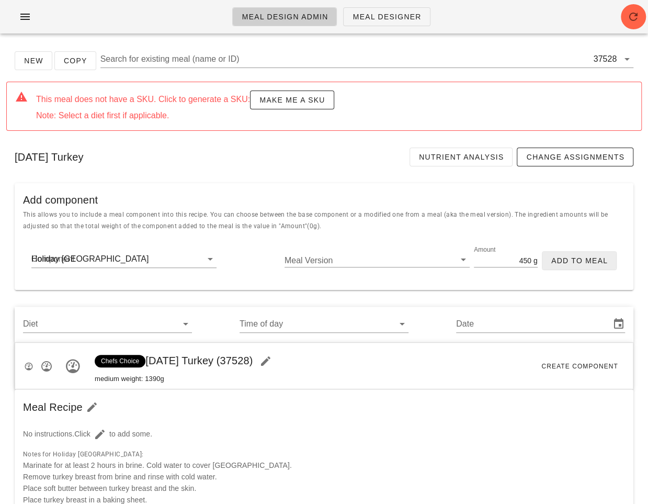
type input "0"
drag, startPoint x: 283, startPoint y: 360, endPoint x: 149, endPoint y: 364, distance: 134.5
click at [149, 364] on span "Chefs Choice Thanksgiving Turkey (37528)" at bounding box center [186, 361] width 183 height 12
copy span "Thanksgiving Turkey (37528)"
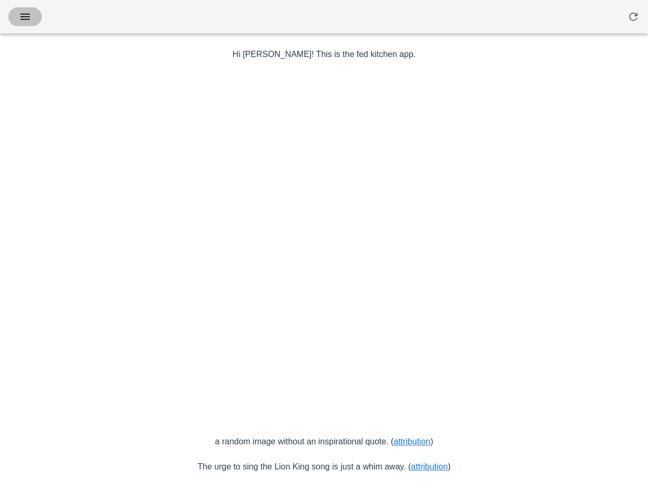
click at [24, 19] on icon "button" at bounding box center [25, 16] width 13 height 13
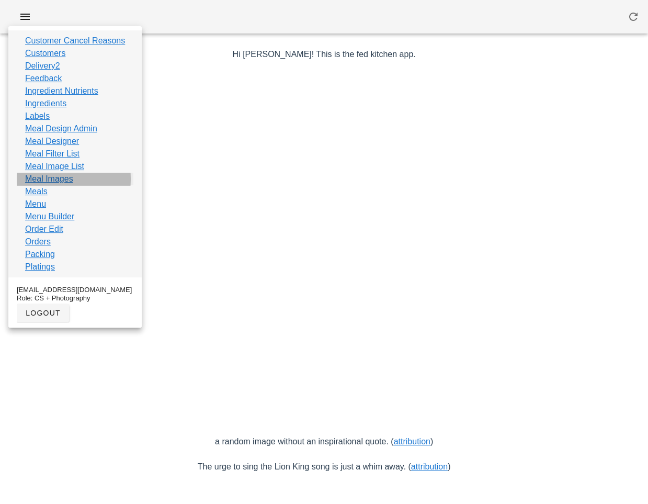
click at [59, 177] on link "Meal Images" at bounding box center [49, 179] width 48 height 13
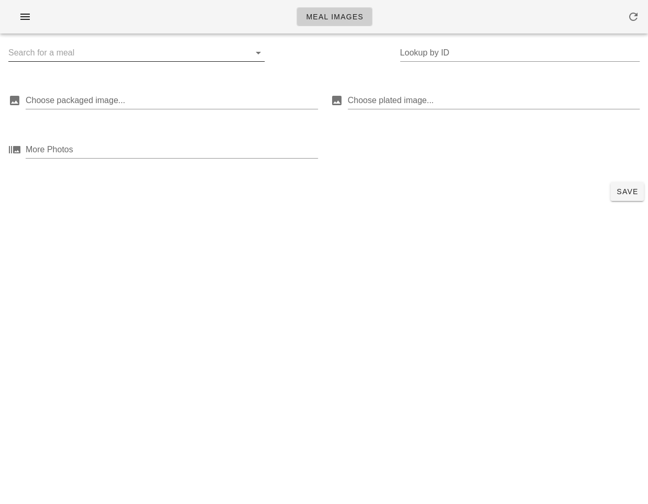
click at [69, 48] on input "text" at bounding box center [128, 52] width 240 height 17
paste input "37528"
type input "37528"
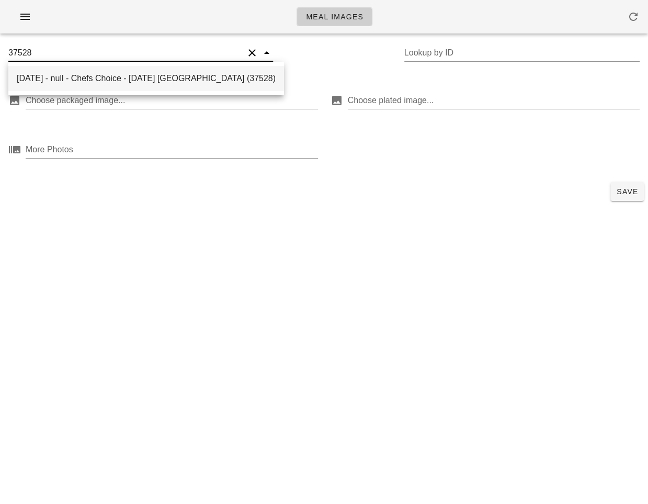
click at [93, 78] on div "[DATE] - null - Chefs Choice - [DATE] [GEOGRAPHIC_DATA] (37528)" at bounding box center [146, 78] width 259 height 10
type input "37528"
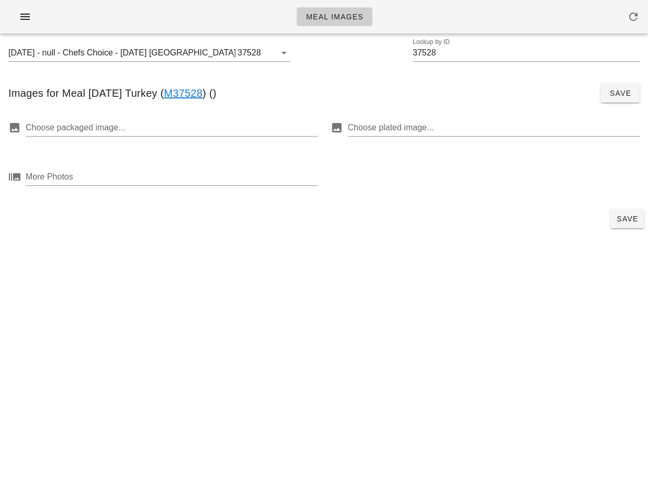
click at [39, 227] on div "Save" at bounding box center [324, 218] width 648 height 27
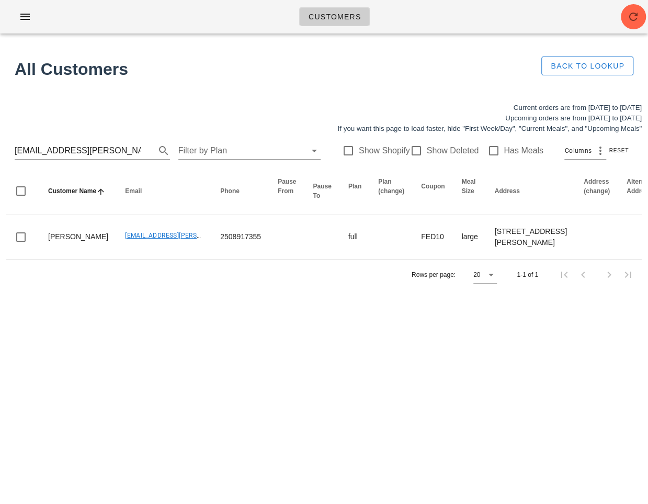
click at [76, 141] on div "[EMAIL_ADDRESS][PERSON_NAME][DOMAIN_NAME] Filter by Plan Show Shopify Show Dele…" at bounding box center [324, 150] width 636 height 33
click at [71, 154] on input "[EMAIL_ADDRESS][PERSON_NAME][DOMAIN_NAME]" at bounding box center [78, 150] width 126 height 17
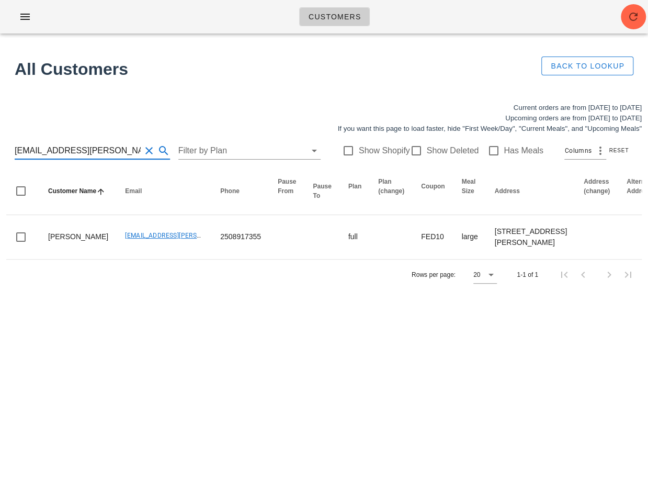
click at [71, 154] on input "[EMAIL_ADDRESS][PERSON_NAME][DOMAIN_NAME]" at bounding box center [78, 150] width 126 height 17
paste input "ruthegill@hot"
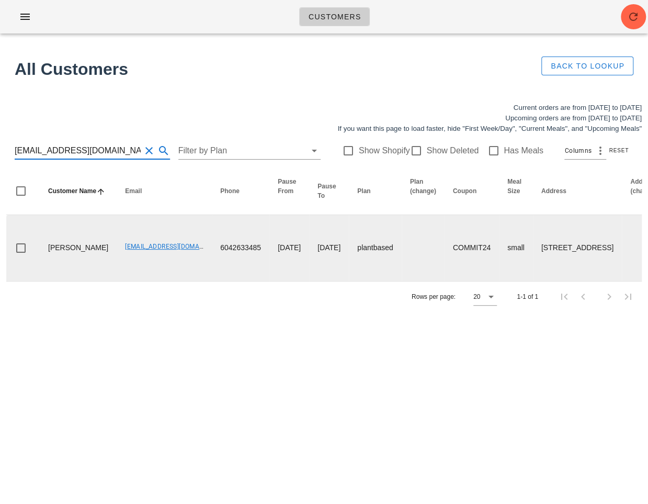
type input "[EMAIL_ADDRESS][DOMAIN_NAME]"
drag, startPoint x: 490, startPoint y: 222, endPoint x: 518, endPoint y: 274, distance: 59.7
click at [533, 274] on td "[STREET_ADDRESS]" at bounding box center [577, 248] width 89 height 66
copy td "[STREET_ADDRESS]"
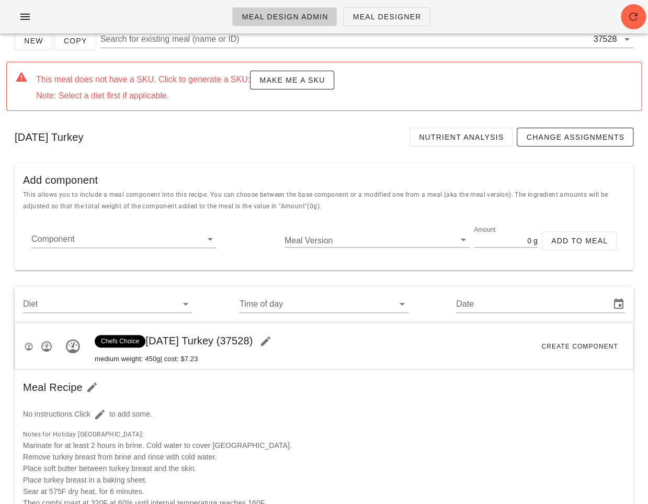
scroll to position [10, 0]
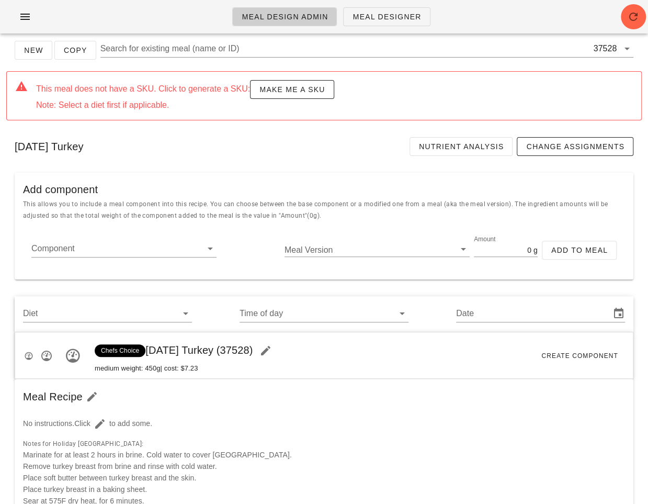
click at [256, 348] on span "Chefs Choice [DATE] Turkey (37528)" at bounding box center [186, 350] width 183 height 12
drag, startPoint x: 249, startPoint y: 348, endPoint x: 278, endPoint y: 348, distance: 28.8
click at [278, 348] on span "Chefs Choice Thanksgiving Turkey (37528)" at bounding box center [186, 350] width 183 height 12
copy span "37528"
click at [202, 148] on div "Thanksgiving Turkey Nutrient Analysis Change Assignments" at bounding box center [324, 147] width 636 height 36
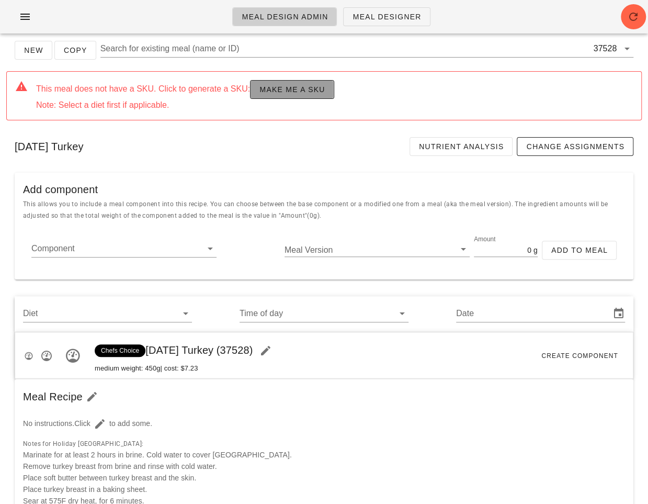
click at [279, 95] on button "Make me a SKU" at bounding box center [292, 89] width 84 height 19
type input "[DATE]"
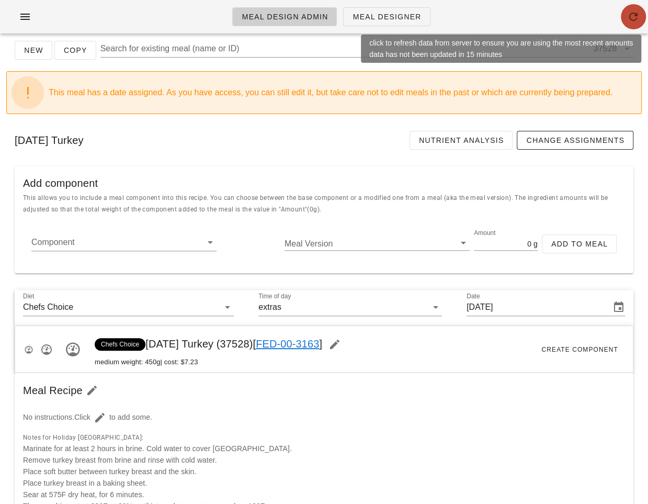
click at [631, 14] on icon "button" at bounding box center [633, 16] width 13 height 13
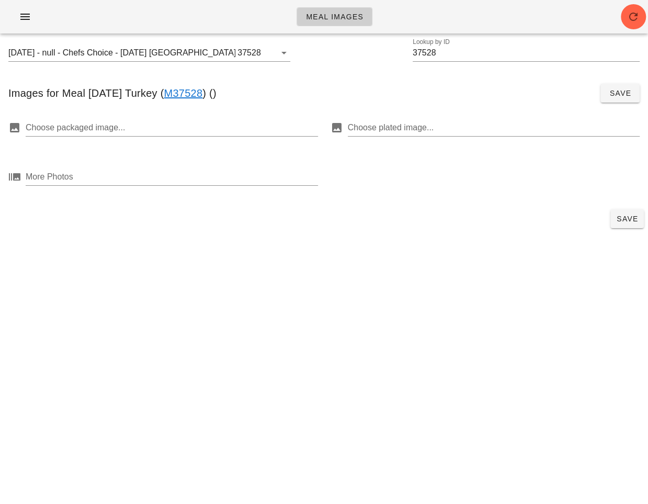
click at [295, 86] on div "Images for Meal [DATE] Turkey ( M37528 ) ( ) Save" at bounding box center [324, 93] width 648 height 36
click at [255, 132] on div at bounding box center [171, 127] width 290 height 17
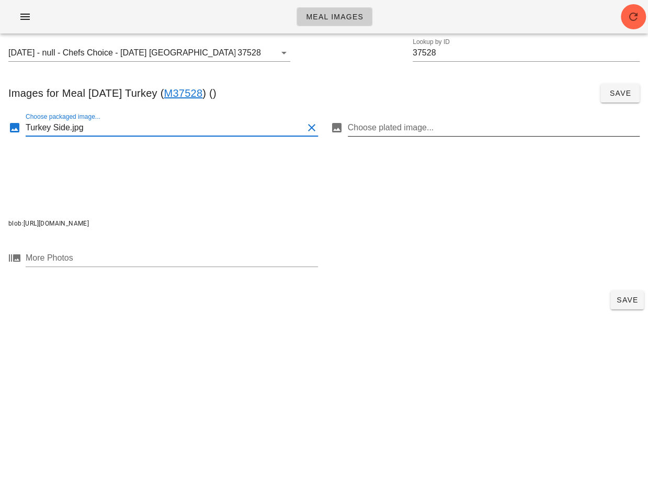
click at [487, 132] on div at bounding box center [493, 127] width 290 height 17
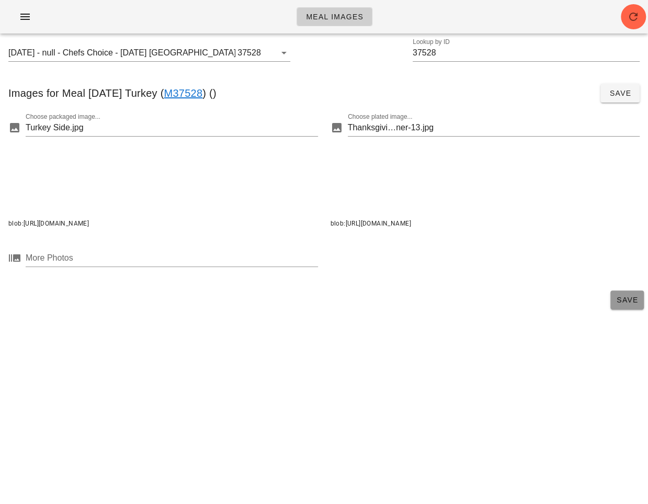
click at [629, 301] on span "Save" at bounding box center [627, 300] width 25 height 8
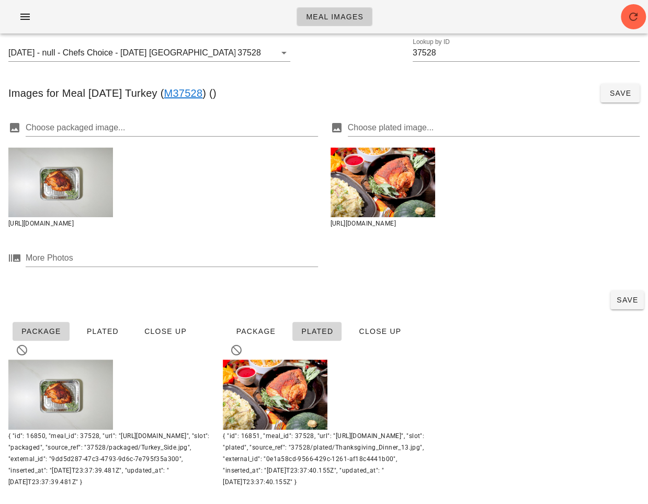
scroll to position [3, 0]
click at [616, 305] on button "Save" at bounding box center [626, 299] width 33 height 19
click at [427, 54] on input "37528" at bounding box center [526, 52] width 227 height 17
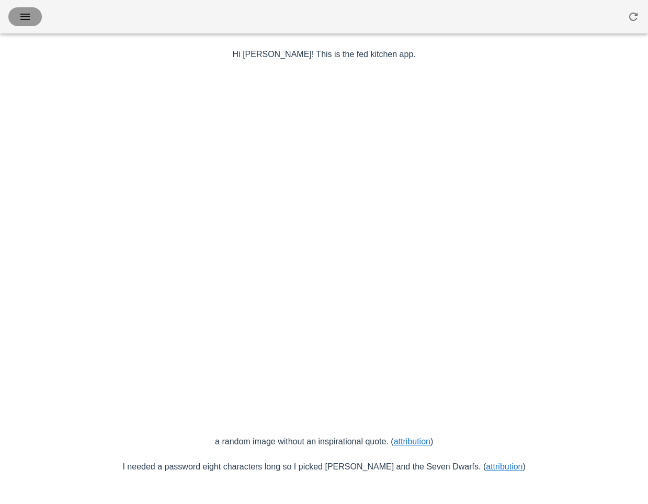
click at [15, 14] on button "button" at bounding box center [24, 16] width 33 height 19
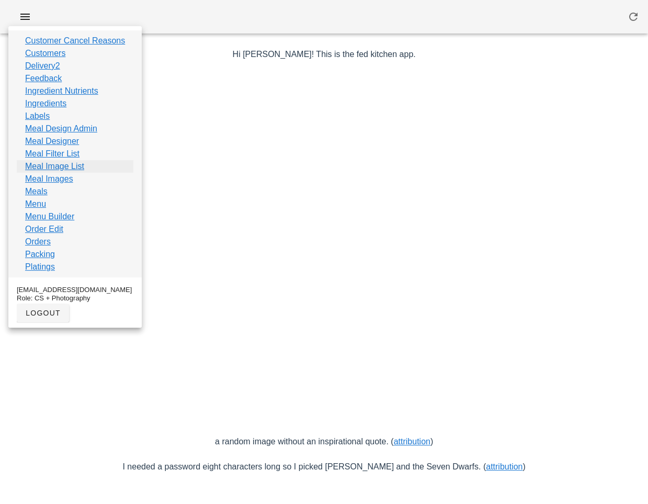
click at [74, 166] on link "Meal Image List" at bounding box center [54, 166] width 59 height 13
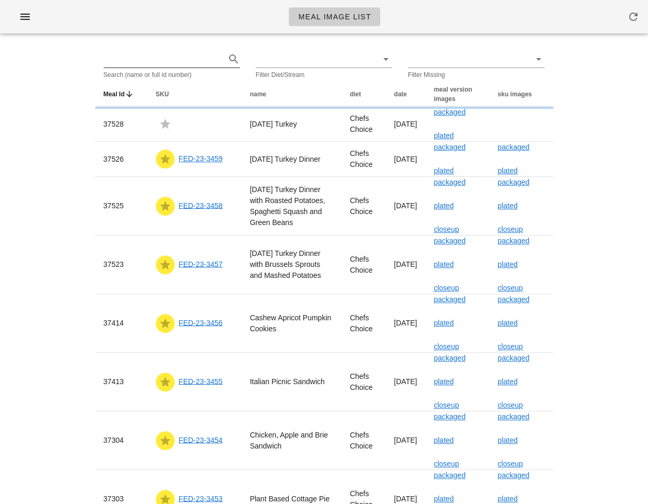
click at [166, 65] on input "text" at bounding box center [164, 59] width 120 height 17
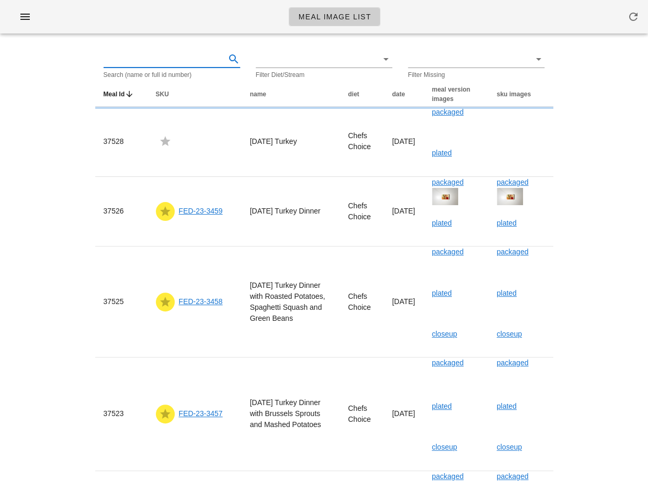
paste input "37528"
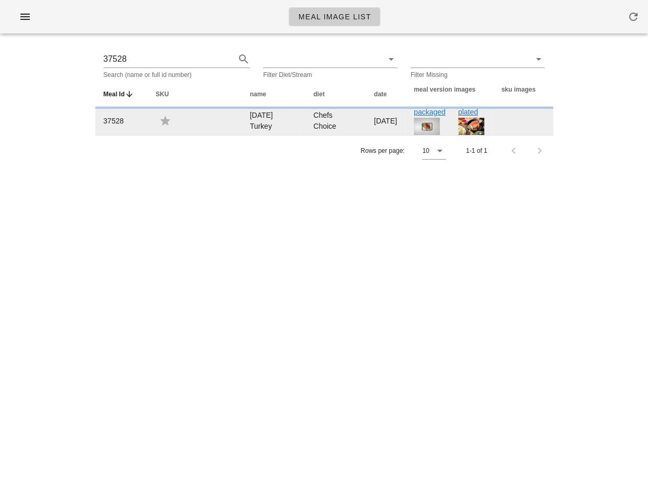
click at [193, 135] on td at bounding box center [195, 121] width 94 height 28
click at [267, 135] on td "[DATE] Turkey" at bounding box center [274, 121] width 64 height 28
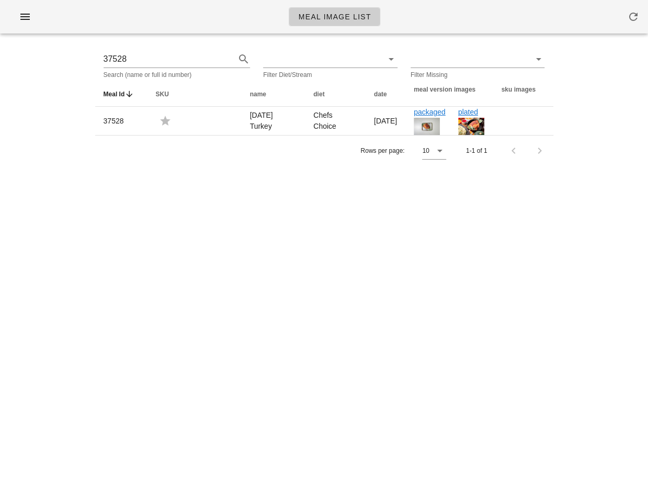
click at [219, 219] on div "Meal Image List 37528 Search (name or full id number) Filter Diet/Stream Filter…" at bounding box center [324, 252] width 648 height 504
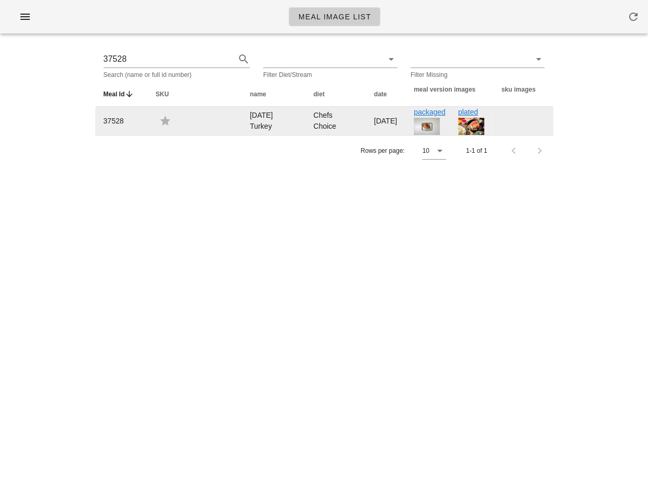
click at [165, 135] on td at bounding box center [195, 121] width 94 height 28
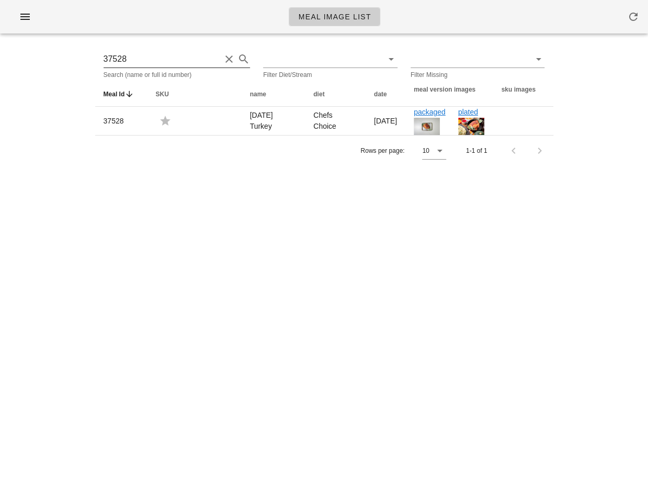
click at [151, 63] on input "37528" at bounding box center [163, 59] width 118 height 17
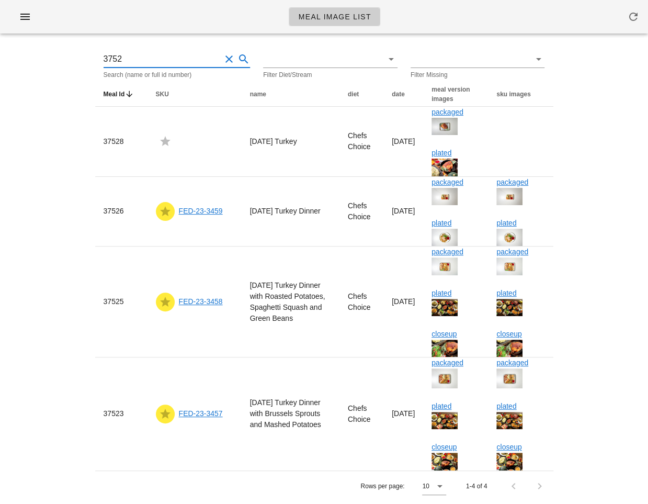
type input "3752"
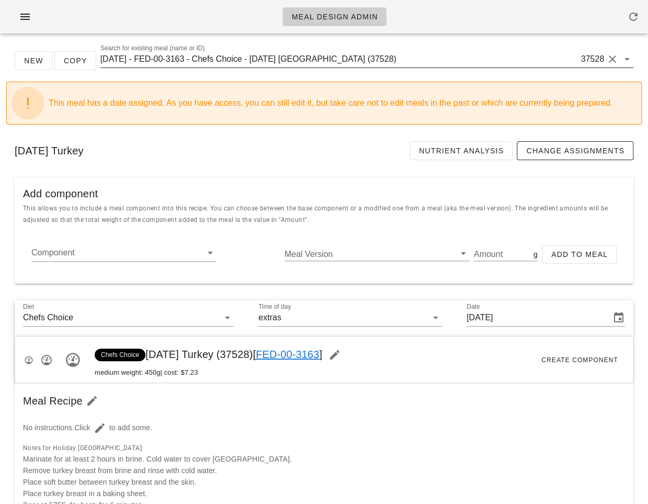
click at [226, 64] on input "[DATE] - FED-00-3163 - Chefs Choice - [DATE] [GEOGRAPHIC_DATA] (37528)" at bounding box center [339, 59] width 479 height 17
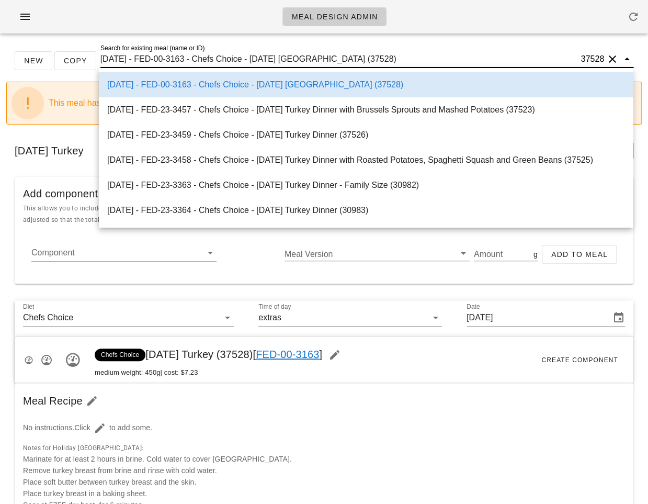
click at [226, 64] on input "[DATE] - FED-00-3163 - Chefs Choice - [DATE] [GEOGRAPHIC_DATA] (37528)" at bounding box center [339, 59] width 479 height 17
click at [234, 65] on input "[DATE] - FED-00-3163 - Chefs Choice - [DATE] [GEOGRAPHIC_DATA] (37528)" at bounding box center [339, 59] width 479 height 17
drag, startPoint x: 207, startPoint y: 60, endPoint x: 441, endPoint y: 58, distance: 234.4
click at [441, 58] on input "[DATE] - FED-00-3163 - Chefs Choice - [DATE] [GEOGRAPHIC_DATA] (37528)" at bounding box center [339, 59] width 479 height 17
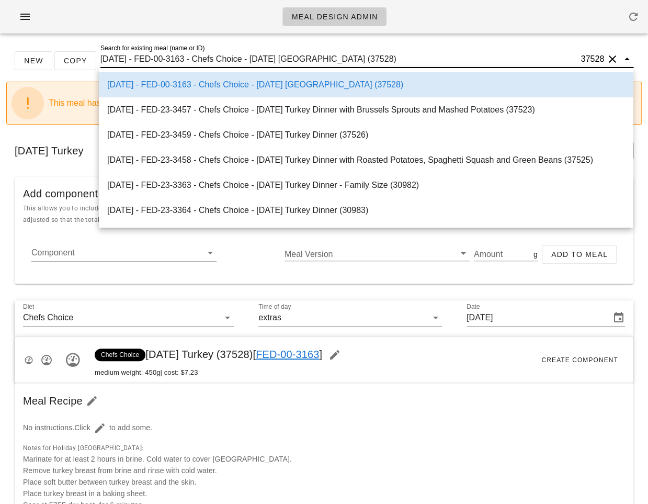
click at [220, 283] on div "New Copy Search for existing meal (name or ID) 2025-01-05 - FED-00-3163 - Chefs…" at bounding box center [324, 493] width 648 height 903
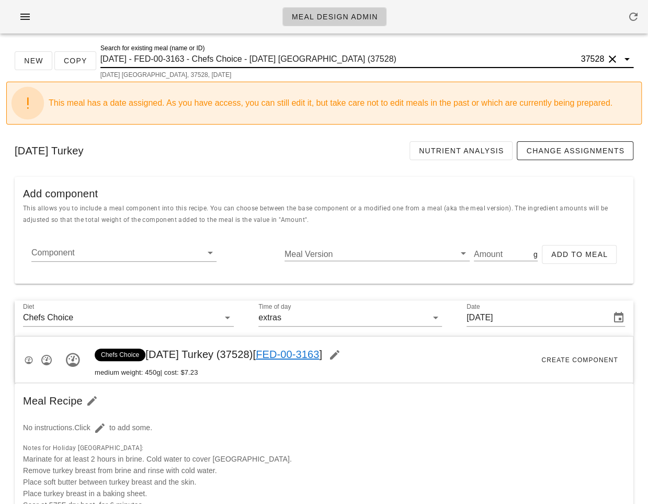
drag, startPoint x: 206, startPoint y: 58, endPoint x: 358, endPoint y: 56, distance: 152.2
click at [369, 56] on input "2025-01-05 - FED-00-3163 - Chefs Choice - Thanksgiving Turkey (37528)" at bounding box center [339, 59] width 479 height 17
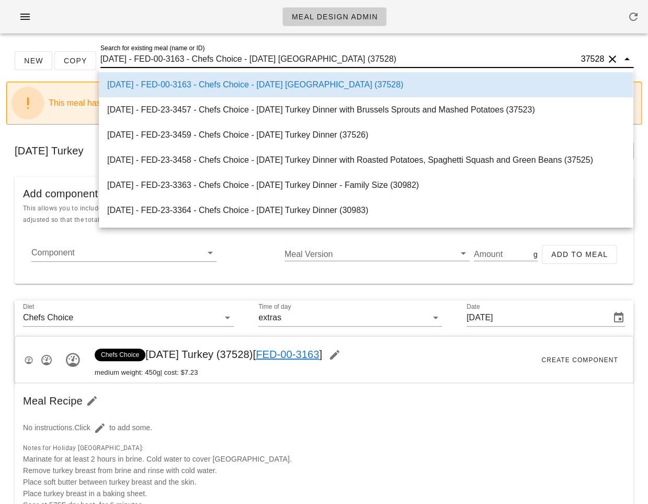
click at [275, 55] on input "2025-01-05 - FED-00-3163 - Chefs Choice - Thanksgiving Turkey (37528)" at bounding box center [339, 59] width 479 height 17
drag, startPoint x: 264, startPoint y: 55, endPoint x: 391, endPoint y: 56, distance: 126.6
click at [391, 56] on input "2025-01-05 - FED-00-3163 - Chefs Choice - Thanksgiving Turkey (37528)" at bounding box center [339, 59] width 479 height 17
click at [117, 8] on div "Meal Design Admin" at bounding box center [324, 16] width 648 height 33
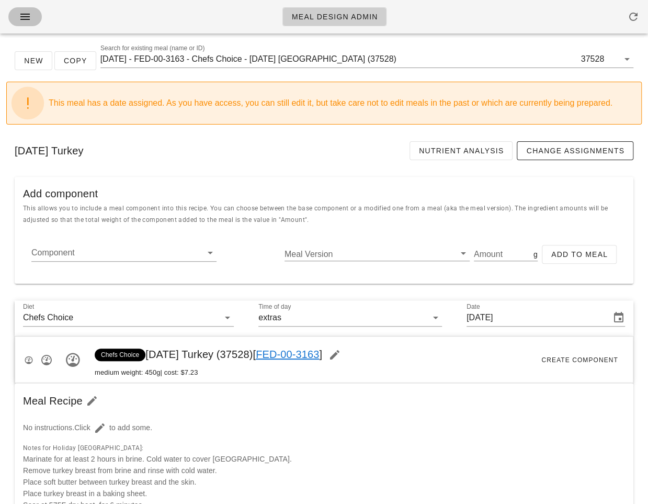
click at [27, 12] on icon "button" at bounding box center [25, 16] width 13 height 13
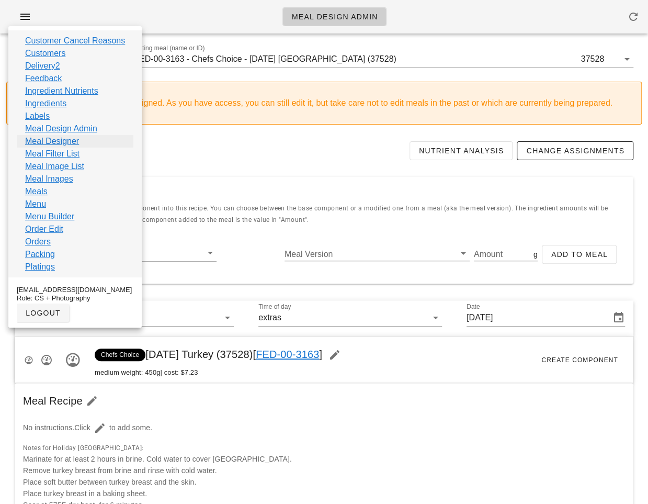
click at [47, 139] on link "Meal Designer" at bounding box center [52, 141] width 54 height 13
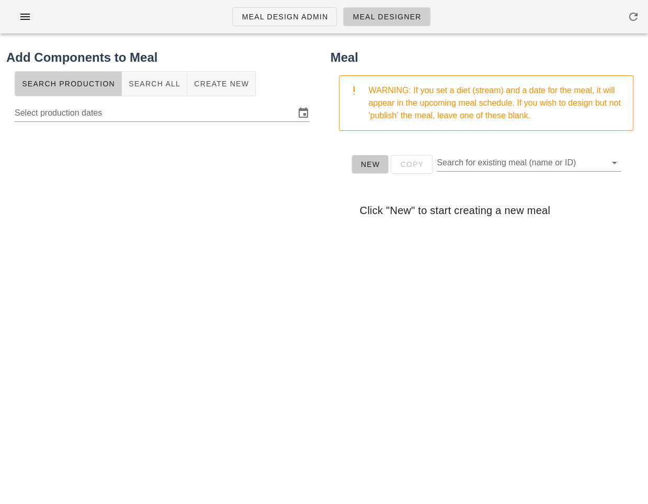
click at [365, 169] on button "New" at bounding box center [371, 164] width 38 height 19
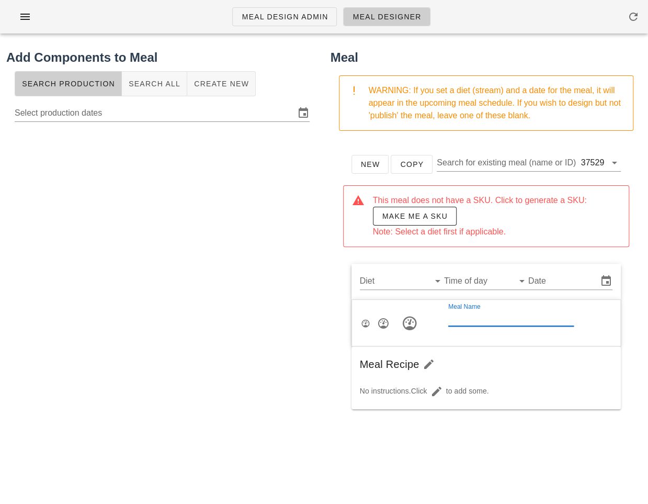
click at [465, 315] on div "Meal Name" at bounding box center [511, 317] width 126 height 17
click at [539, 316] on input "Thanksgiving Green Beans with Bacon and Pecans" at bounding box center [511, 317] width 126 height 17
click at [522, 318] on input "Thanksgiving Green Beans with Bacon & Pecans" at bounding box center [511, 317] width 126 height 17
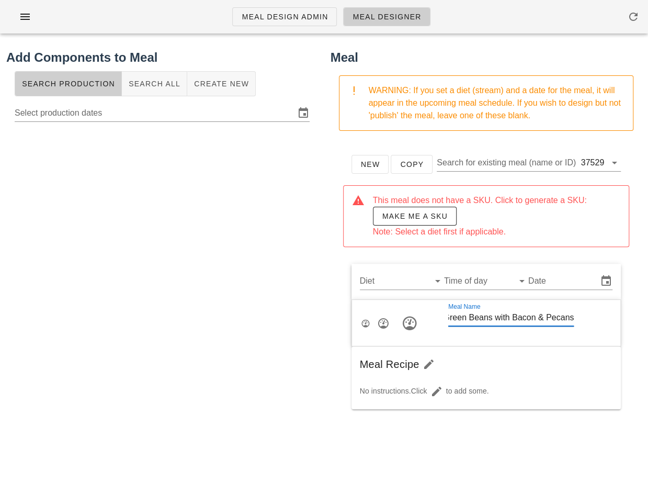
click at [522, 318] on input "Thanksgiving Green Beans with Bacon & Pecans" at bounding box center [511, 317] width 126 height 17
type input "Thanksgiving Green Beans with Bacon & Pecans"
click at [551, 343] on div "Meal Name Thanksgiving Green Beans with Bacon & Pecans" at bounding box center [512, 323] width 160 height 62
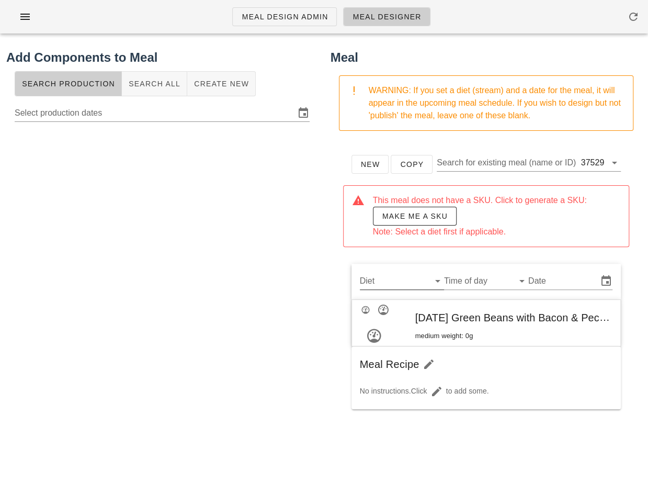
click at [413, 282] on input "Diet" at bounding box center [393, 281] width 67 height 17
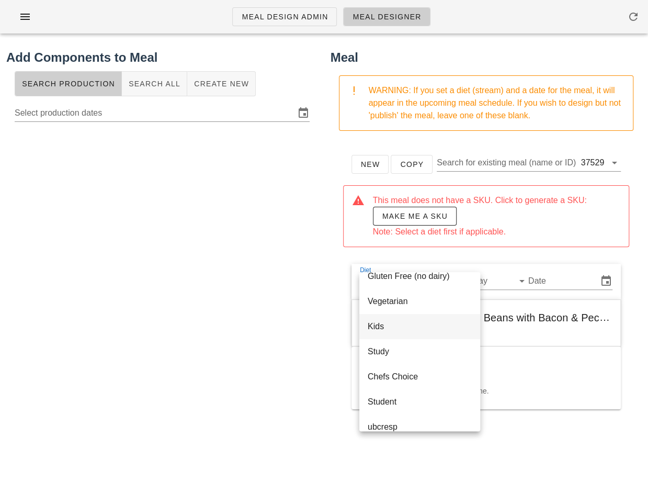
scroll to position [176, 0]
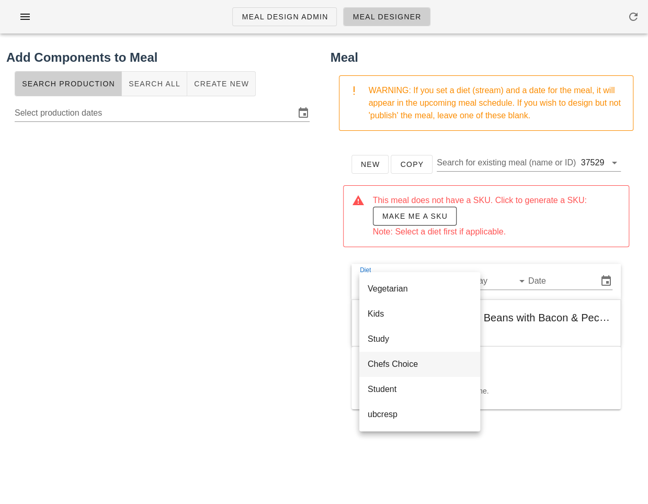
click at [401, 365] on div "Chefs Choice" at bounding box center [420, 364] width 104 height 10
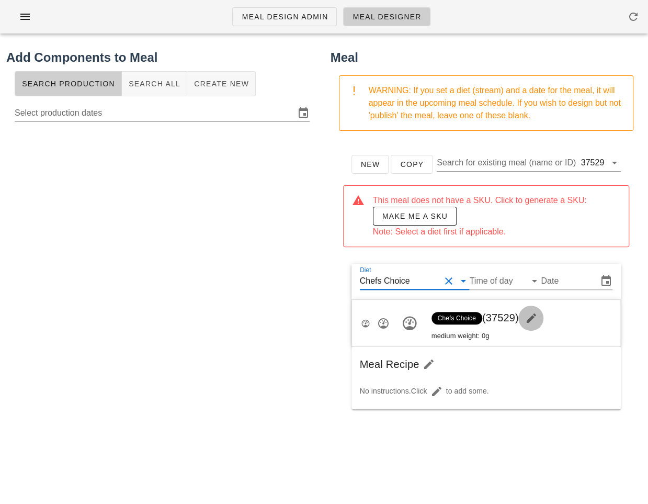
click at [537, 315] on icon "button" at bounding box center [531, 318] width 13 height 13
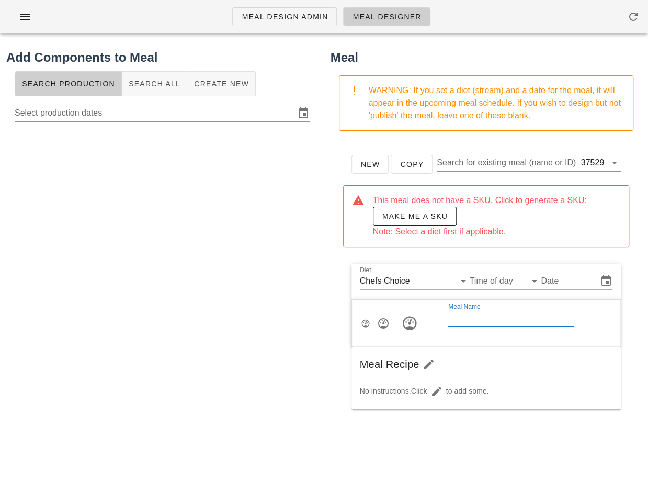
click at [499, 320] on input "Meal Name" at bounding box center [511, 317] width 126 height 17
paste input "Thanksgiving Green Beans with Bacon & Pecans"
type input "Thanksgiving Green Beans with Bacon & Pecans"
click at [507, 279] on input "Time of day" at bounding box center [496, 281] width 55 height 17
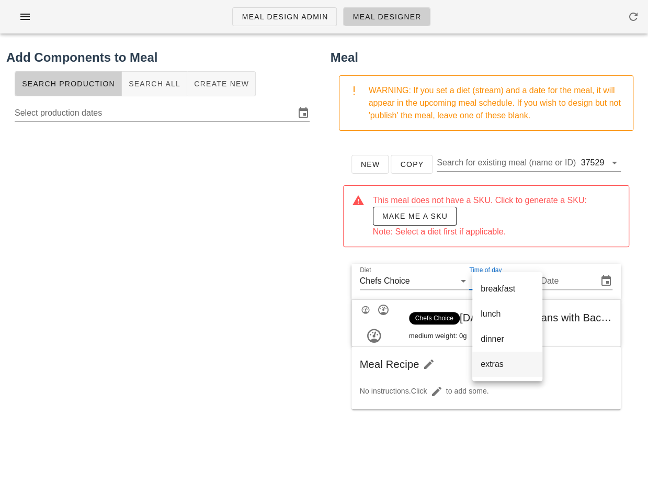
click at [494, 365] on div "extras" at bounding box center [507, 364] width 53 height 10
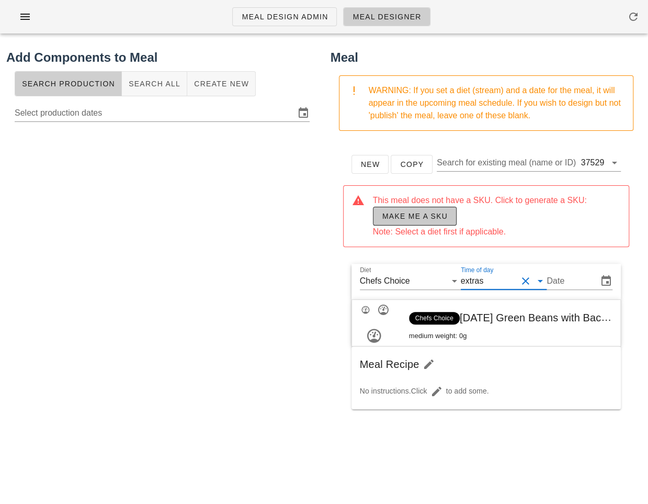
click at [432, 221] on button "Make me a SKU" at bounding box center [415, 216] width 84 height 19
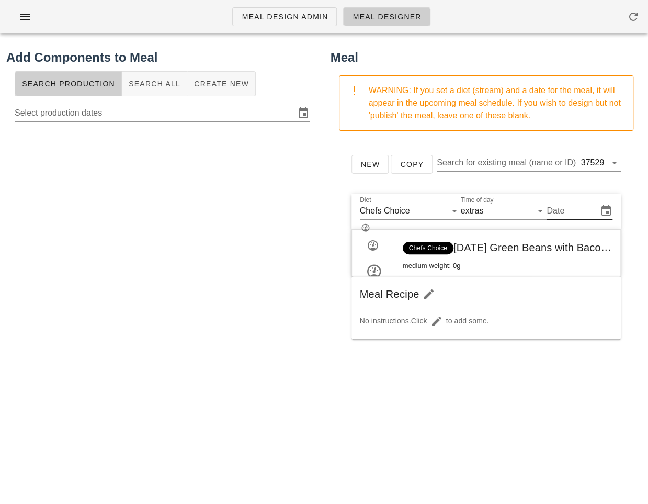
click at [573, 215] on input "Date" at bounding box center [571, 210] width 49 height 17
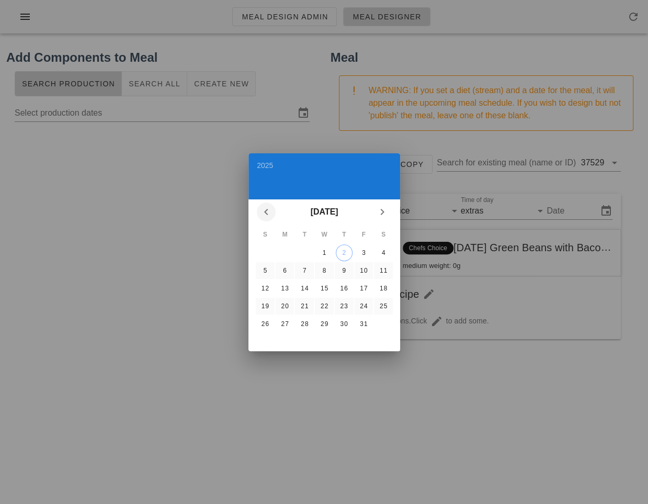
click at [266, 206] on icon "Previous month" at bounding box center [266, 212] width 13 height 13
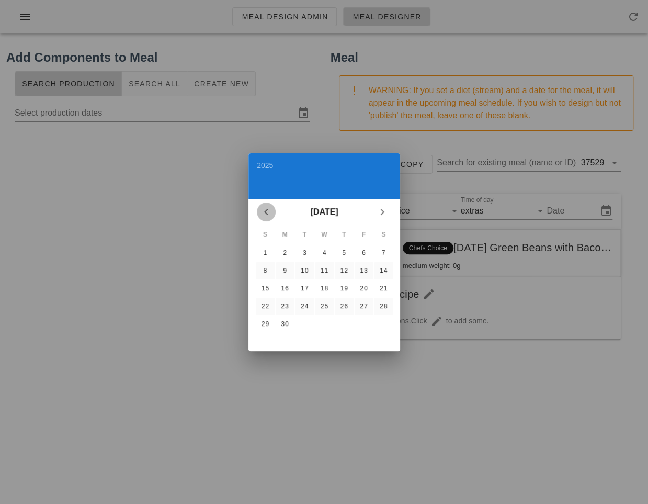
click at [266, 206] on icon "Previous month" at bounding box center [266, 212] width 13 height 13
click at [267, 267] on div "5" at bounding box center [264, 270] width 17 height 7
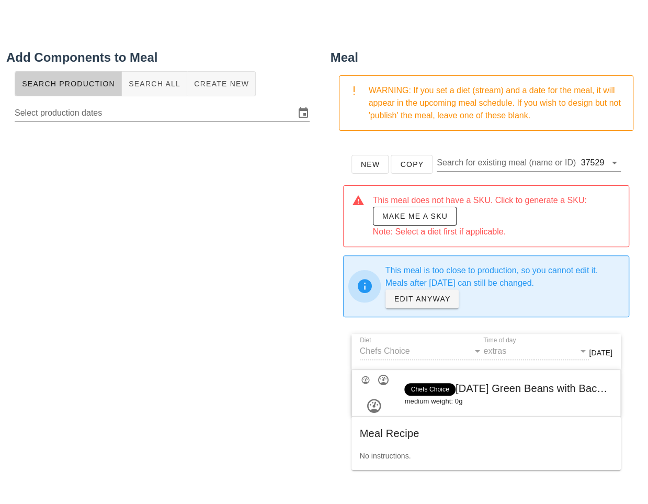
scroll to position [60, 0]
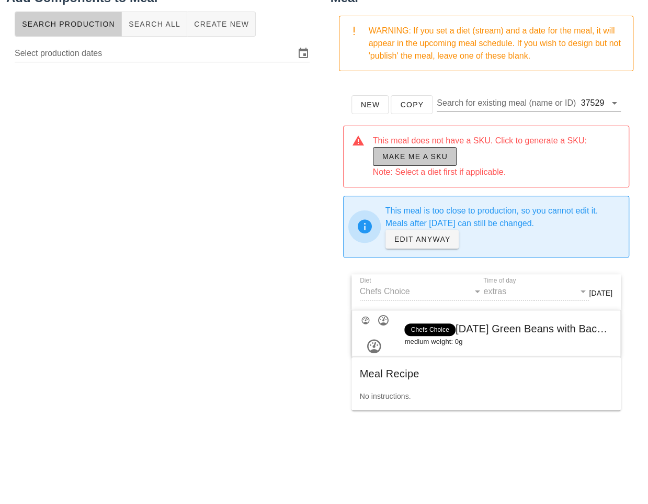
click at [432, 160] on span "Make me a SKU" at bounding box center [415, 156] width 66 height 8
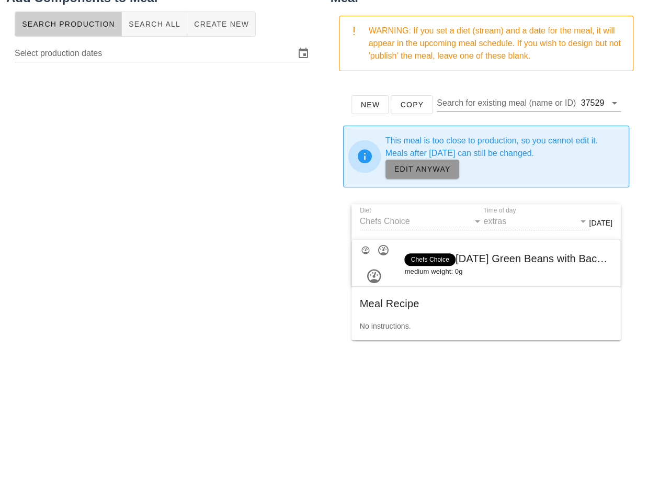
click at [432, 168] on span "EDIT ANYWAY" at bounding box center [422, 169] width 57 height 8
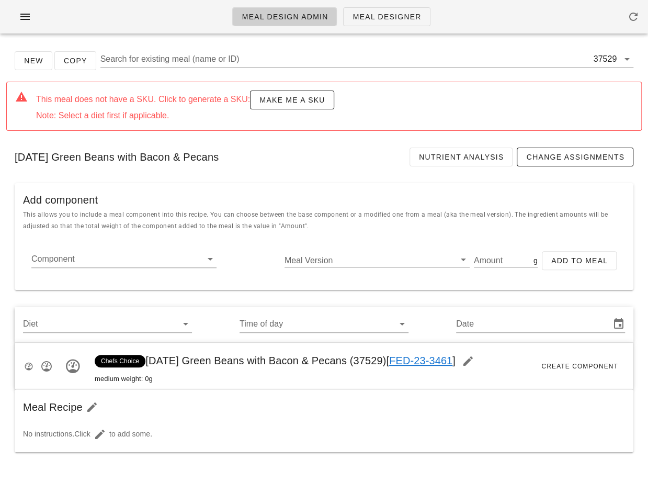
click at [137, 249] on div "Component Meal Version Amount g Add to Meal" at bounding box center [324, 264] width 602 height 33
click at [128, 260] on input "Component" at bounding box center [115, 259] width 168 height 17
click at [448, 411] on div "Meal Recipe" at bounding box center [324, 407] width 619 height 36
click at [108, 263] on input "Component" at bounding box center [115, 259] width 168 height 17
paste input "17011"
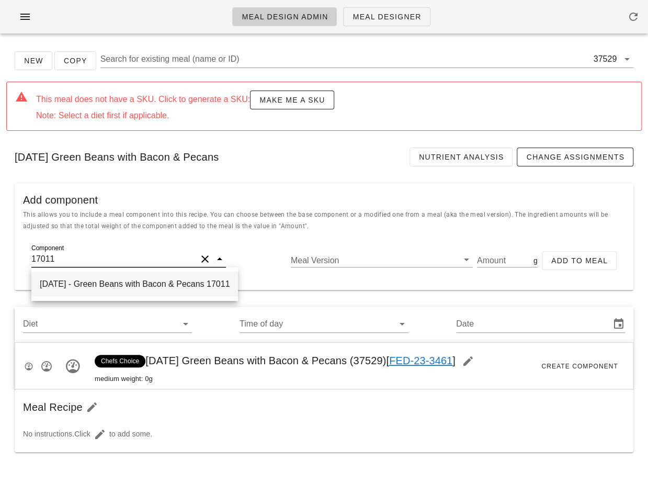
click at [116, 287] on div "2025-10-02 - Green Beans with Bacon & Pecans 17011" at bounding box center [134, 283] width 207 height 25
type input "Green Beans with Bacon & Pecans"
type input "565.10"
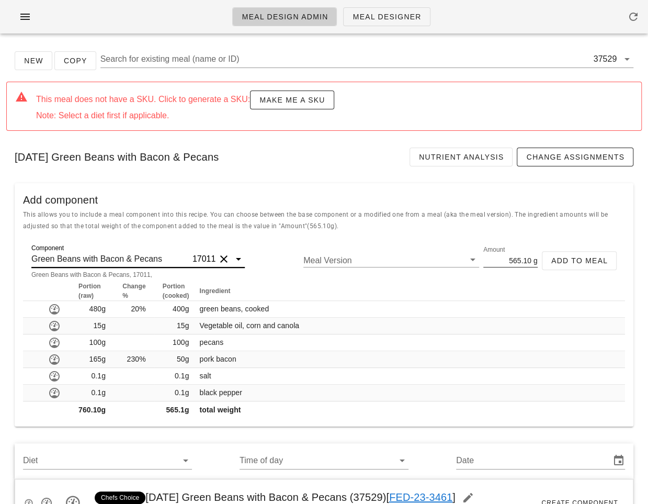
type input "Green Beans with Bacon & Pecans"
click at [514, 258] on input "565.10" at bounding box center [507, 260] width 48 height 14
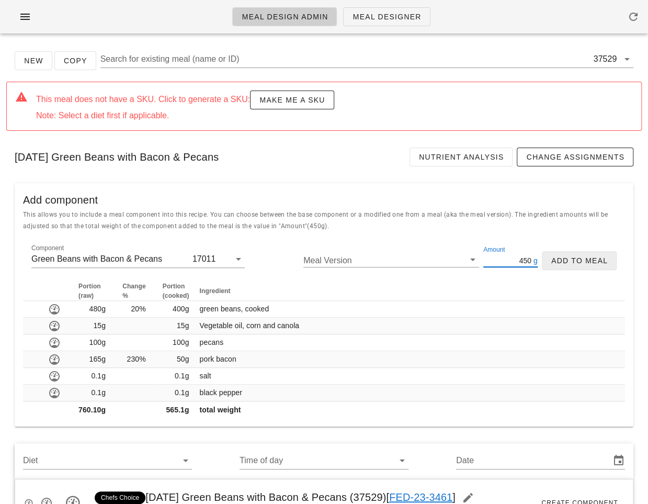
type input "450"
click at [578, 259] on span "Add to Meal" at bounding box center [579, 260] width 57 height 8
type input "0"
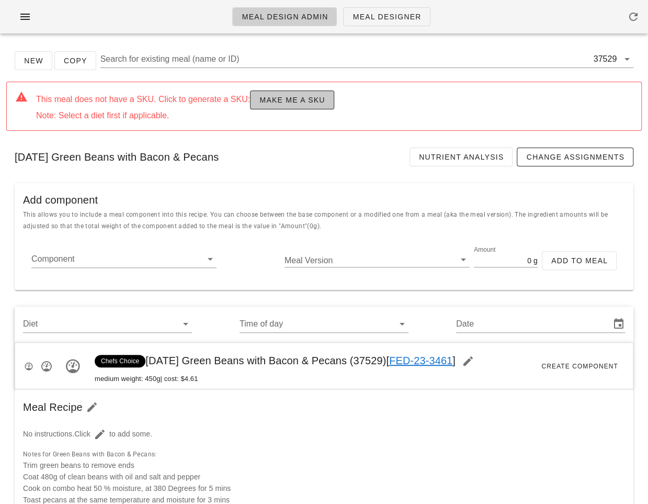
click at [287, 96] on span "Make me a SKU" at bounding box center [292, 100] width 66 height 8
type input "[DATE]"
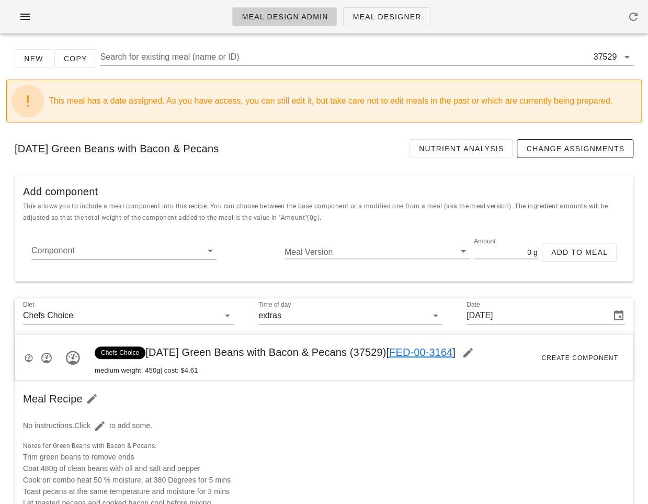
scroll to position [4, 0]
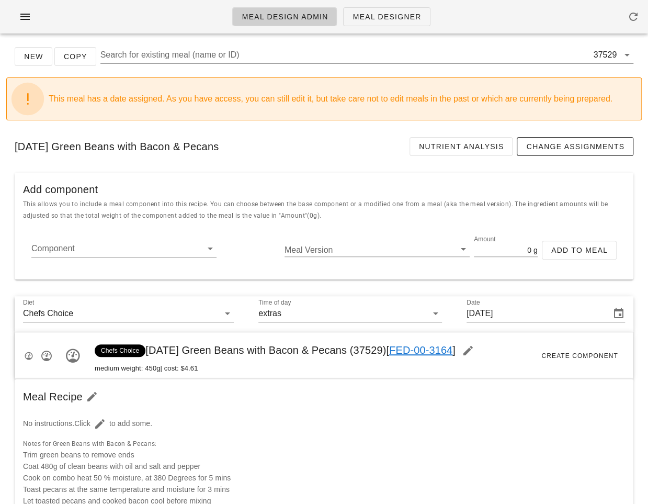
drag, startPoint x: 381, startPoint y: 352, endPoint x: 407, endPoint y: 353, distance: 25.7
click at [407, 353] on span "Chefs Choice Thanksgiving Green Beans with Bacon & Pecans (37529) [ FED-00-3164…" at bounding box center [288, 350] width 386 height 12
copy span "37529"
click at [161, 145] on div "Thanksgiving Green Beans with Bacon & Pecans Nutrient Analysis Change Assignmen…" at bounding box center [324, 147] width 636 height 36
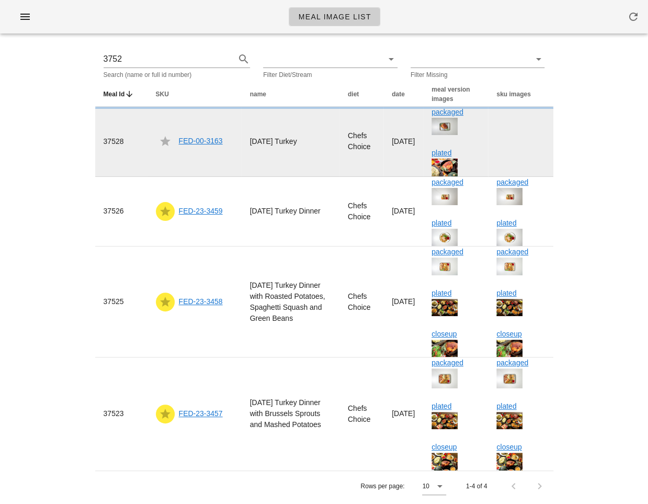
click at [202, 145] on link "FED-00-3163" at bounding box center [201, 141] width 44 height 8
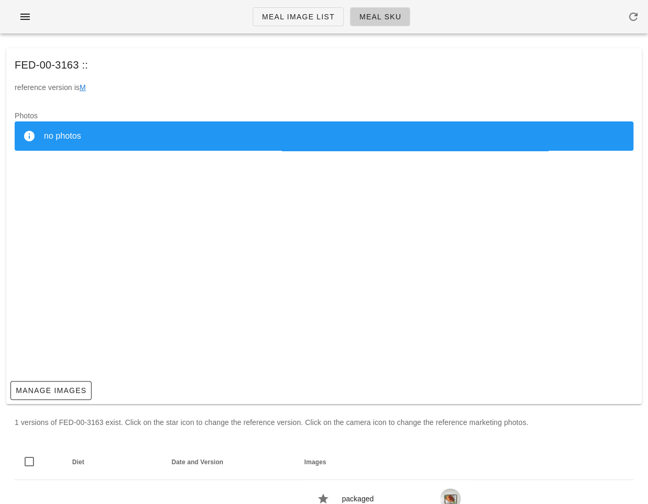
scroll to position [66, 0]
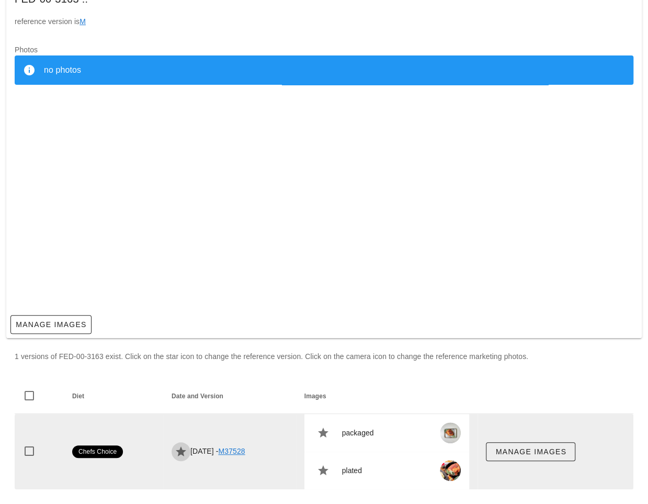
click at [175, 451] on icon "button" at bounding box center [181, 451] width 13 height 13
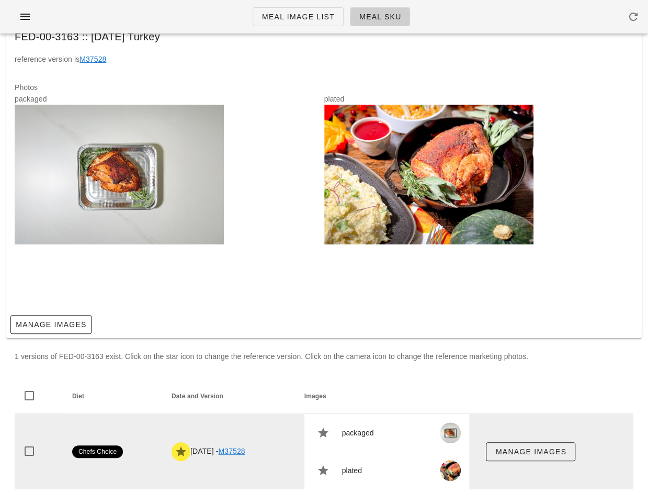
scroll to position [0, 0]
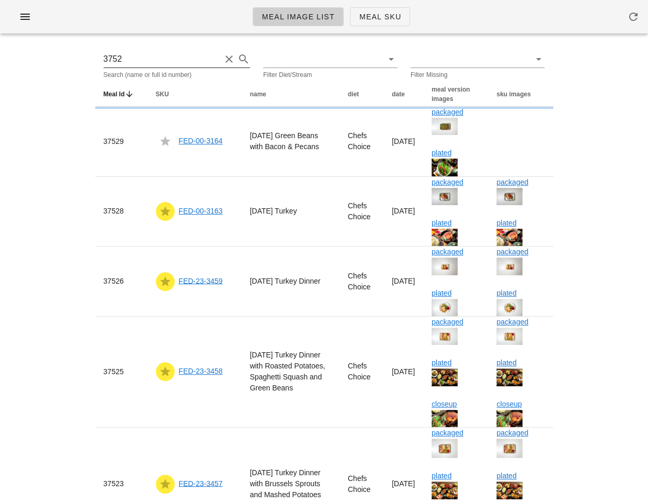
click at [159, 60] on input "3752" at bounding box center [163, 59] width 118 height 17
paste input "9"
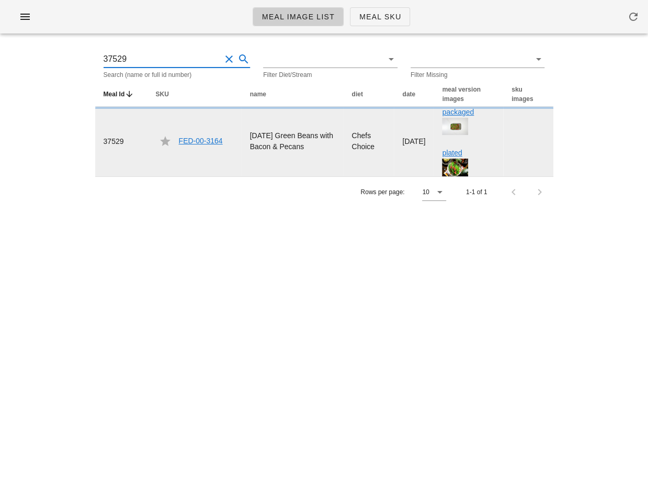
type input "37529"
click at [200, 144] on link "FED-00-3164" at bounding box center [201, 141] width 44 height 8
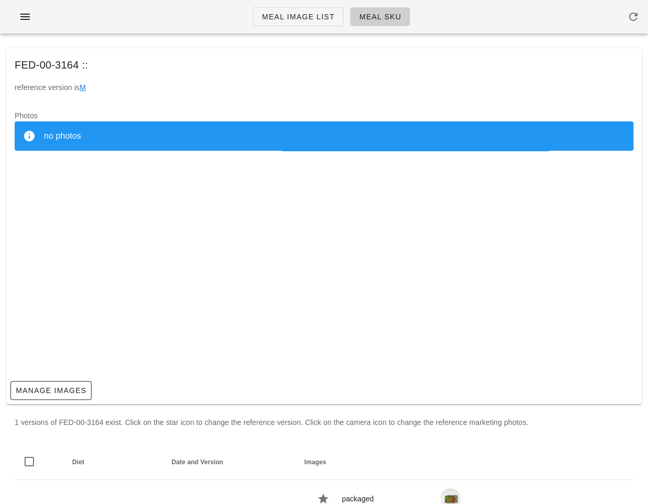
scroll to position [66, 0]
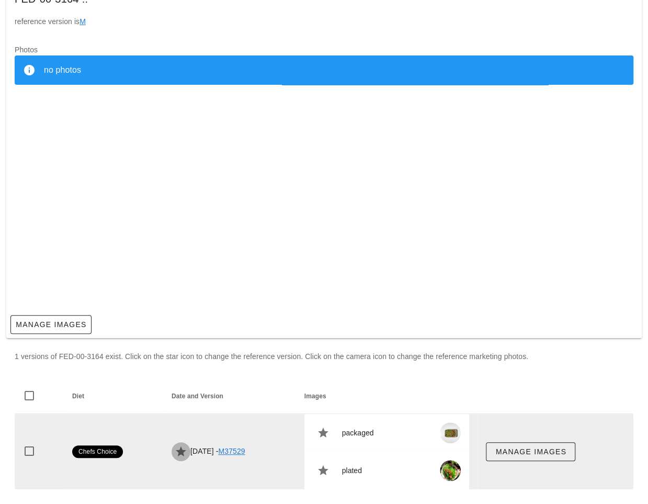
click at [175, 453] on icon "button" at bounding box center [181, 451] width 13 height 13
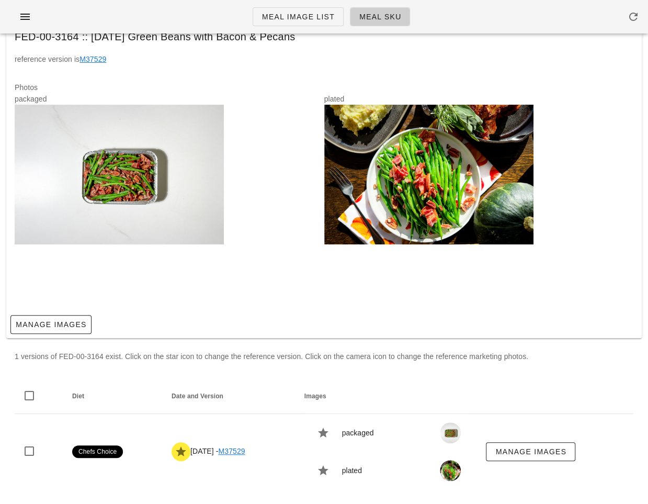
scroll to position [0, 0]
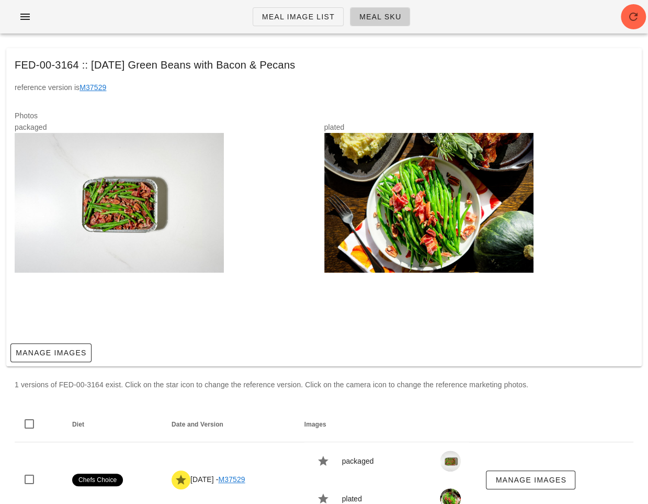
click at [272, 120] on div "Photos packaged plated" at bounding box center [324, 219] width 636 height 237
click at [293, 13] on span "Meal Image List" at bounding box center [298, 17] width 73 height 8
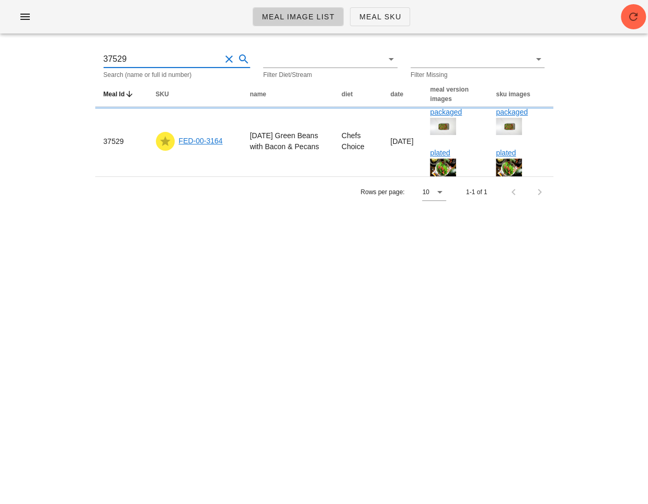
click at [182, 61] on input "37529" at bounding box center [163, 59] width 118 height 17
paste input "30"
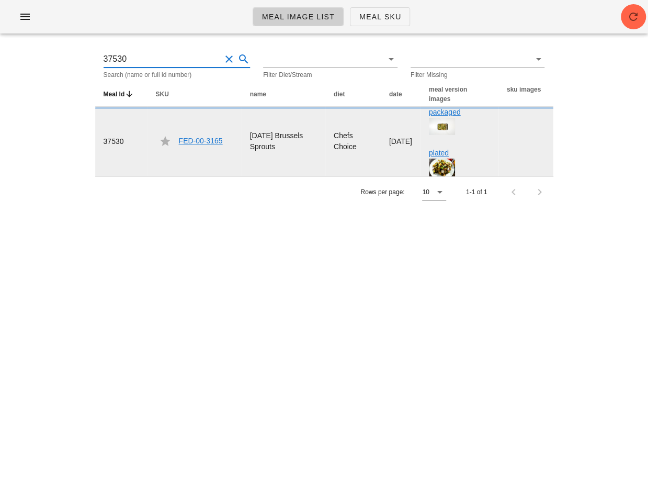
type input "37530"
click at [208, 140] on link "FED-00-3165" at bounding box center [201, 141] width 44 height 8
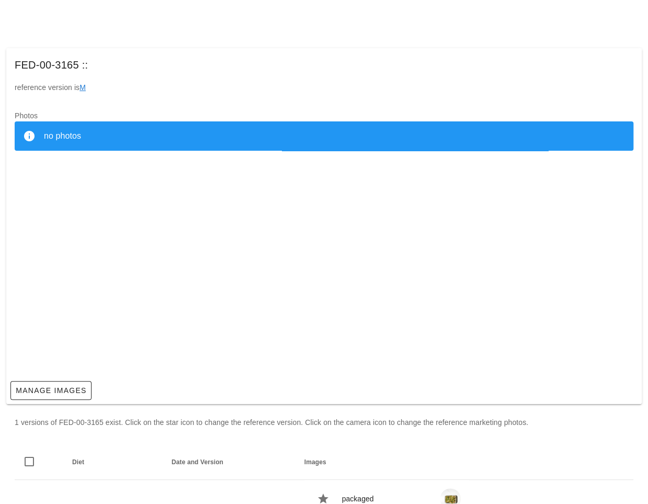
scroll to position [66, 0]
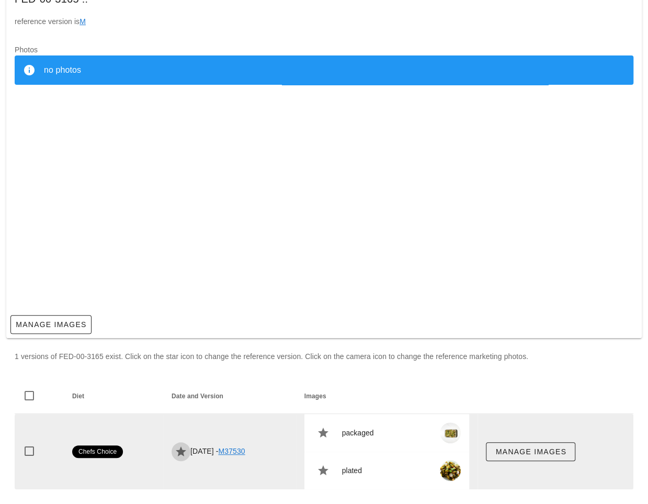
click at [175, 449] on icon "button" at bounding box center [181, 451] width 13 height 13
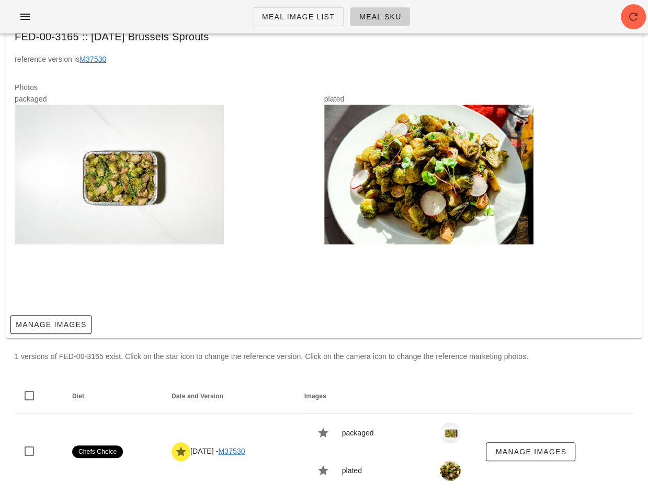
scroll to position [0, 0]
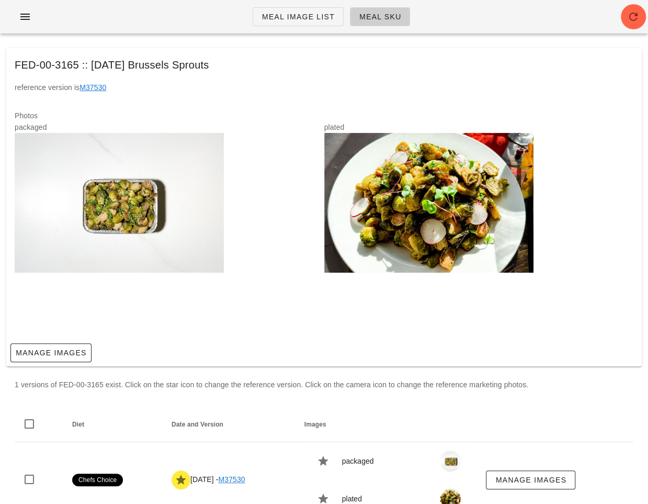
click at [279, 30] on ul "Meal Image List Meal Sku" at bounding box center [331, 17] width 183 height 38
click at [281, 16] on span "Meal Image List" at bounding box center [298, 17] width 73 height 8
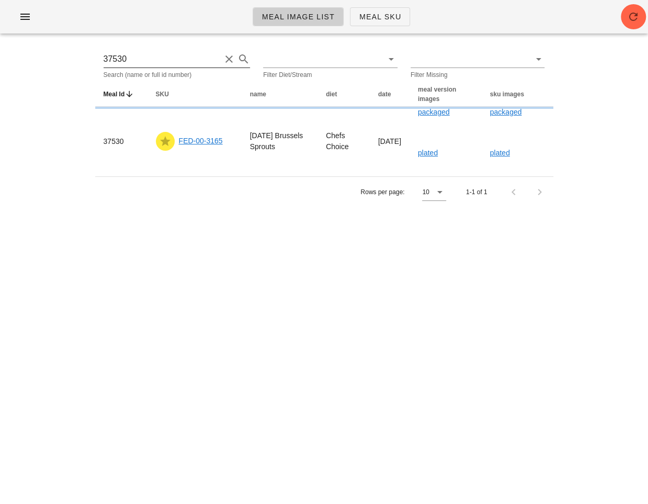
click at [171, 60] on input "37530" at bounding box center [163, 59] width 118 height 17
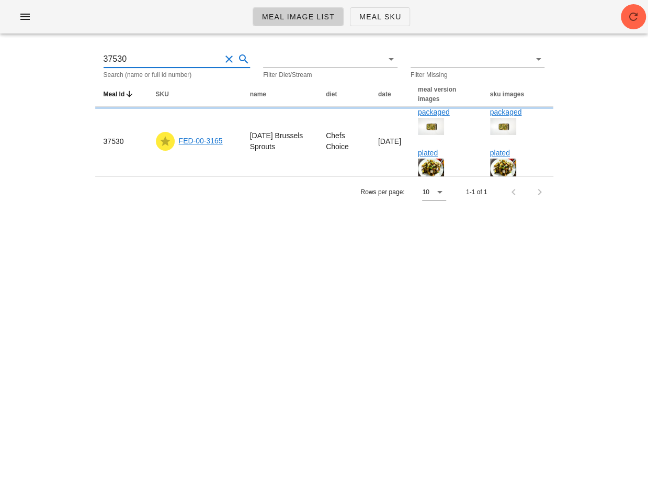
click at [171, 60] on input "37530" at bounding box center [163, 59] width 118 height 17
paste input "1"
type input "37531"
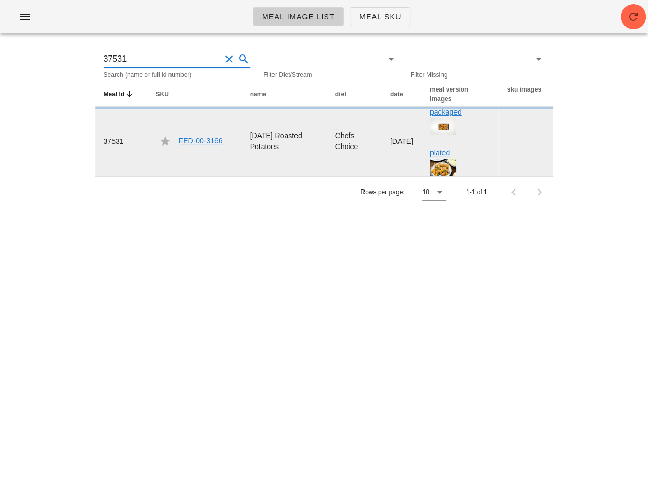
click at [192, 140] on link "FED-00-3166" at bounding box center [201, 141] width 44 height 8
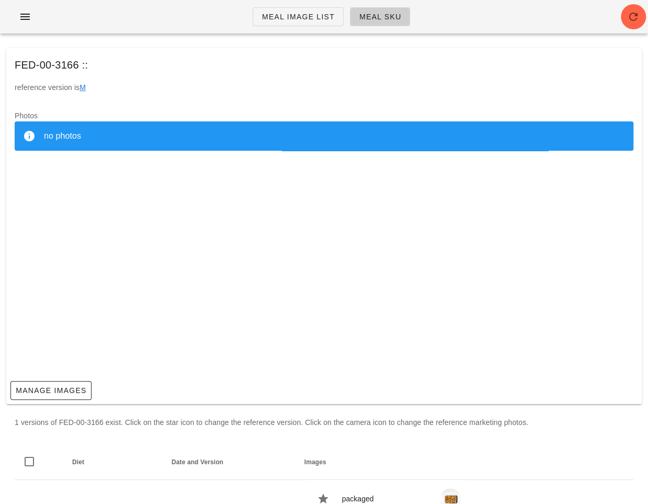
scroll to position [66, 0]
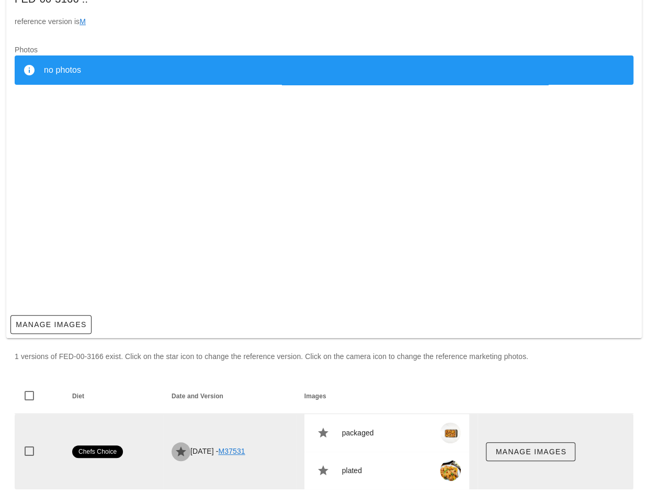
click at [175, 445] on icon "button" at bounding box center [181, 451] width 13 height 13
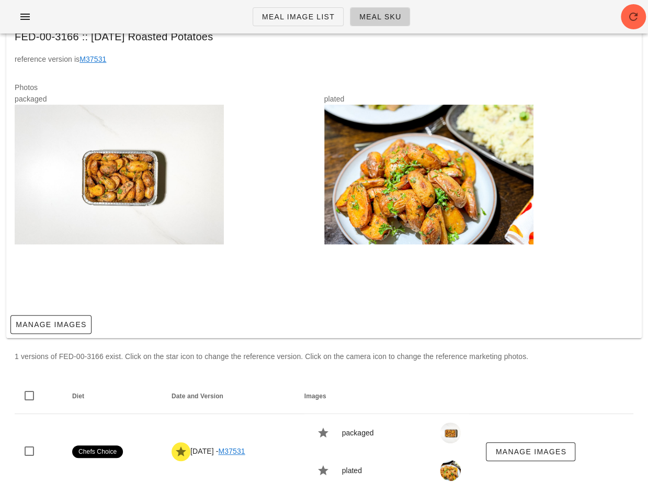
scroll to position [0, 0]
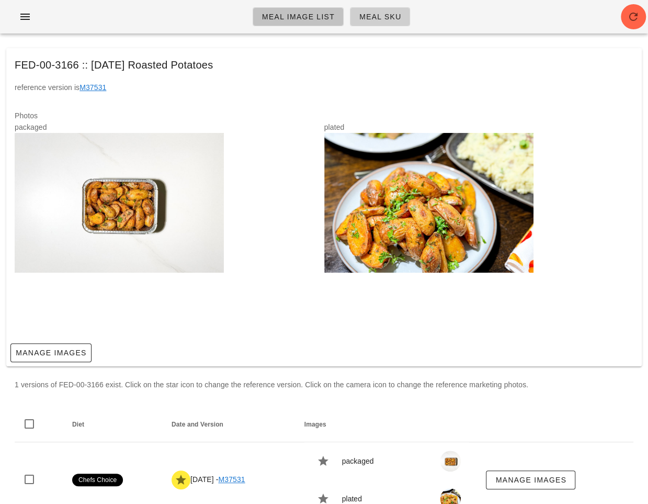
click at [278, 11] on link "Meal Image List" at bounding box center [298, 16] width 91 height 19
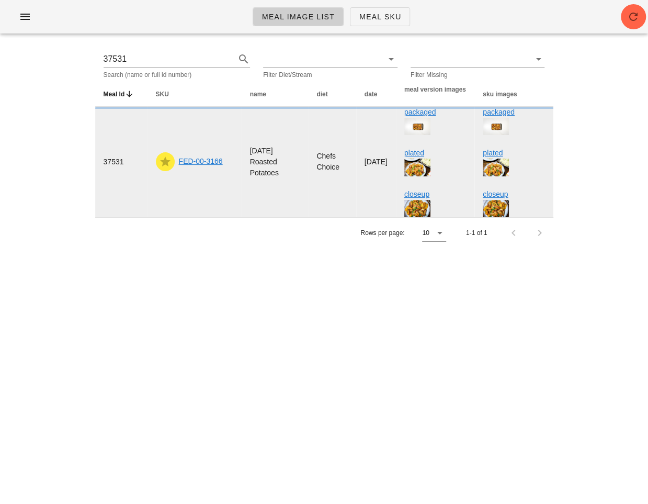
click at [202, 160] on link "FED-00-3166" at bounding box center [201, 161] width 44 height 8
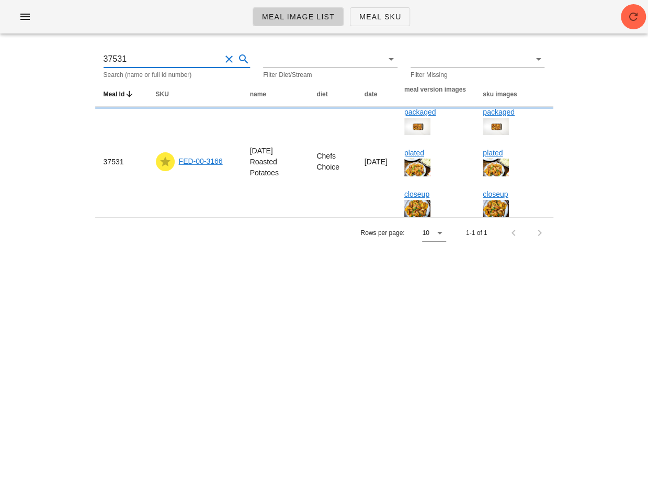
click at [145, 60] on input "37531" at bounding box center [163, 59] width 118 height 17
paste input "2"
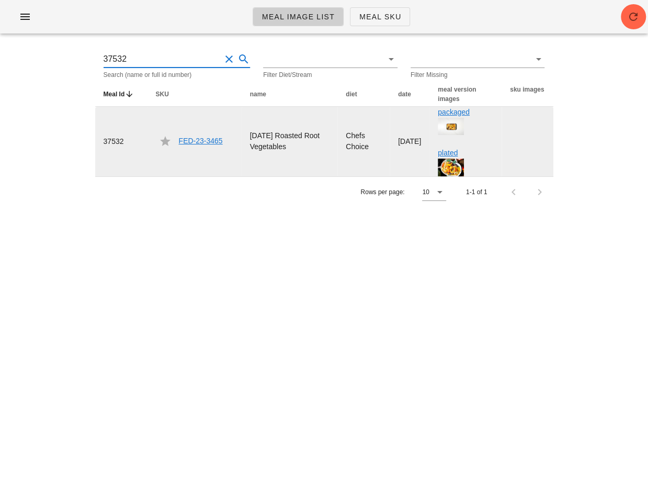
type input "37532"
click at [210, 140] on link "FED-23-3465" at bounding box center [201, 141] width 44 height 8
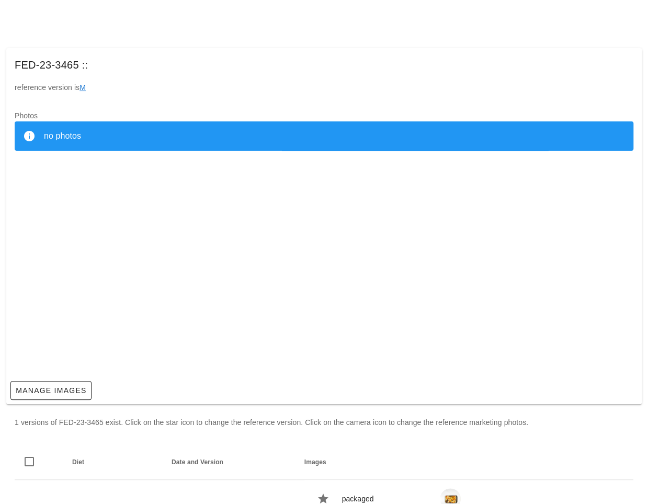
scroll to position [66, 0]
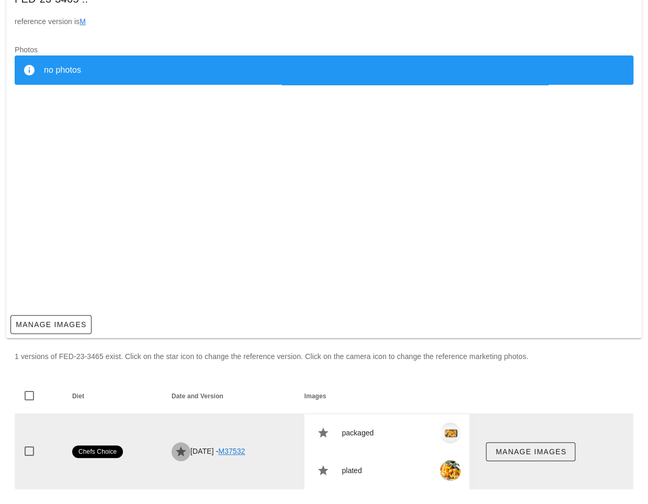
click at [175, 452] on icon "button" at bounding box center [181, 451] width 13 height 13
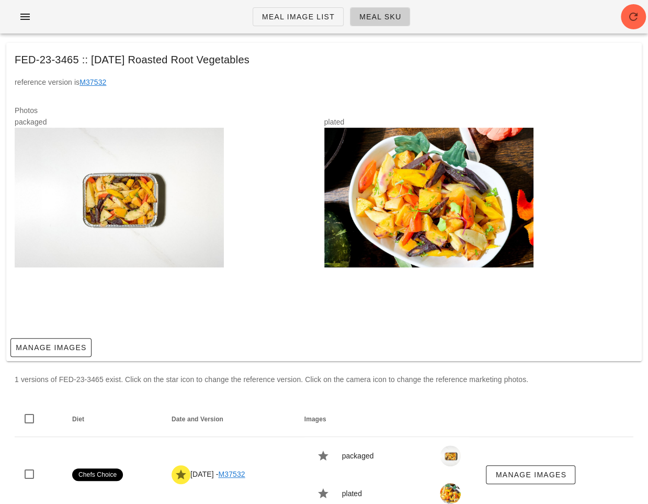
scroll to position [0, 0]
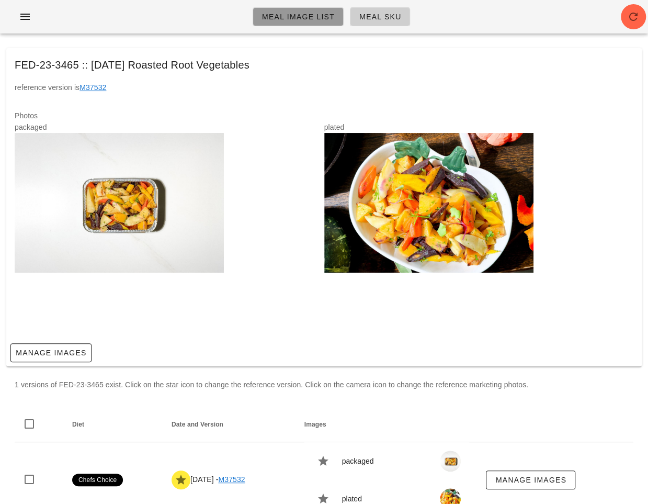
click at [294, 20] on span "Meal Image List" at bounding box center [298, 17] width 73 height 8
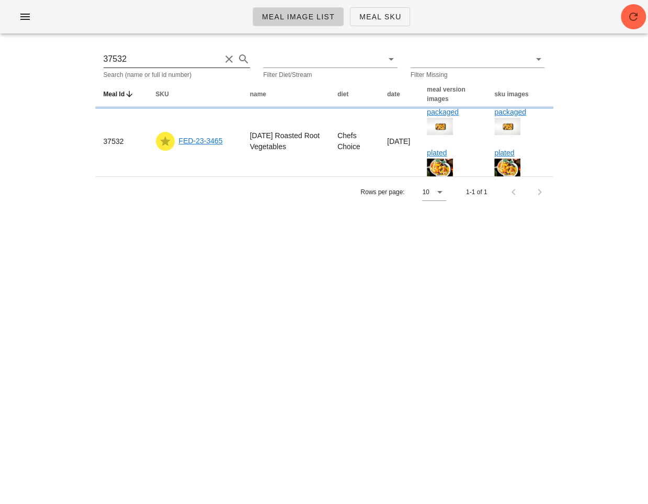
click at [148, 72] on div "Search (name or full id number)" at bounding box center [177, 75] width 147 height 6
click at [132, 60] on input "37532" at bounding box center [163, 59] width 118 height 17
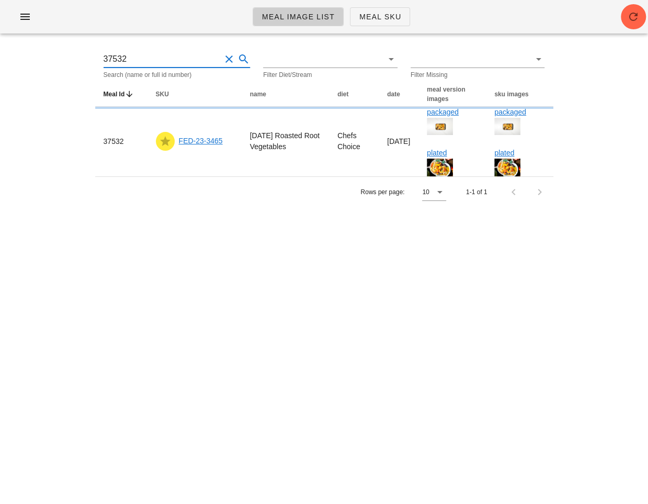
click at [132, 60] on input "37532" at bounding box center [163, 59] width 118 height 17
paste input "3"
type input "37533"
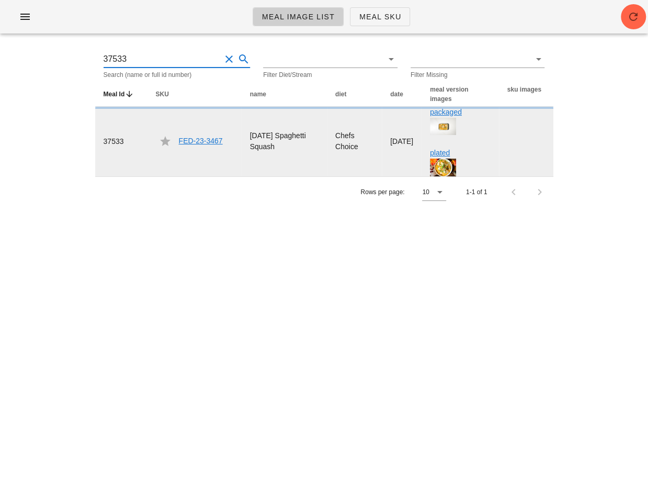
click at [193, 140] on link "FED-23-3467" at bounding box center [201, 141] width 44 height 8
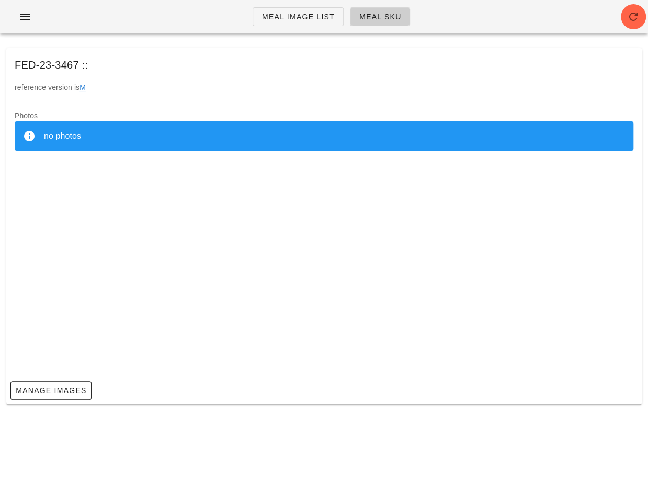
scroll to position [66, 0]
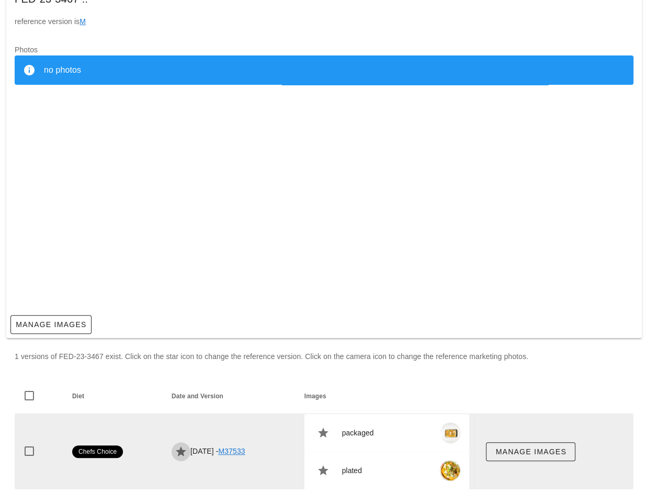
click at [175, 451] on icon "button" at bounding box center [181, 451] width 13 height 13
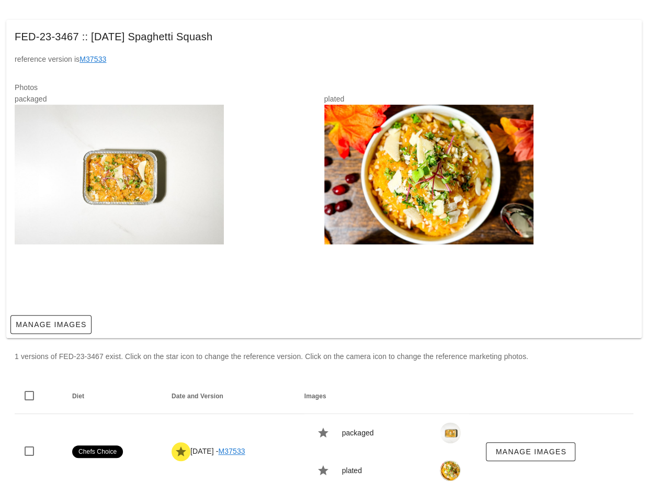
scroll to position [0, 0]
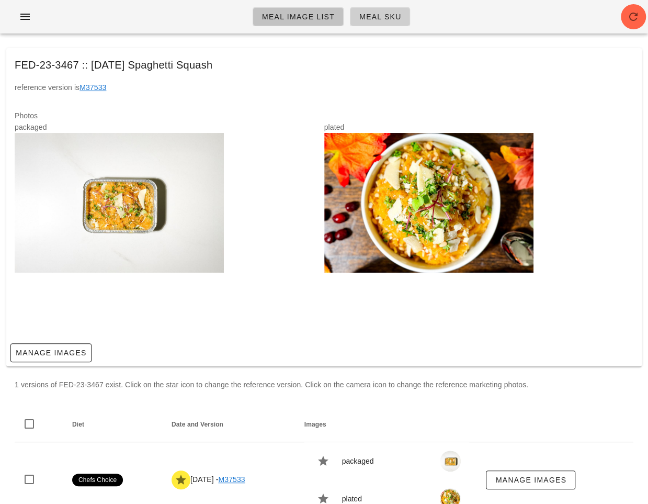
click at [299, 15] on span "Meal Image List" at bounding box center [298, 17] width 73 height 8
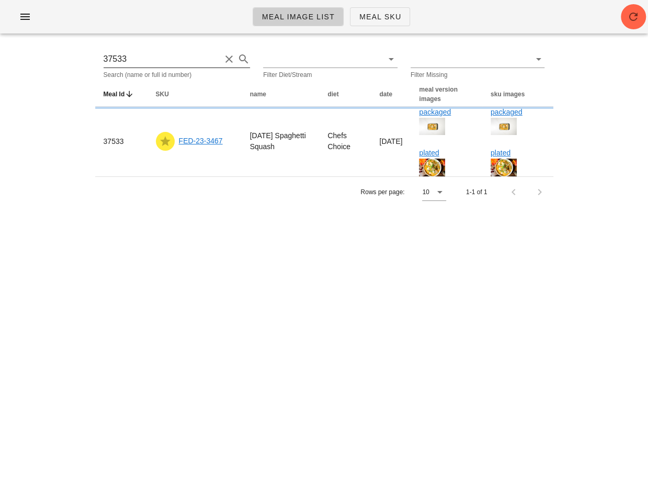
click at [175, 58] on input "37533" at bounding box center [163, 59] width 118 height 17
paste input "4"
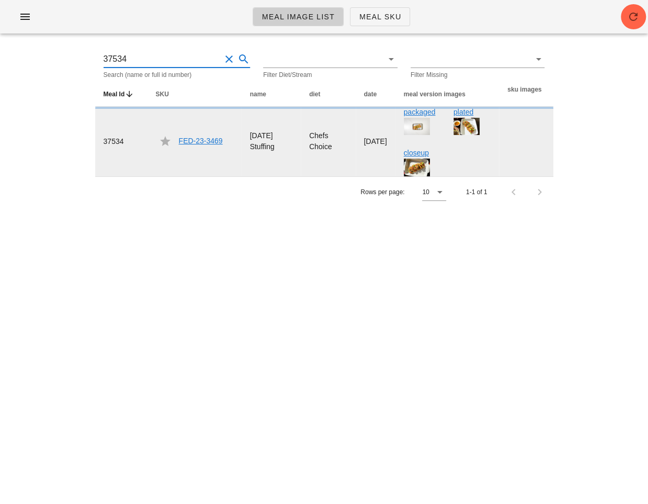
type input "37534"
click at [200, 134] on td "FED-23-3469" at bounding box center [195, 142] width 94 height 70
click at [196, 142] on link "FED-23-3469" at bounding box center [201, 141] width 44 height 8
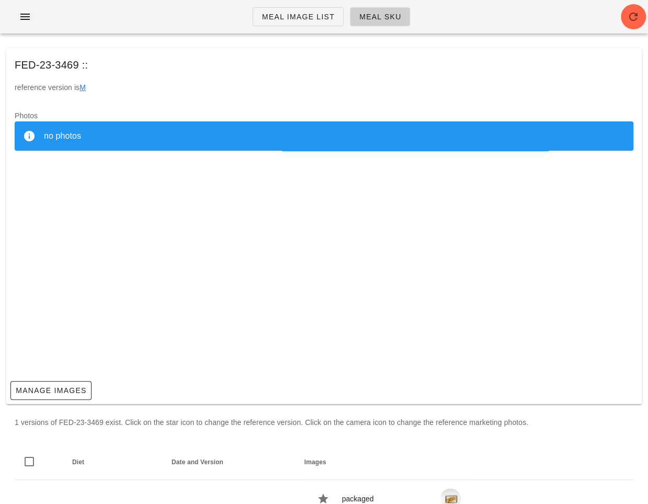
scroll to position [104, 0]
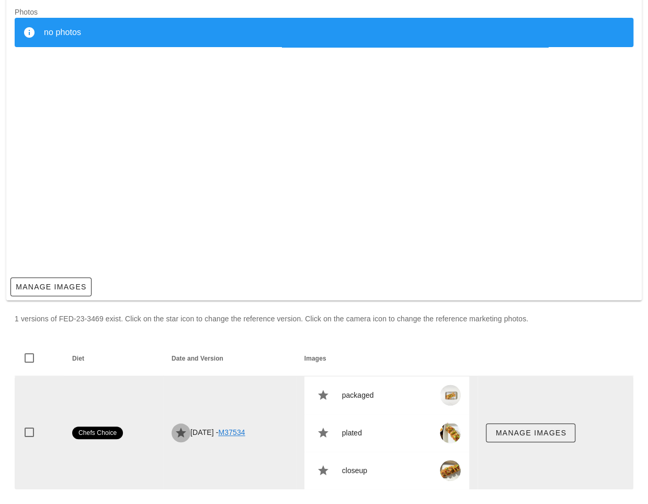
click at [175, 434] on icon "button" at bounding box center [181, 432] width 13 height 13
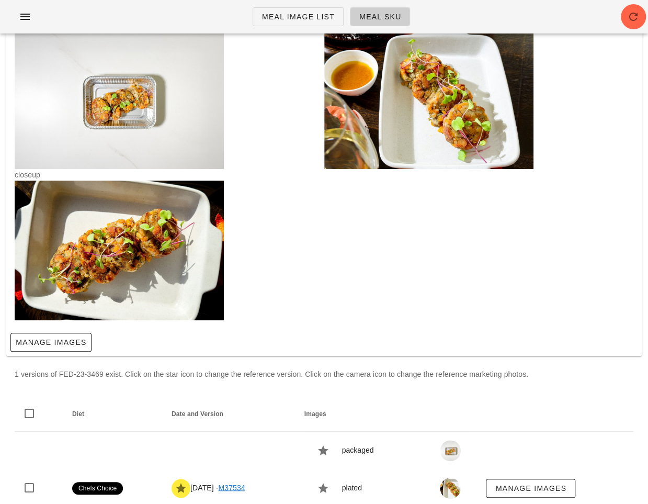
scroll to position [0, 0]
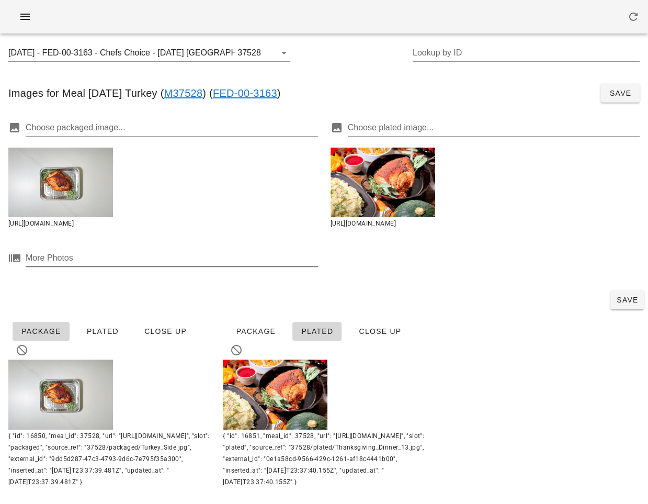
scroll to position [3, 0]
click at [627, 301] on span "Save" at bounding box center [627, 300] width 25 height 8
click at [264, 50] on button "Clear" at bounding box center [269, 53] width 13 height 13
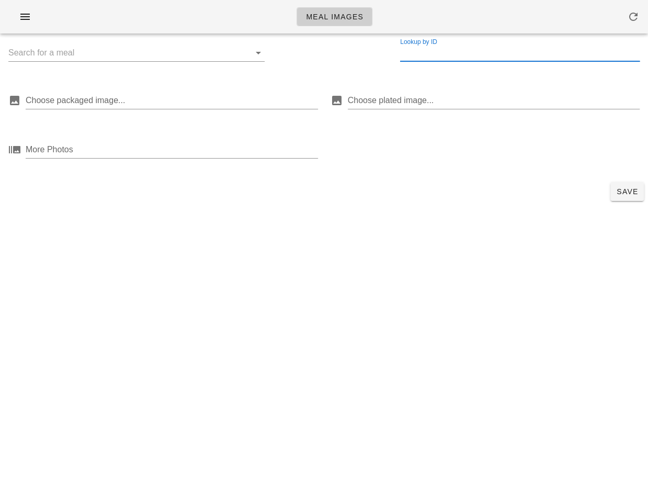
click at [436, 49] on div "Lookup by ID" at bounding box center [520, 52] width 240 height 17
paste input "37529"
type input "37529"
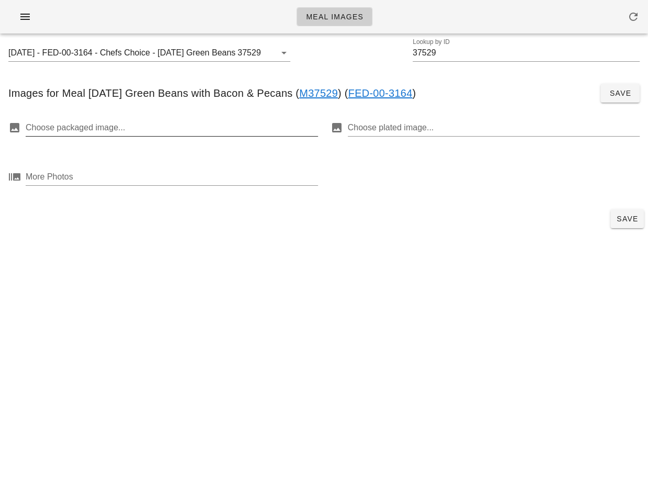
click at [221, 137] on div "Choose packaged image..." at bounding box center [172, 133] width 292 height 28
click at [216, 133] on div at bounding box center [171, 127] width 290 height 17
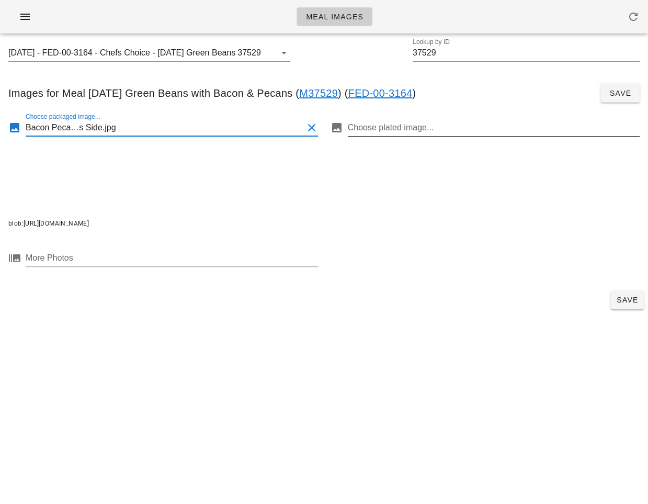
click at [483, 125] on div at bounding box center [493, 127] width 290 height 17
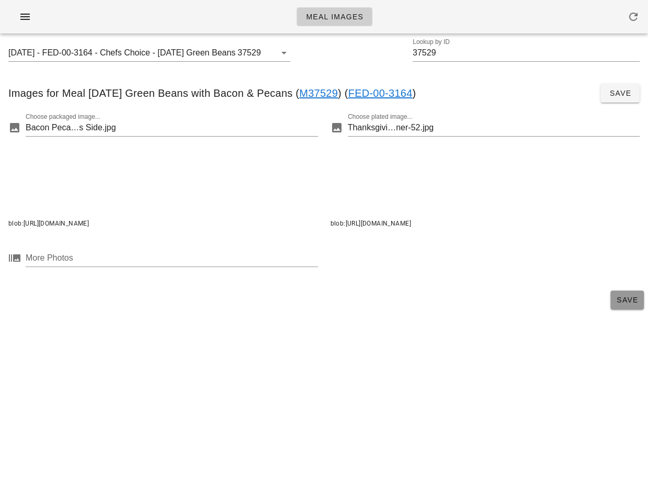
click at [638, 304] on span "Save" at bounding box center [627, 300] width 25 height 8
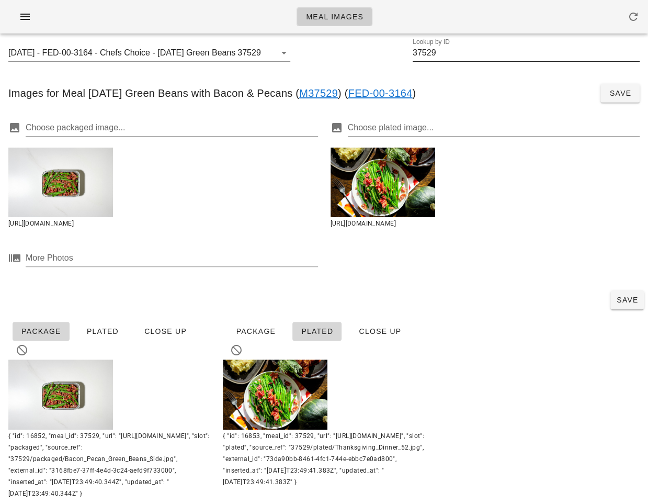
click at [418, 52] on input "37529" at bounding box center [526, 52] width 227 height 17
click at [263, 52] on button "Clear" at bounding box center [269, 53] width 13 height 13
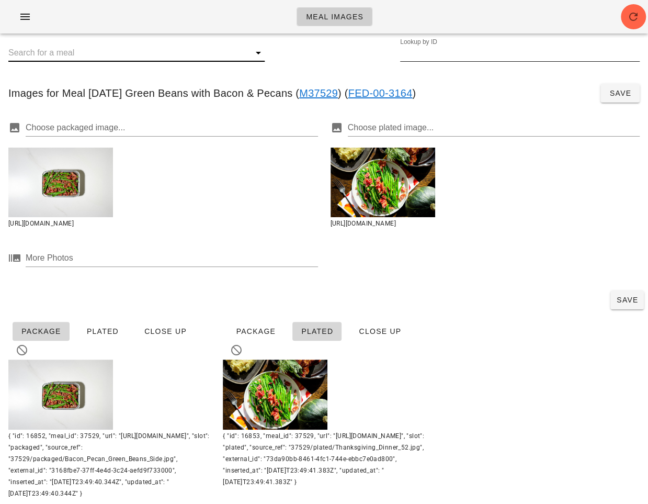
click at [439, 55] on input "Lookup by ID" at bounding box center [520, 52] width 240 height 17
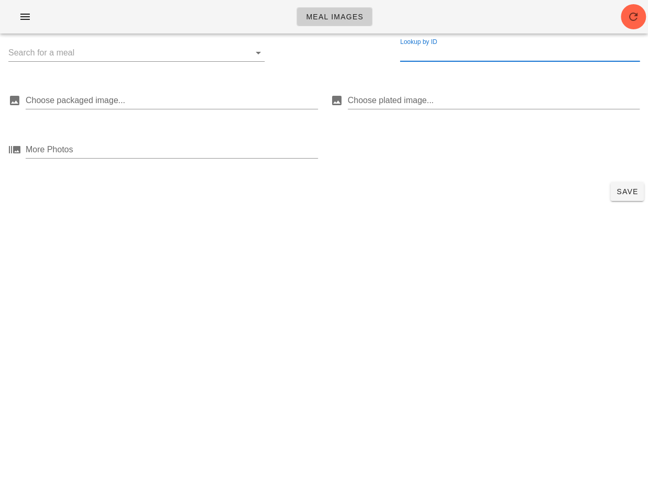
paste input "37530"
type input "37530"
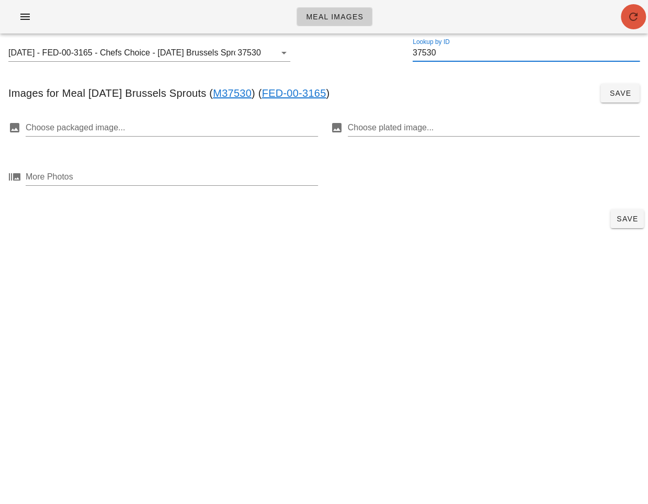
click at [632, 21] on icon "button" at bounding box center [633, 16] width 13 height 13
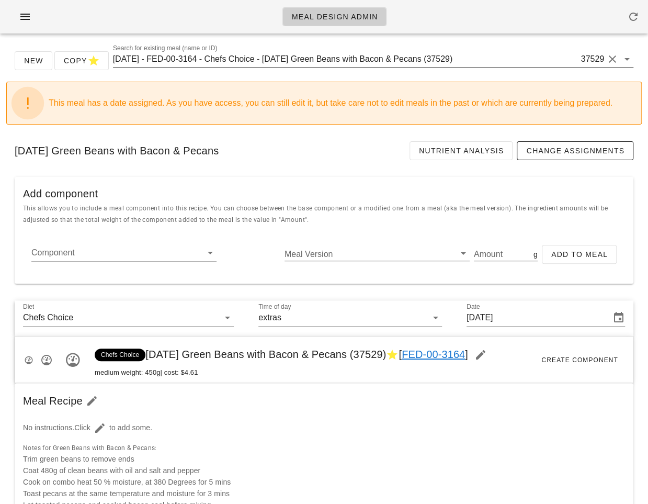
click at [248, 65] on input "[DATE] - FED-00-3164 - Chefs Choice - [DATE] Green Beans with Bacon & Pecans (3…" at bounding box center [346, 59] width 466 height 17
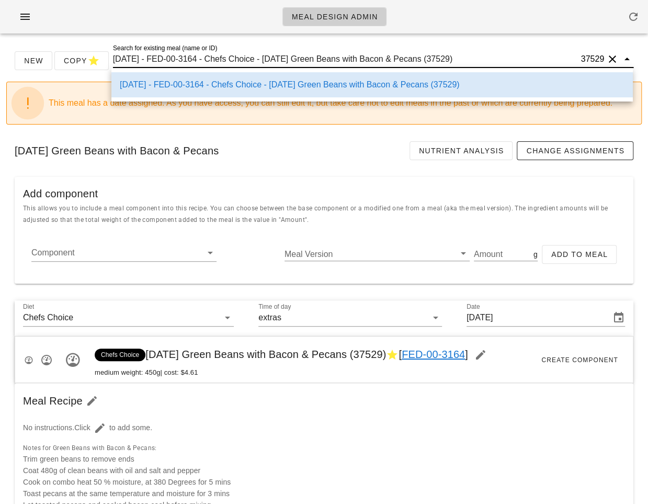
click at [233, 65] on input "[DATE] - FED-00-3164 - Chefs Choice - [DATE] Green Beans with Bacon & Pecans (3…" at bounding box center [346, 59] width 466 height 17
drag, startPoint x: 218, startPoint y: 60, endPoint x: 390, endPoint y: 54, distance: 171.7
click at [390, 54] on input "[DATE] - FED-00-3164 - Chefs Choice - [DATE] Green Beans with Bacon & Pecans (3…" at bounding box center [346, 59] width 466 height 17
click at [287, 58] on input "[DATE] - FED-00-3164 - Chefs Choice - [DATE] Green Beans with Bacon & Pecans (3…" at bounding box center [346, 59] width 466 height 17
drag, startPoint x: 277, startPoint y: 58, endPoint x: 514, endPoint y: 60, distance: 237.0
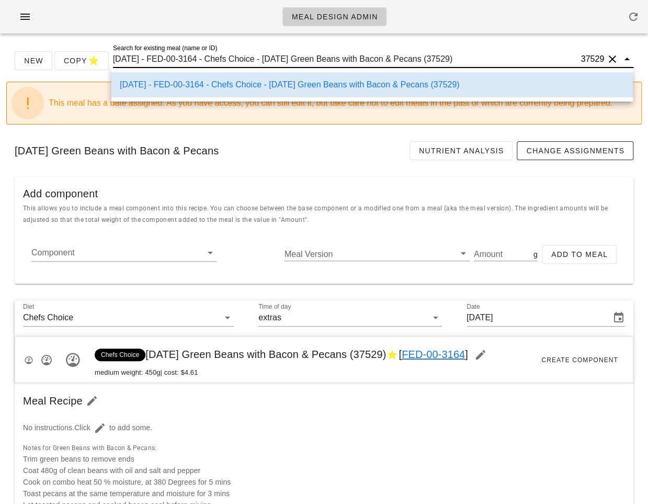
click at [514, 60] on input "[DATE] - FED-00-3164 - Chefs Choice - [DATE] Green Beans with Bacon & Pecans (3…" at bounding box center [346, 59] width 466 height 17
click at [239, 140] on div "[DATE] Green Beans with Bacon & Pecans Nutrient Analysis Change Assignments" at bounding box center [324, 151] width 636 height 36
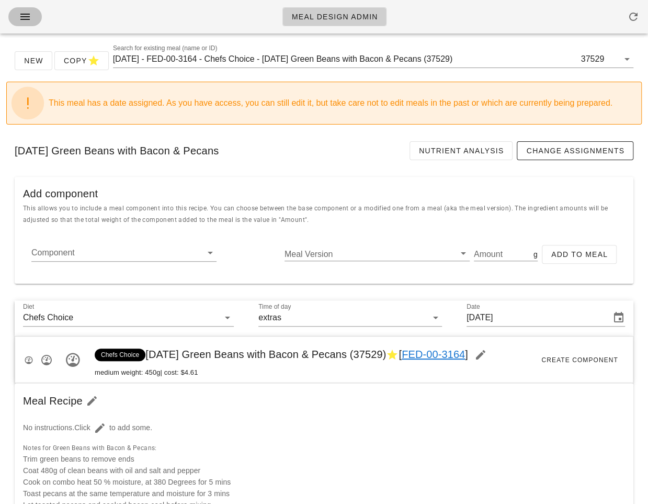
click at [25, 19] on icon "button" at bounding box center [25, 16] width 13 height 13
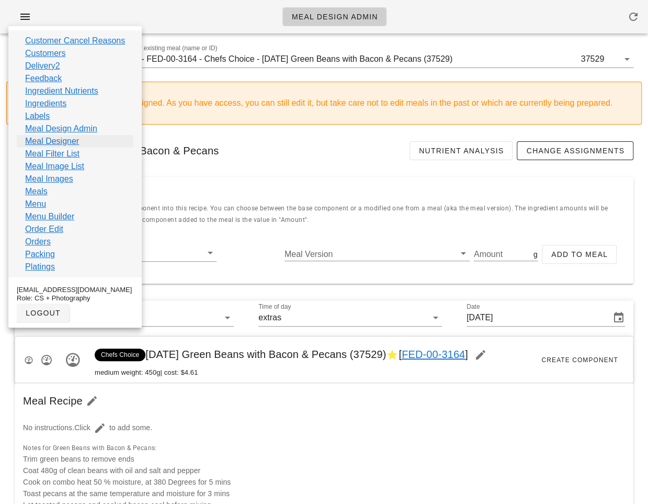
click at [71, 141] on link "Meal Designer" at bounding box center [52, 141] width 54 height 13
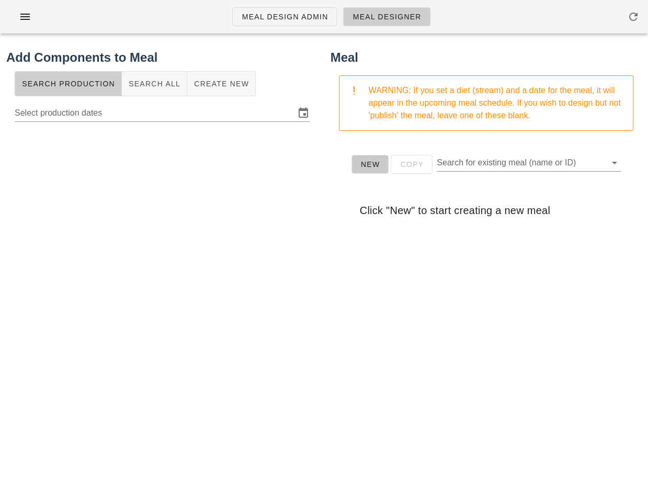
click at [364, 169] on button "New" at bounding box center [371, 164] width 38 height 19
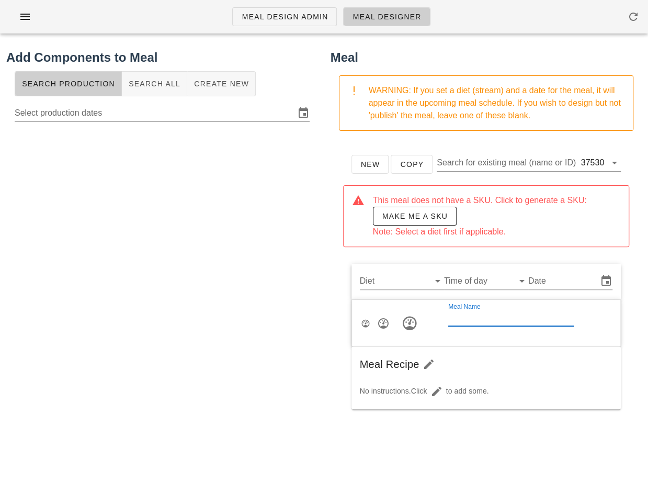
click at [458, 313] on div "Meal Name" at bounding box center [511, 317] width 126 height 17
click at [408, 281] on input "Diet" at bounding box center [393, 281] width 67 height 17
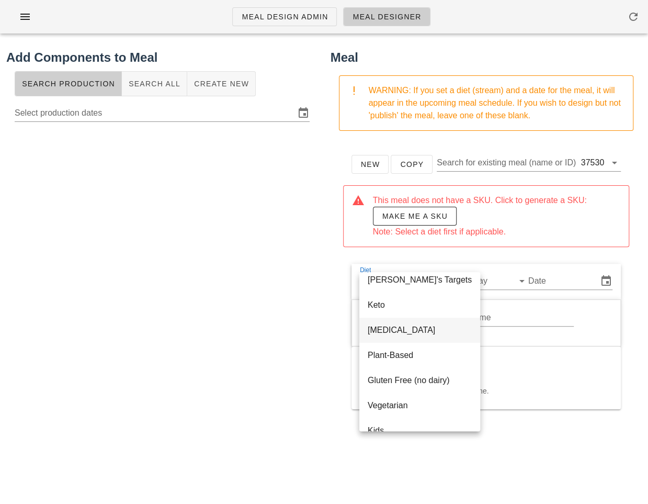
scroll to position [122, 0]
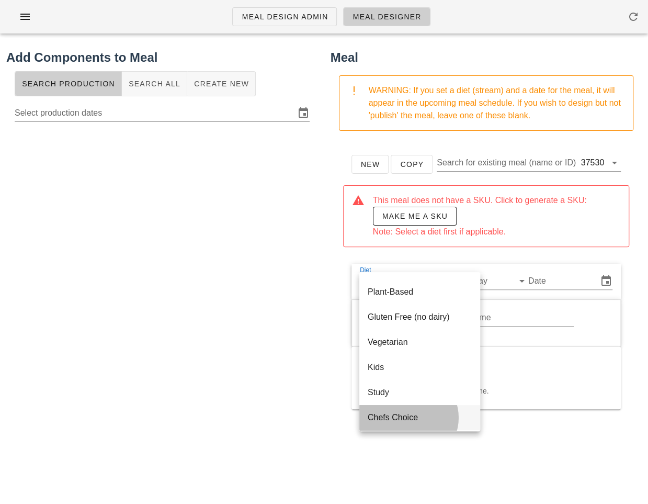
click at [386, 424] on div "Chefs Choice" at bounding box center [420, 417] width 104 height 22
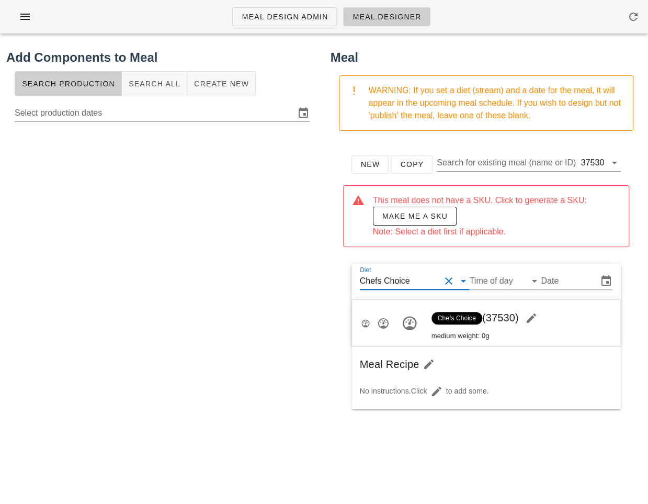
scroll to position [0, 0]
click at [493, 289] on div "Time of day" at bounding box center [505, 281] width 72 height 17
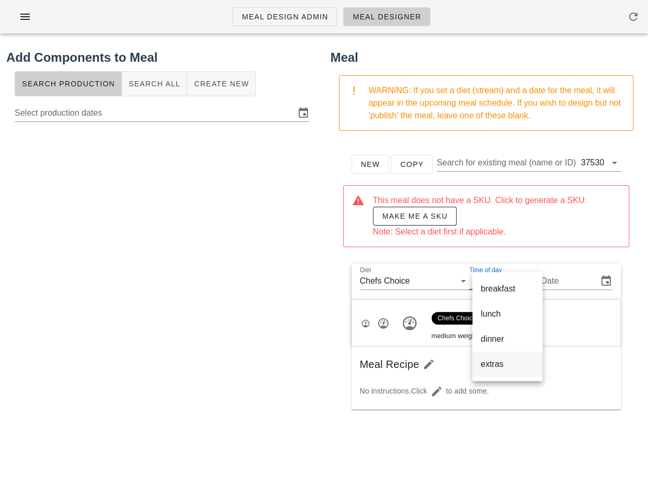
click at [490, 375] on div "extras" at bounding box center [507, 364] width 53 height 22
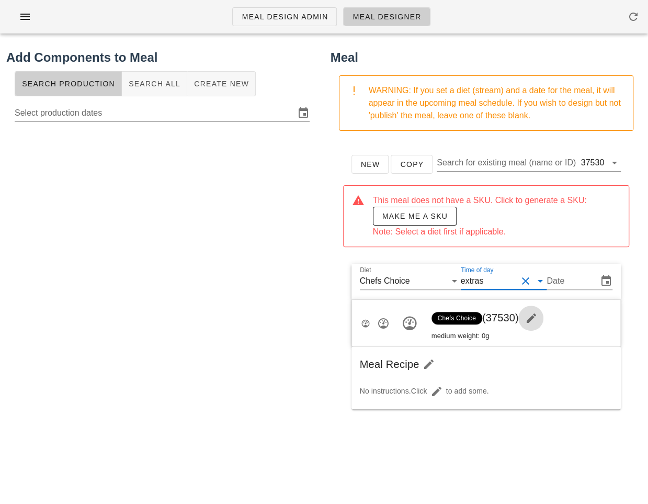
click at [537, 312] on icon "button" at bounding box center [531, 318] width 13 height 13
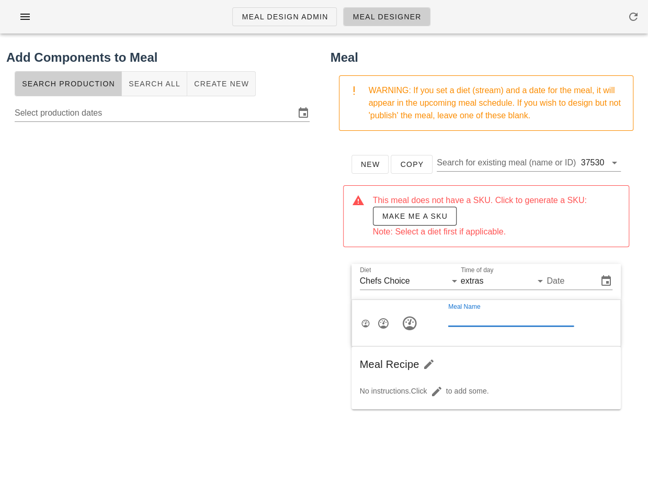
click at [483, 314] on div "Meal Name" at bounding box center [511, 317] width 126 height 17
type input "Thanks"
click at [565, 321] on icon "button" at bounding box center [568, 318] width 13 height 13
click at [511, 319] on input "Thanks" at bounding box center [511, 317] width 126 height 17
type input "Thanksgiving Brussels Sprouts"
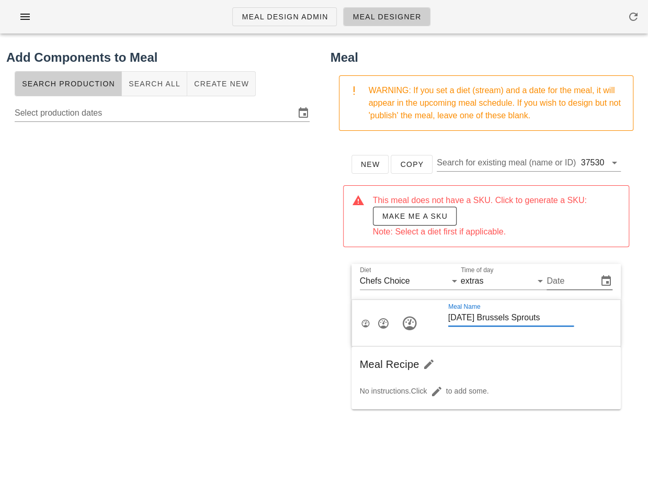
click at [566, 283] on input "Date" at bounding box center [571, 281] width 49 height 17
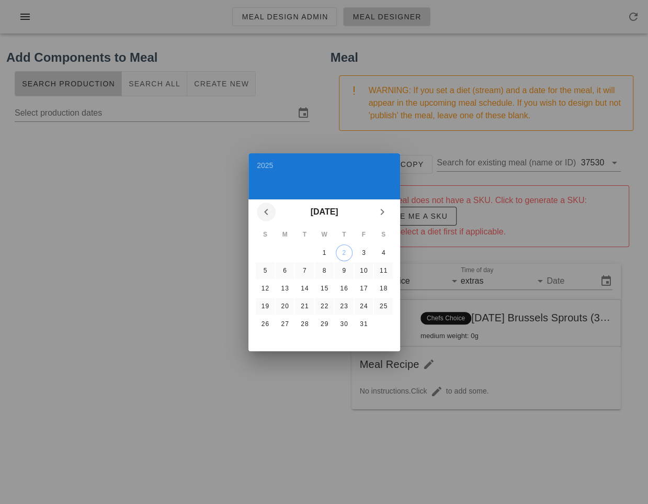
click at [266, 210] on icon "Previous month" at bounding box center [266, 212] width 13 height 13
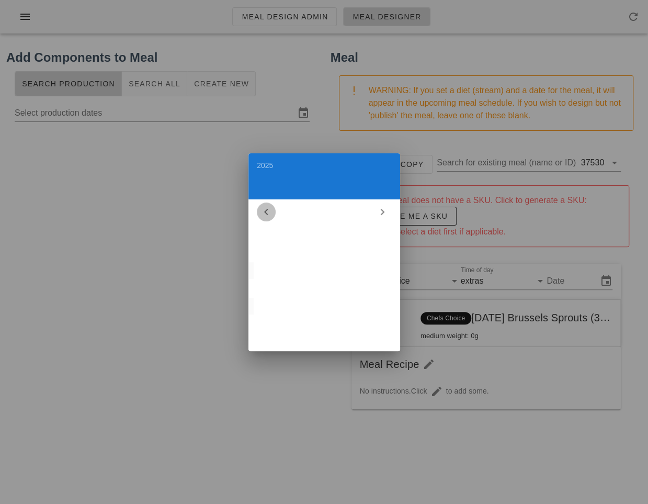
click at [266, 210] on icon "Previous month" at bounding box center [266, 212] width 13 height 13
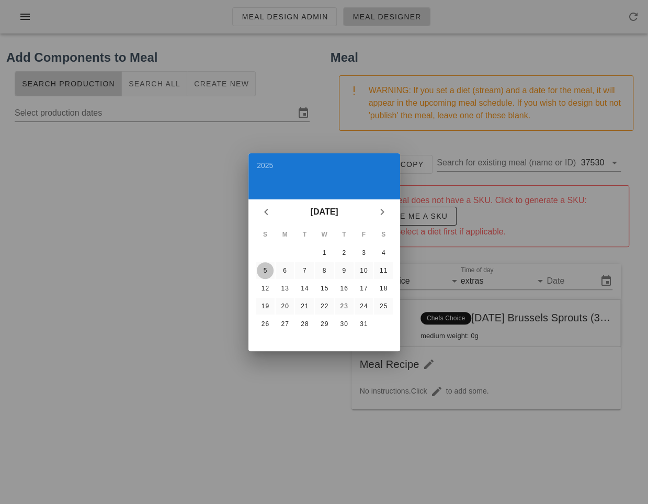
click at [262, 269] on div "5" at bounding box center [264, 270] width 17 height 7
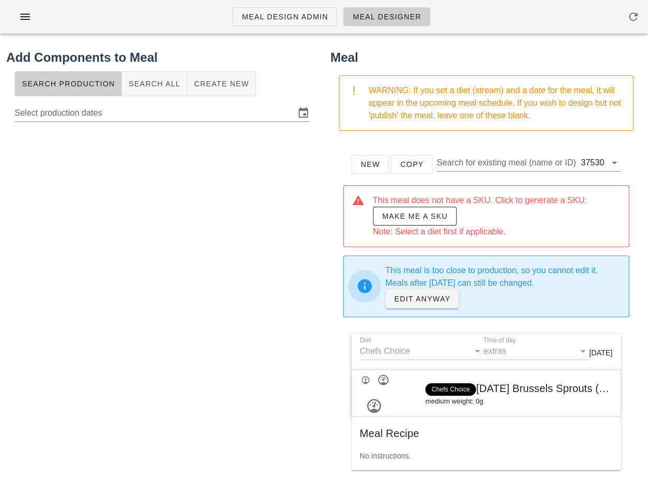
click at [199, 299] on div at bounding box center [162, 335] width 312 height 418
click at [418, 218] on span "Make me a SKU" at bounding box center [415, 216] width 66 height 8
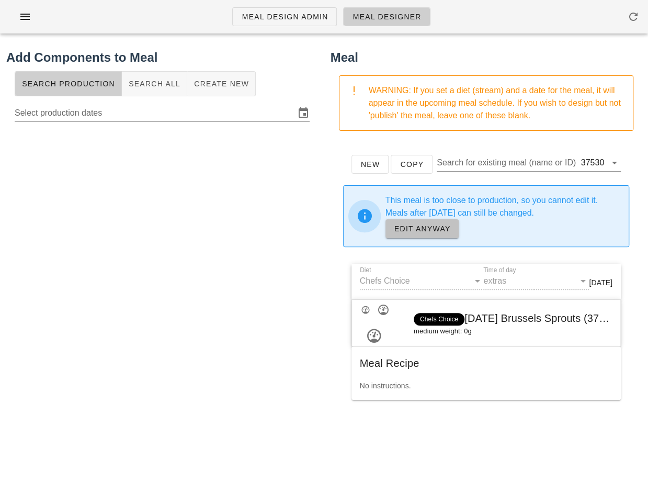
click at [421, 227] on span "EDIT ANYWAY" at bounding box center [422, 228] width 57 height 8
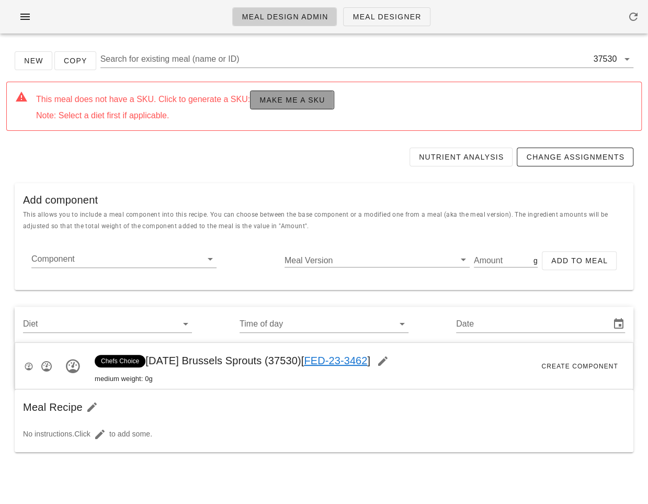
click at [300, 103] on span "Make me a SKU" at bounding box center [292, 100] width 66 height 8
type input "Sunday Jan 05, 2025"
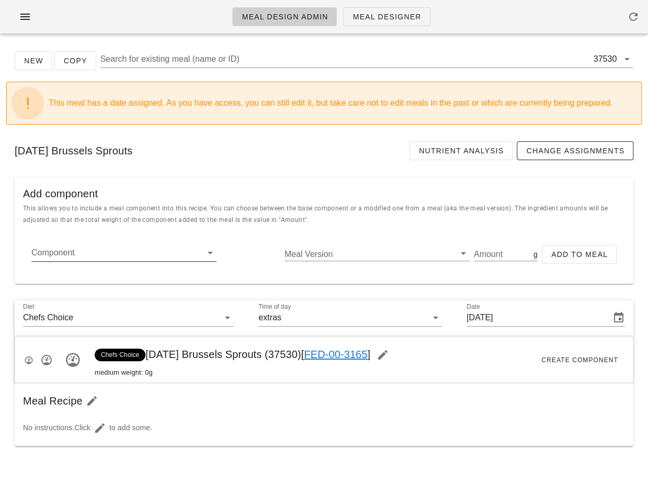
click at [165, 251] on input "Component" at bounding box center [115, 252] width 168 height 17
paste input "17005"
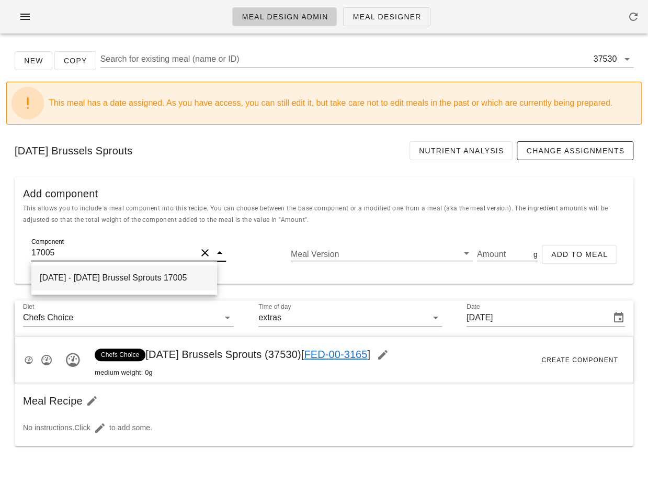
click at [111, 279] on div "2025-09-29 - Thanksgiving Brussel Sprouts 17005" at bounding box center [124, 277] width 186 height 25
type input "Thanksgiving Brussel Sprouts"
type input "1722"
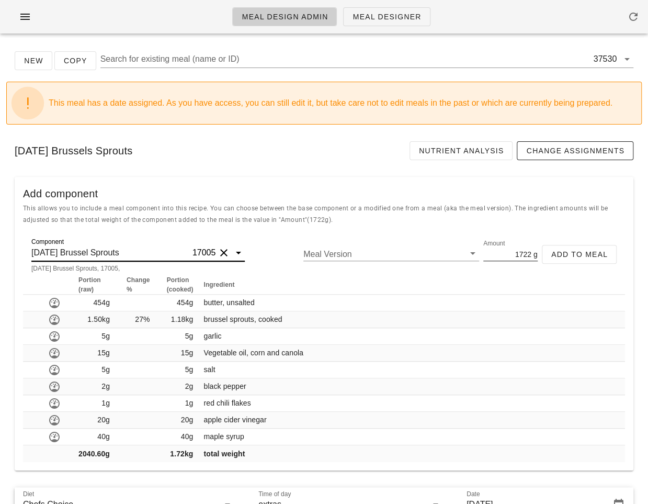
type input "Thanksgiving Brussel Sprouts"
click at [522, 254] on input "1722" at bounding box center [507, 254] width 48 height 14
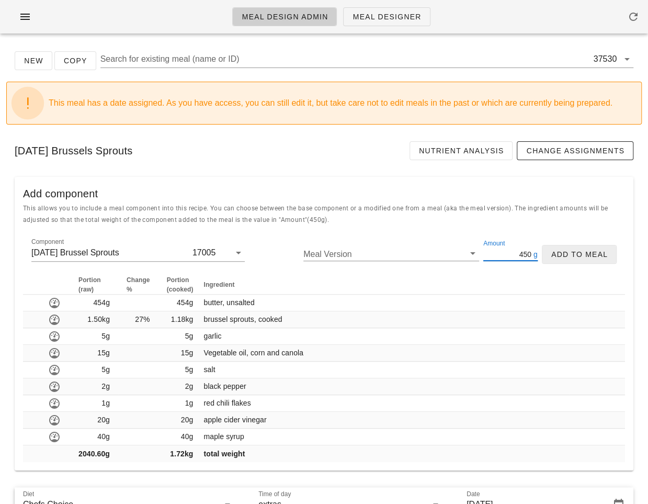
type input "450"
click at [571, 251] on span "Add to Meal" at bounding box center [579, 254] width 57 height 8
type input "0"
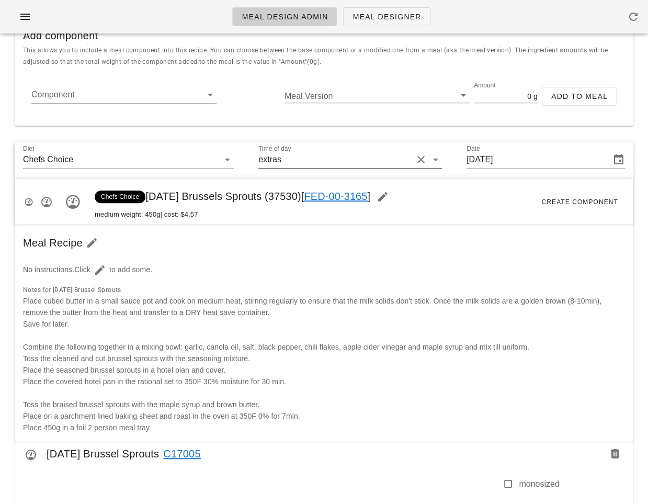
scroll to position [139, 0]
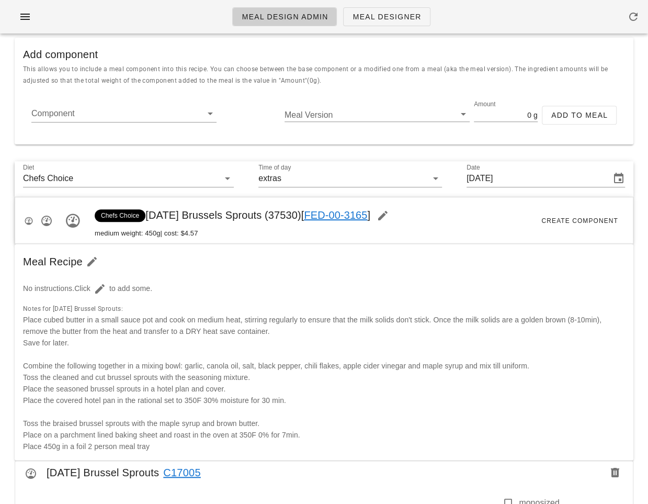
drag, startPoint x: 295, startPoint y: 212, endPoint x: 324, endPoint y: 212, distance: 29.3
click at [324, 212] on span "Chefs Choice Thanksgiving Brussels Sprouts (37530) [ FED-00-3165 ]" at bounding box center [245, 215] width 301 height 12
copy span "37530"
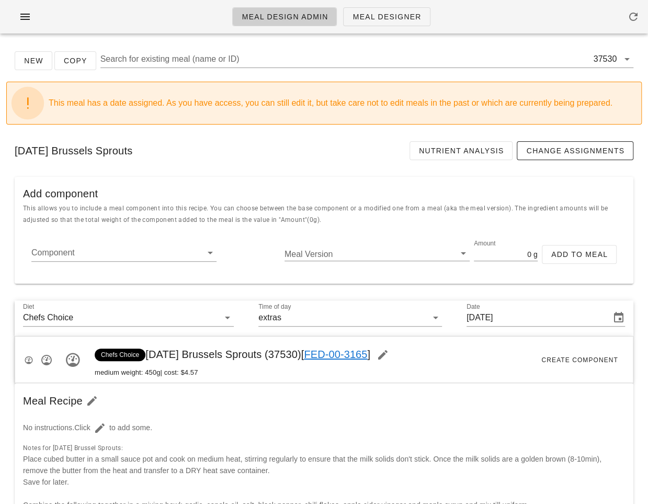
click at [204, 360] on div "Chefs Choice Thanksgiving Brussels Sprouts (37530) [ FED-00-3165 ] medium weigh…" at bounding box center [245, 360] width 301 height 36
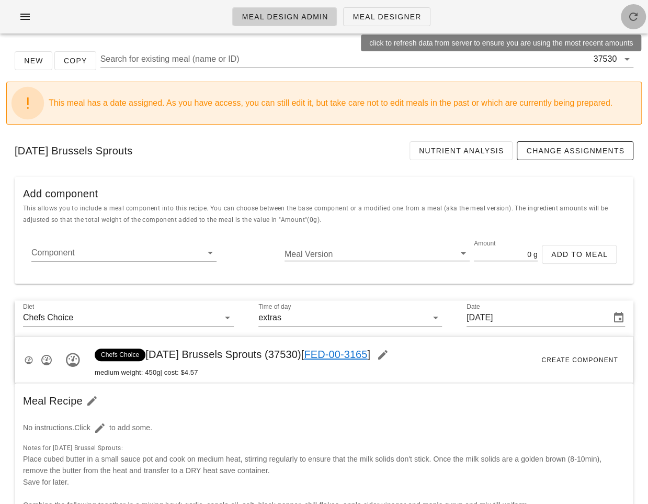
click at [630, 17] on icon "button" at bounding box center [633, 16] width 13 height 13
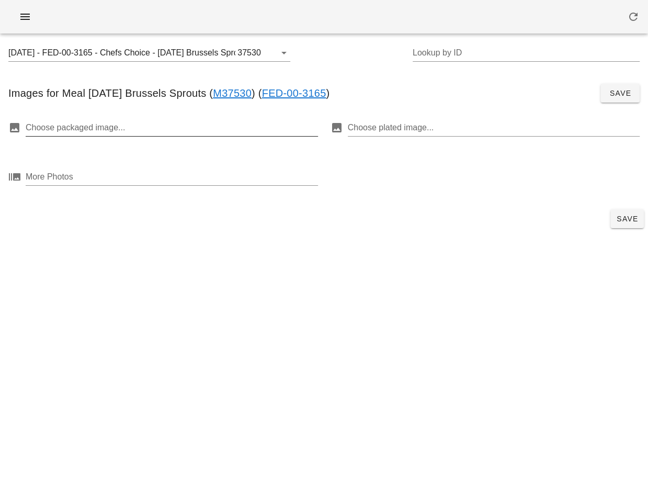
click at [133, 125] on div at bounding box center [171, 127] width 290 height 17
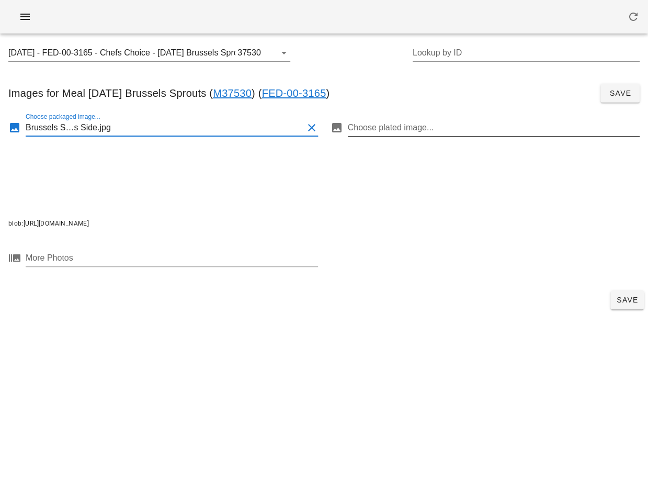
click at [384, 129] on div at bounding box center [493, 127] width 290 height 17
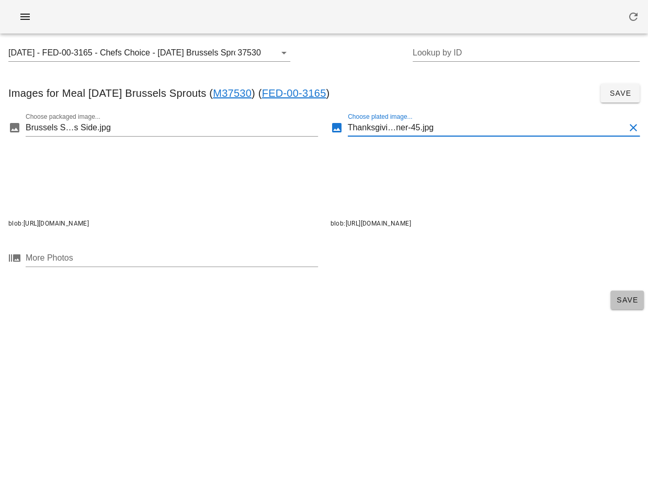
click at [618, 296] on span "Save" at bounding box center [627, 300] width 25 height 8
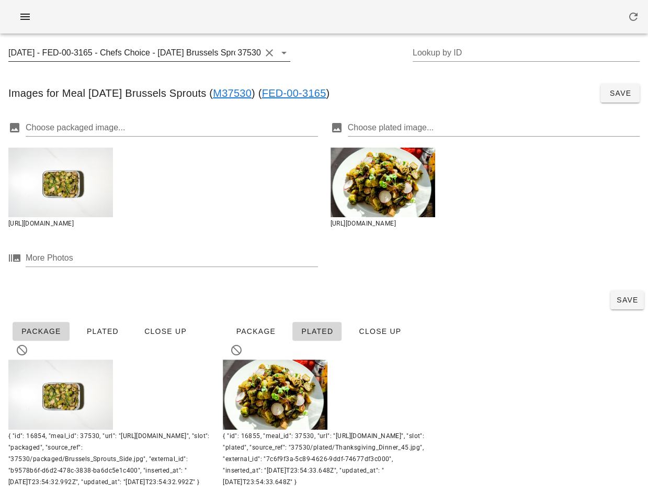
click at [263, 51] on button "Clear" at bounding box center [269, 53] width 13 height 13
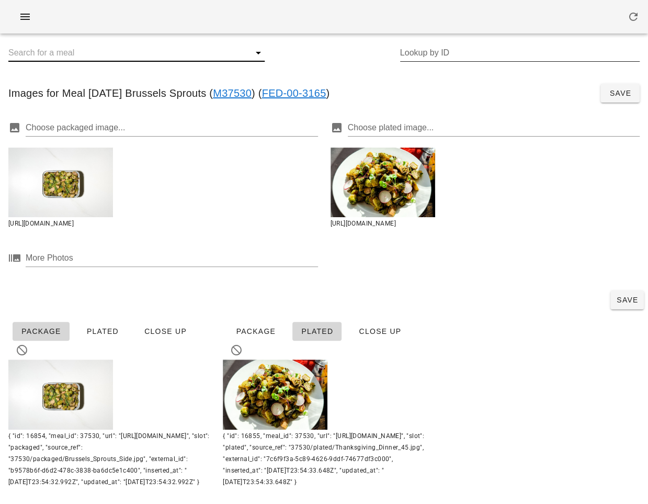
click at [426, 52] on input "Lookup by ID" at bounding box center [520, 52] width 240 height 17
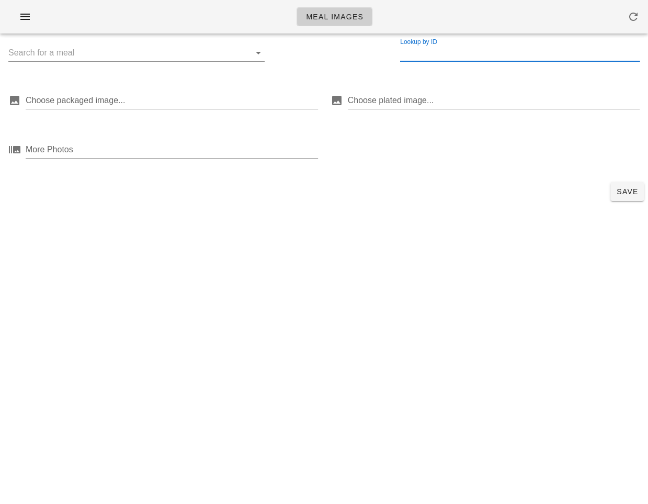
paste input "37531"
type input "37531"
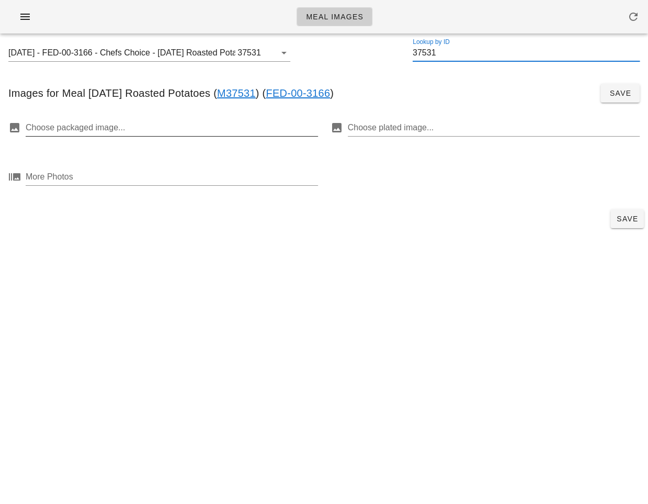
click at [259, 134] on div at bounding box center [171, 127] width 290 height 17
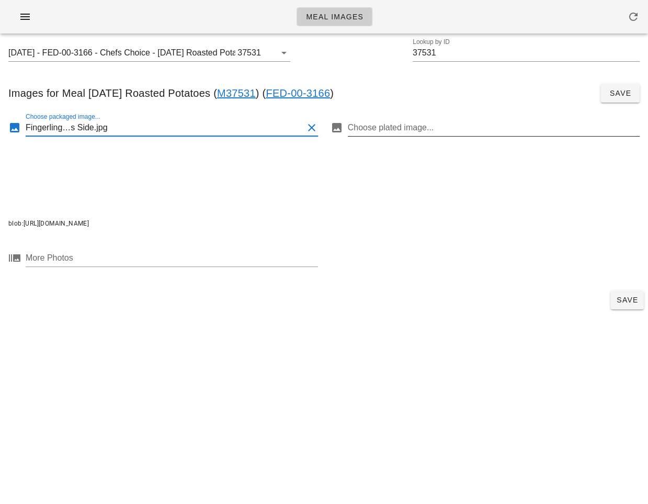
click at [401, 123] on div at bounding box center [493, 127] width 290 height 17
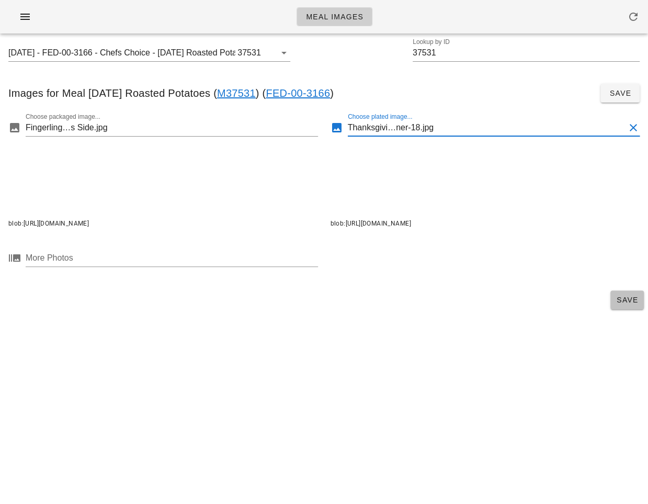
click at [621, 300] on span "Save" at bounding box center [627, 300] width 25 height 8
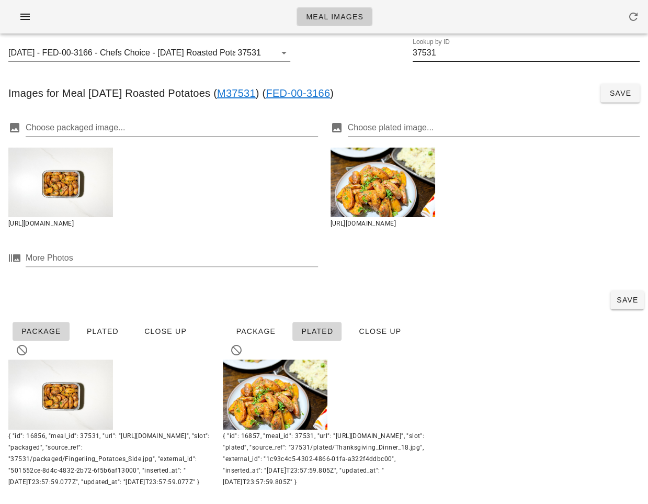
click at [432, 54] on input "37531" at bounding box center [526, 52] width 227 height 17
click at [541, 267] on div at bounding box center [485, 259] width 322 height 49
click at [247, 262] on div at bounding box center [171, 258] width 290 height 17
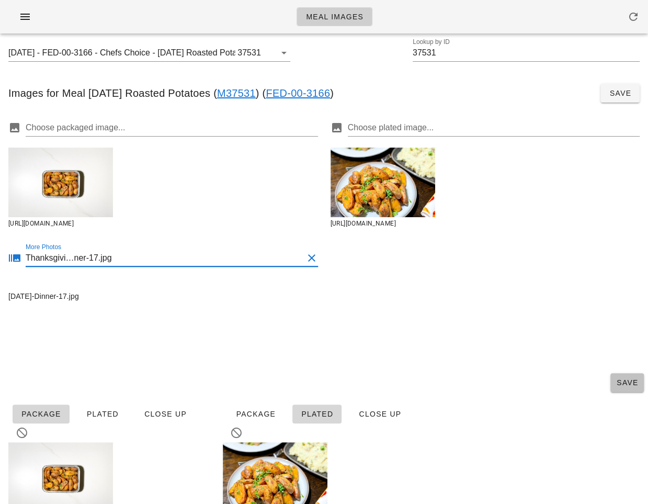
click at [622, 391] on button "Save" at bounding box center [626, 382] width 33 height 19
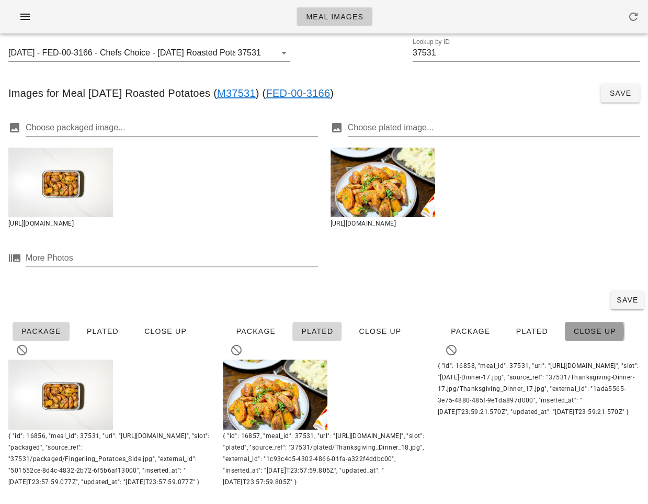
click at [583, 324] on button "Close Up" at bounding box center [595, 331] width 60 height 19
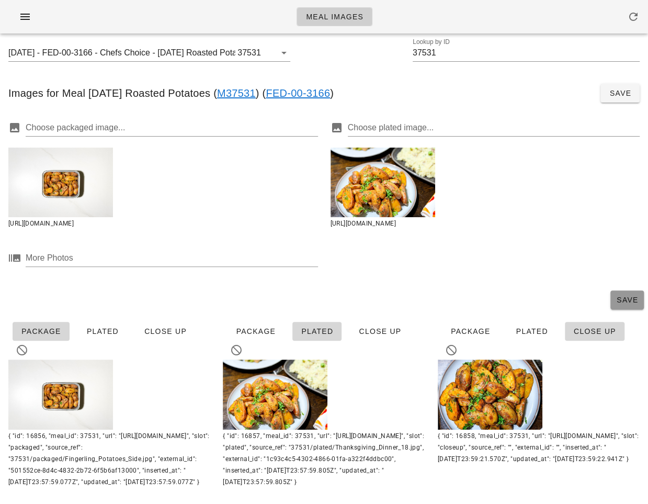
click at [619, 296] on span "Save" at bounding box center [627, 300] width 25 height 8
click at [428, 52] on input "37531" at bounding box center [526, 52] width 227 height 17
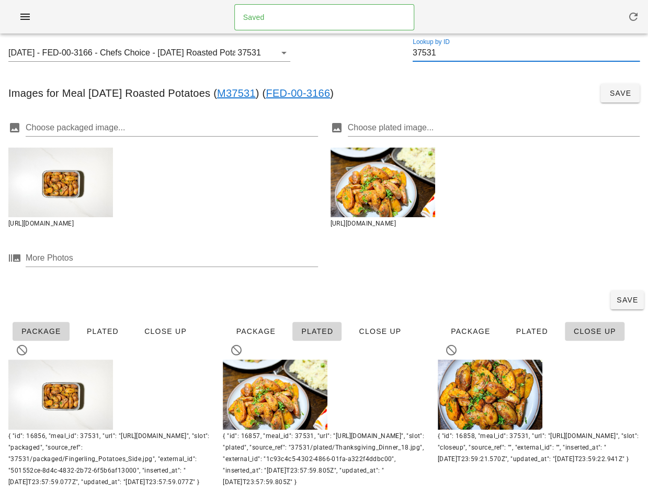
click at [428, 52] on input "37531" at bounding box center [526, 52] width 227 height 17
click at [266, 51] on button "Clear" at bounding box center [269, 53] width 13 height 13
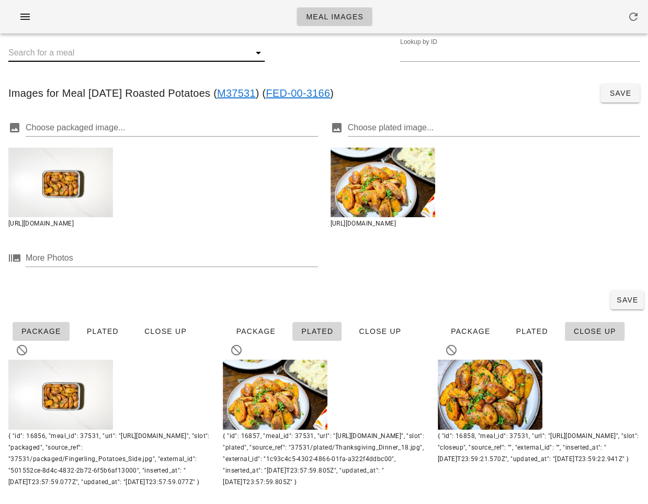
click at [327, 55] on div "Lookup by ID" at bounding box center [324, 58] width 648 height 33
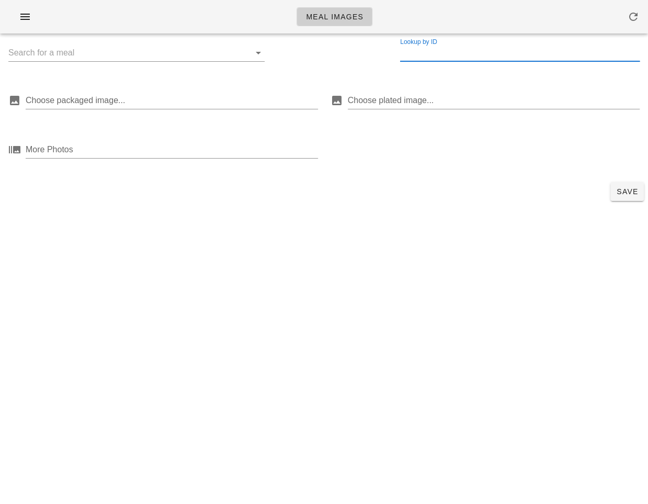
click at [432, 60] on input "Lookup by ID" at bounding box center [520, 52] width 240 height 17
paste input "37532"
type input "37532"
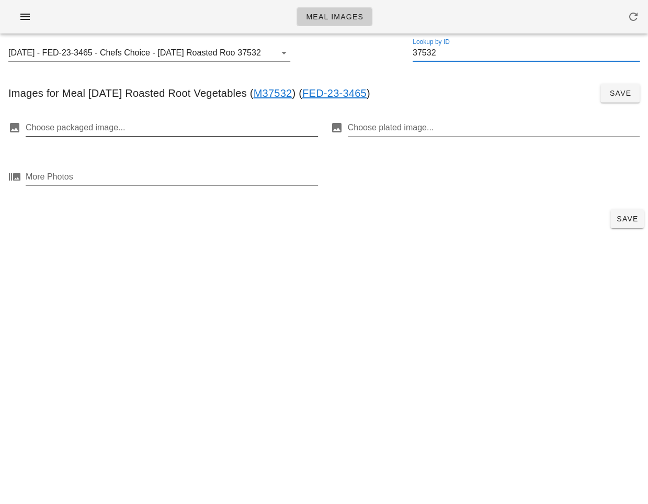
click at [138, 126] on div at bounding box center [171, 127] width 290 height 17
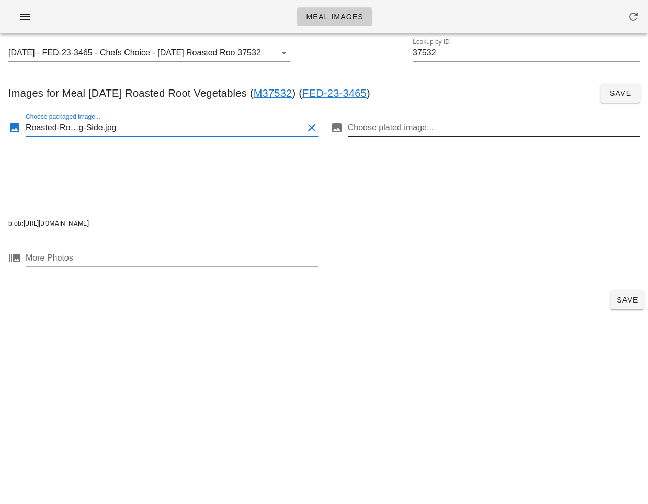
click at [425, 127] on div at bounding box center [493, 127] width 290 height 17
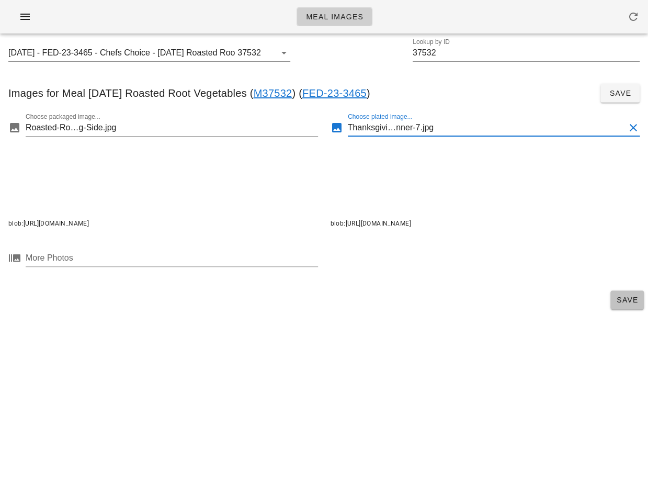
click at [623, 300] on span "Save" at bounding box center [627, 300] width 25 height 8
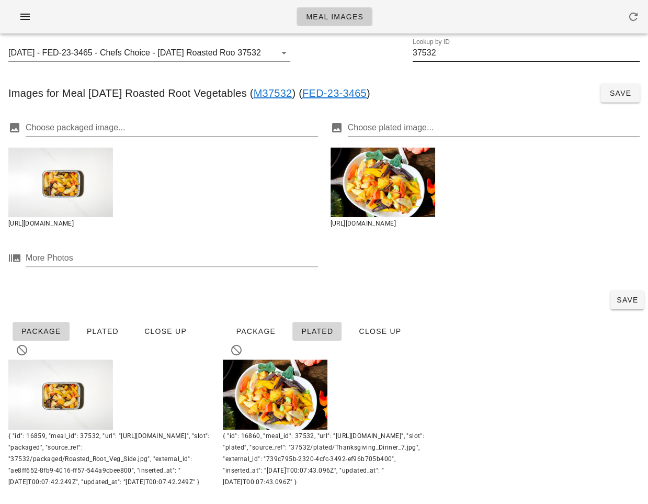
click at [433, 53] on input "37532" at bounding box center [526, 52] width 227 height 17
click at [255, 163] on div "Choose packaged image... https://imagedelivery.net/hrC2EqrhsU27w2IlLG7Pxw/ae8ff…" at bounding box center [163, 170] width 322 height 130
click at [420, 299] on div "Save" at bounding box center [324, 299] width 648 height 27
click at [384, 52] on div "2025-01-05 - FED-23-3465 - Chefs Choice - Thanksgiving Roasted Root Vegetables …" at bounding box center [324, 58] width 648 height 33
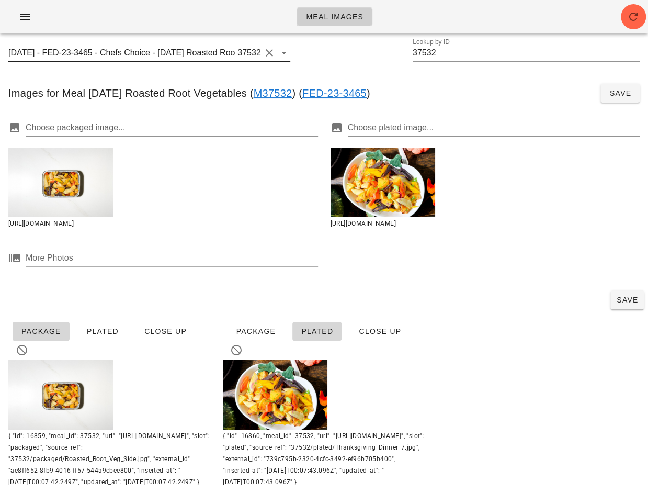
click at [265, 53] on button "Clear" at bounding box center [269, 53] width 13 height 13
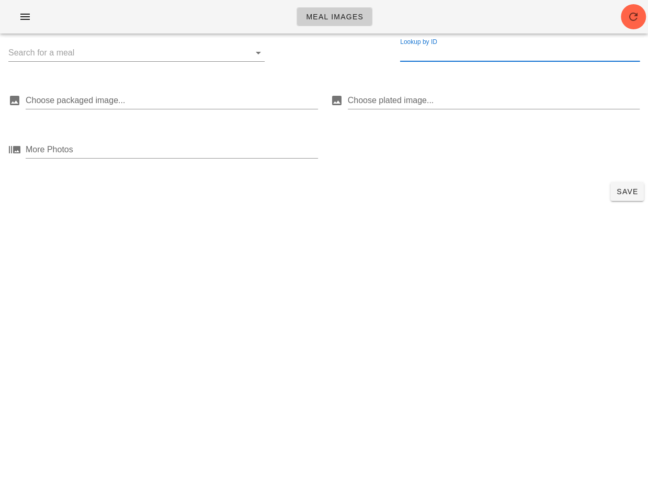
click at [415, 48] on input "Lookup by ID" at bounding box center [520, 52] width 240 height 17
paste input "37533"
type input "37533"
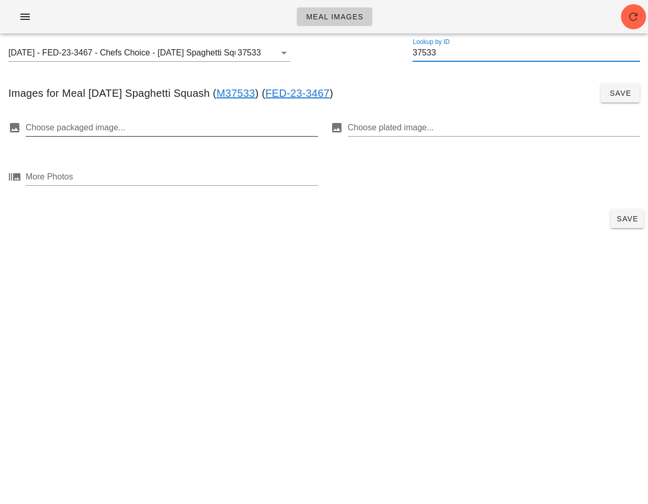
click at [157, 131] on div at bounding box center [171, 127] width 290 height 17
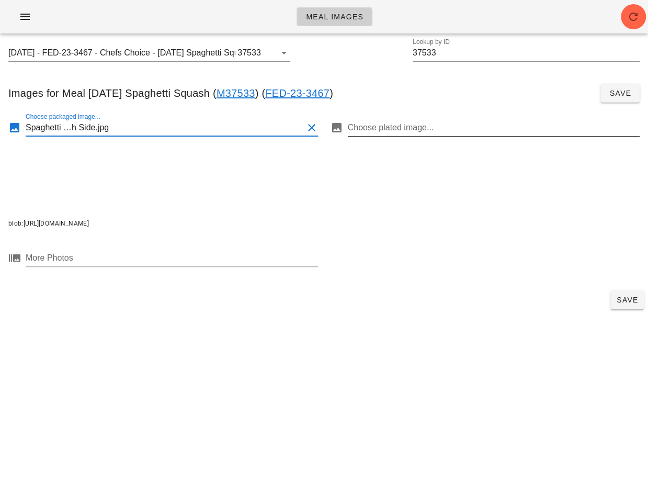
click at [402, 123] on div at bounding box center [493, 127] width 290 height 17
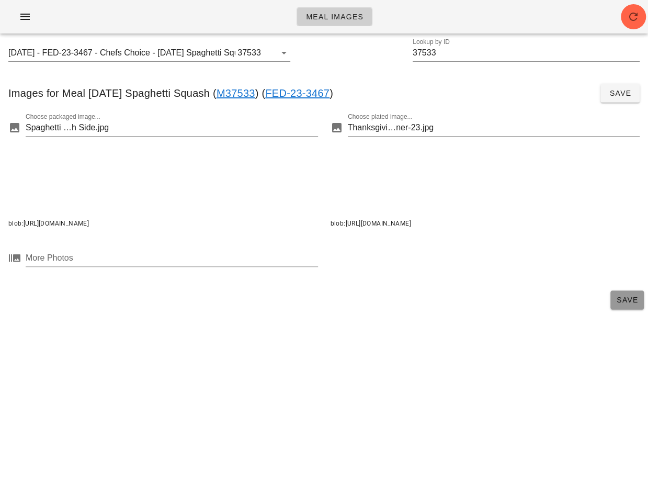
click at [628, 292] on button "Save" at bounding box center [626, 299] width 33 height 19
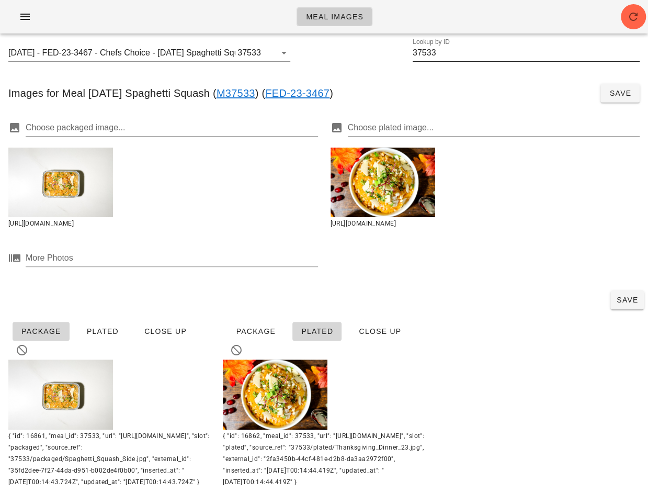
click at [438, 59] on input "37533" at bounding box center [526, 52] width 227 height 17
click at [266, 52] on button "Clear" at bounding box center [269, 53] width 13 height 13
click at [471, 52] on input "Lookup by ID" at bounding box center [520, 52] width 240 height 17
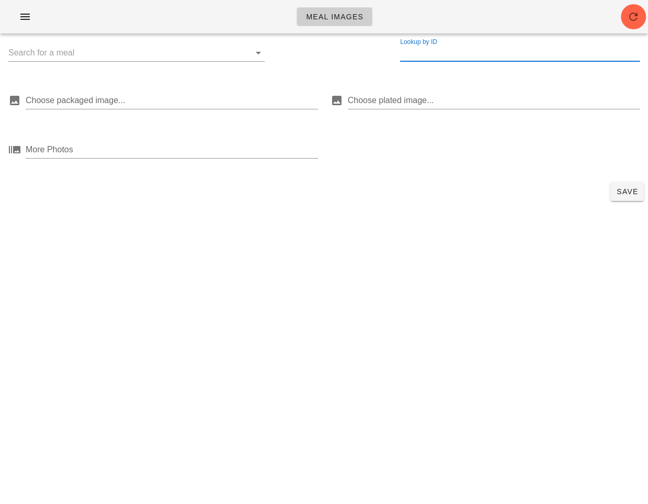
paste input "37534"
type input "37534"
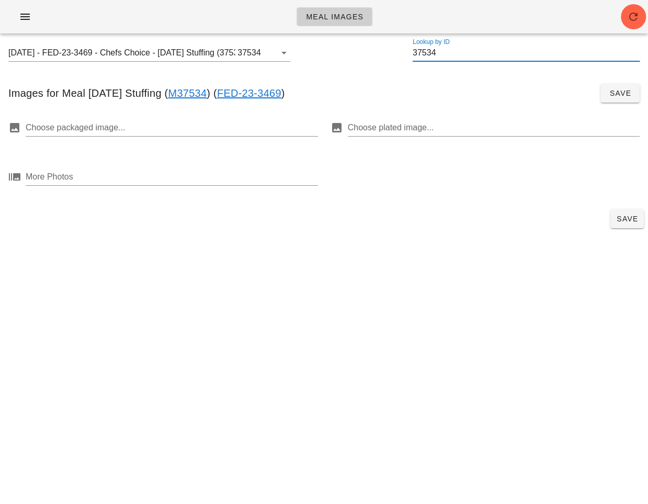
click at [368, 200] on div at bounding box center [485, 178] width 322 height 49
click at [210, 125] on div at bounding box center [171, 127] width 290 height 17
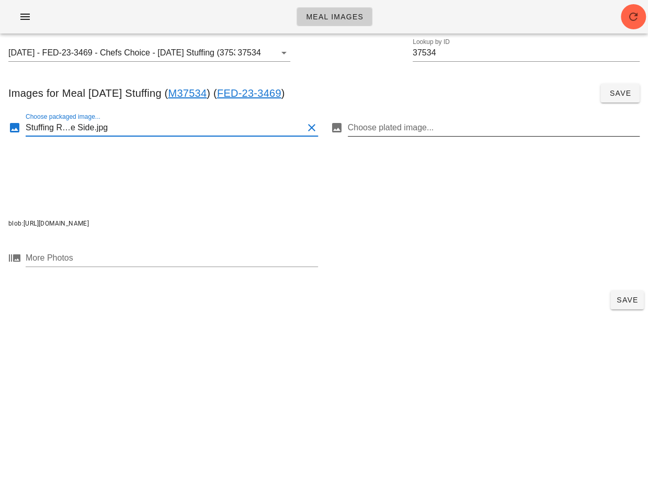
click at [412, 126] on div at bounding box center [493, 127] width 290 height 17
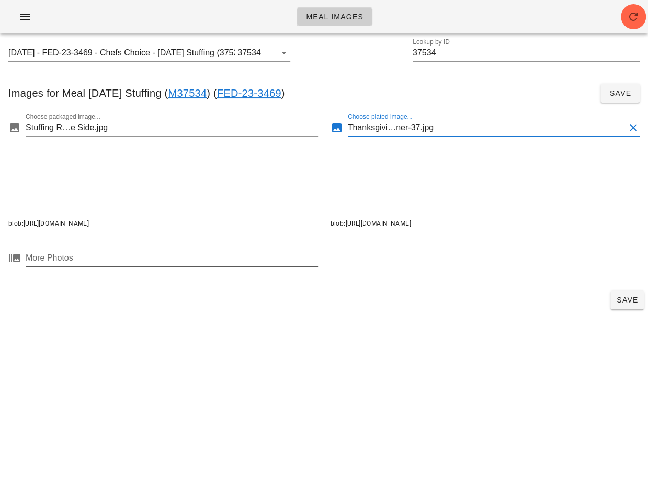
click at [263, 253] on div at bounding box center [171, 258] width 290 height 17
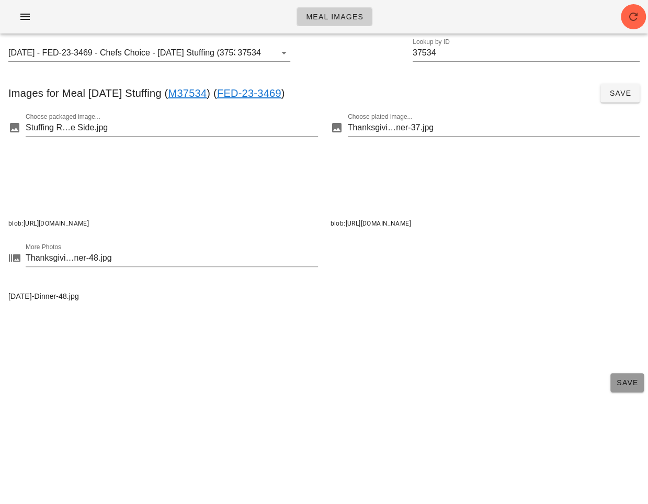
click at [619, 383] on span "Save" at bounding box center [627, 382] width 25 height 8
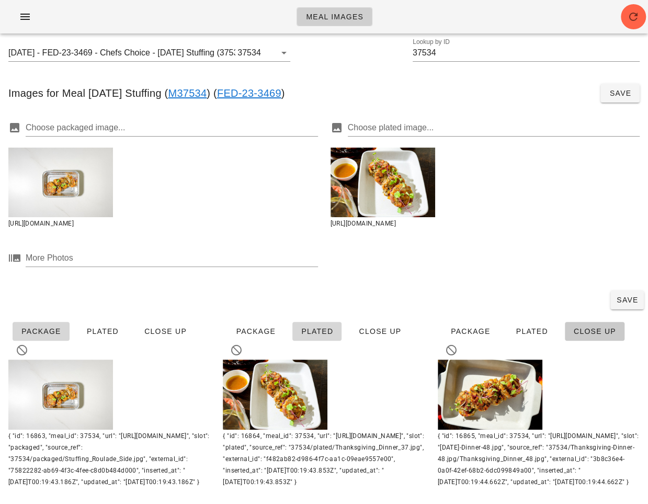
click at [590, 332] on span "Close Up" at bounding box center [594, 331] width 43 height 8
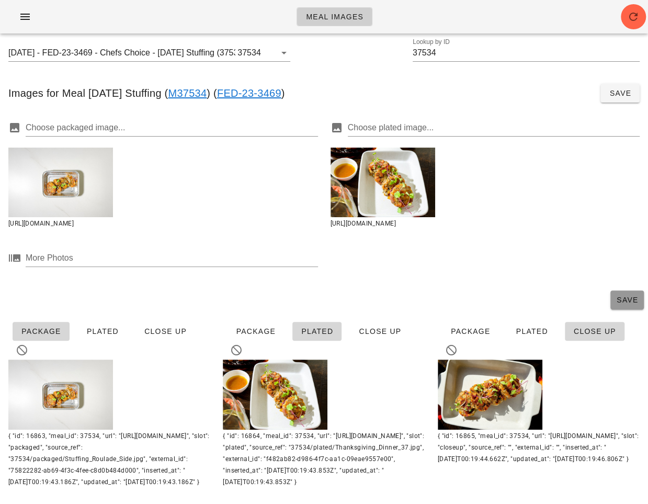
click at [624, 299] on span "Save" at bounding box center [627, 300] width 25 height 8
click at [425, 56] on input "37534" at bounding box center [526, 52] width 227 height 17
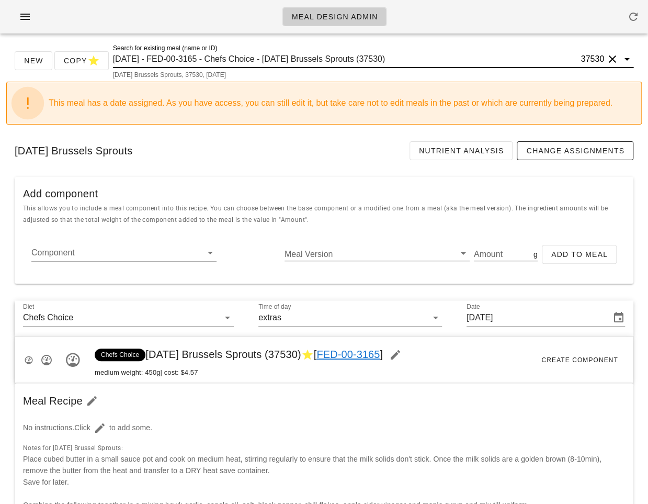
drag, startPoint x: 218, startPoint y: 60, endPoint x: 429, endPoint y: 58, distance: 211.4
click at [429, 58] on input "[DATE] - FED-00-3165 - Chefs Choice - [DATE] Brussels Sprouts (37530)" at bounding box center [346, 59] width 466 height 17
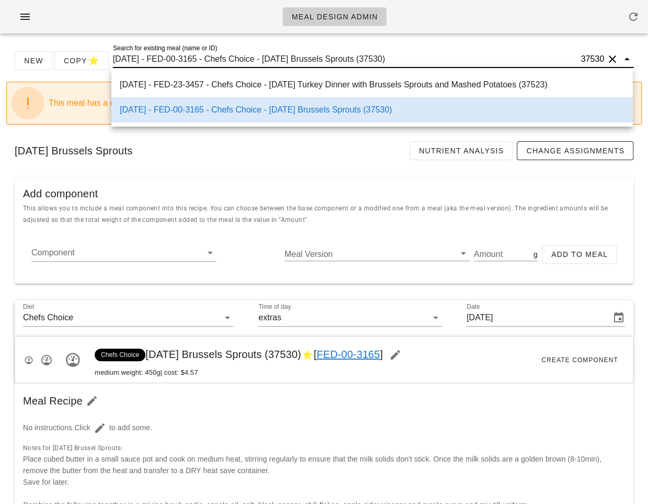
drag, startPoint x: 429, startPoint y: 58, endPoint x: 222, endPoint y: 62, distance: 207.2
click at [222, 62] on input "[DATE] - FED-00-3165 - Chefs Choice - [DATE] Brussels Sprouts (37530)" at bounding box center [346, 59] width 466 height 17
click at [187, 152] on div "Thanksgiving Brussels Sprouts Nutrient Analysis Change Assignments" at bounding box center [324, 151] width 636 height 36
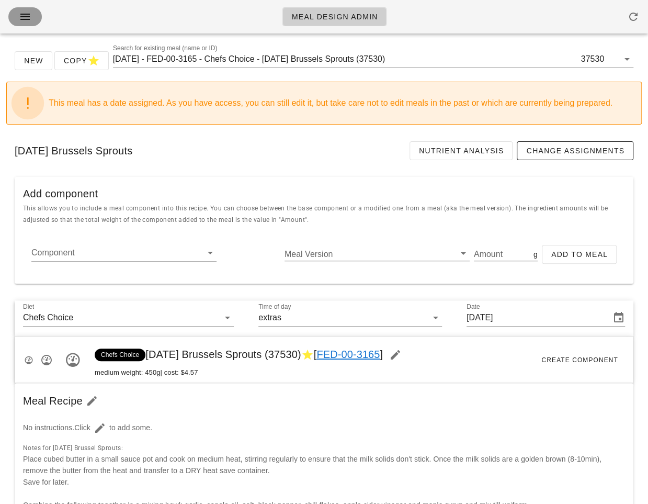
click at [30, 17] on icon "button" at bounding box center [25, 16] width 13 height 13
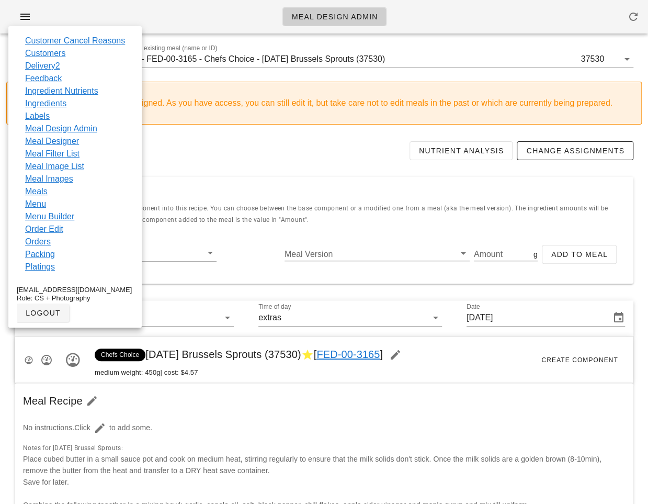
click at [61, 140] on link "Meal Designer" at bounding box center [52, 141] width 54 height 13
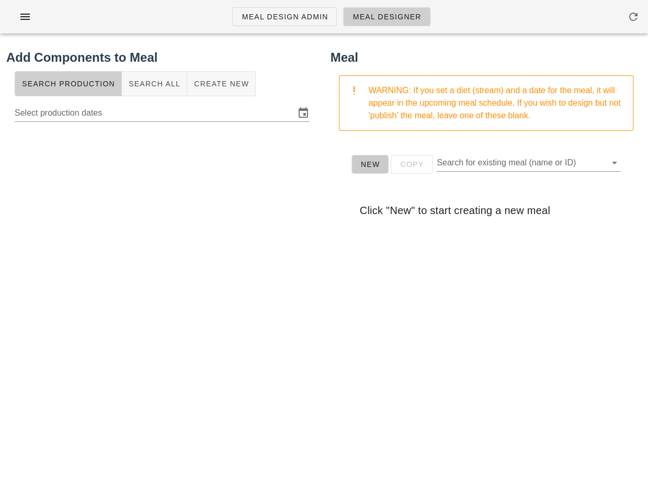
click at [364, 173] on button "New" at bounding box center [371, 164] width 38 height 19
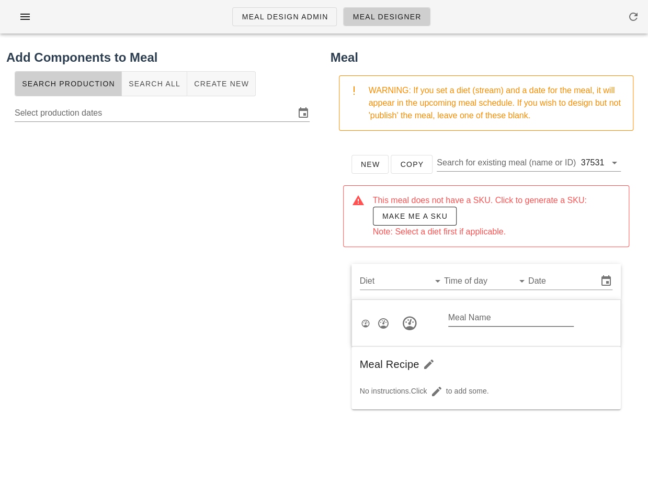
click at [465, 315] on div "Meal Name" at bounding box center [511, 317] width 126 height 17
type input "Thanksgiving Roasted Potatoes"
click at [404, 282] on input "Diet" at bounding box center [393, 281] width 67 height 17
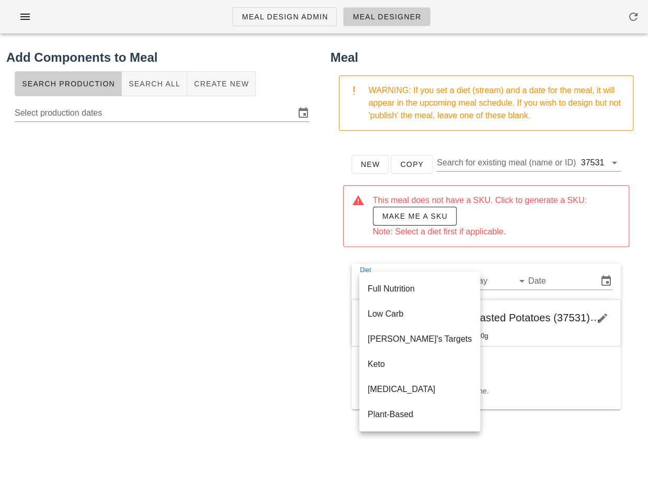
click at [529, 321] on span "Thanksgiving Roasted Potatoes (37531)" at bounding box center [523, 318] width 185 height 12
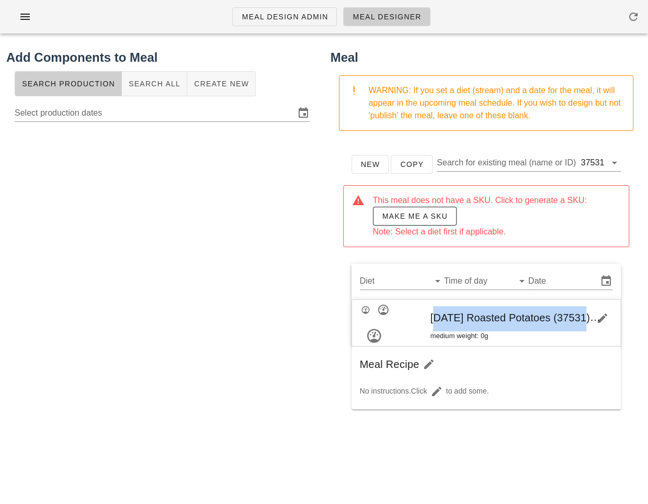
drag, startPoint x: 570, startPoint y: 319, endPoint x: 421, endPoint y: 319, distance: 149.1
click at [421, 319] on div "Thanksgiving Roasted Potatoes (37531) medium weight: 0g" at bounding box center [486, 323] width 269 height 47
copy span "Thanksgiving Roasted Potatoes"
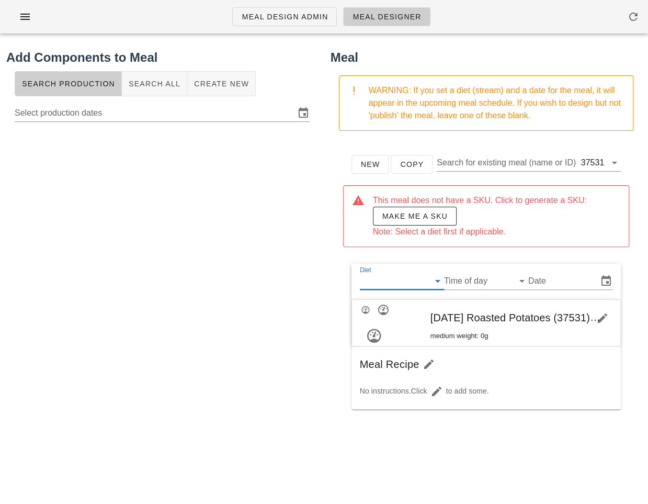
click at [399, 276] on input "Diet" at bounding box center [393, 281] width 67 height 17
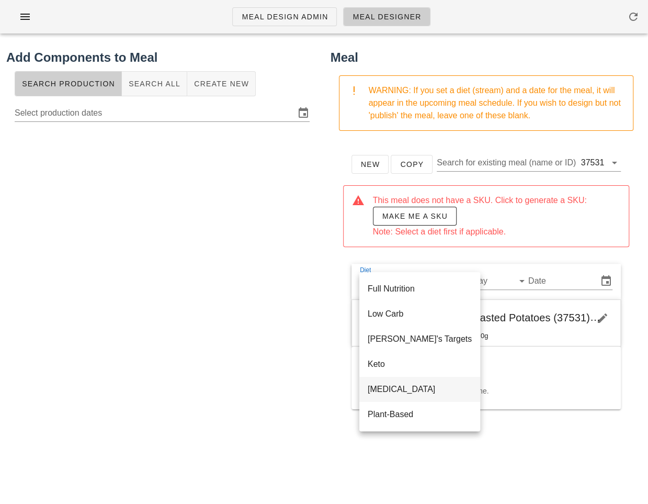
scroll to position [176, 0]
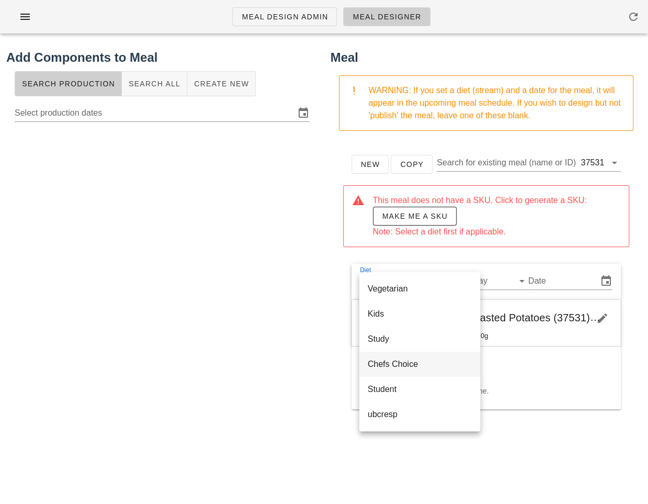
click at [411, 366] on div "Chefs Choice" at bounding box center [420, 364] width 104 height 10
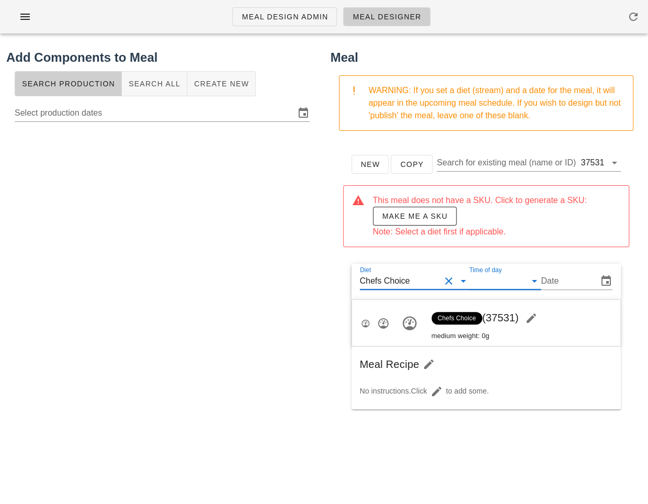
click at [500, 275] on input "Time of day" at bounding box center [496, 281] width 55 height 17
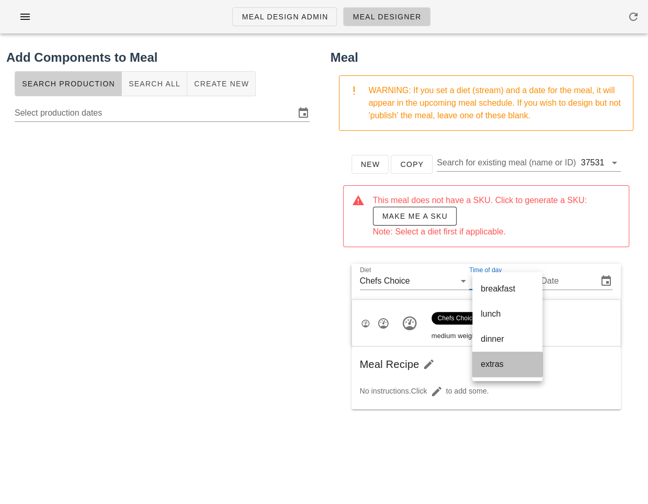
click at [492, 364] on div "extras" at bounding box center [507, 364] width 53 height 10
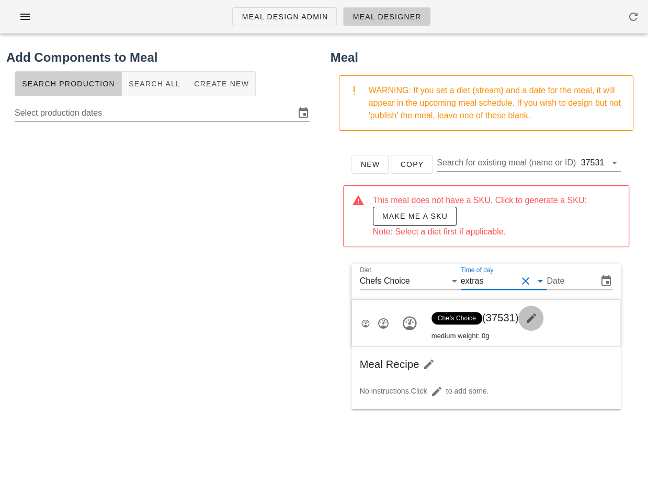
click at [535, 316] on icon "button" at bounding box center [531, 318] width 13 height 13
click at [515, 311] on input "Meal Name" at bounding box center [511, 317] width 126 height 17
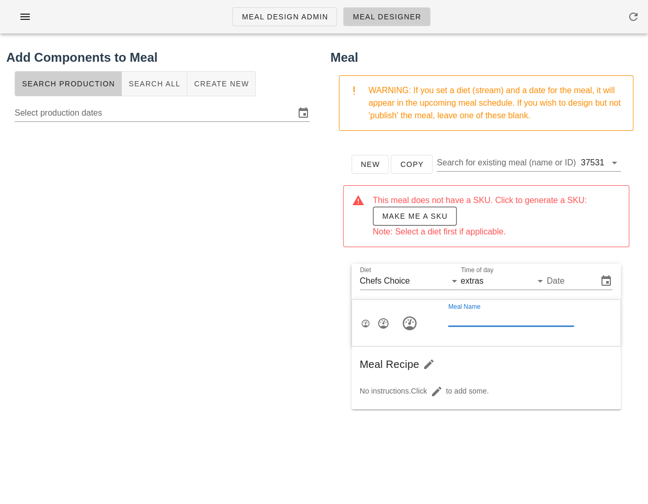
paste input "Thanksgiving Roasted Potatoes"
type input "Thanksgiving Roasted Potatoes"
click at [426, 208] on button "Make me a SKU" at bounding box center [415, 216] width 84 height 19
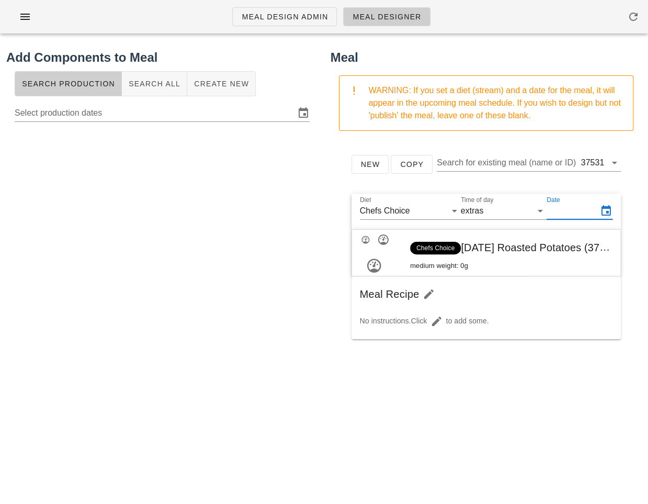
click at [563, 210] on div "Date" at bounding box center [571, 210] width 49 height 17
click at [562, 219] on div "Date" at bounding box center [580, 210] width 66 height 17
click at [563, 347] on div "Diet Chefs Choice Time of day extras Date Chefs Choice Thanksgiving Roasted Pot…" at bounding box center [486, 266] width 287 height 162
click at [579, 218] on input "Date" at bounding box center [571, 210] width 49 height 17
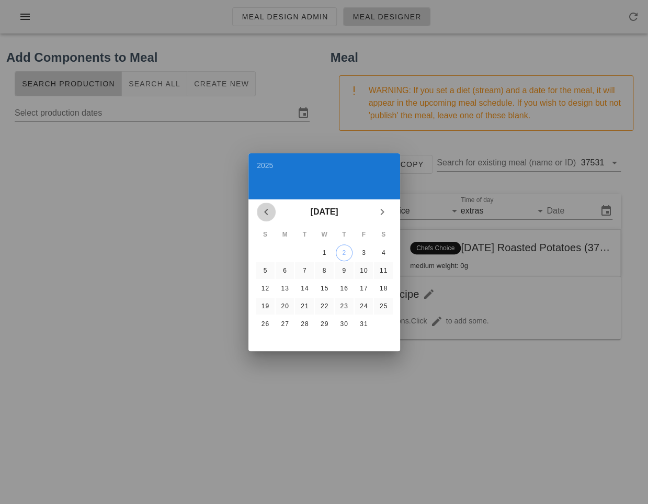
click at [268, 204] on button "Previous month" at bounding box center [266, 211] width 19 height 19
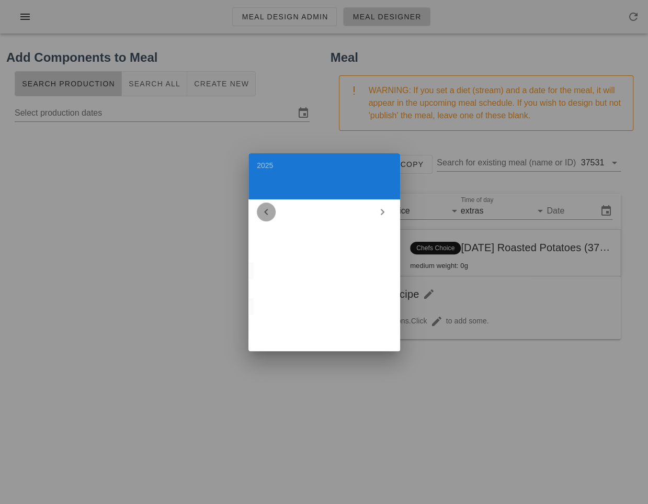
click at [268, 204] on button "Previous month" at bounding box center [266, 211] width 19 height 19
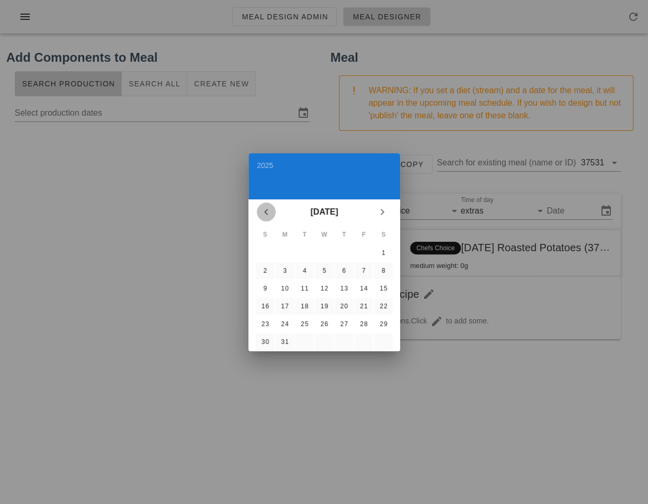
click at [268, 204] on button "Previous month" at bounding box center [266, 211] width 19 height 19
click at [381, 209] on icon "Next month" at bounding box center [382, 212] width 13 height 13
click at [265, 273] on div "5" at bounding box center [264, 270] width 17 height 7
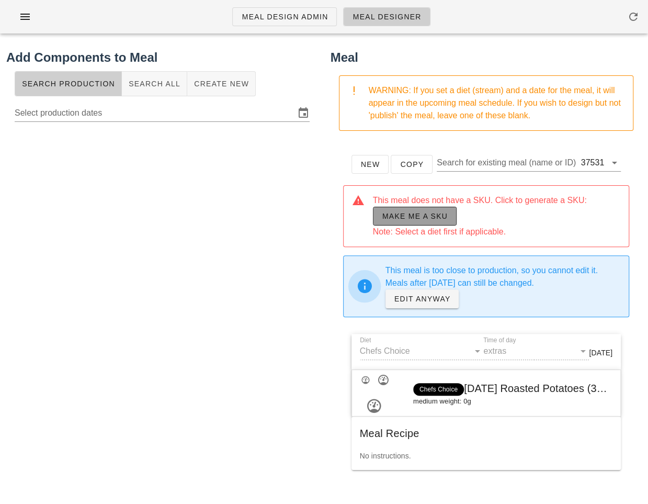
click at [436, 214] on span "Make me a SKU" at bounding box center [415, 216] width 66 height 8
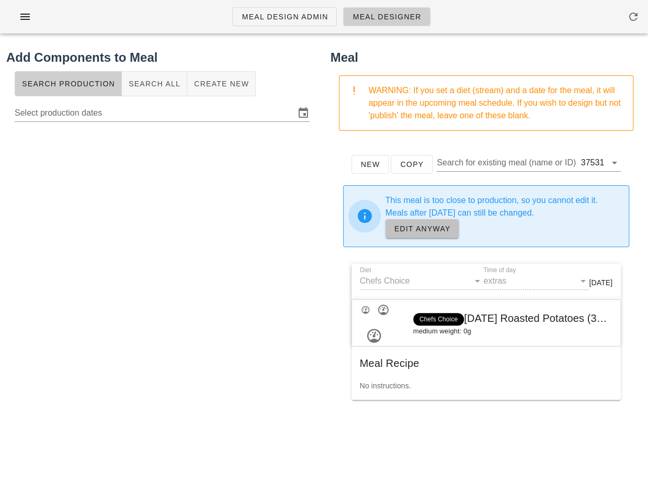
click at [433, 222] on link "EDIT ANYWAY" at bounding box center [423, 228] width 74 height 19
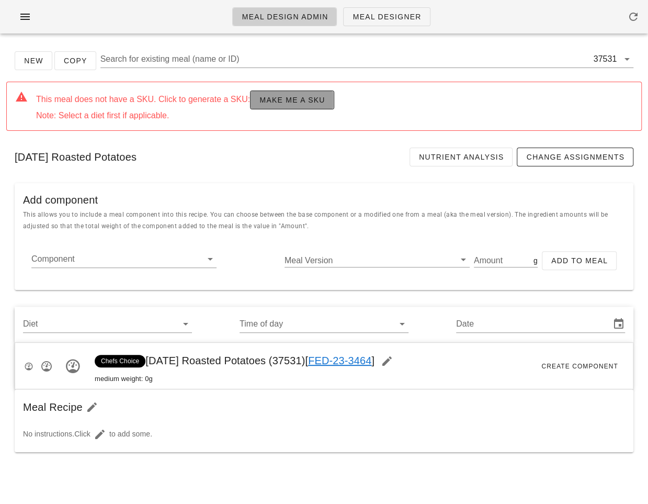
click at [272, 104] on span "Make me a SKU" at bounding box center [292, 100] width 66 height 8
type input "[DATE]"
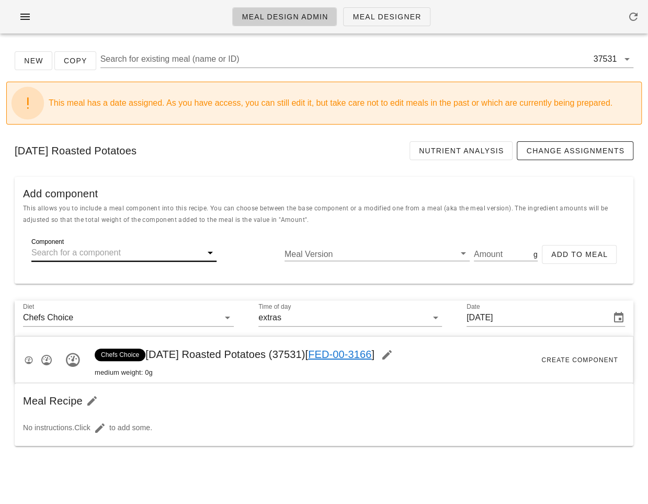
click at [92, 254] on input "Component" at bounding box center [115, 252] width 168 height 17
paste input "17007"
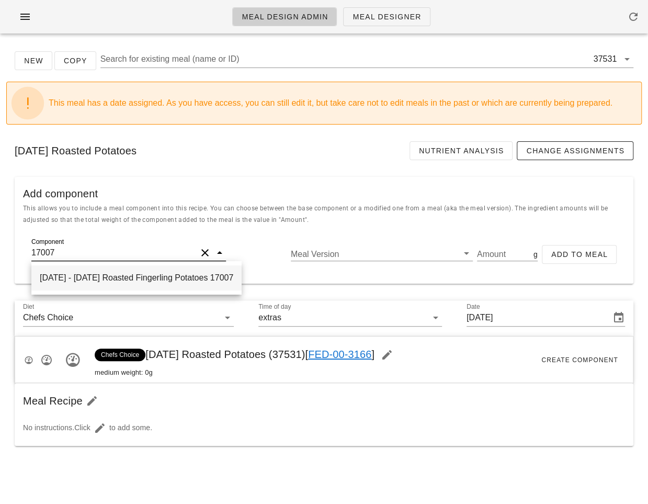
click at [134, 281] on div "2025-10-01 - Thanksgiving Roasted Fingerling Potatoes 17007" at bounding box center [136, 277] width 210 height 25
type input "Thanksgiving Roasted Fingerling Potatoes"
type input "903"
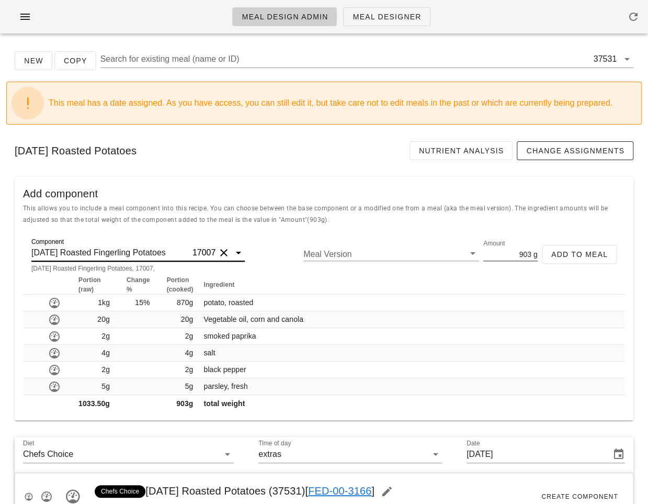
type input "Thanksgiving Roasted Fingerling Potatoes"
click at [517, 251] on input "903" at bounding box center [507, 254] width 48 height 14
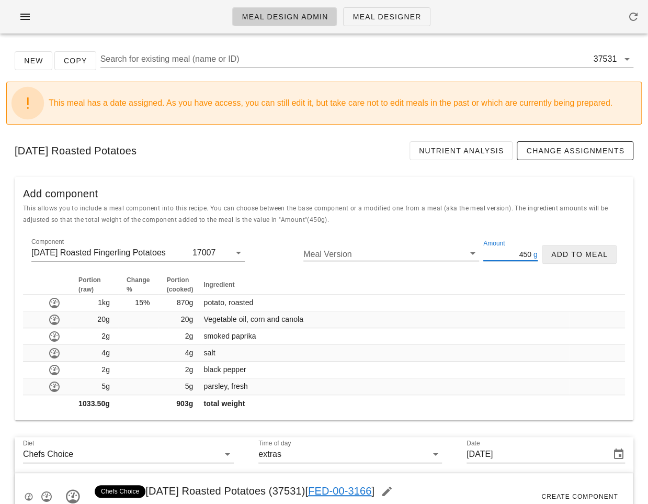
type input "450"
click at [573, 251] on span "Add to Meal" at bounding box center [579, 254] width 57 height 8
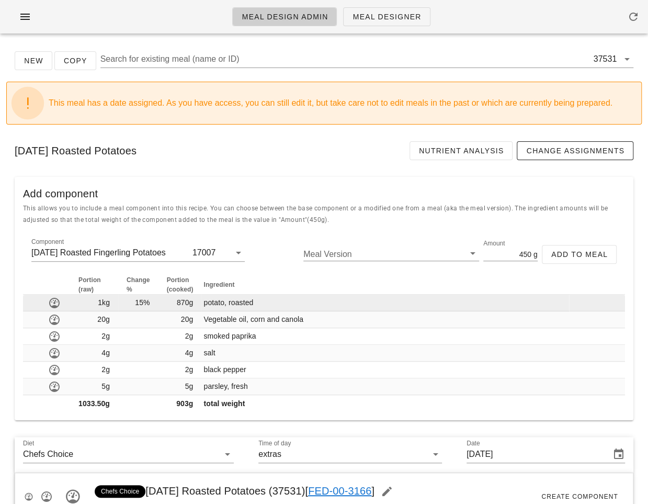
type input "0"
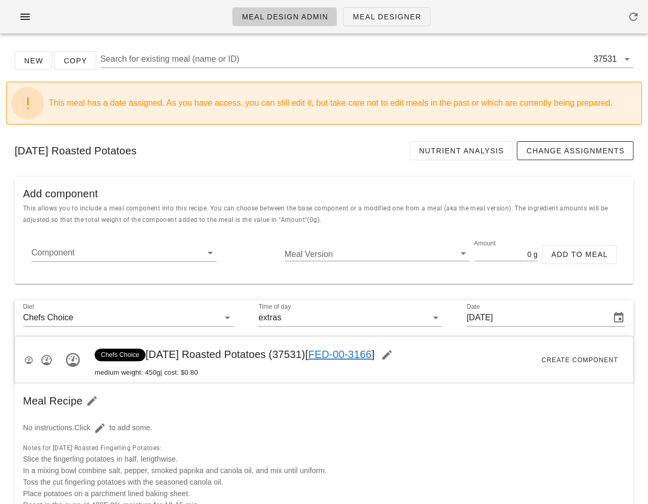
drag, startPoint x: 301, startPoint y: 350, endPoint x: 330, endPoint y: 350, distance: 29.3
click at [330, 350] on span "Chefs Choice Thanksgiving Roasted Potatoes (37531) [ FED-00-3166 ]" at bounding box center [247, 354] width 305 height 12
copy span "37531"
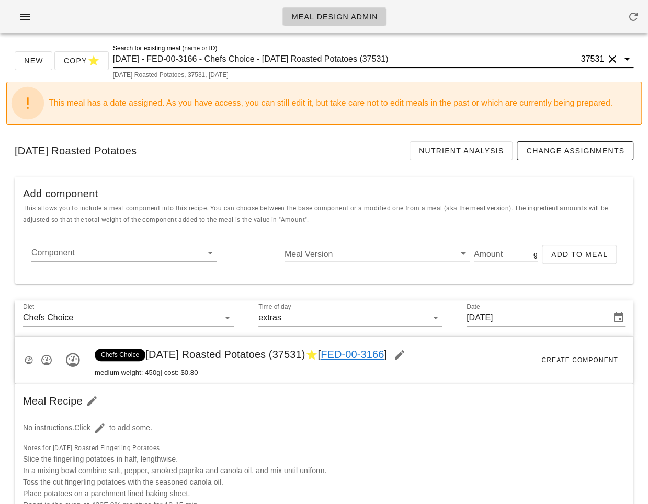
drag, startPoint x: 277, startPoint y: 57, endPoint x: 439, endPoint y: 51, distance: 161.7
click at [439, 51] on input "[DATE] - FED-00-3166 - Chefs Choice - [DATE] Roasted Potatoes (37531)" at bounding box center [346, 59] width 466 height 17
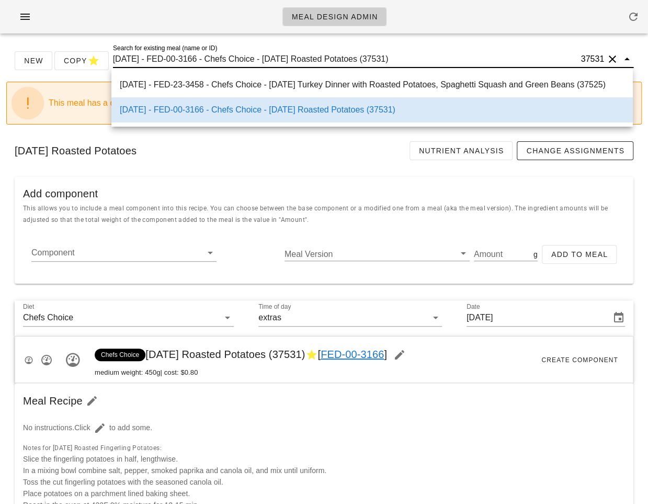
click at [439, 51] on input "[DATE] - FED-00-3166 - Chefs Choice - [DATE] Roasted Potatoes (37531)" at bounding box center [346, 59] width 466 height 17
drag, startPoint x: 436, startPoint y: 59, endPoint x: 279, endPoint y: 57, distance: 157.5
click at [279, 57] on input "[DATE] - FED-00-3166 - Chefs Choice - [DATE] Roasted Potatoes (37531)" at bounding box center [346, 59] width 466 height 17
drag, startPoint x: 276, startPoint y: 57, endPoint x: 452, endPoint y: 59, distance: 176.3
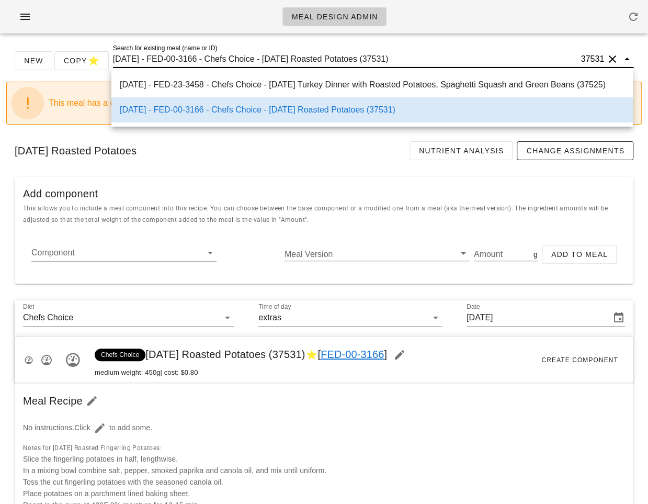
click at [452, 59] on input "[DATE] - FED-00-3166 - Chefs Choice - [DATE] Roasted Potatoes (37531)" at bounding box center [346, 59] width 466 height 17
click at [641, 209] on div "New Copy Search for existing meal (name or ID) [DATE] - FED-00-3166 - Chefs Cho…" at bounding box center [324, 470] width 648 height 857
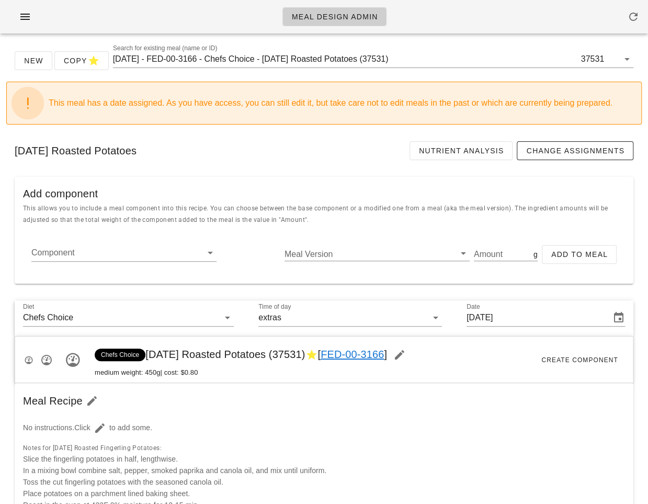
click at [198, 404] on div "Meal Recipe" at bounding box center [324, 401] width 619 height 36
click at [221, 181] on div "Add component" at bounding box center [324, 189] width 619 height 25
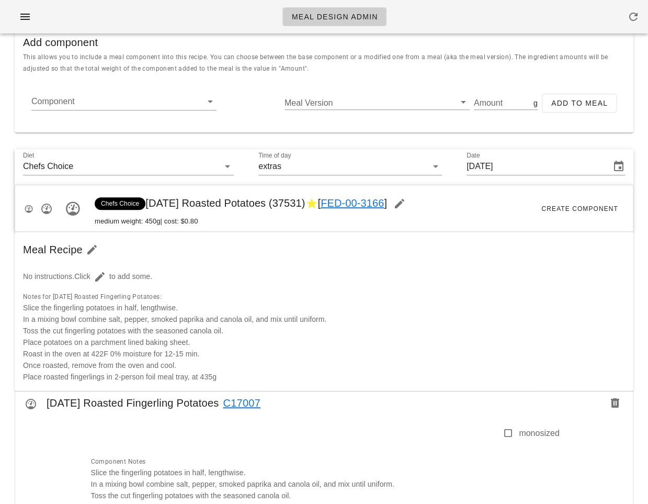
scroll to position [55, 0]
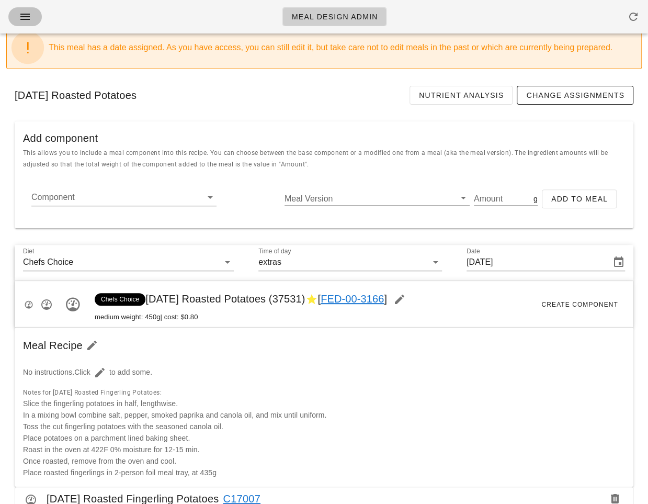
click at [20, 16] on icon "button" at bounding box center [25, 16] width 13 height 13
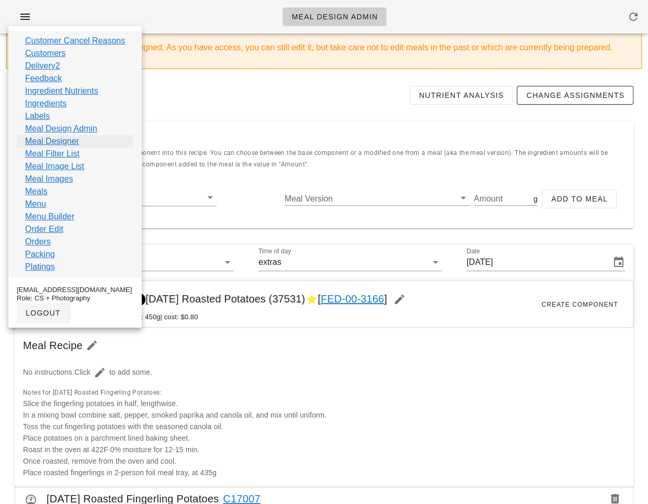
click at [67, 141] on link "Meal Designer" at bounding box center [52, 141] width 54 height 13
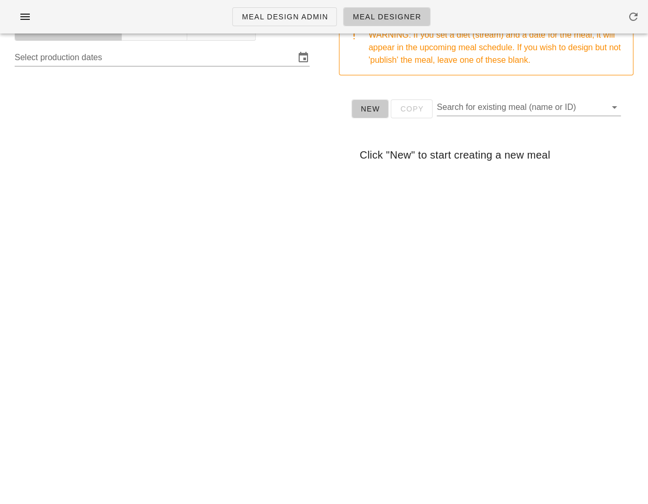
click at [365, 112] on span "New" at bounding box center [370, 109] width 20 height 8
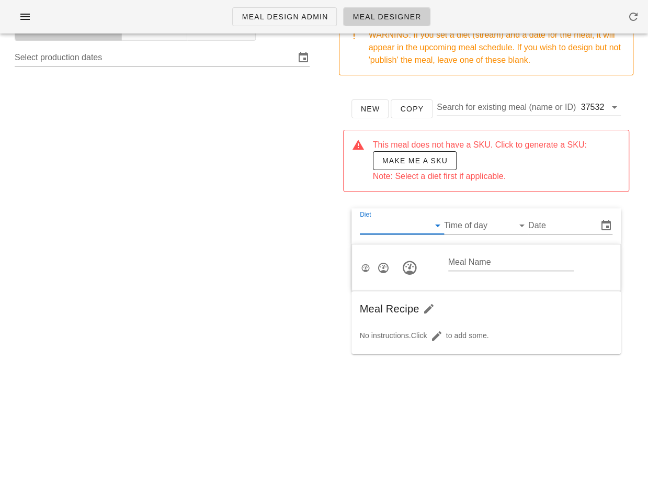
click at [391, 218] on input "Diet" at bounding box center [393, 225] width 67 height 17
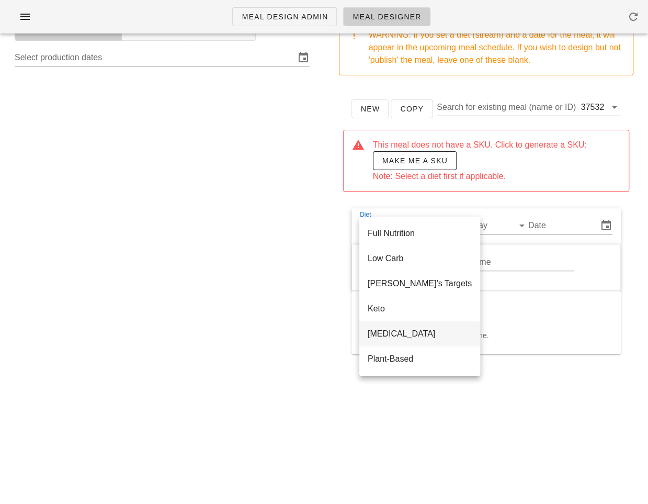
scroll to position [176, 0]
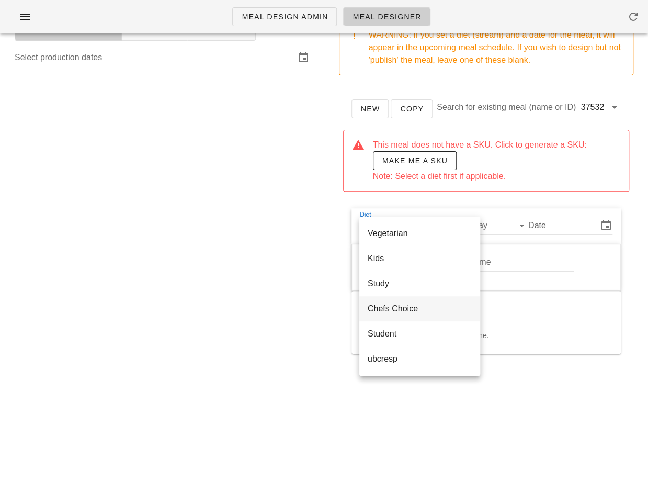
click at [400, 311] on div "Chefs Choice" at bounding box center [420, 308] width 104 height 10
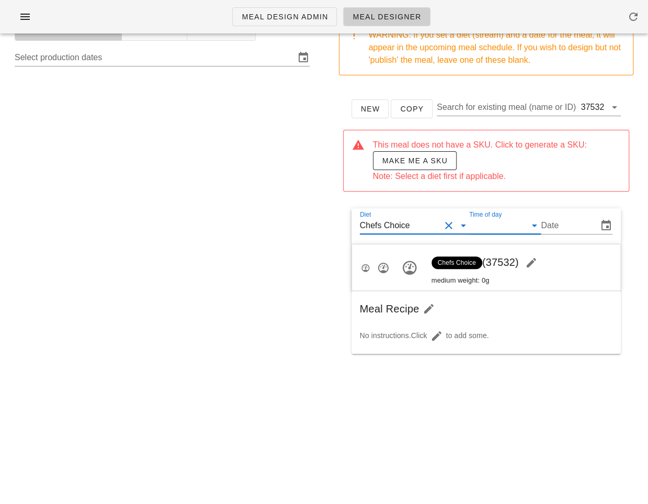
click at [492, 217] on input "Time of day" at bounding box center [496, 225] width 55 height 17
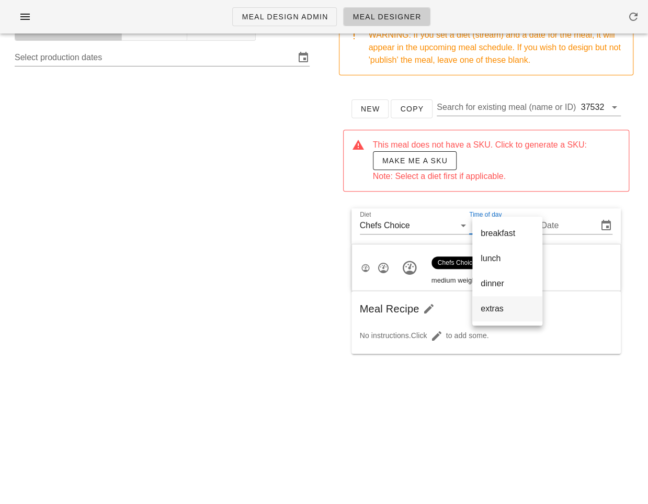
click at [497, 307] on div "extras" at bounding box center [507, 308] width 53 height 10
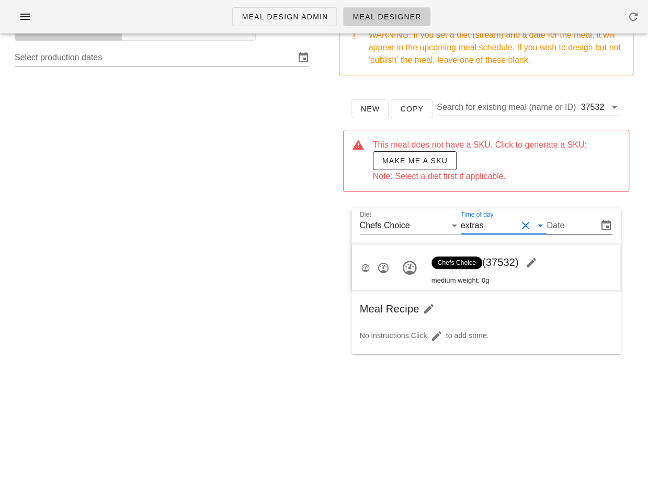
click at [565, 227] on input "Date" at bounding box center [571, 225] width 49 height 17
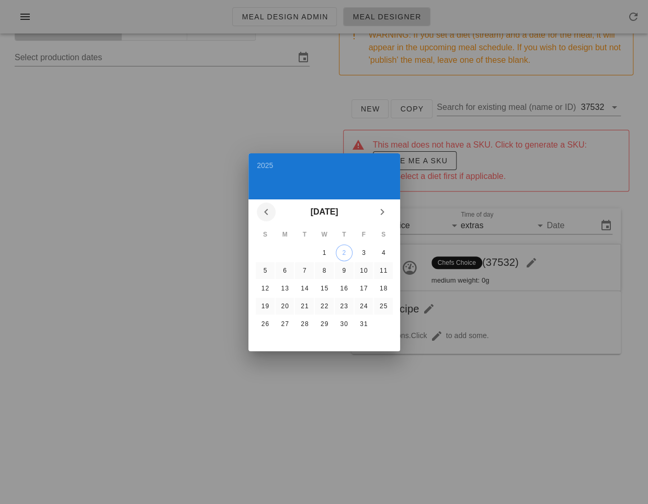
click at [266, 204] on button "Previous month" at bounding box center [266, 211] width 19 height 19
click at [144, 312] on div at bounding box center [324, 252] width 648 height 504
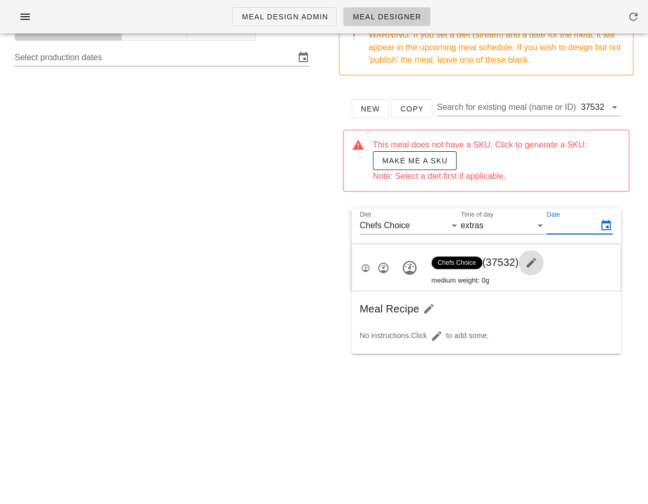
click at [534, 258] on icon "button" at bounding box center [531, 262] width 13 height 13
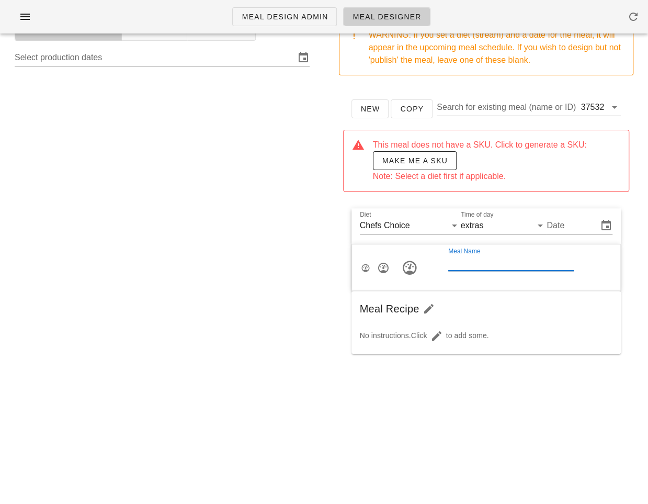
click at [498, 266] on input "Meal Name" at bounding box center [511, 262] width 126 height 17
type input "[DATE] Roasted Root Vegetables"
click at [572, 229] on input "Date" at bounding box center [571, 225] width 49 height 17
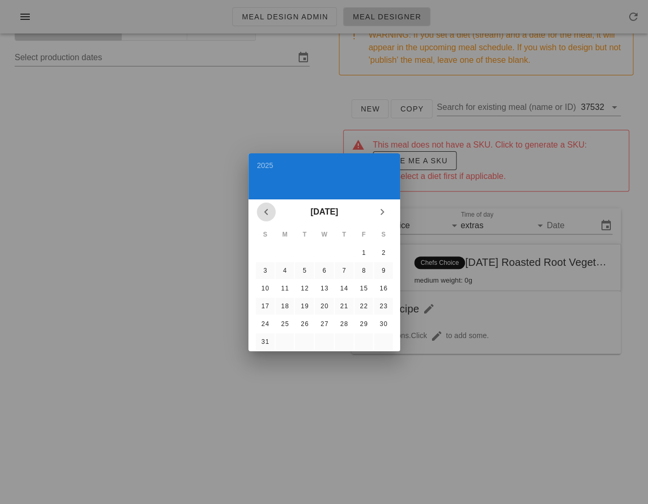
click at [263, 210] on icon "Previous month" at bounding box center [266, 212] width 13 height 13
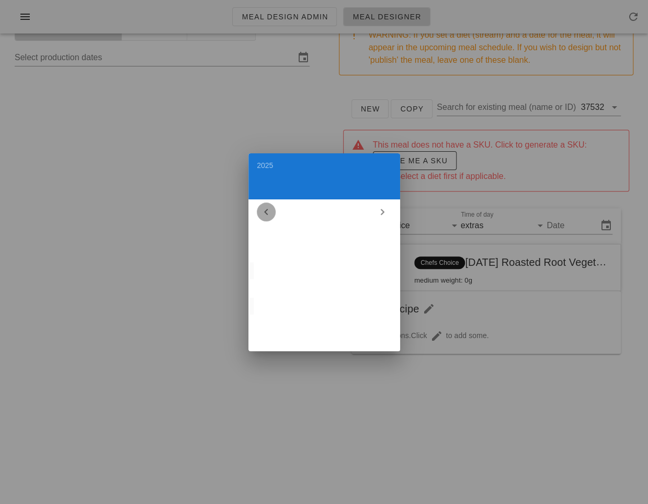
click at [263, 210] on icon "Previous month" at bounding box center [266, 212] width 13 height 13
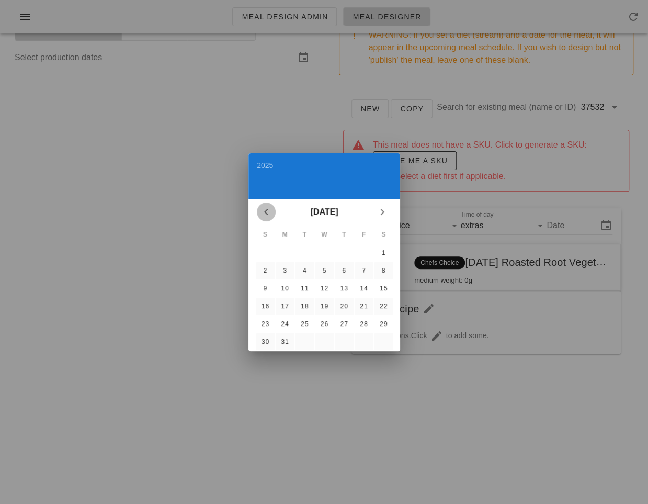
click at [263, 210] on icon "Previous month" at bounding box center [266, 212] width 13 height 13
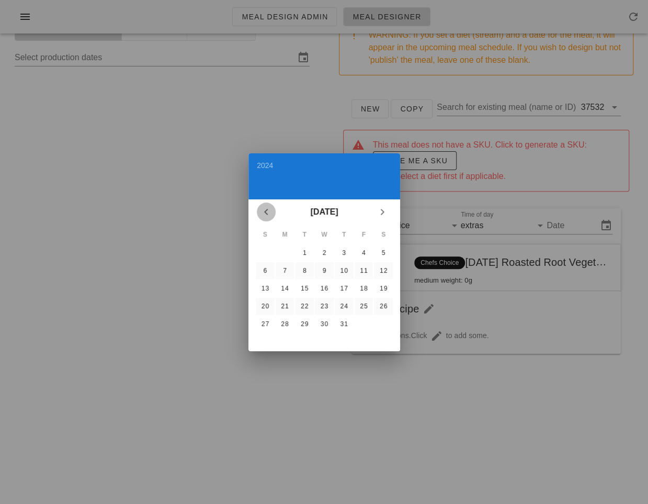
click at [263, 210] on icon "Previous month" at bounding box center [266, 212] width 13 height 13
click at [381, 208] on icon "Next month" at bounding box center [382, 212] width 13 height 13
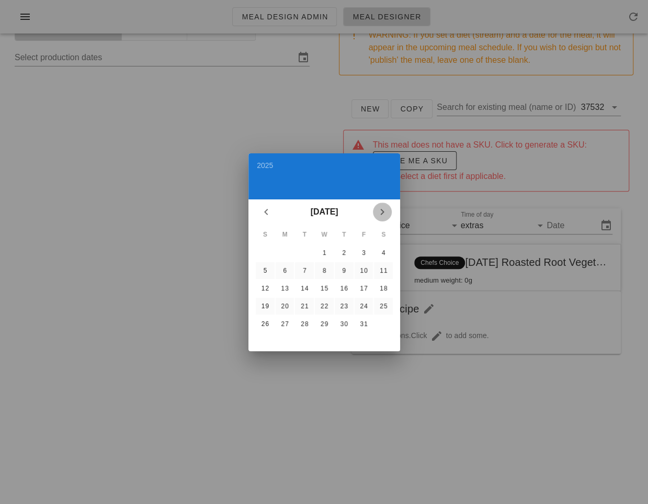
click at [381, 208] on icon "Next month" at bounding box center [382, 212] width 13 height 13
click at [264, 211] on icon "Previous month" at bounding box center [266, 212] width 13 height 13
click at [263, 265] on button "5" at bounding box center [264, 270] width 17 height 17
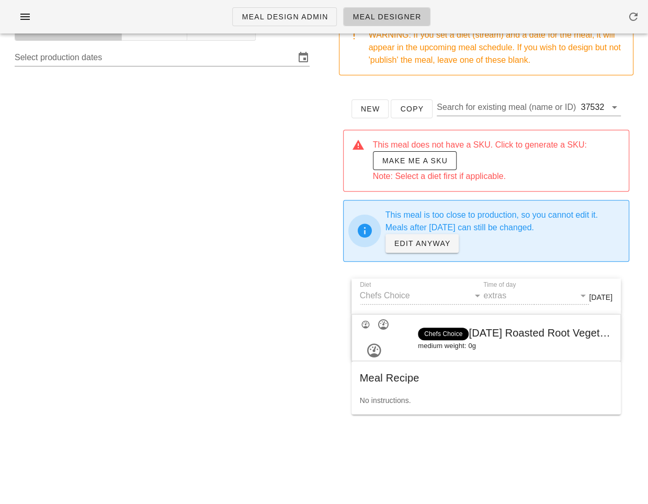
click at [261, 231] on div at bounding box center [162, 279] width 312 height 418
click at [417, 156] on span "Make me a SKU" at bounding box center [415, 160] width 66 height 8
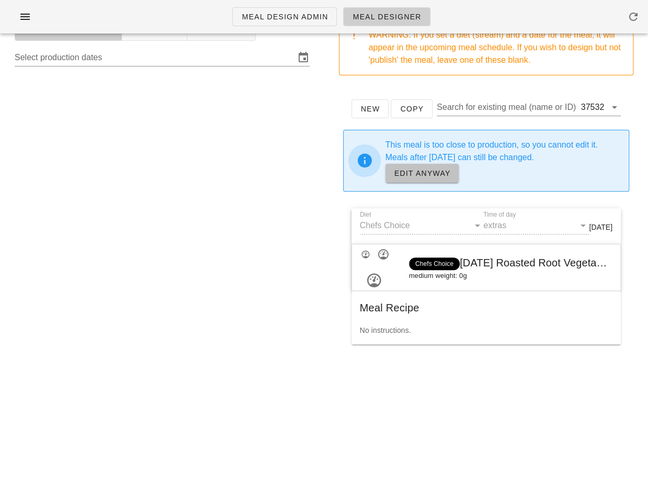
click at [417, 175] on span "EDIT ANYWAY" at bounding box center [422, 173] width 57 height 8
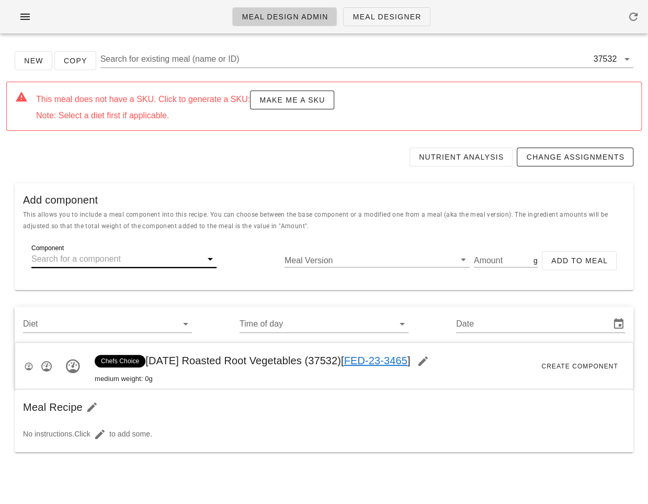
click at [96, 264] on input "Component" at bounding box center [115, 259] width 168 height 17
paste input "17008"
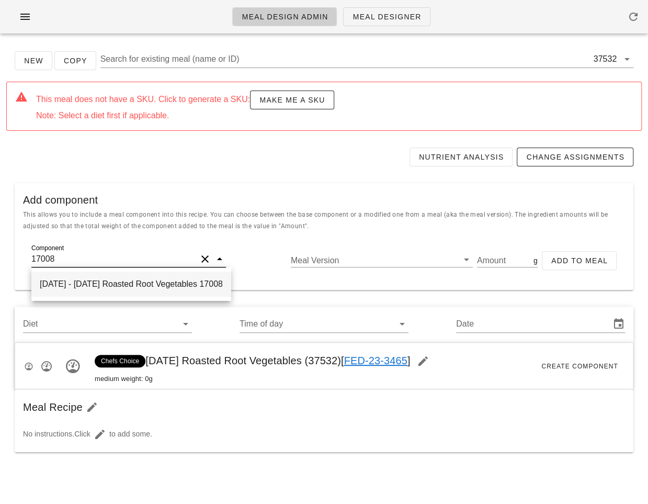
click at [166, 282] on div "[DATE] - [DATE] Roasted Root Vegetables 17008" at bounding box center [131, 283] width 200 height 25
type input "[DATE] Roasted Root Vegetables"
type input "1877.90"
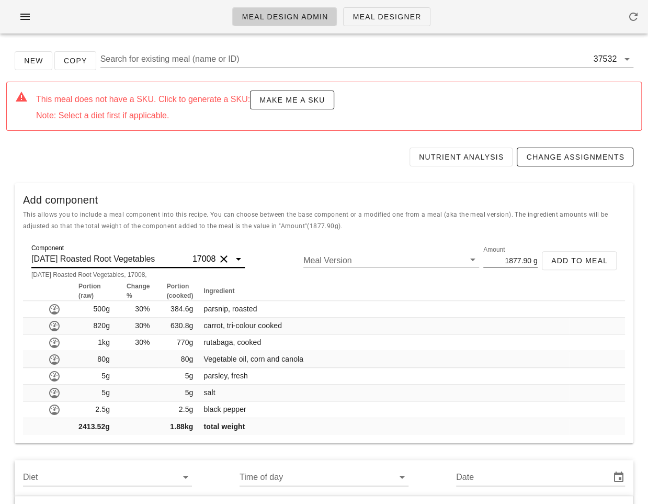
type input "[DATE] Roasted Root Vegetables"
click at [526, 257] on input "1877.90" at bounding box center [507, 260] width 48 height 14
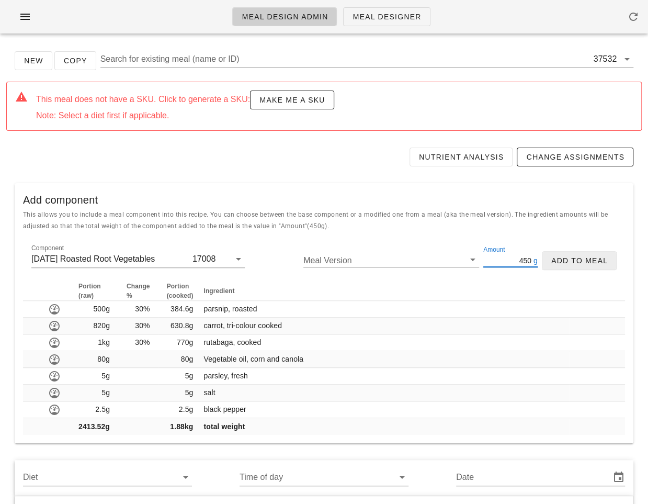
type input "450"
click at [592, 252] on button "Add to Meal" at bounding box center [579, 260] width 75 height 19
type input "0"
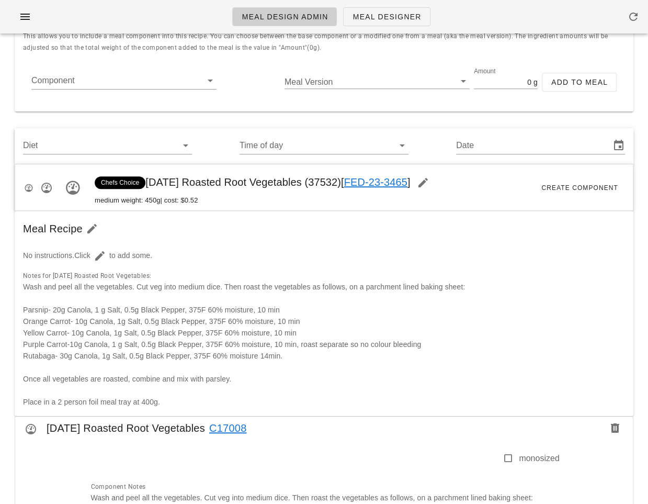
scroll to position [123, 0]
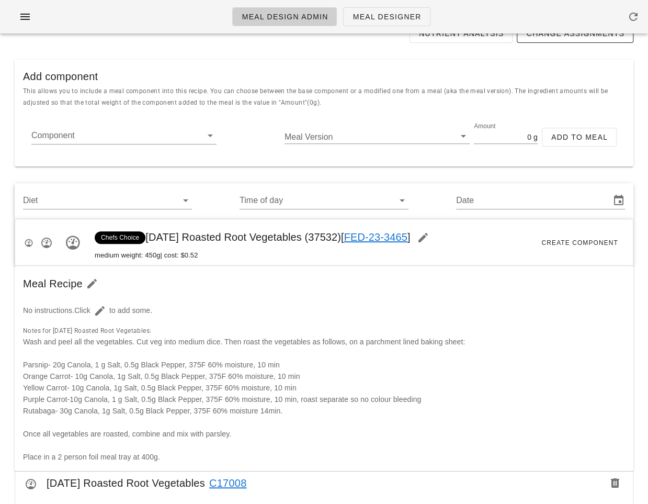
drag, startPoint x: 337, startPoint y: 229, endPoint x: 366, endPoint y: 231, distance: 28.9
click at [366, 231] on span "Chefs Choice [DATE] Roasted Root Vegetables (37532) [ FED-23-3465 ]" at bounding box center [265, 237] width 341 height 12
copy span "37532"
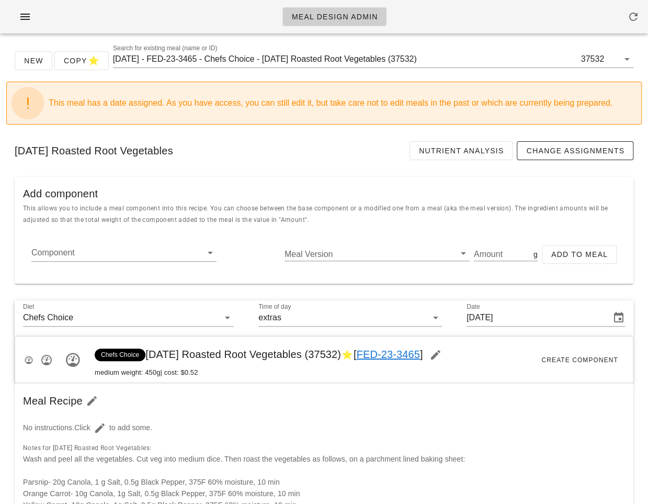
drag, startPoint x: 149, startPoint y: 352, endPoint x: 369, endPoint y: 352, distance: 220.8
click at [369, 352] on span "Chefs Choice [DATE] Roasted Root Vegetables (37532) [ FED-23-3465 ]" at bounding box center [271, 354] width 353 height 12
click at [278, 54] on input "[DATE] - FED-23-3465 - Chefs Choice - [DATE] Roasted Root Vegetables (37532)" at bounding box center [346, 59] width 466 height 17
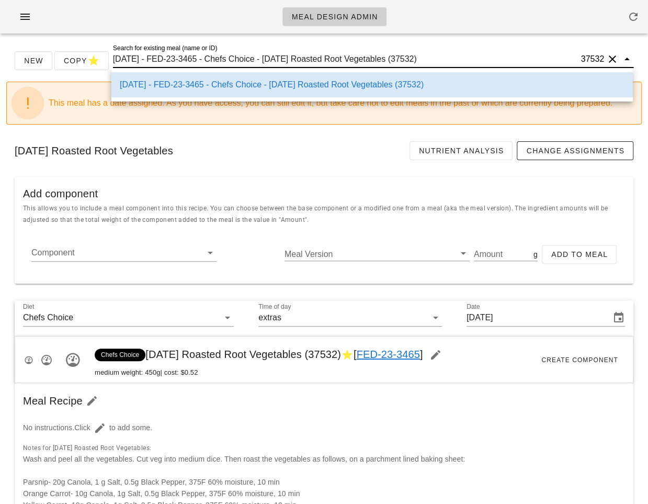
click at [278, 56] on input "[DATE] - FED-23-3465 - Chefs Choice - [DATE] Roasted Root Vegetables (37532)" at bounding box center [346, 59] width 466 height 17
drag, startPoint x: 276, startPoint y: 57, endPoint x: 465, endPoint y: 62, distance: 189.4
click at [465, 62] on input "[DATE] - FED-23-3465 - Chefs Choice - [DATE] Roasted Root Vegetables (37532)" at bounding box center [346, 59] width 466 height 17
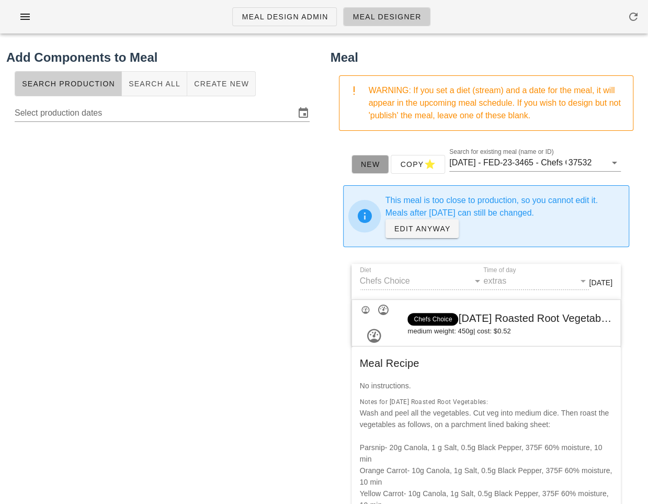
click at [369, 169] on button "New" at bounding box center [371, 164] width 38 height 19
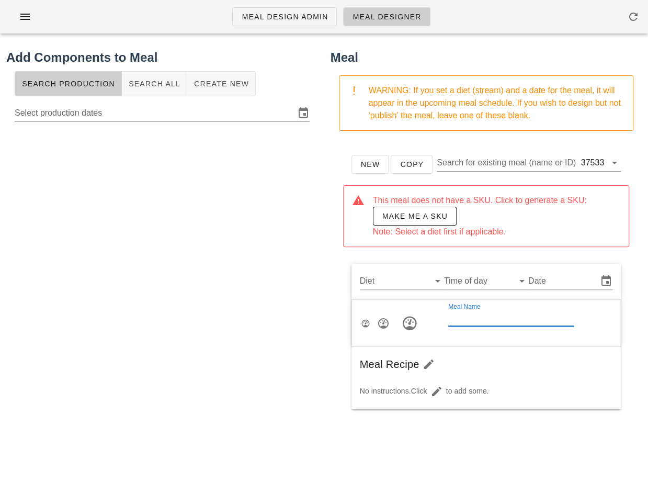
click at [466, 318] on input "Meal Name" at bounding box center [511, 317] width 126 height 17
type input "[DATE] Spaghetti Squash"
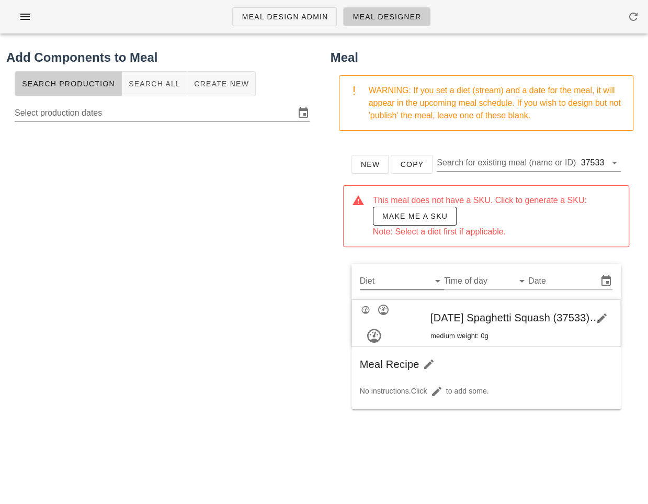
click at [394, 279] on input "Diet" at bounding box center [393, 281] width 67 height 17
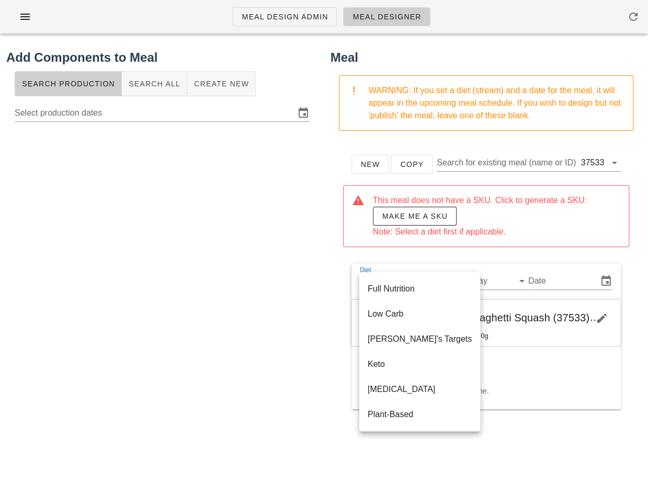
click at [515, 335] on span "medium weight: 0g" at bounding box center [522, 336] width 182 height 10
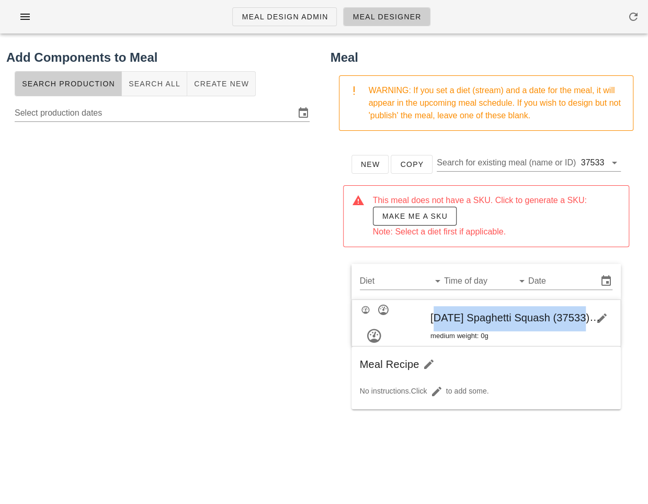
drag, startPoint x: 424, startPoint y: 319, endPoint x: 571, endPoint y: 311, distance: 147.2
click at [571, 312] on span "[DATE] Spaghetti Squash (37533)" at bounding box center [523, 318] width 184 height 12
copy span "[DATE] Spaghetti Squash"
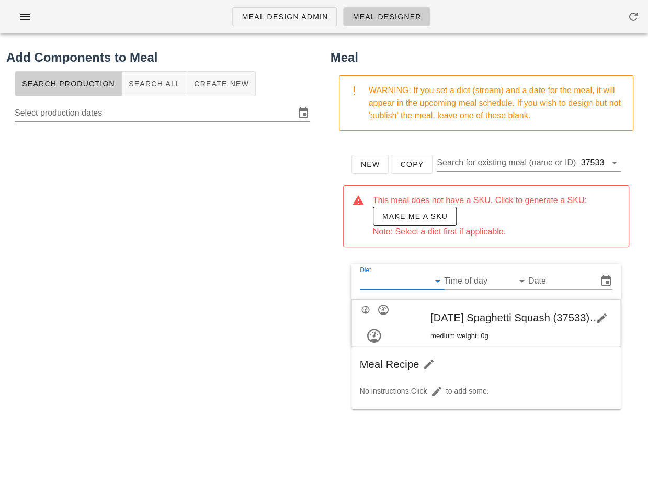
click at [391, 280] on input "Diet" at bounding box center [393, 281] width 67 height 17
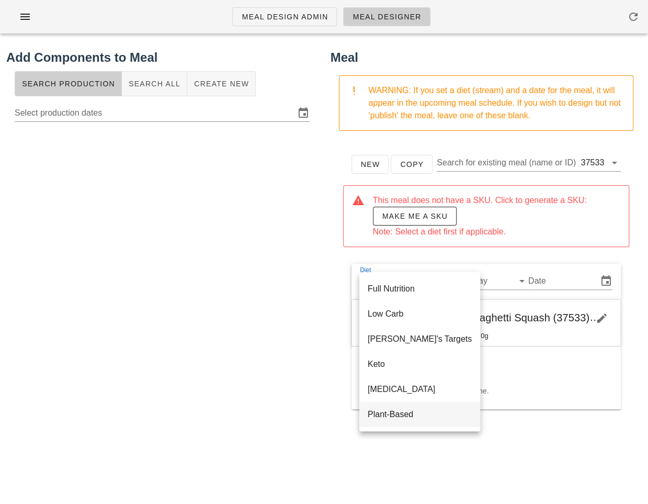
scroll to position [176, 0]
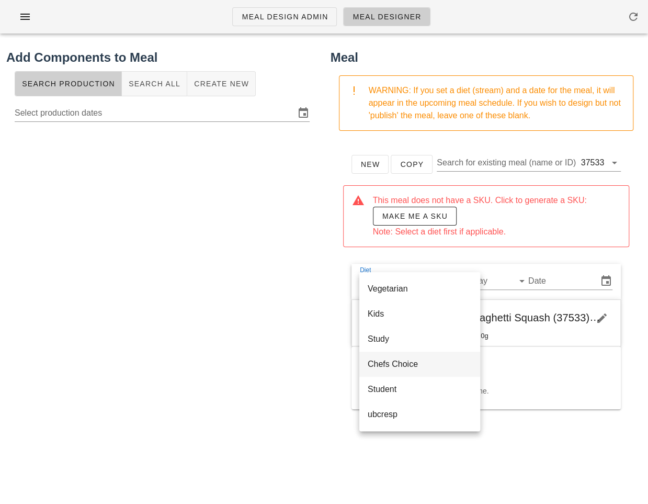
click at [416, 367] on div "Chefs Choice" at bounding box center [420, 364] width 104 height 10
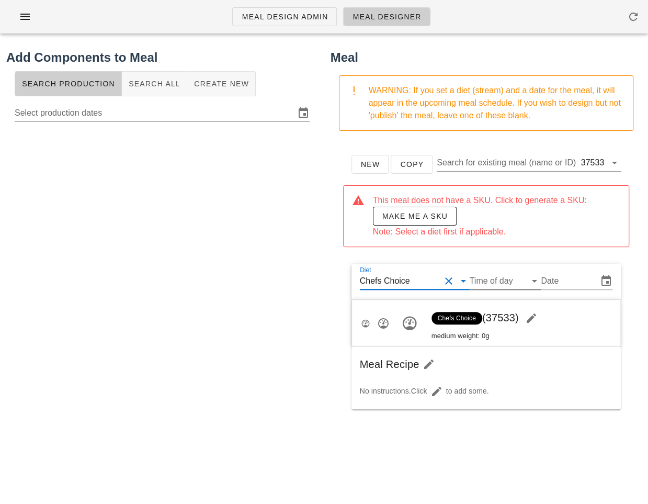
click at [495, 278] on input "Time of day" at bounding box center [496, 281] width 55 height 17
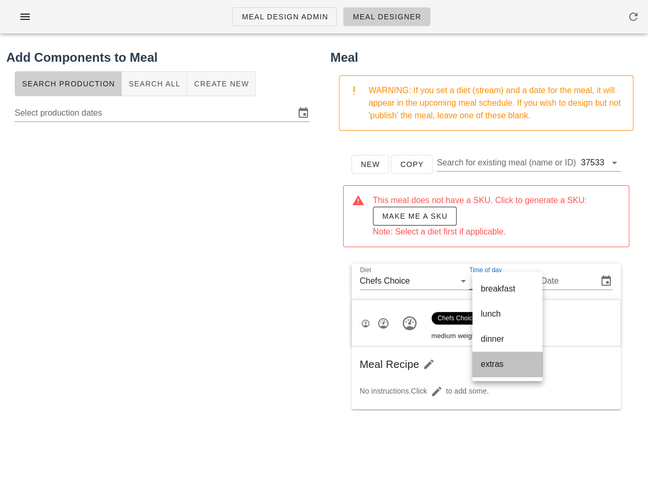
click at [503, 359] on div "extras" at bounding box center [507, 364] width 53 height 10
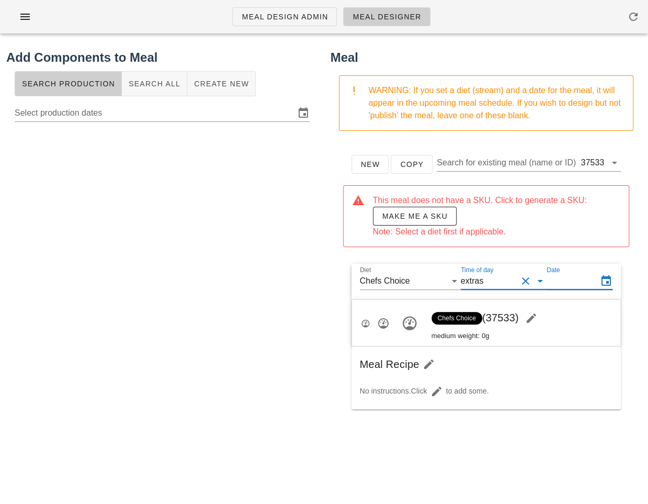
click at [566, 286] on input "Date" at bounding box center [571, 281] width 49 height 17
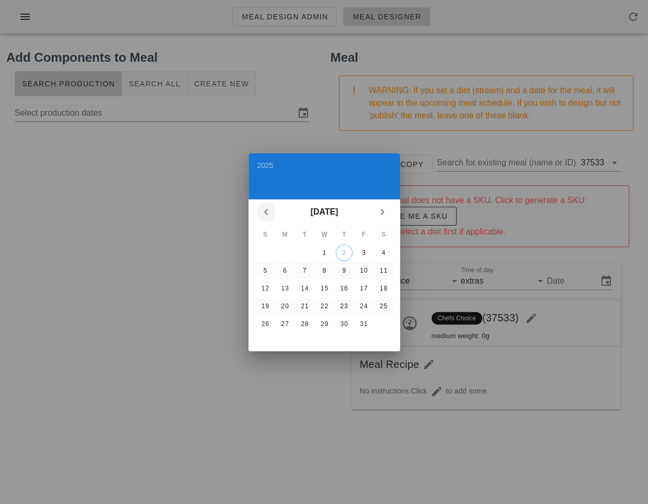
click at [262, 212] on icon "Previous month" at bounding box center [266, 212] width 13 height 13
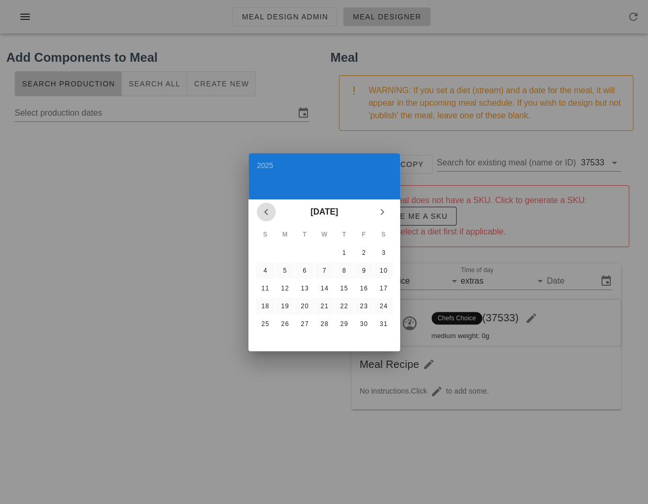
click at [262, 212] on icon "Previous month" at bounding box center [266, 212] width 13 height 13
click at [267, 270] on div "5" at bounding box center [264, 270] width 17 height 7
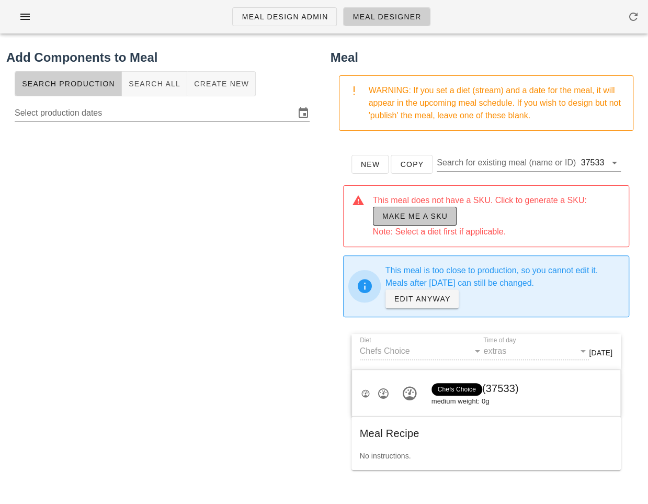
click at [433, 218] on span "Make me a SKU" at bounding box center [415, 216] width 66 height 8
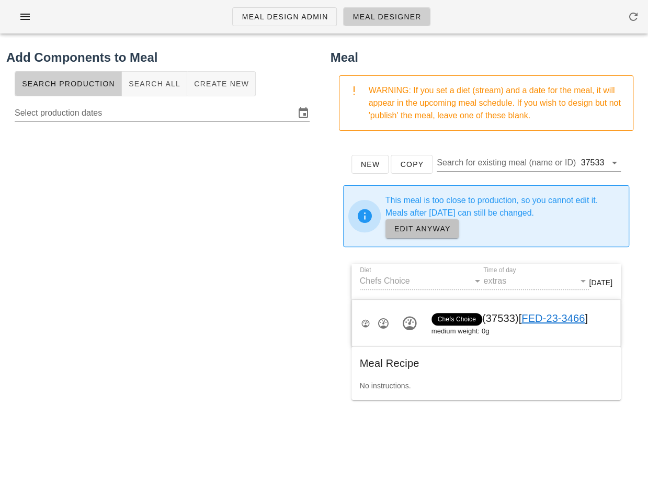
click at [421, 224] on span "EDIT ANYWAY" at bounding box center [422, 228] width 57 height 8
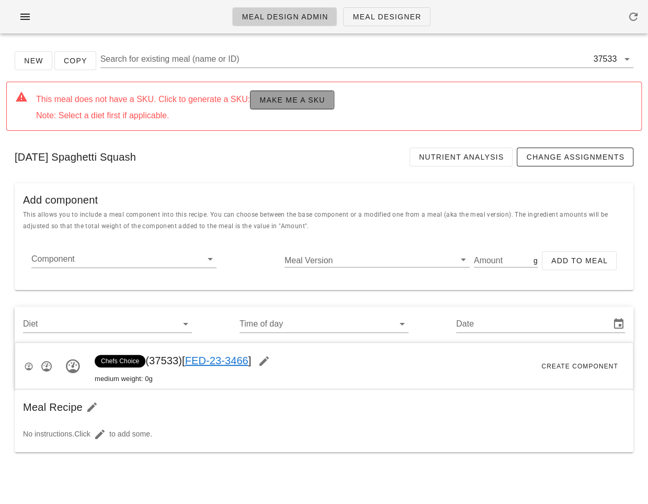
click at [299, 100] on span "Make me a SKU" at bounding box center [292, 100] width 66 height 8
type input "[DATE]"
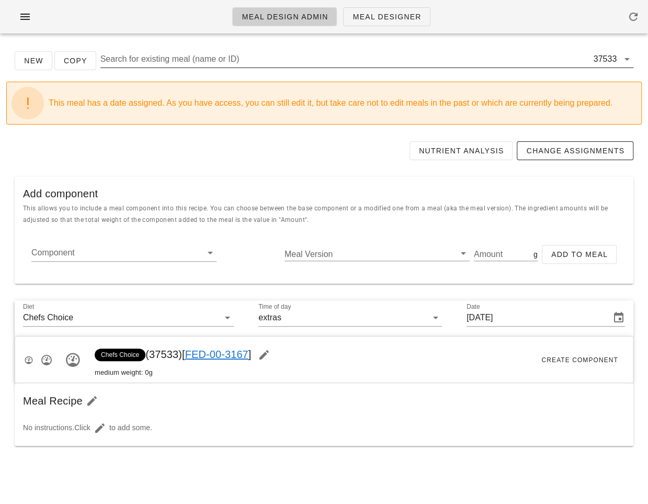
click at [190, 58] on input "Search for existing meal (name or ID)" at bounding box center [345, 59] width 491 height 17
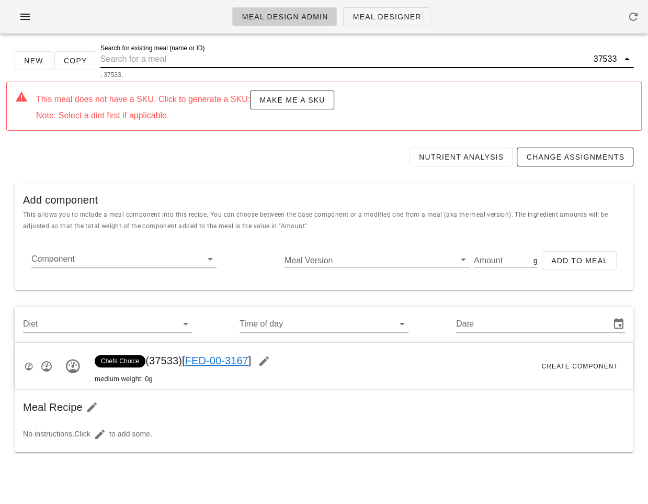
click at [92, 242] on div "Component Meal Version Amount g Add to Meal" at bounding box center [324, 265] width 619 height 50
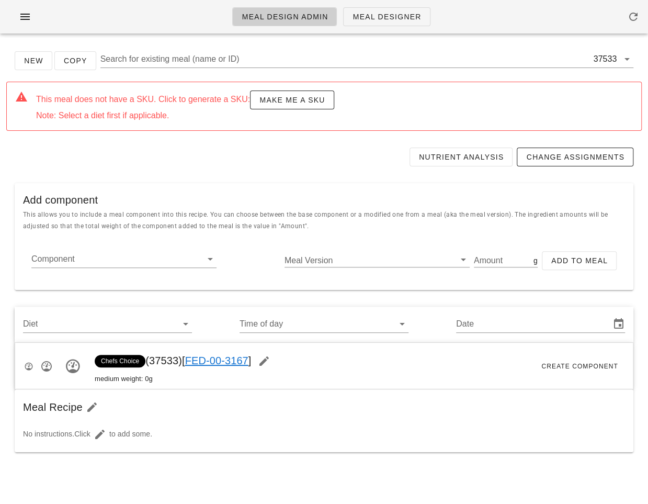
click at [78, 248] on div "Component Meal Version Amount g Add to Meal" at bounding box center [324, 264] width 602 height 33
click at [66, 259] on input "Component" at bounding box center [115, 259] width 168 height 17
paste input "17004"
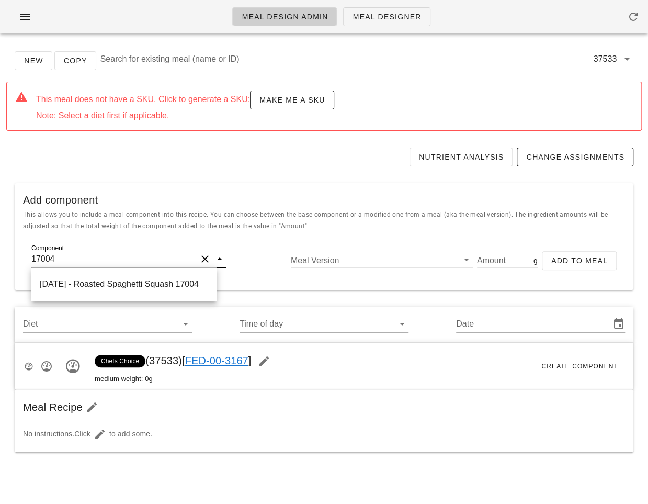
click at [100, 297] on div "[DATE] - Roasted Spaghetti Squash 17004" at bounding box center [124, 283] width 186 height 33
click at [104, 289] on div "[DATE] - Roasted Spaghetti Squash 17004" at bounding box center [124, 283] width 186 height 25
type input "Roasted Spaghetti Squash"
type input "759.90"
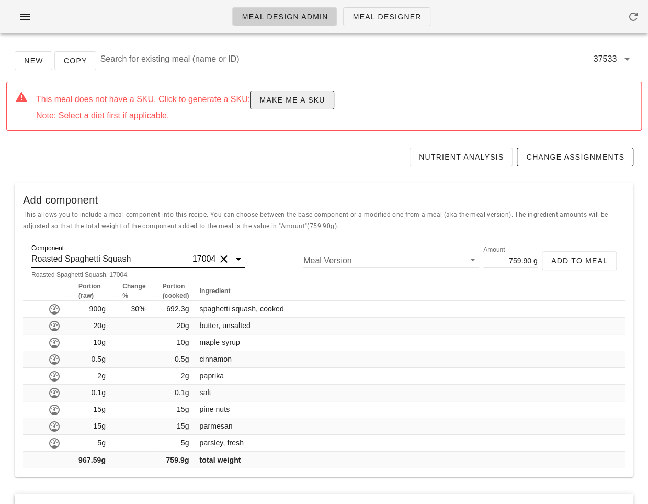
type input "Roasted Spaghetti Squash"
click at [269, 102] on span "Make me a SKU" at bounding box center [292, 100] width 66 height 8
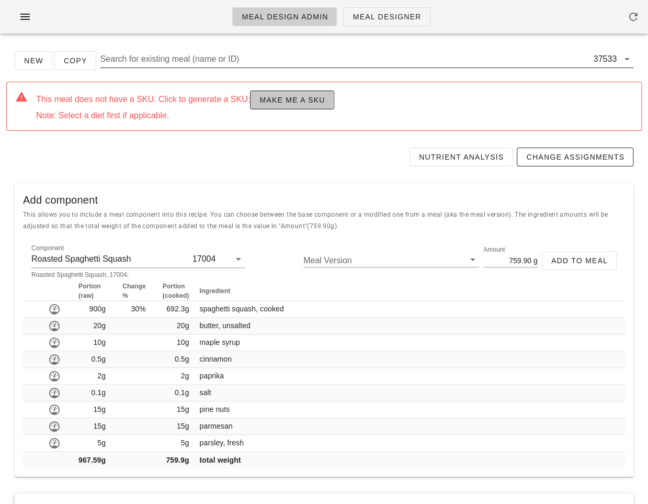
type input "[DATE]"
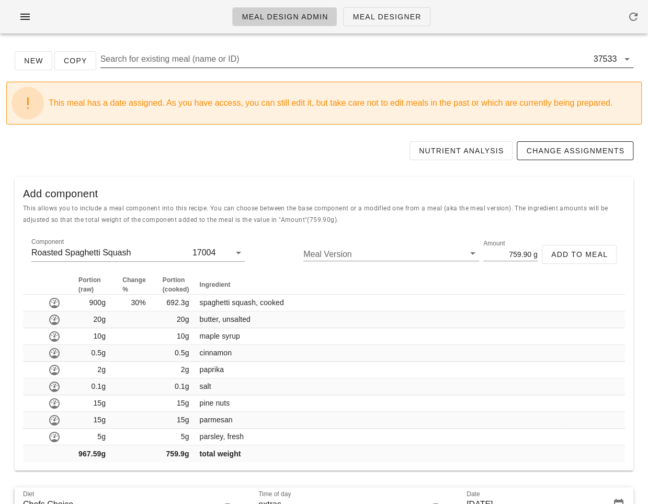
click at [189, 59] on input "Search for existing meal (name or ID)" at bounding box center [345, 59] width 491 height 17
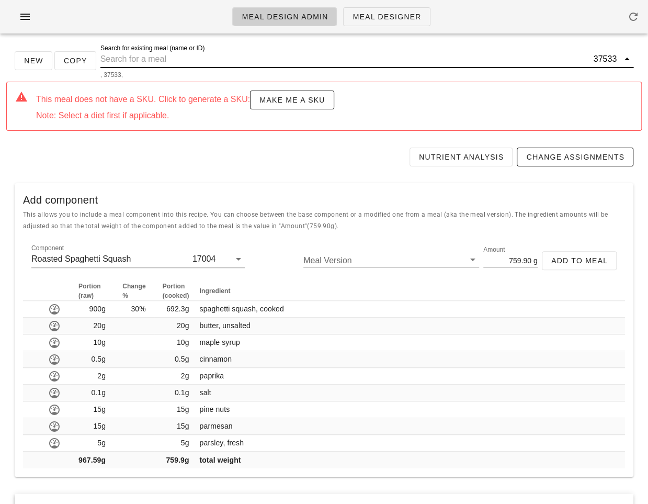
click at [135, 106] on div "This meal does not have a SKU. Click to generate a SKU: Make me a SKU Note: Sel…" at bounding box center [334, 105] width 597 height 31
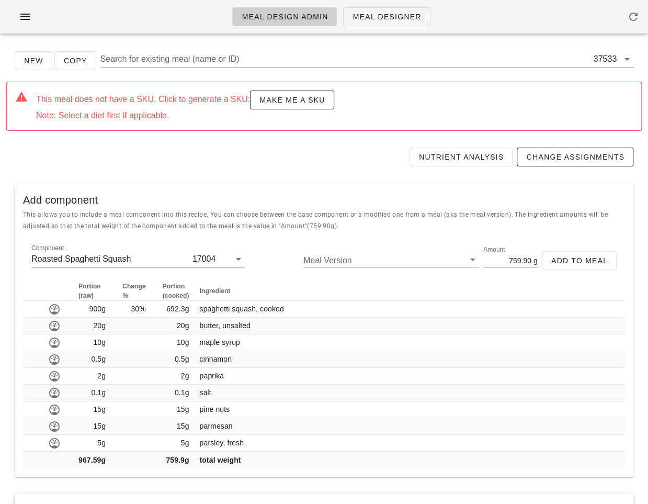
click at [160, 169] on div "Nutrient Analysis Change Assignments" at bounding box center [324, 157] width 636 height 36
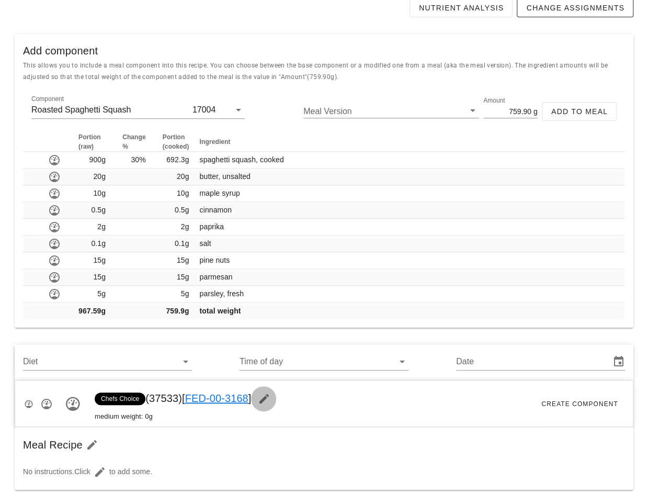
click at [270, 395] on icon "button" at bounding box center [263, 398] width 13 height 13
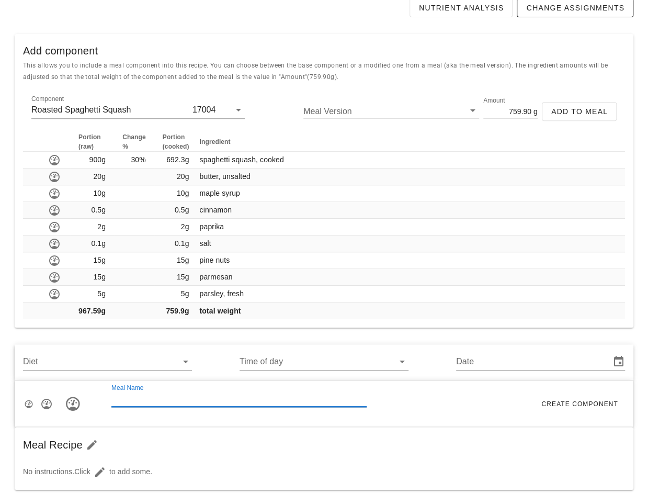
click at [235, 397] on input "Meal Name" at bounding box center [238, 398] width 255 height 17
type input "[DATE] Spaghetti Squash"
click at [112, 361] on input "Diet" at bounding box center [99, 361] width 152 height 17
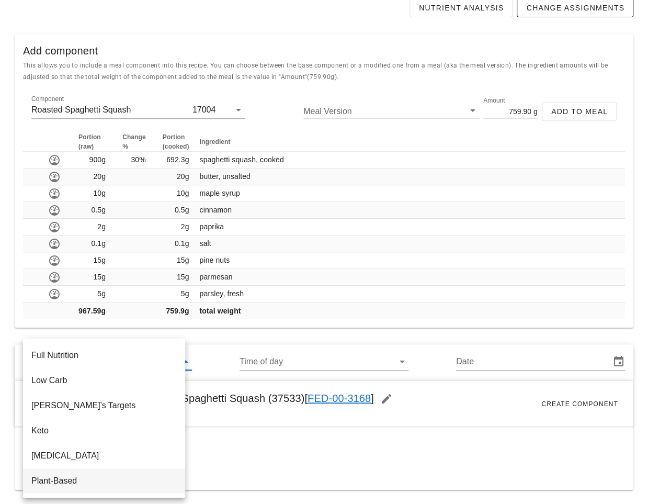
scroll to position [129, 0]
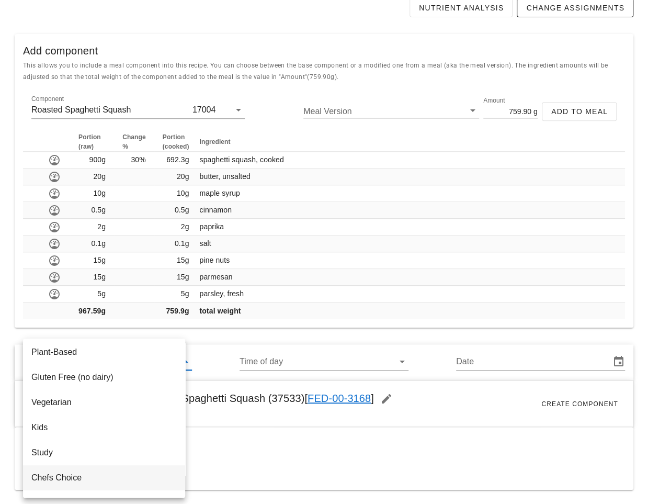
click at [101, 473] on div "Chefs Choice" at bounding box center [103, 477] width 145 height 10
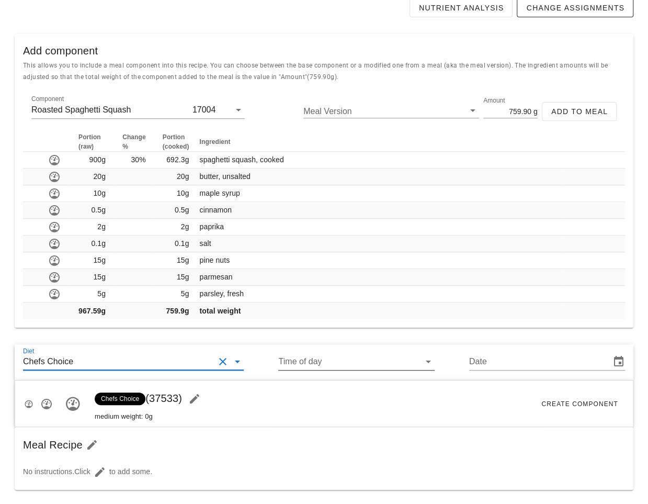
click at [299, 358] on input "Time of day" at bounding box center [347, 361] width 139 height 17
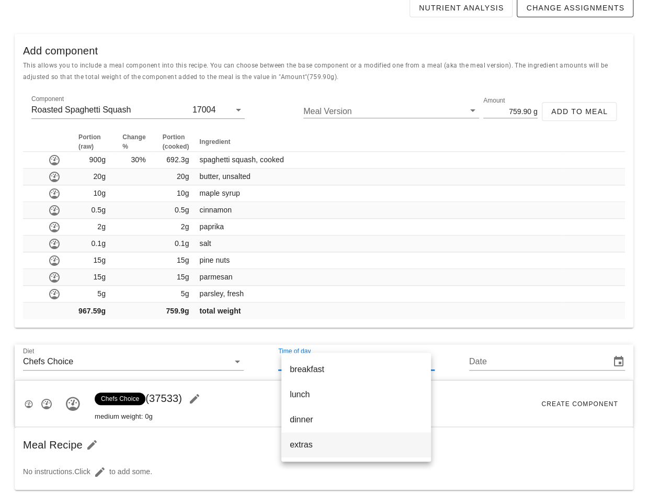
click at [310, 441] on div "extras" at bounding box center [356, 444] width 133 height 10
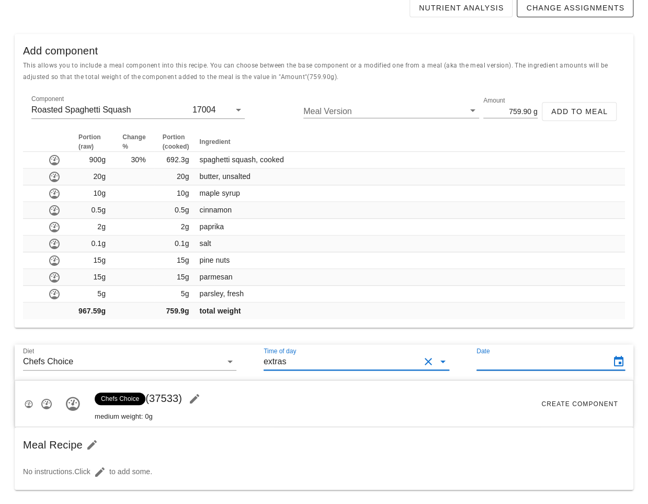
click at [507, 356] on input "Date" at bounding box center [543, 361] width 132 height 17
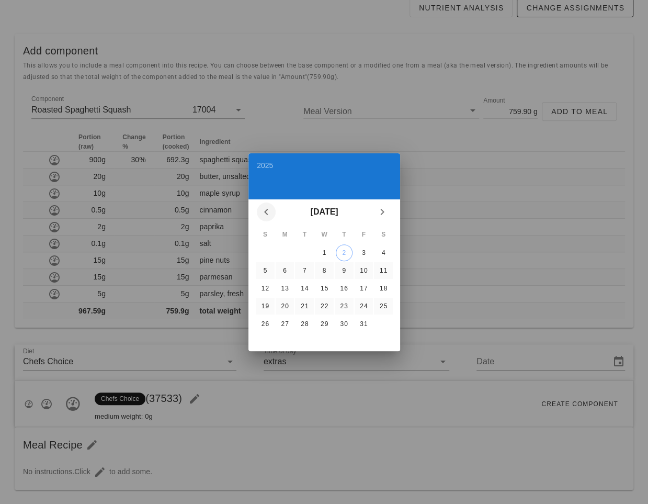
click at [270, 219] on button "Previous month" at bounding box center [266, 211] width 19 height 19
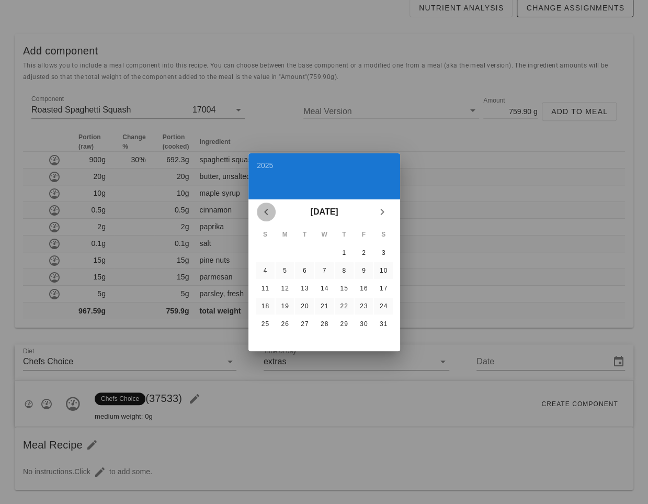
click at [270, 219] on button "Previous month" at bounding box center [266, 211] width 19 height 19
click at [270, 220] on div "[DATE]" at bounding box center [324, 211] width 152 height 25
click at [266, 216] on icon "Previous month" at bounding box center [266, 212] width 13 height 13
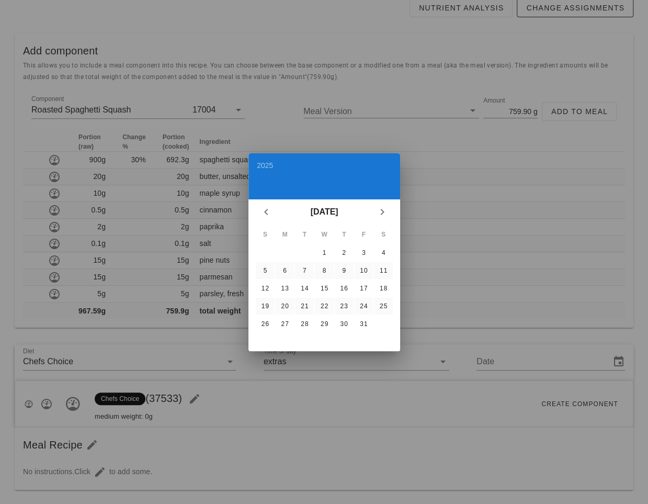
click at [265, 258] on td at bounding box center [265, 252] width 19 height 17
click at [265, 264] on button "5" at bounding box center [264, 270] width 17 height 17
type input "[DATE]"
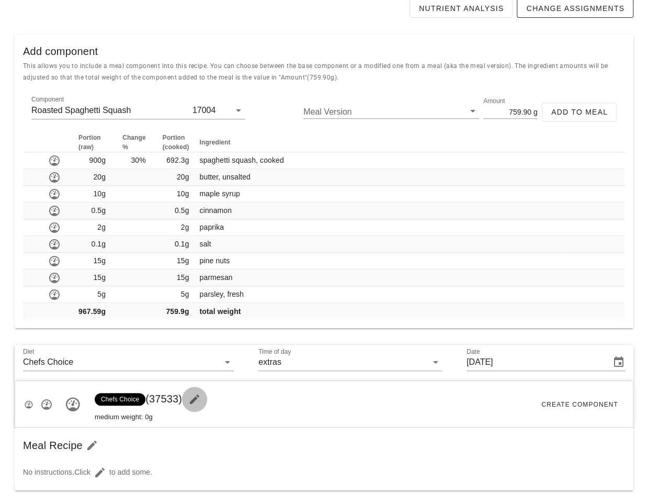
click at [201, 400] on icon "button" at bounding box center [194, 399] width 13 height 13
click at [197, 405] on div "Meal Name" at bounding box center [238, 398] width 255 height 17
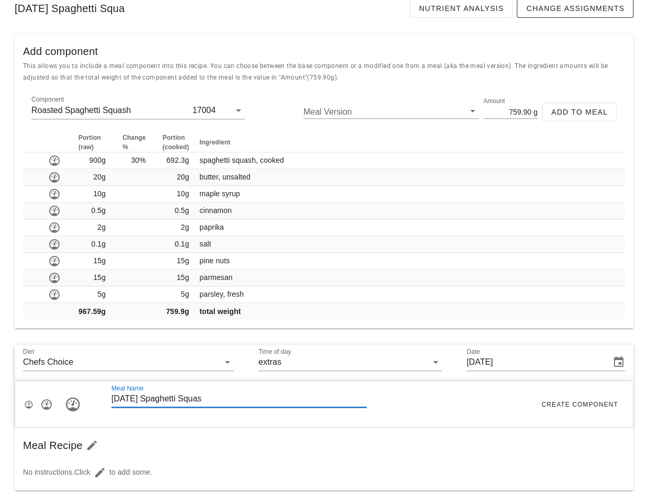
type input "[DATE] Spaghetti Squash"
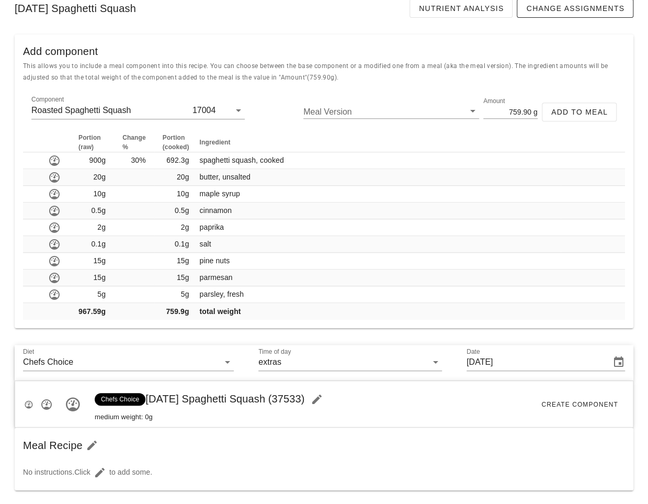
click at [302, 445] on div "Meal Recipe" at bounding box center [324, 445] width 619 height 36
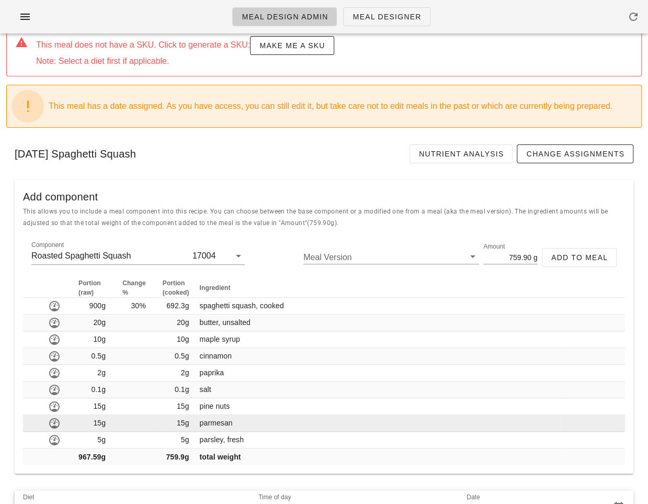
scroll to position [0, 0]
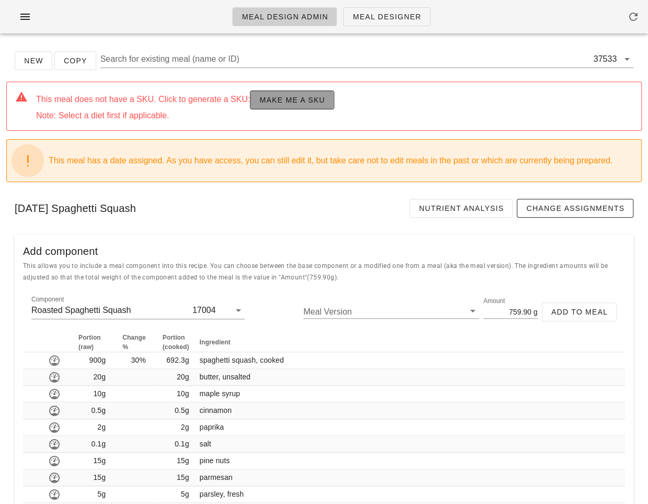
click at [291, 104] on span "Make me a SKU" at bounding box center [292, 100] width 66 height 8
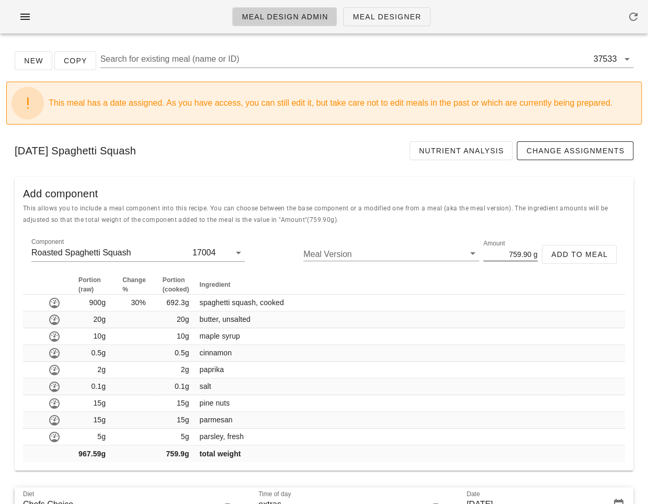
click at [511, 252] on input "759.90" at bounding box center [507, 254] width 48 height 14
type input "450"
click at [582, 253] on span "Add to Meal" at bounding box center [579, 254] width 57 height 8
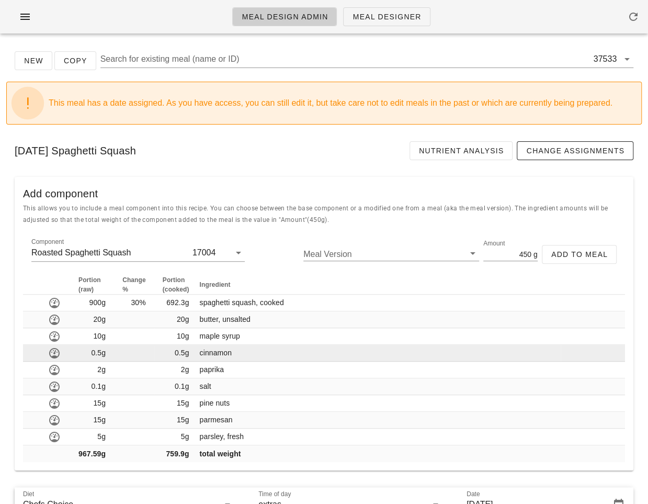
scroll to position [143, 0]
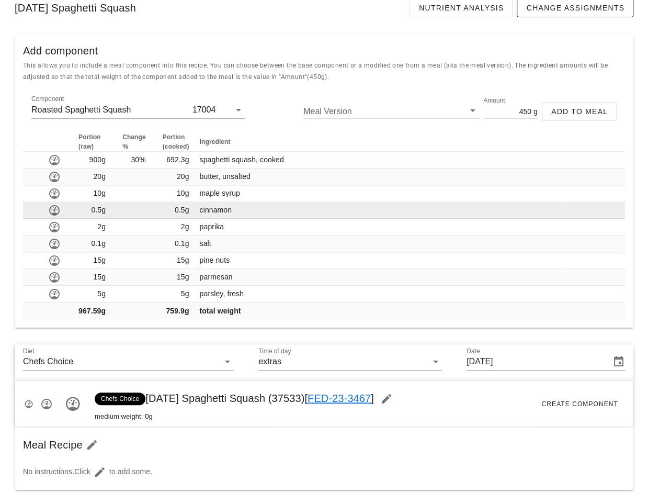
type input "0"
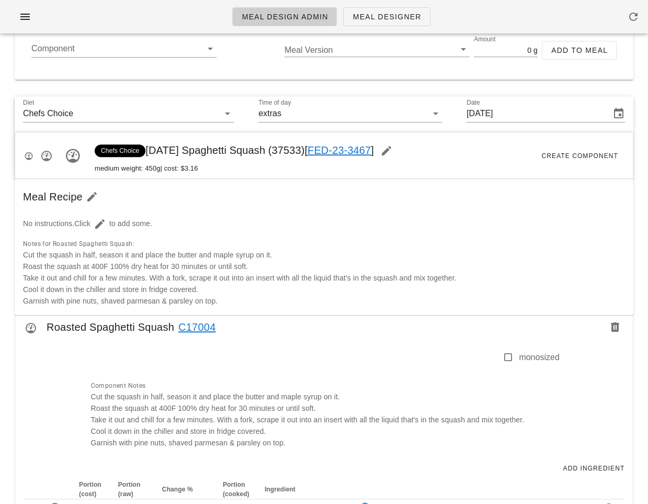
scroll to position [0, 0]
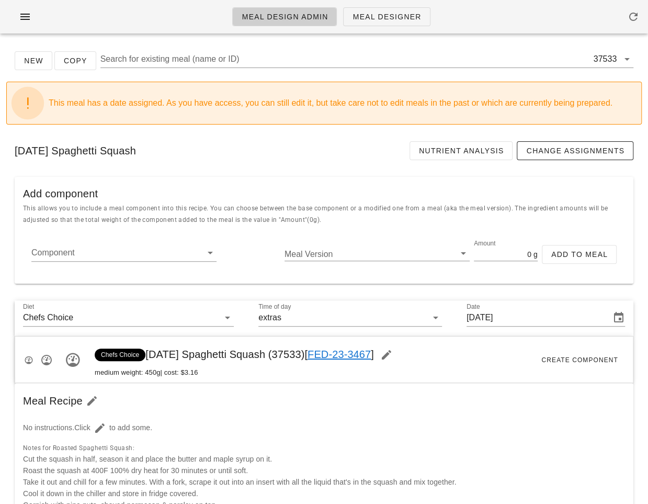
drag, startPoint x: 148, startPoint y: 353, endPoint x: 333, endPoint y: 350, distance: 185.7
click at [333, 350] on span "Chefs Choice [DATE] Spaghetti Squash (37533) [ FED-23-3467 ]" at bounding box center [247, 354] width 304 height 12
copy span "[DATE] Spaghetti Squash (37533)"
click at [331, 367] on span "medium weight: 450g | cost: $3.16" at bounding box center [247, 372] width 304 height 10
drag, startPoint x: 303, startPoint y: 354, endPoint x: 329, endPoint y: 354, distance: 25.1
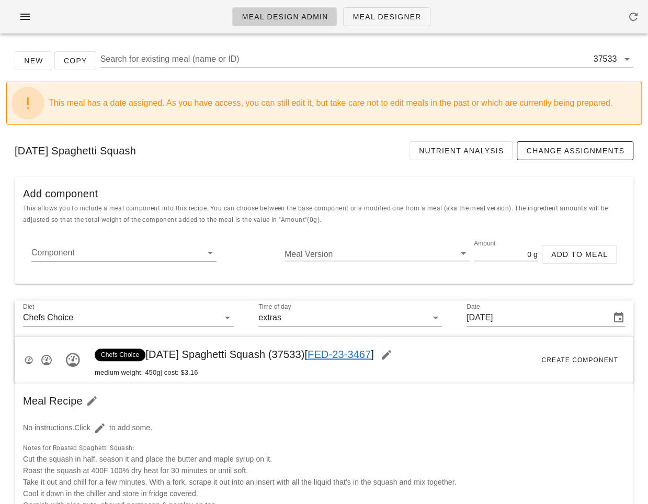
click at [329, 354] on span "Chefs Choice [DATE] Spaghetti Squash (37533) [ FED-23-3467 ]" at bounding box center [247, 354] width 304 height 12
copy span "37533"
click at [193, 162] on div "[DATE] Spaghetti Squash Nutrient Analysis Change Assignments" at bounding box center [324, 151] width 636 height 36
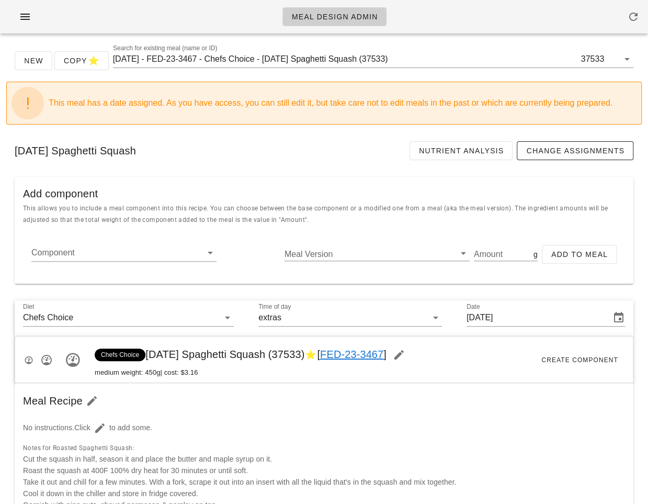
click at [225, 27] on div "Meal Design Admin" at bounding box center [324, 16] width 648 height 33
click at [30, 18] on icon "button" at bounding box center [25, 16] width 13 height 13
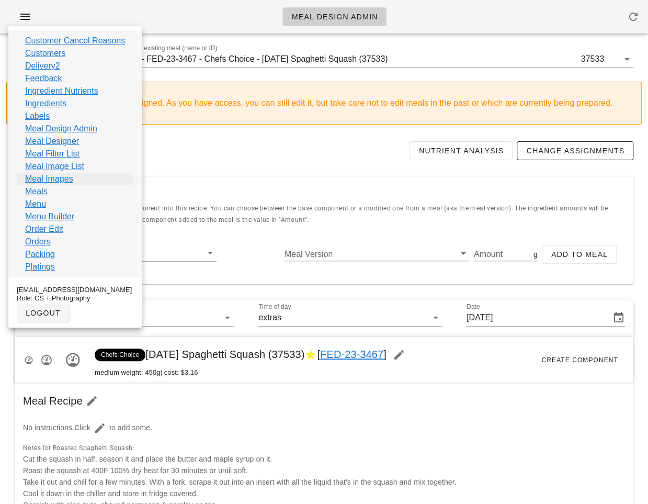
click at [62, 182] on link "Meal Images" at bounding box center [49, 179] width 48 height 13
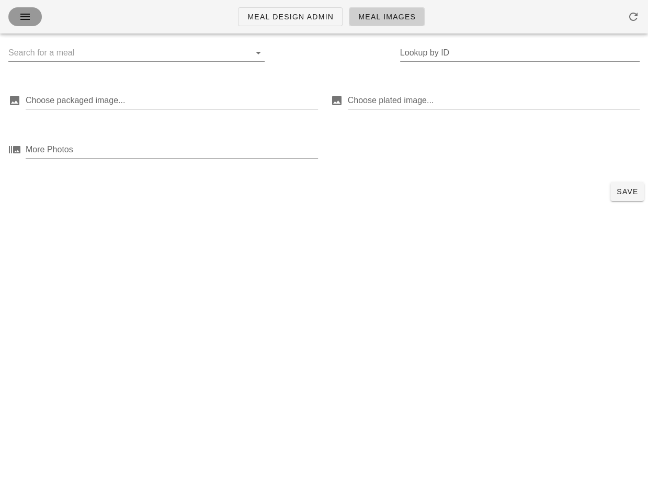
click at [32, 21] on span "button" at bounding box center [25, 16] width 17 height 13
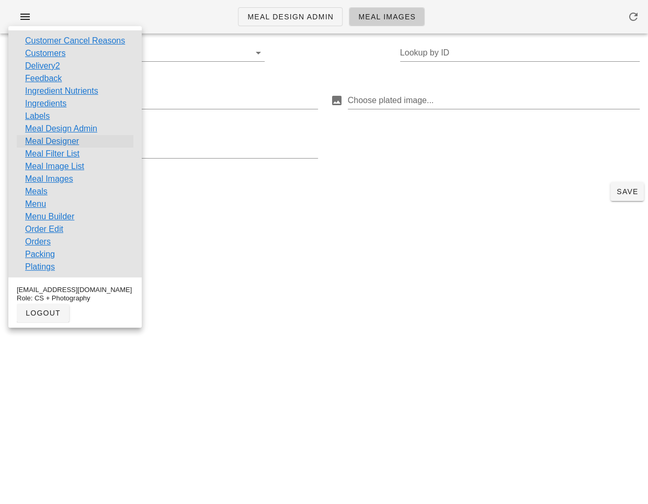
click at [61, 141] on link "Meal Designer" at bounding box center [52, 141] width 54 height 13
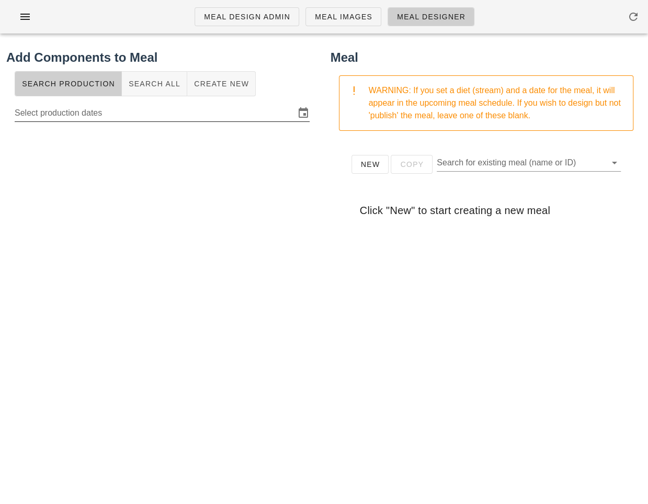
click at [223, 120] on input "Select production dates" at bounding box center [155, 113] width 280 height 17
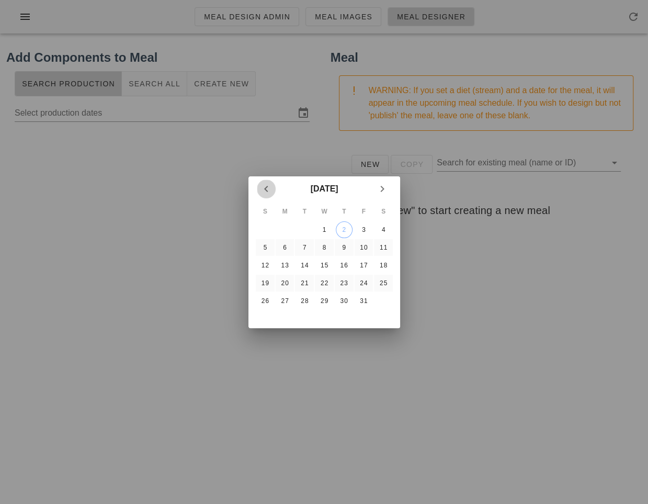
click at [266, 180] on button "Previous month" at bounding box center [266, 188] width 19 height 19
click at [267, 180] on button "Previous month" at bounding box center [266, 188] width 19 height 19
click at [176, 260] on div at bounding box center [324, 252] width 648 height 504
type input "[DATE] - [DATE]"
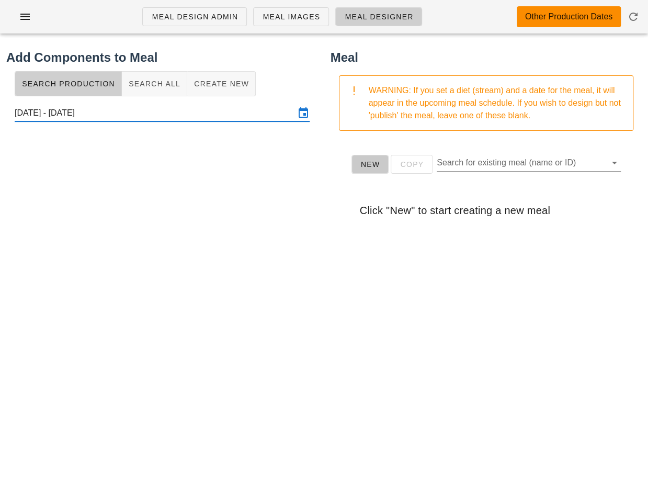
click at [353, 163] on button "New" at bounding box center [371, 164] width 38 height 19
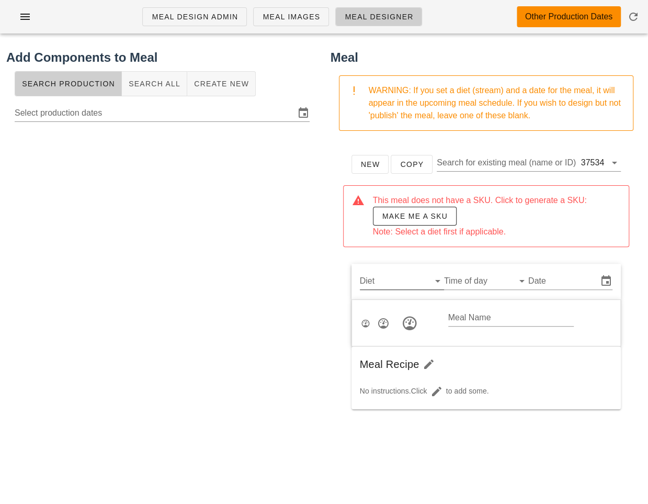
click at [410, 285] on input "Diet" at bounding box center [393, 281] width 67 height 17
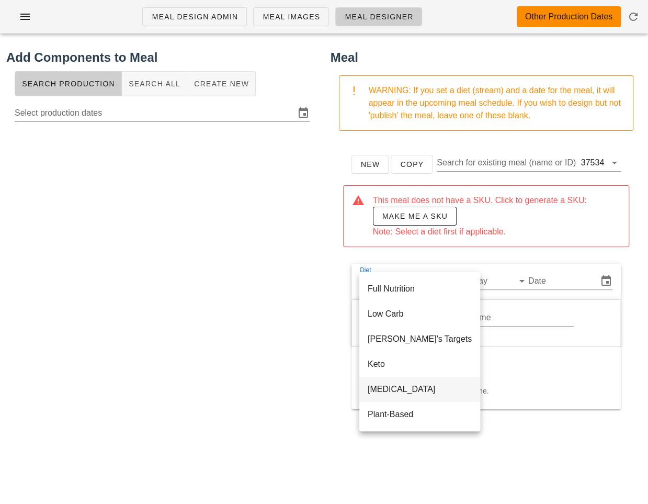
scroll to position [156, 0]
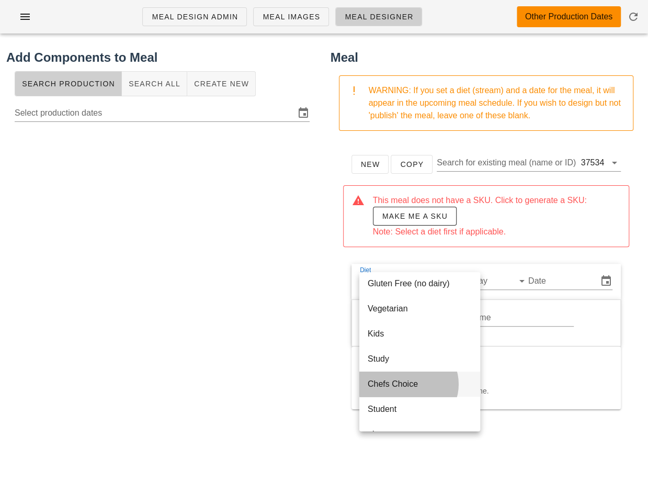
click at [407, 376] on div "Chefs Choice" at bounding box center [420, 383] width 104 height 22
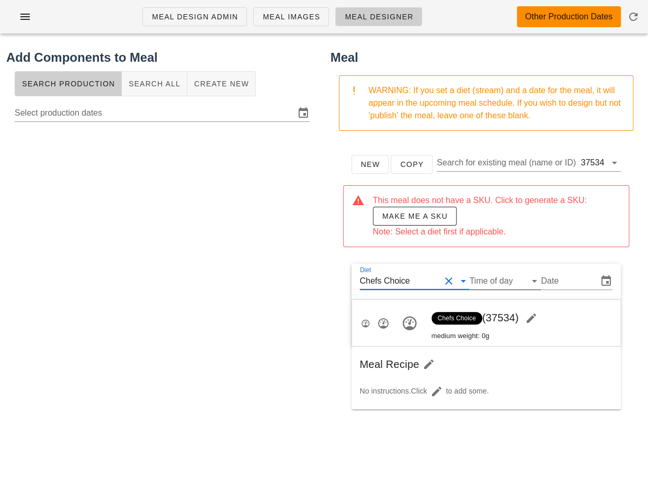
click at [488, 285] on input "Time of day" at bounding box center [496, 281] width 55 height 17
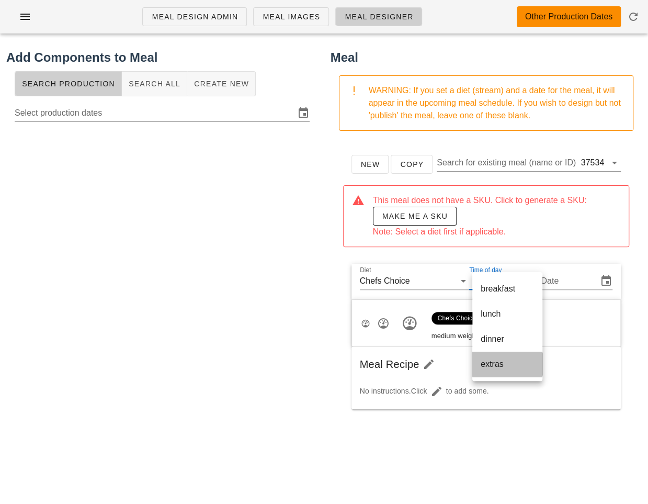
click at [500, 371] on div "extras" at bounding box center [507, 364] width 53 height 22
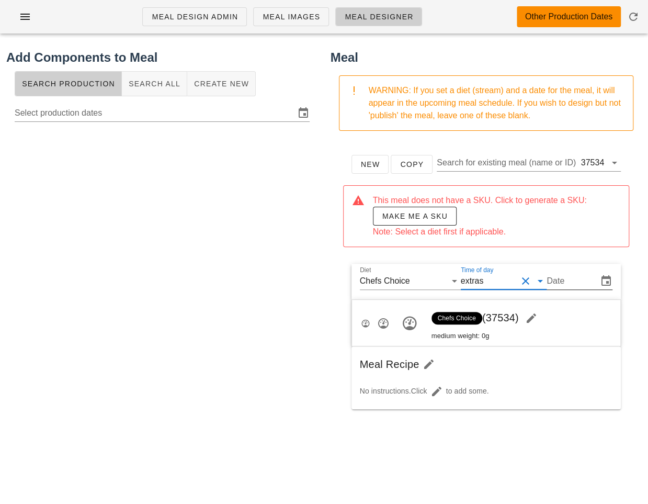
click at [562, 273] on div "Date" at bounding box center [571, 281] width 49 height 17
click at [570, 273] on input "Date" at bounding box center [571, 281] width 49 height 17
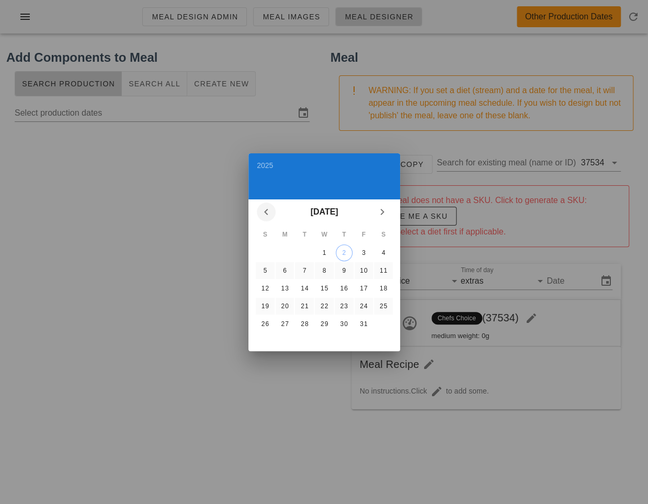
click at [270, 213] on icon "Previous month" at bounding box center [266, 212] width 13 height 13
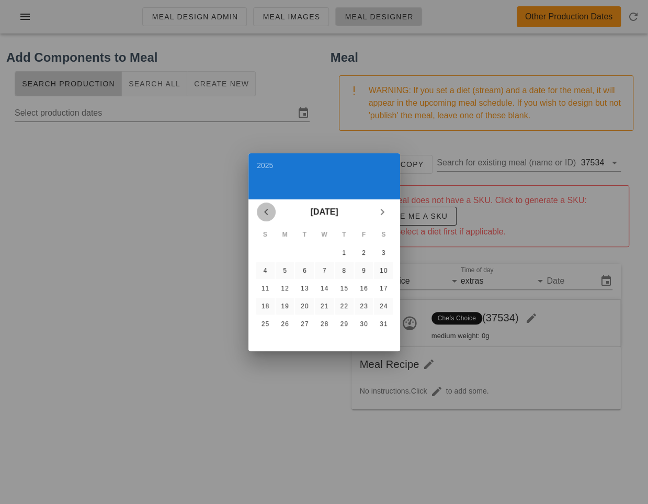
click at [270, 213] on icon "Previous month" at bounding box center [266, 212] width 13 height 13
click at [267, 268] on div "5" at bounding box center [264, 270] width 17 height 7
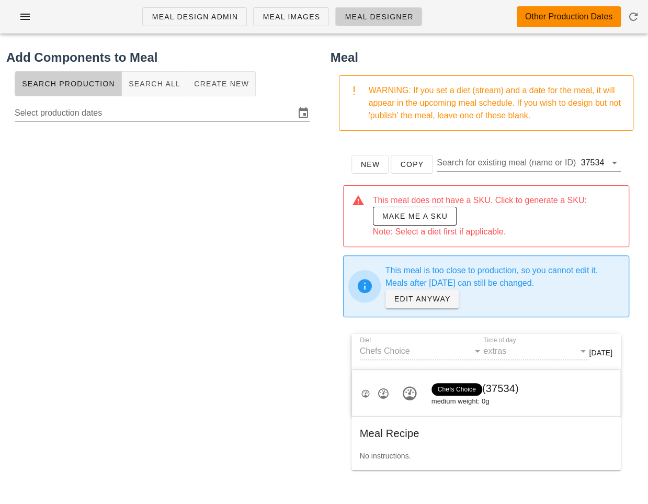
click at [502, 382] on span "Chefs Choice (37534)" at bounding box center [475, 388] width 87 height 12
click at [526, 388] on div "Chefs Choice (37534) medium weight: 0g" at bounding box center [486, 393] width 269 height 47
click at [412, 219] on span "Make me a SKU" at bounding box center [415, 216] width 66 height 8
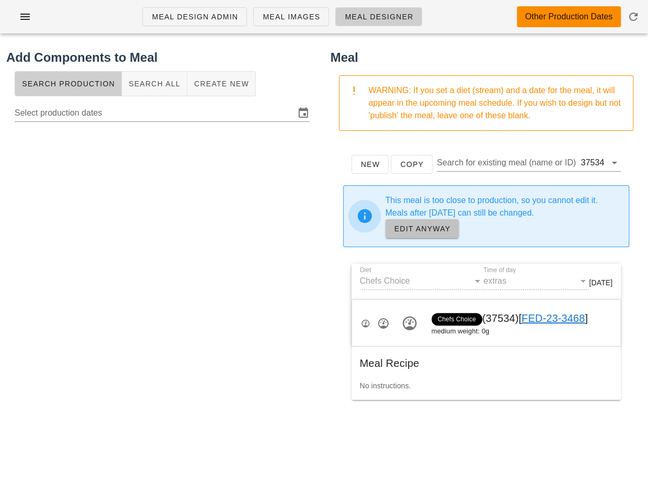
click at [427, 225] on span "EDIT ANYWAY" at bounding box center [422, 228] width 57 height 8
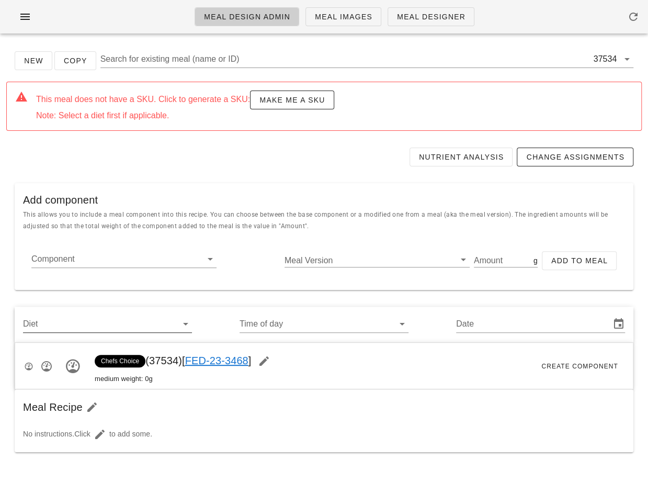
click at [158, 323] on input "Diet" at bounding box center [99, 323] width 152 height 17
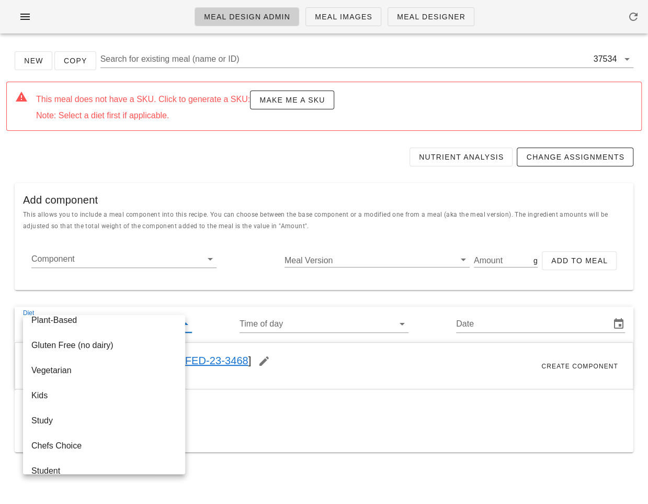
scroll to position [176, 0]
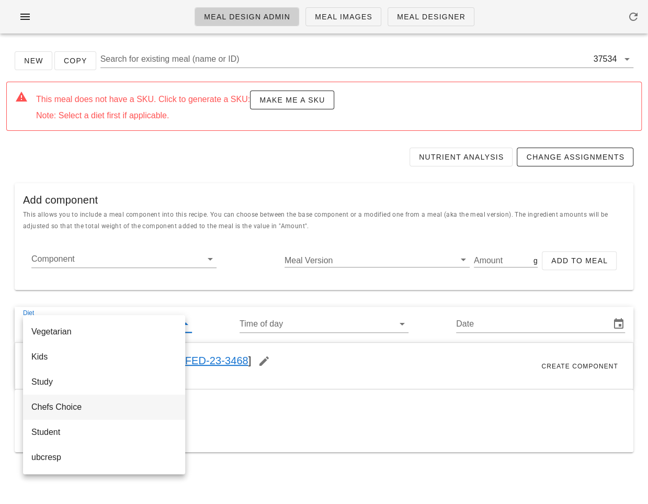
click at [95, 409] on div "Chefs Choice" at bounding box center [103, 407] width 145 height 10
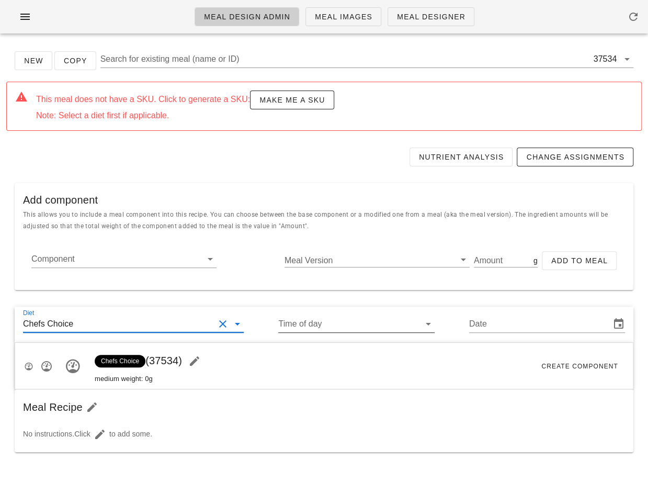
click at [322, 331] on div "Time of day" at bounding box center [356, 323] width 156 height 17
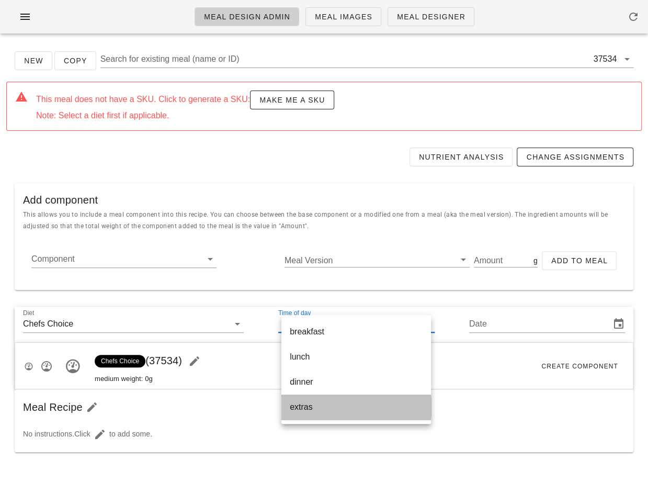
click at [314, 399] on div "extras" at bounding box center [356, 406] width 133 height 22
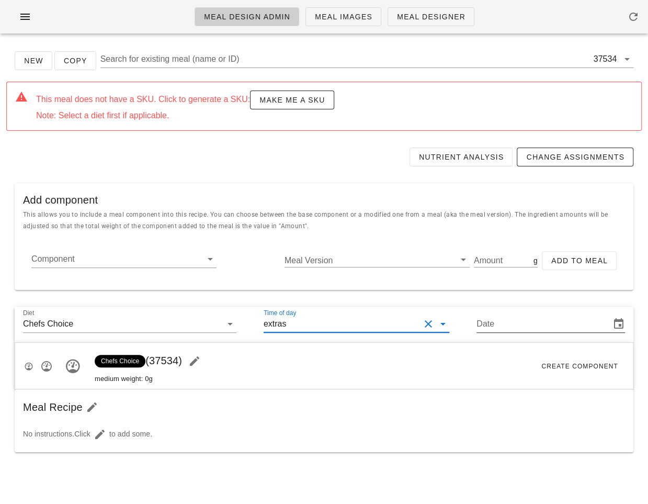
click at [513, 329] on input "Date" at bounding box center [543, 323] width 132 height 17
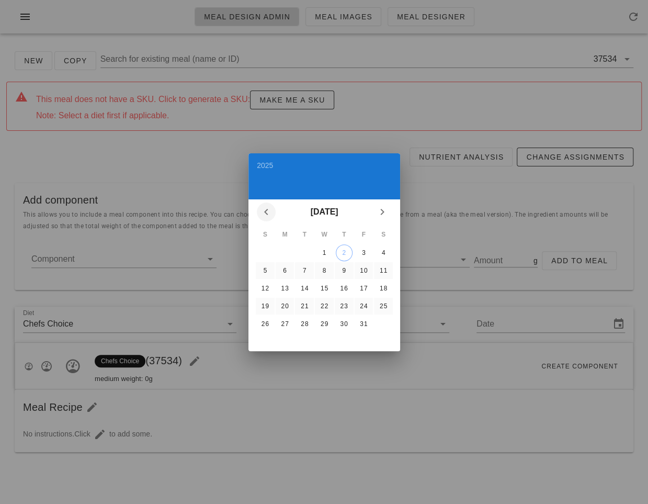
click at [265, 211] on icon "Previous month" at bounding box center [266, 212] width 13 height 13
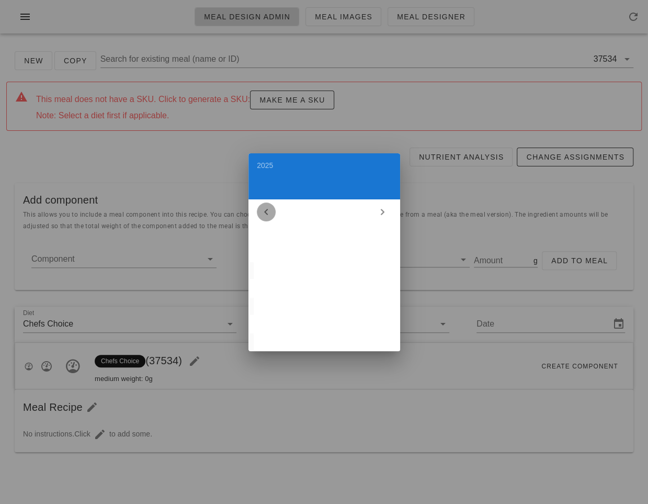
click at [265, 211] on icon "Previous month" at bounding box center [266, 212] width 13 height 13
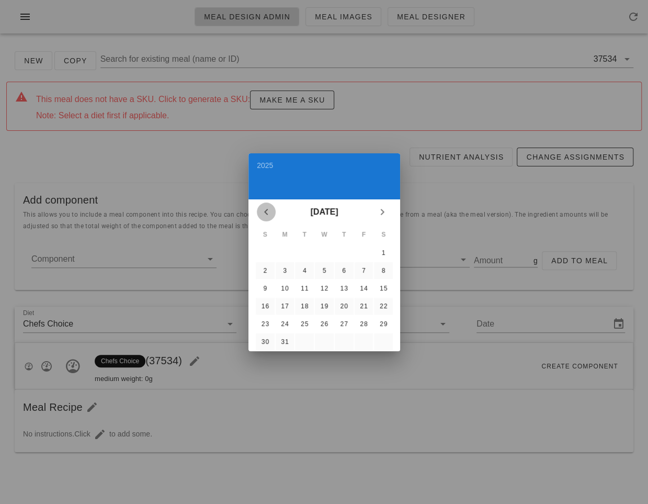
click at [265, 211] on icon "Previous month" at bounding box center [266, 212] width 13 height 13
click at [268, 264] on button "5" at bounding box center [264, 270] width 17 height 17
type input "[DATE]"
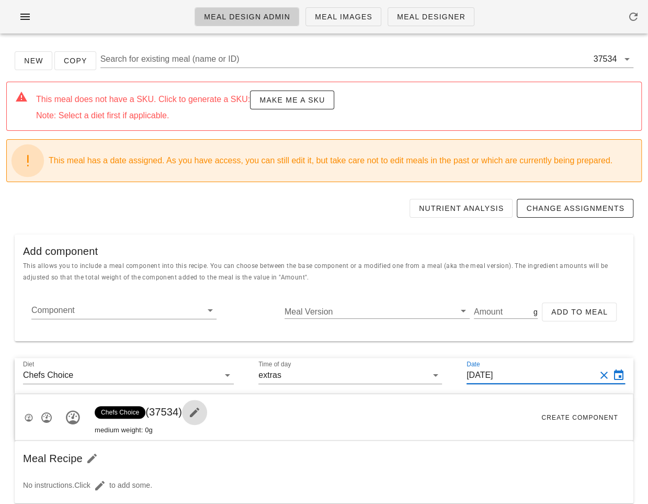
click at [201, 406] on icon "button" at bounding box center [194, 412] width 13 height 13
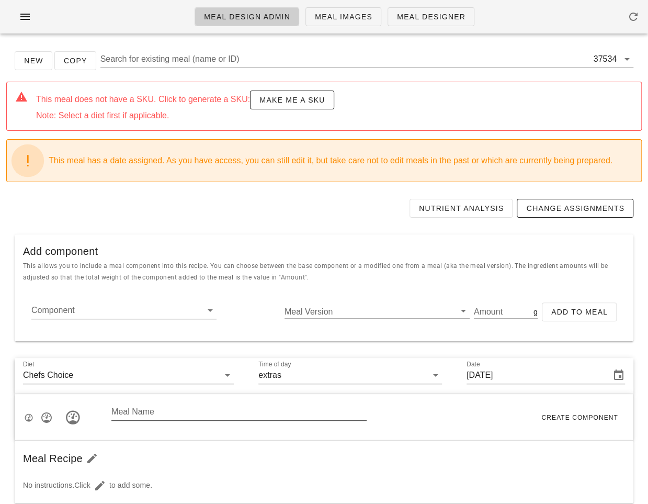
click at [187, 413] on input "Meal Name" at bounding box center [238, 411] width 255 height 17
type input "[DATE] Stuffing"
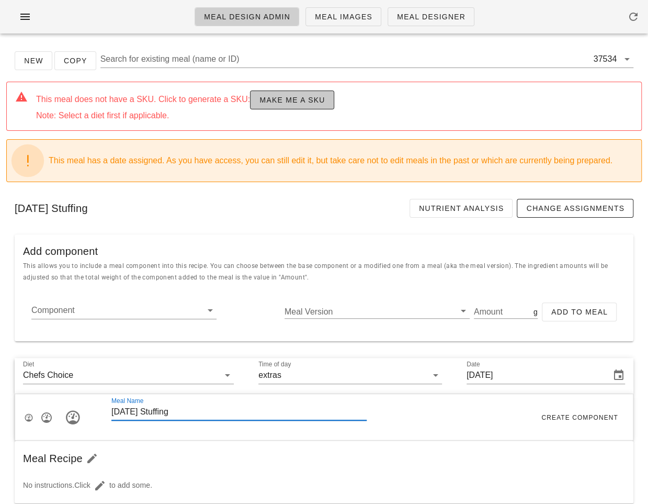
click at [277, 101] on span "Make me a SKU" at bounding box center [292, 100] width 66 height 8
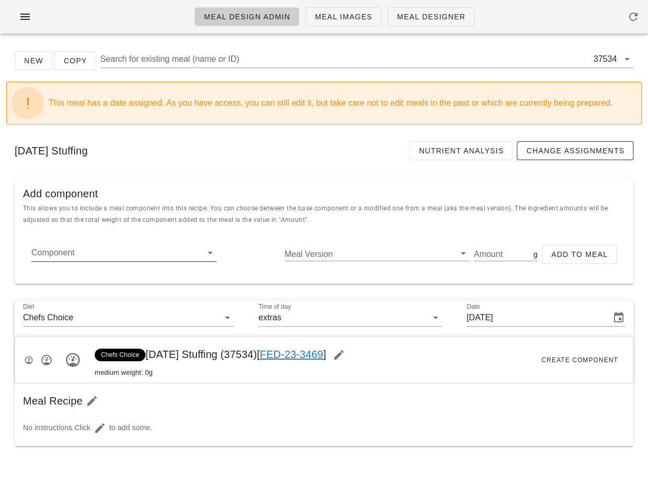
click at [99, 253] on input "Component" at bounding box center [115, 252] width 168 height 17
paste input "17002"
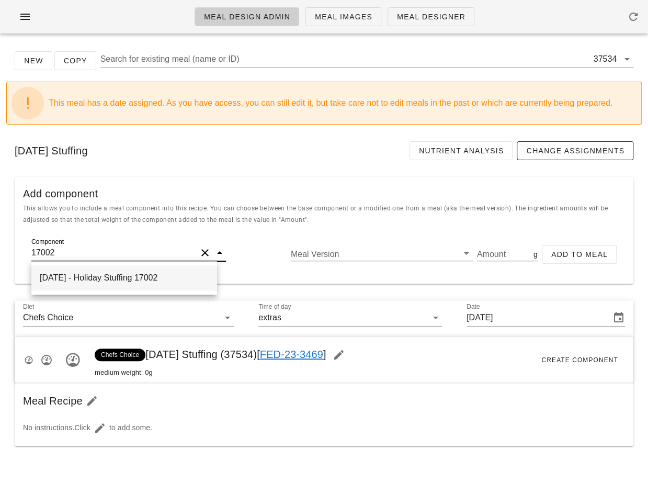
click at [141, 284] on div "[DATE] - Holiday Stuffing 17002" at bounding box center [124, 277] width 186 height 25
type input "Holiday Stuffing"
type input "949.70"
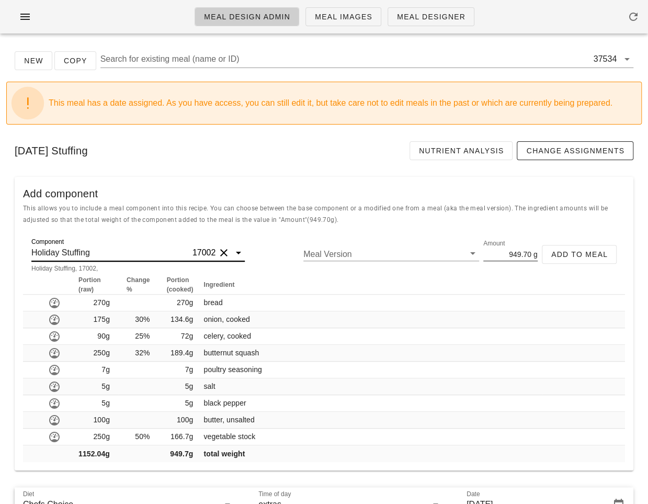
type input "Holiday Stuffing"
click at [520, 255] on input "949.70" at bounding box center [507, 254] width 48 height 14
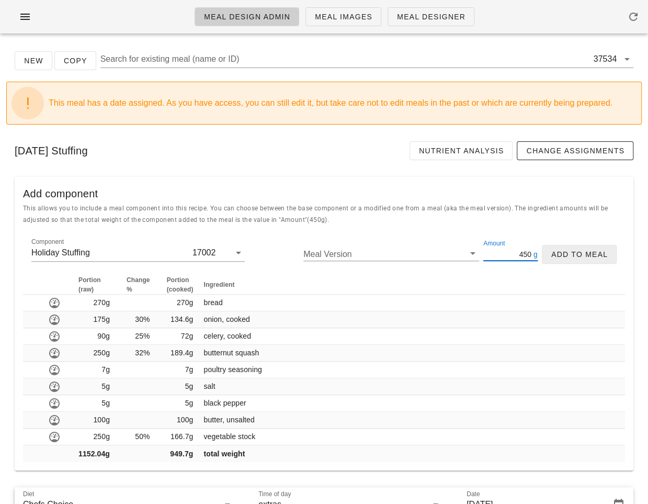
type input "450"
click at [604, 253] on span "Add to Meal" at bounding box center [579, 254] width 57 height 8
type input "0"
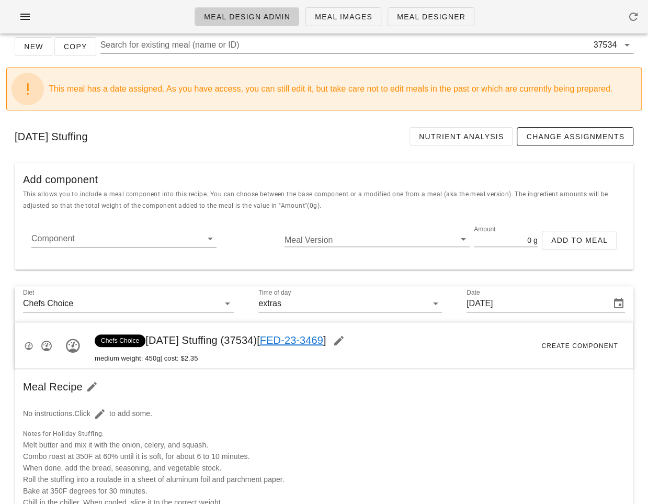
scroll to position [0, 0]
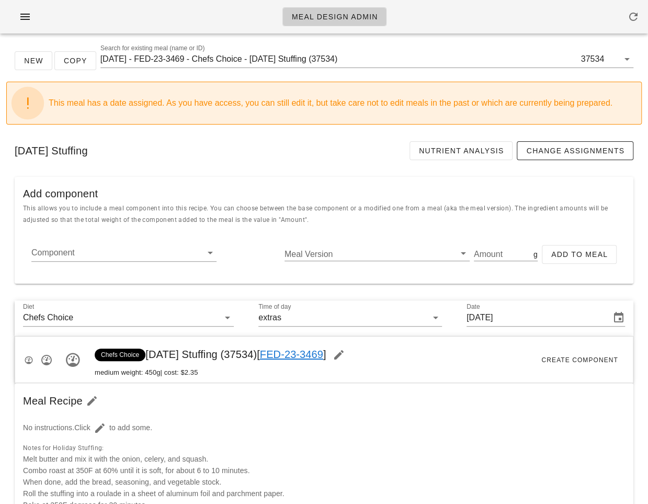
drag, startPoint x: 257, startPoint y: 353, endPoint x: 282, endPoint y: 353, distance: 24.6
click at [282, 353] on span "Chefs Choice [DATE] Stuffing (37534) [ FED-23-3469 ]" at bounding box center [223, 354] width 257 height 12
copy span "37534"
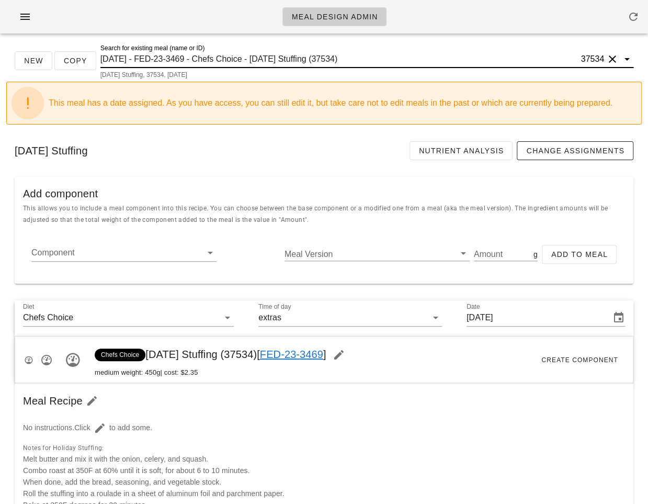
click at [296, 55] on input "[DATE] - FED-23-3469 - Chefs Choice - [DATE] Stuffing (37534)" at bounding box center [339, 59] width 479 height 17
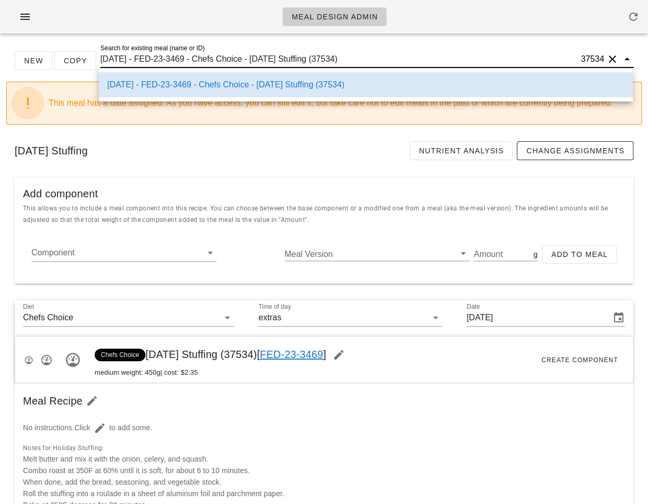
click at [262, 166] on div "[DATE] Stuffing Nutrient Analysis Change Assignments" at bounding box center [324, 151] width 636 height 36
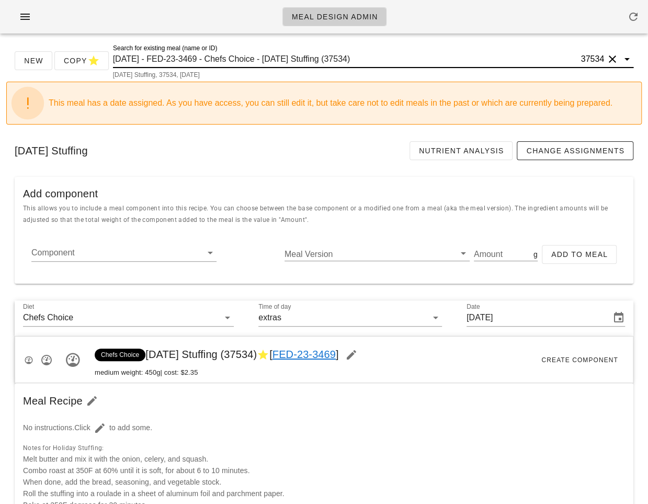
drag, startPoint x: 277, startPoint y: 56, endPoint x: 391, endPoint y: 60, distance: 114.1
click at [391, 60] on input "[DATE] - FED-23-3469 - Chefs Choice - [DATE] Stuffing (37534)" at bounding box center [346, 59] width 466 height 17
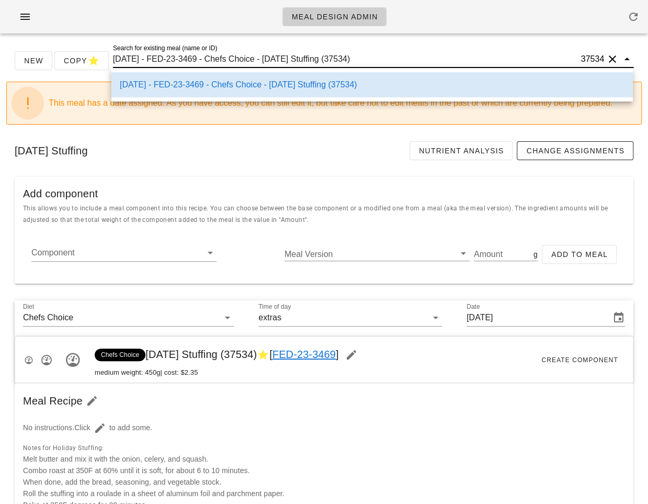
click at [391, 60] on input "[DATE] - FED-23-3469 - Chefs Choice - [DATE] Stuffing (37534)" at bounding box center [346, 59] width 466 height 17
drag, startPoint x: 395, startPoint y: 59, endPoint x: 277, endPoint y: 58, distance: 117.7
click at [277, 58] on input "[DATE] - FED-23-3469 - Chefs Choice - [DATE] Stuffing (37534)" at bounding box center [346, 59] width 466 height 17
click at [224, 197] on div "Add component" at bounding box center [324, 189] width 619 height 25
